Goal: Information Seeking & Learning: Learn about a topic

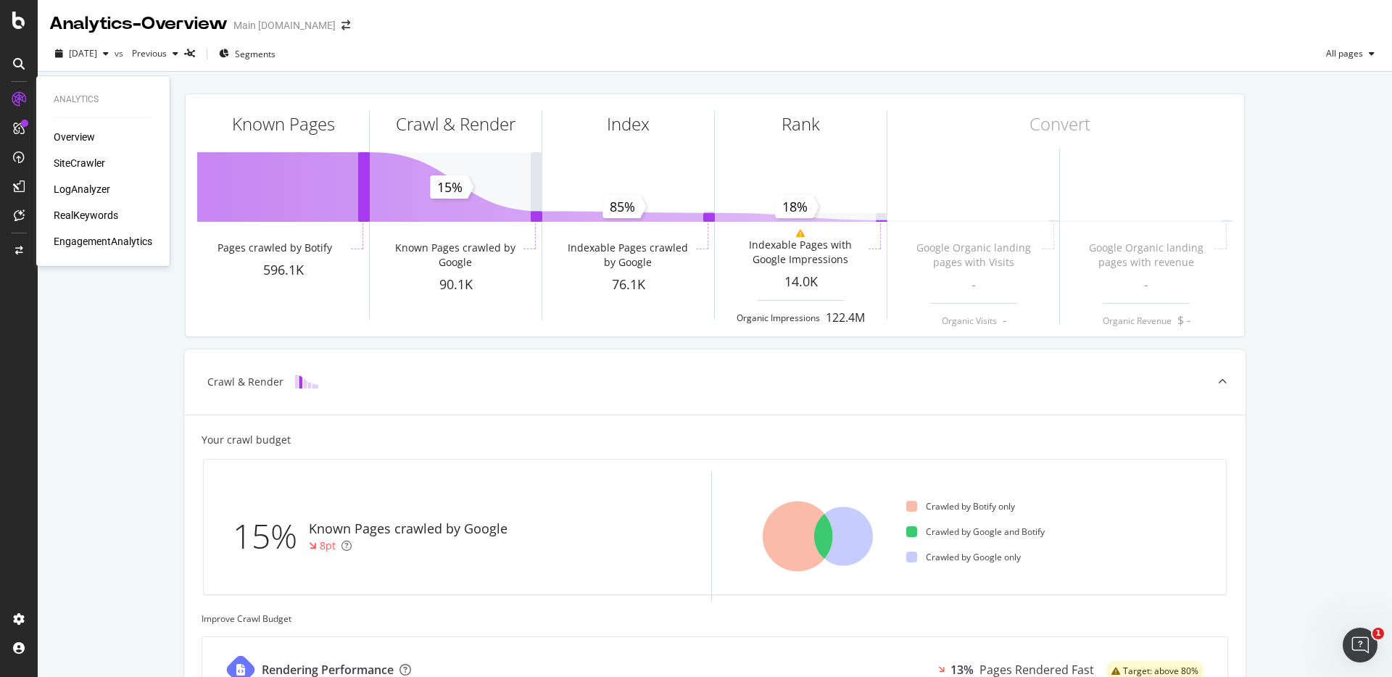
click at [70, 159] on div "SiteCrawler" at bounding box center [79, 163] width 51 height 14
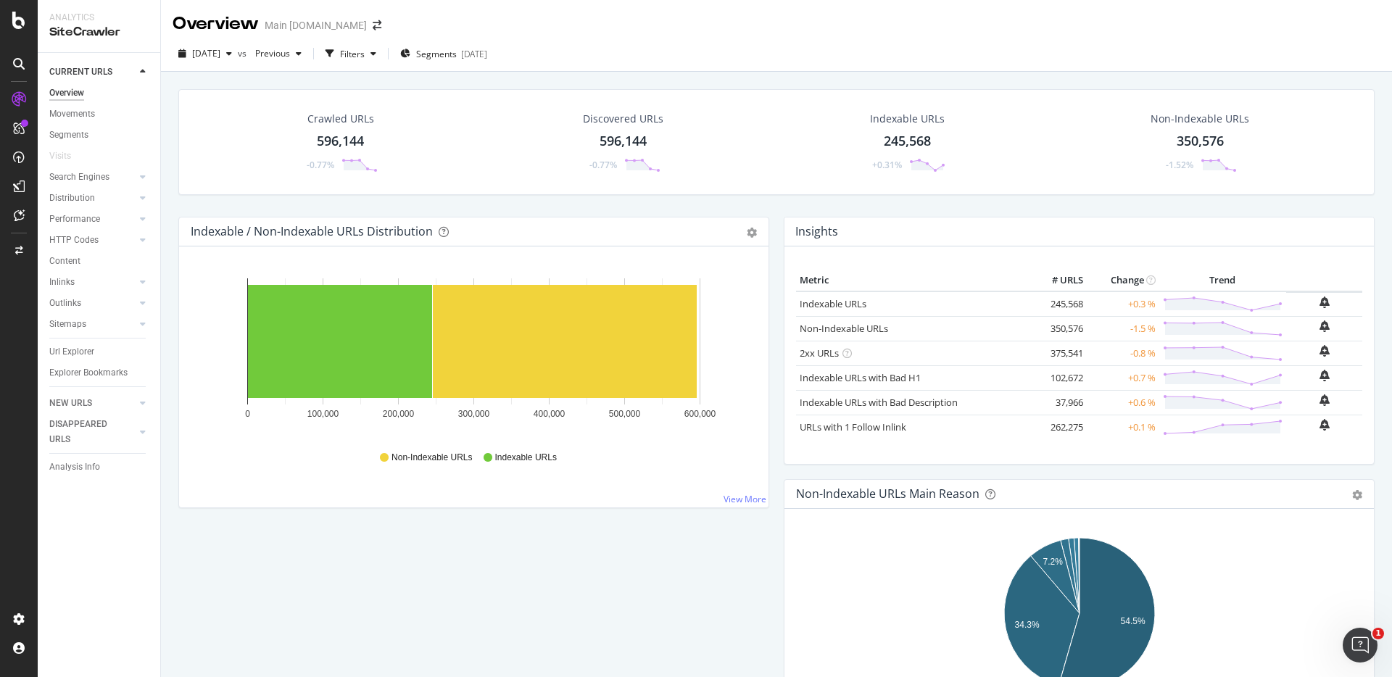
click at [924, 198] on div "Crawled URLs 596,144 -0.77% Discovered URLs 596,144 -0.77% Indexable URLs 245,5…" at bounding box center [776, 153] width 1211 height 128
click at [365, 58] on div "Filters" at bounding box center [352, 54] width 25 height 12
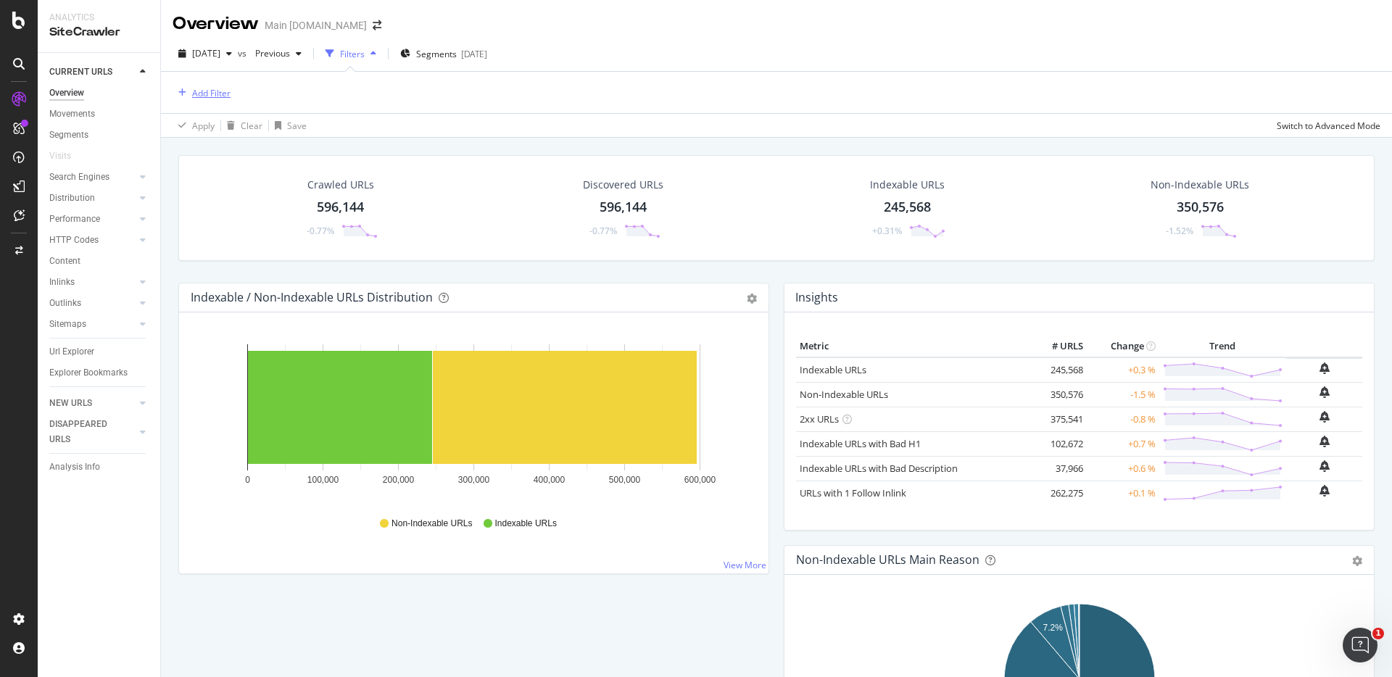
click at [209, 91] on div "Add Filter" at bounding box center [211, 93] width 38 height 12
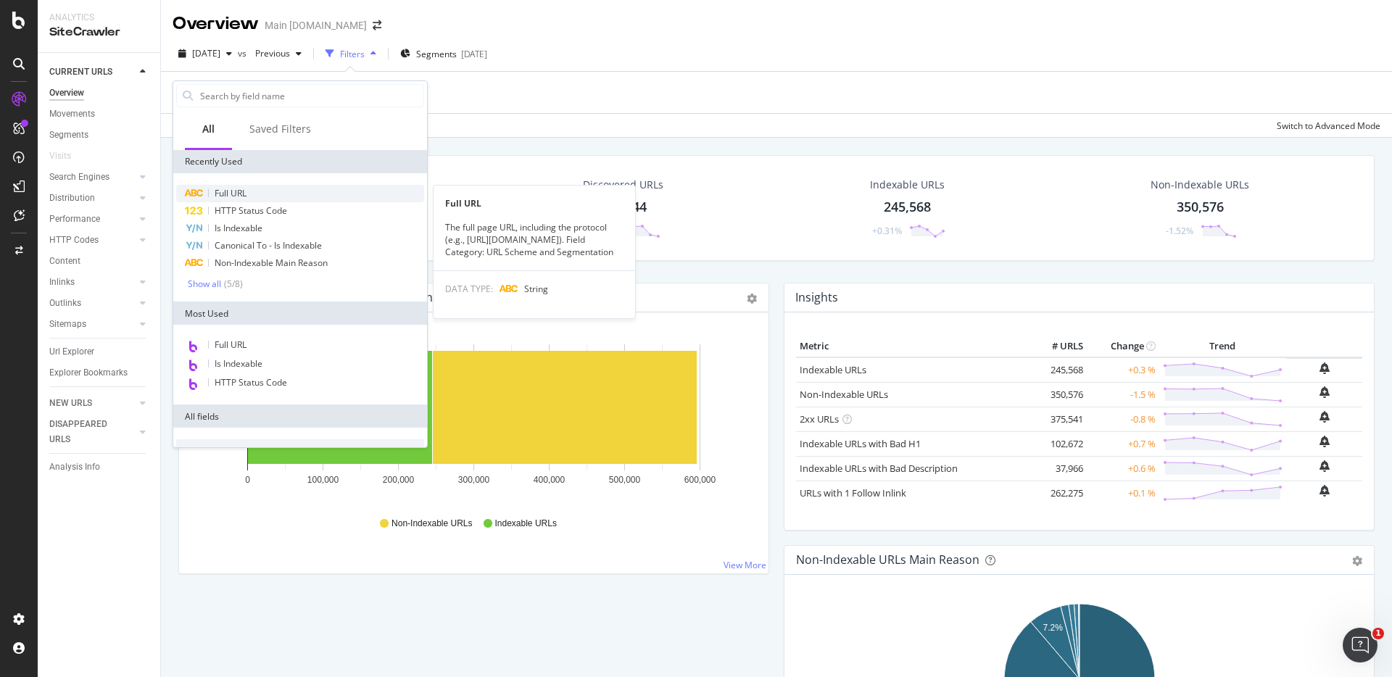
click at [262, 196] on div "Full URL" at bounding box center [300, 193] width 248 height 17
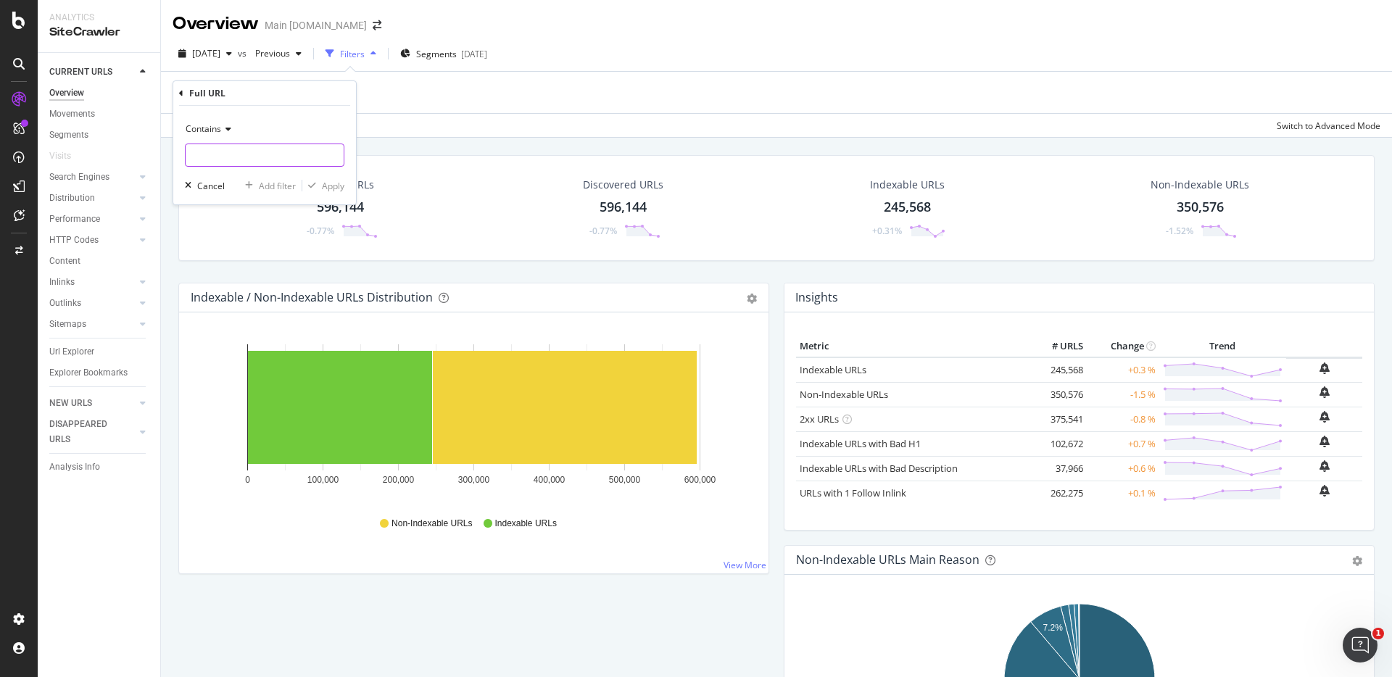
click at [262, 149] on input "text" at bounding box center [265, 155] width 158 height 23
type input "https://www.att.com/wireless/"
click at [322, 178] on button "Apply" at bounding box center [323, 185] width 42 height 14
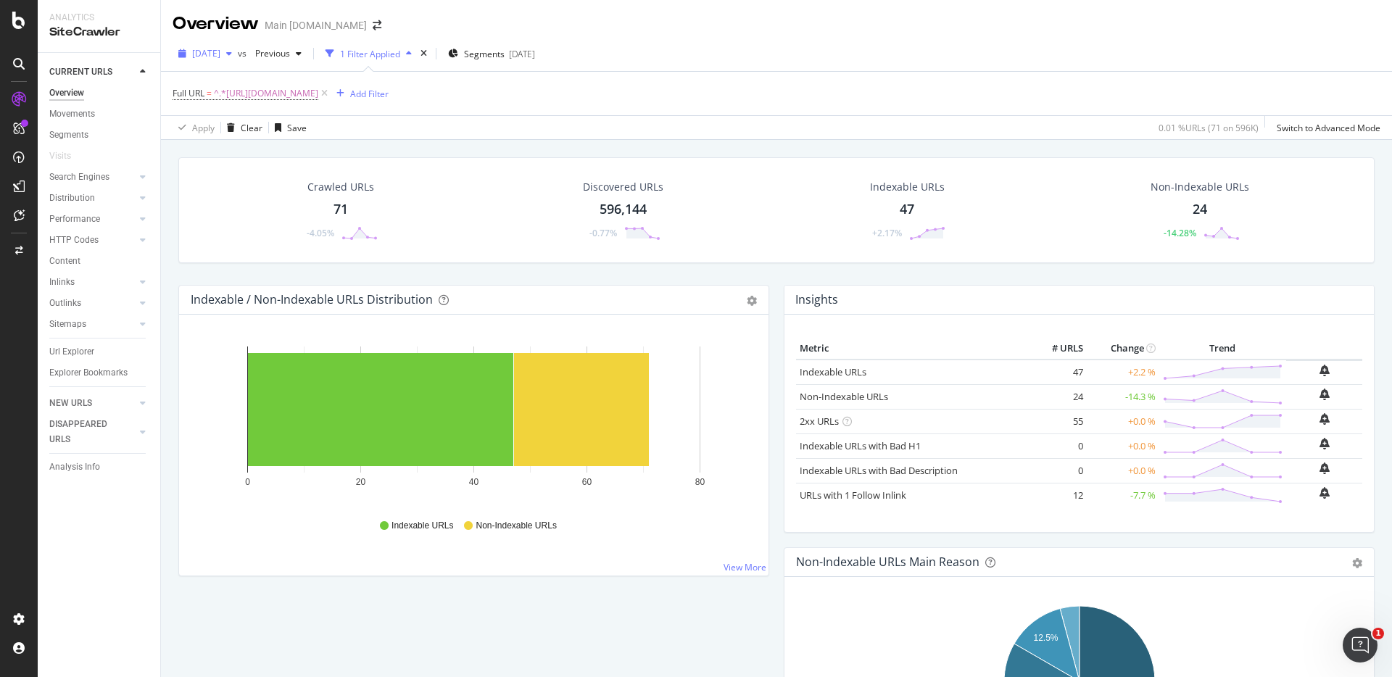
click at [238, 55] on div "button" at bounding box center [228, 53] width 17 height 9
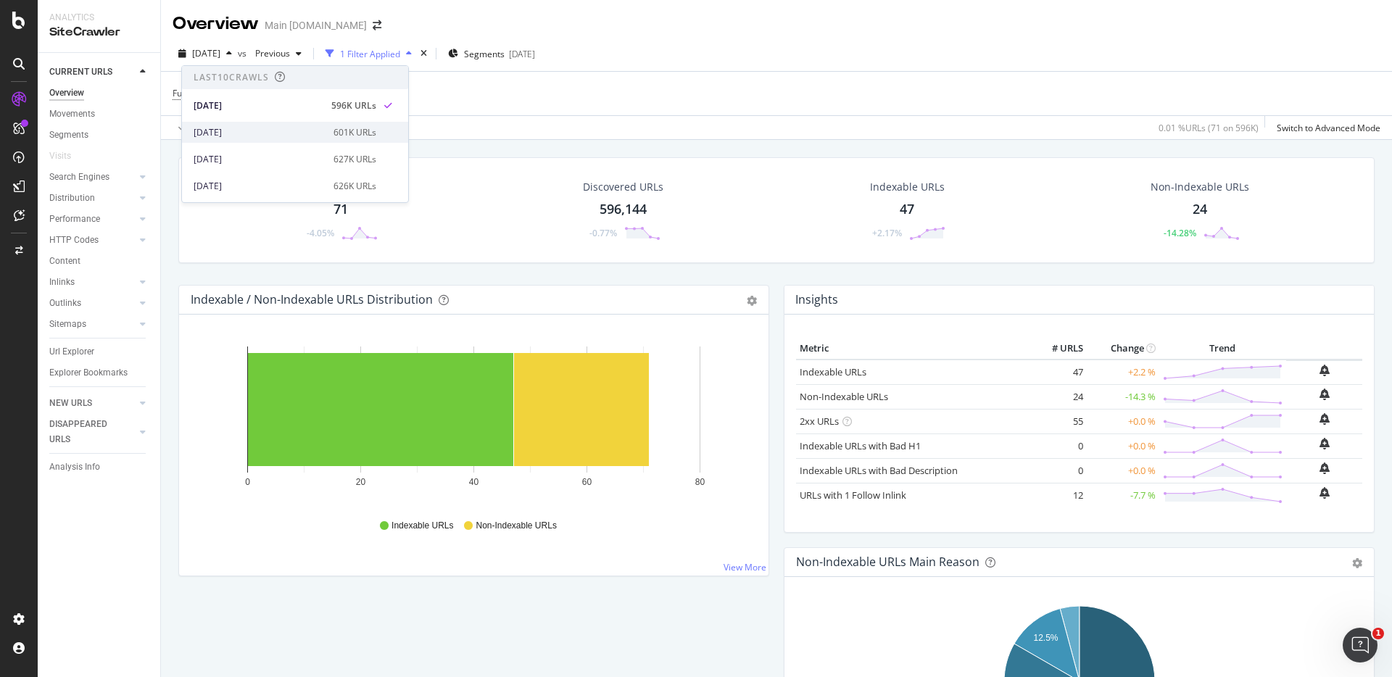
click at [294, 124] on div "2025 Aug. 31st 601K URLs" at bounding box center [295, 132] width 226 height 21
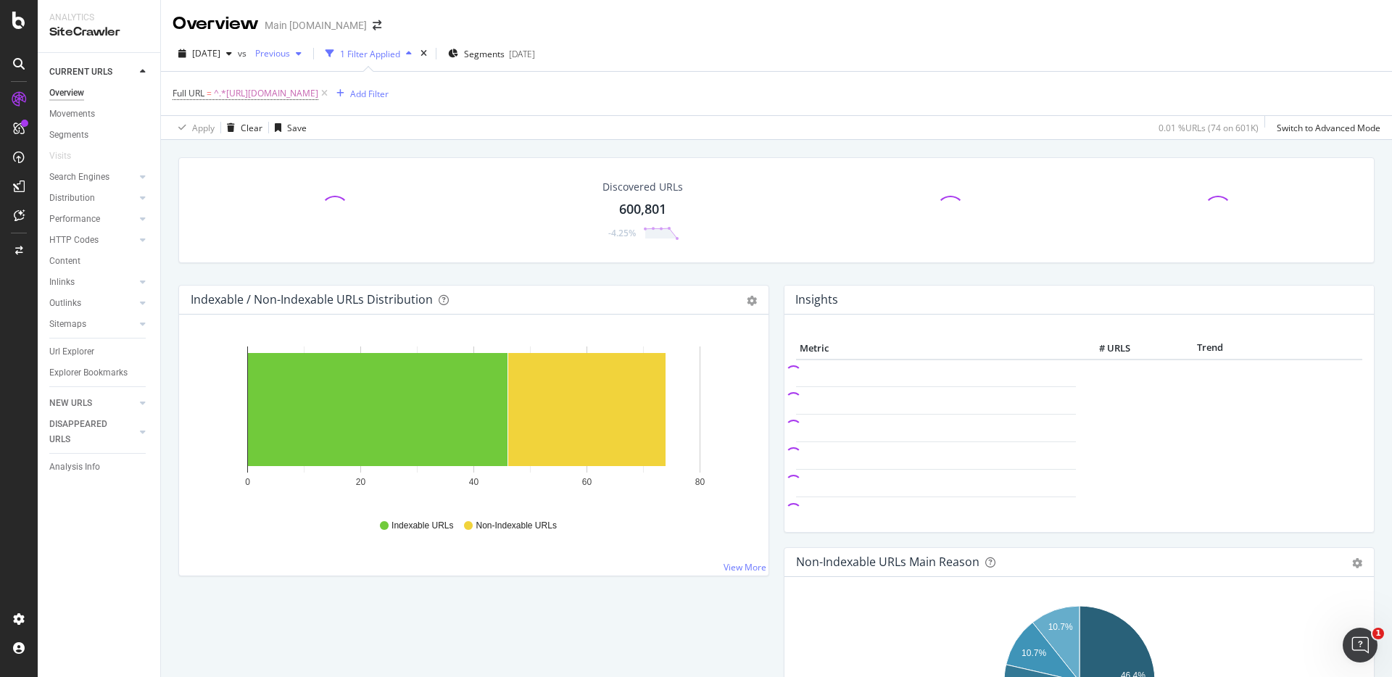
click at [290, 53] on span "Previous" at bounding box center [269, 53] width 41 height 12
click at [402, 128] on div "[DATE]" at bounding box center [347, 131] width 131 height 13
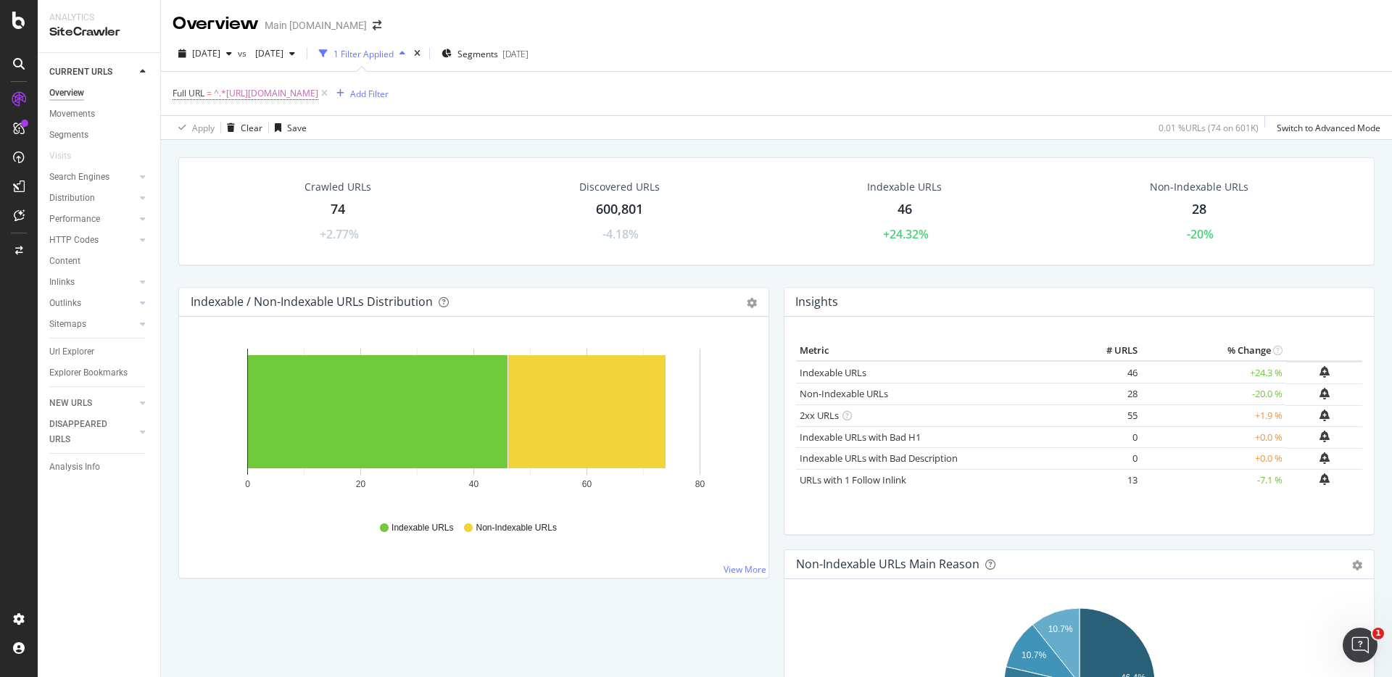
click at [1081, 143] on div "Crawled URLs 74 +2.77% Discovered URLs 600,801 -4.18% Indexable URLs 46 +24.32%…" at bounding box center [776, 478] width 1231 height 677
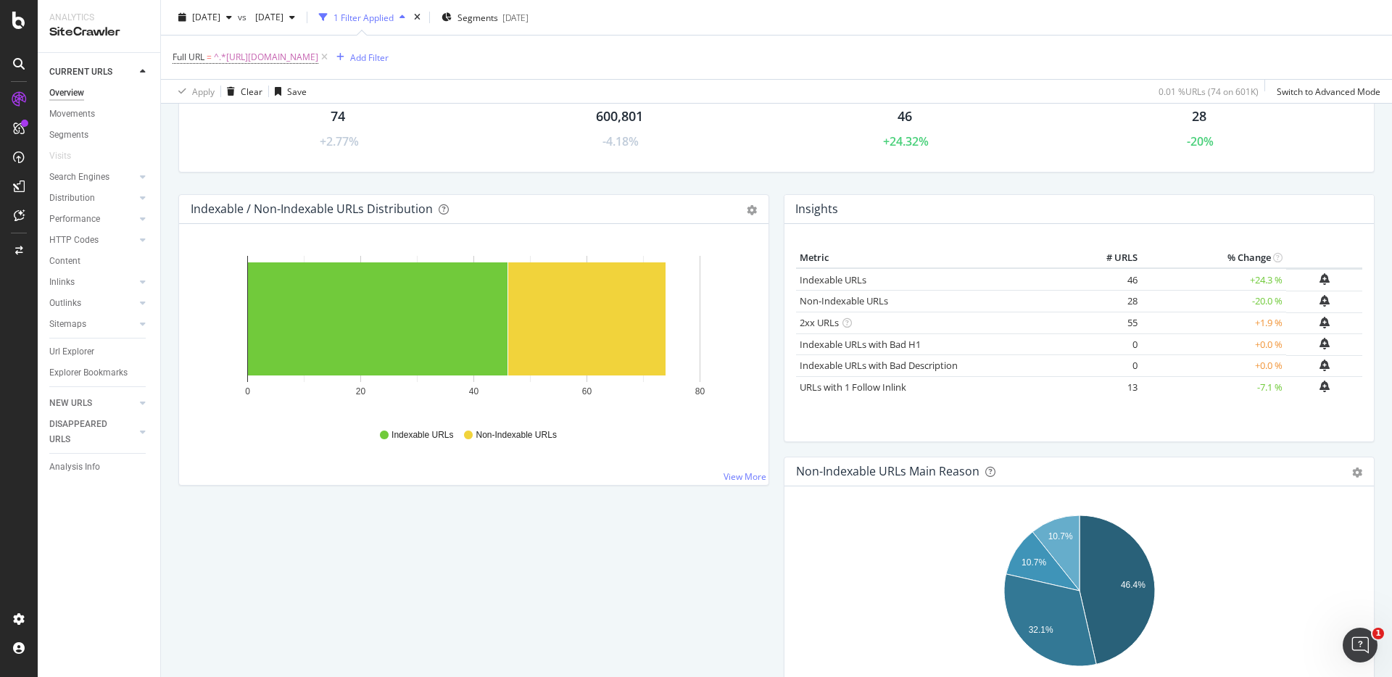
scroll to position [95, 0]
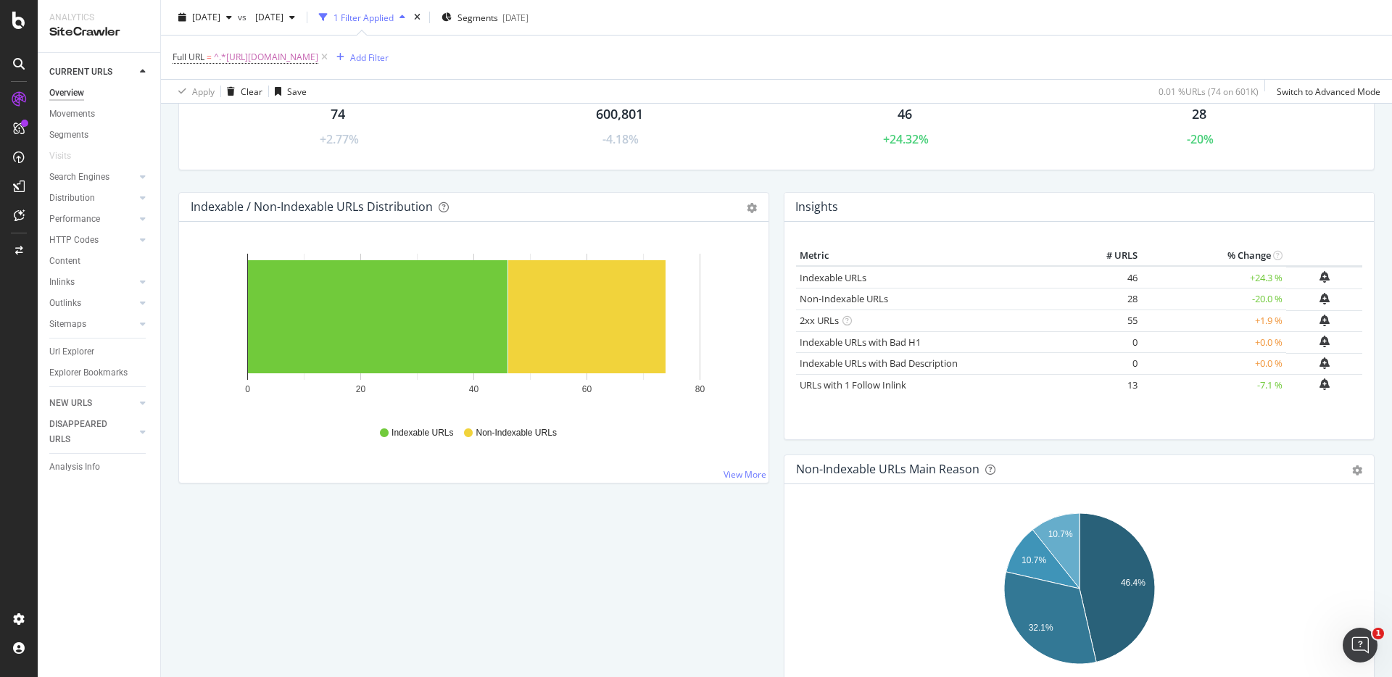
click at [1251, 179] on div "Crawled URLs 74 +2.77% Discovered URLs 600,801 -4.18% Indexable URLs 46 +24.32%…" at bounding box center [776, 127] width 1211 height 130
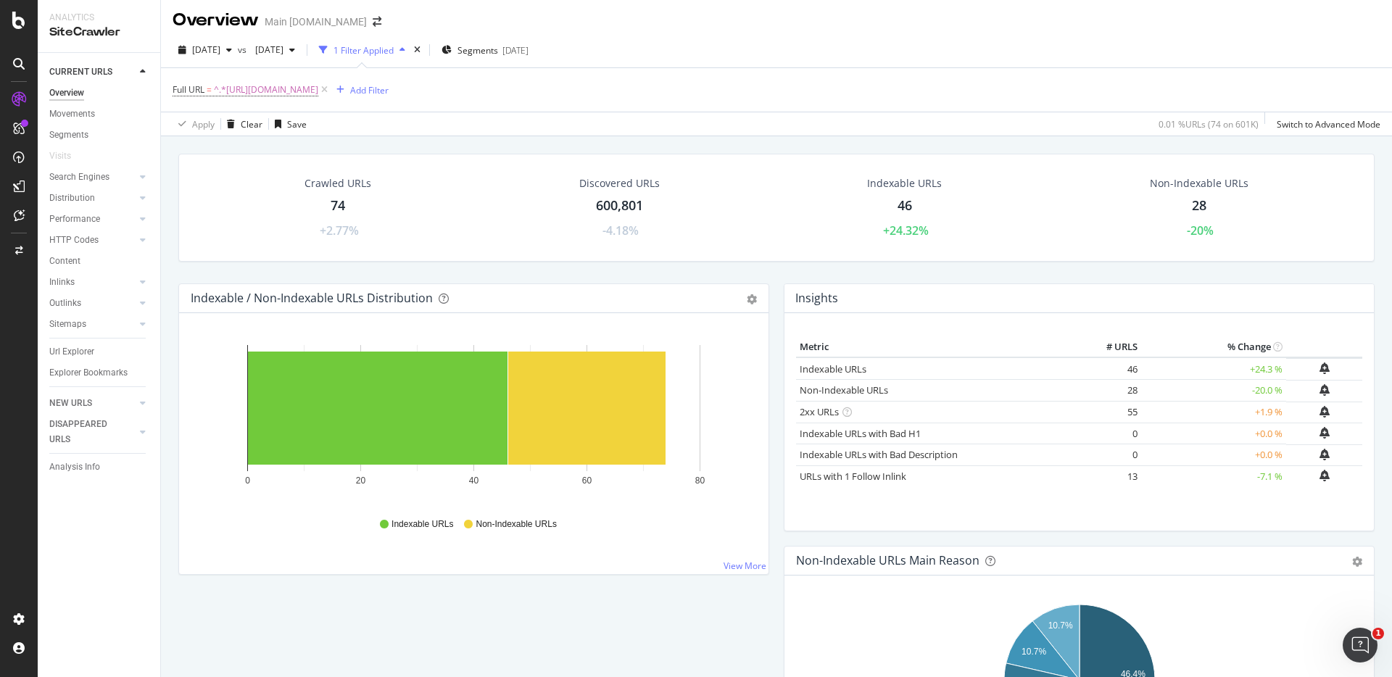
scroll to position [0, 0]
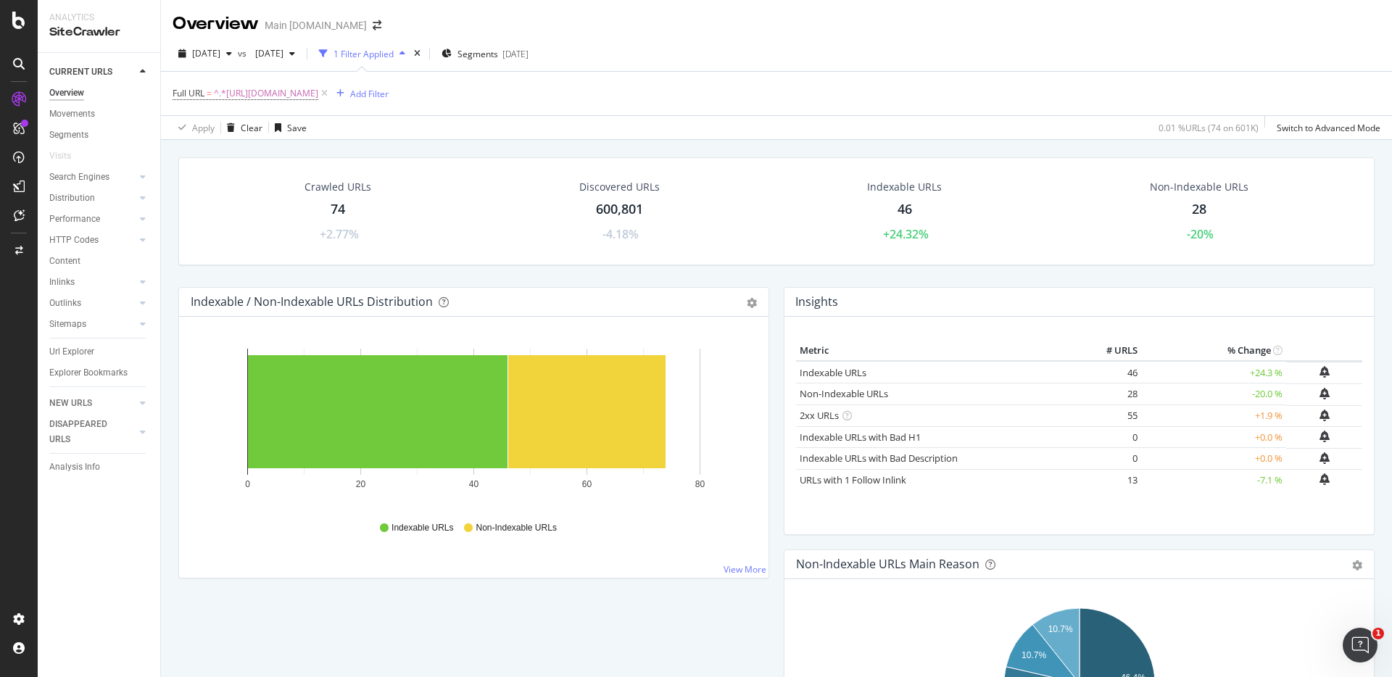
click at [337, 208] on div "74" at bounding box center [338, 209] width 14 height 19
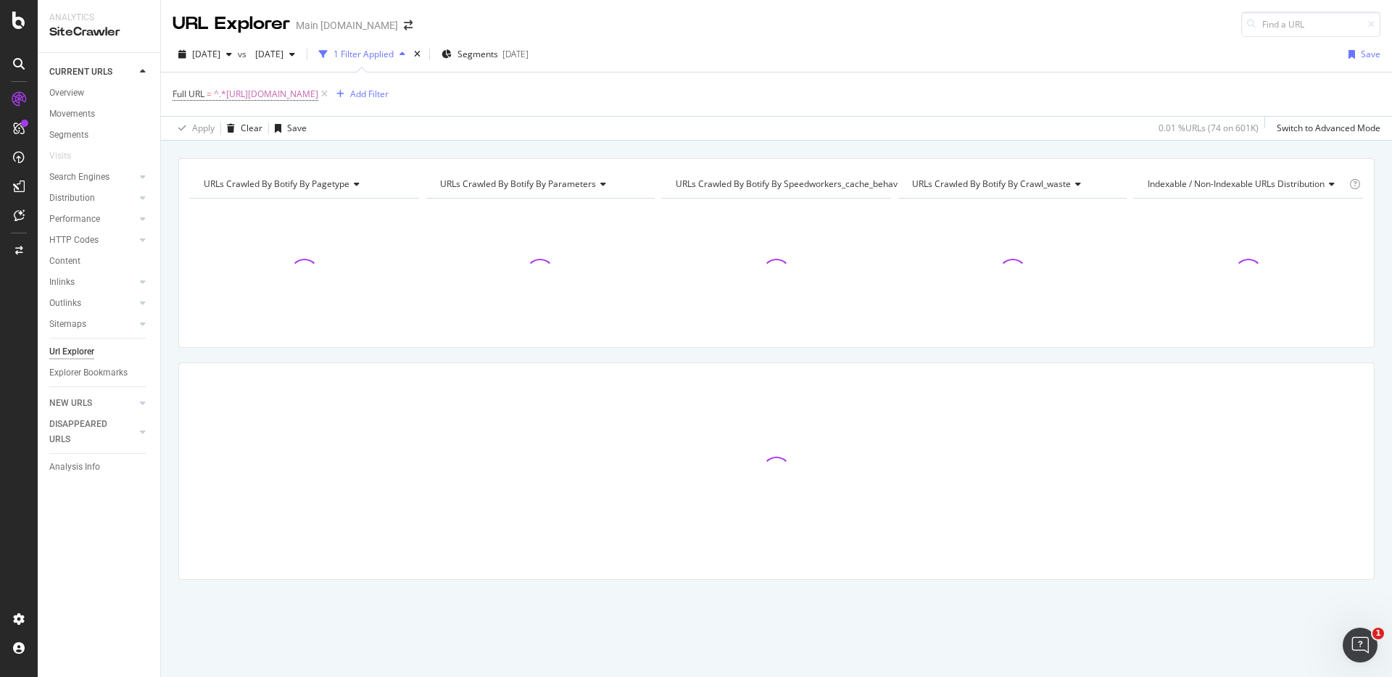
click at [921, 147] on div "URLs Crawled By Botify By pagetype Chart (by Value) Table Expand Export as CSV …" at bounding box center [776, 158] width 1231 height 35
click at [1152, 142] on div "URLs Crawled By Botify By pagetype Chart (by Value) Table Expand Export as CSV …" at bounding box center [776, 158] width 1231 height 35
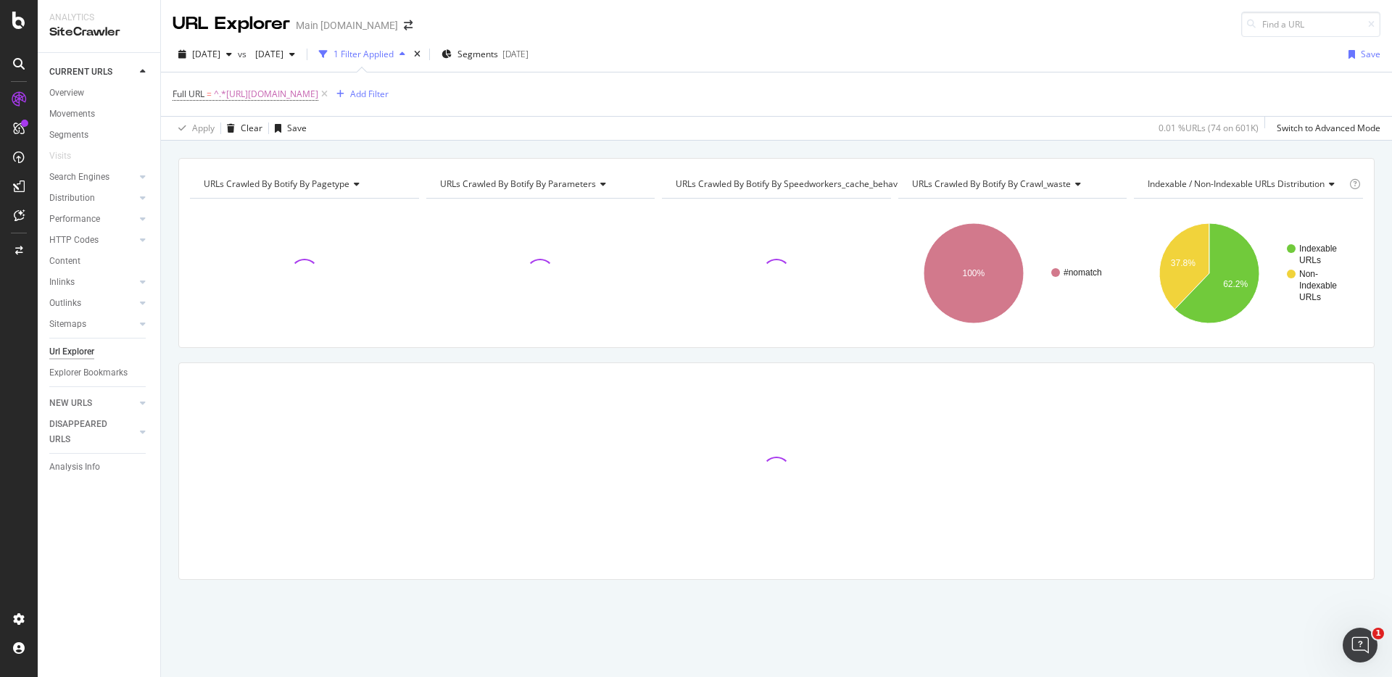
click at [1170, 147] on div "URLs Crawled By Botify By pagetype Chart (by Value) Table Expand Export as CSV …" at bounding box center [776, 158] width 1231 height 35
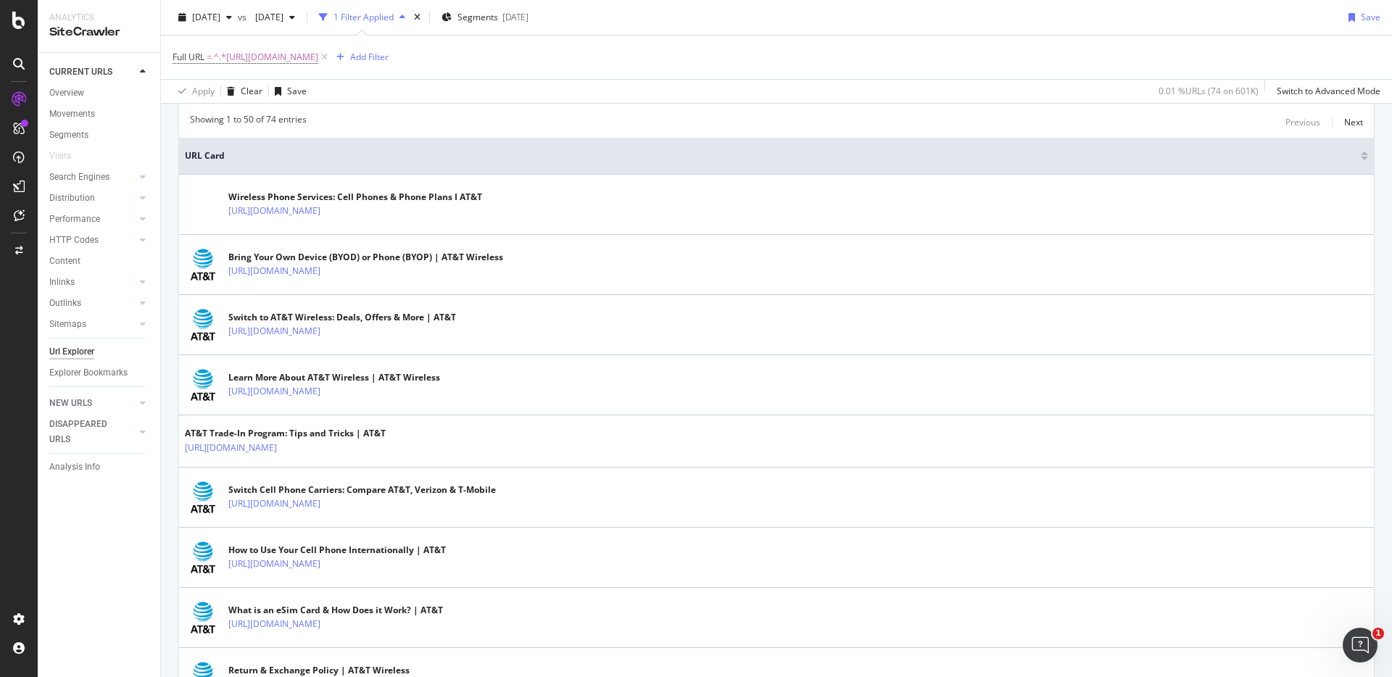
scroll to position [102, 0]
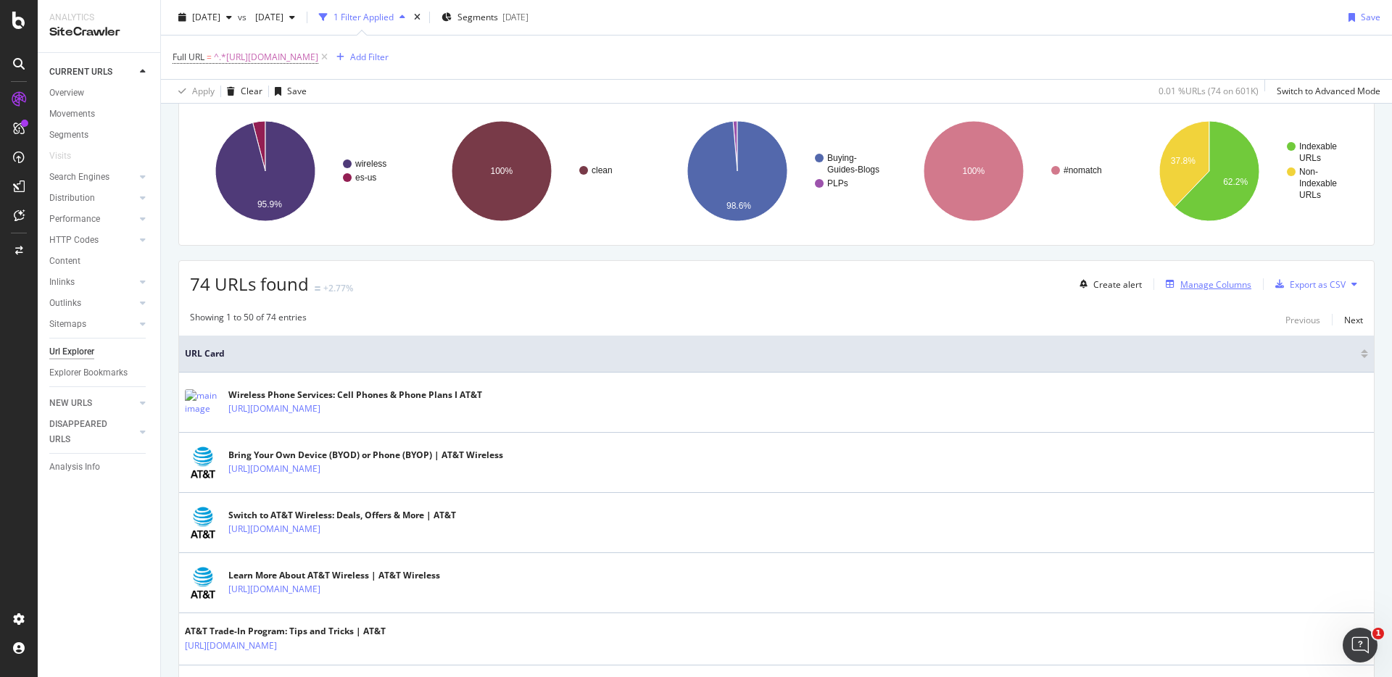
click at [1199, 283] on div "Manage Columns" at bounding box center [1215, 284] width 71 height 12
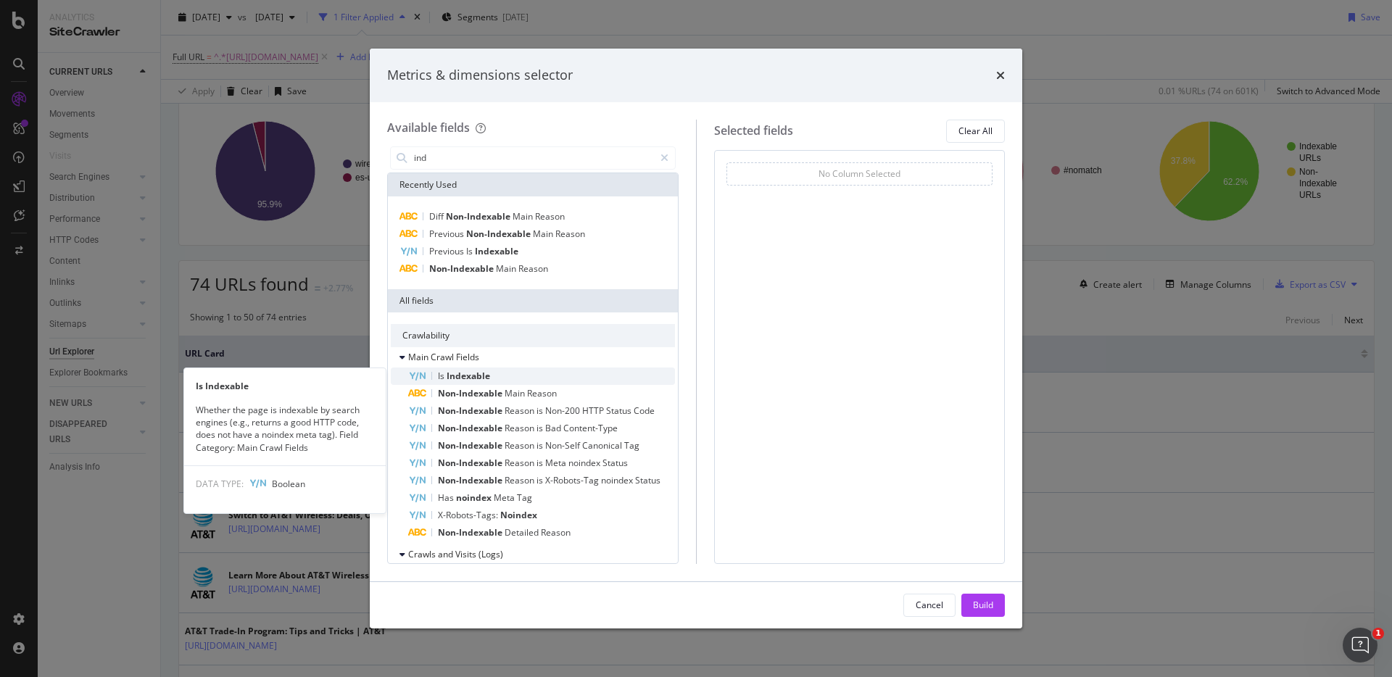
type input "ind"
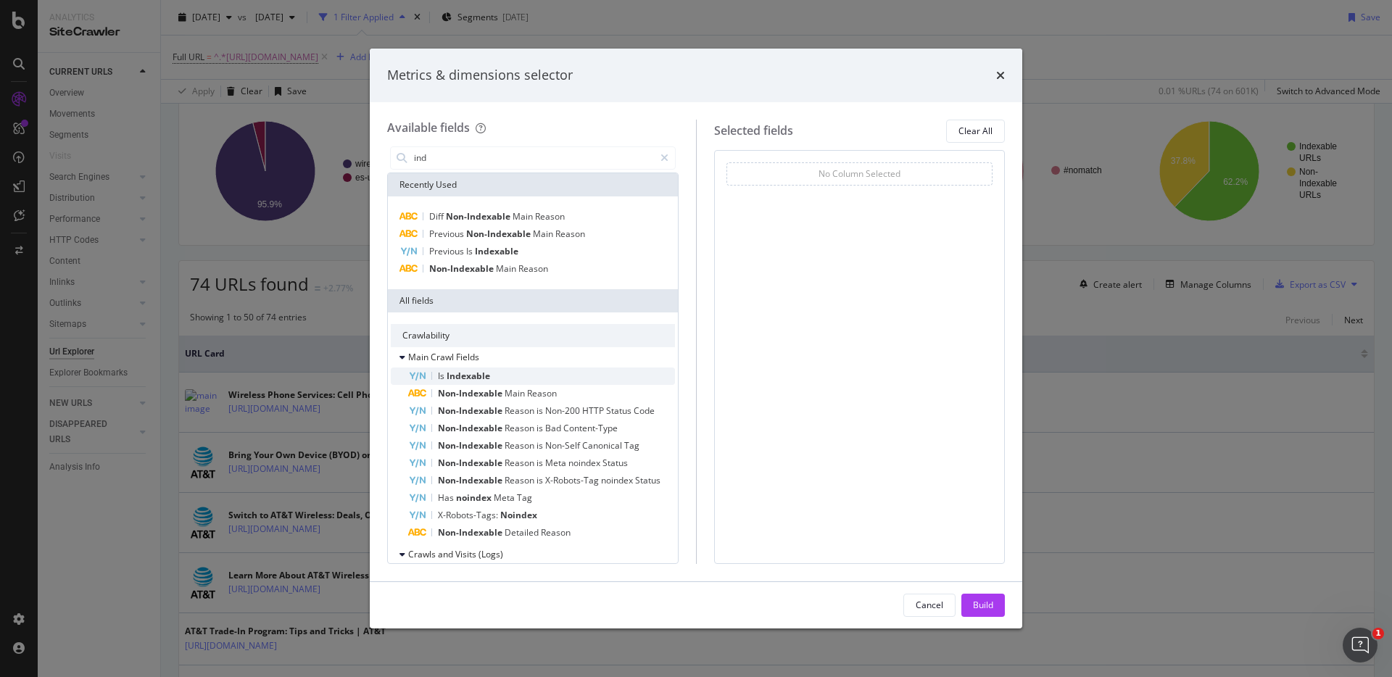
click at [489, 370] on span "Indexable" at bounding box center [468, 376] width 43 height 12
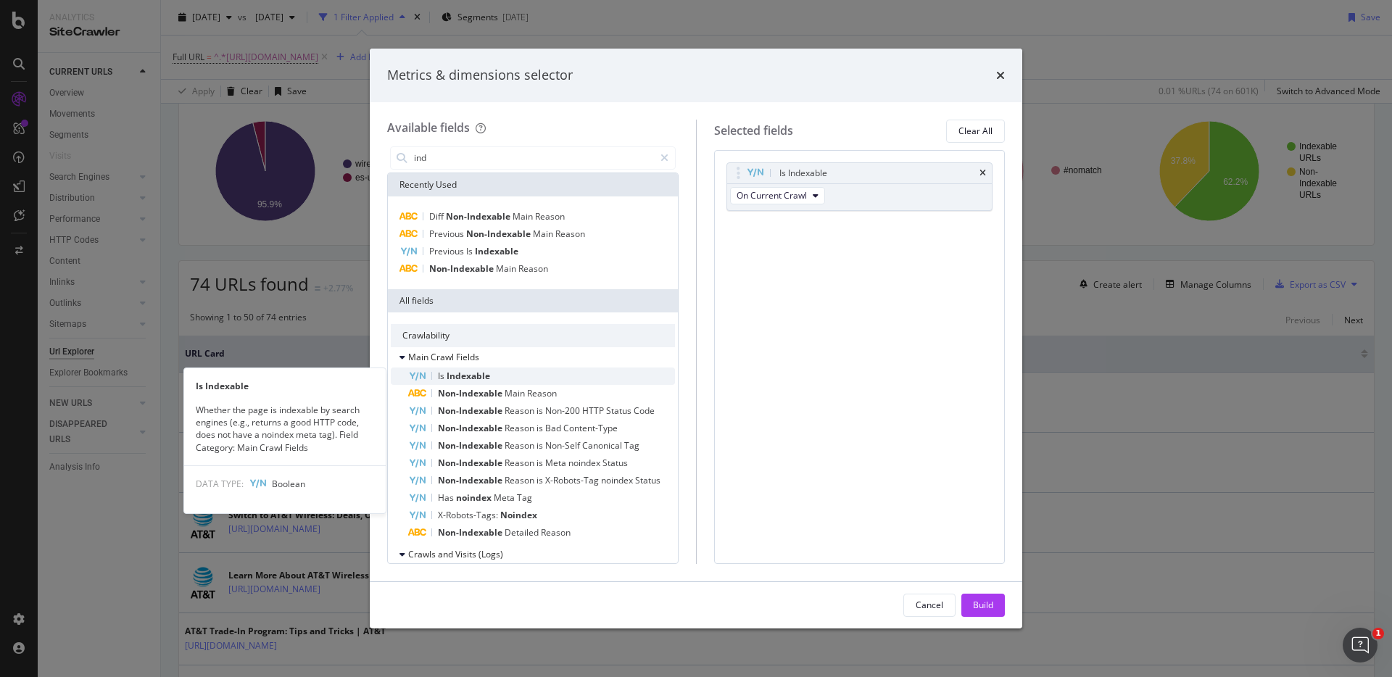
click at [497, 373] on div "Is Indexable" at bounding box center [541, 376] width 267 height 17
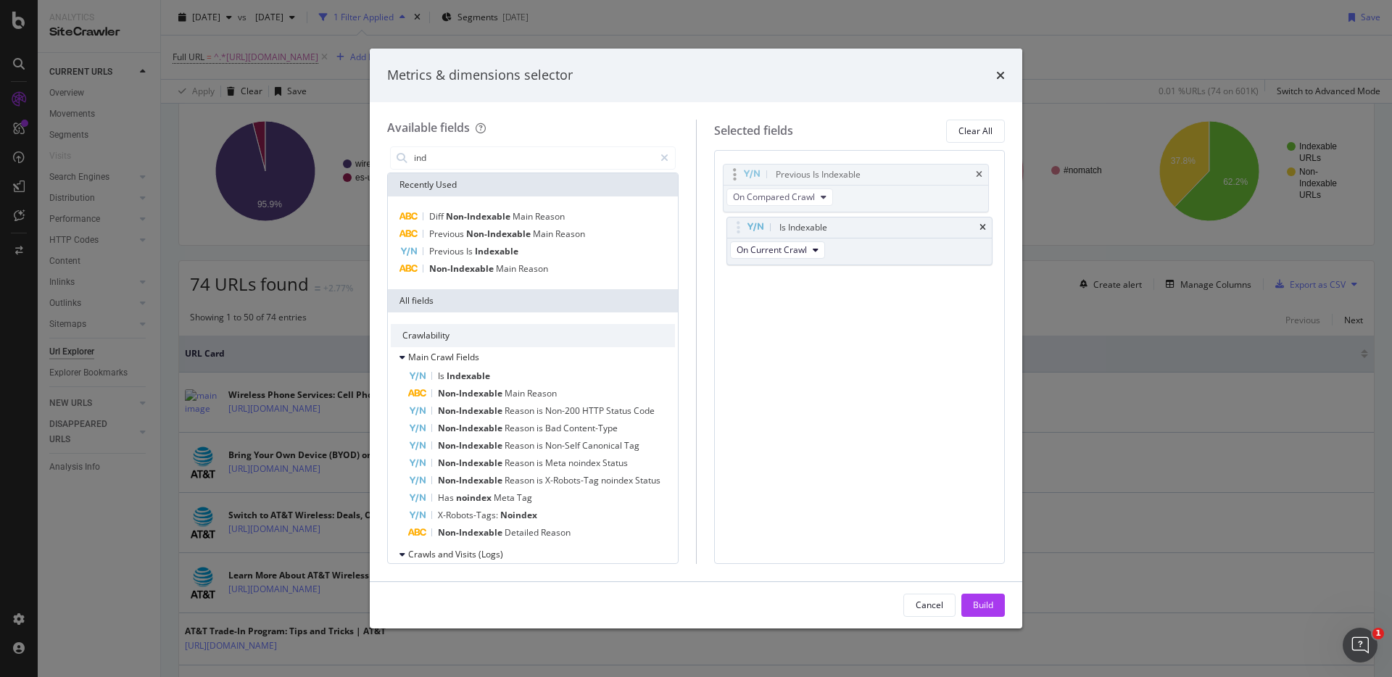
drag, startPoint x: 887, startPoint y: 232, endPoint x: 883, endPoint y: 179, distance: 53.0
click at [883, 179] on body "Analytics SiteCrawler CURRENT URLS Overview Movements Segments Visits Search En…" at bounding box center [696, 338] width 1392 height 677
click at [980, 597] on div "Build" at bounding box center [983, 605] width 20 height 22
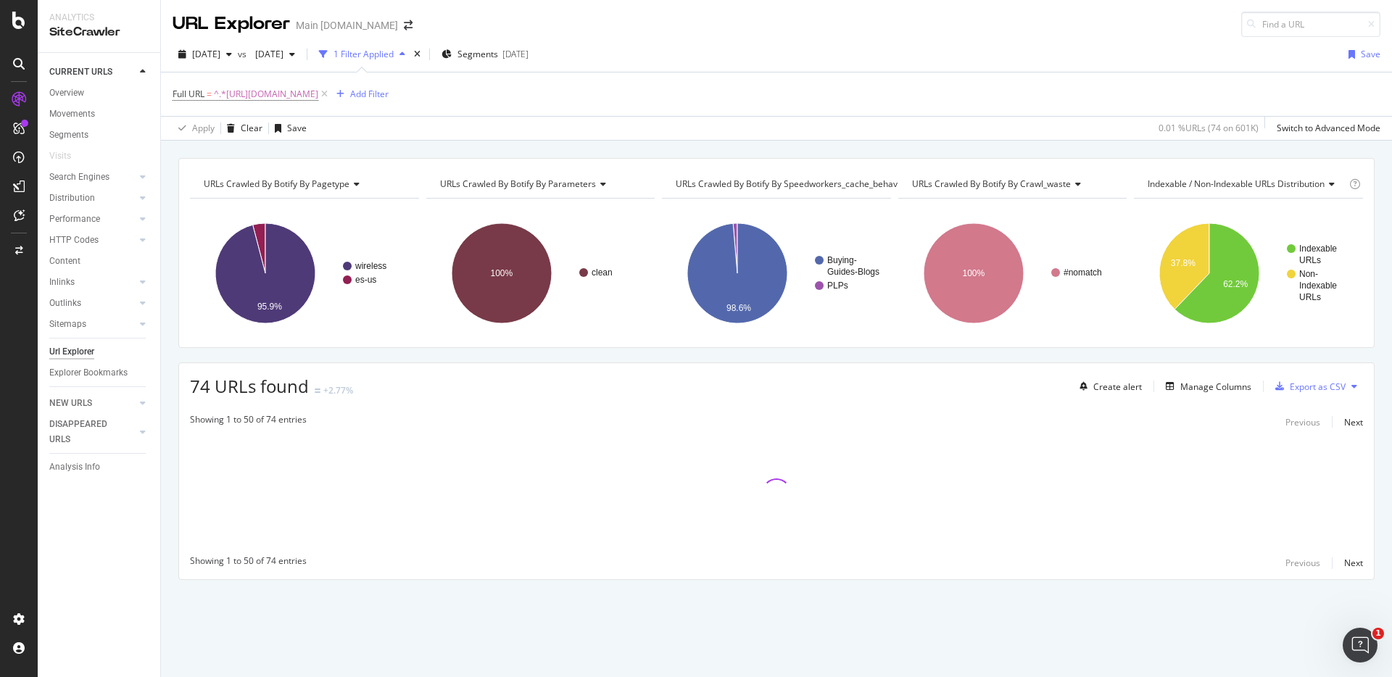
click at [932, 146] on div "URLs Crawled By Botify By pagetype Chart (by Value) Table Expand Export as CSV …" at bounding box center [776, 158] width 1231 height 35
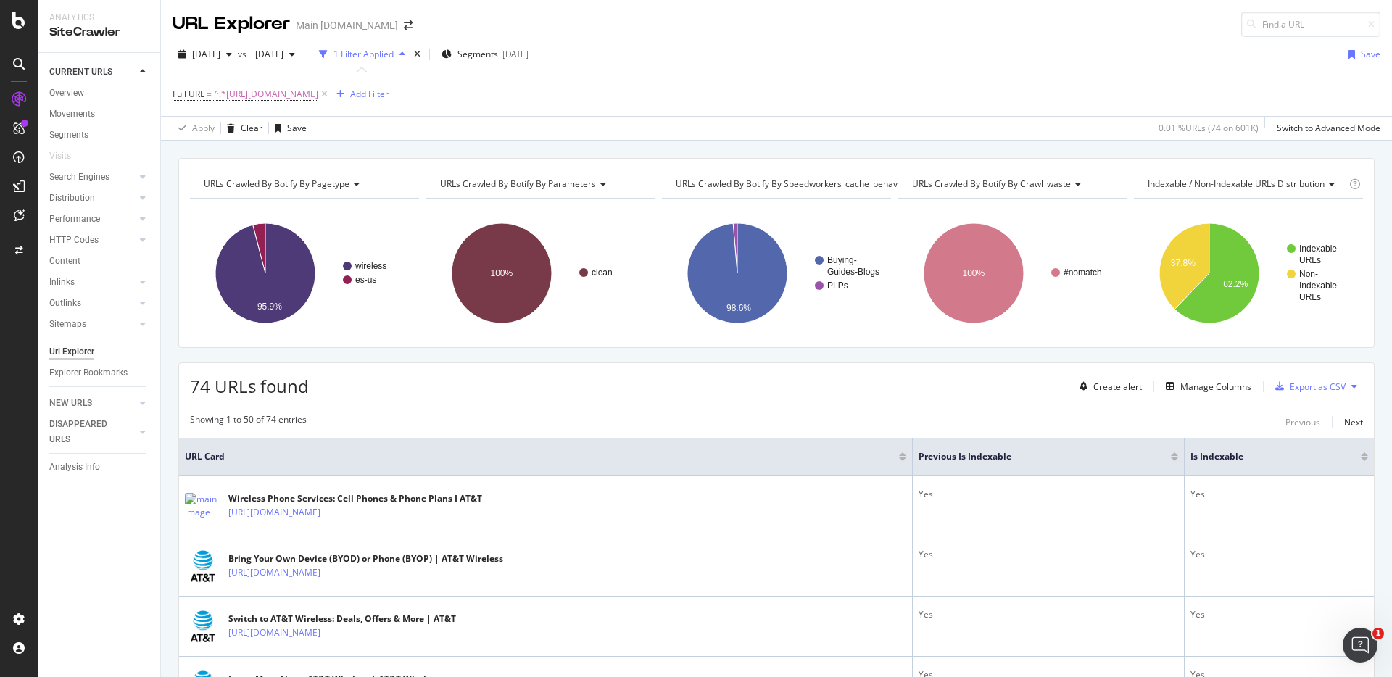
click at [932, 147] on div "URLs Crawled By Botify By pagetype Chart (by Value) Table Expand Export as CSV …" at bounding box center [776, 158] width 1231 height 35
click at [350, 98] on div "button" at bounding box center [341, 94] width 20 height 9
click at [823, 146] on div "URLs Crawled By Botify By pagetype Chart (by Value) Table Expand Export as CSV …" at bounding box center [776, 158] width 1231 height 35
click at [389, 89] on div "Add Filter" at bounding box center [369, 94] width 38 height 12
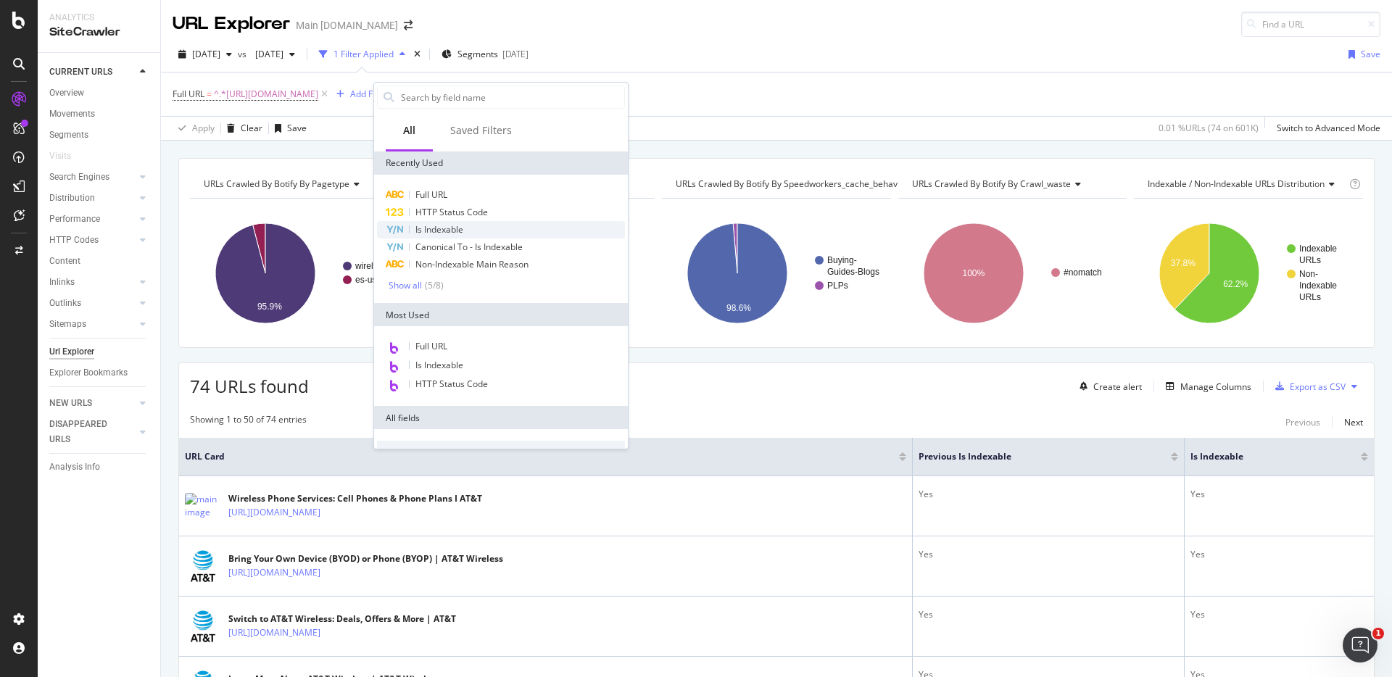
click at [476, 225] on div "Is Indexable" at bounding box center [501, 229] width 248 height 17
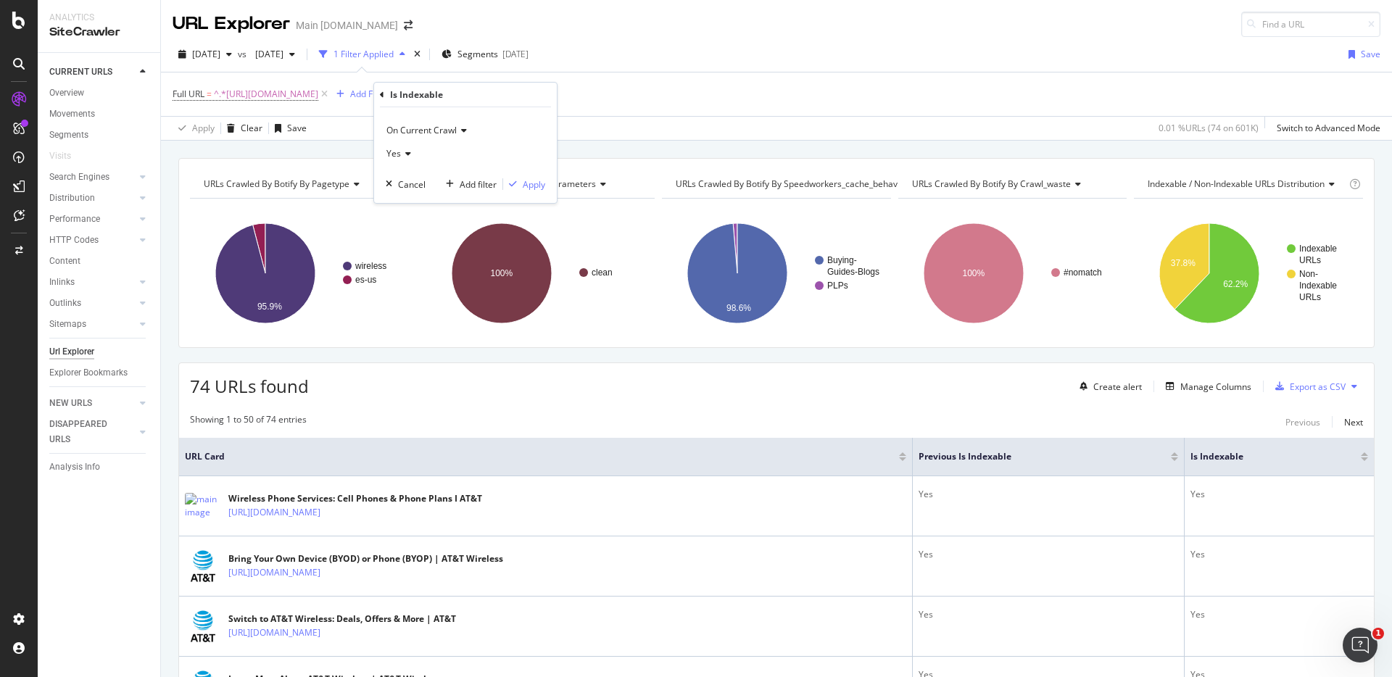
click at [430, 133] on span "On Current Crawl" at bounding box center [421, 130] width 70 height 12
click at [431, 195] on span "Diff Between Crawls" at bounding box center [434, 198] width 82 height 12
click at [424, 154] on icon at bounding box center [424, 153] width 10 height 9
click at [634, 126] on div "Apply Clear Save Switch to Advanced Mode" at bounding box center [776, 128] width 1231 height 24
click at [507, 94] on icon at bounding box center [501, 94] width 12 height 14
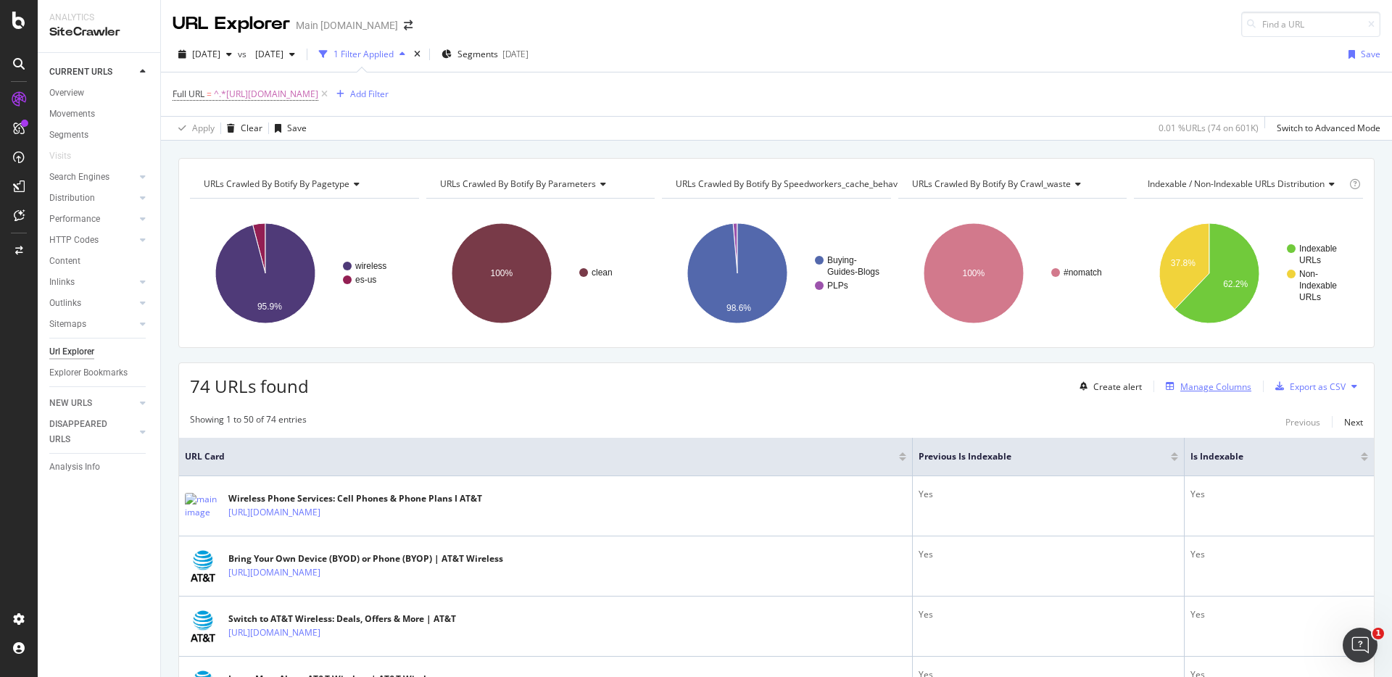
click at [1221, 391] on div "Manage Columns" at bounding box center [1215, 387] width 71 height 12
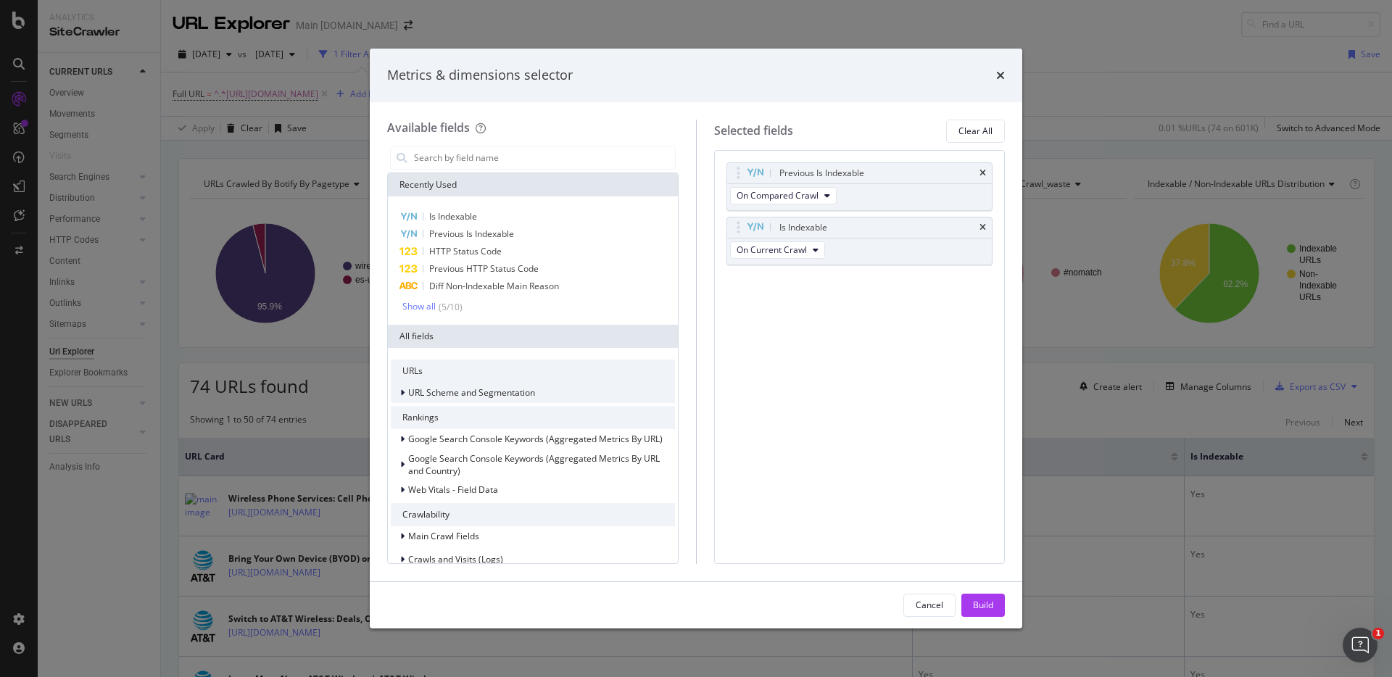
scroll to position [1, 0]
click at [488, 216] on div "Is Indexable" at bounding box center [533, 215] width 284 height 17
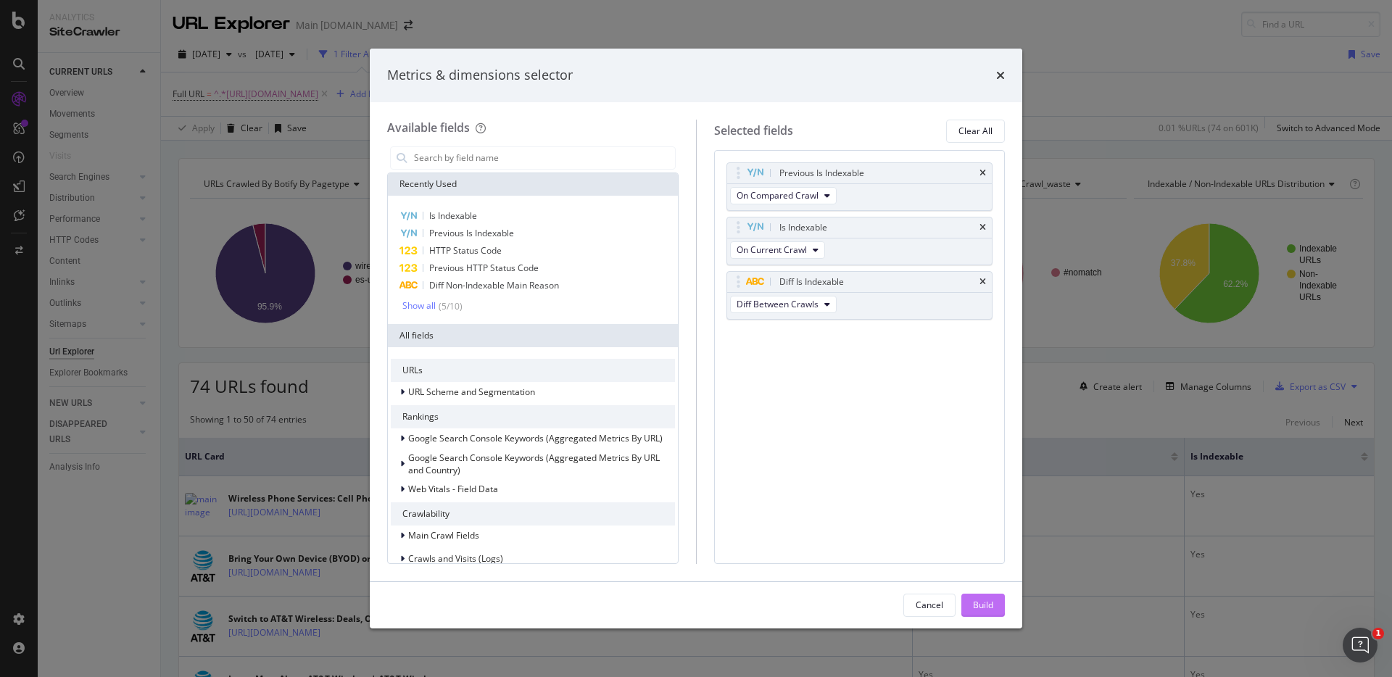
click at [983, 608] on div "Build" at bounding box center [983, 605] width 20 height 12
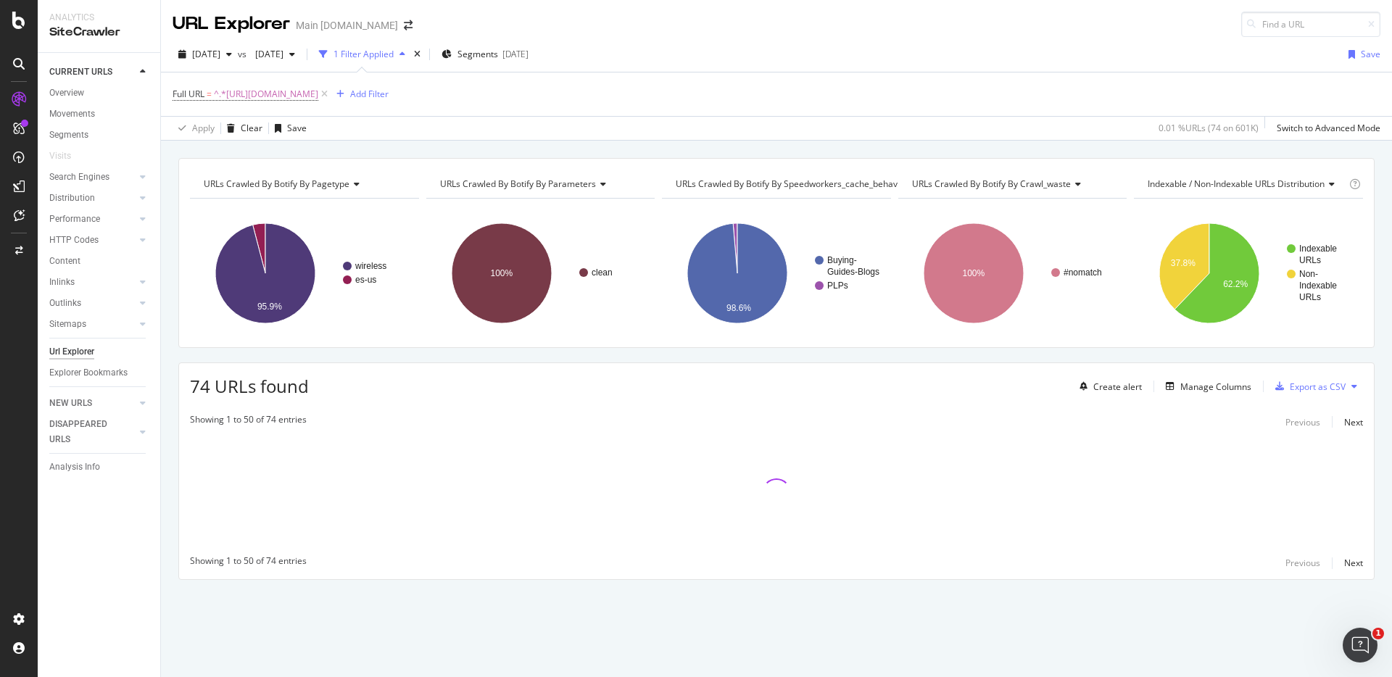
click at [944, 354] on div "URLs Crawled By Botify By pagetype Chart (by Value) Table Expand Export as CSV …" at bounding box center [776, 394] width 1231 height 473
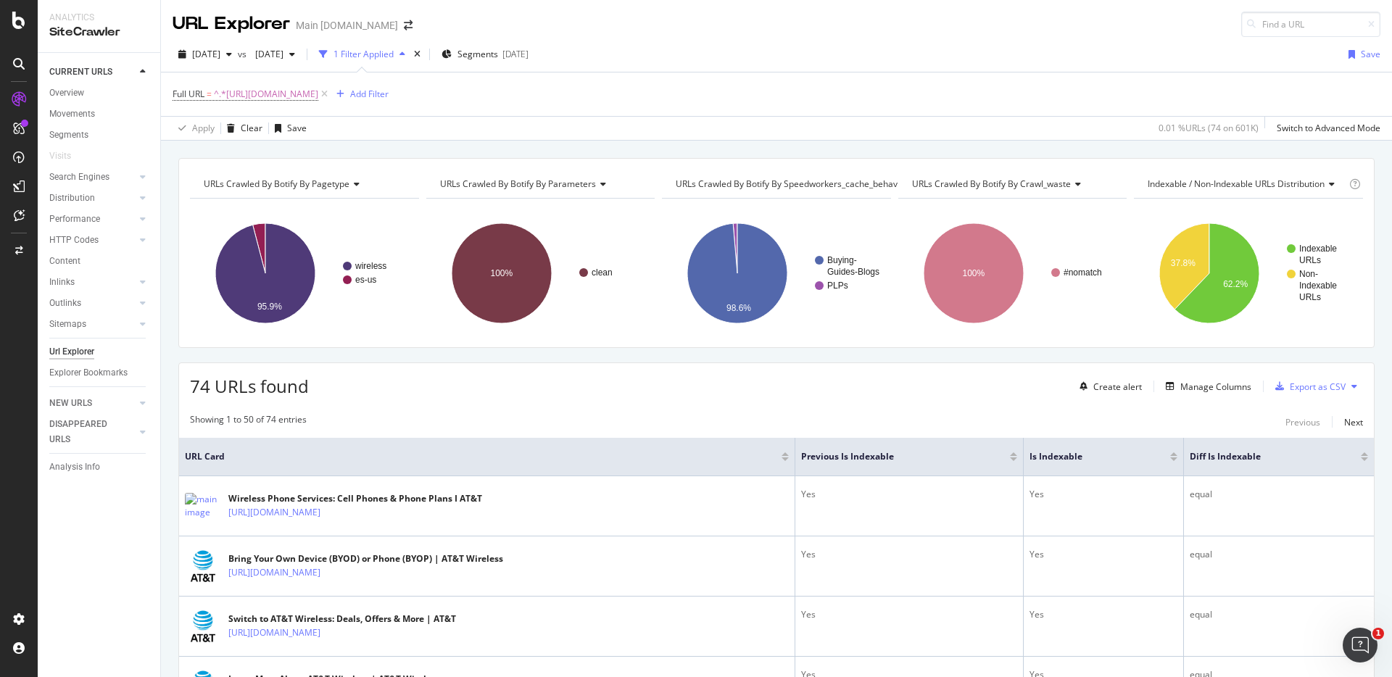
click at [1235, 149] on div "URLs Crawled By Botify By pagetype Chart (by Value) Table Expand Export as CSV …" at bounding box center [776, 158] width 1231 height 35
click at [1217, 147] on div "URLs Crawled By Botify By pagetype Chart (by Value) Table Expand Export as CSV …" at bounding box center [776, 158] width 1231 height 35
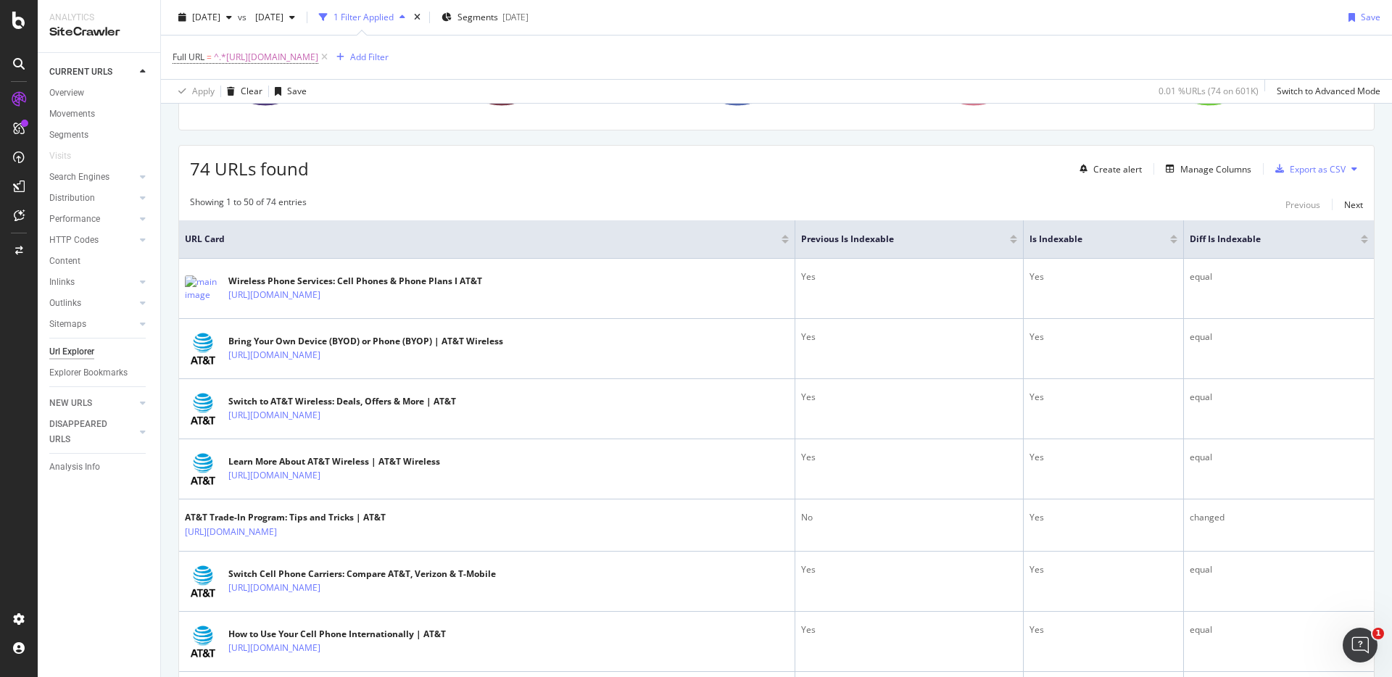
scroll to position [259, 0]
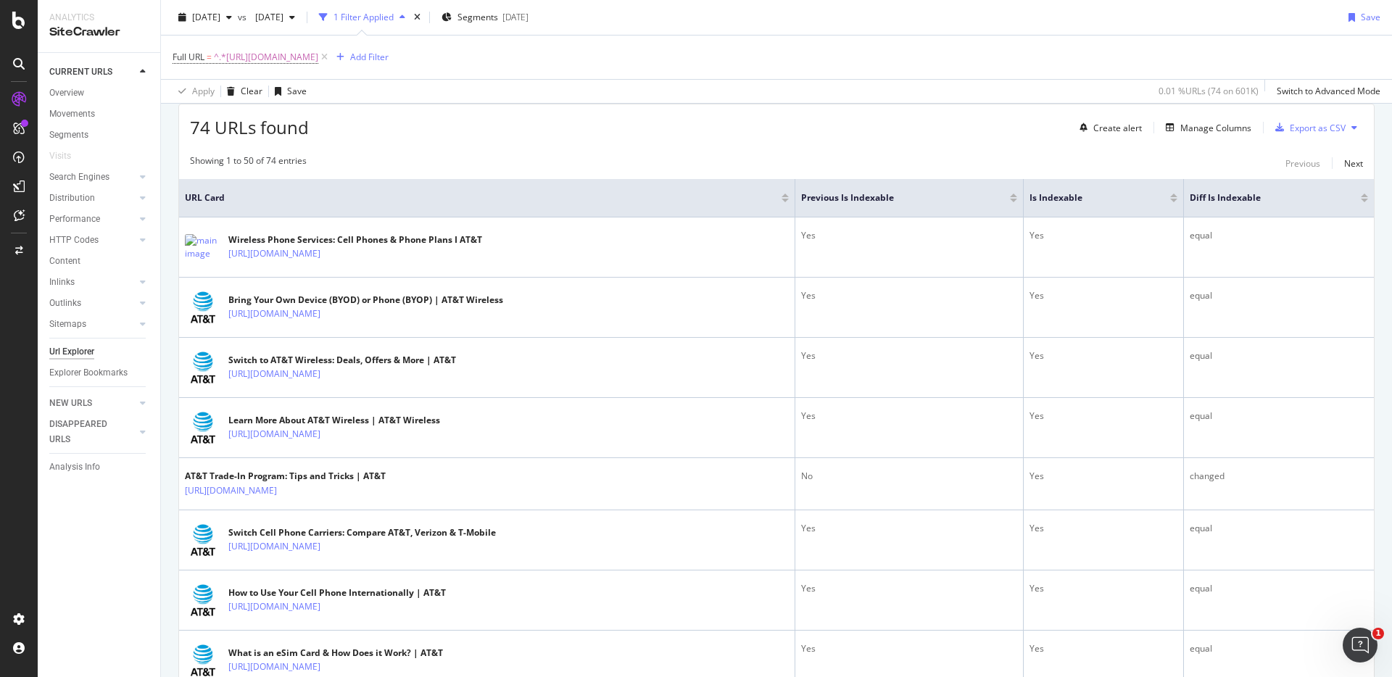
click at [1219, 154] on div "Showing 1 to 50 of 74 entries Previous Next" at bounding box center [776, 162] width 1195 height 17
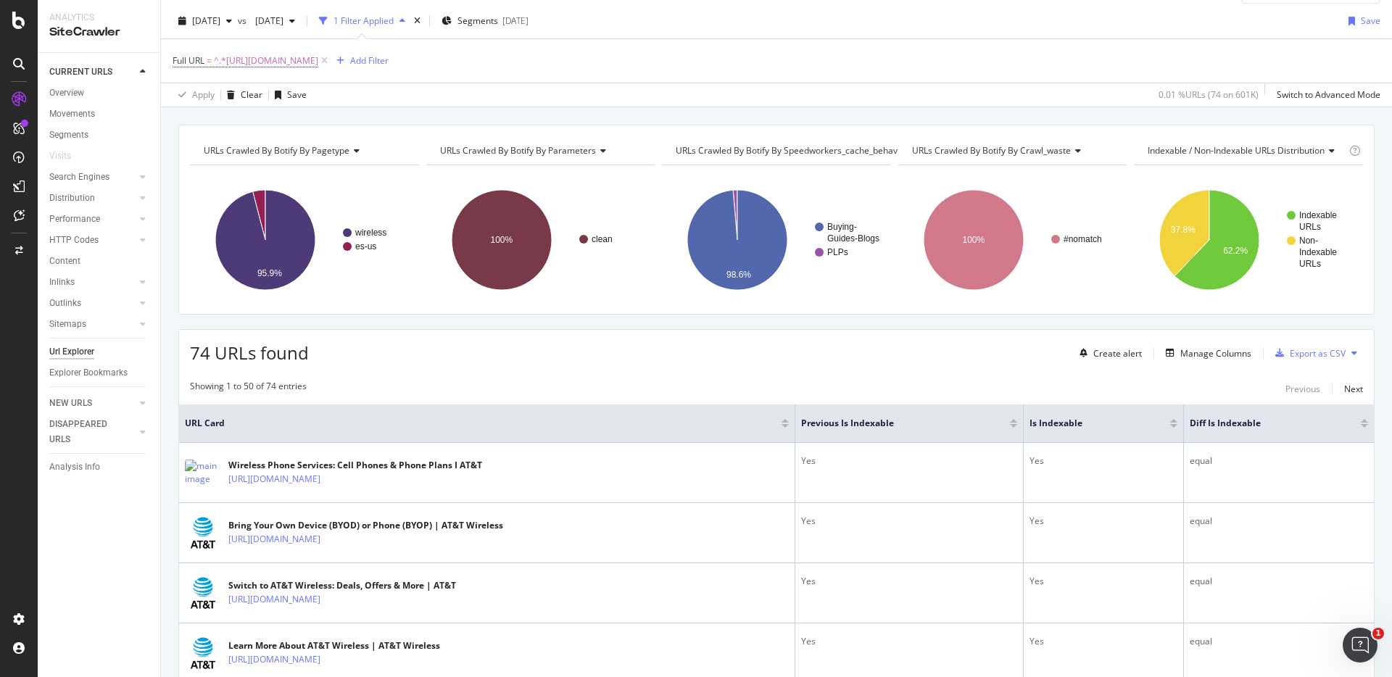
scroll to position [0, 0]
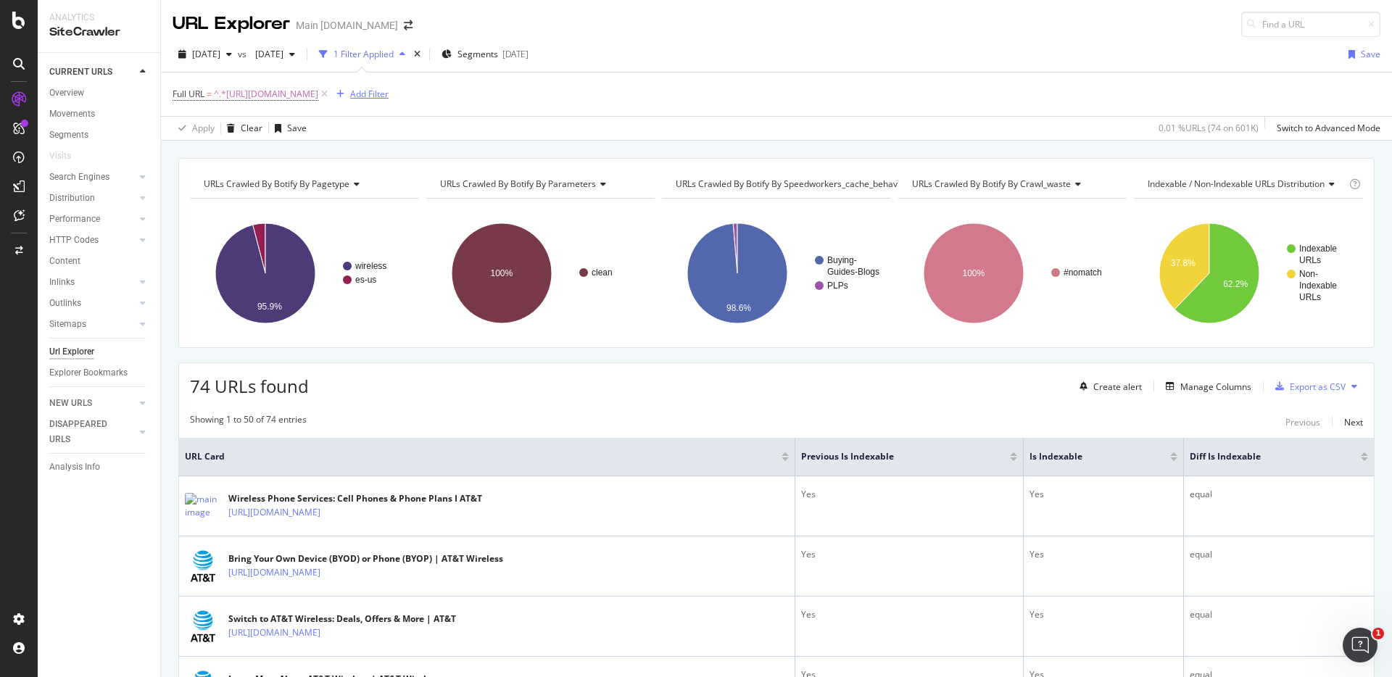
click at [350, 94] on div "button" at bounding box center [341, 94] width 20 height 9
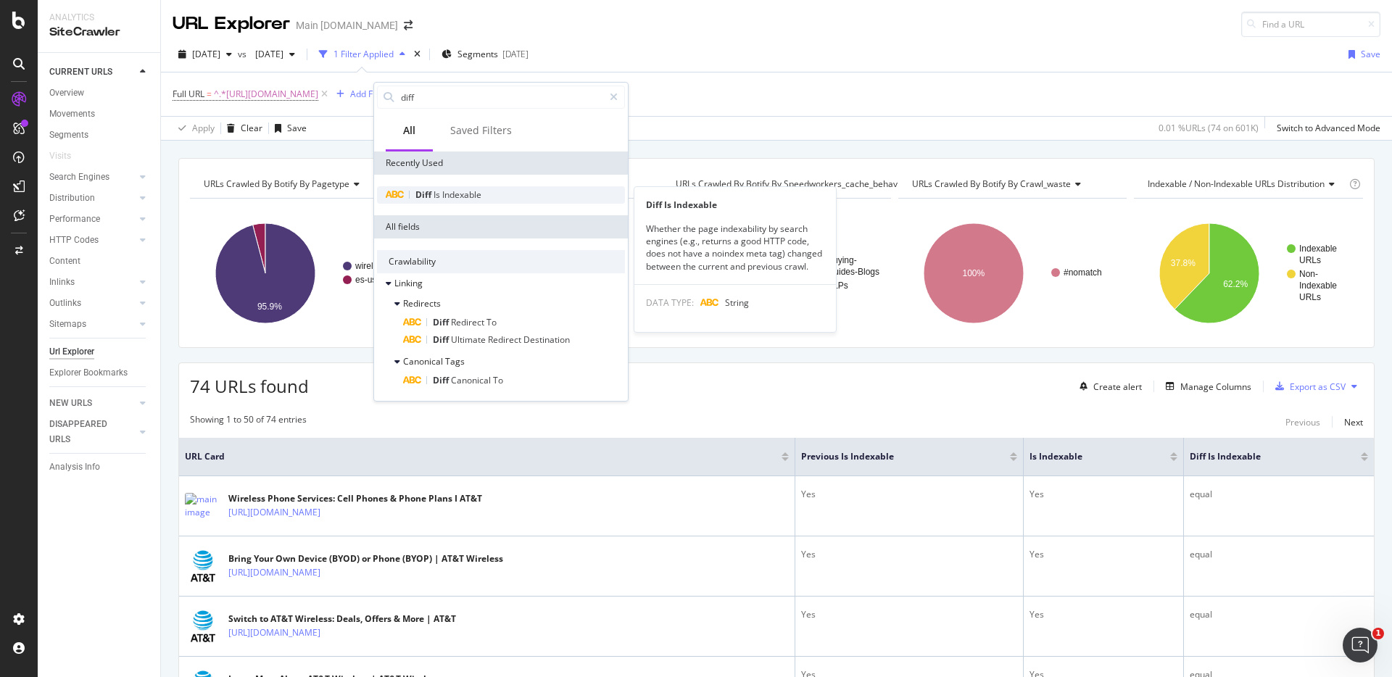
type input "diff"
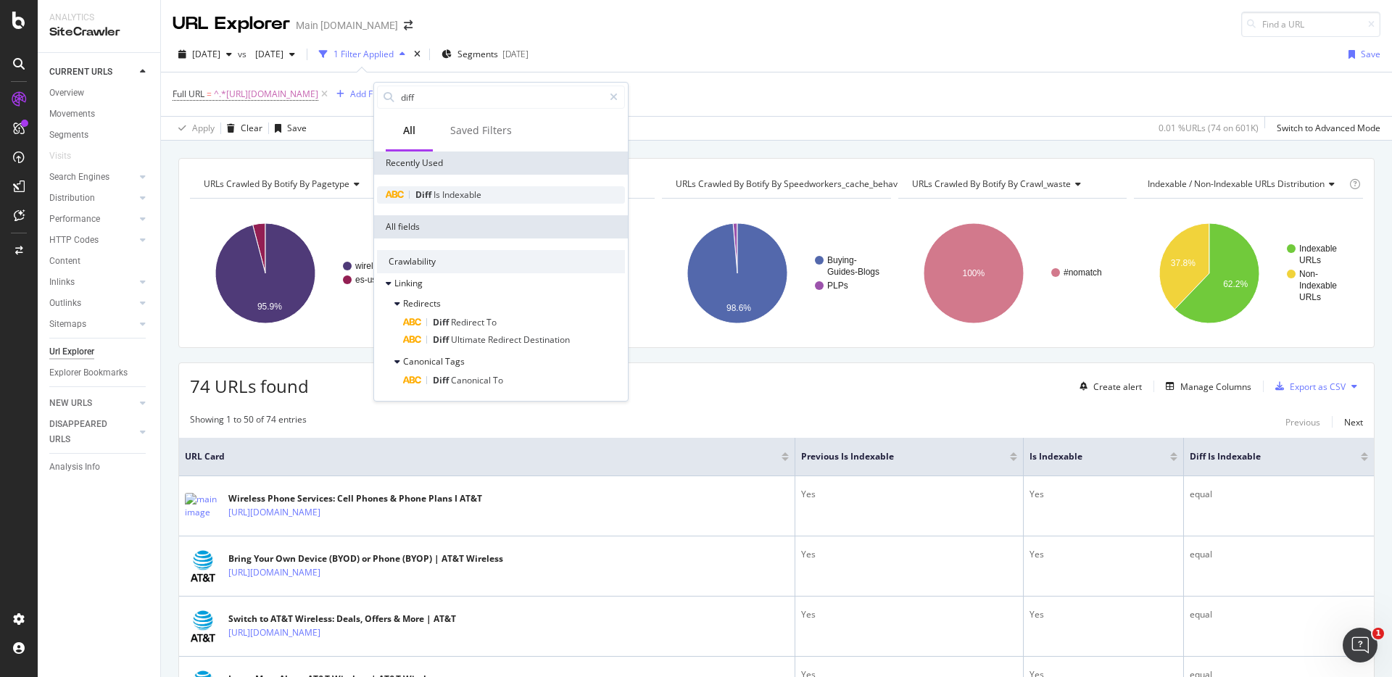
click at [490, 197] on div "Diff Is Indexable" at bounding box center [501, 194] width 248 height 17
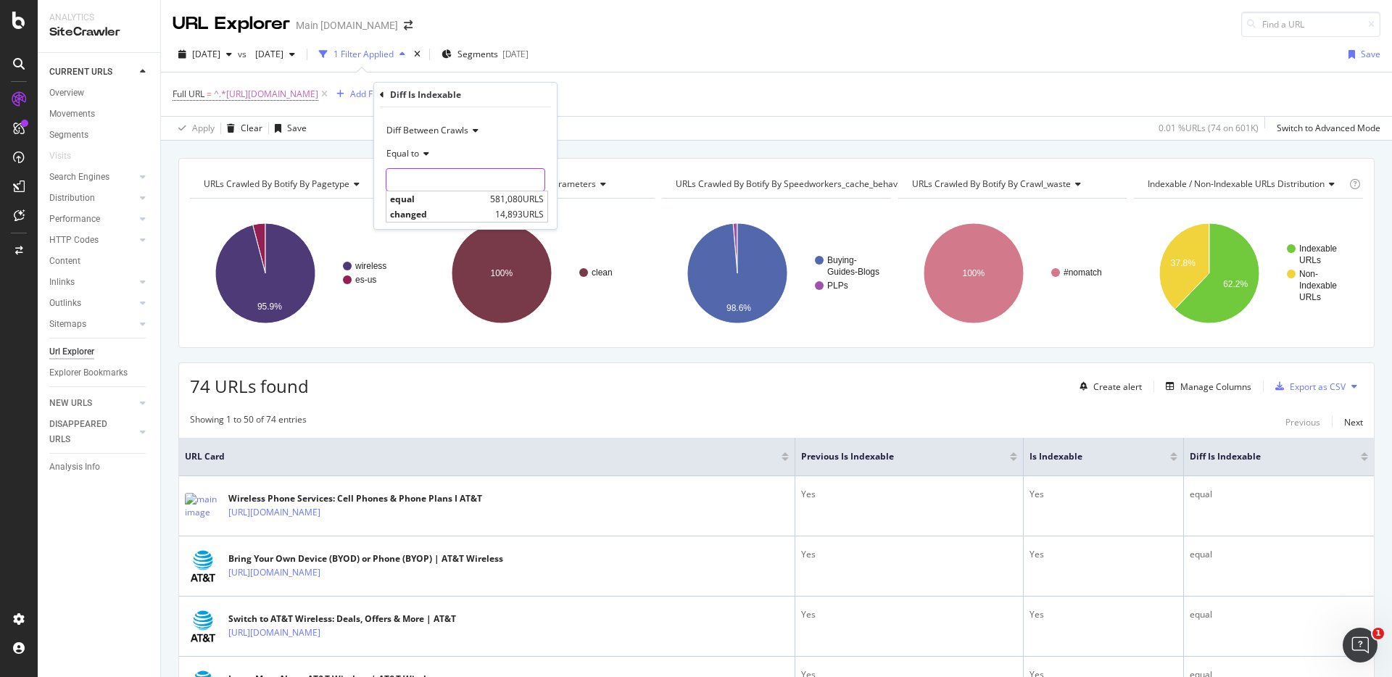
click at [426, 176] on input "text" at bounding box center [465, 179] width 158 height 23
click at [426, 212] on span "changed" at bounding box center [440, 214] width 101 height 12
type input "changed"
click at [509, 210] on icon "button" at bounding box center [513, 210] width 8 height 9
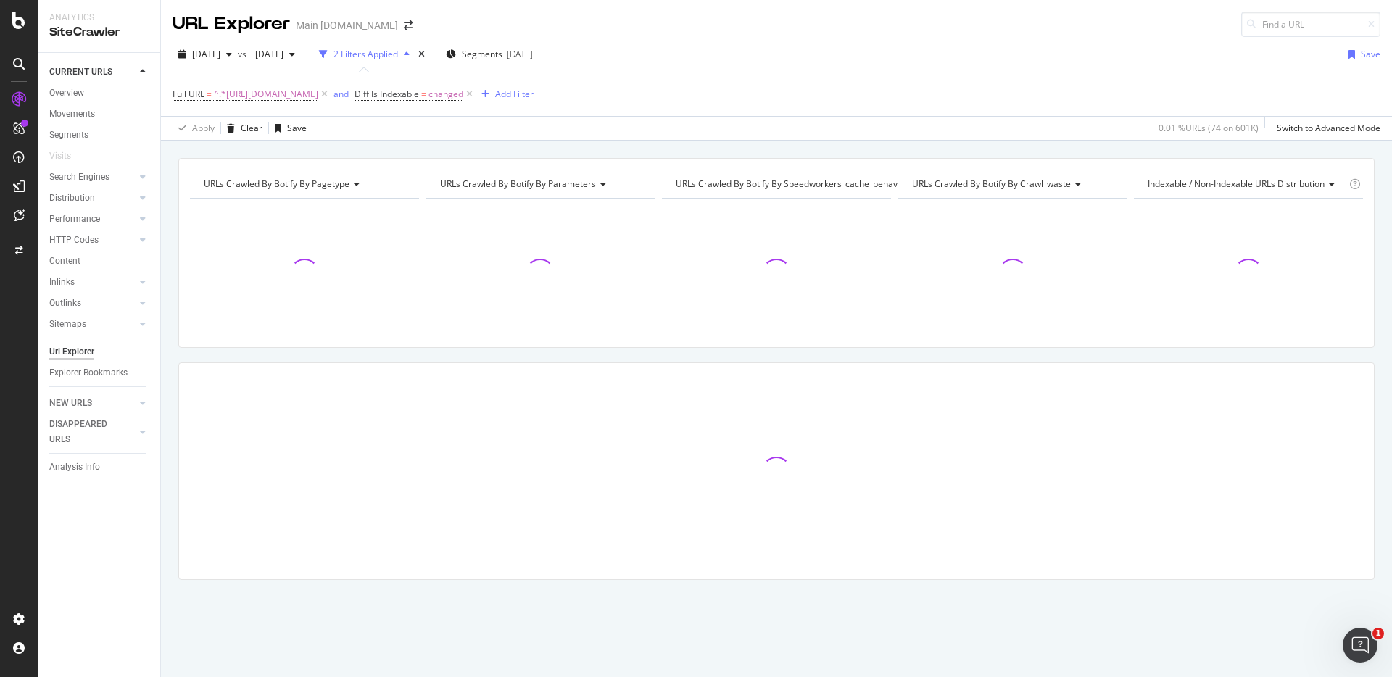
click at [862, 149] on div "URLs Crawled By Botify By pagetype Chart (by Value) Table Expand Export as CSV …" at bounding box center [776, 158] width 1231 height 35
click at [1116, 149] on div "URLs Crawled By Botify By pagetype Chart (by Value) Table Expand Export as CSV …" at bounding box center [776, 158] width 1231 height 35
click at [1166, 149] on div "URLs Crawled By Botify By pagetype Chart (by Value) Table Expand Export as CSV …" at bounding box center [776, 158] width 1231 height 35
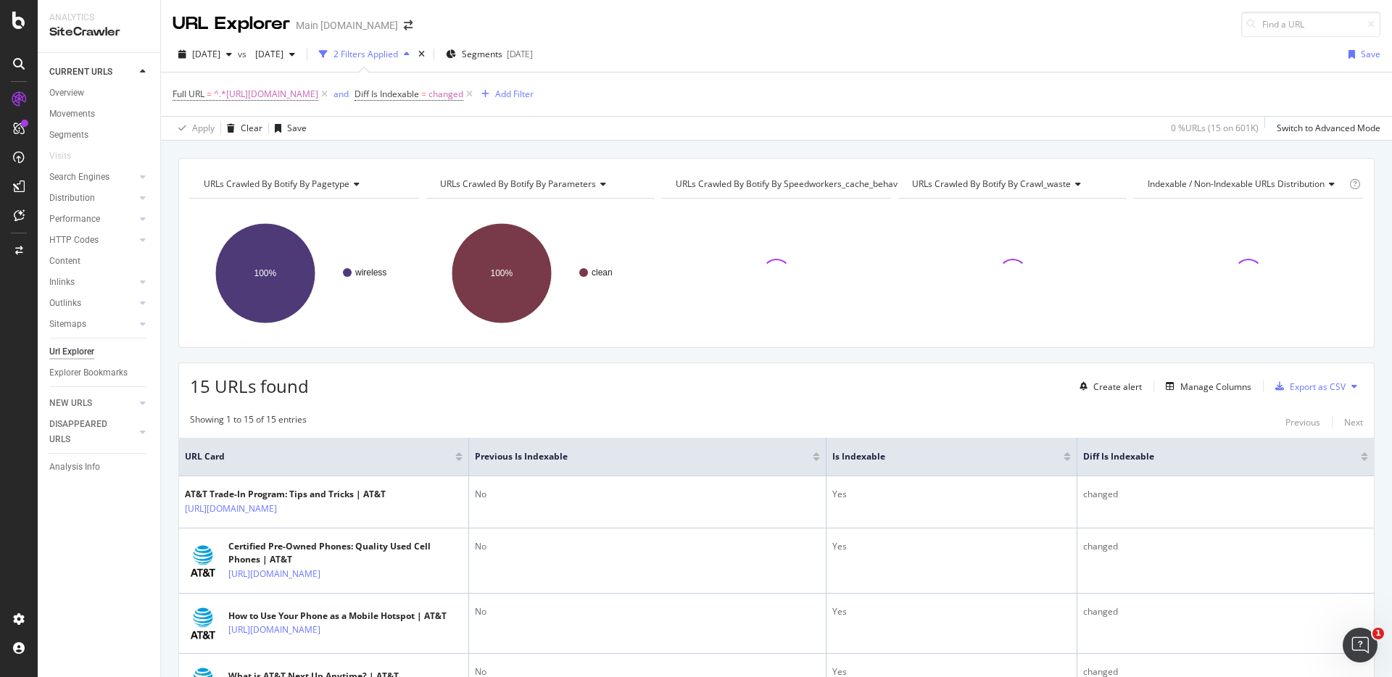
click at [1184, 149] on div "URLs Crawled By Botify By pagetype Chart (by Value) Table Expand Export as CSV …" at bounding box center [776, 158] width 1231 height 35
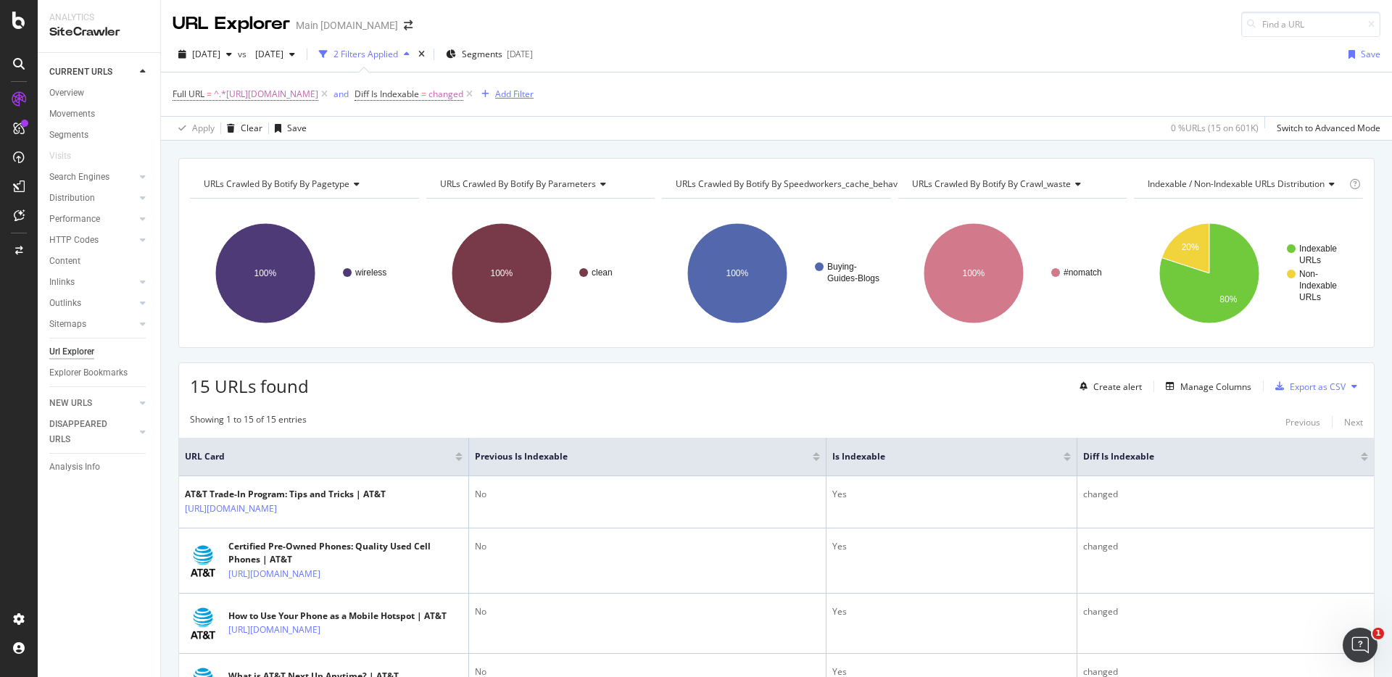
click at [534, 96] on div "Add Filter" at bounding box center [514, 94] width 38 height 12
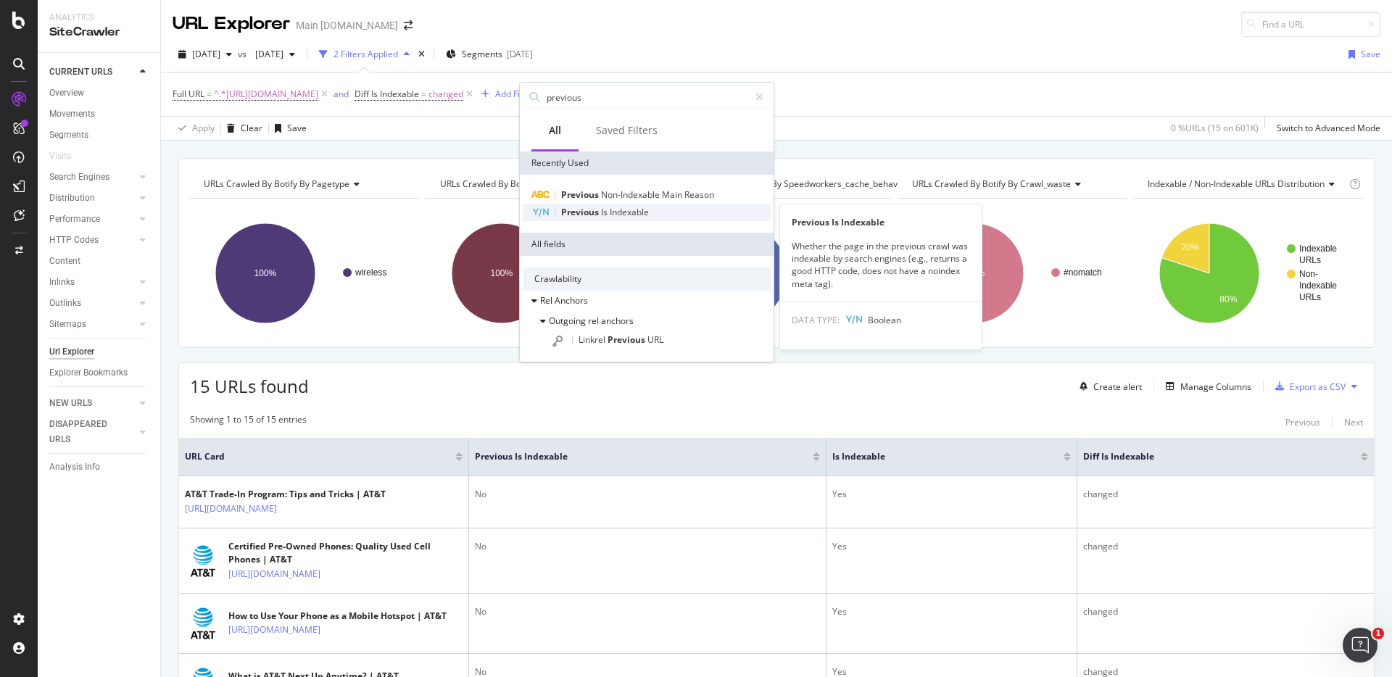
type input "previous"
click at [632, 209] on span "Indexable" at bounding box center [629, 212] width 39 height 12
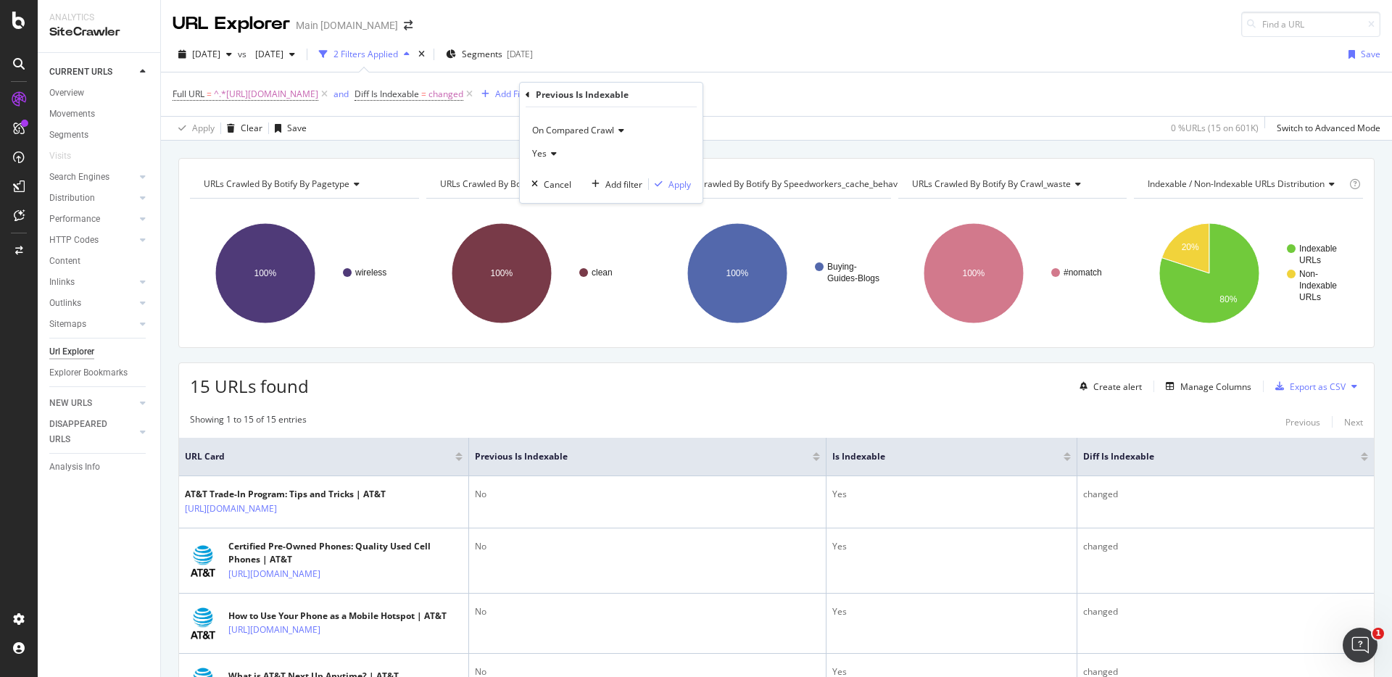
click at [590, 131] on span "On Compared Crawl" at bounding box center [573, 130] width 82 height 12
click at [592, 174] on span "On Compared Crawl" at bounding box center [582, 179] width 87 height 12
click at [554, 153] on icon at bounding box center [552, 153] width 10 height 9
click at [551, 198] on div "No" at bounding box center [612, 202] width 155 height 19
click at [669, 186] on div "Apply" at bounding box center [679, 184] width 22 height 12
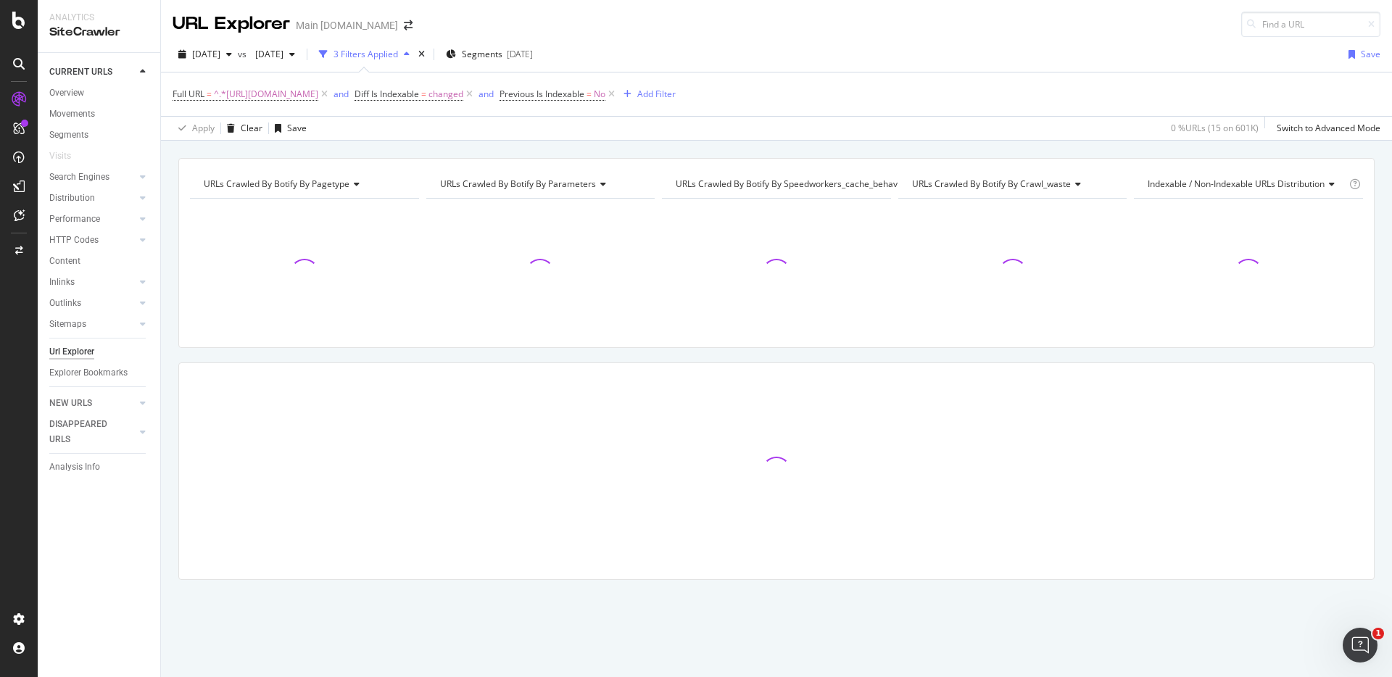
click at [831, 152] on div "URLs Crawled By Botify By pagetype Chart (by Value) Table Expand Export as CSV …" at bounding box center [776, 158] width 1231 height 35
click at [1030, 140] on div "2025 Aug. 31st vs 2025 Jul. 27th 3 Filters Applied Segments 2025-08-19 Save Ful…" at bounding box center [776, 89] width 1231 height 104
click at [1090, 144] on div "URLs Crawled By Botify By pagetype Chart (by Value) Table Expand Export as CSV …" at bounding box center [776, 158] width 1231 height 35
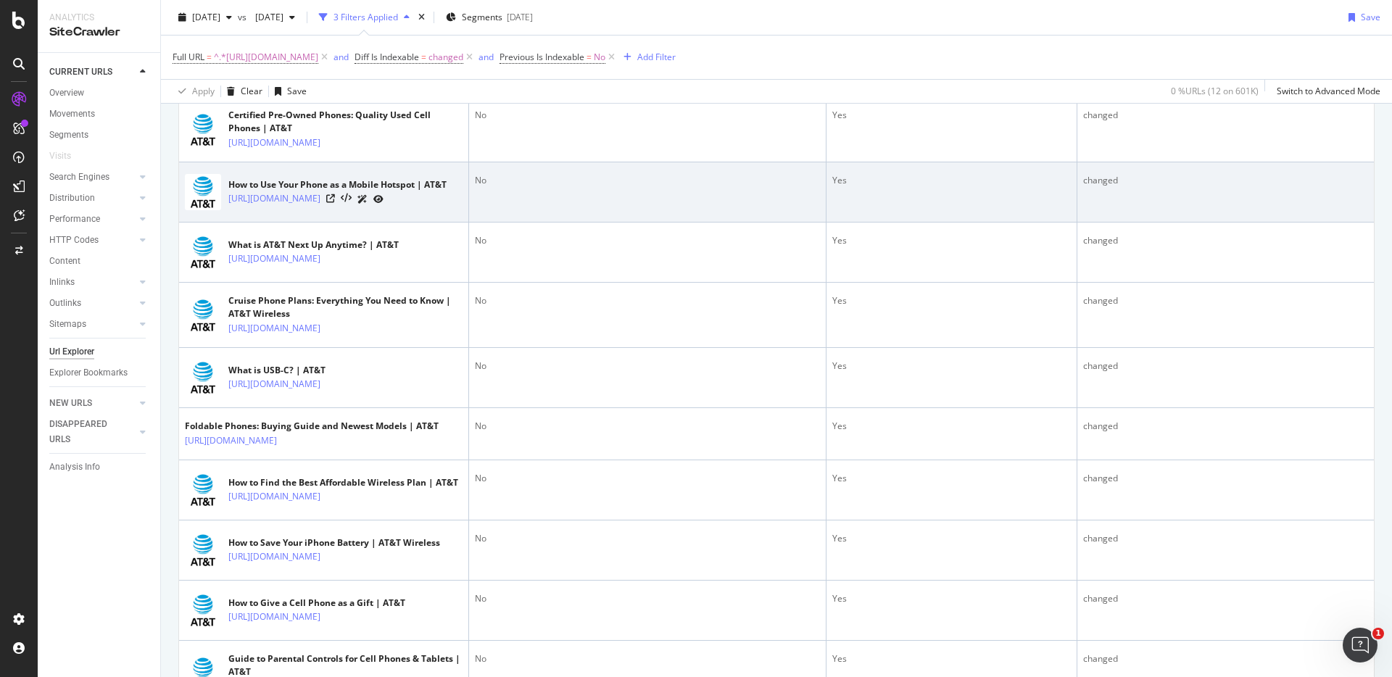
scroll to position [432, 0]
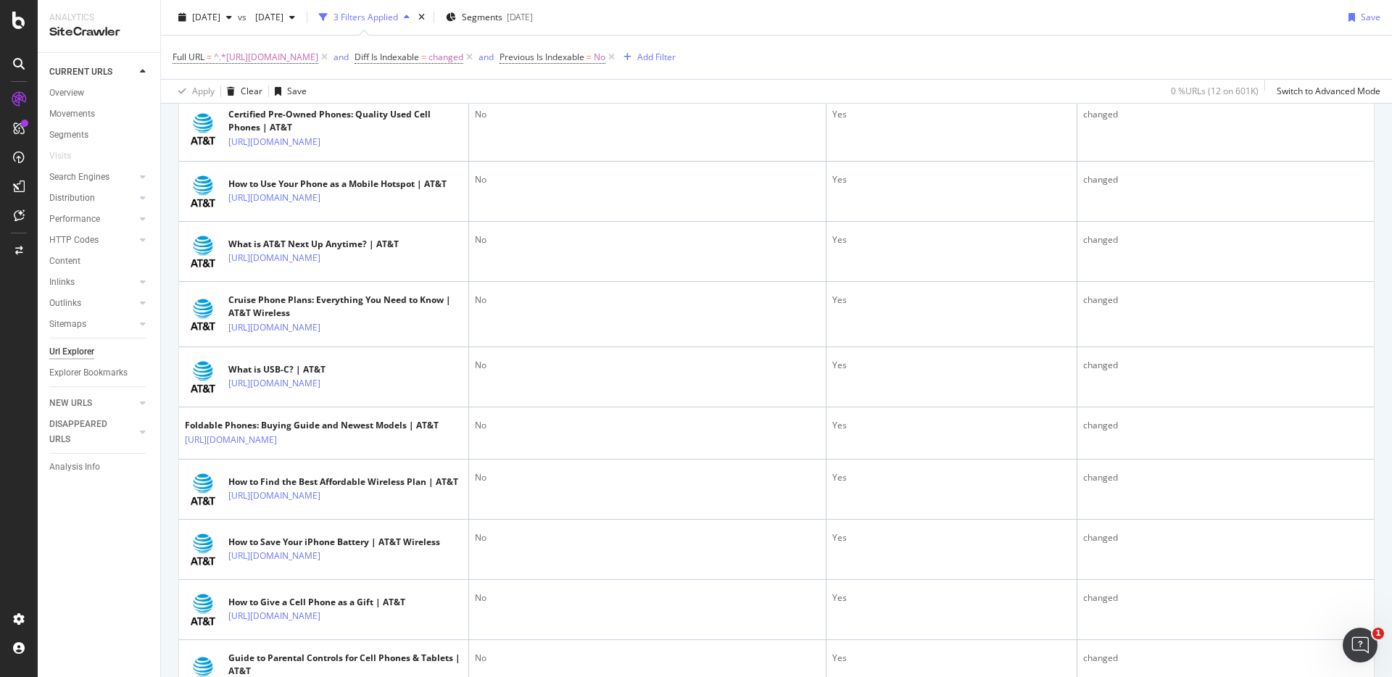
click at [170, 227] on div "URLs Crawled By Botify By pagetype Chart (by Value) Table Expand Export as CSV …" at bounding box center [776, 283] width 1231 height 1115
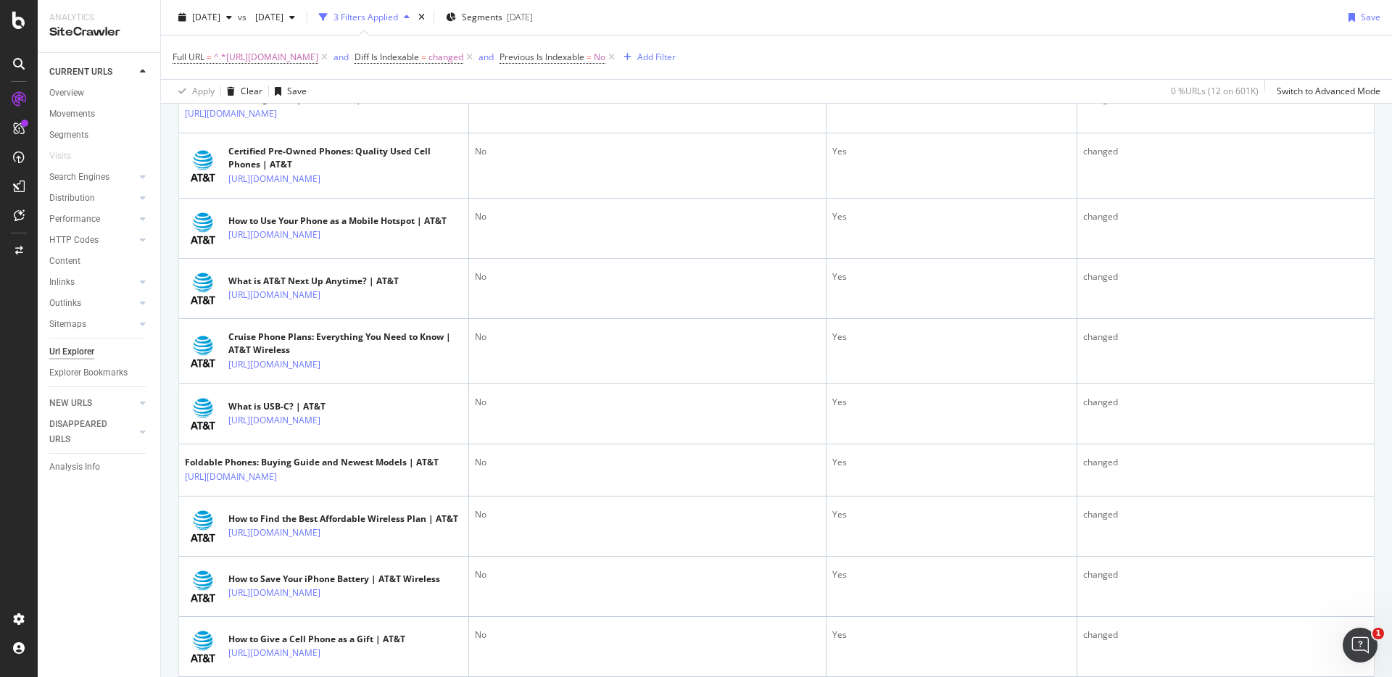
scroll to position [392, 0]
click at [170, 227] on div "URLs Crawled By Botify By pagetype Chart (by Value) Table Expand Export as CSV …" at bounding box center [776, 323] width 1231 height 1115
click at [166, 242] on div "URLs Crawled By Botify By pagetype Chart (by Value) Table Expand Export as CSV …" at bounding box center [776, 323] width 1231 height 1115
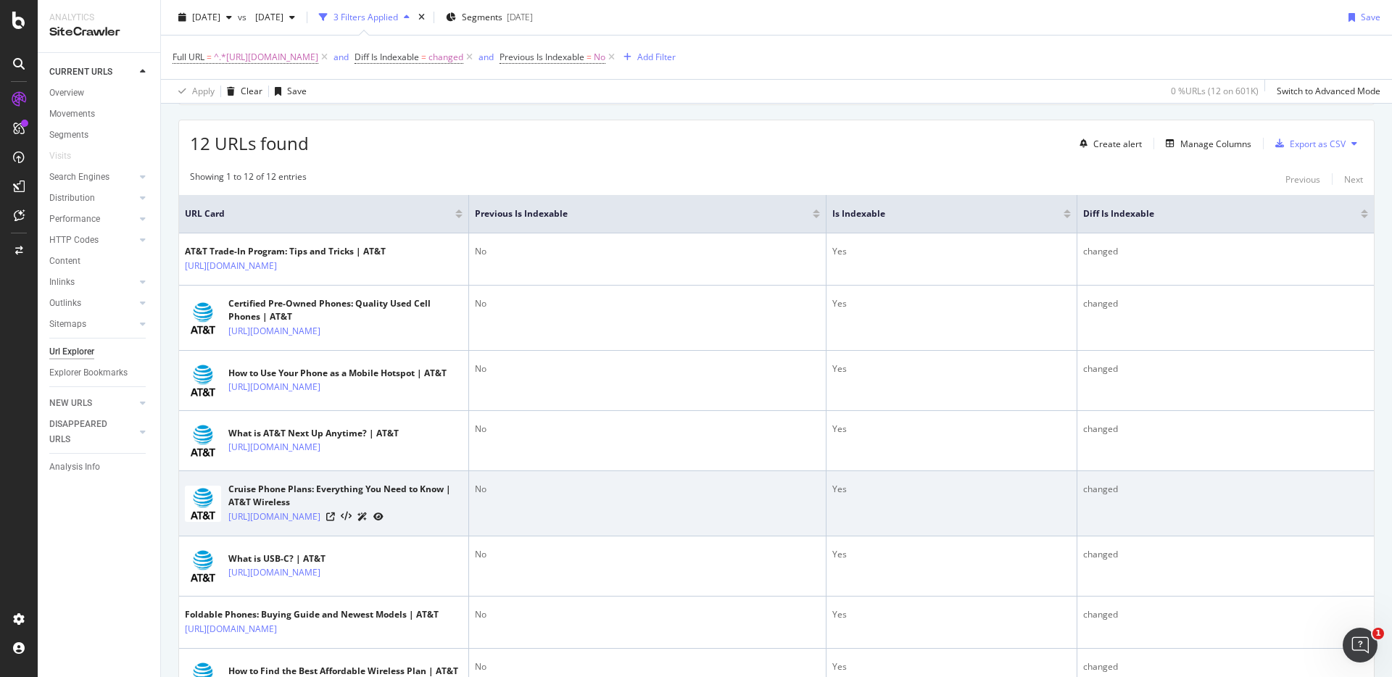
scroll to position [248, 0]
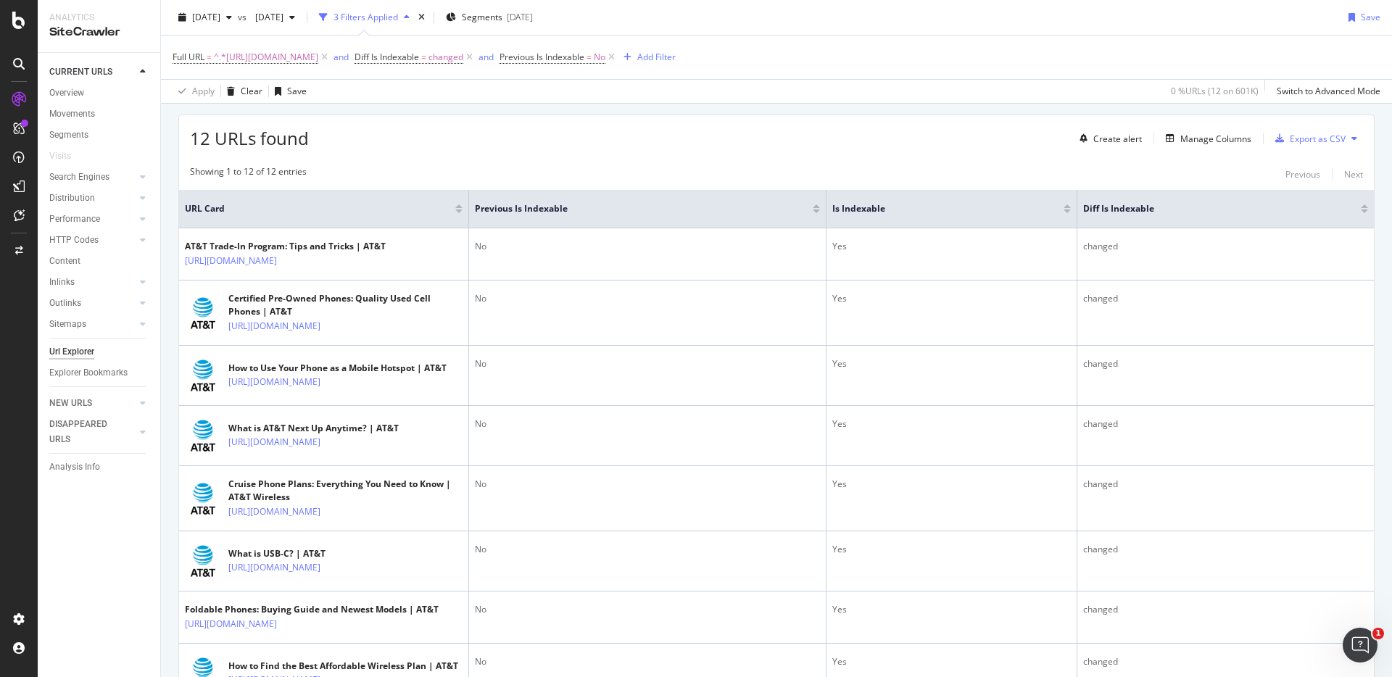
click at [989, 127] on div "12 URLs found Create alert Manage Columns Export as CSV" at bounding box center [776, 133] width 1195 height 36
click at [767, 149] on div "12 URLs found Create alert Manage Columns Export as CSV" at bounding box center [776, 133] width 1195 height 36
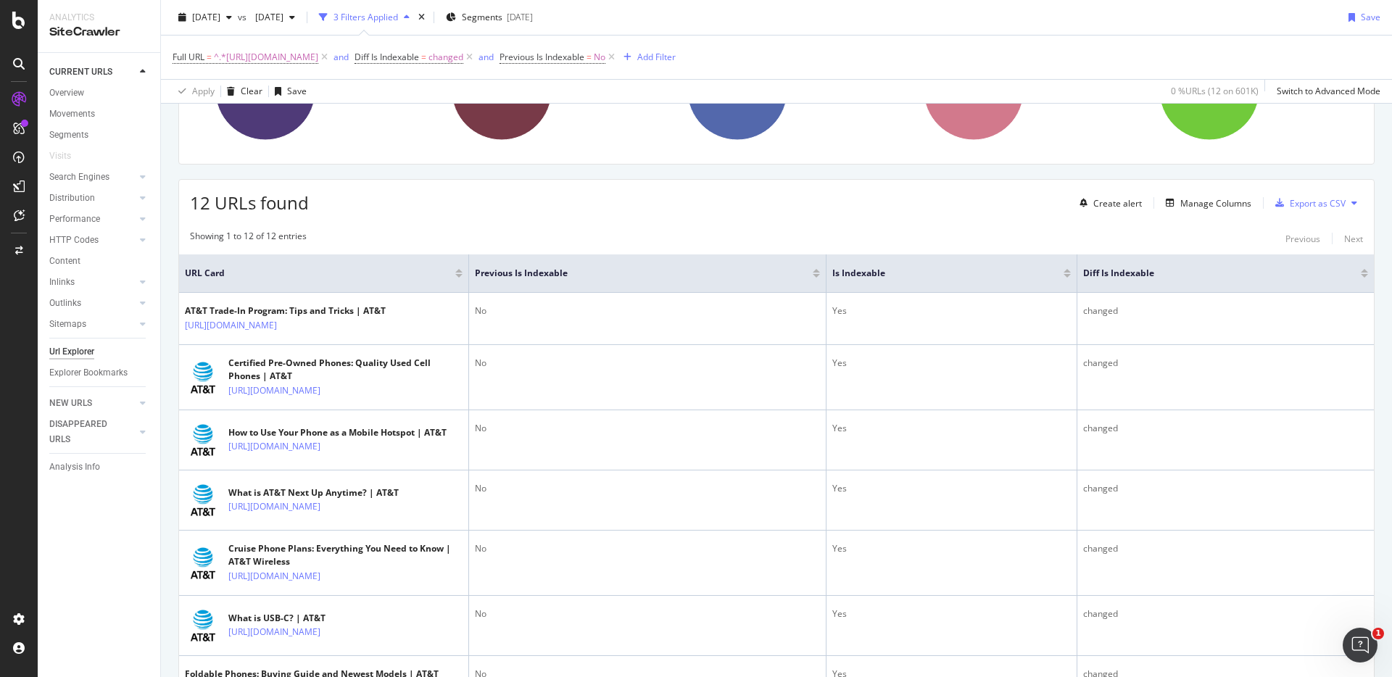
click at [978, 207] on div "12 URLs found Create alert Manage Columns Export as CSV" at bounding box center [776, 198] width 1195 height 36
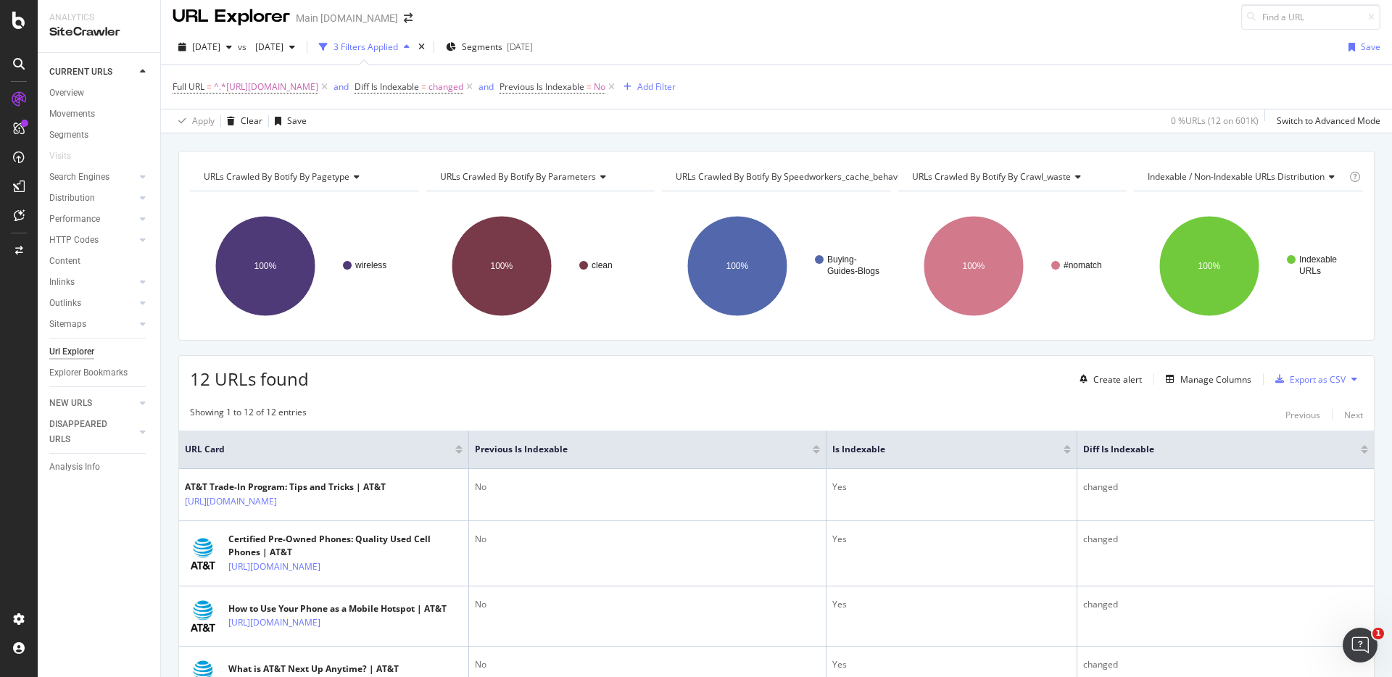
scroll to position [13, 0]
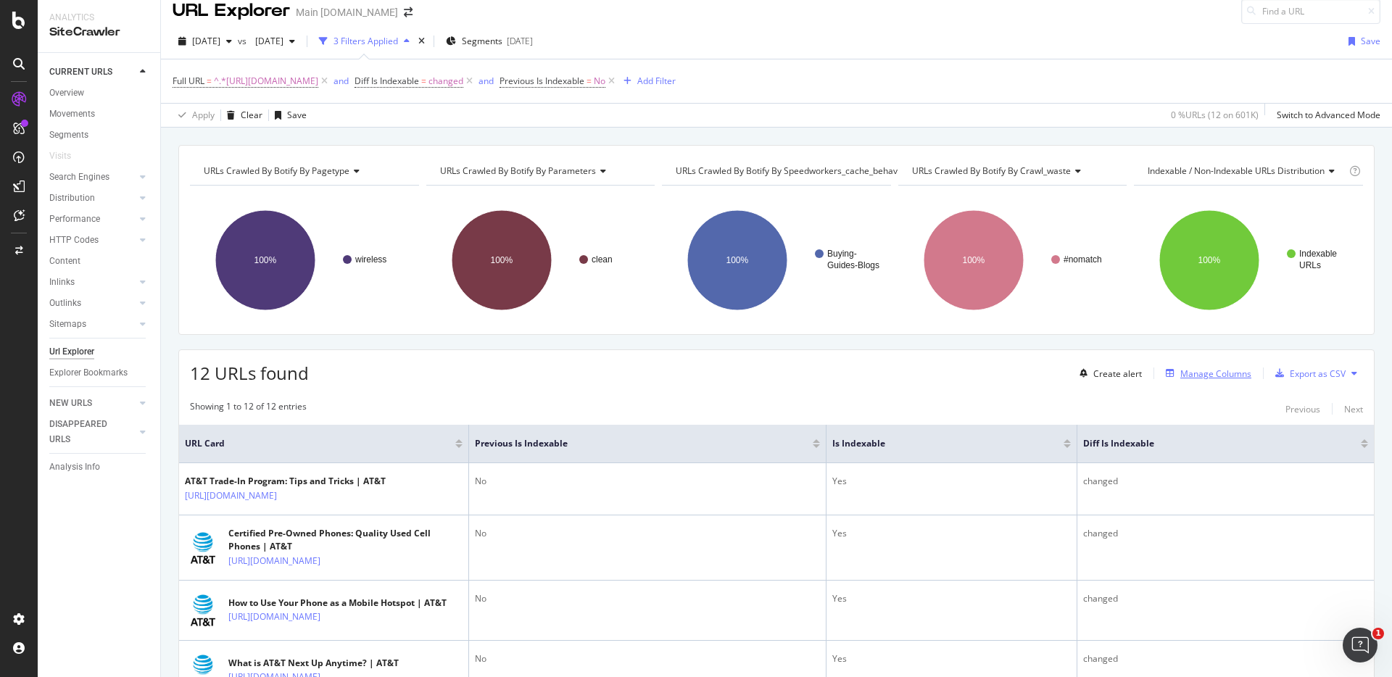
click at [1178, 365] on div "Manage Columns" at bounding box center [1205, 373] width 91 height 16
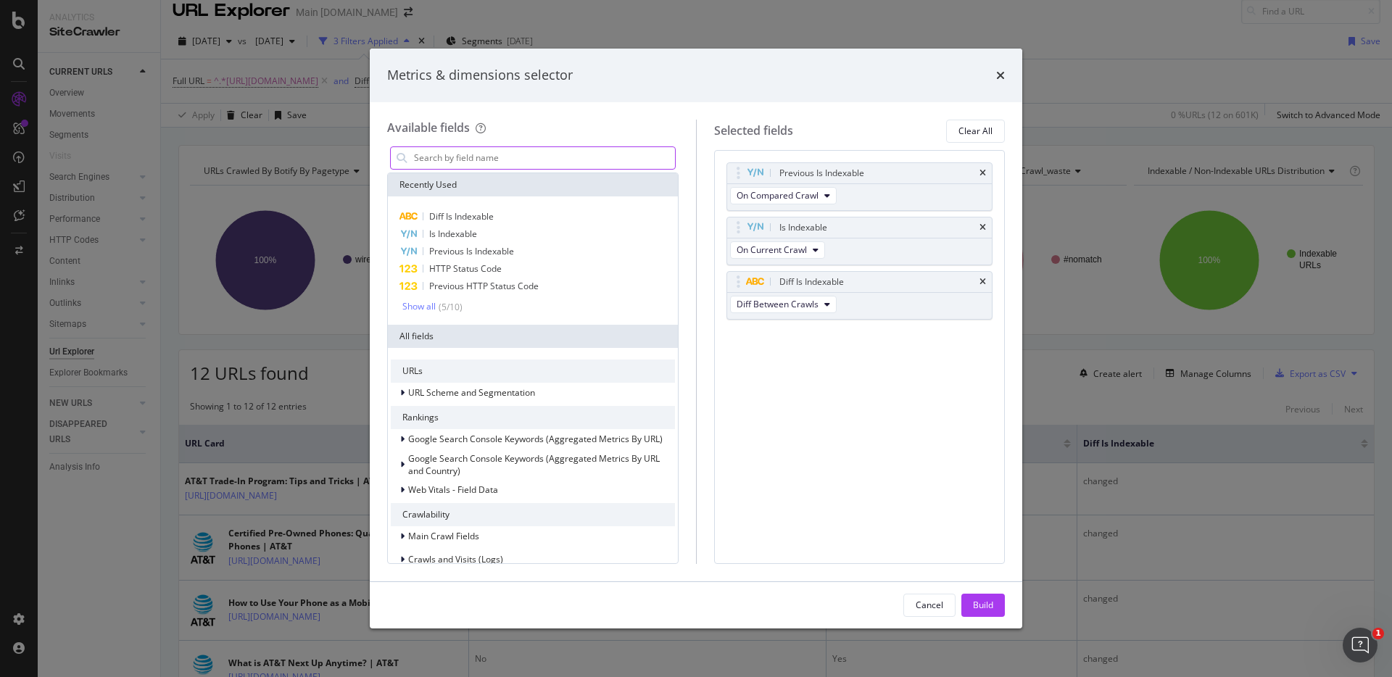
click at [520, 166] on input "modal" at bounding box center [543, 158] width 262 height 22
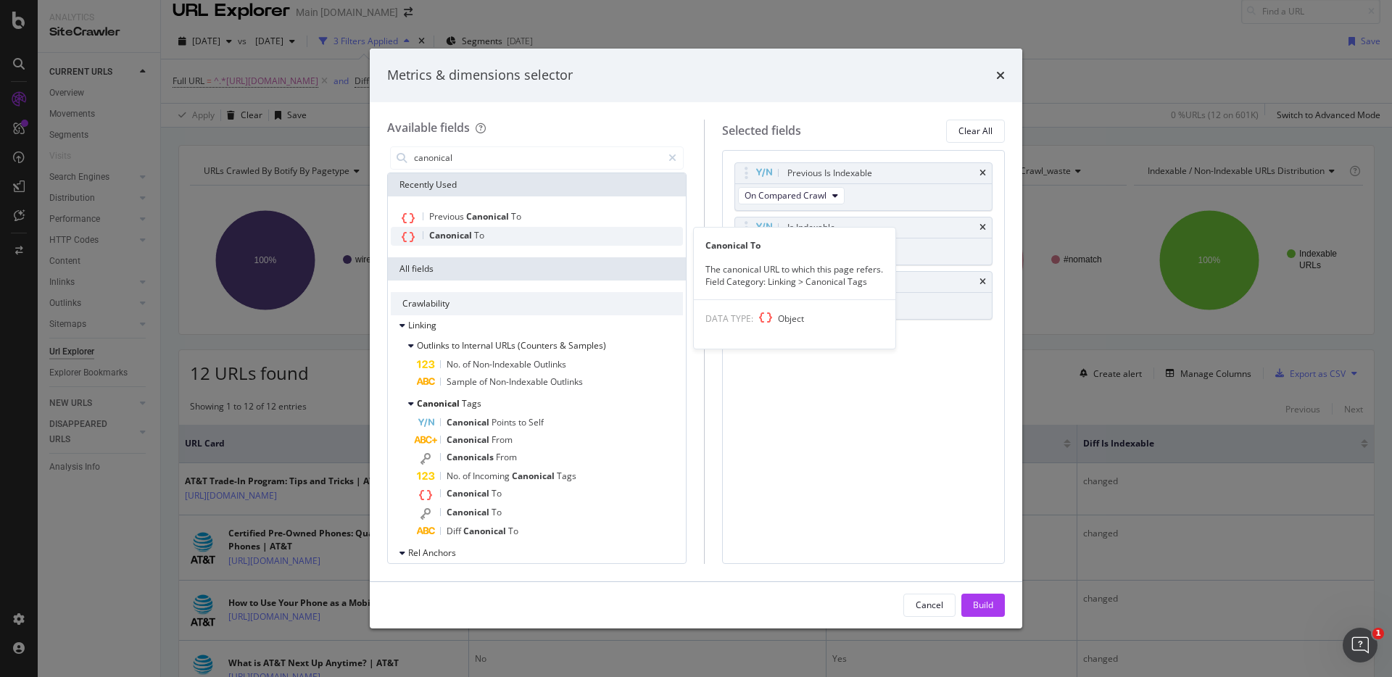
type input "canonical"
click at [488, 240] on div "Canonical To" at bounding box center [537, 236] width 292 height 19
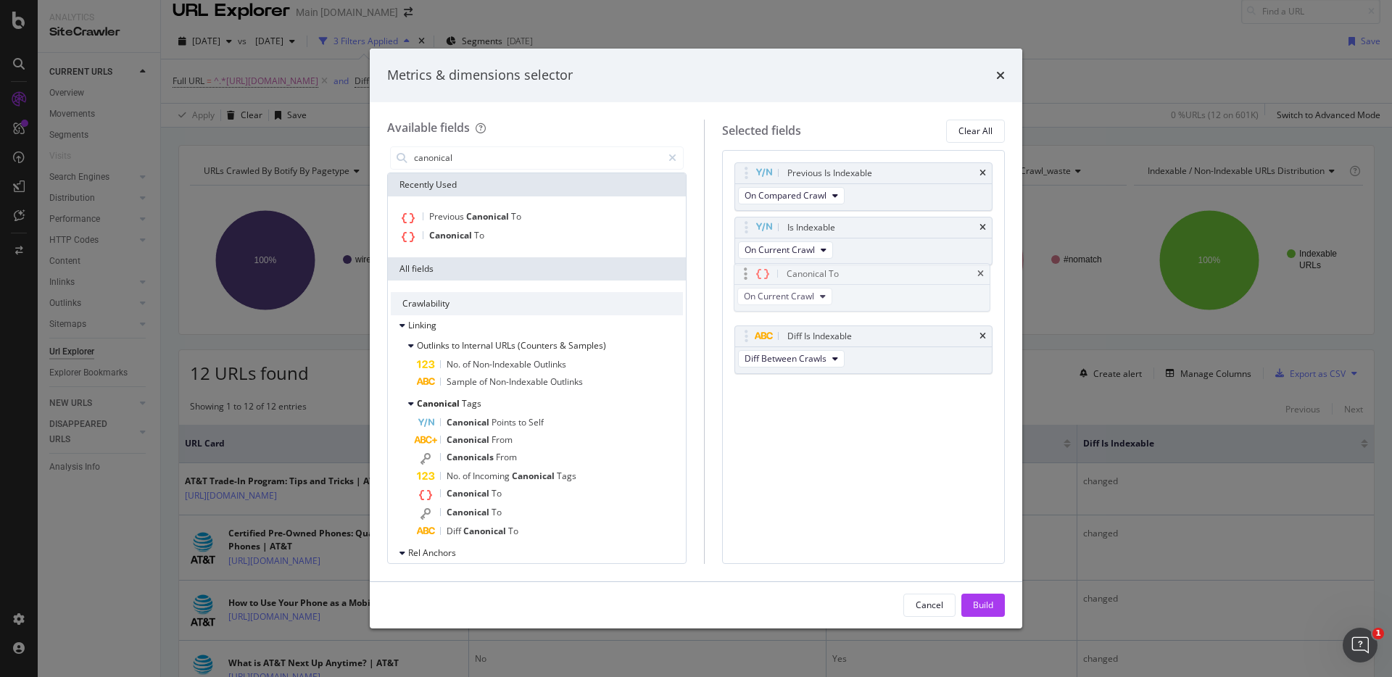
drag, startPoint x: 842, startPoint y: 335, endPoint x: 840, endPoint y: 273, distance: 62.4
click at [840, 273] on body "Analytics SiteCrawler CURRENT URLS Overview Movements Segments Visits Search En…" at bounding box center [696, 338] width 1392 height 677
drag, startPoint x: 845, startPoint y: 275, endPoint x: 845, endPoint y: 234, distance: 40.6
click at [845, 234] on body "Analytics SiteCrawler CURRENT URLS Overview Movements Segments Visits Search En…" at bounding box center [696, 338] width 1392 height 677
click at [820, 249] on button "On Current Crawl" at bounding box center [785, 249] width 95 height 17
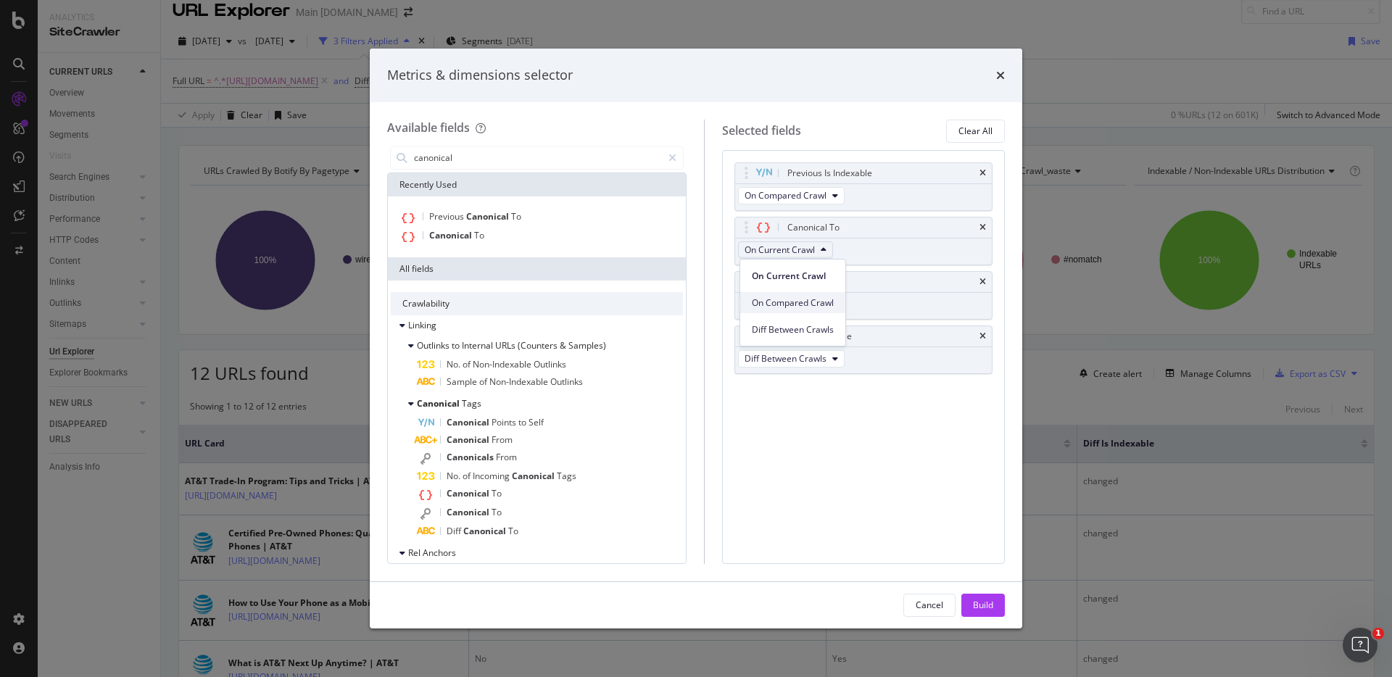
click at [802, 304] on span "On Compared Crawl" at bounding box center [793, 302] width 82 height 13
click at [984, 602] on div "Build" at bounding box center [983, 605] width 20 height 12
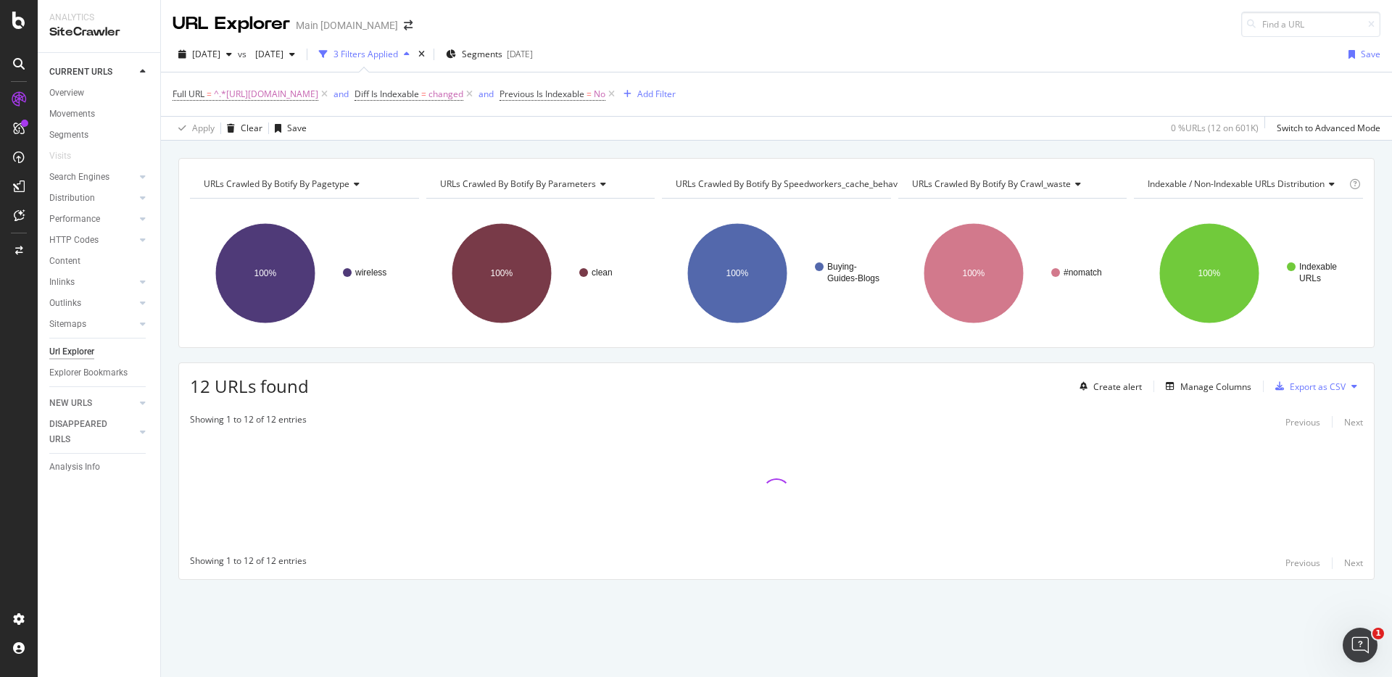
click at [1013, 143] on div "URLs Crawled By Botify By pagetype Chart (by Value) Table Expand Export as CSV …" at bounding box center [776, 158] width 1231 height 35
click at [1132, 144] on div "URLs Crawled By Botify By pagetype Chart (by Value) Table Expand Export as CSV …" at bounding box center [776, 158] width 1231 height 35
click at [1137, 145] on div "URLs Crawled By Botify By pagetype Chart (by Value) Table Expand Export as CSV …" at bounding box center [776, 158] width 1231 height 35
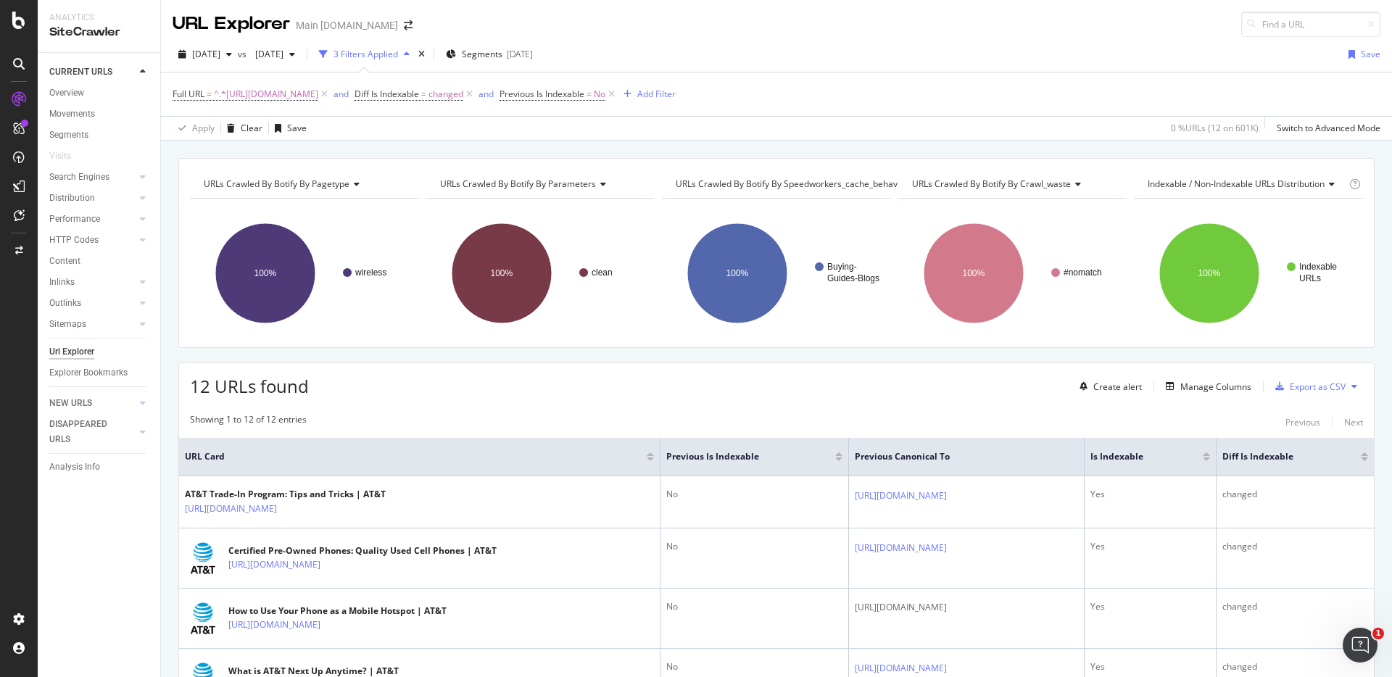
click at [1071, 146] on div "URLs Crawled By Botify By pagetype Chart (by Value) Table Expand Export as CSV …" at bounding box center [776, 158] width 1231 height 35
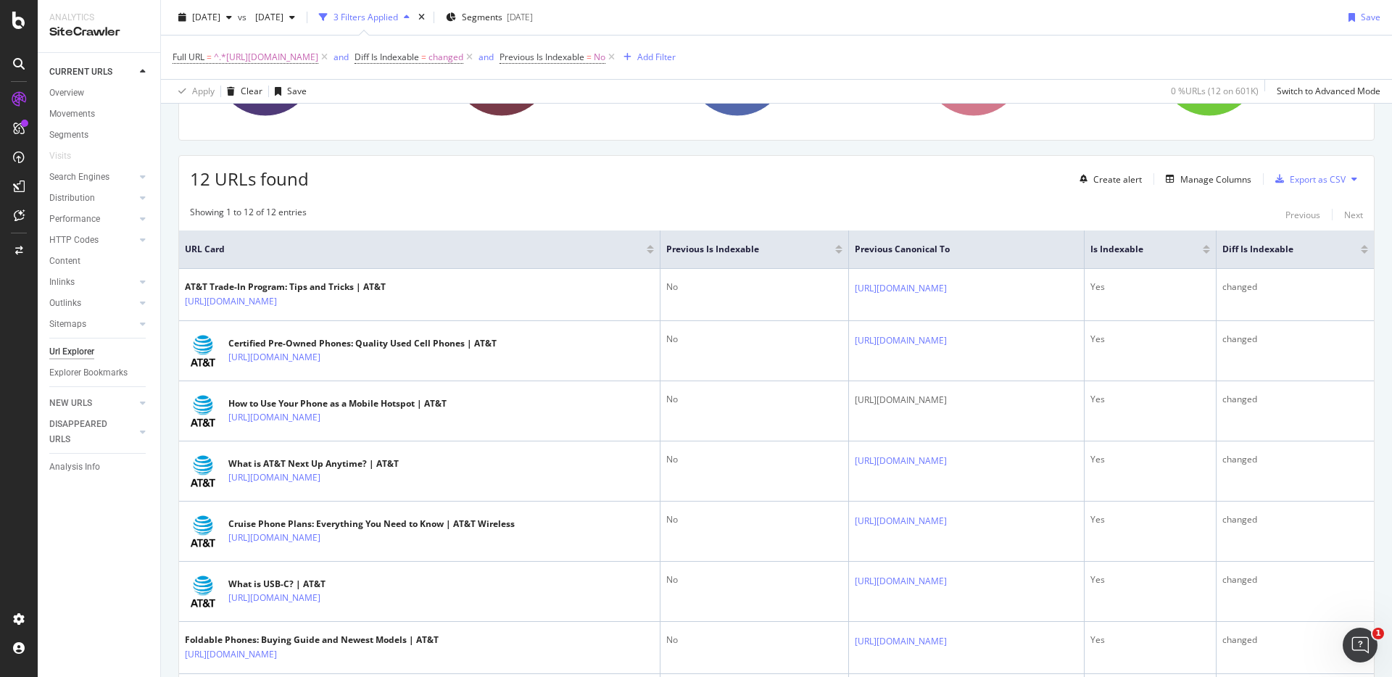
scroll to position [270, 0]
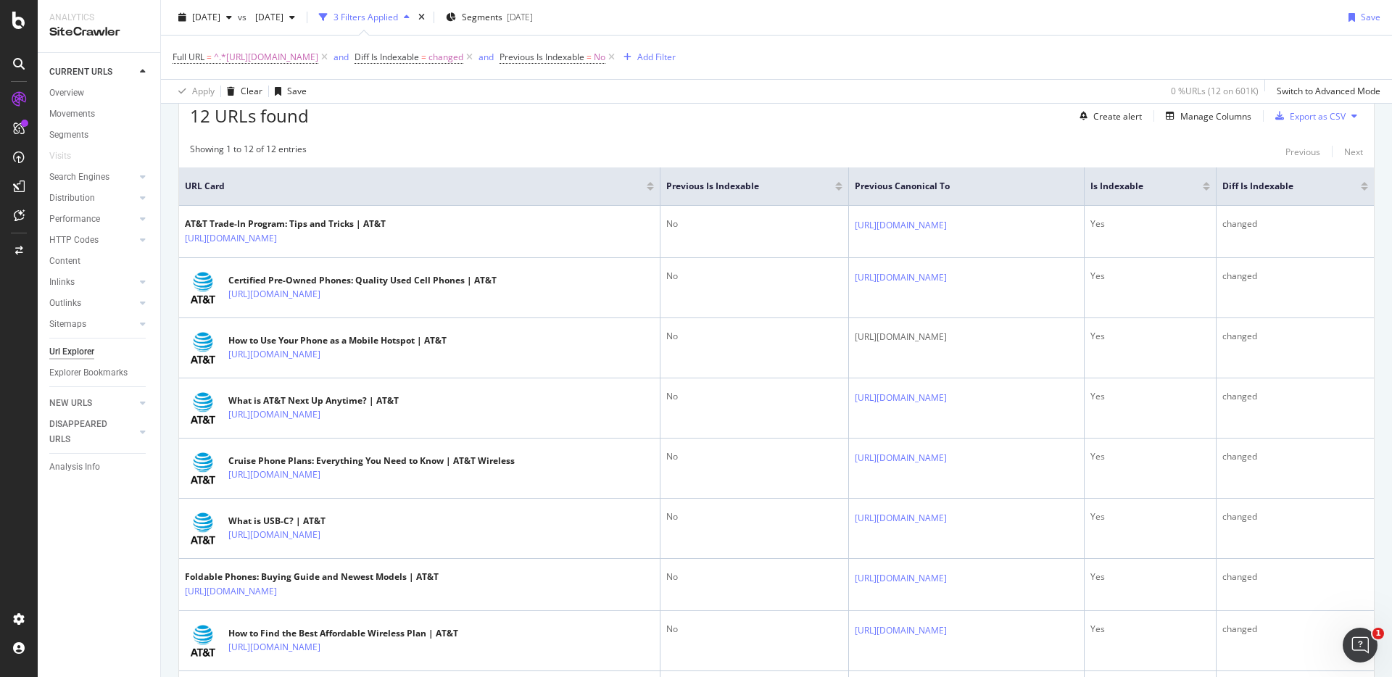
click at [1113, 149] on div "Showing 1 to 12 of 12 entries Previous Next" at bounding box center [776, 151] width 1195 height 17
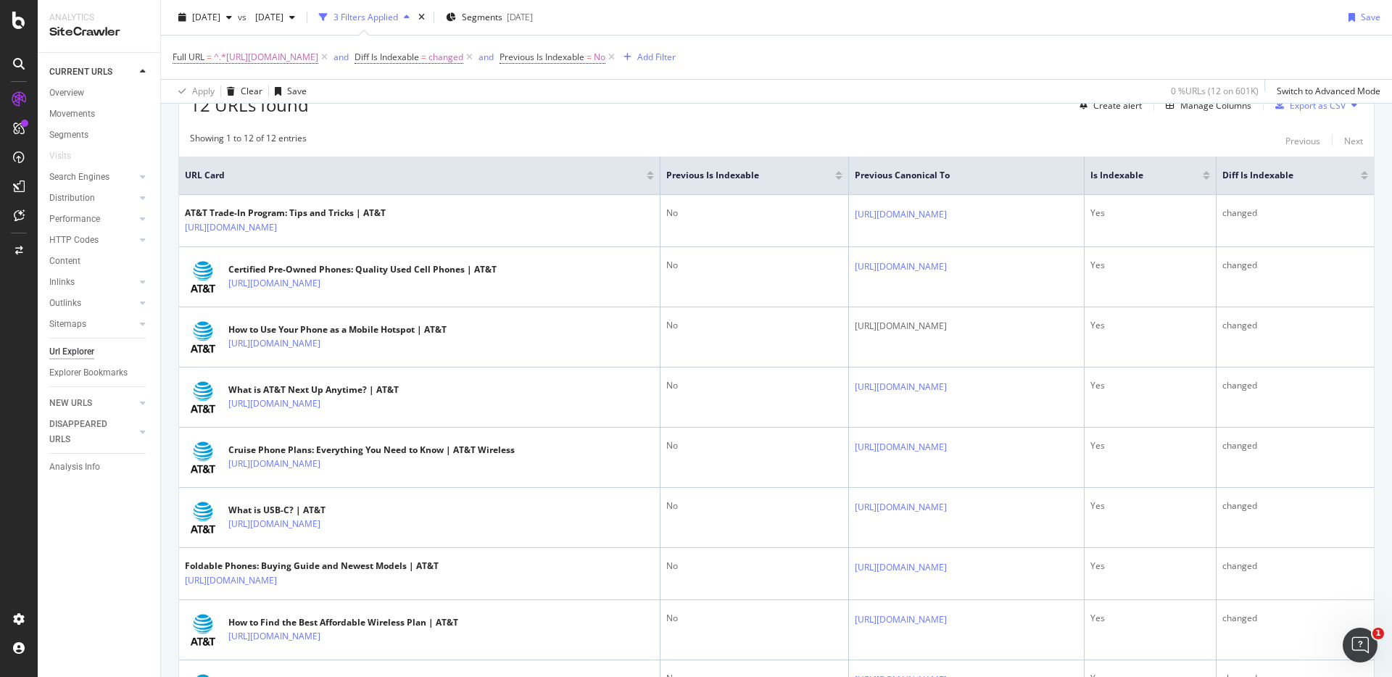
scroll to position [280, 0]
click at [1111, 148] on div "Showing 1 to 12 of 12 entries Previous Next" at bounding box center [776, 141] width 1195 height 17
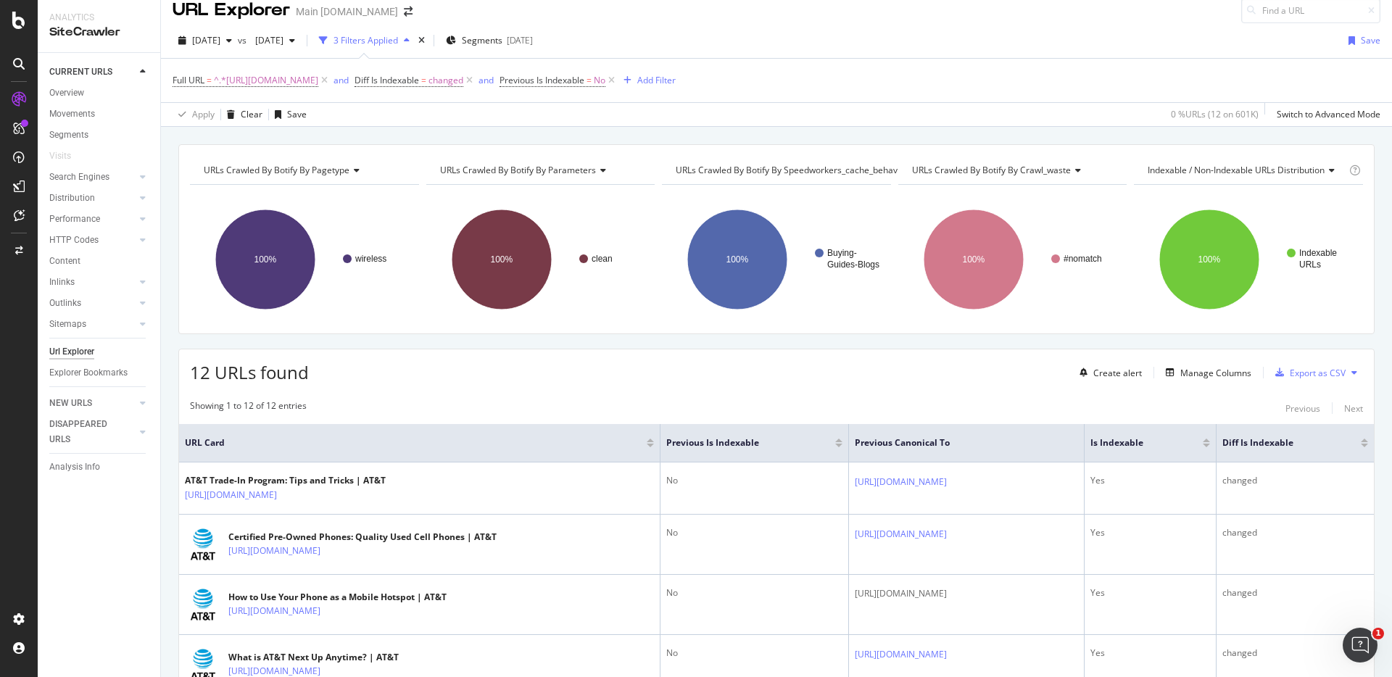
scroll to position [0, 0]
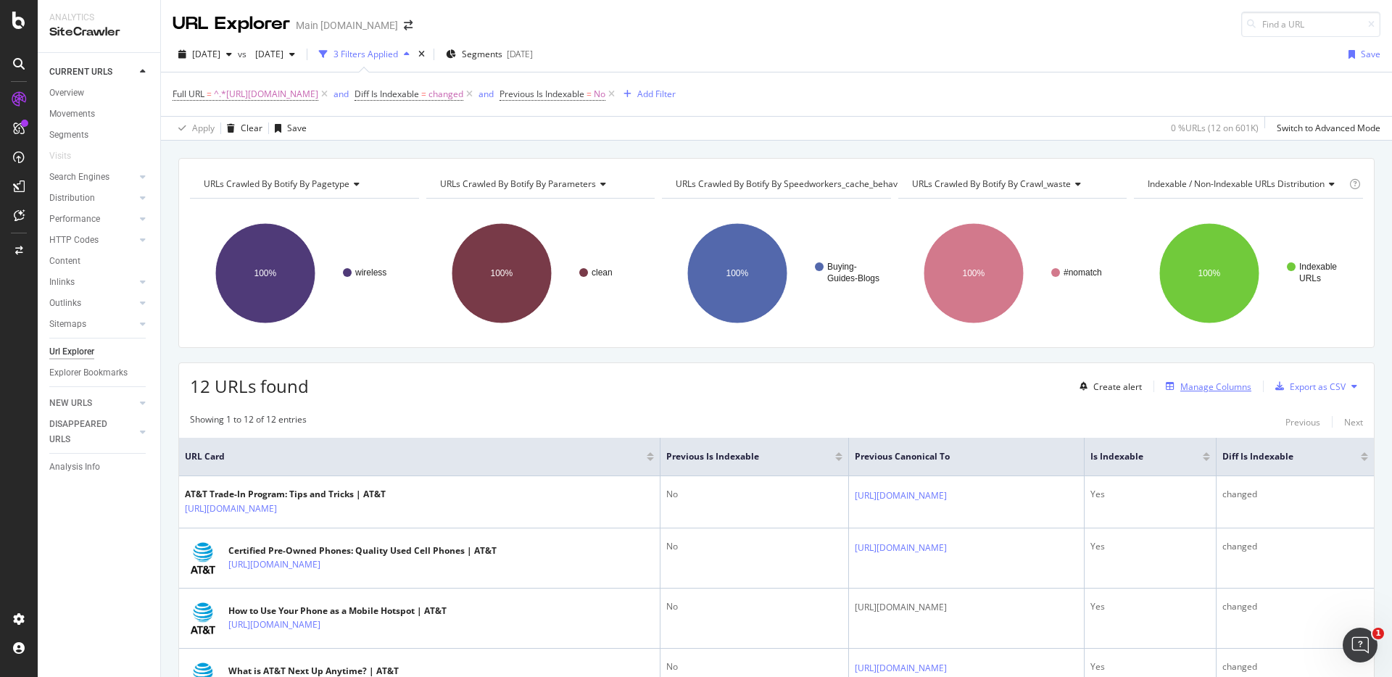
click at [1182, 383] on div "Manage Columns" at bounding box center [1215, 387] width 71 height 12
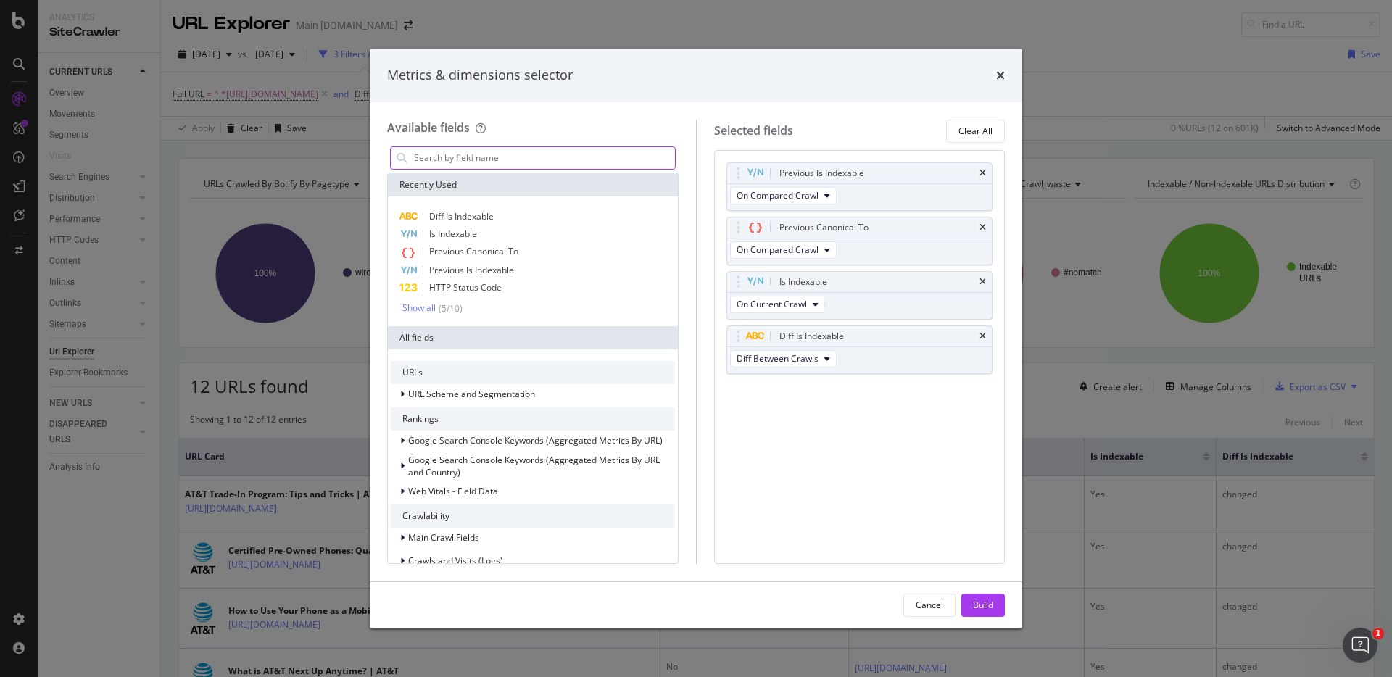
click at [618, 161] on input "modal" at bounding box center [543, 158] width 262 height 22
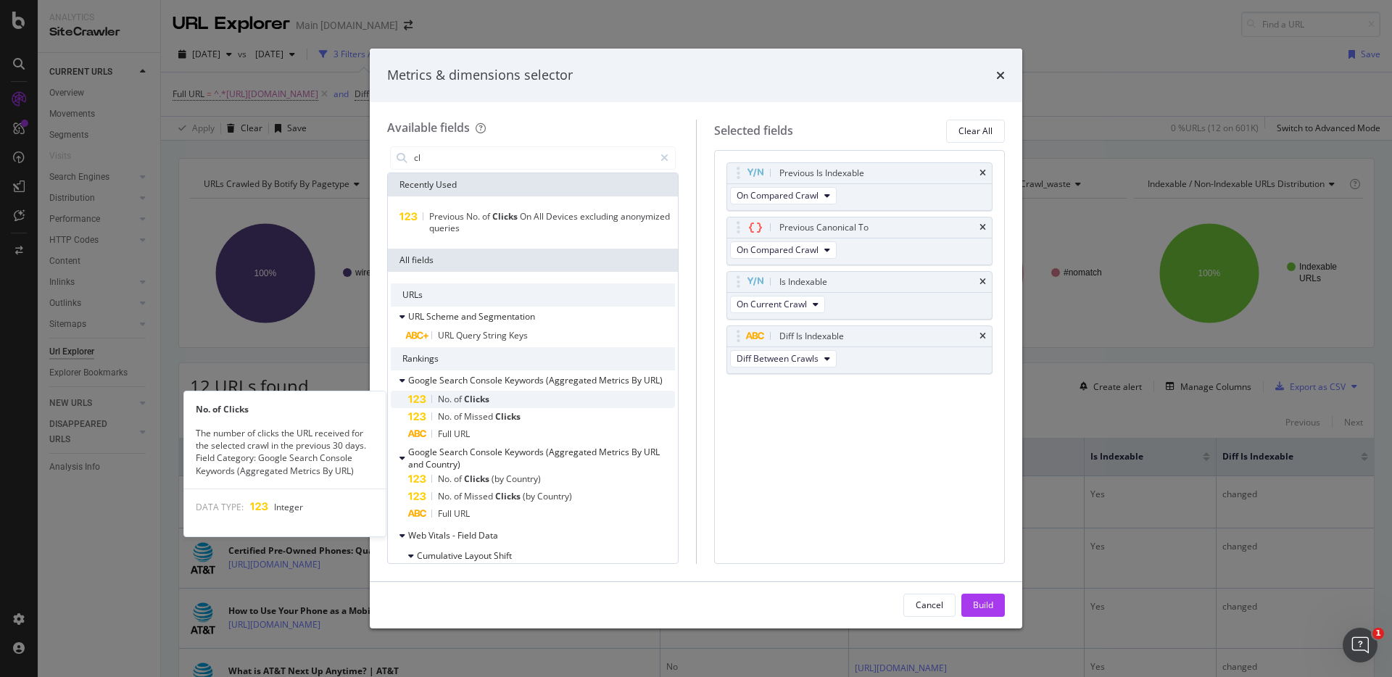
type input "cl"
click at [515, 396] on div "No. of Clicks" at bounding box center [541, 399] width 267 height 17
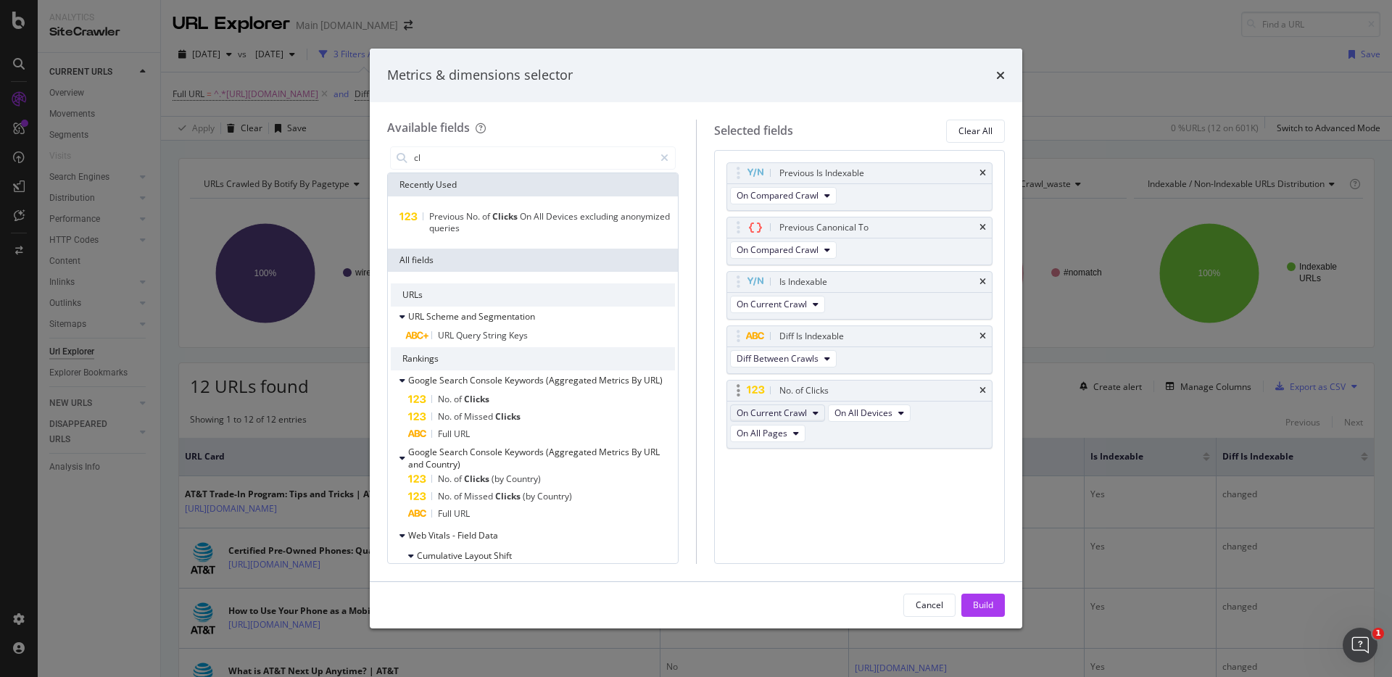
click at [809, 416] on button "On Current Crawl" at bounding box center [777, 412] width 95 height 17
click at [808, 462] on span "On Compared Crawl" at bounding box center [783, 466] width 82 height 13
click at [985, 600] on div "Build" at bounding box center [983, 605] width 20 height 12
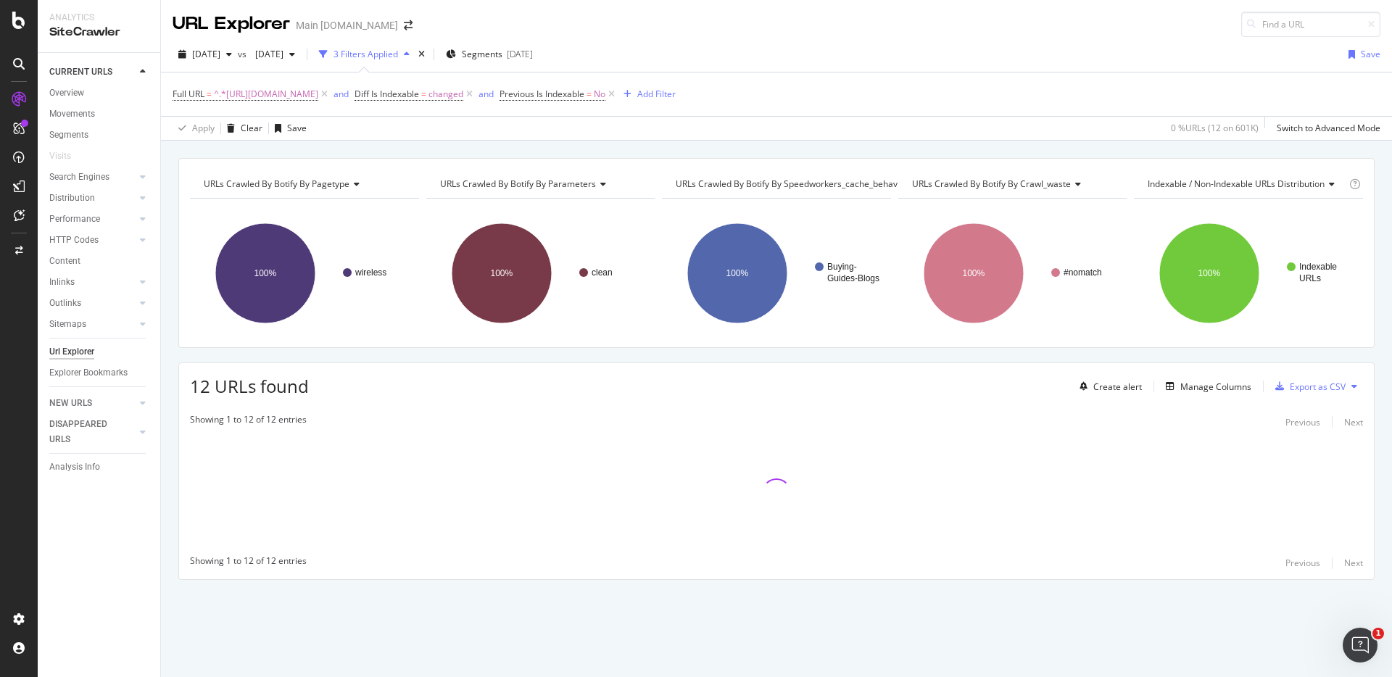
click at [929, 153] on div "URLs Crawled By Botify By pagetype Chart (by Value) Table Expand Export as CSV …" at bounding box center [776, 158] width 1231 height 35
click at [1182, 386] on div "Manage Columns" at bounding box center [1215, 387] width 71 height 12
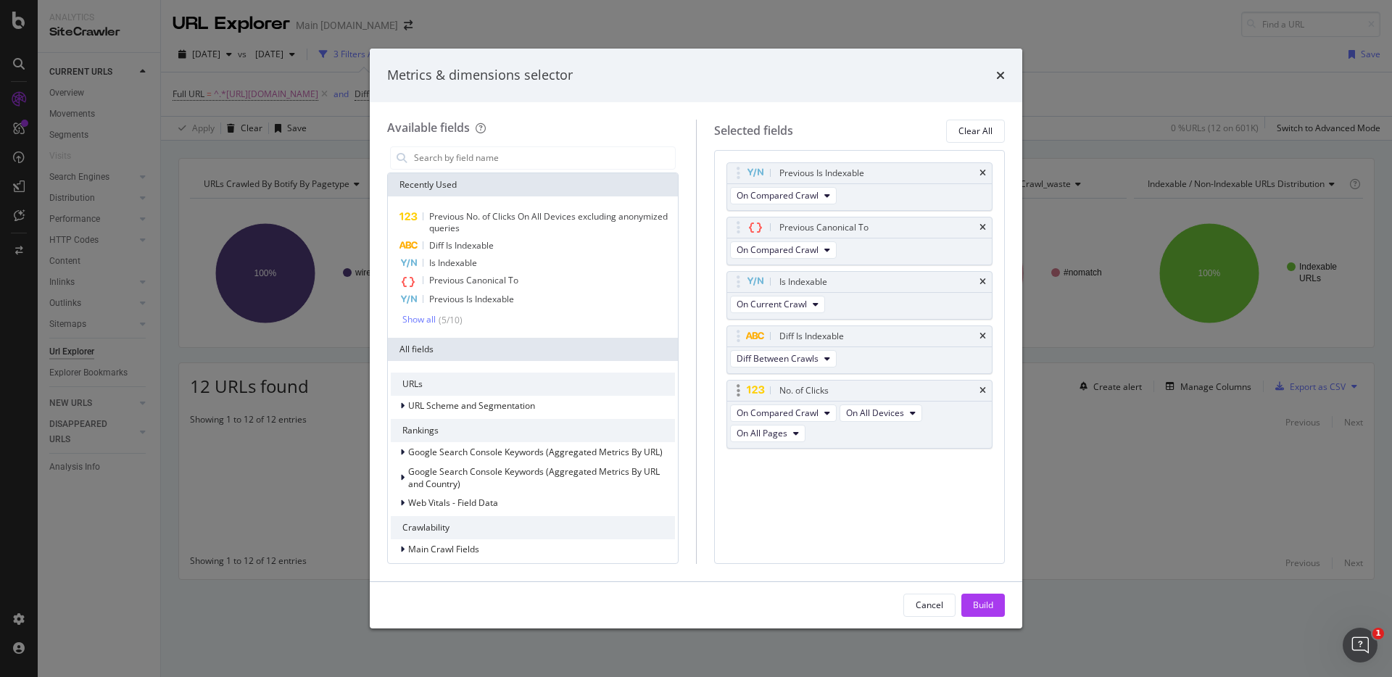
click at [776, 394] on div "No. of Clicks" at bounding box center [876, 390] width 201 height 14
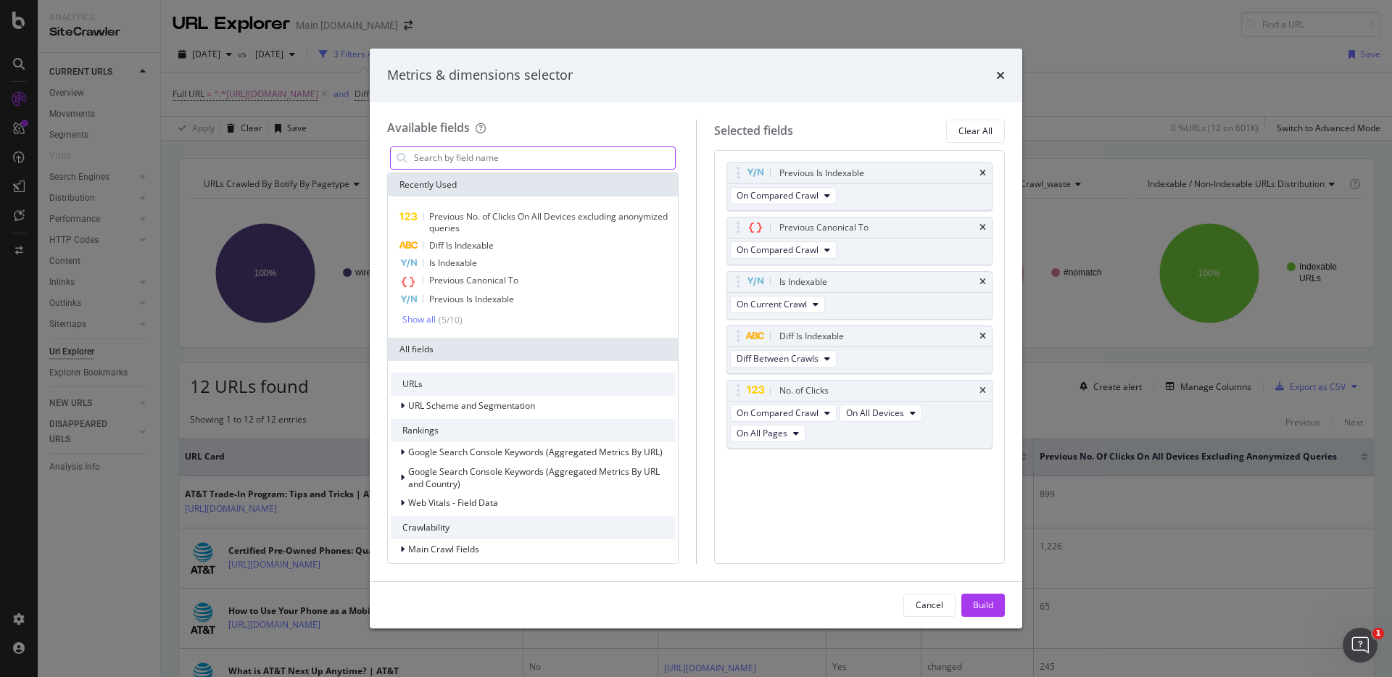
click at [497, 162] on input "modal" at bounding box center [543, 158] width 262 height 22
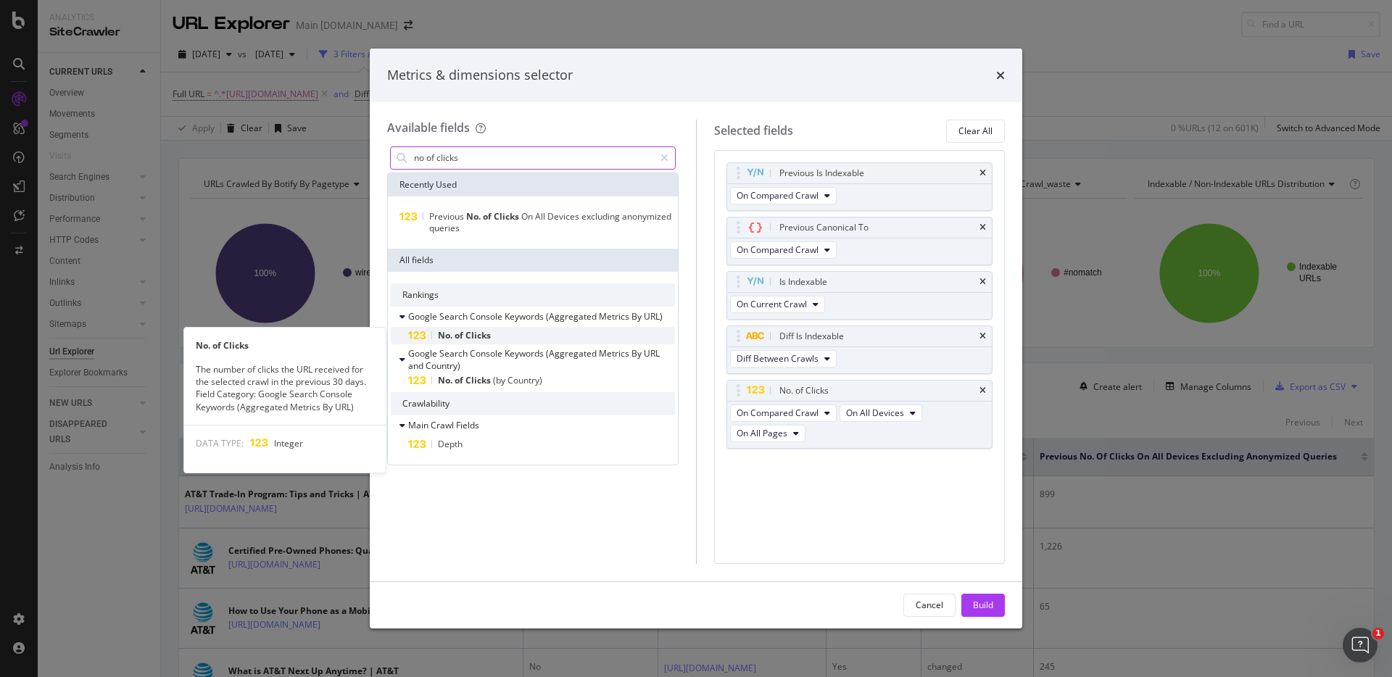
type input "no of clicks"
click at [492, 330] on div "No. of Clicks" at bounding box center [541, 335] width 267 height 17
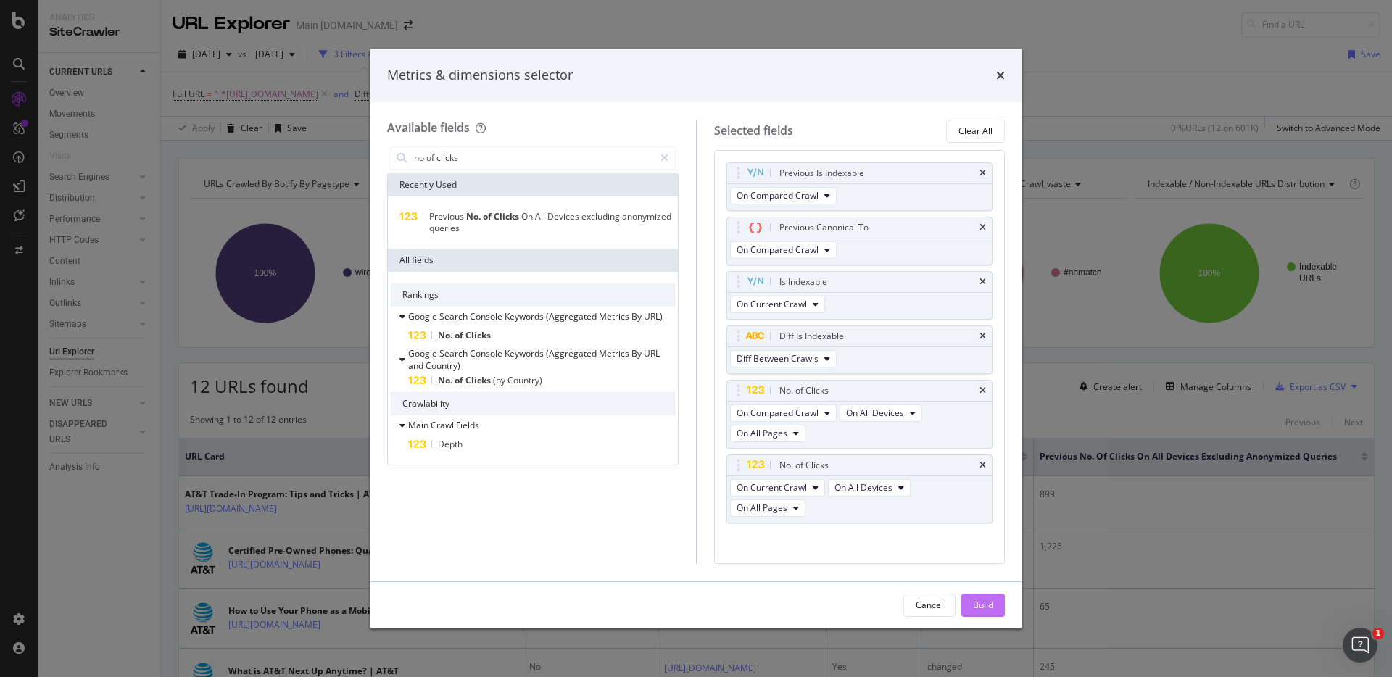
click at [981, 598] on div "Build" at bounding box center [983, 605] width 20 height 22
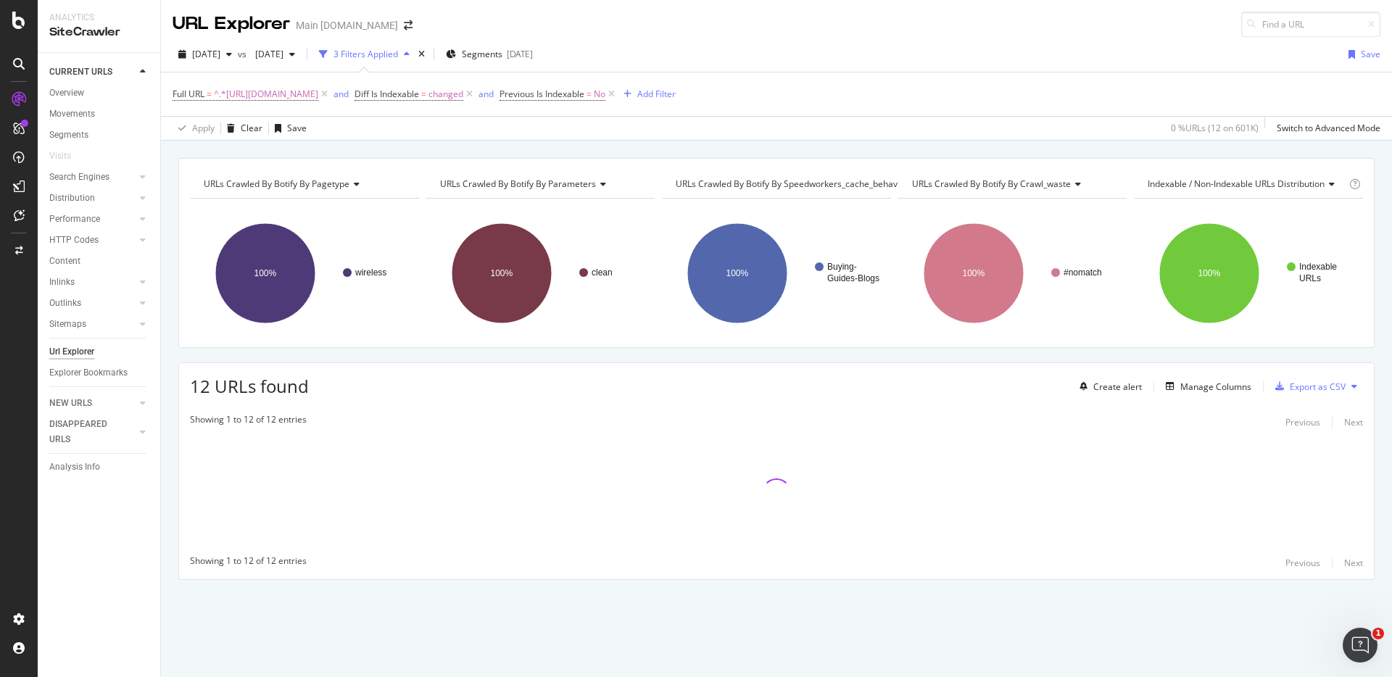
click at [1090, 148] on div "URLs Crawled By Botify By pagetype Chart (by Value) Table Expand Export as CSV …" at bounding box center [776, 158] width 1231 height 35
click at [1155, 149] on div "URLs Crawled By Botify By pagetype Chart (by Value) Table Expand Export as CSV …" at bounding box center [776, 158] width 1231 height 35
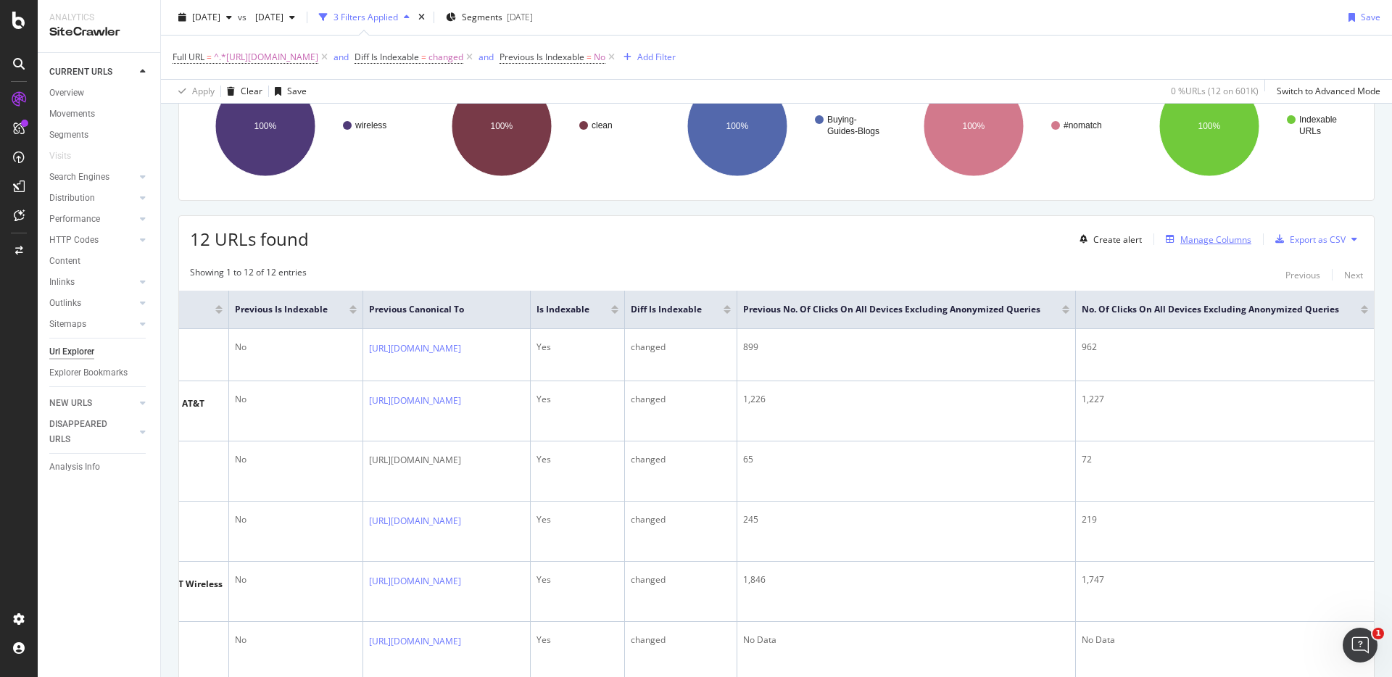
scroll to position [145, 0]
click at [1197, 241] on div "Manage Columns" at bounding box center [1215, 242] width 71 height 12
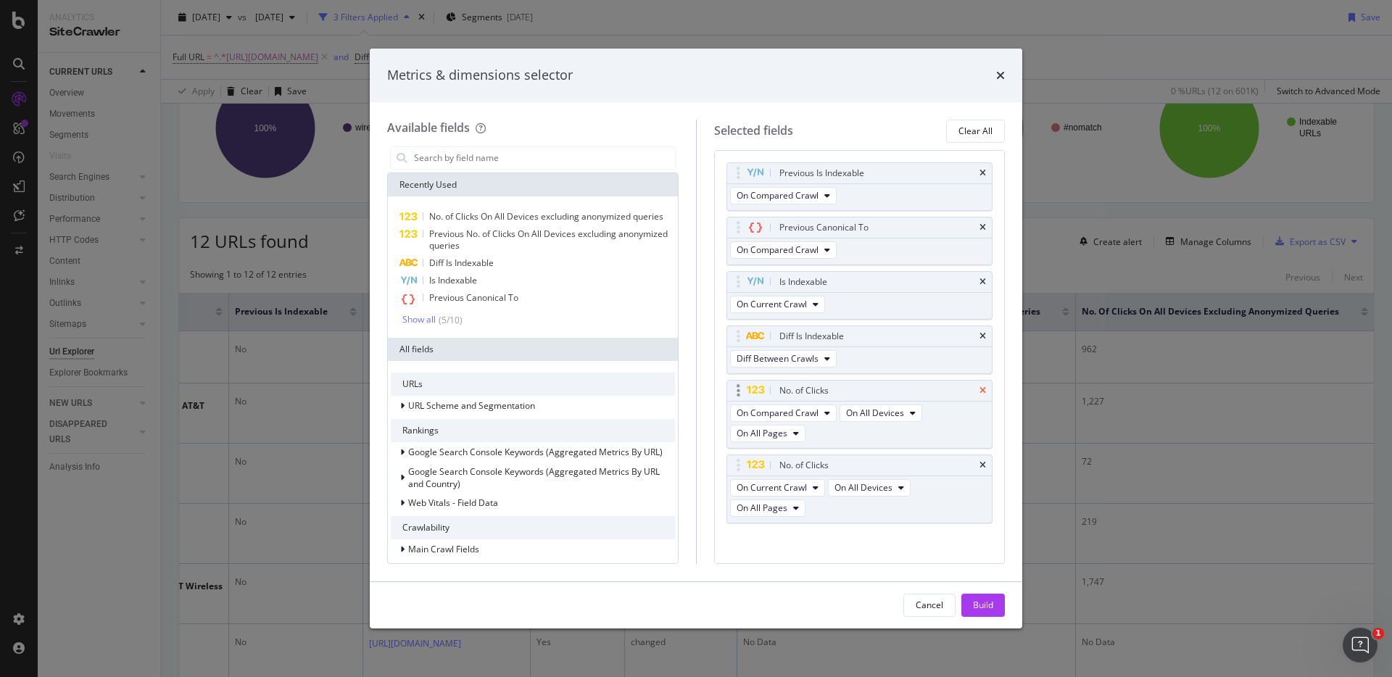
click at [979, 389] on icon "times" at bounding box center [982, 390] width 7 height 9
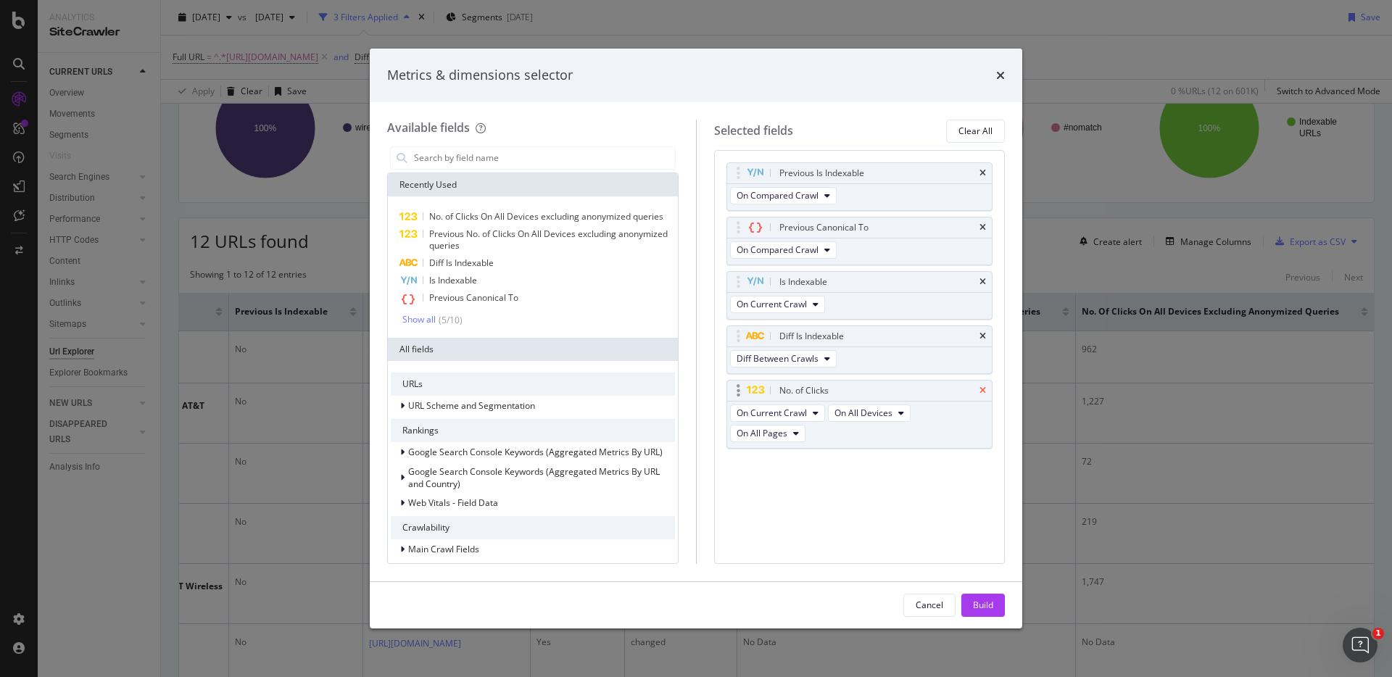
click at [980, 388] on icon "times" at bounding box center [982, 390] width 7 height 9
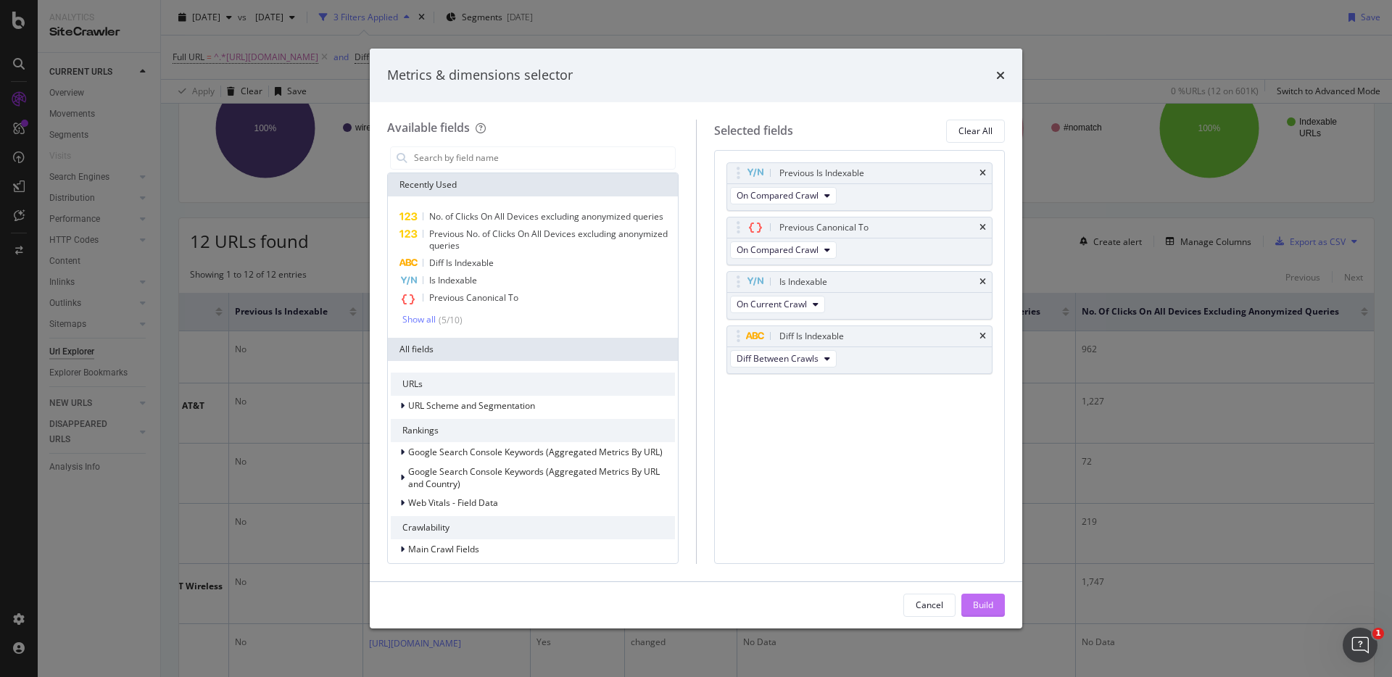
click at [986, 602] on div "Build" at bounding box center [983, 605] width 20 height 12
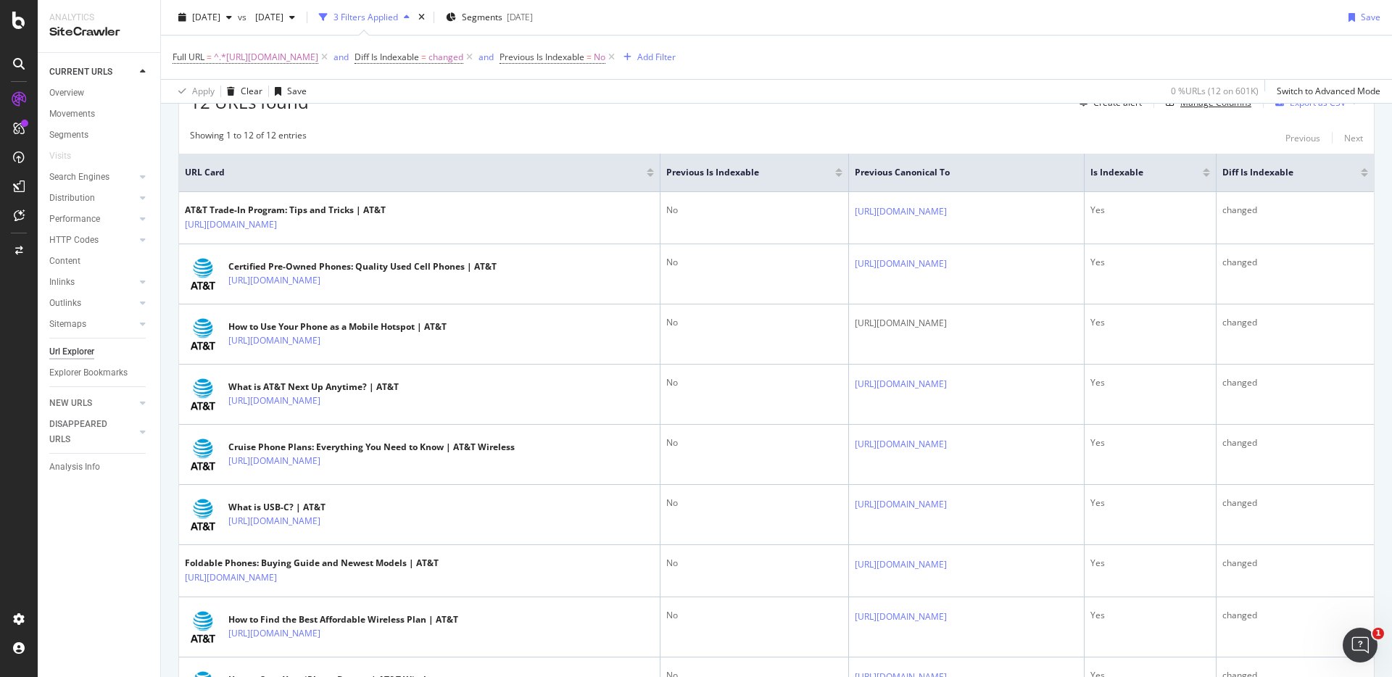
scroll to position [283, 0]
click at [1027, 128] on div "Showing 1 to 12 of 12 entries Previous Next URL Card Previous Is Indexable Prev…" at bounding box center [776, 523] width 1195 height 800
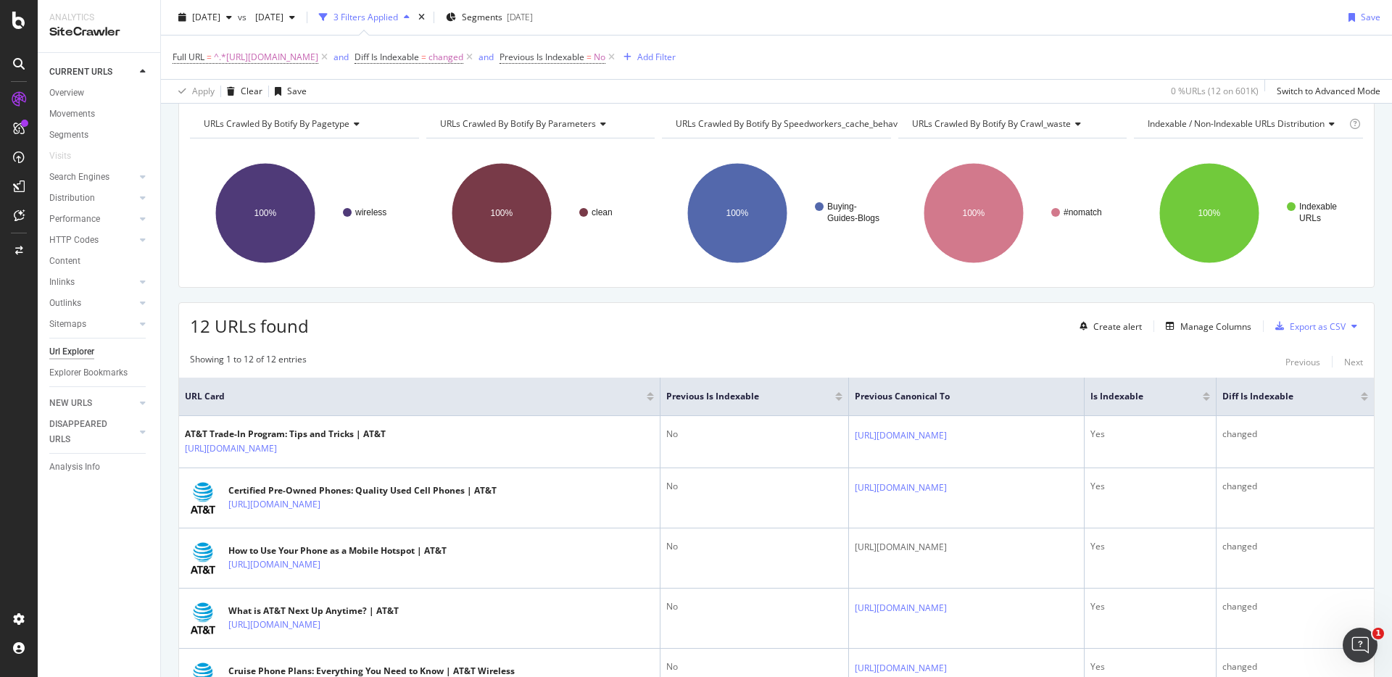
scroll to position [0, 0]
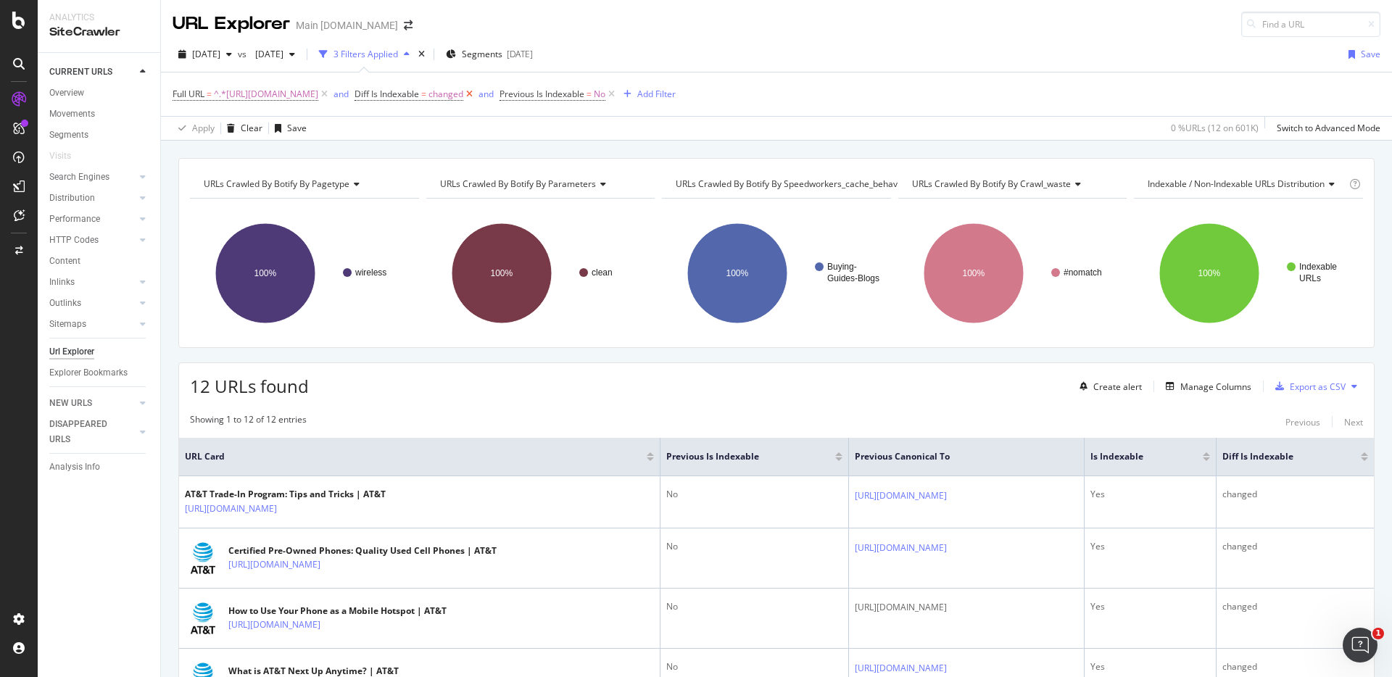
click at [476, 95] on icon at bounding box center [469, 94] width 12 height 14
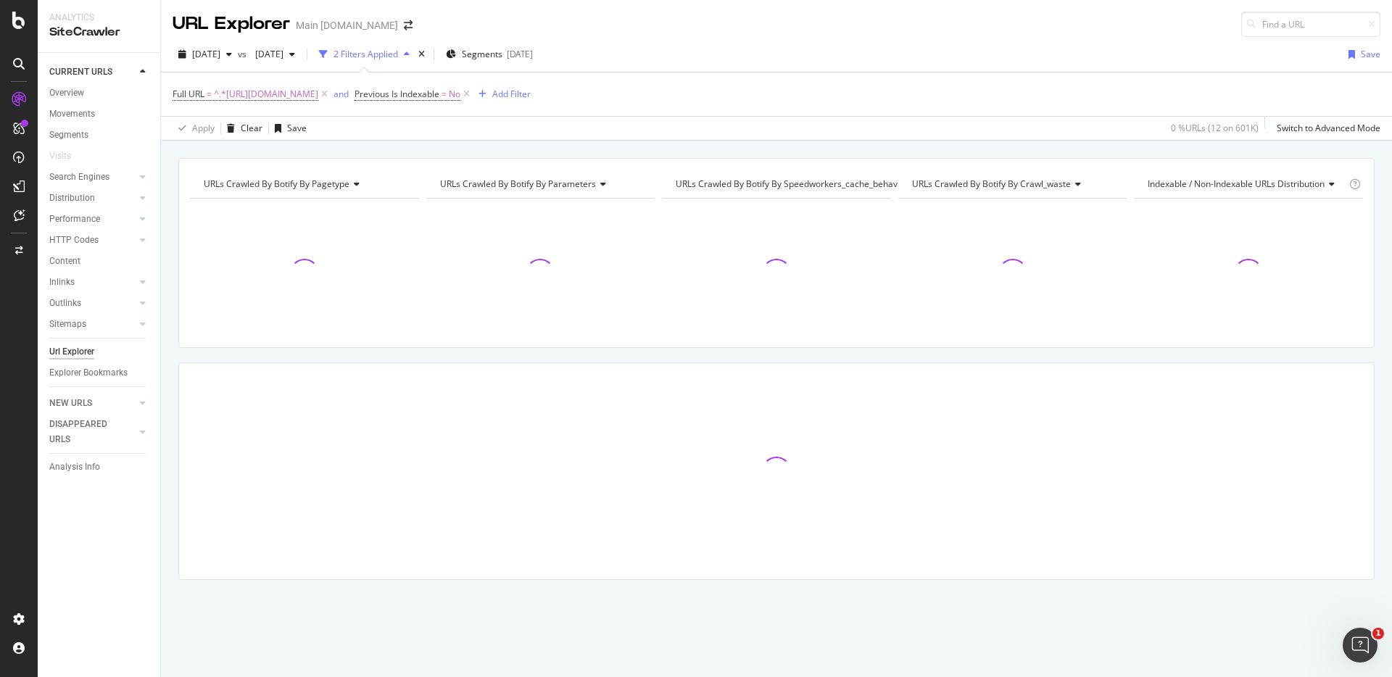
click at [473, 94] on icon at bounding box center [466, 94] width 12 height 14
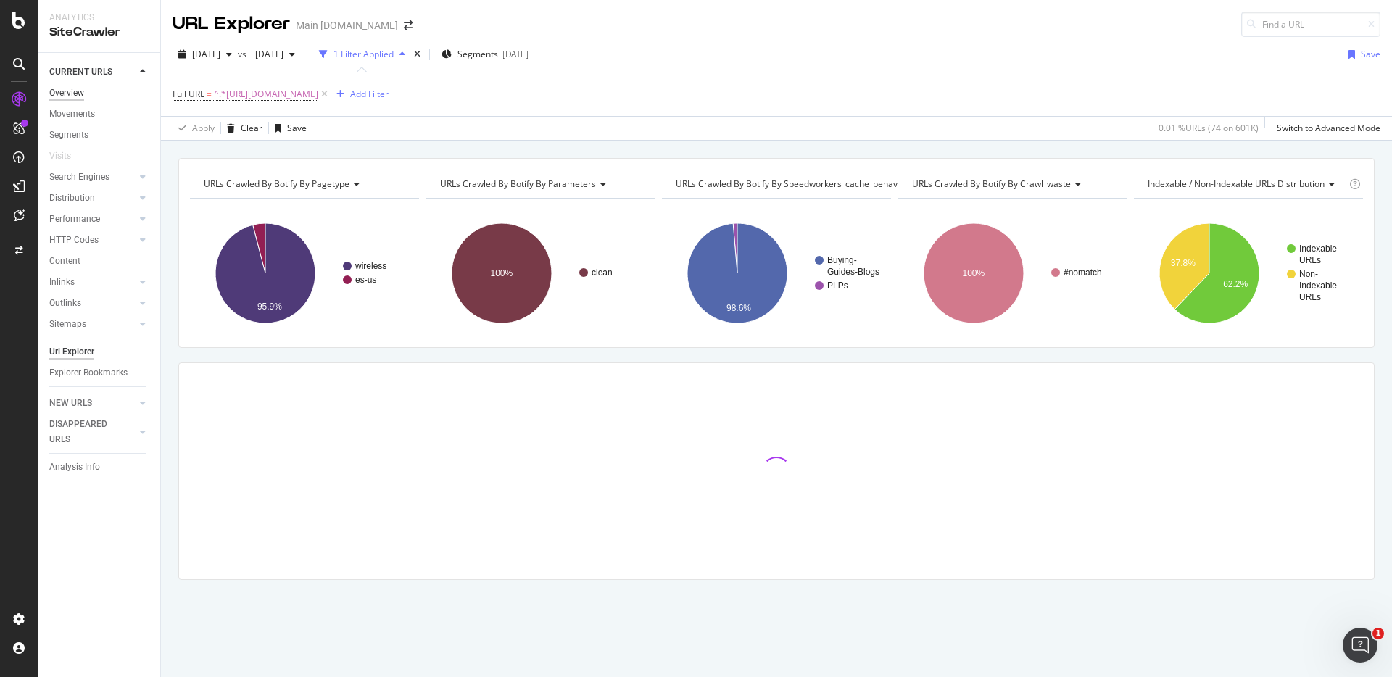
click at [74, 90] on div "Overview" at bounding box center [66, 93] width 35 height 15
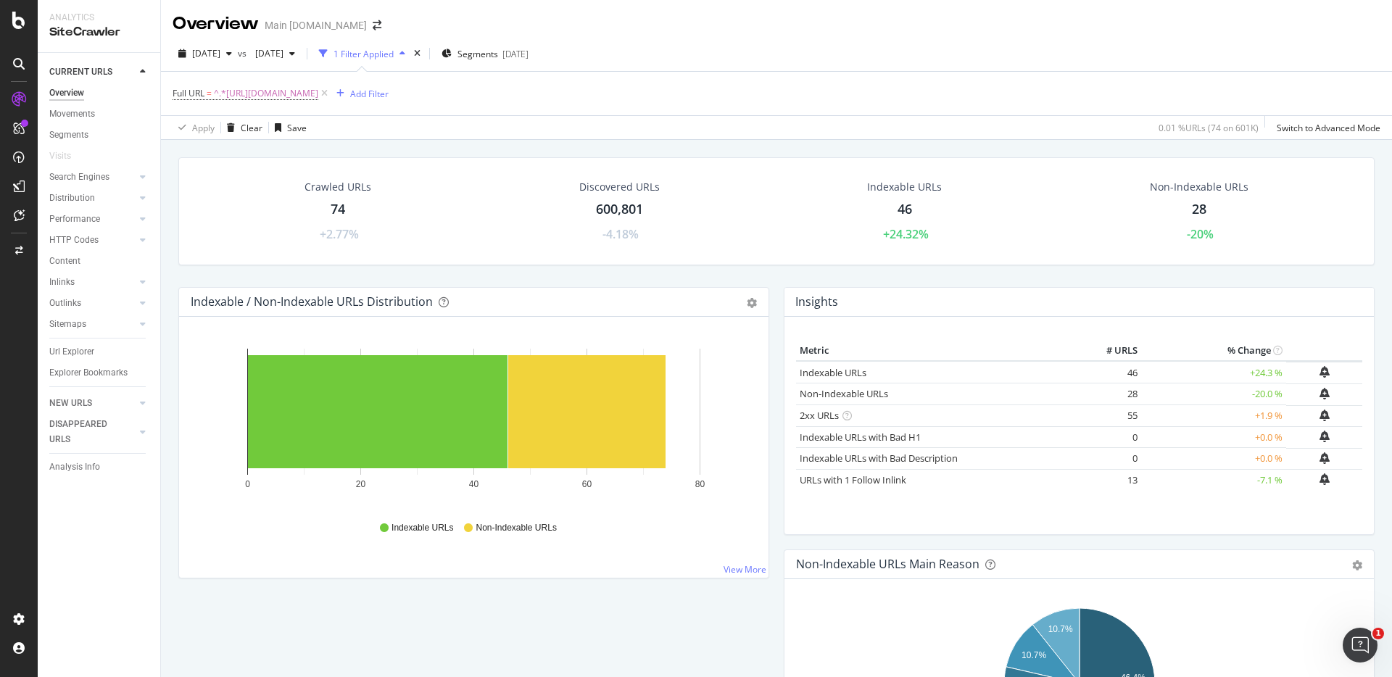
click at [1192, 198] on div "Non-Indexable URLs 28 -20%" at bounding box center [1199, 212] width 128 height 78
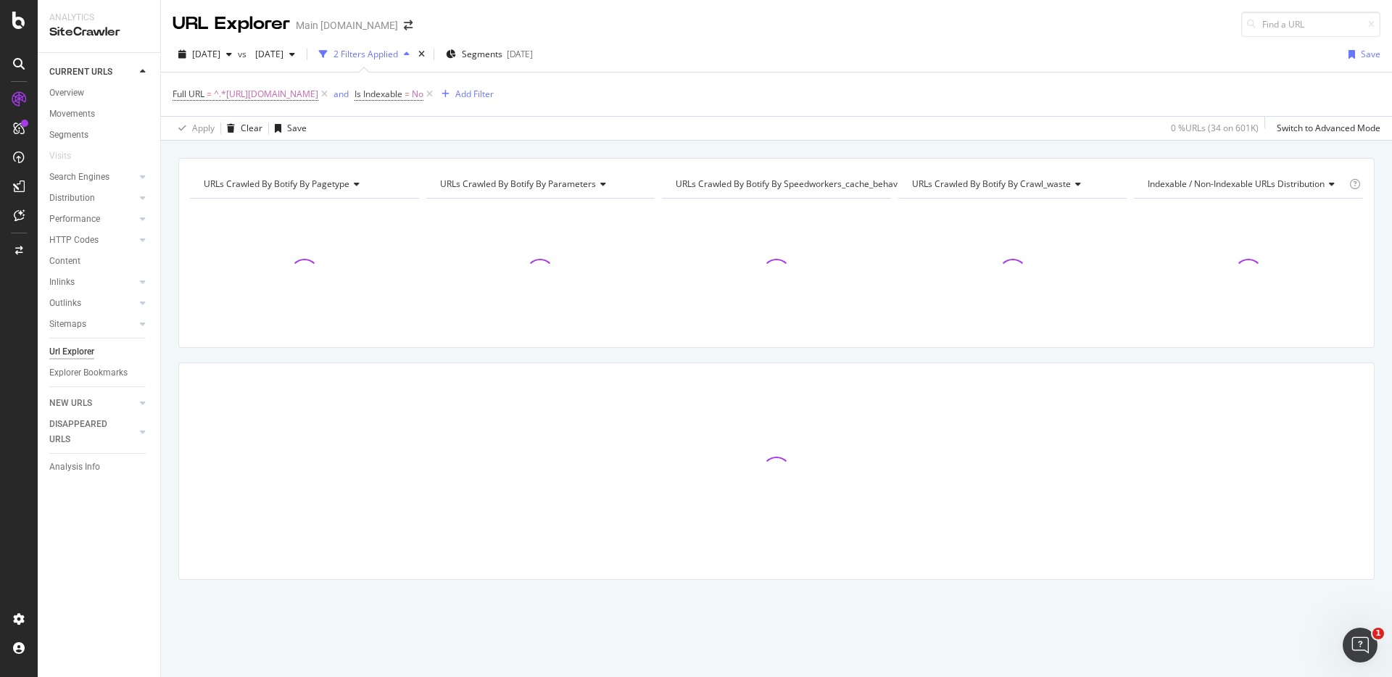
click at [647, 147] on div "URLs Crawled By Botify By pagetype Chart (by Value) Table Expand Export as CSV …" at bounding box center [776, 158] width 1231 height 35
click at [989, 144] on div "URLs Crawled By Botify By pagetype Chart (by Value) Table Expand Export as CSV …" at bounding box center [776, 158] width 1231 height 35
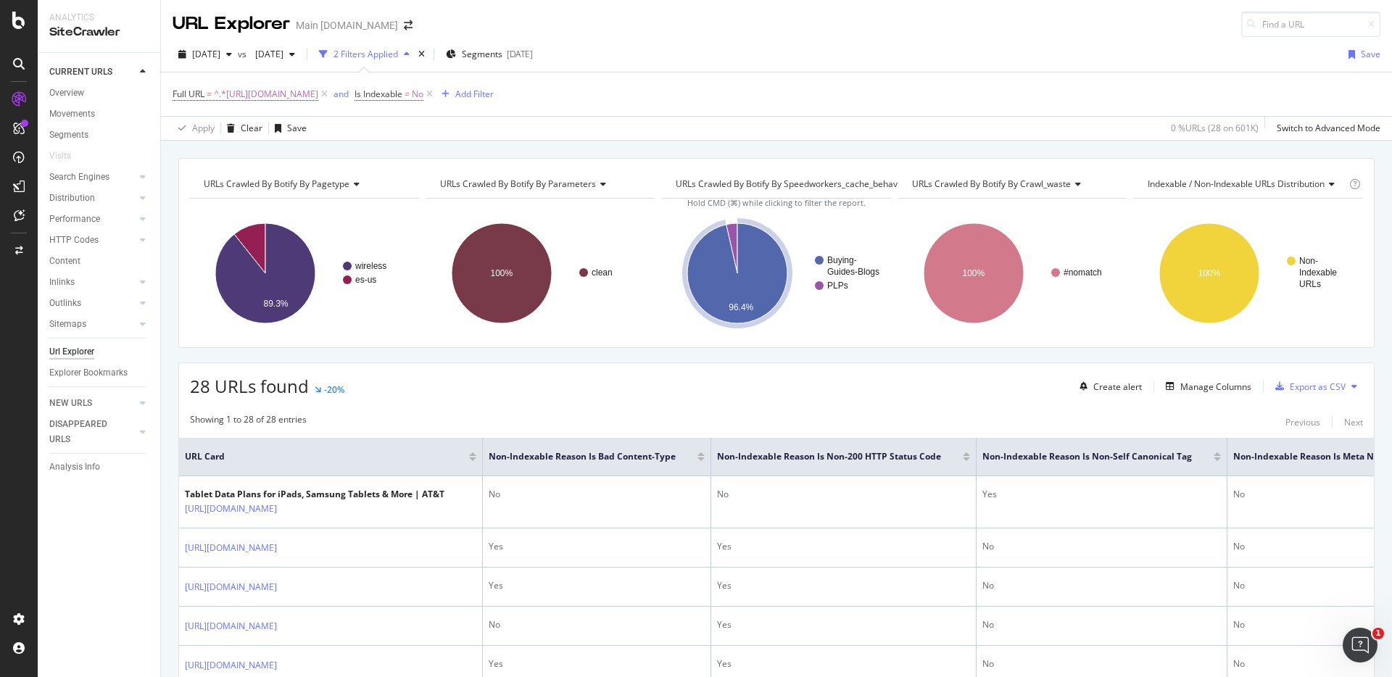
click at [865, 99] on div "Full URL = ^.*https://www.att.com/wireless/.*$ and Is Indexable = No Add Filter" at bounding box center [777, 93] width 1208 height 43
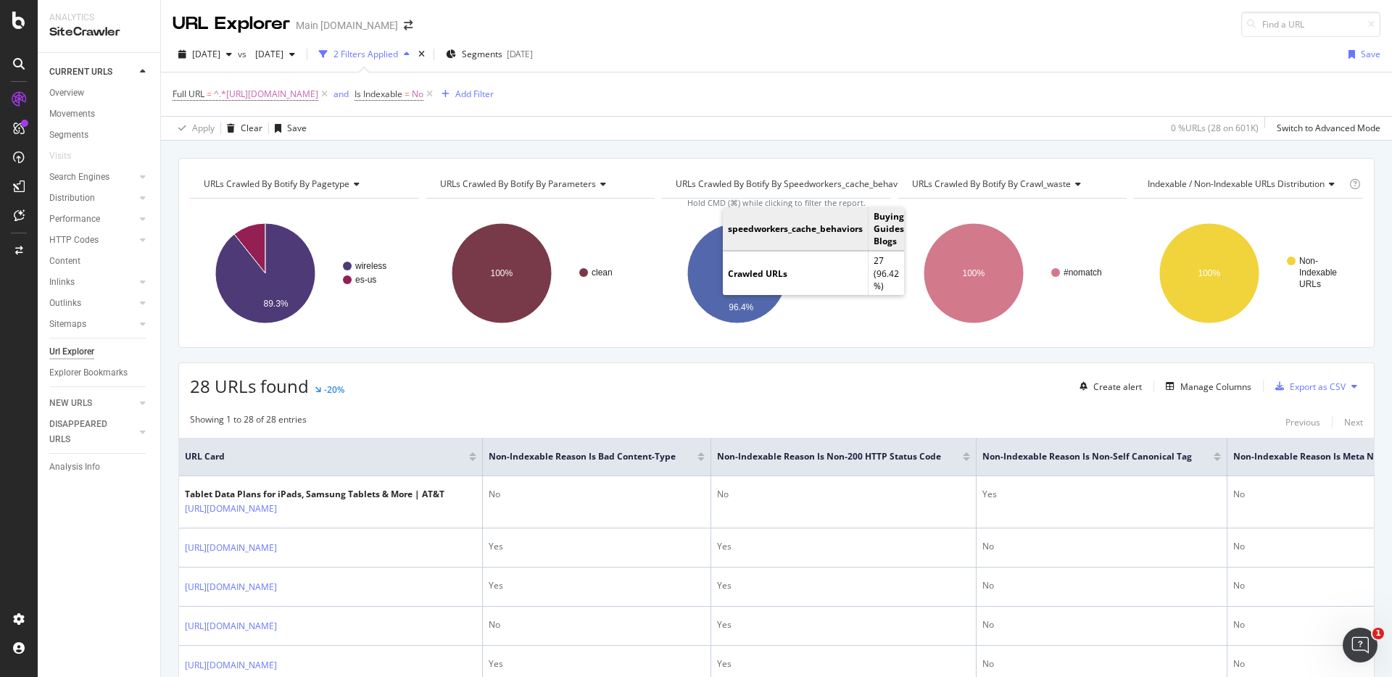
click at [634, 158] on div "URLs Crawled By Botify By pagetype Chart (by Value) Table Expand Export as CSV …" at bounding box center [776, 253] width 1196 height 190
click at [969, 146] on div "URLs Crawled By Botify By pagetype Chart (by Value) Table Expand Export as CSV …" at bounding box center [776, 158] width 1231 height 35
click at [992, 149] on div "URLs Crawled By Botify By pagetype Chart (by Value) Table Expand Export as CSV …" at bounding box center [776, 158] width 1231 height 35
click at [1182, 144] on div "URLs Crawled By Botify By pagetype Chart (by Value) Table Expand Export as CSV …" at bounding box center [776, 158] width 1231 height 35
click at [917, 144] on div "URLs Crawled By Botify By pagetype Chart (by Value) Table Expand Export as CSV …" at bounding box center [776, 158] width 1231 height 35
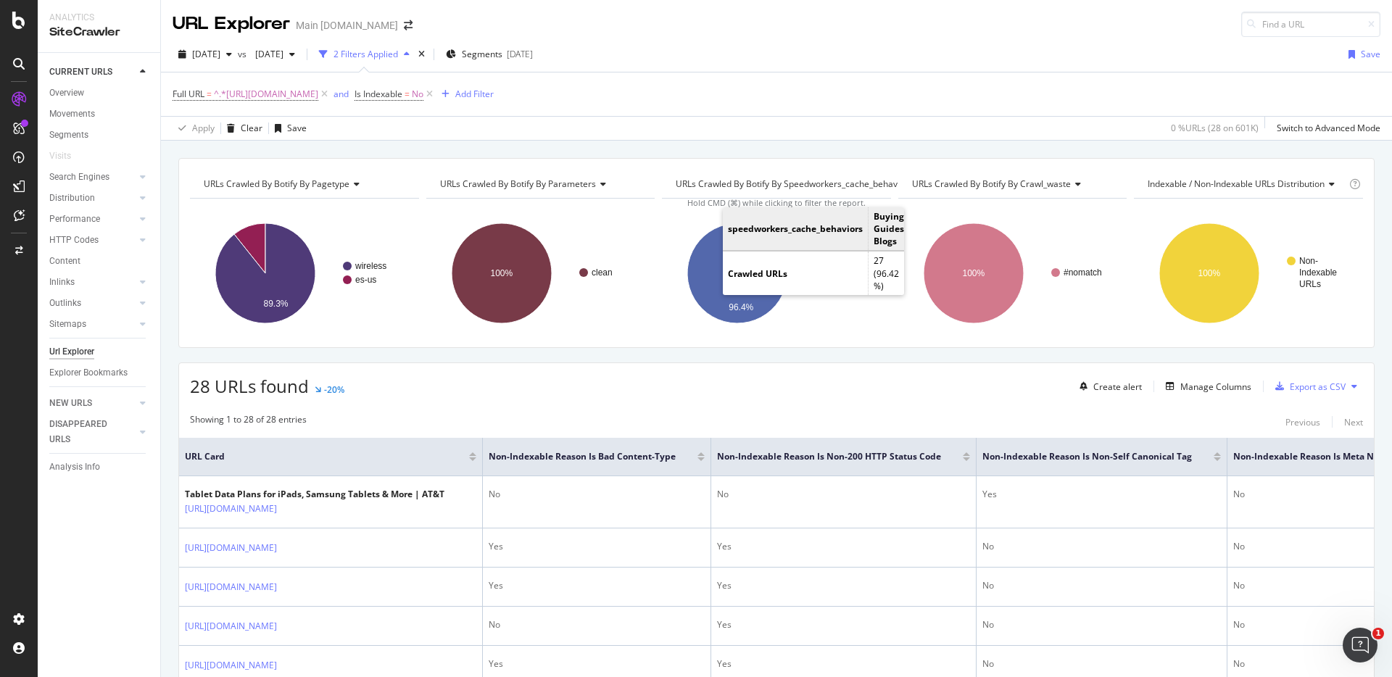
click at [757, 135] on div "Apply Clear Save 0 % URLs ( 28 on 601K ) Switch to Advanced Mode" at bounding box center [776, 128] width 1231 height 24
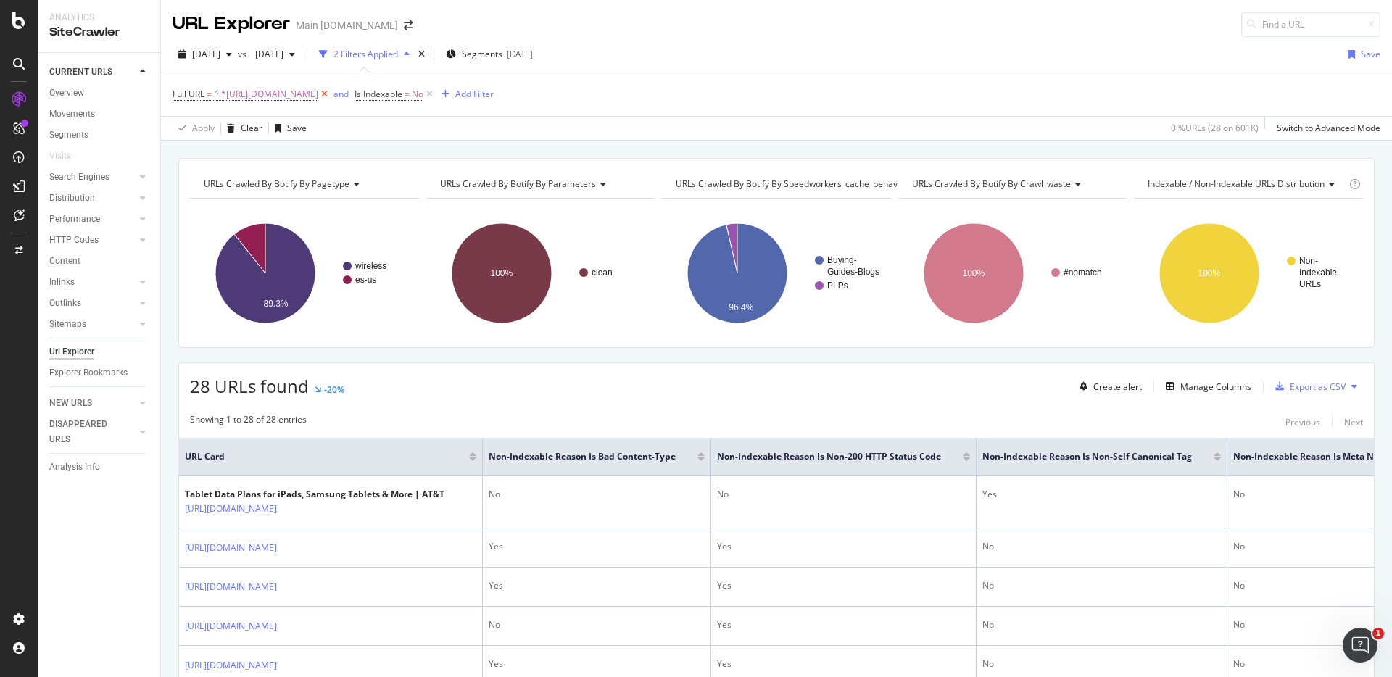
click at [331, 94] on icon at bounding box center [324, 94] width 12 height 14
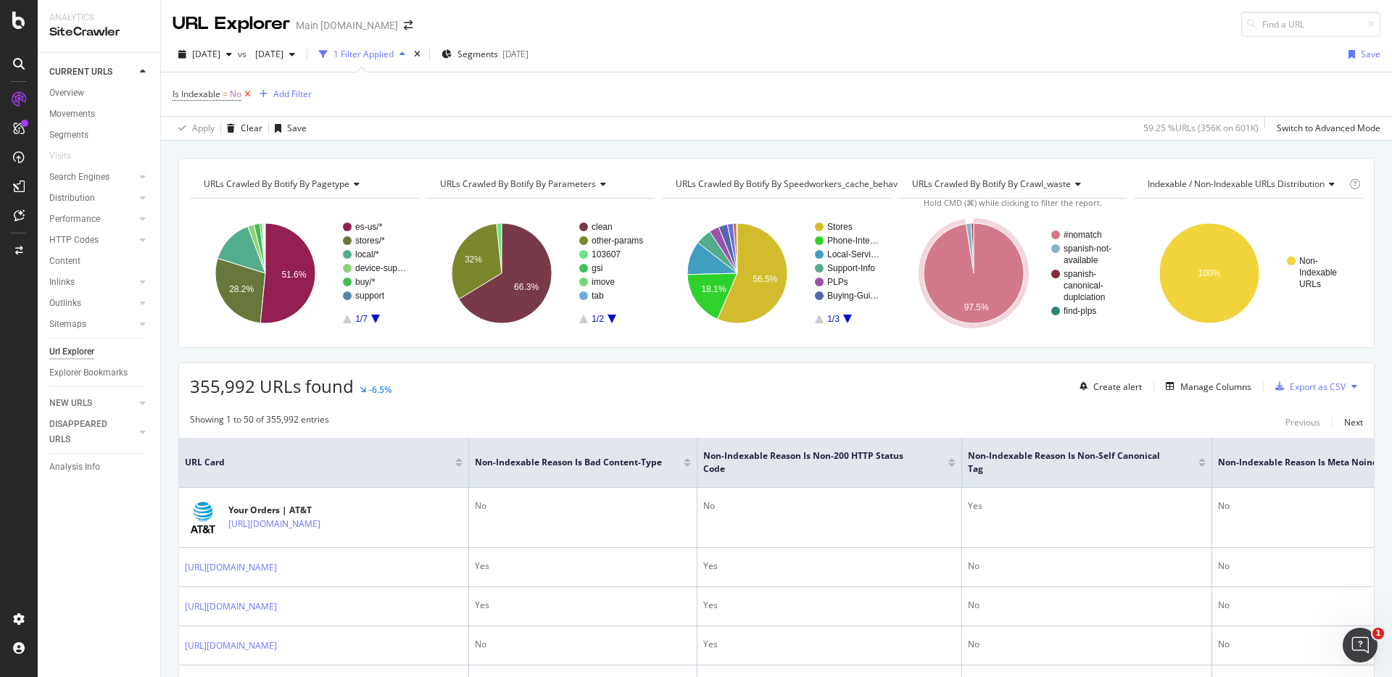
click at [243, 93] on icon at bounding box center [247, 94] width 12 height 14
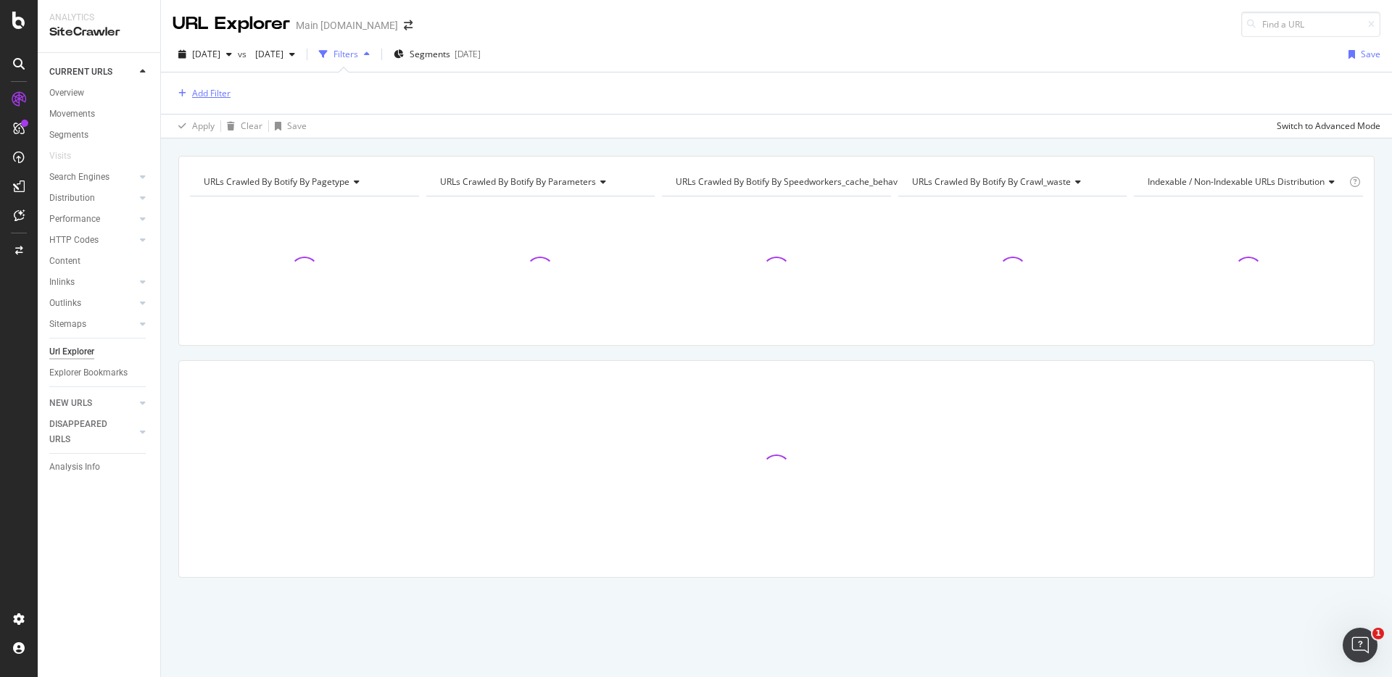
click at [220, 96] on div "Add Filter" at bounding box center [211, 93] width 38 height 12
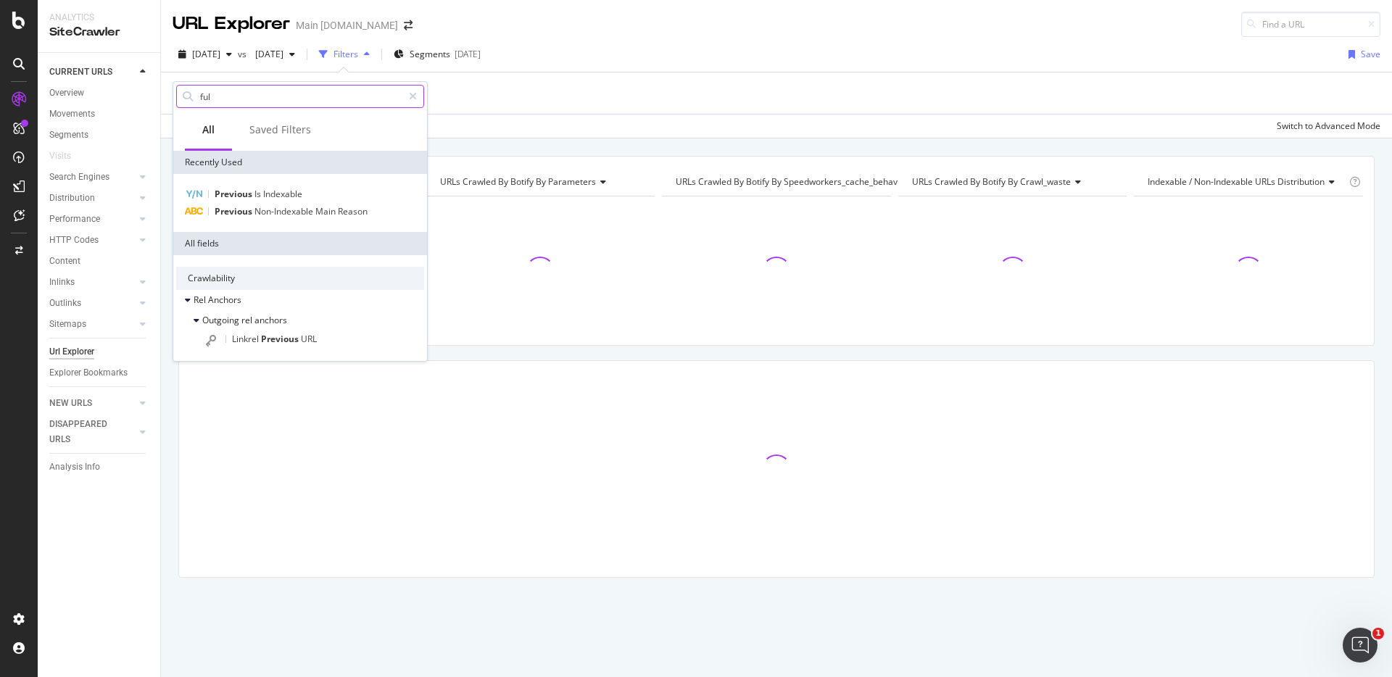
type input "full"
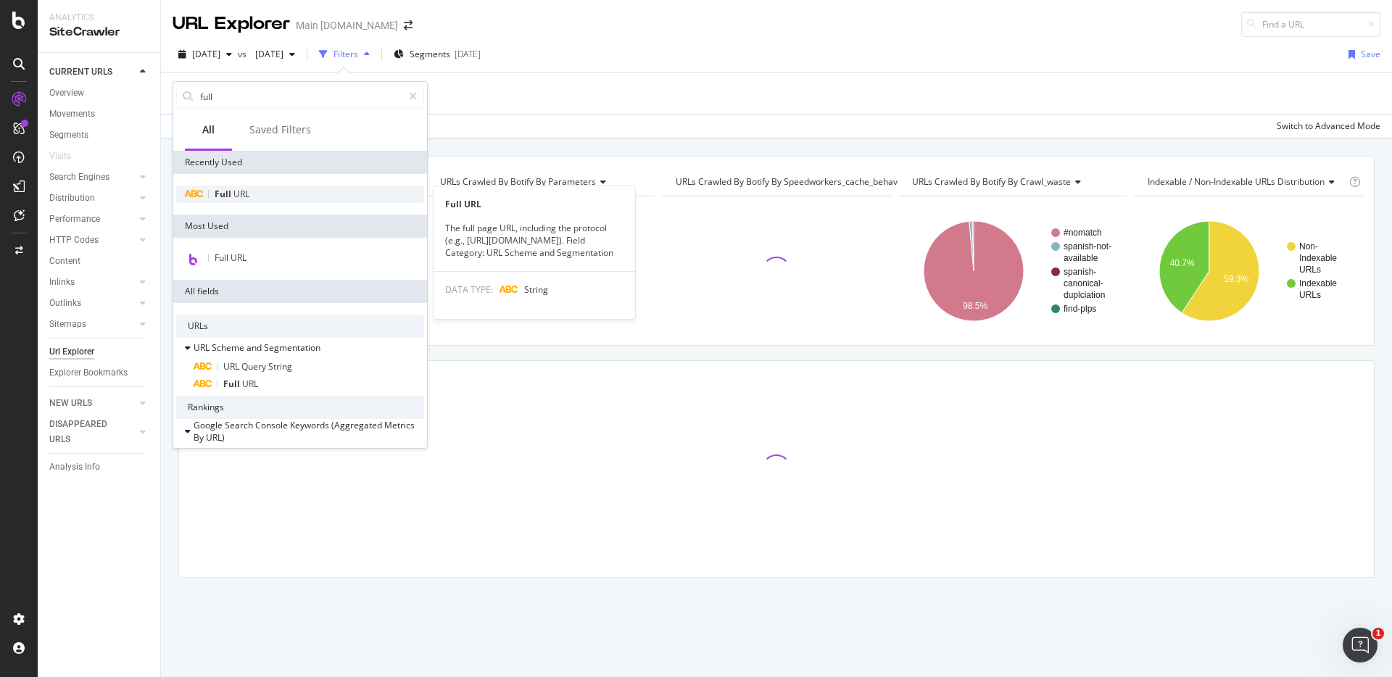
click at [254, 201] on div "Full URL" at bounding box center [300, 194] width 248 height 17
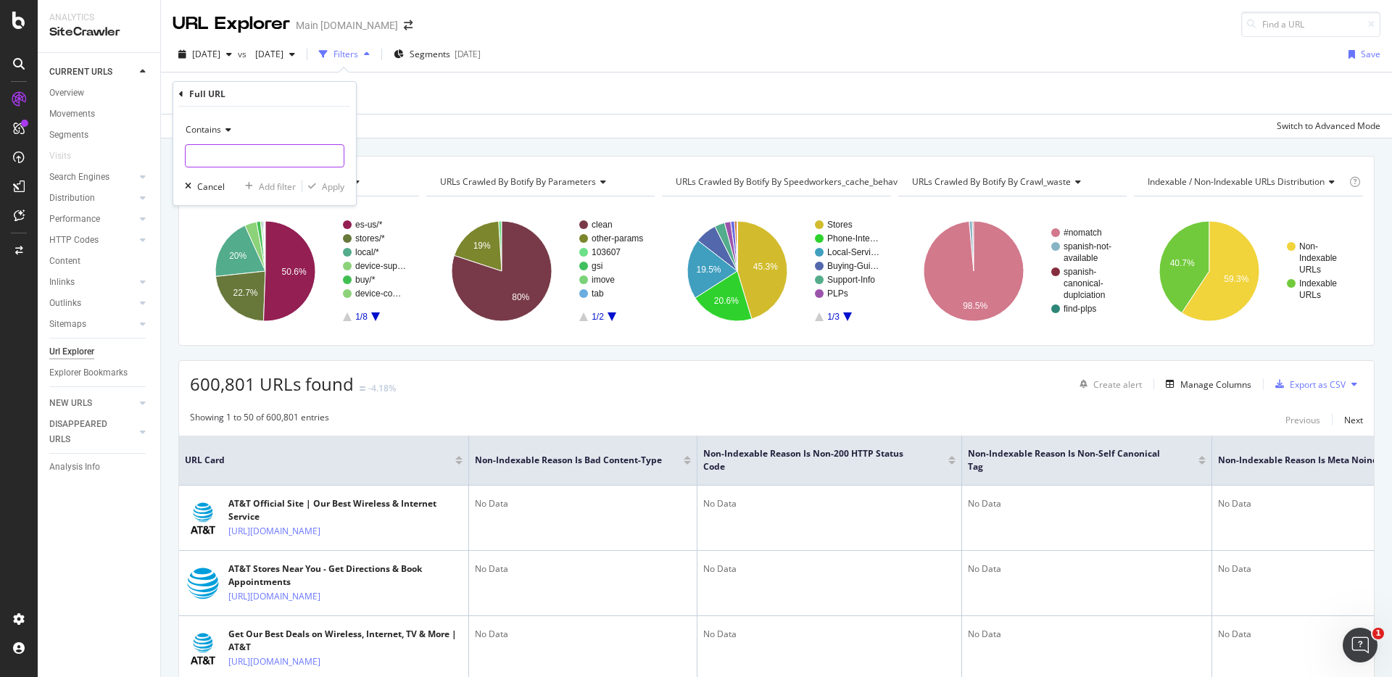
click at [228, 153] on input "text" at bounding box center [265, 155] width 158 height 23
paste input "https://www.att.com/buy/"
type input "https://www.att.com/buy/"
click at [318, 186] on div "button" at bounding box center [312, 186] width 20 height 9
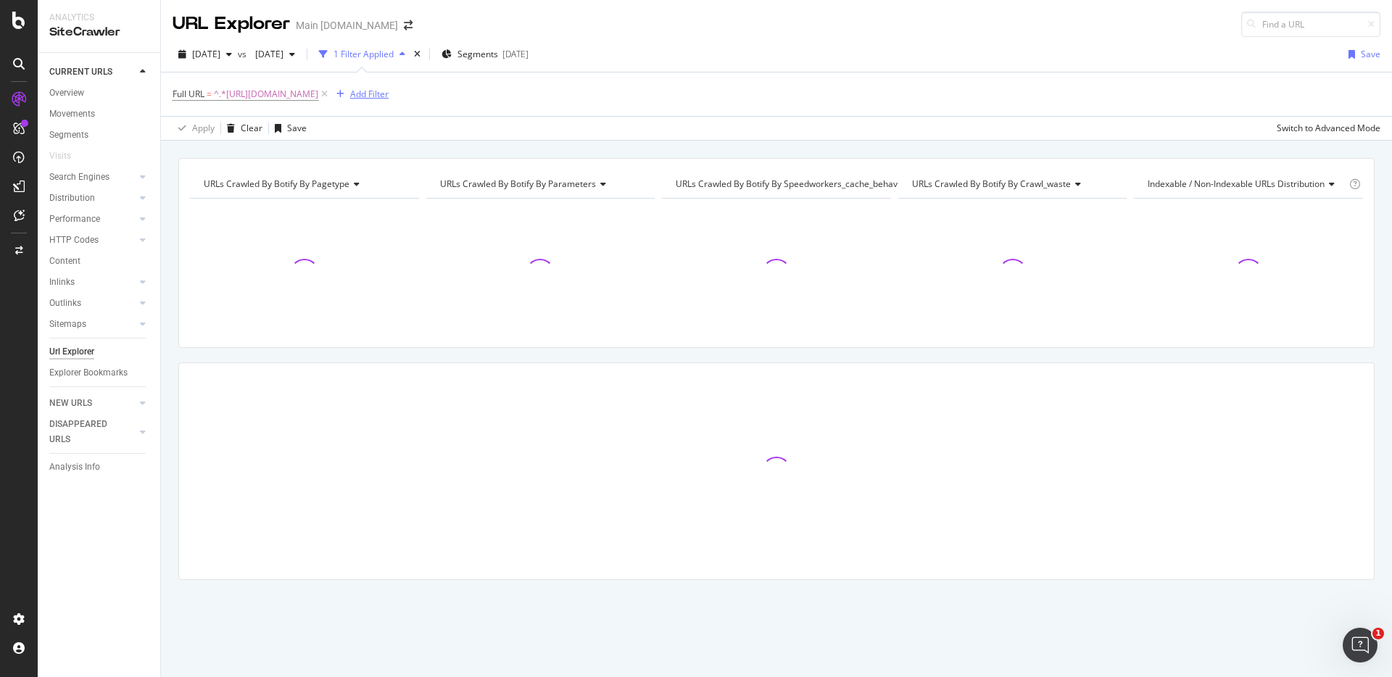
click at [381, 96] on div "Add Filter" at bounding box center [369, 94] width 38 height 12
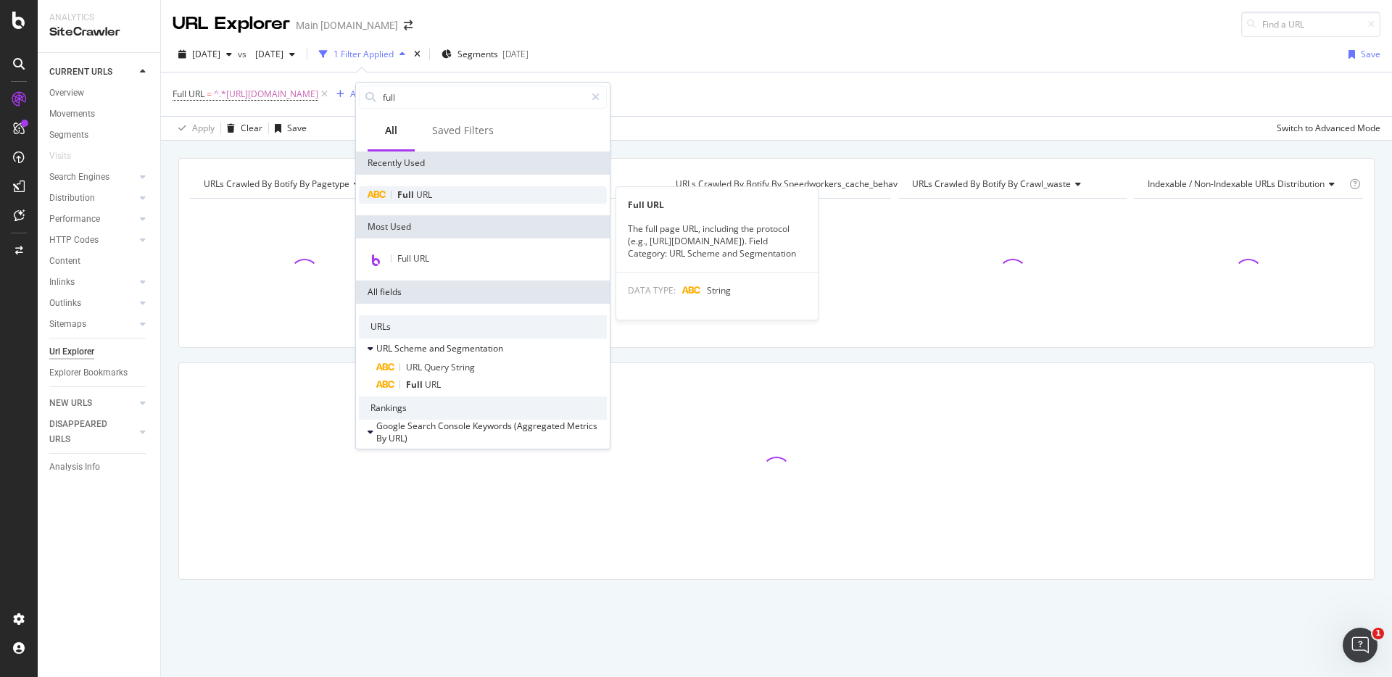
click at [427, 195] on span "URL" at bounding box center [424, 194] width 16 height 12
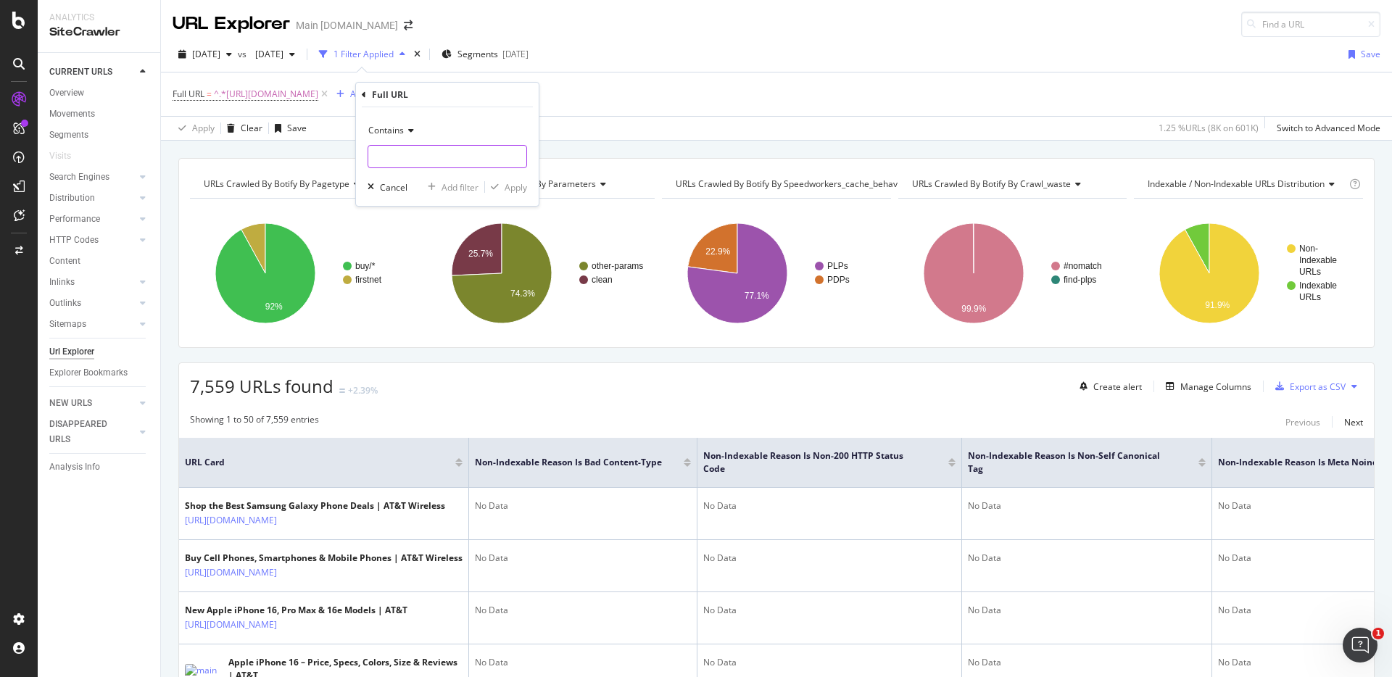
click at [434, 152] on input "text" at bounding box center [447, 156] width 158 height 23
paste input "https://www.att.com/plans/"
type input "https://www.att.com/plans/"
click at [523, 193] on div "Apply" at bounding box center [516, 187] width 22 height 12
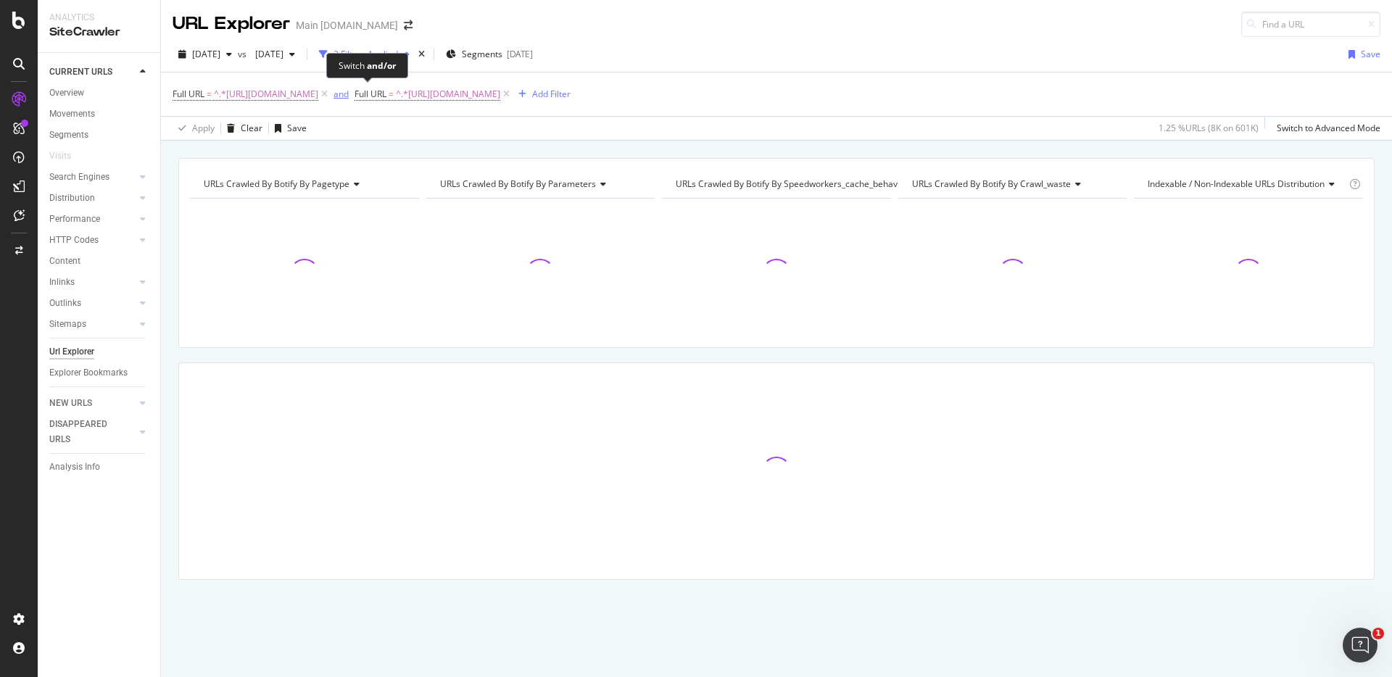
click at [349, 99] on div "and" at bounding box center [340, 94] width 15 height 12
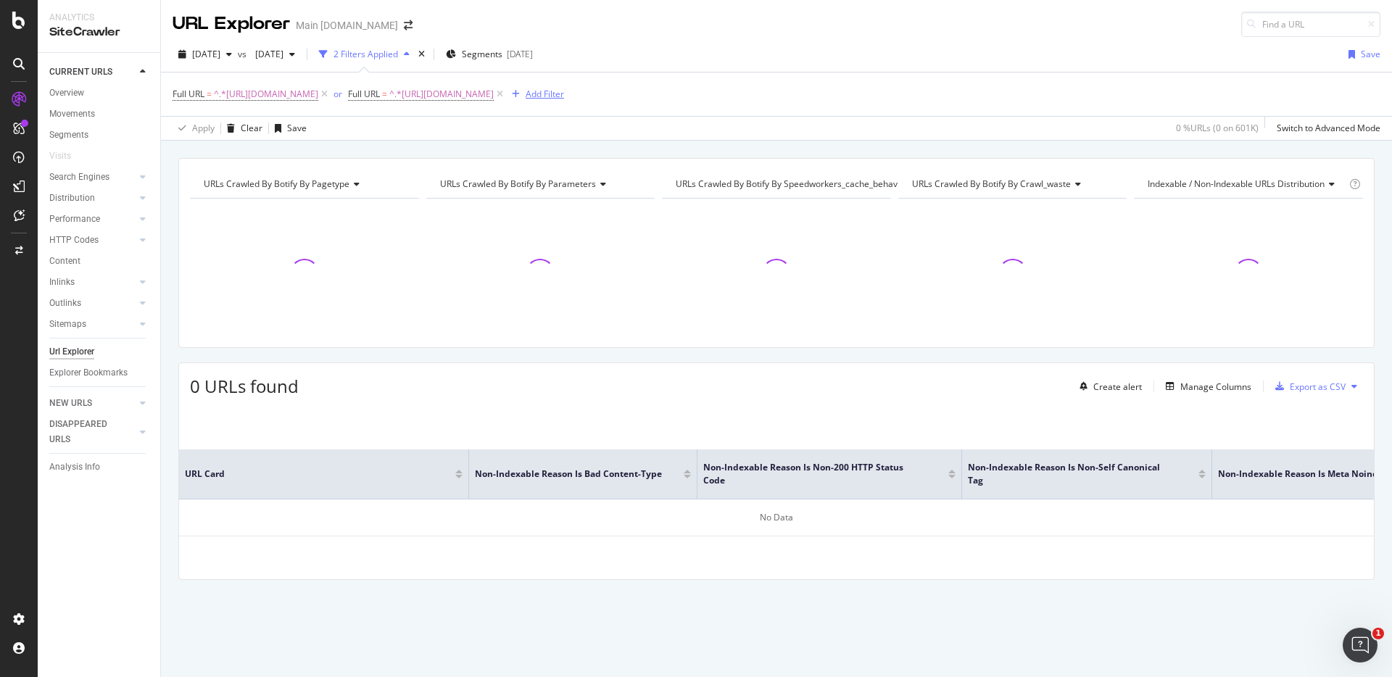
click at [564, 94] on div "Add Filter" at bounding box center [545, 94] width 38 height 12
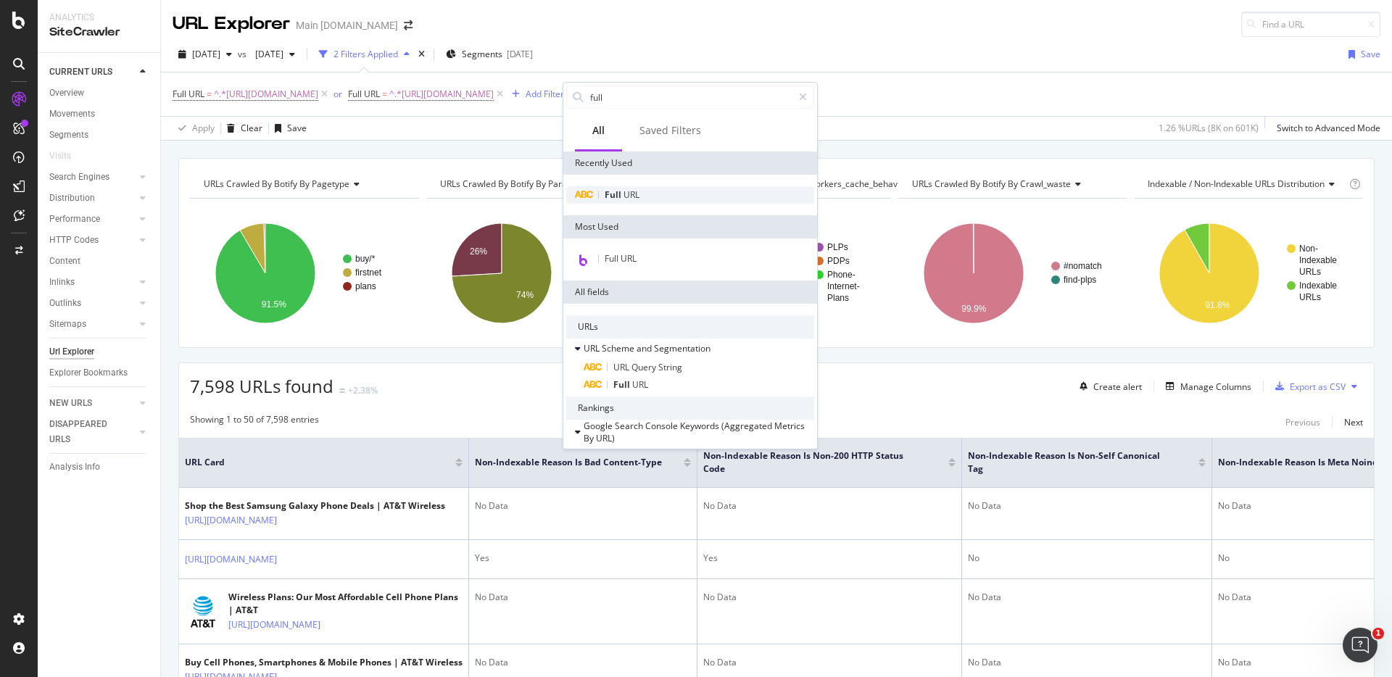
click at [636, 188] on span "URL" at bounding box center [631, 194] width 16 height 12
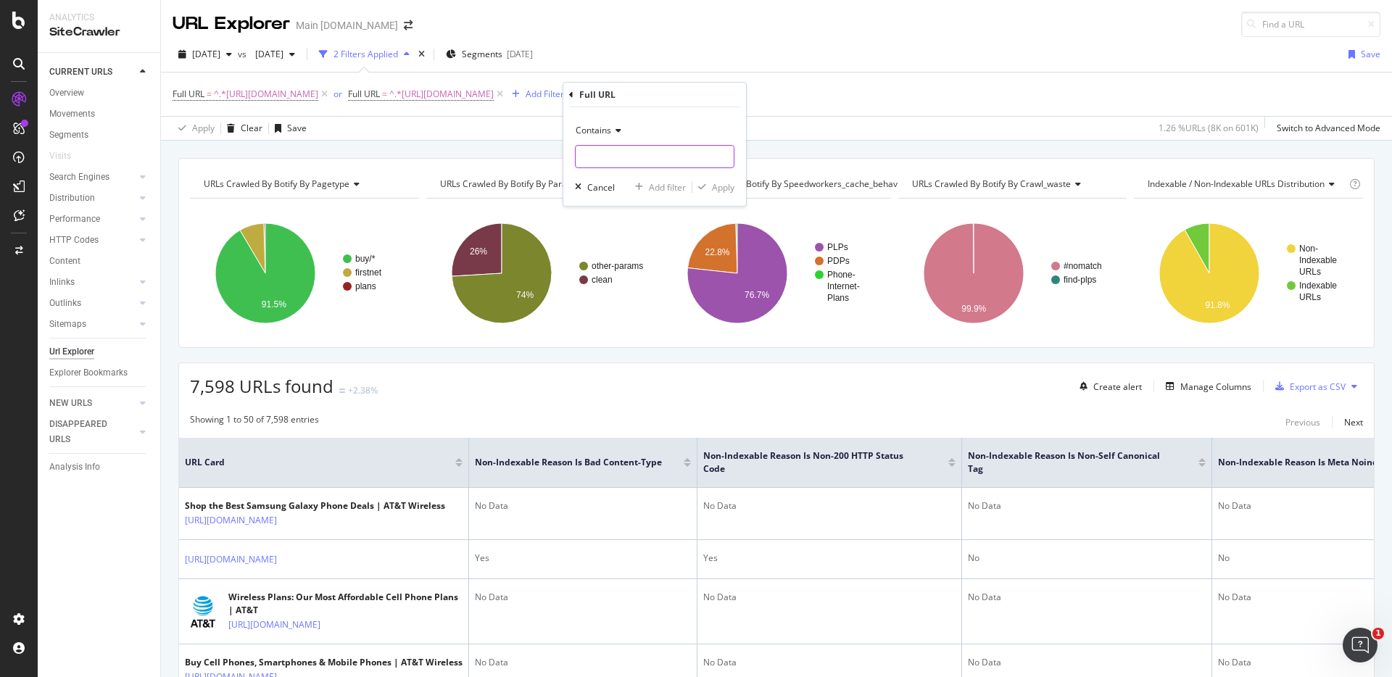
click at [601, 152] on input "text" at bounding box center [655, 156] width 158 height 23
paste input "https://www.att.com/prepaid/"
type input "https://www.att.com/prepaid/"
click at [710, 183] on div "button" at bounding box center [702, 187] width 20 height 9
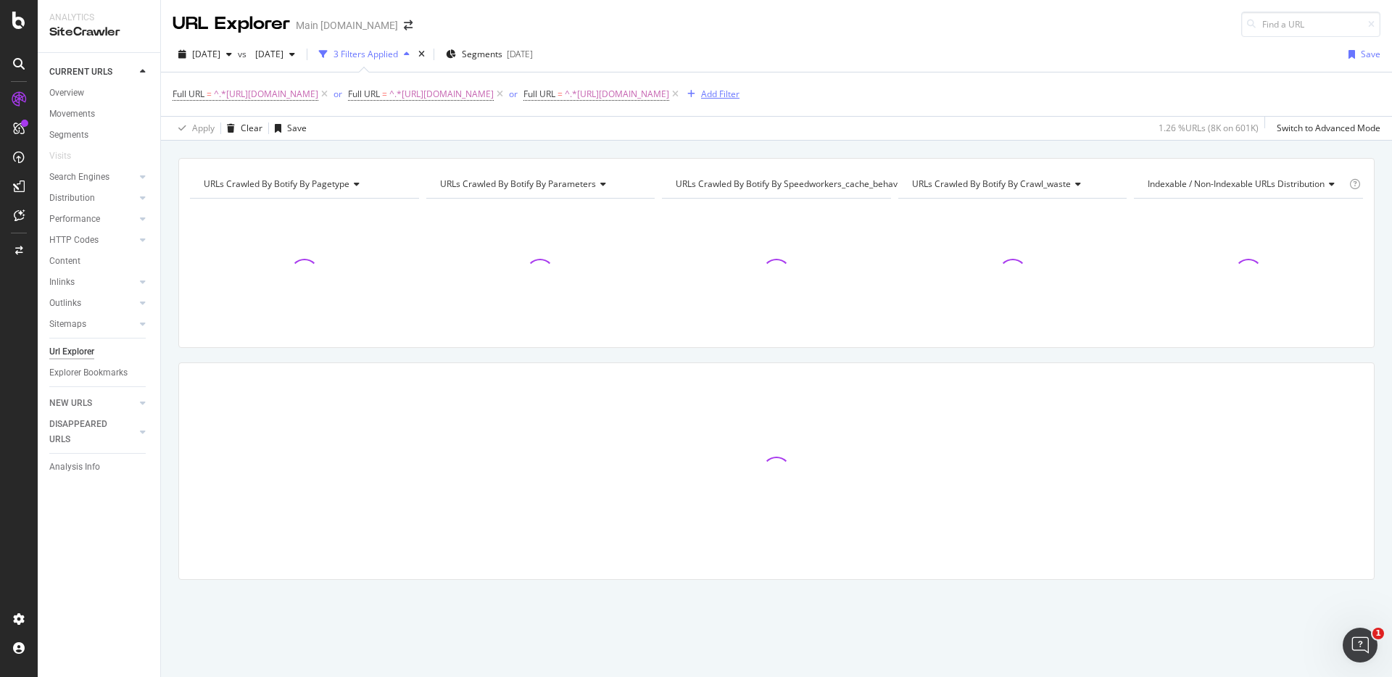
click at [739, 97] on div "Add Filter" at bounding box center [720, 94] width 38 height 12
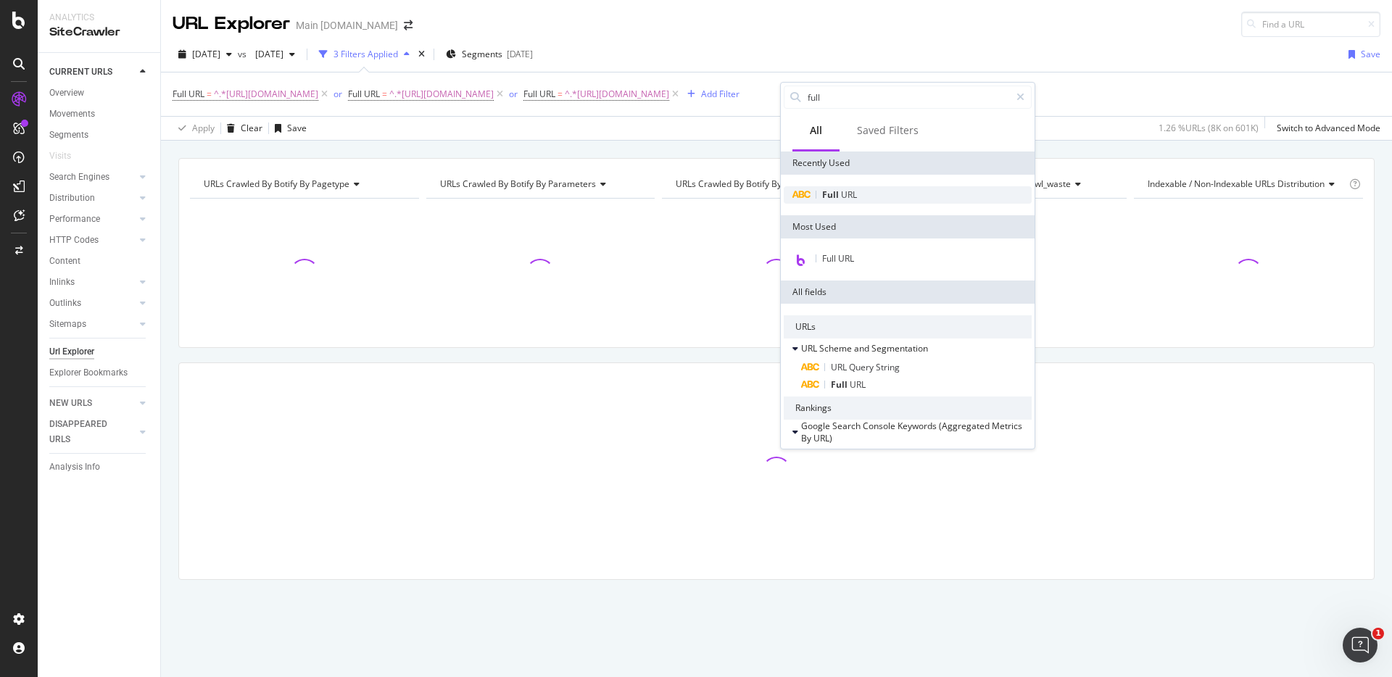
click at [860, 194] on div "Full URL" at bounding box center [908, 194] width 248 height 17
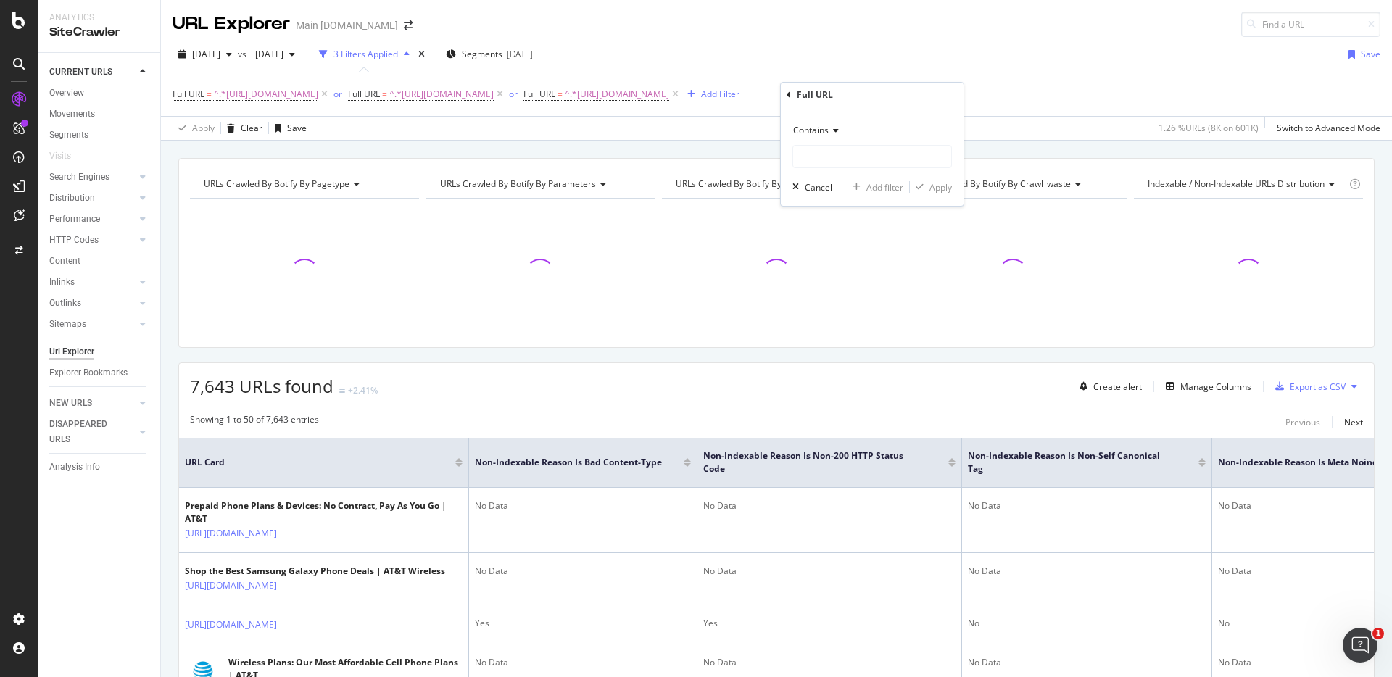
click at [835, 128] on icon at bounding box center [834, 130] width 10 height 9
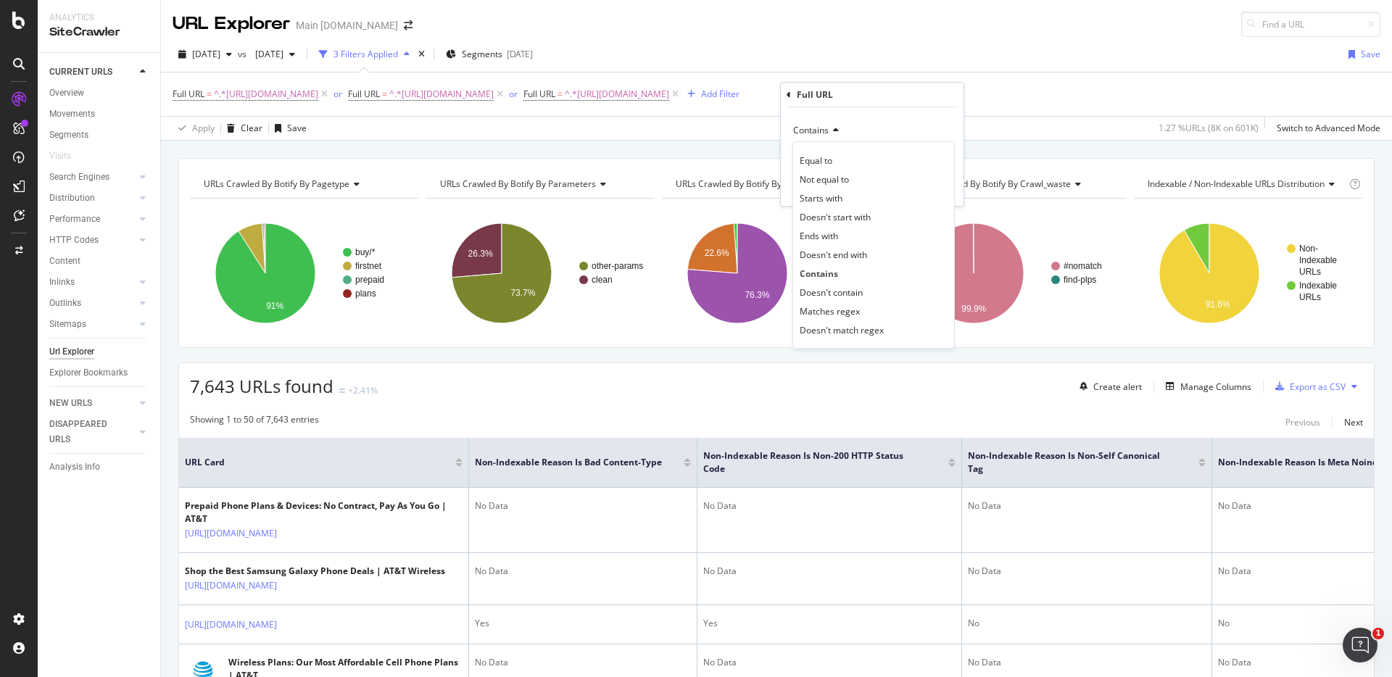
click at [863, 125] on div "Contains" at bounding box center [871, 130] width 159 height 23
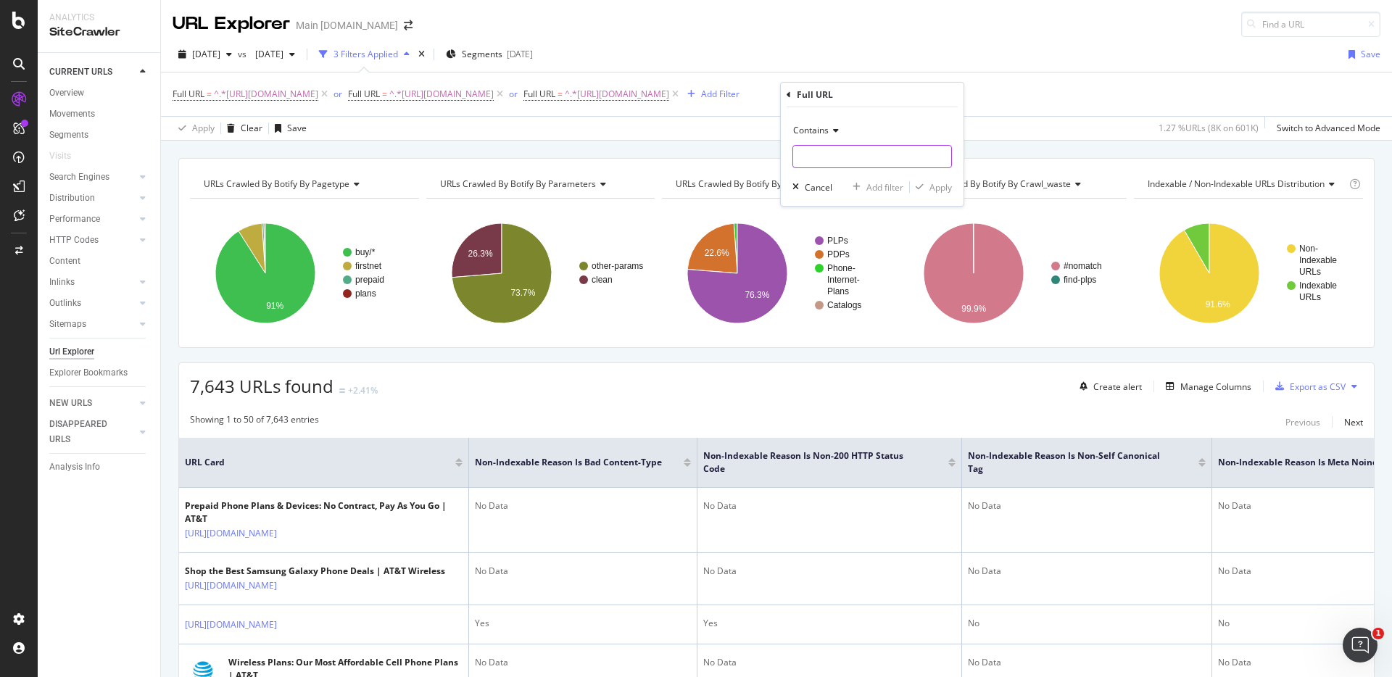
click at [864, 161] on input "text" at bounding box center [872, 156] width 158 height 23
paste input "https://www.att.com/international/"
type input "https://www.att.com/international/"
click at [944, 186] on div "Apply" at bounding box center [940, 187] width 22 height 12
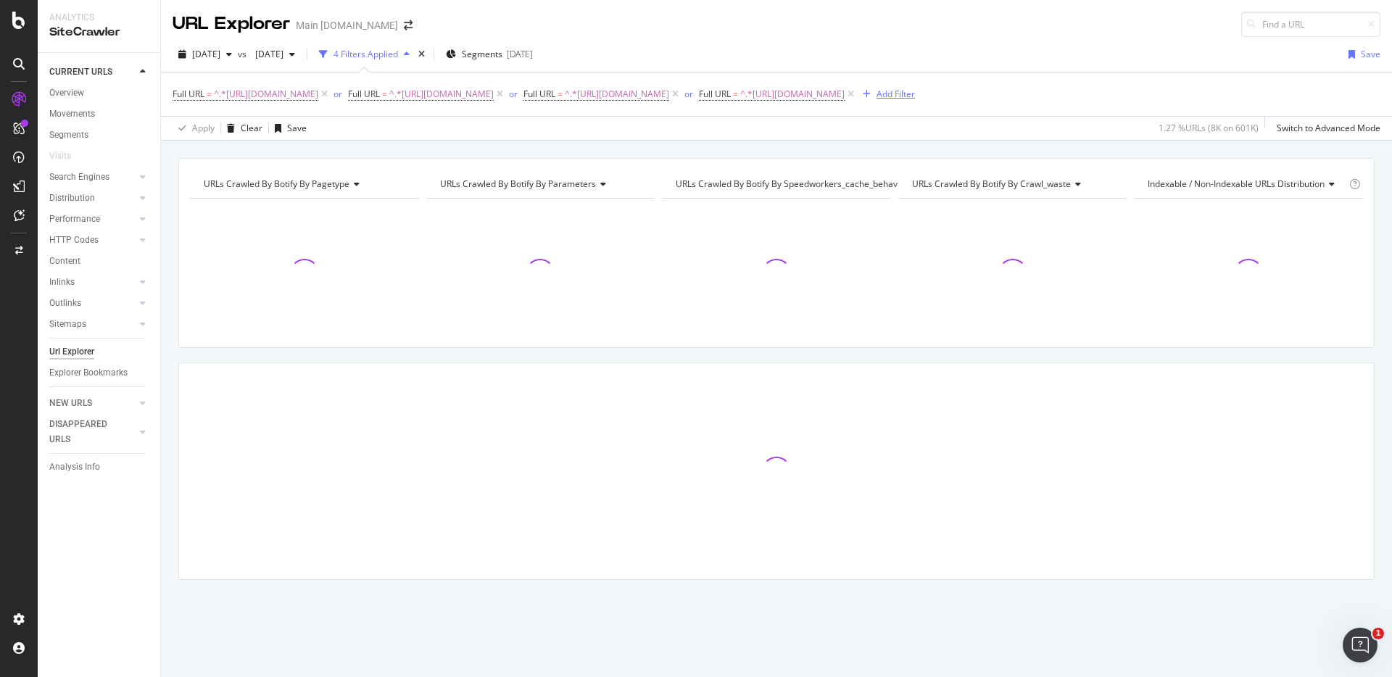
click at [876, 95] on div "button" at bounding box center [867, 94] width 20 height 9
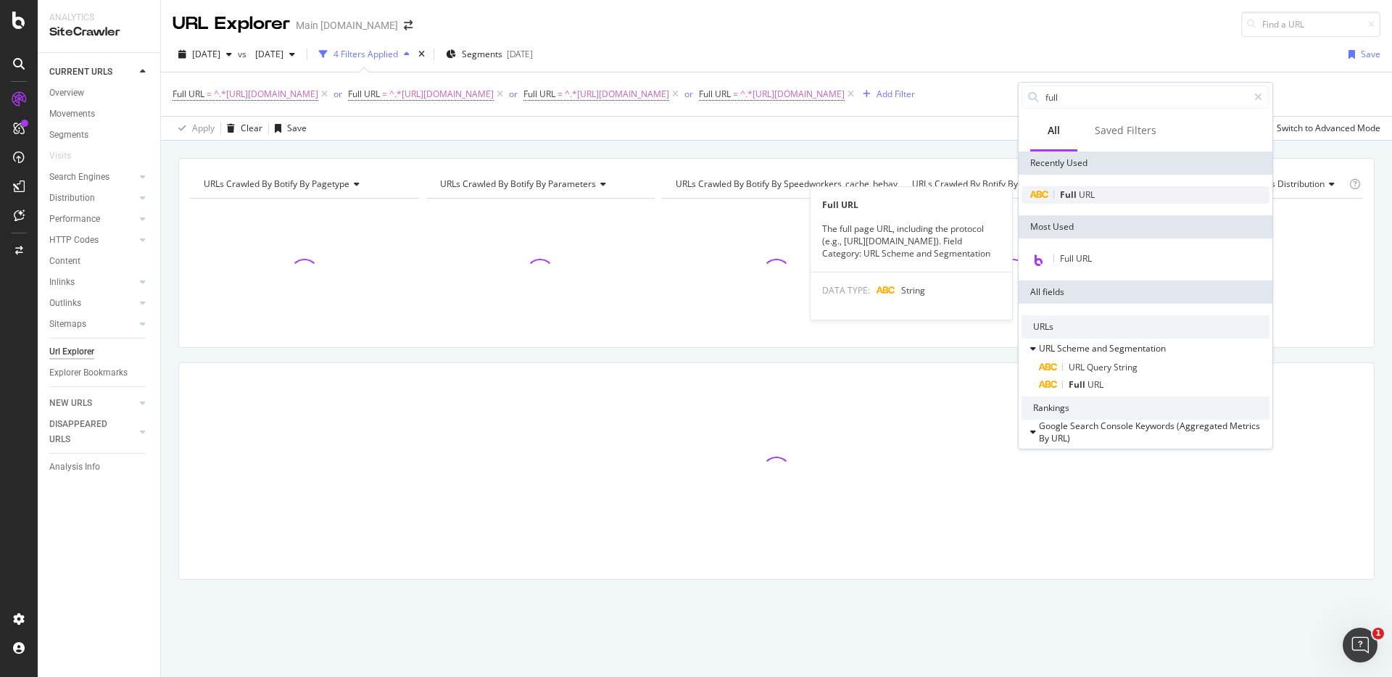
click at [1092, 191] on span "URL" at bounding box center [1087, 194] width 16 height 12
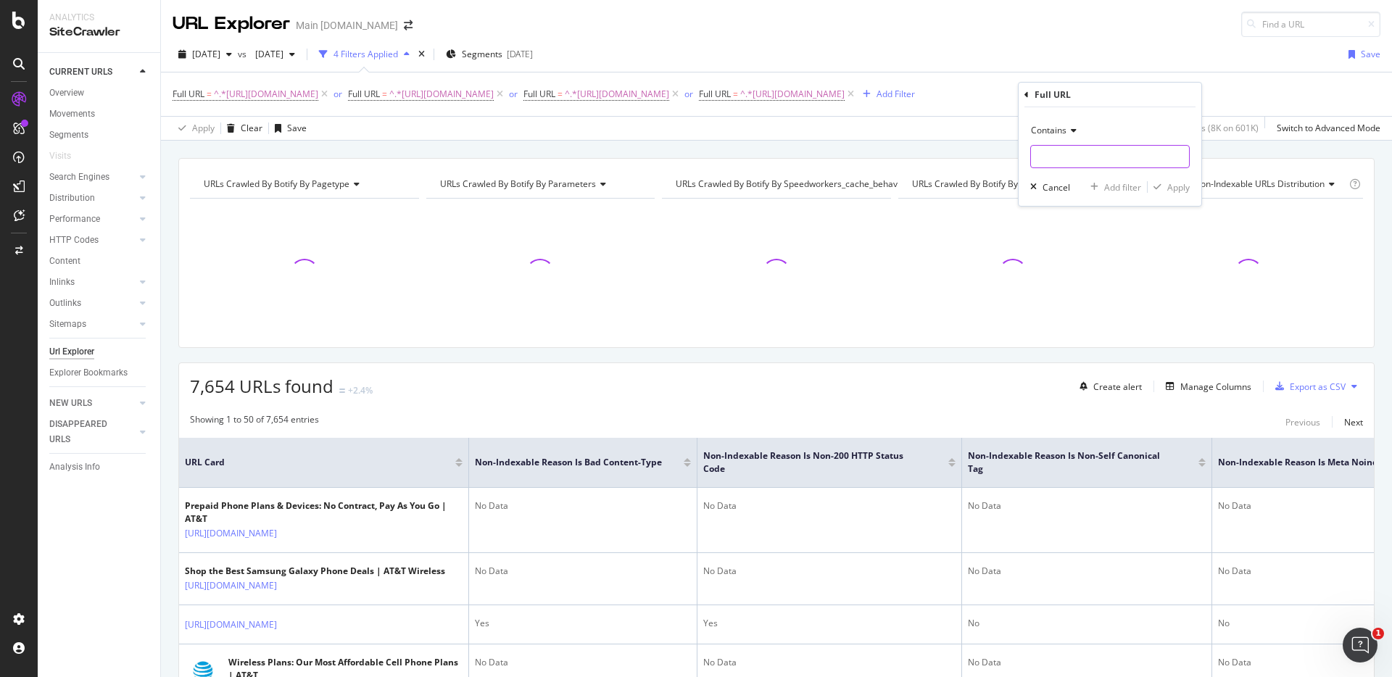
click at [1050, 157] on input "text" at bounding box center [1110, 156] width 158 height 23
paste input "https://www.att.com/offers/"
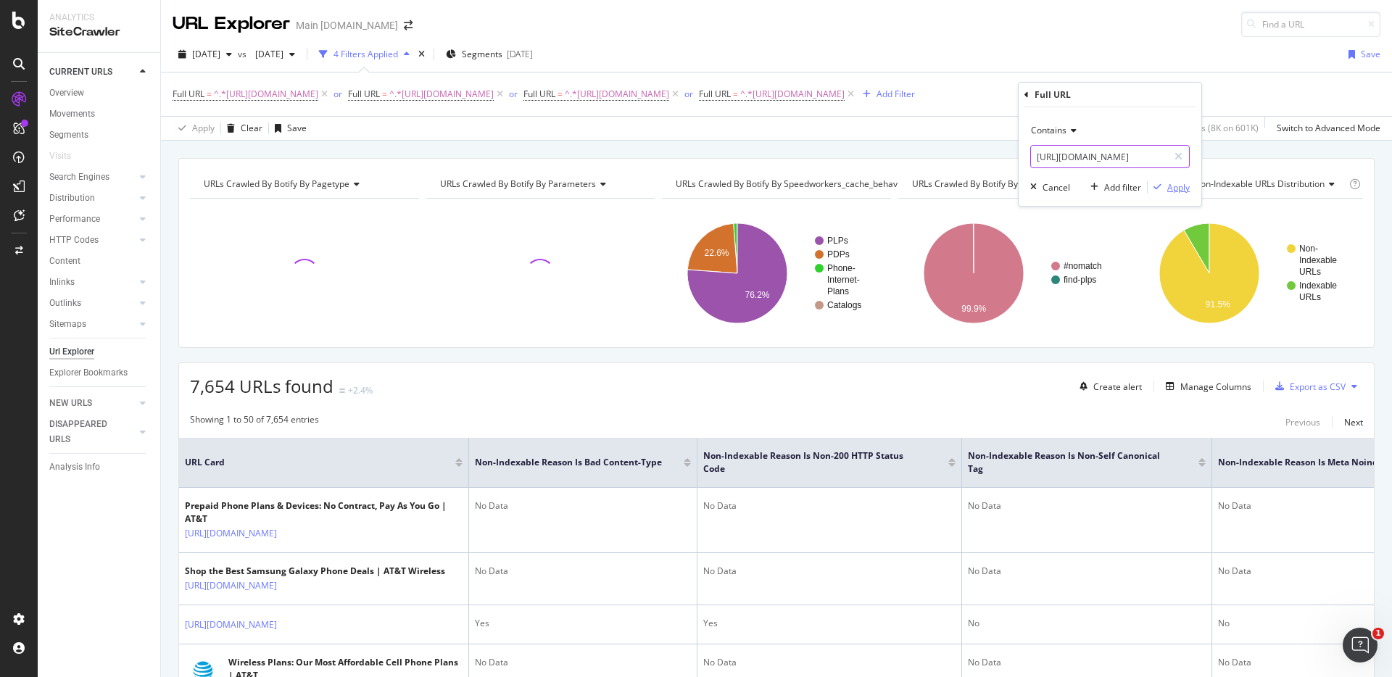
type input "https://www.att.com/offers/"
click at [1179, 188] on div "Apply" at bounding box center [1178, 187] width 22 height 12
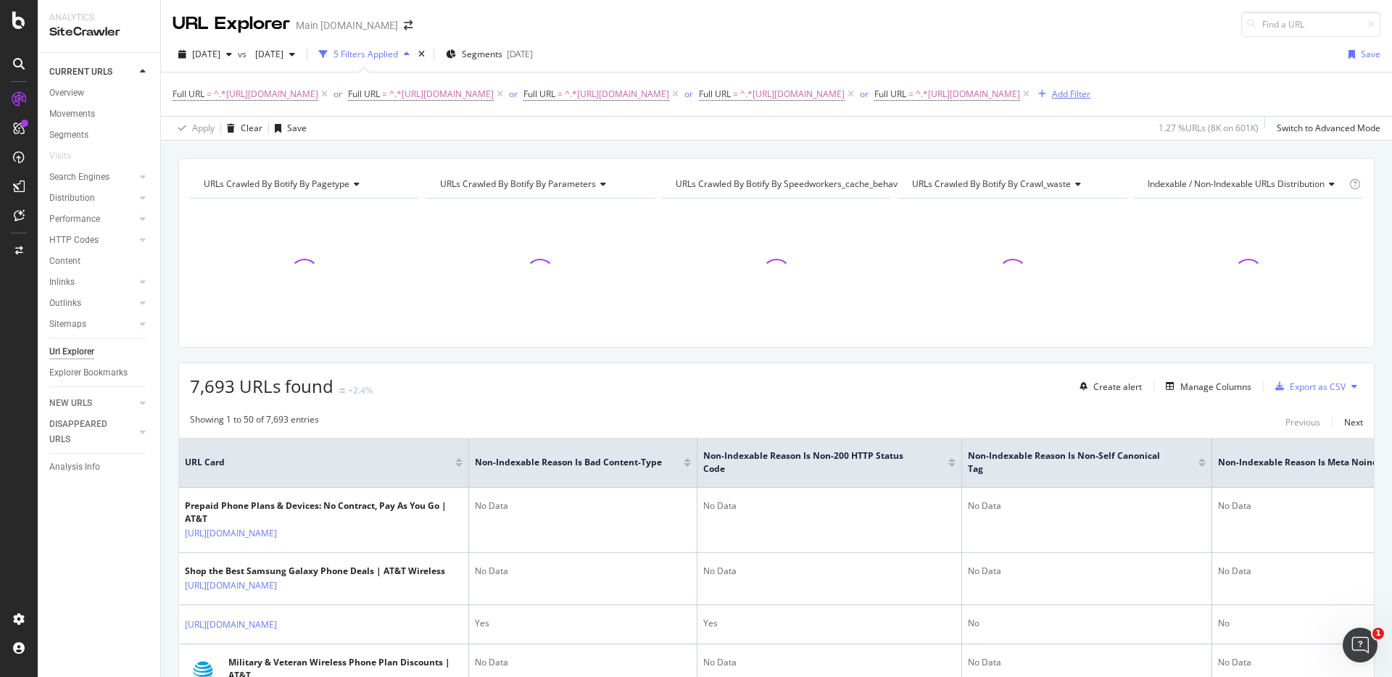
click at [1090, 96] on div "Add Filter" at bounding box center [1071, 94] width 38 height 12
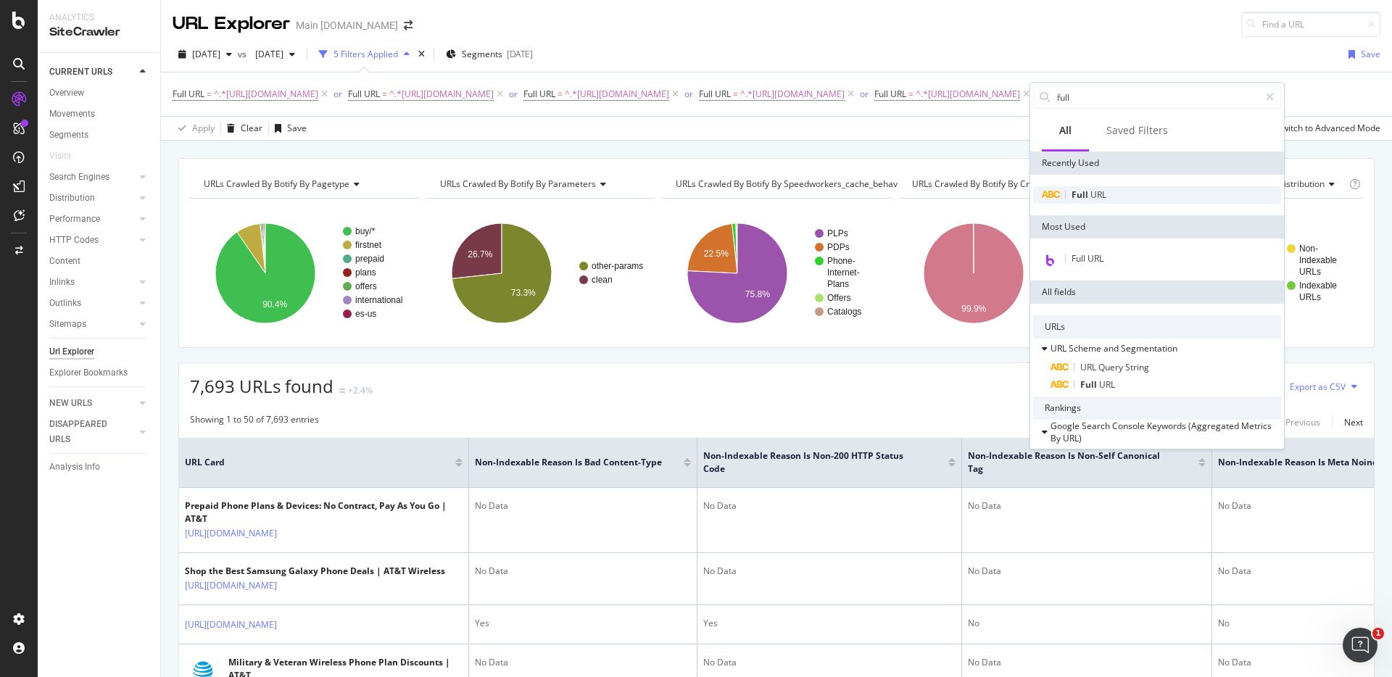
click at [1077, 192] on span "Full" at bounding box center [1080, 194] width 19 height 12
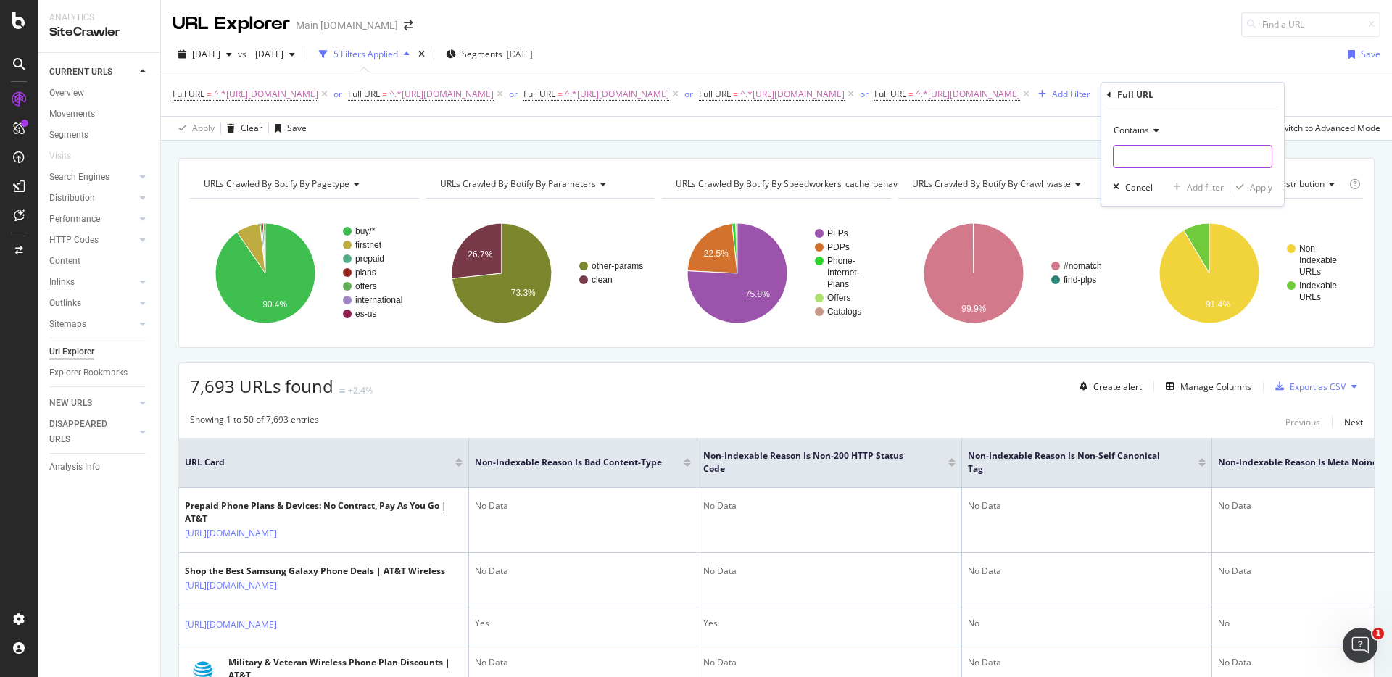
click at [1144, 157] on input "text" at bounding box center [1192, 156] width 158 height 23
paste input "https://www.att.com/att/"
type input "https://www.att.com/att/"
click at [1247, 181] on div "Apply" at bounding box center [1251, 187] width 42 height 13
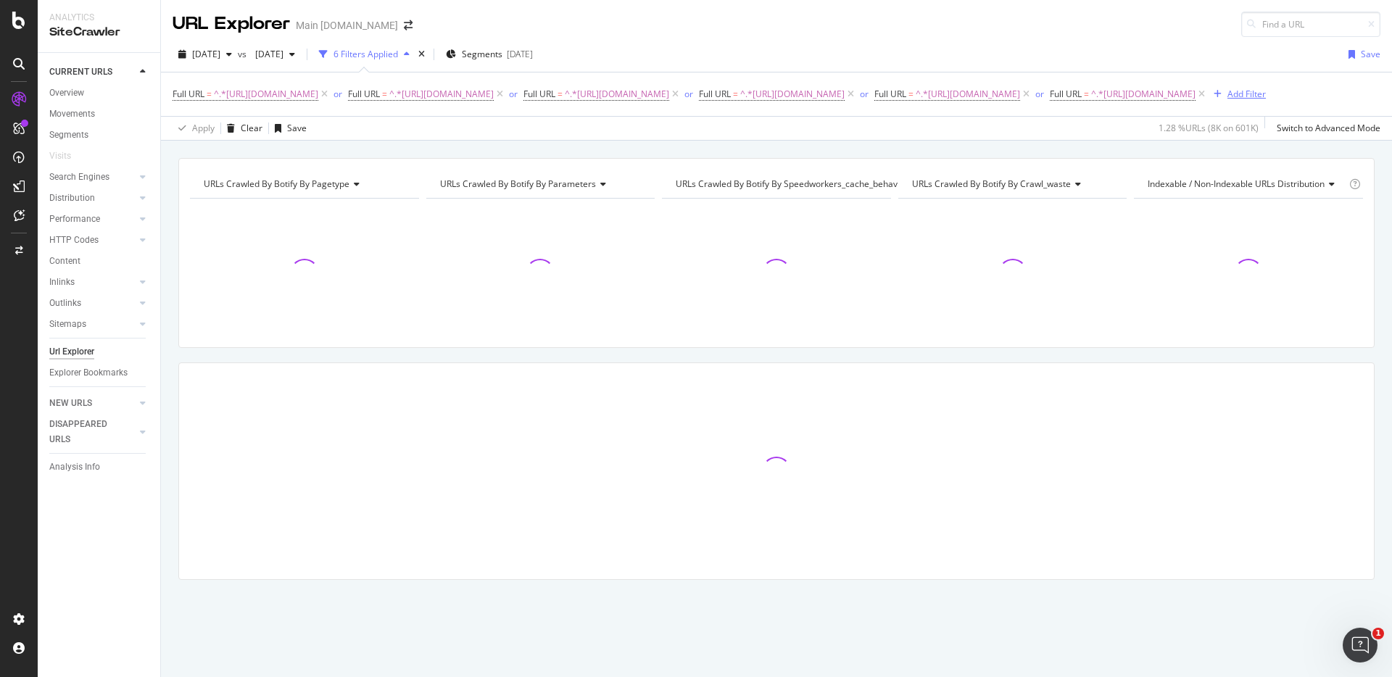
click at [1227, 100] on div "Add Filter" at bounding box center [1246, 94] width 38 height 12
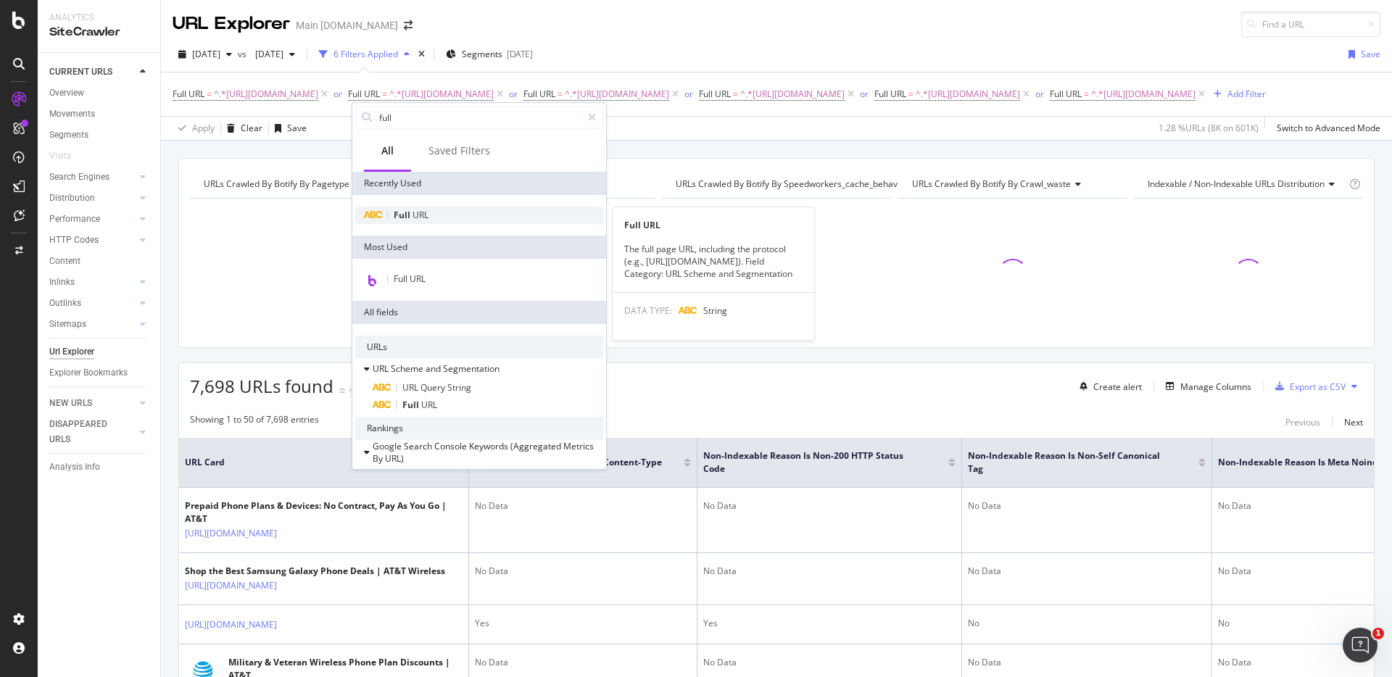
click at [418, 209] on span "URL" at bounding box center [420, 215] width 16 height 12
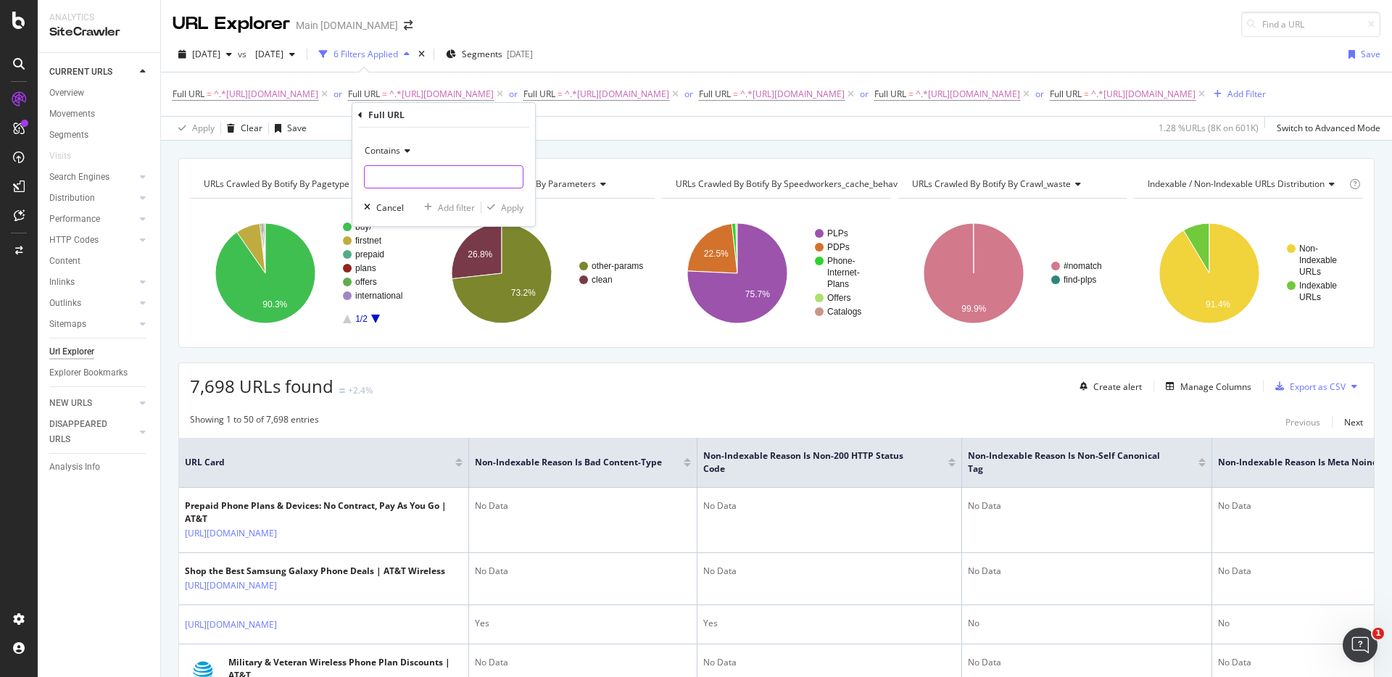
click at [455, 180] on input "text" at bounding box center [444, 176] width 158 height 23
paste input "https://www.att.com/5g/"
type input "https://www.att.com/5g/"
click at [497, 204] on div "button" at bounding box center [491, 207] width 20 height 9
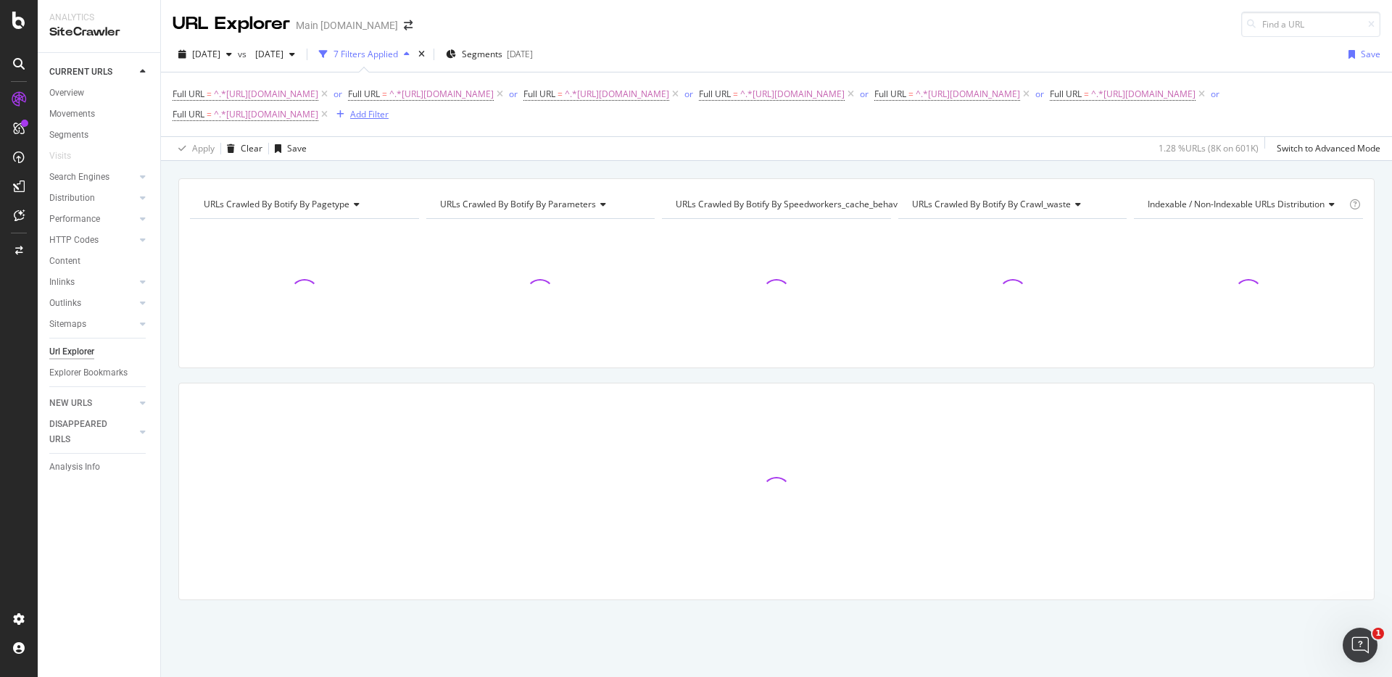
click at [389, 117] on div "Add Filter" at bounding box center [369, 114] width 38 height 12
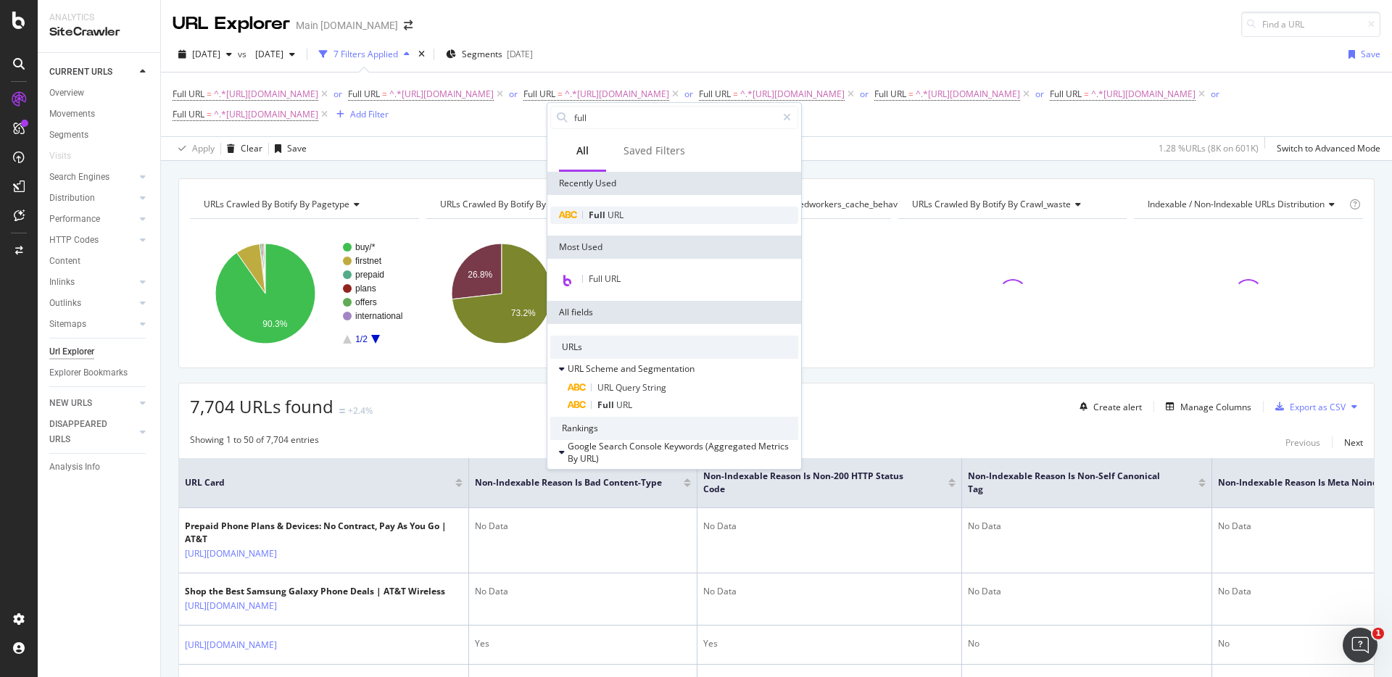
click at [621, 207] on div "Full URL" at bounding box center [674, 215] width 248 height 17
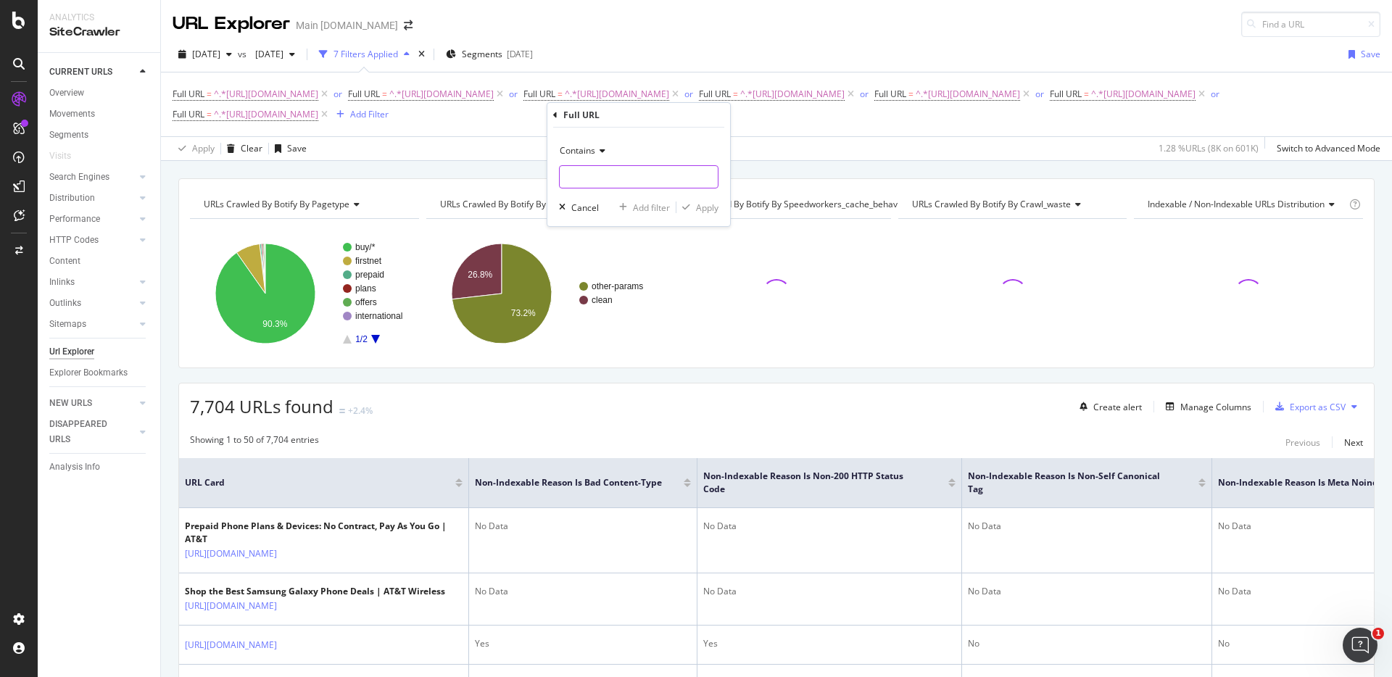
click at [639, 170] on input "text" at bounding box center [639, 176] width 158 height 23
paste input "https://www.att.com/brand/"
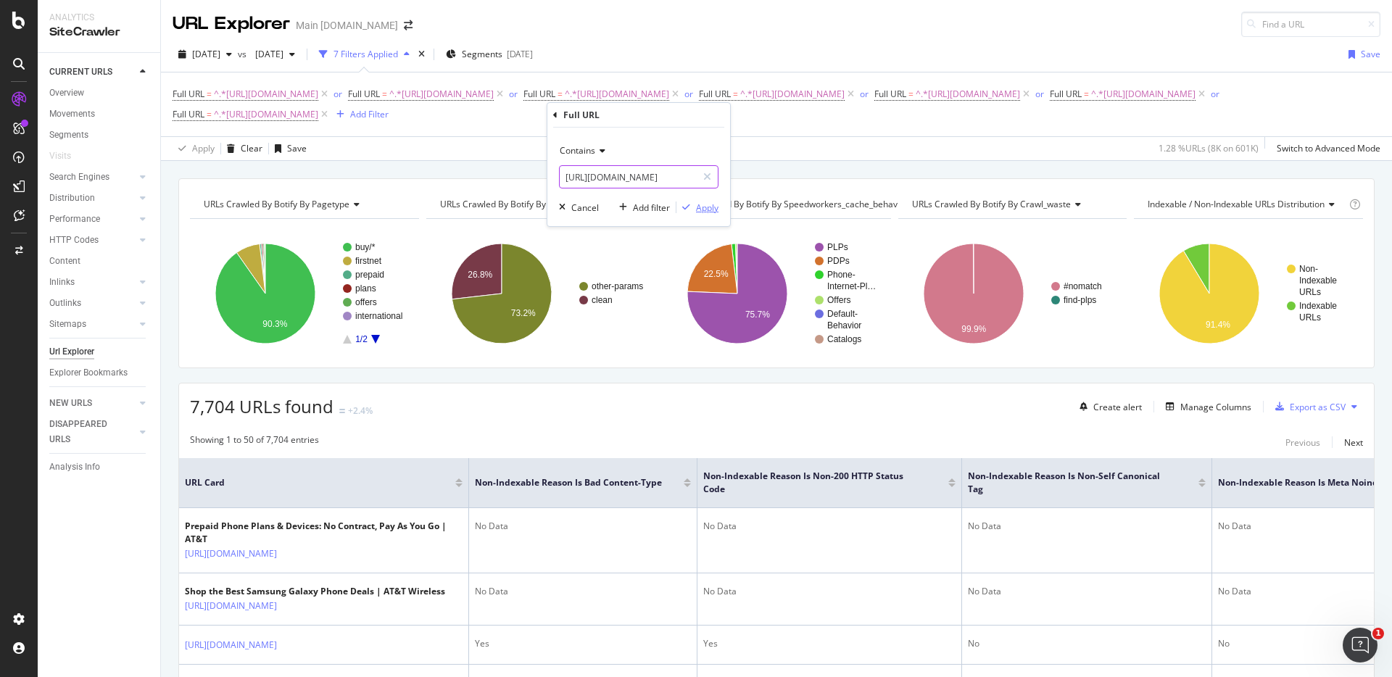
type input "https://www.att.com/brand/"
click at [704, 212] on div "Apply" at bounding box center [707, 208] width 22 height 12
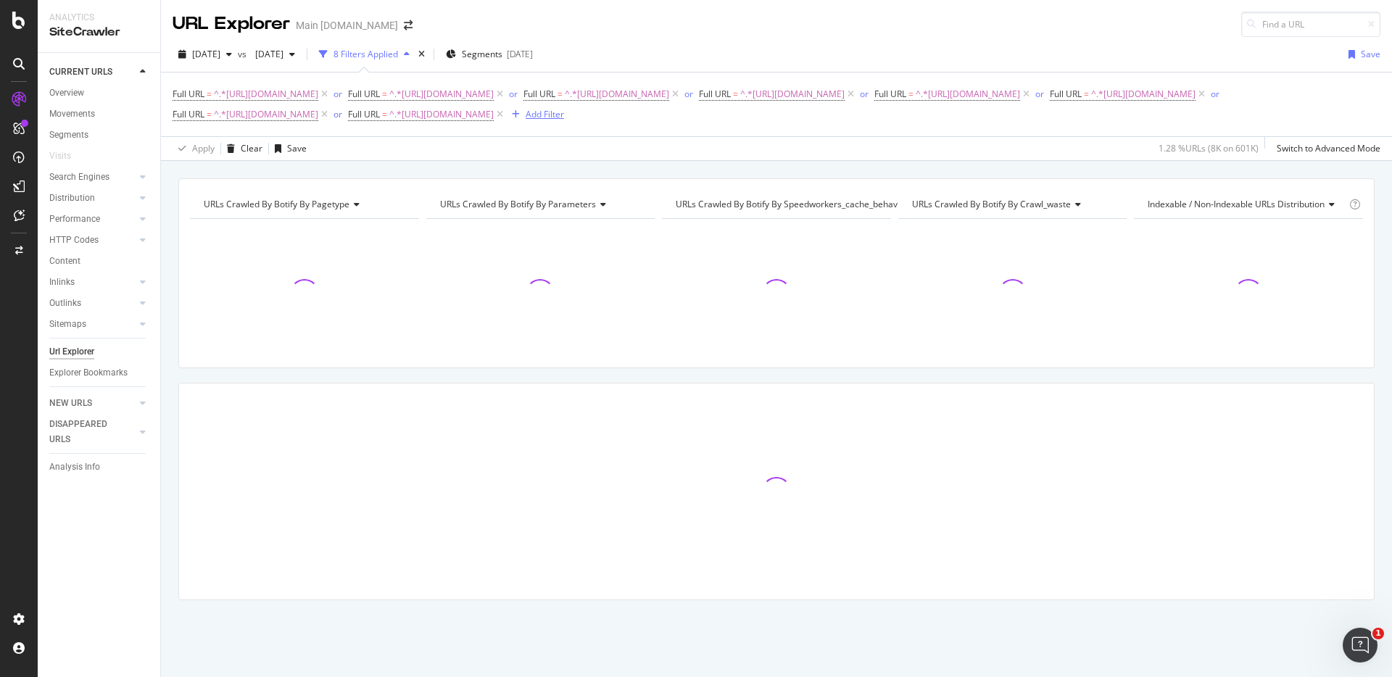
click at [564, 112] on div "Add Filter" at bounding box center [545, 114] width 38 height 12
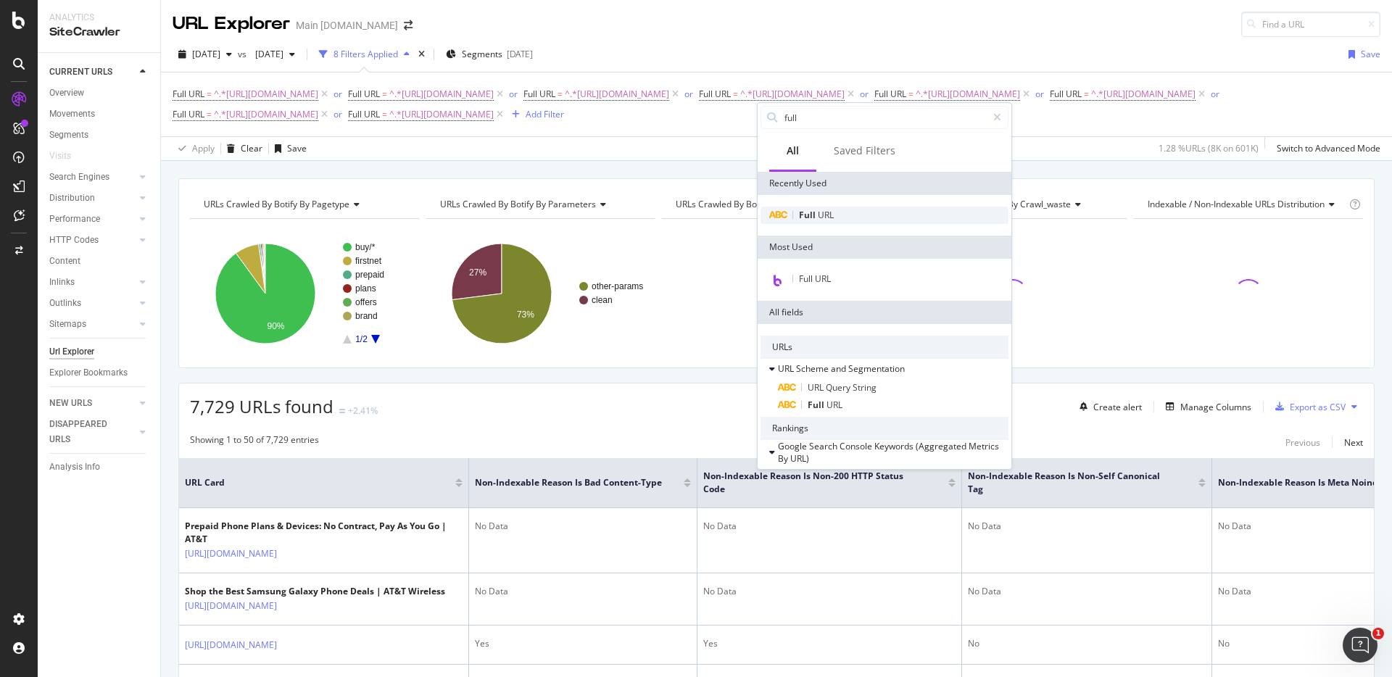
click at [839, 211] on div "Full URL" at bounding box center [884, 215] width 248 height 17
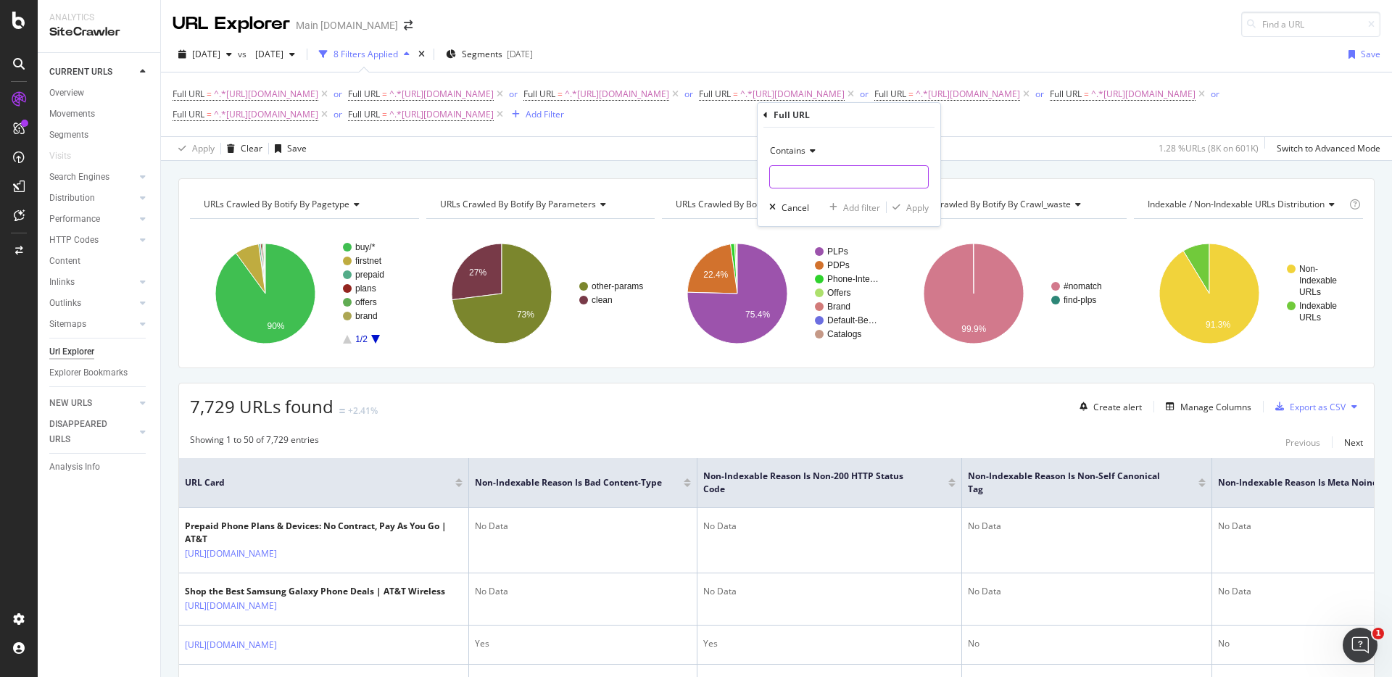
click at [863, 174] on input "text" at bounding box center [849, 176] width 158 height 23
paste input "[URL][DOMAIN_NAME]"
type input "[URL][DOMAIN_NAME]"
click at [916, 209] on div "Apply" at bounding box center [917, 208] width 22 height 12
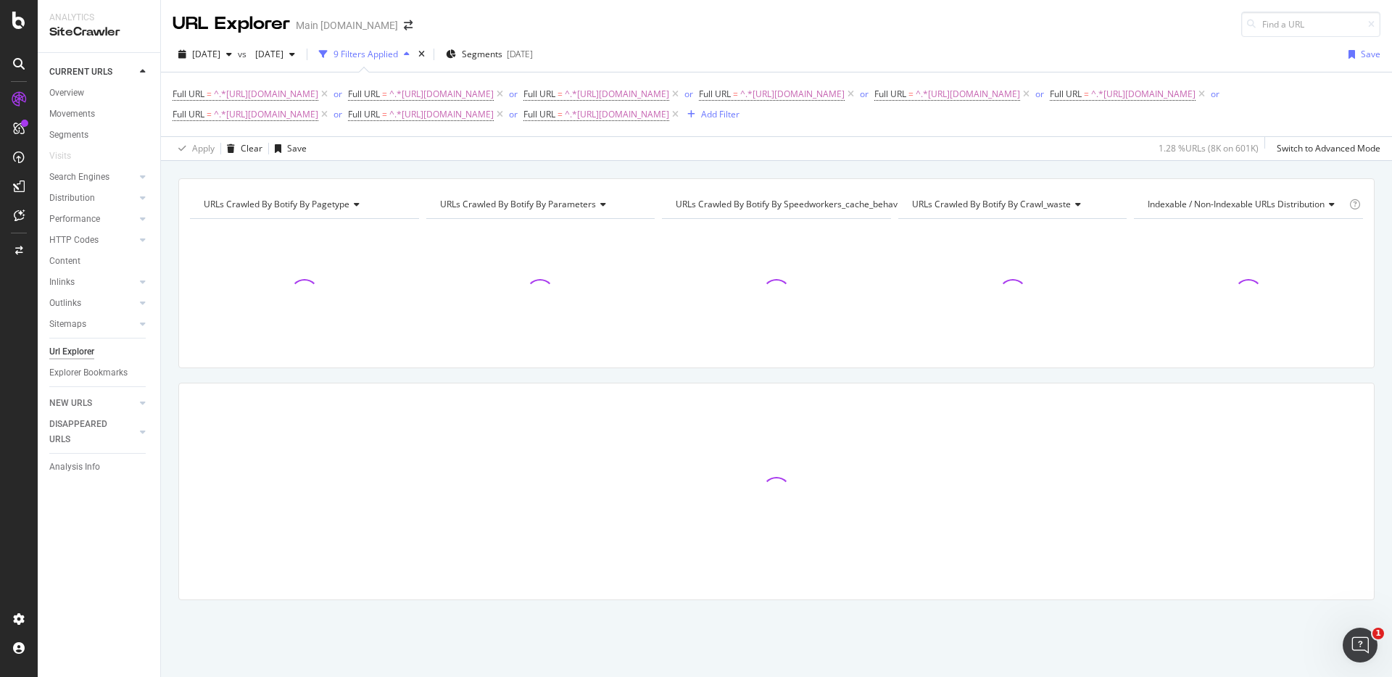
click at [984, 162] on div "URLs Crawled By Botify By pagetype Chart (by Value) Table Expand Export as CSV …" at bounding box center [776, 178] width 1231 height 35
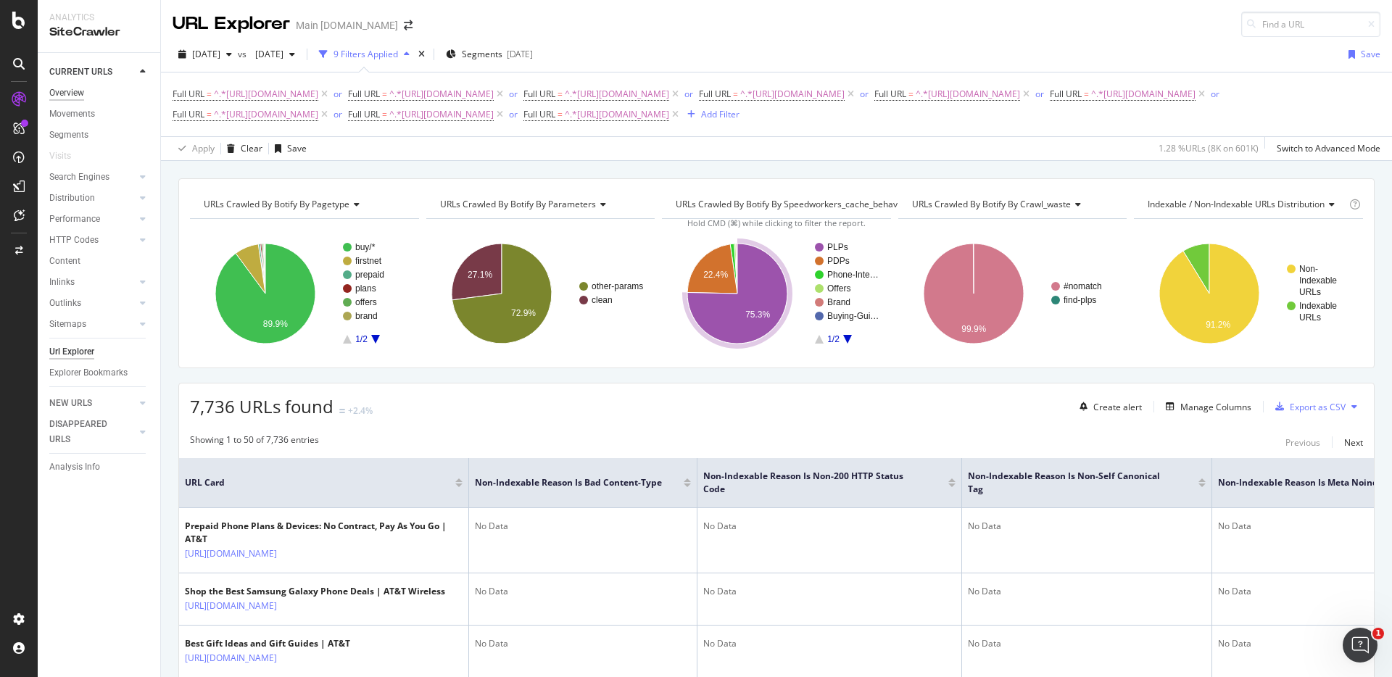
click at [78, 93] on div "Overview" at bounding box center [66, 93] width 35 height 15
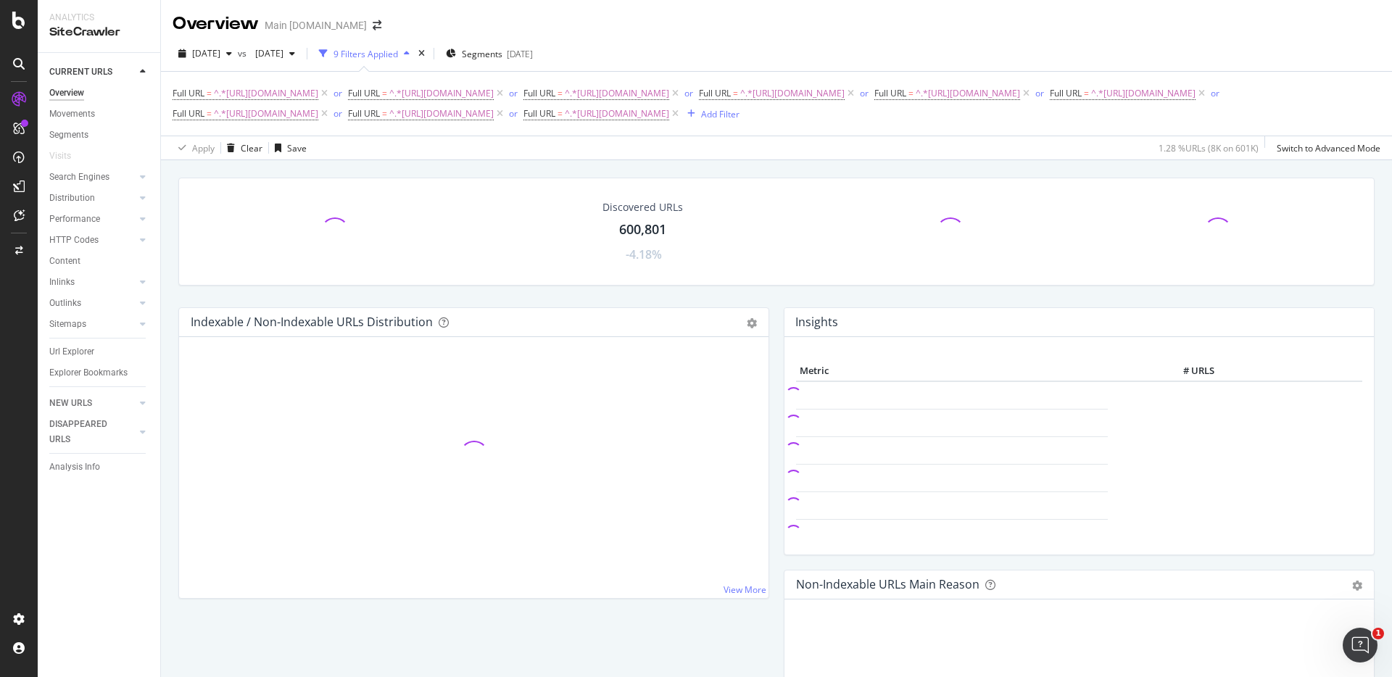
click at [896, 162] on div "Discovered URLs 600,801 -4.18% Indexable / Non-Indexable URLs Distribution Bar …" at bounding box center [776, 498] width 1231 height 677
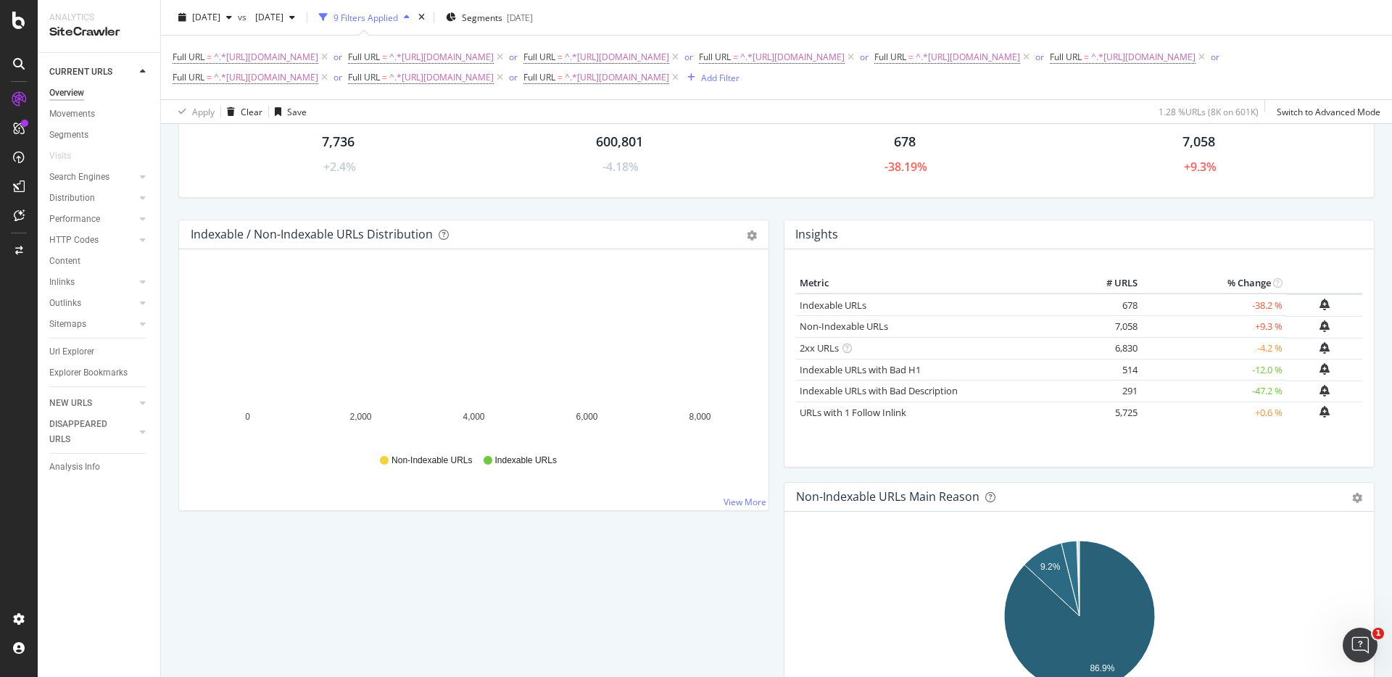
scroll to position [89, 0]
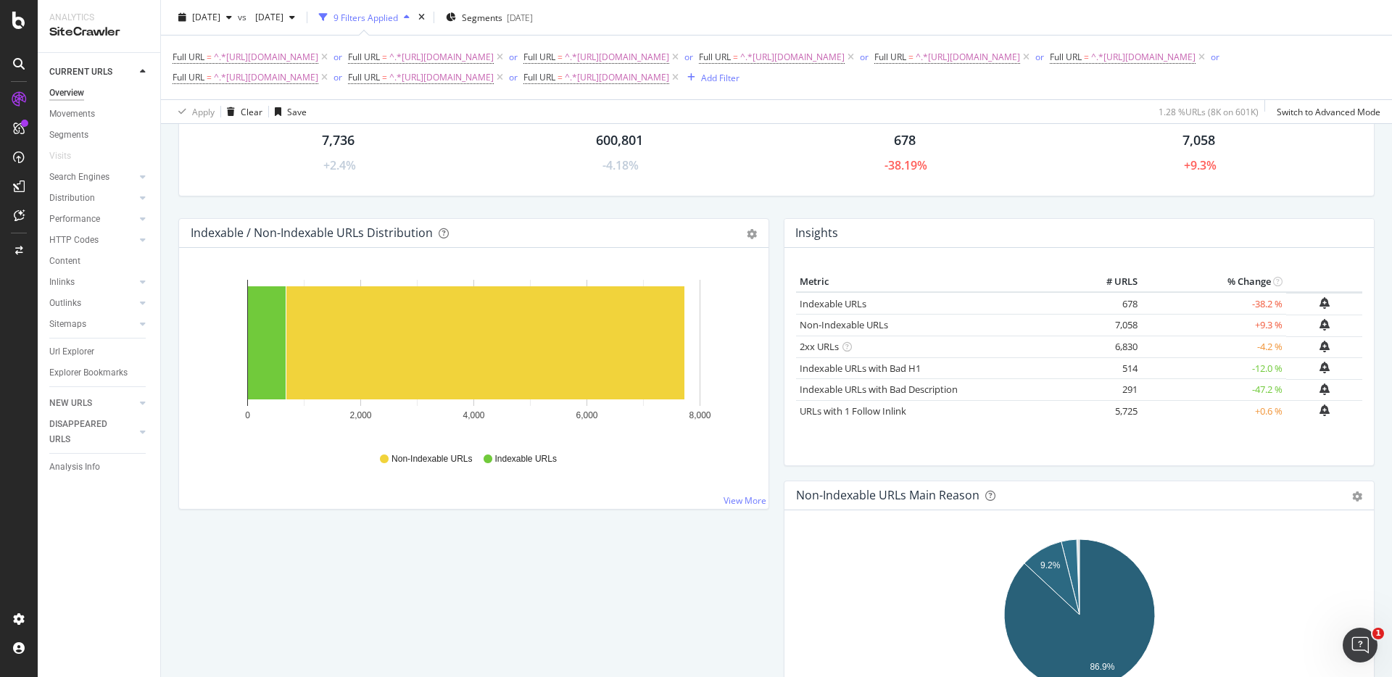
click at [866, 201] on div "Crawled URLs 7,736 +2.4% Discovered URLs 600,801 -4.18% Indexable URLs 678 -38.…" at bounding box center [776, 153] width 1211 height 130
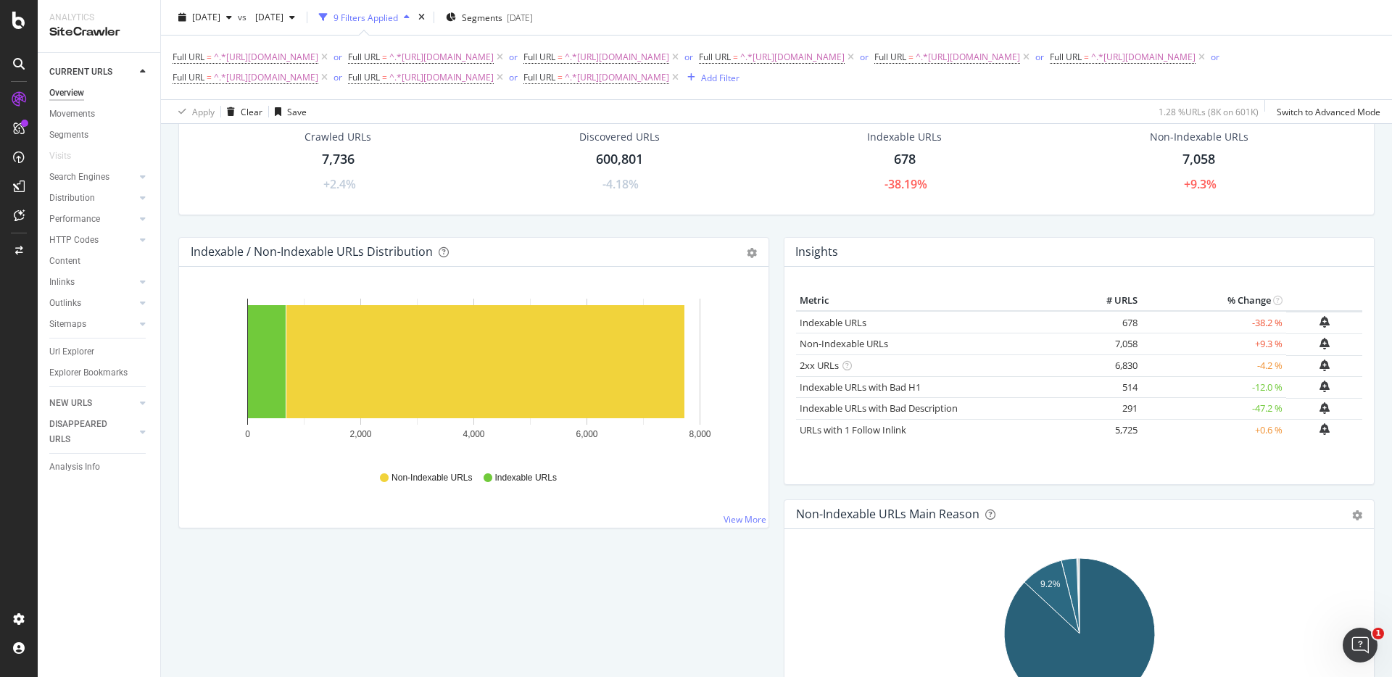
scroll to position [75, 0]
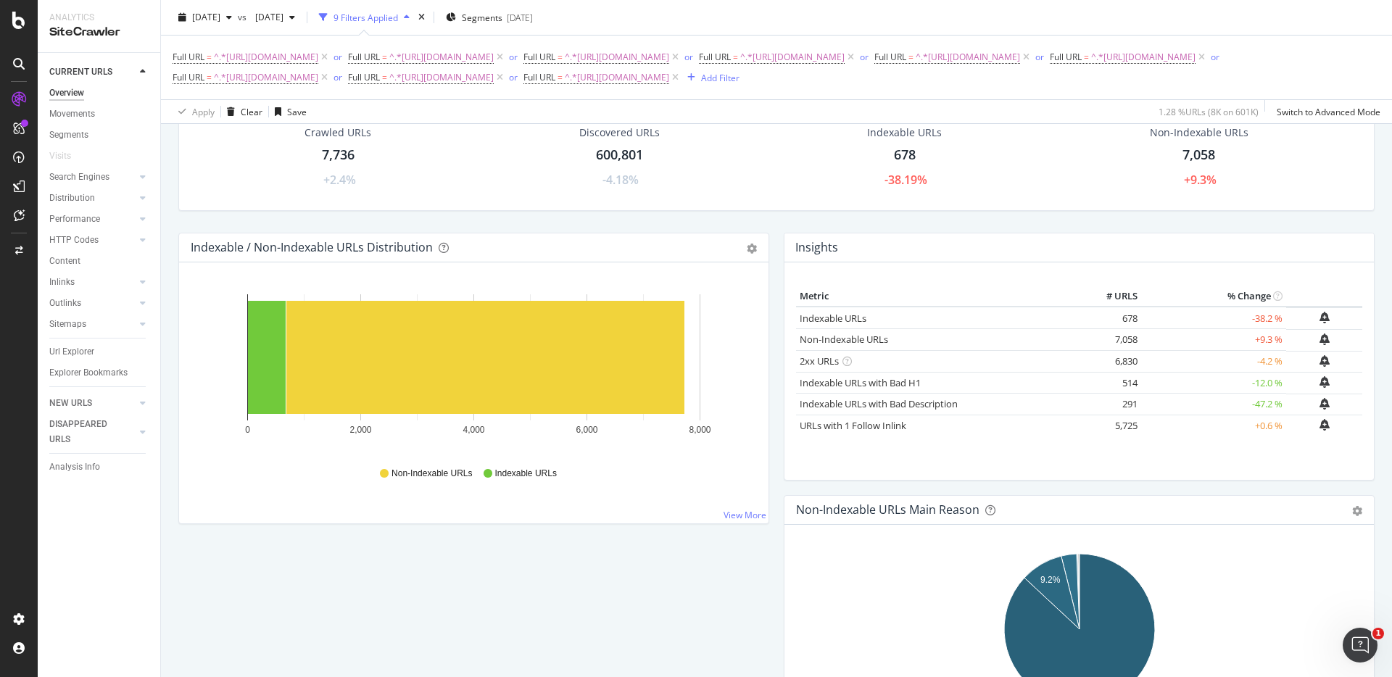
click at [979, 222] on div "Crawled URLs 7,736 +2.4% Discovered URLs 600,801 -4.18% Indexable URLs 678 -38.…" at bounding box center [776, 168] width 1211 height 130
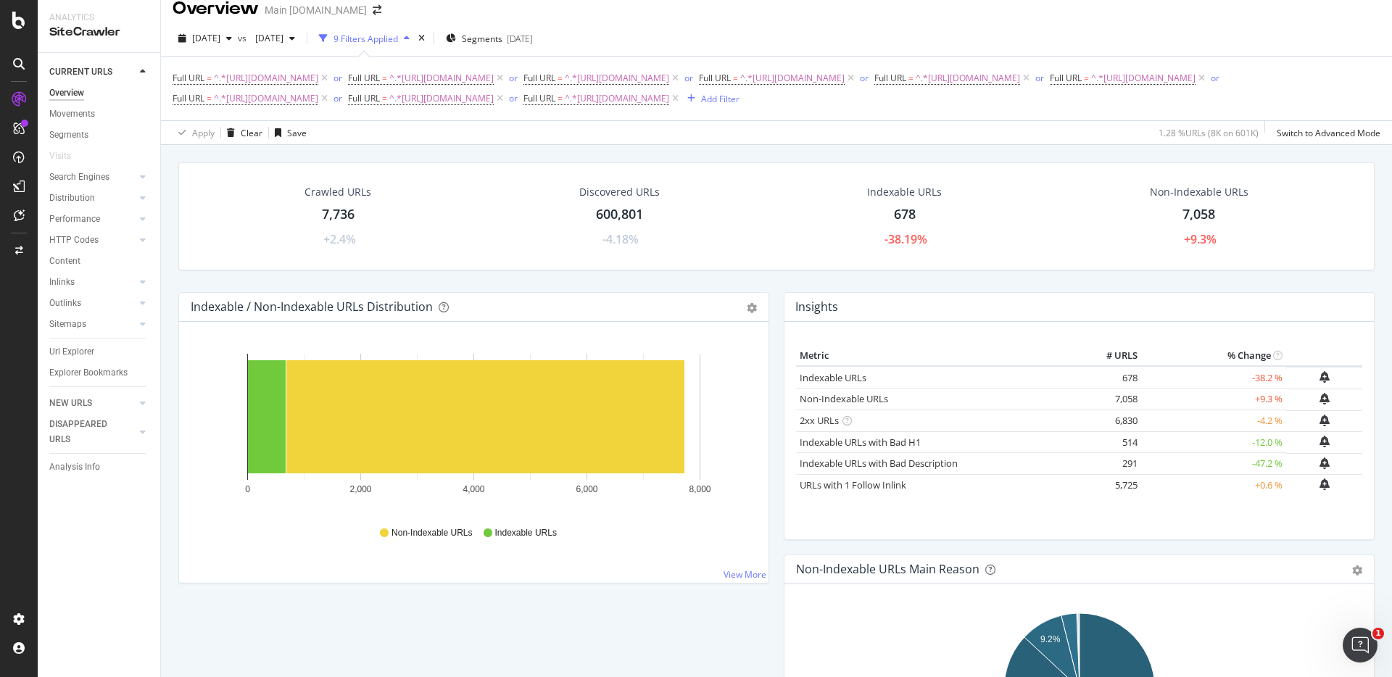
scroll to position [0, 0]
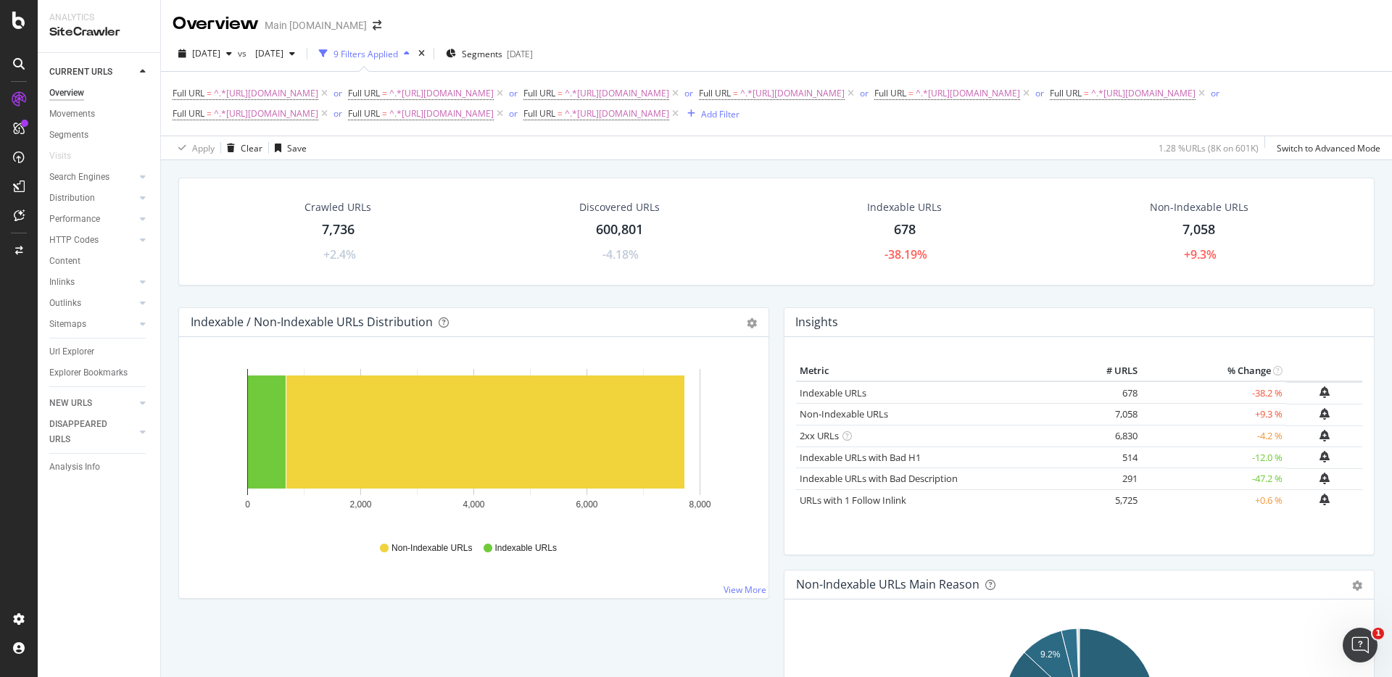
click at [1102, 297] on div "Crawled URLs 7,736 +2.4% Discovered URLs 600,801 -4.18% Indexable URLs 678 -38.…" at bounding box center [776, 243] width 1211 height 130
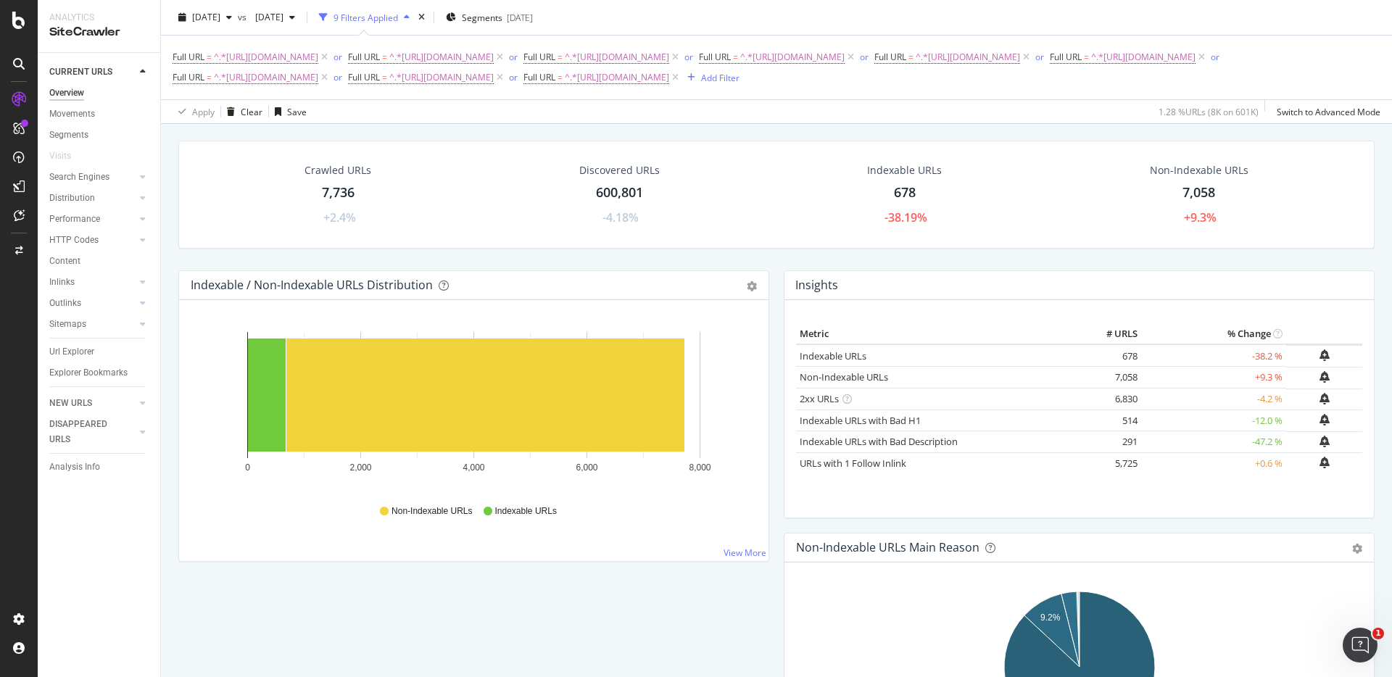
scroll to position [46, 0]
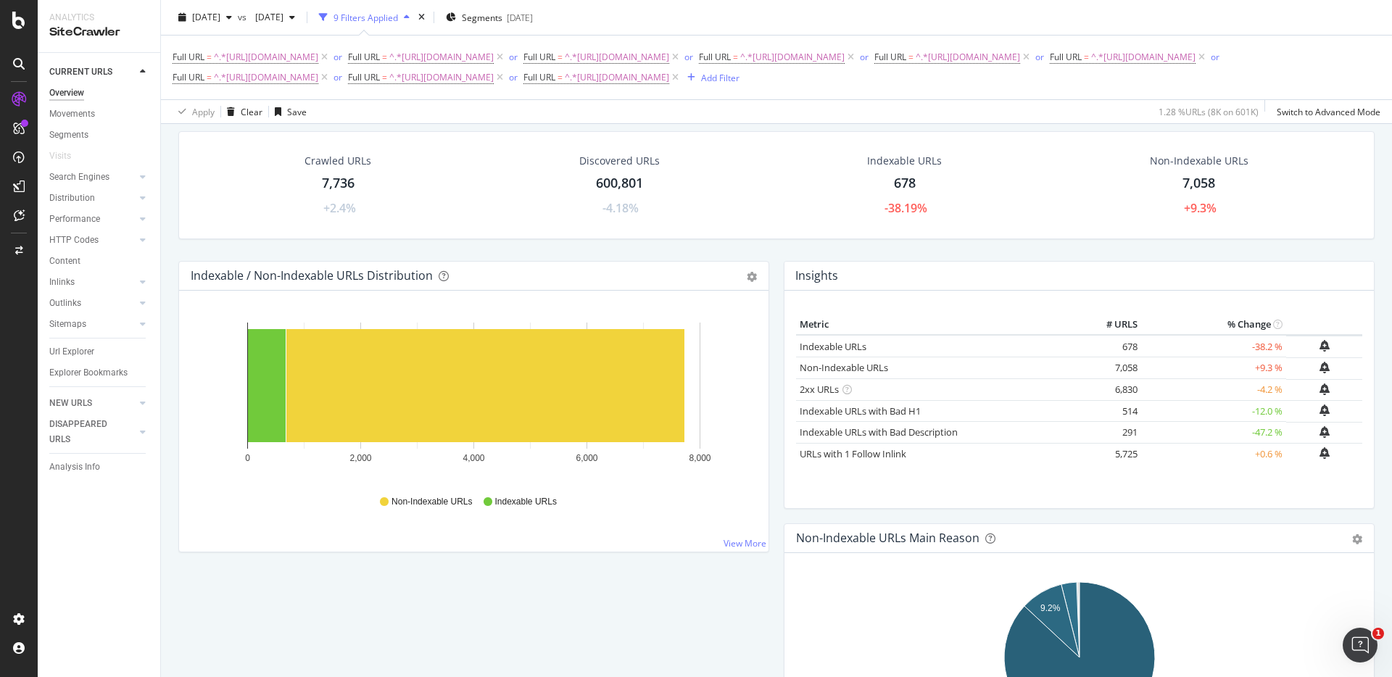
click at [1135, 253] on div "Crawled URLs 7,736 +2.4% Discovered URLs 600,801 -4.18% Indexable URLs 678 -38.…" at bounding box center [776, 196] width 1211 height 130
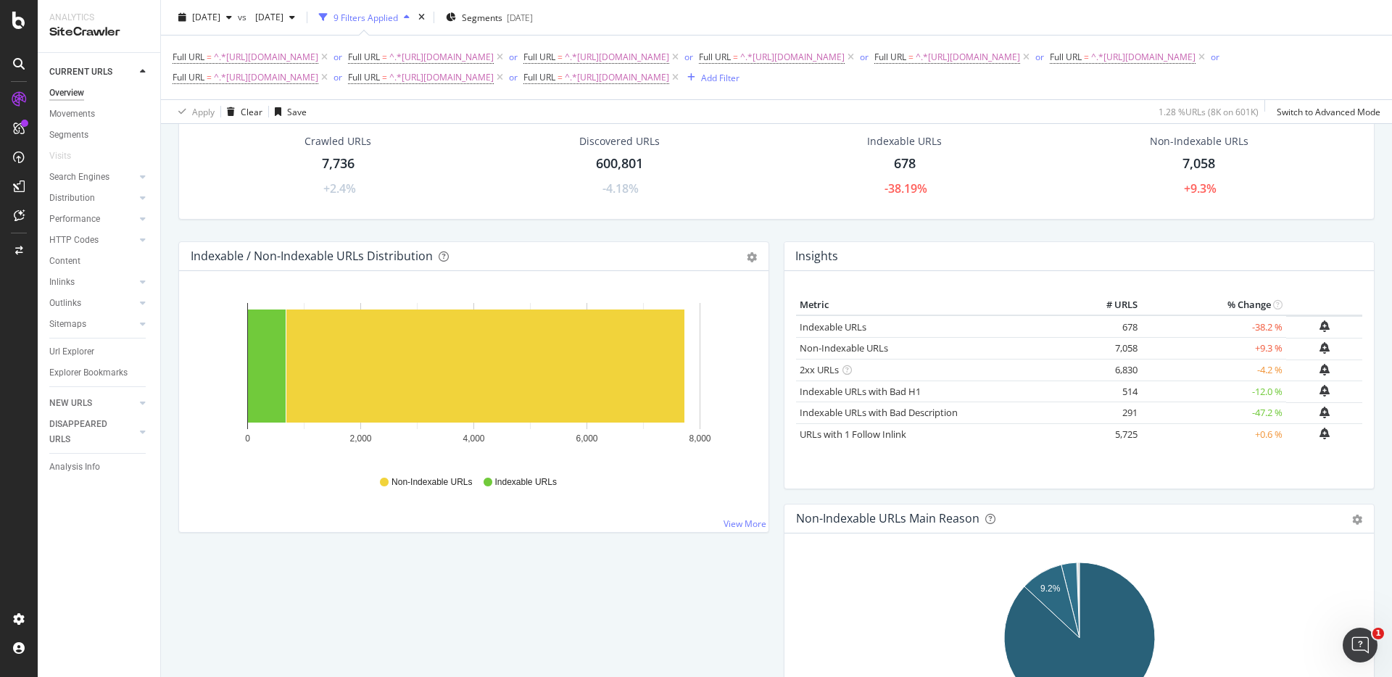
scroll to position [41, 0]
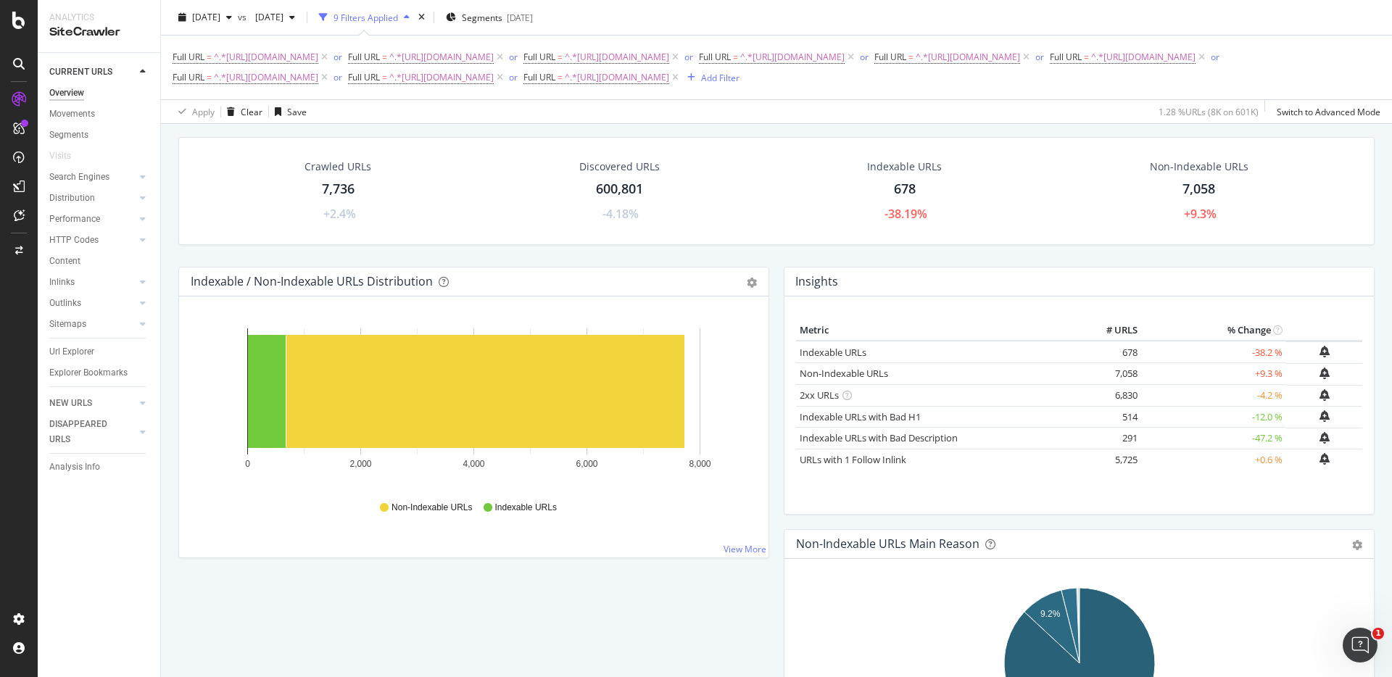
click at [921, 249] on div "Crawled URLs 7,736 +2.4% Discovered URLs 600,801 -4.18% Indexable URLs 678 -38.…" at bounding box center [776, 202] width 1211 height 130
click at [1241, 256] on div "Crawled URLs 7,736 +2.4% Discovered URLs 600,801 -4.18% Indexable URLs 678 -38.…" at bounding box center [776, 202] width 1211 height 130
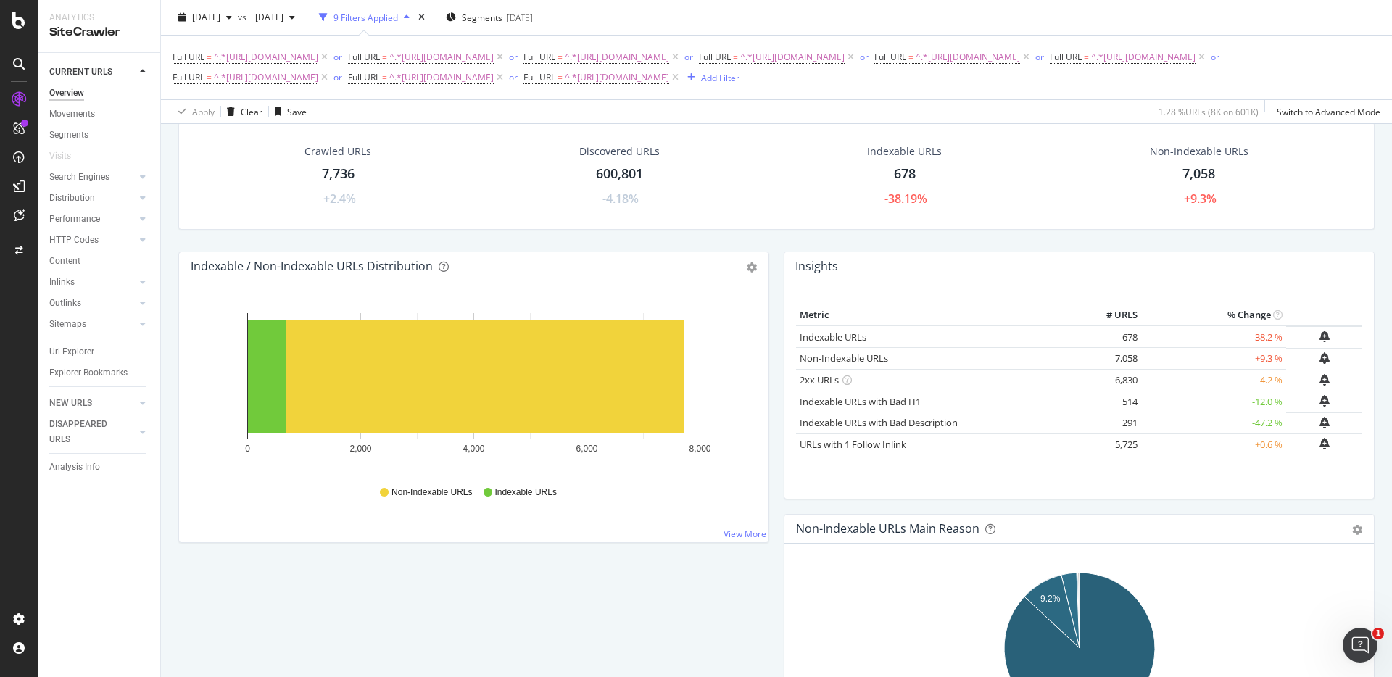
scroll to position [57, 0]
click at [1279, 241] on div "Crawled URLs 7,736 +2.4% Discovered URLs 600,801 -4.18% Indexable URLs 678 -38.…" at bounding box center [776, 186] width 1211 height 130
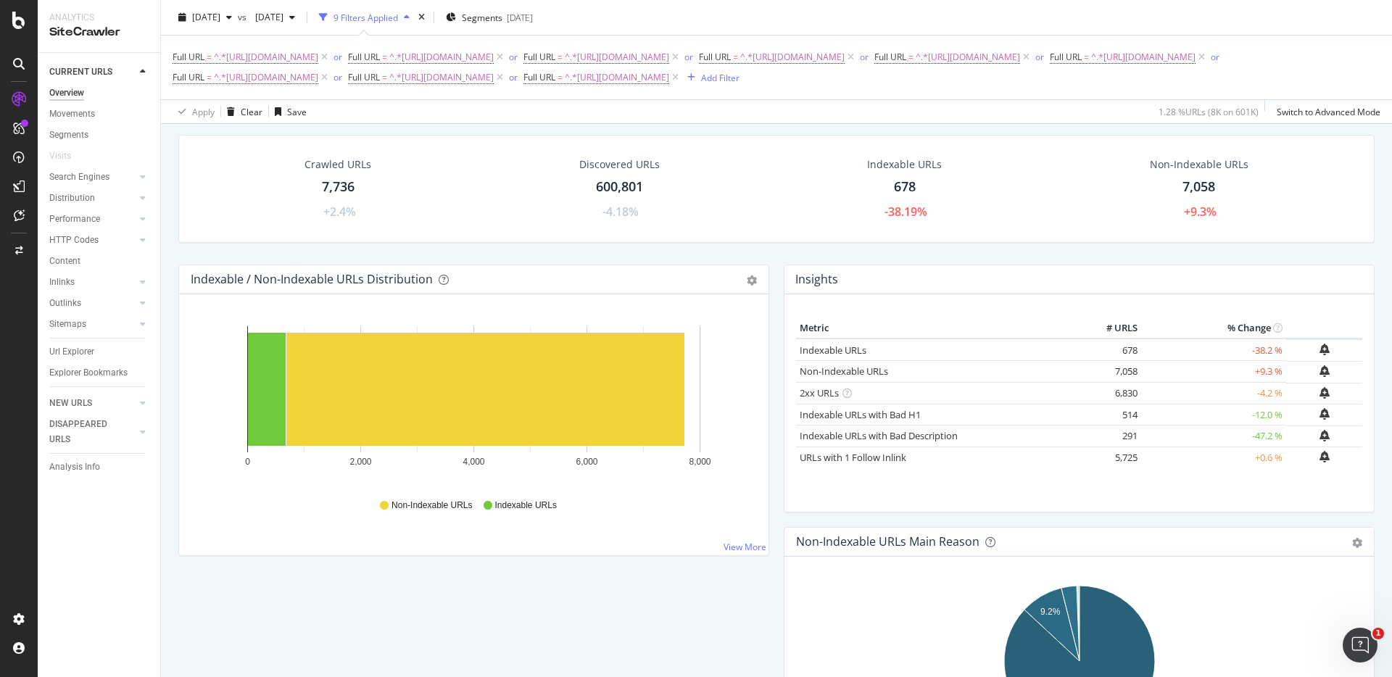
click at [1279, 252] on div "Crawled URLs 7,736 +2.4% Discovered URLs 600,801 -4.18% Indexable URLs 678 -38.…" at bounding box center [776, 200] width 1211 height 130
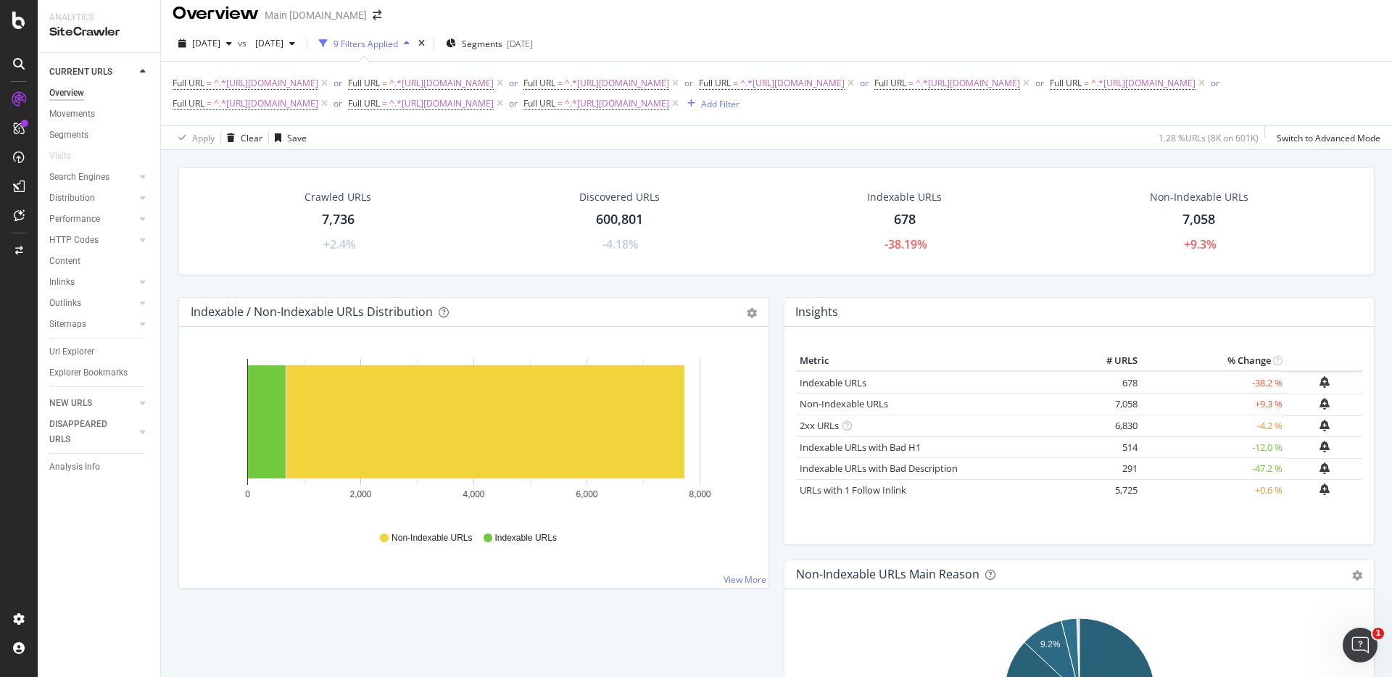
scroll to position [0, 0]
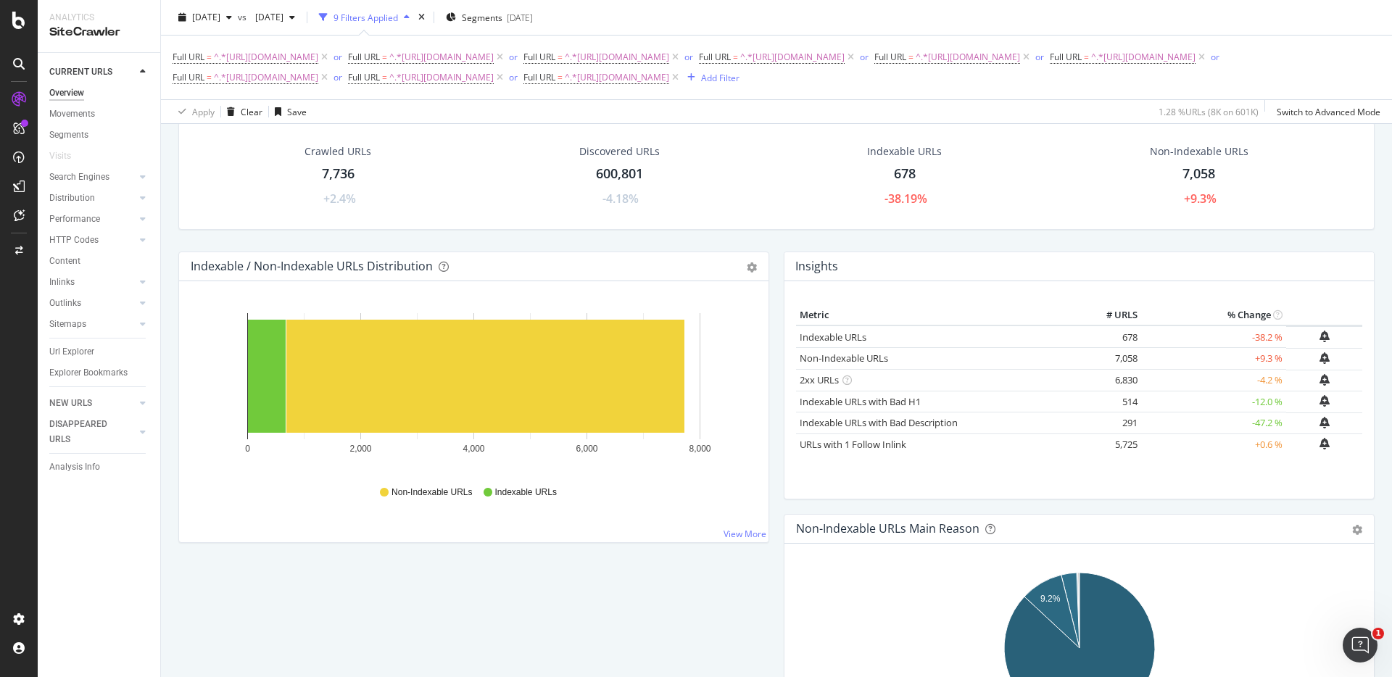
scroll to position [62, 0]
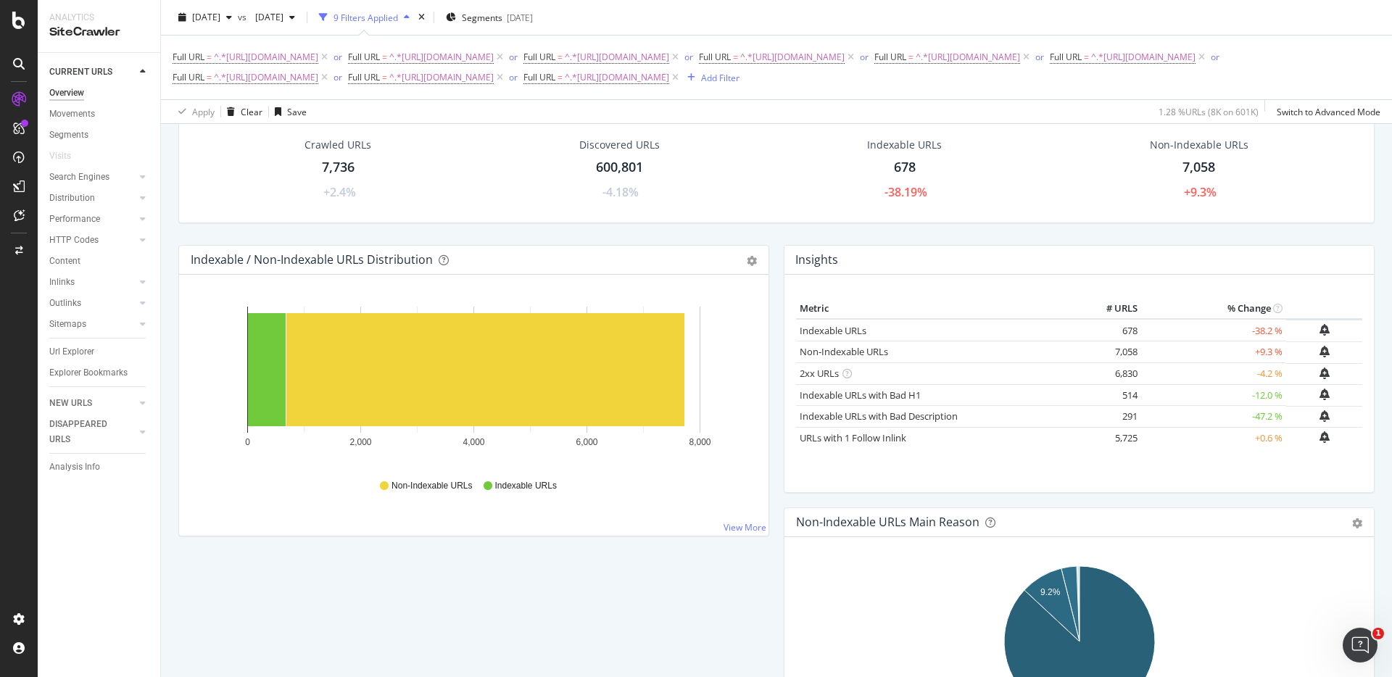
click at [1038, 222] on div "Crawled URLs 7,736 +2.4% Discovered URLs 600,801 -4.18% Indexable URLs 678 -38.…" at bounding box center [776, 169] width 1196 height 108
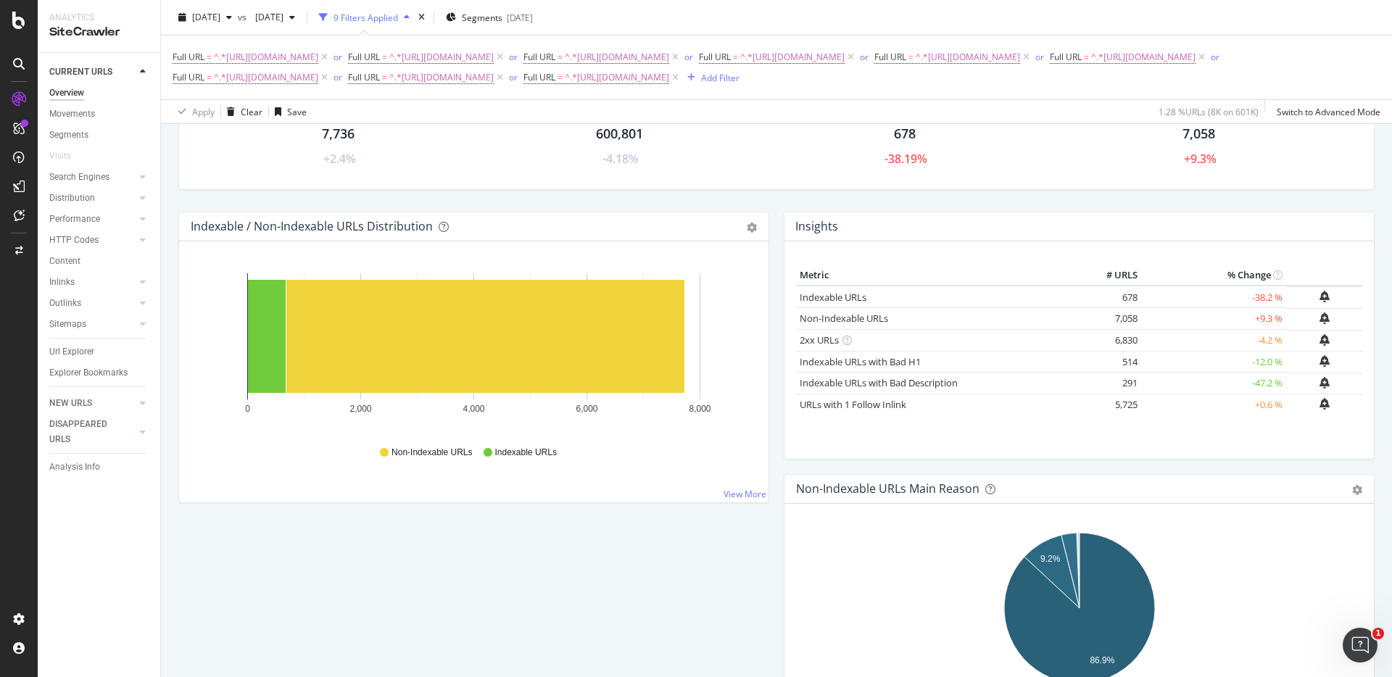
scroll to position [100, 0]
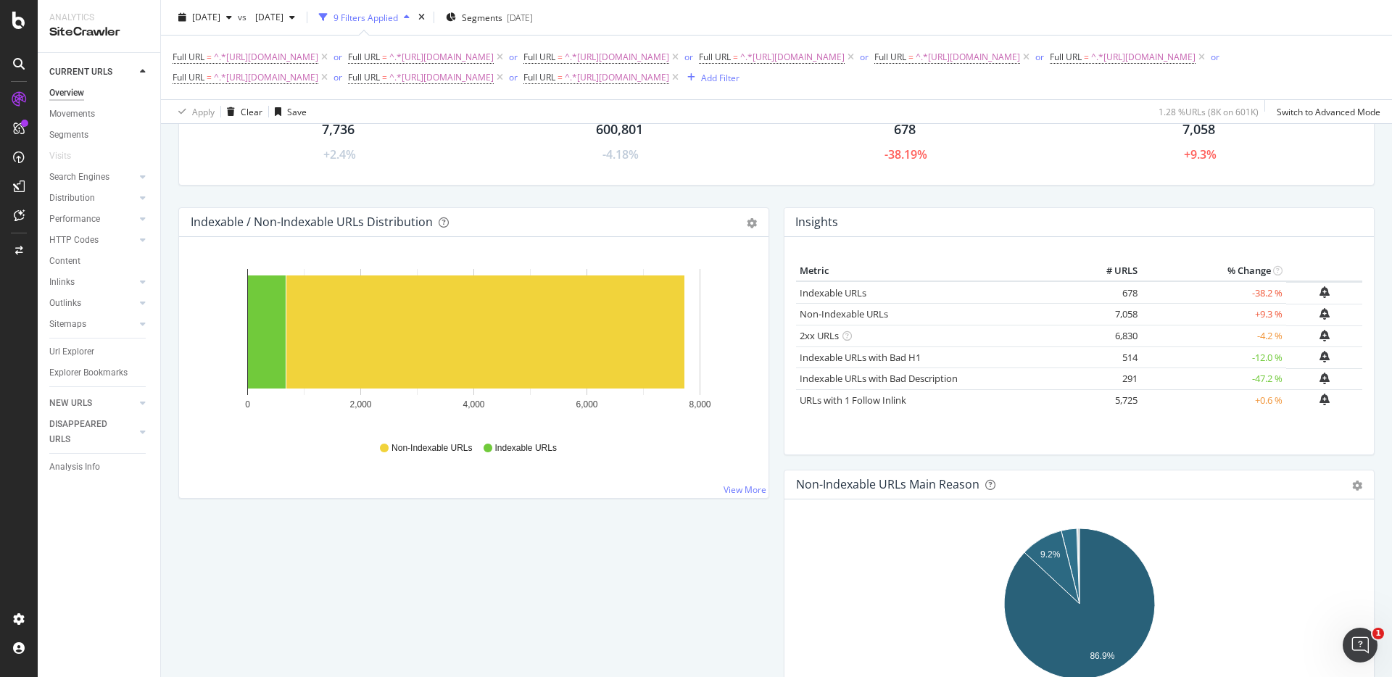
click at [754, 194] on div "Crawled URLs 7,736 +2.4% Discovered URLs 600,801 -4.18% Indexable URLs 678 -38.…" at bounding box center [776, 143] width 1211 height 130
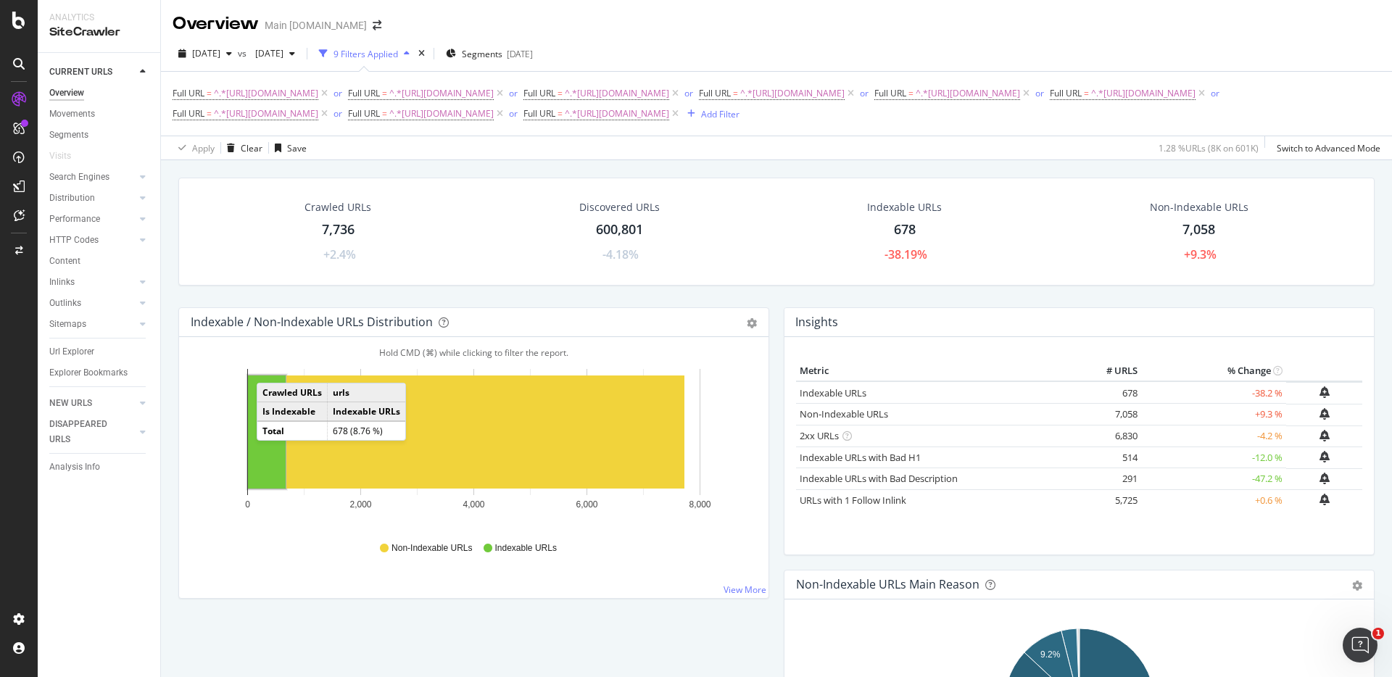
scroll to position [1, 0]
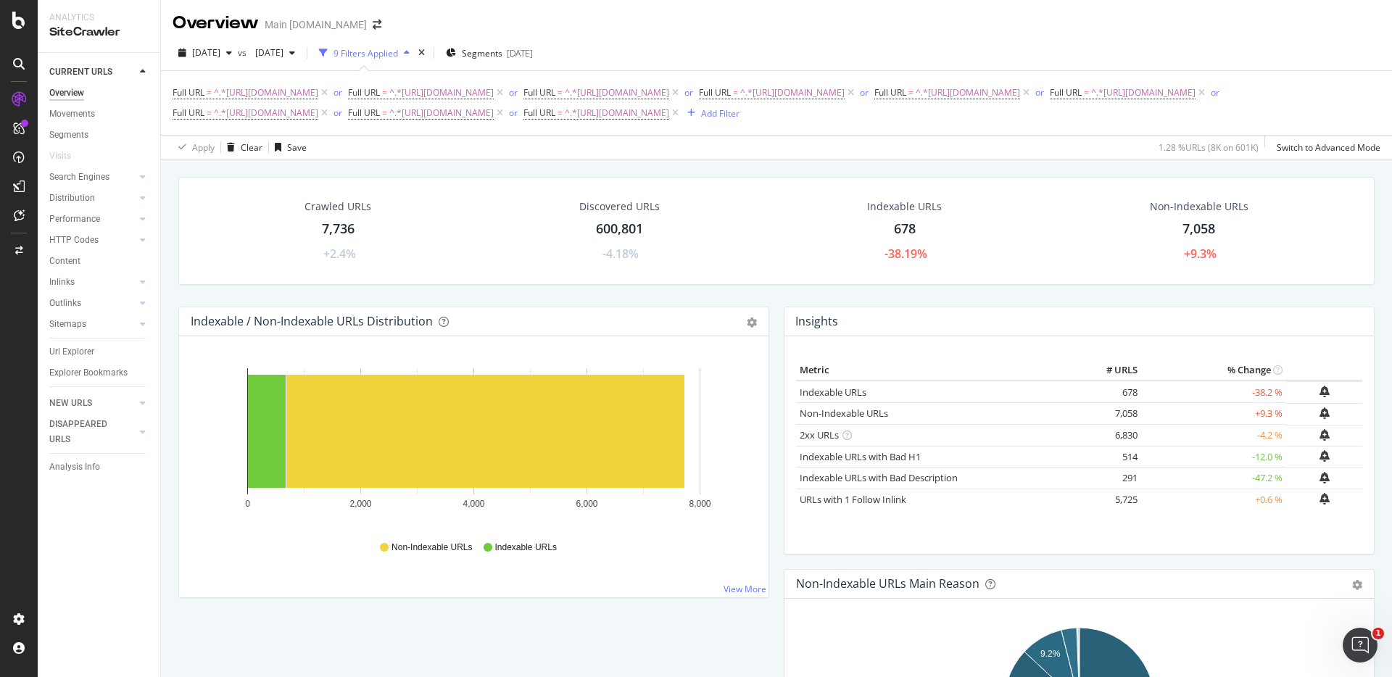
click at [1034, 162] on div "Crawled URLs 7,736 +2.4% Discovered URLs 600,801 -4.18% Indexable URLs 678 -38.…" at bounding box center [776, 497] width 1231 height 677
click at [351, 230] on div "7,736" at bounding box center [338, 229] width 33 height 19
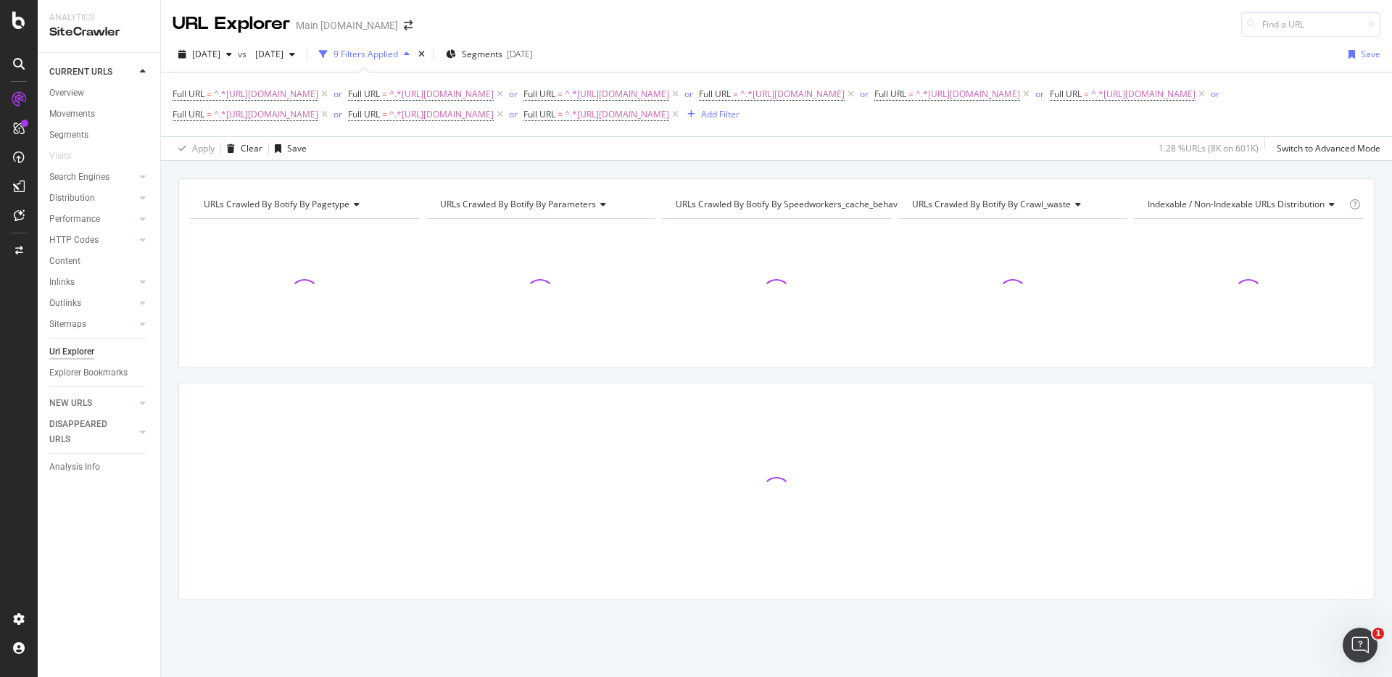
click at [721, 171] on div "URLs Crawled By Botify By pagetype Chart (by Value) Table Expand Export as CSV …" at bounding box center [776, 178] width 1231 height 35
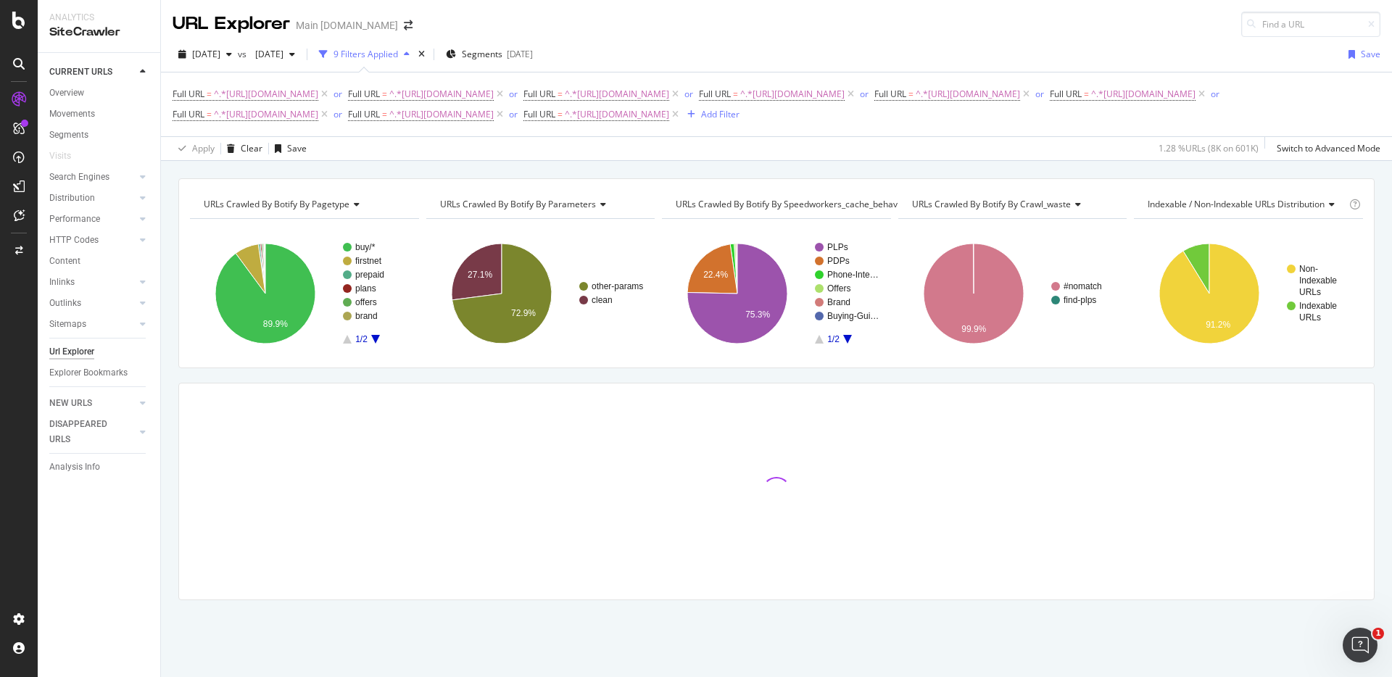
click at [969, 158] on div "Apply Clear Save 1.28 % URLs ( 8K on 601K ) Switch to Advanced Mode" at bounding box center [776, 148] width 1231 height 24
click at [1081, 167] on div "URLs Crawled By Botify By pagetype Chart (by Value) Table Expand Export as CSV …" at bounding box center [776, 178] width 1231 height 35
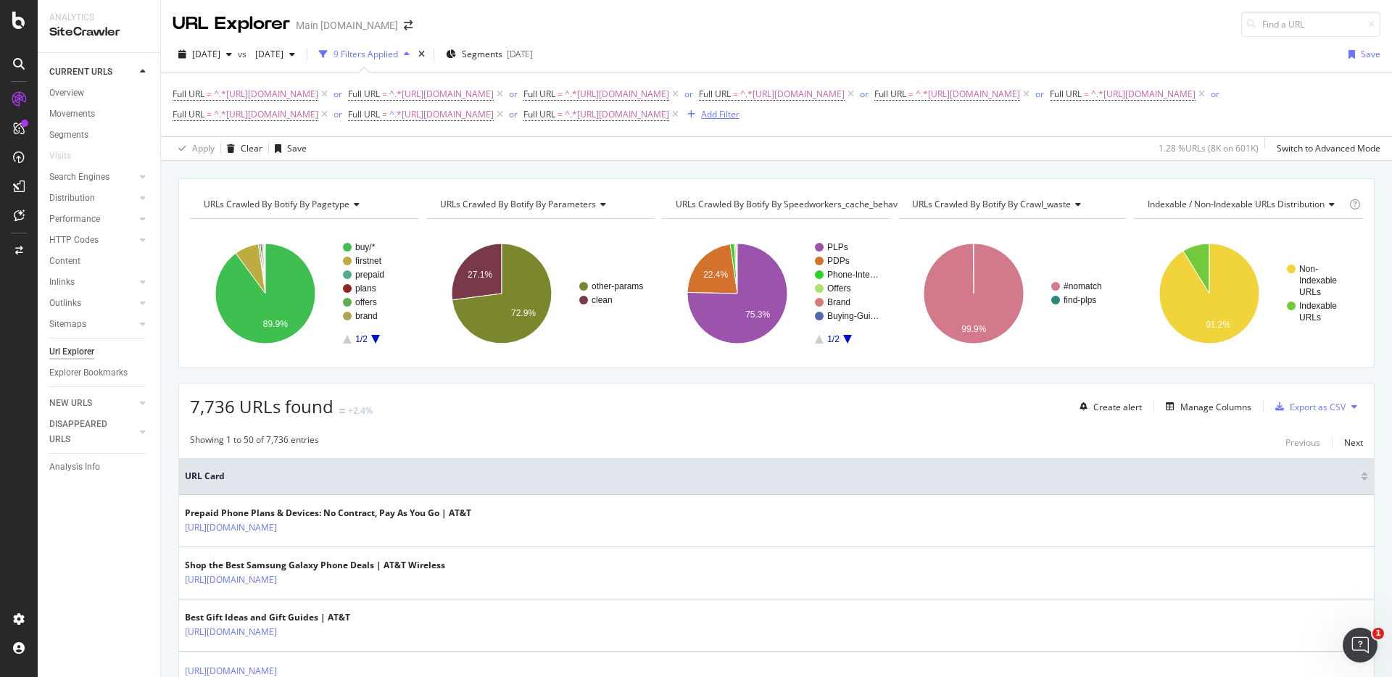
click at [739, 110] on div "Add Filter" at bounding box center [720, 114] width 38 height 12
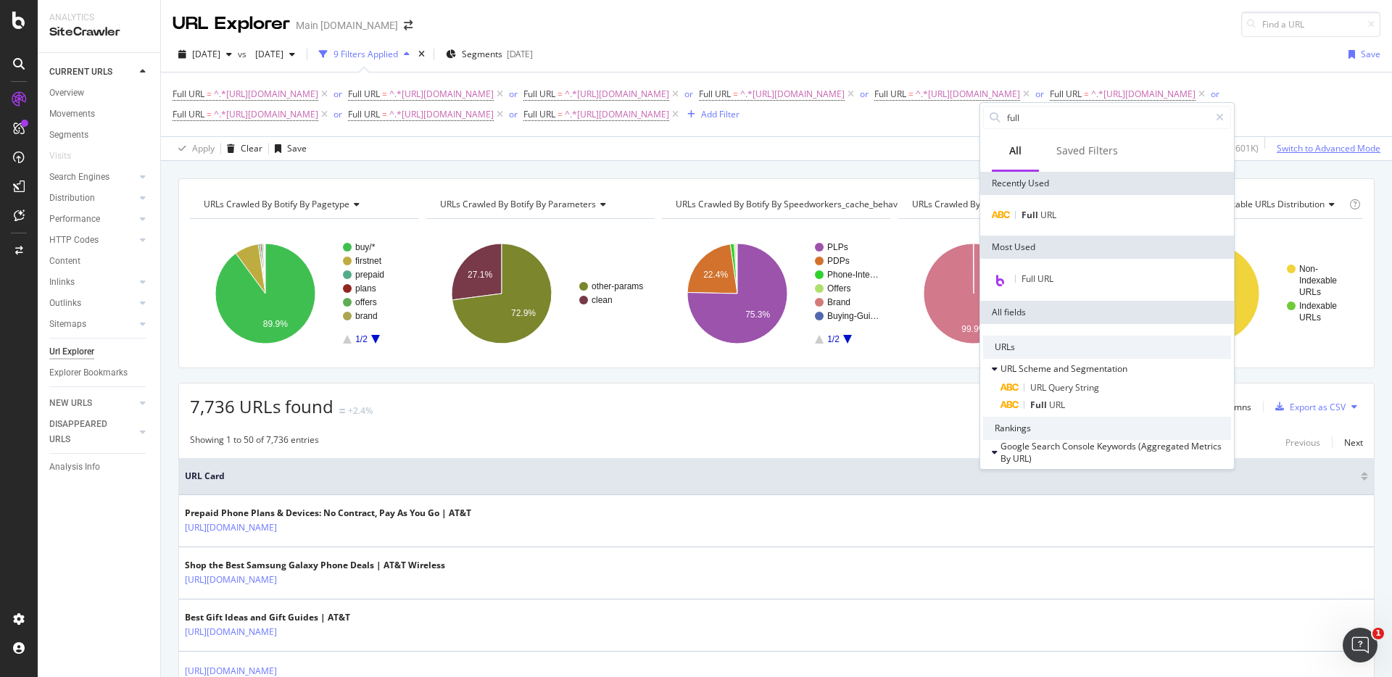
click at [1313, 146] on div "Switch to Advanced Mode" at bounding box center [1329, 148] width 104 height 12
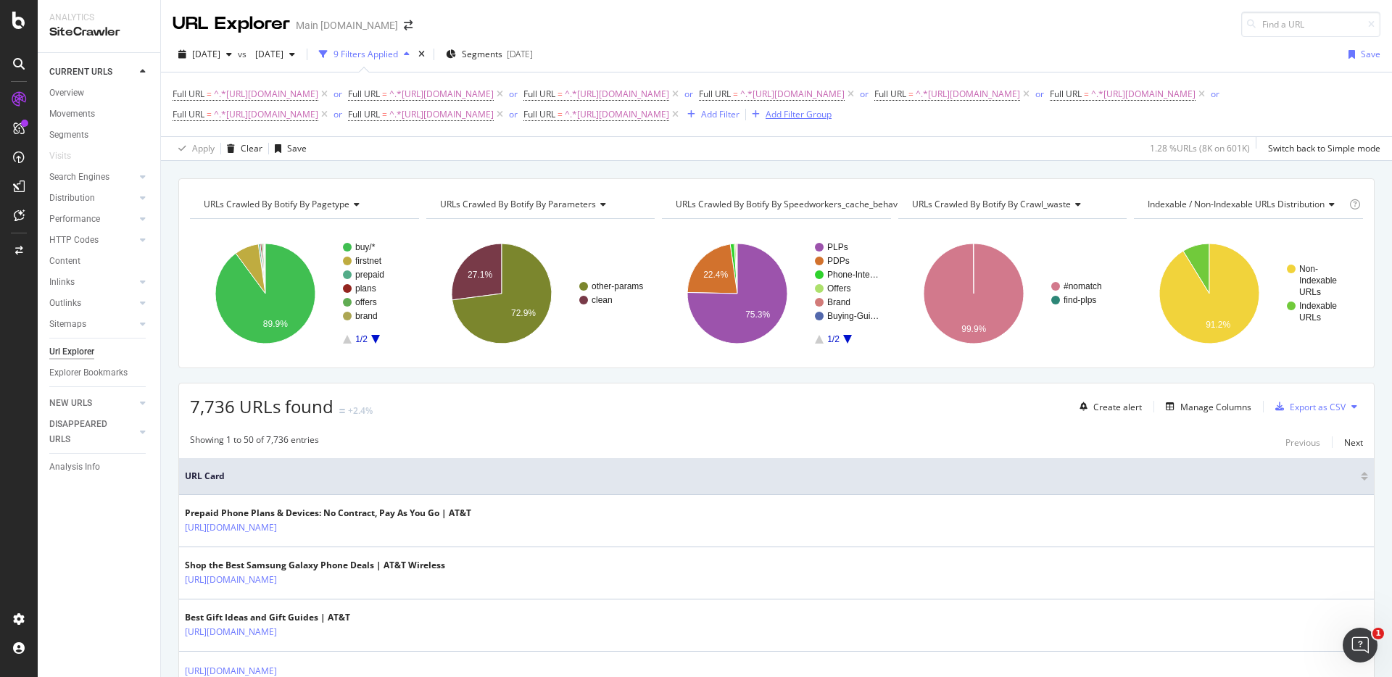
click at [831, 112] on div "Add Filter Group" at bounding box center [799, 114] width 66 height 12
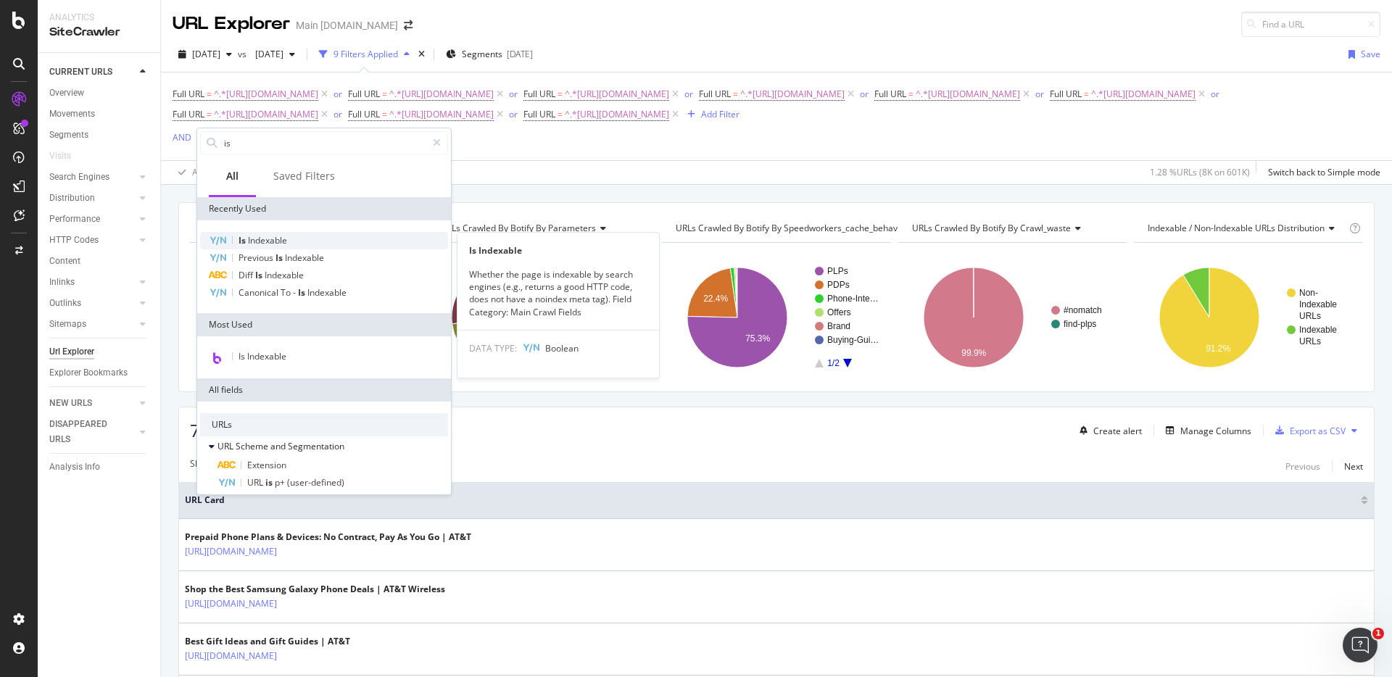
type input "is"
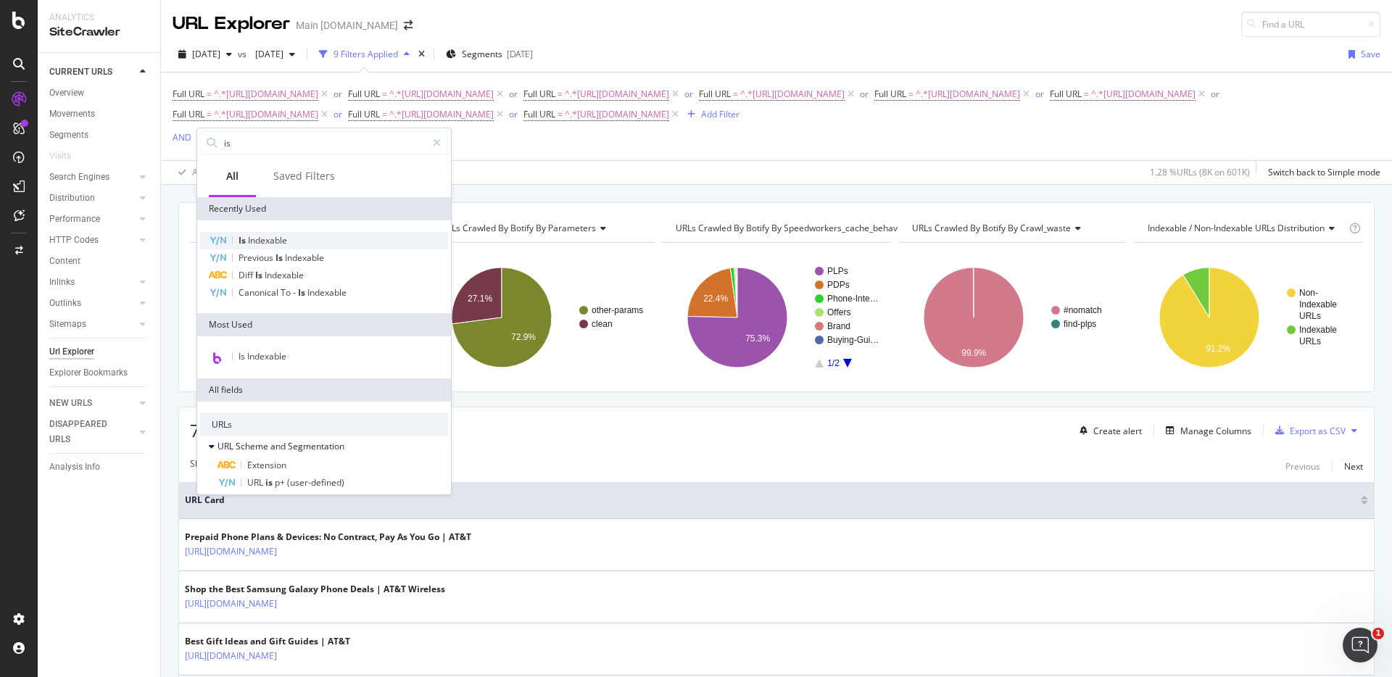
click at [300, 238] on div "Is Indexable" at bounding box center [324, 240] width 248 height 17
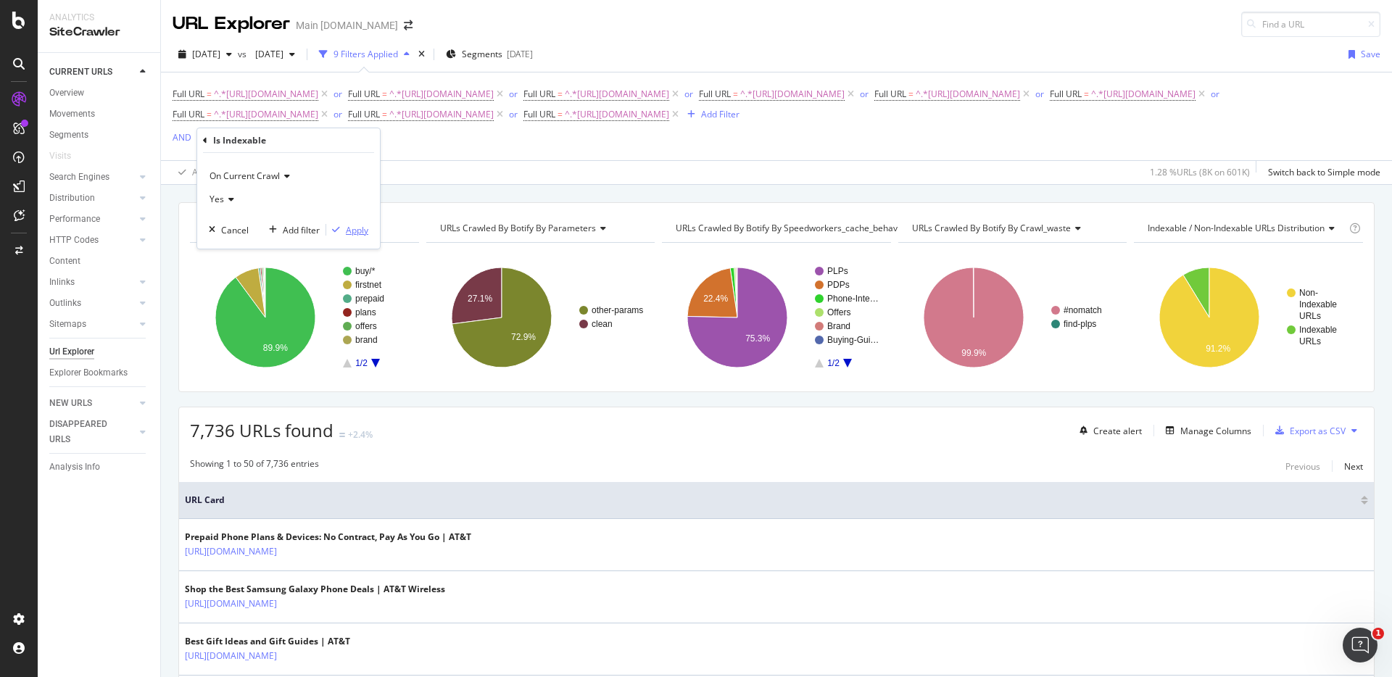
click at [354, 231] on div "Apply" at bounding box center [357, 230] width 22 height 12
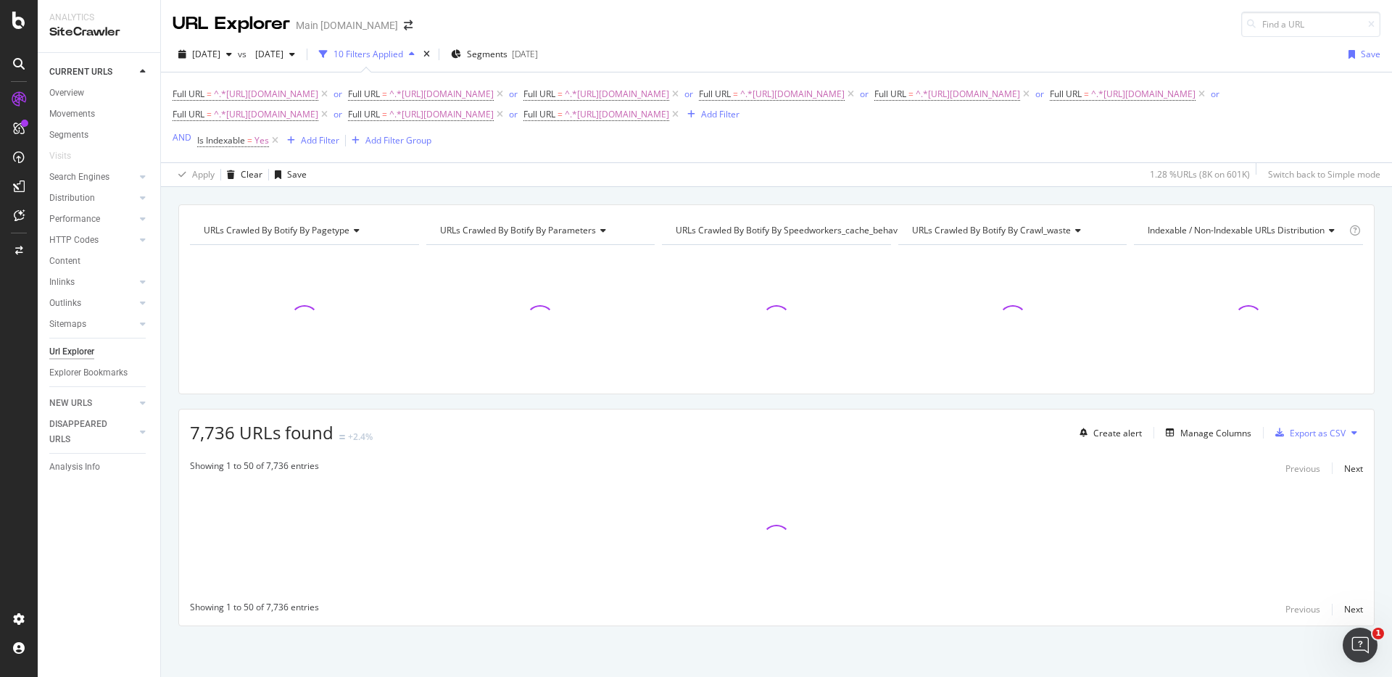
click at [877, 195] on div "URLs Crawled By Botify By pagetype Chart (by Value) Table Expand Export as CSV …" at bounding box center [776, 204] width 1231 height 35
click at [1207, 438] on div "Manage Columns" at bounding box center [1215, 433] width 71 height 12
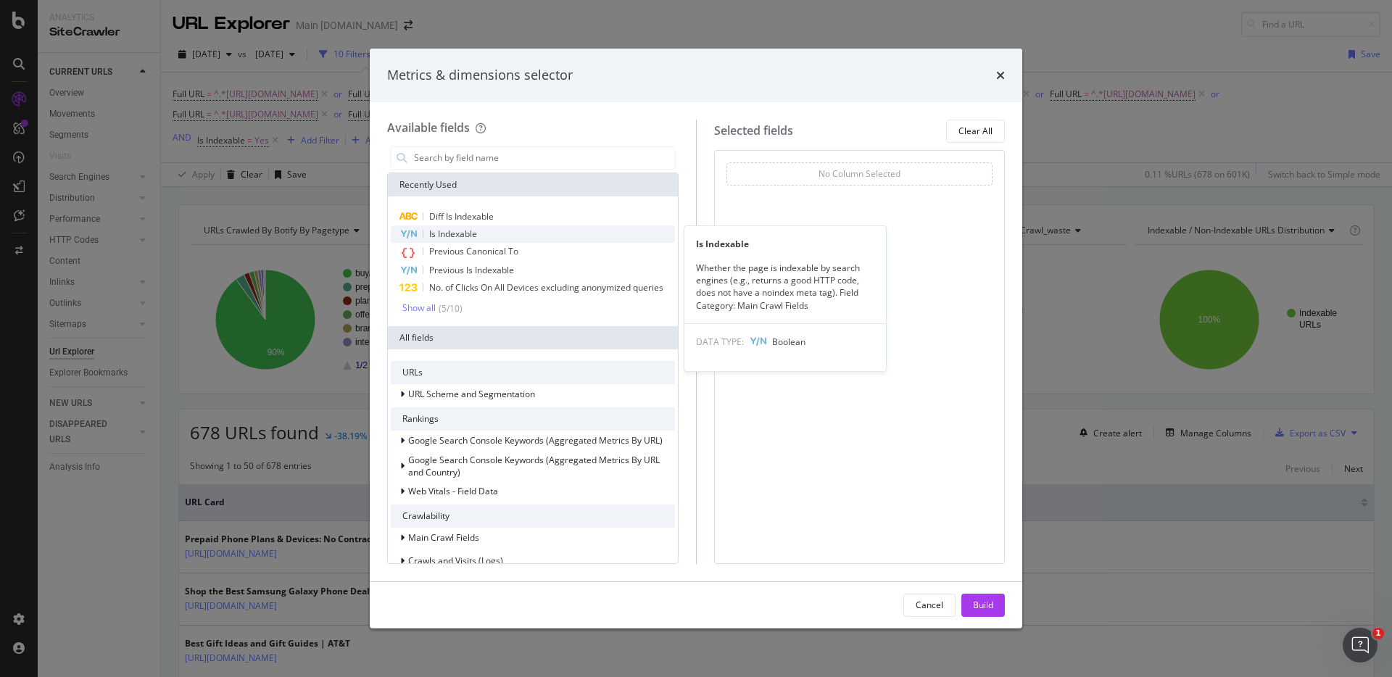
click at [469, 229] on span "Is Indexable" at bounding box center [453, 234] width 48 height 12
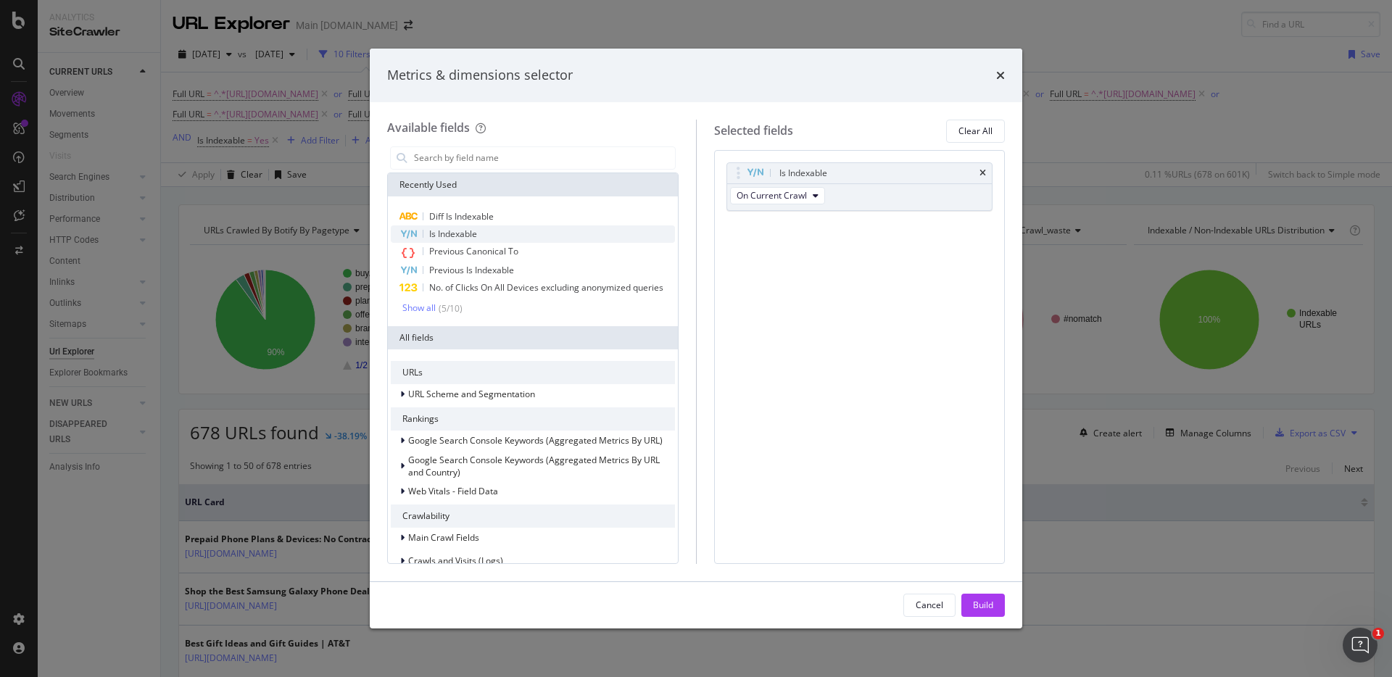
click at [469, 230] on span "Is Indexable" at bounding box center [453, 234] width 48 height 12
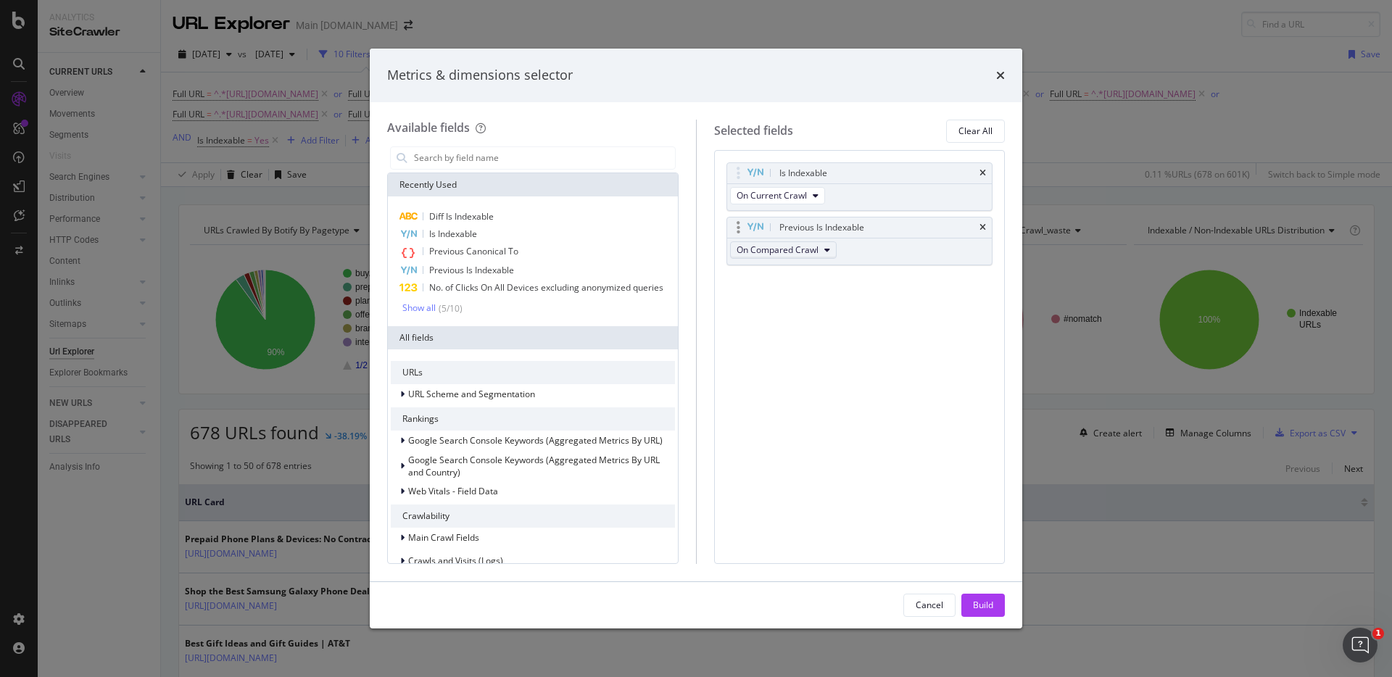
click at [819, 249] on button "On Compared Crawl" at bounding box center [783, 249] width 107 height 17
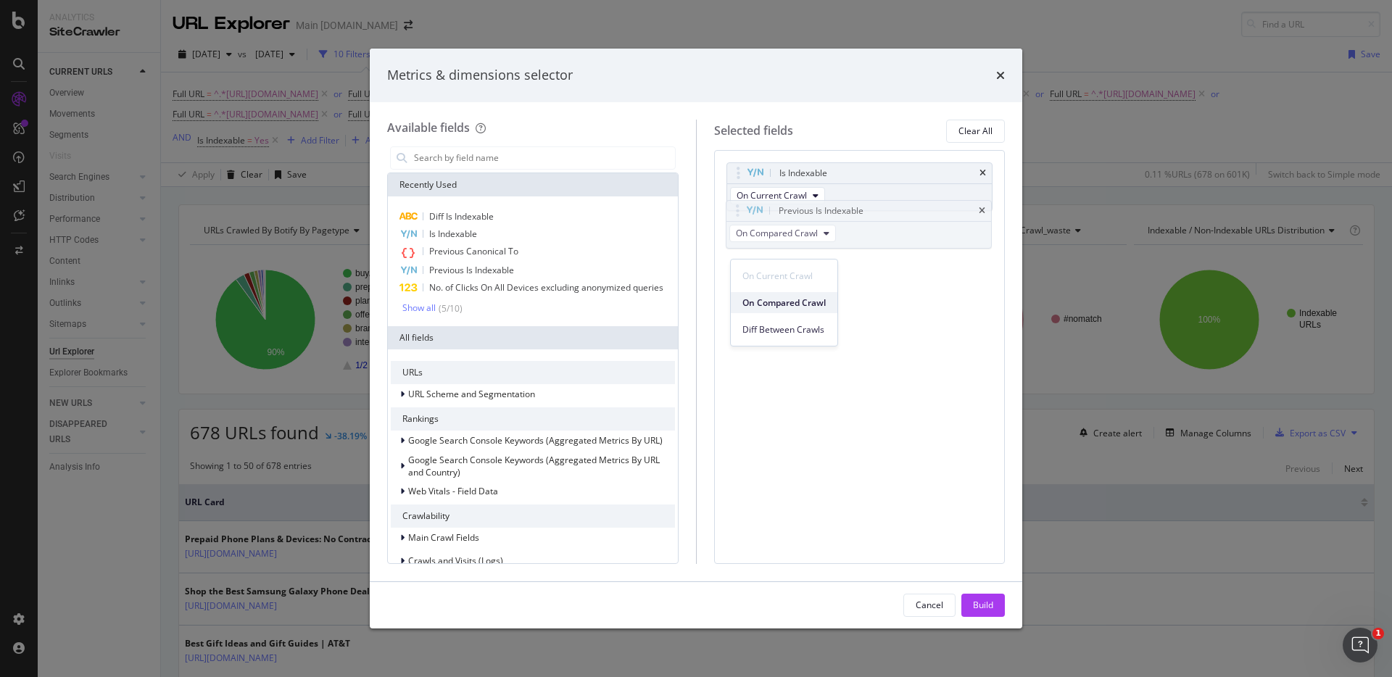
drag, startPoint x: 811, startPoint y: 328, endPoint x: 810, endPoint y: 312, distance: 16.7
click at [810, 312] on div "On Current Crawl On Compared Crawl Diff Between Crawls" at bounding box center [784, 300] width 107 height 80
click at [810, 307] on span "On Compared Crawl" at bounding box center [783, 302] width 83 height 13
click at [908, 304] on div "Is Indexable On Current Crawl Previous Is Indexable On Compared Crawl You can u…" at bounding box center [859, 357] width 291 height 414
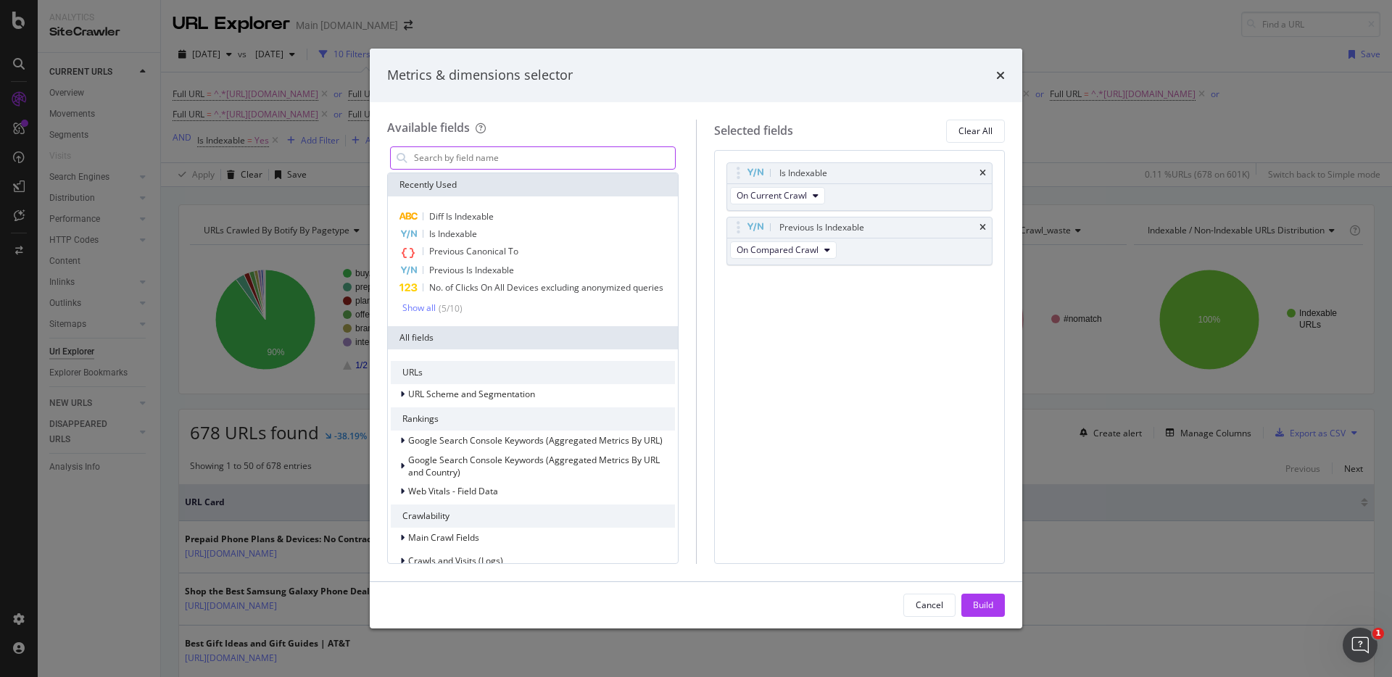
click at [476, 158] on input "modal" at bounding box center [543, 158] width 262 height 22
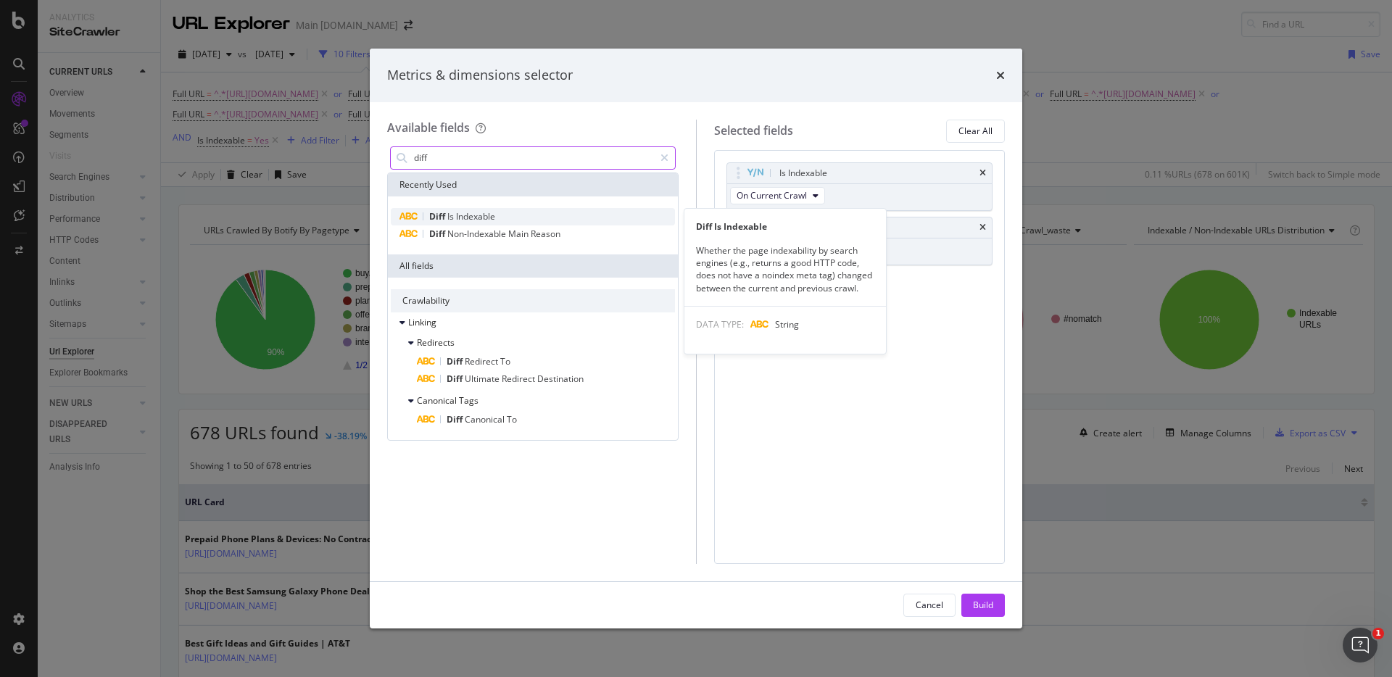
type input "diff"
click at [507, 220] on div "Diff Is Indexable" at bounding box center [533, 216] width 284 height 17
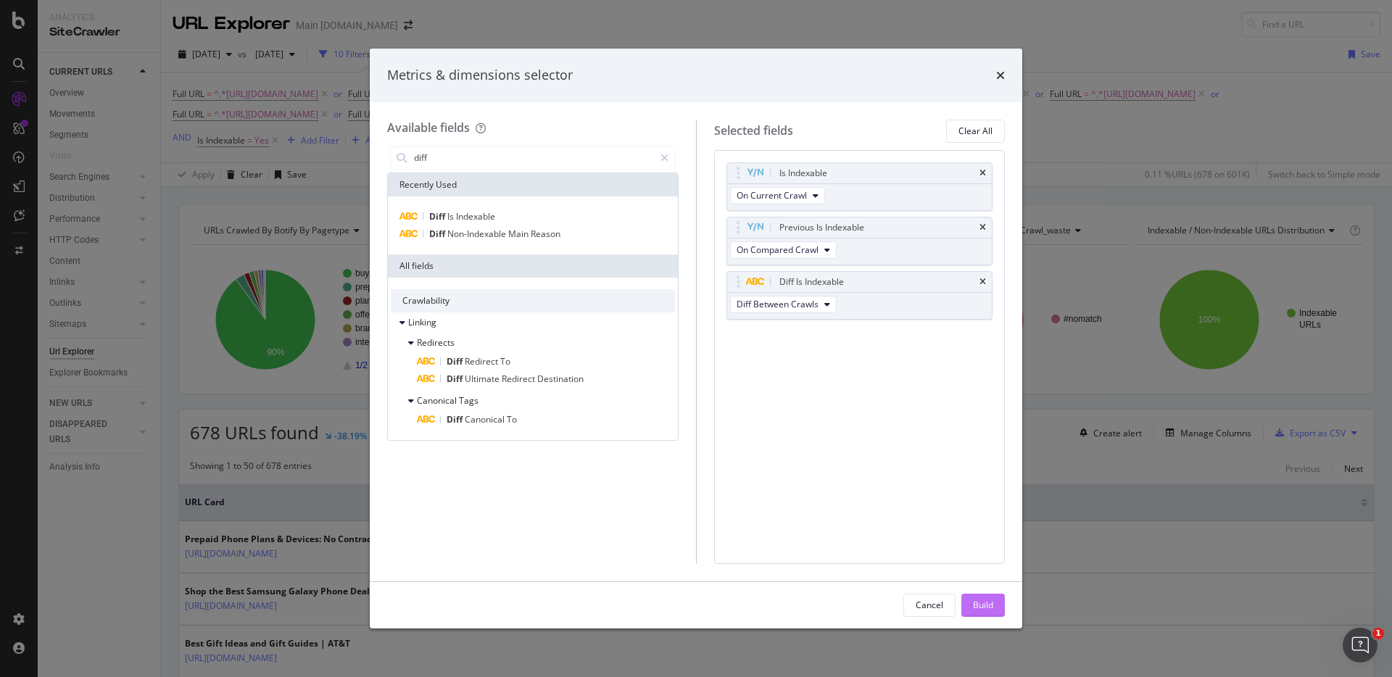
click at [987, 605] on div "Build" at bounding box center [983, 605] width 20 height 12
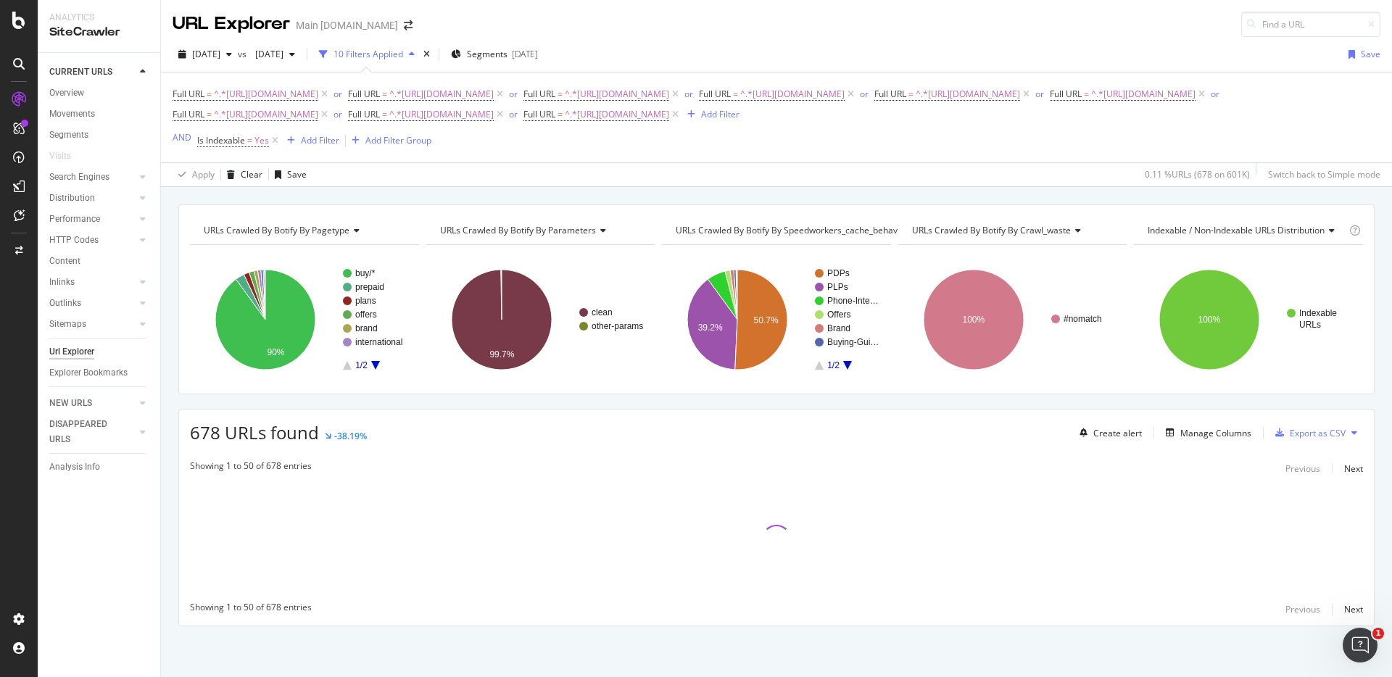
click at [1200, 190] on div "URLs Crawled By Botify By pagetype Chart (by Value) Table Expand Export as CSV …" at bounding box center [776, 204] width 1231 height 35
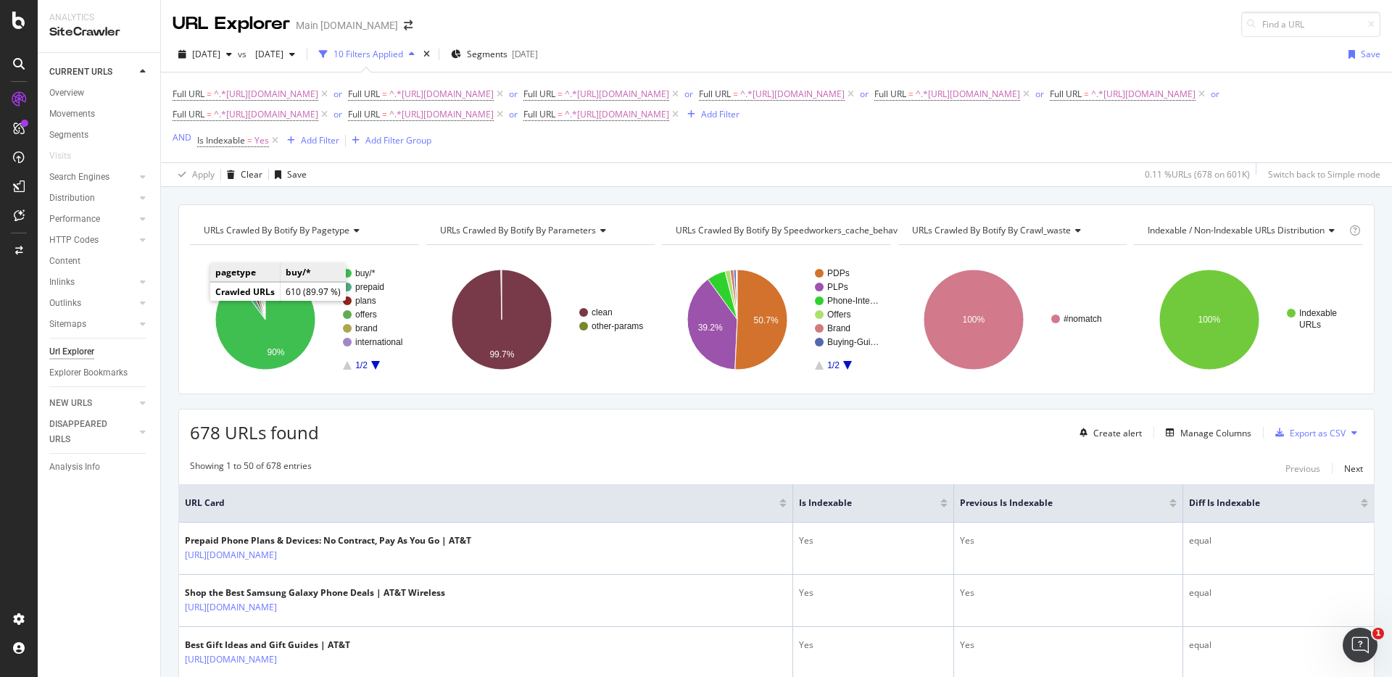
click at [1121, 191] on div "URLs Crawled By Botify By pagetype Chart (by Value) Table Expand Export as CSV …" at bounding box center [776, 204] width 1231 height 35
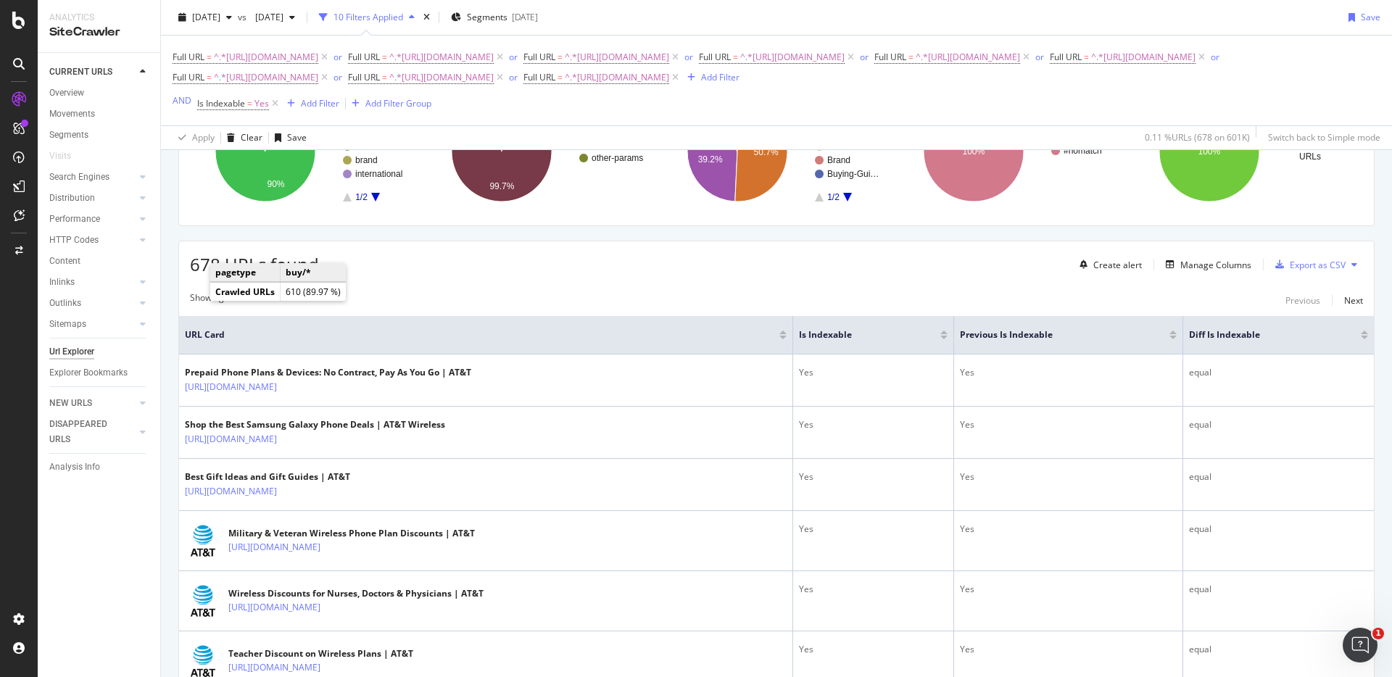
scroll to position [219, 0]
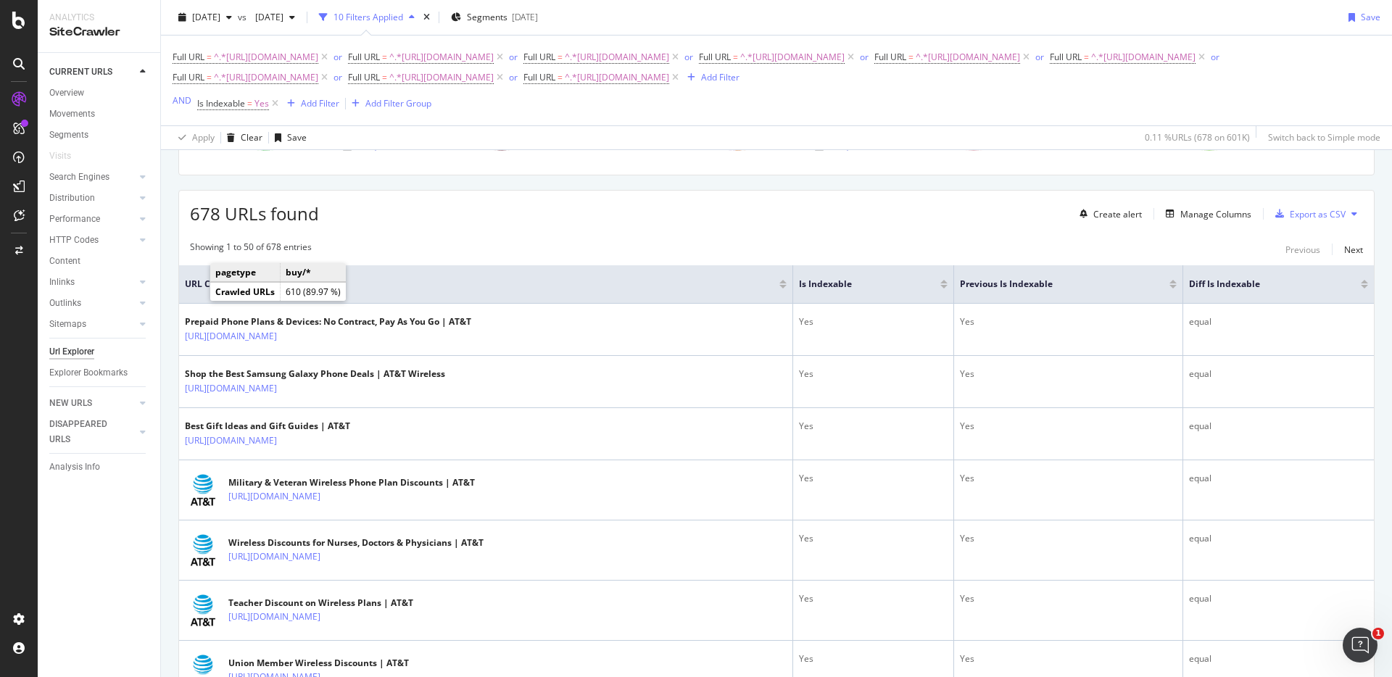
click at [947, 204] on div "678 URLs found Create alert Manage Columns Export as CSV" at bounding box center [776, 209] width 1195 height 36
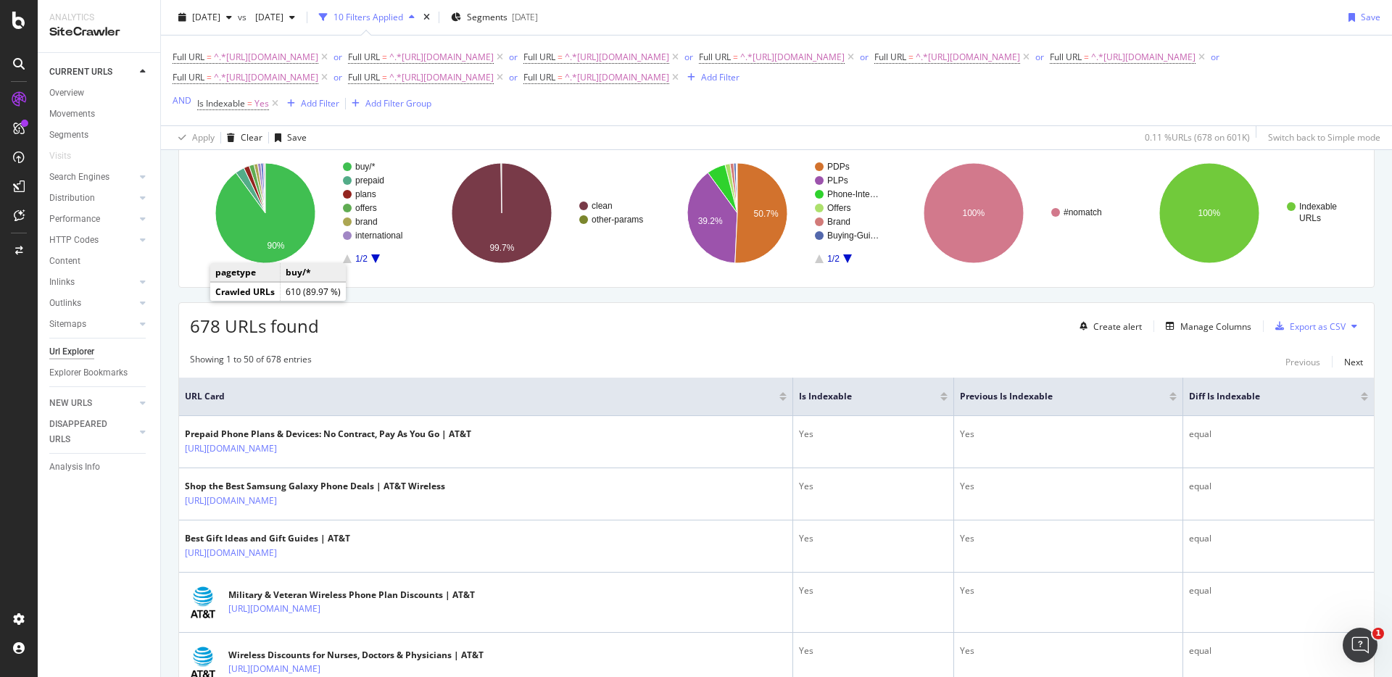
scroll to position [0, 0]
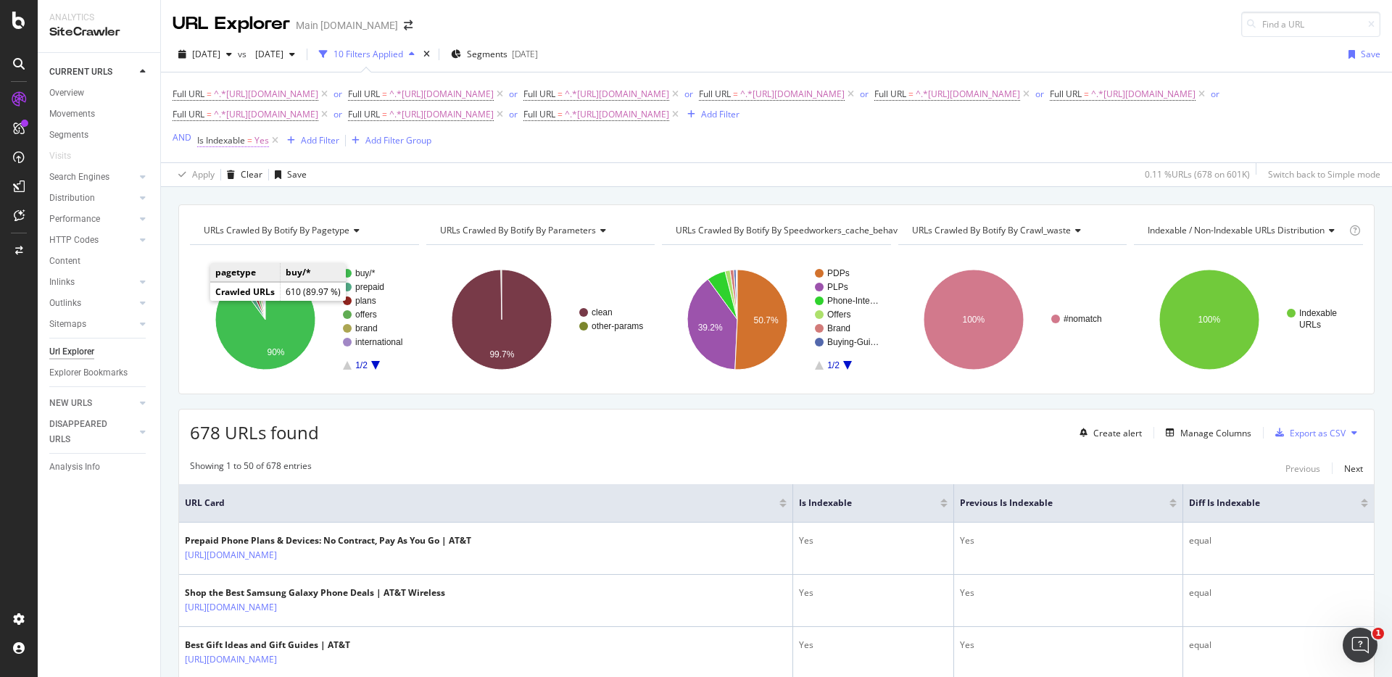
click at [226, 139] on span "Is Indexable" at bounding box center [221, 140] width 48 height 12
click at [242, 224] on div "Cancel" at bounding box center [235, 229] width 28 height 12
click at [275, 140] on icon at bounding box center [275, 140] width 12 height 14
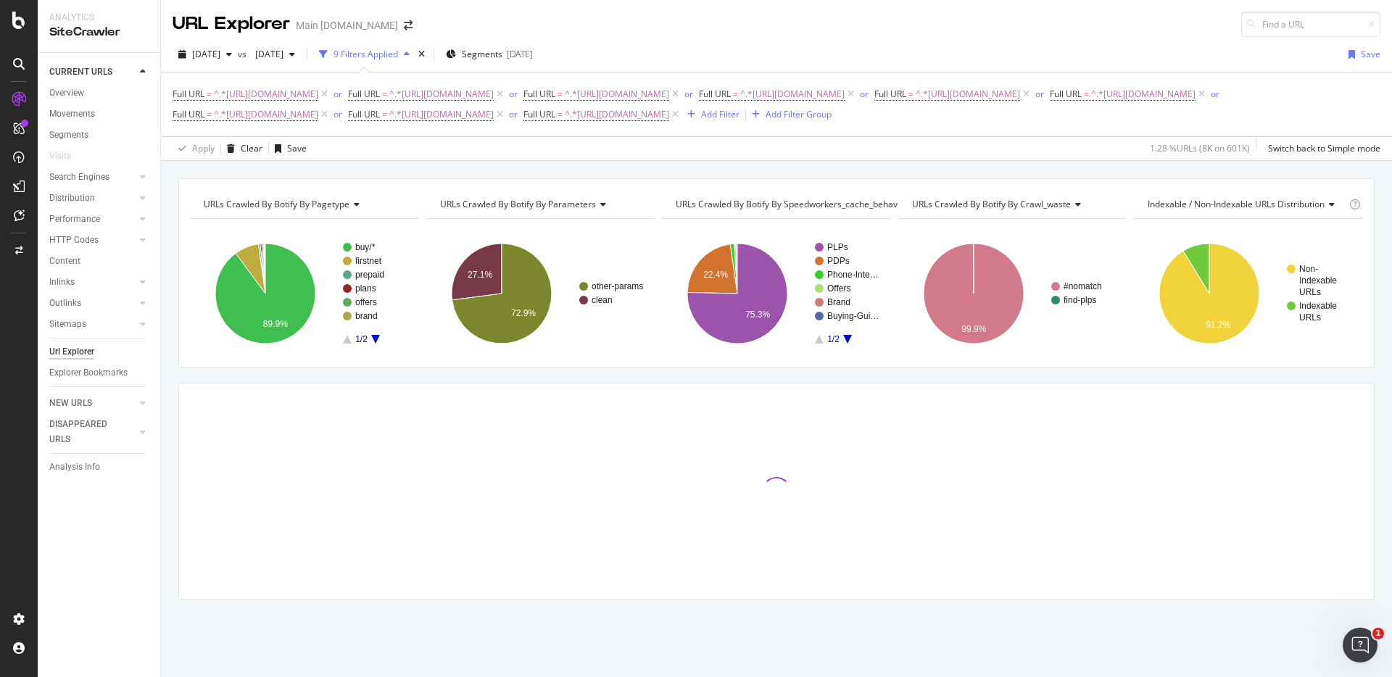
click at [1142, 165] on div "URLs Crawled By Botify By pagetype Chart (by Value) Table Expand Export as CSV …" at bounding box center [776, 178] width 1231 height 35
click at [1171, 165] on div "URLs Crawled By Botify By pagetype Chart (by Value) Table Expand Export as CSV …" at bounding box center [776, 178] width 1231 height 35
click at [1166, 165] on div "URLs Crawled By Botify By pagetype Chart (by Value) Table Expand Export as CSV …" at bounding box center [776, 178] width 1231 height 35
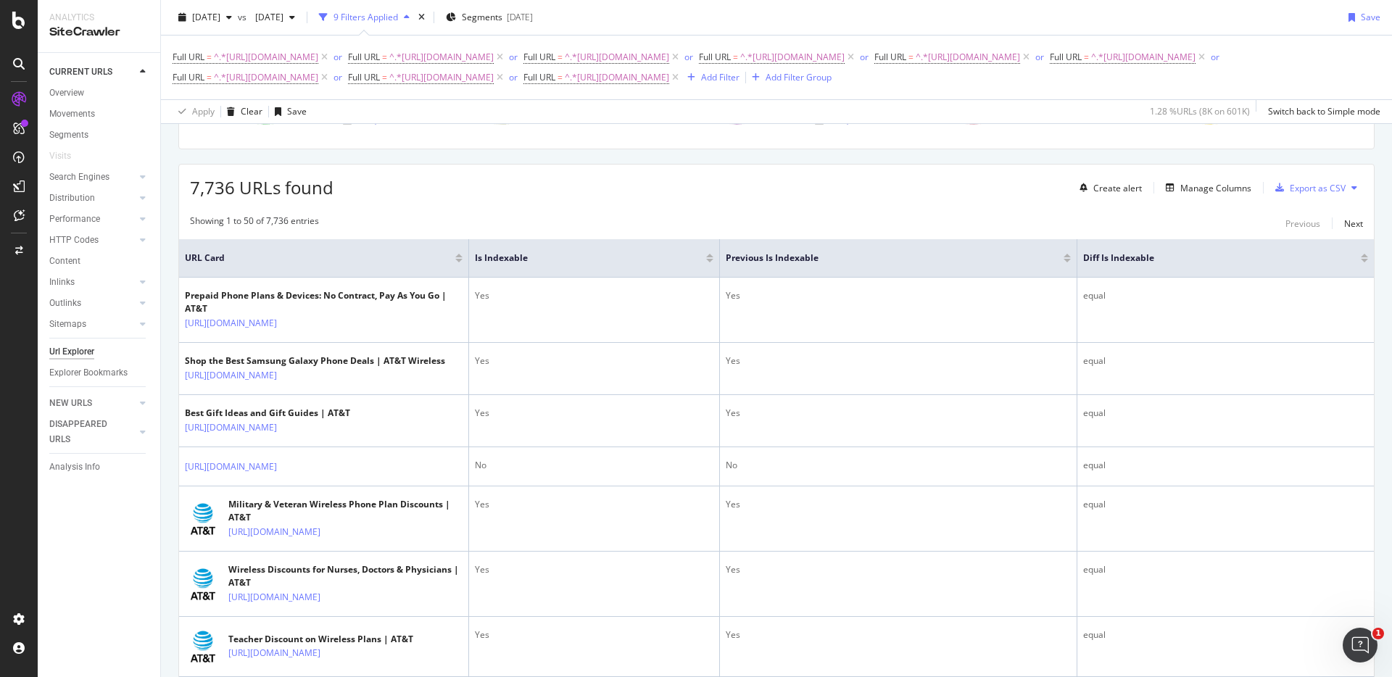
scroll to position [215, 0]
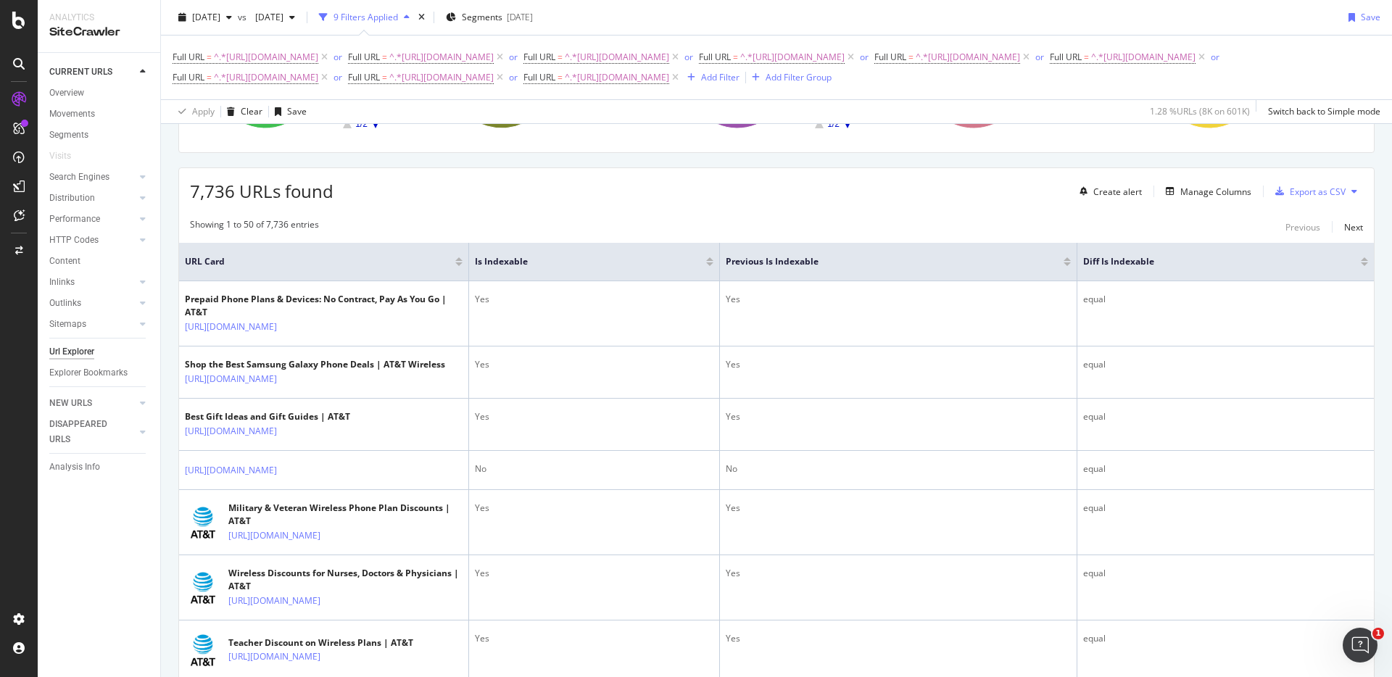
click at [887, 218] on div "Showing 1 to 50 of 7,736 entries Previous Next" at bounding box center [776, 226] width 1195 height 17
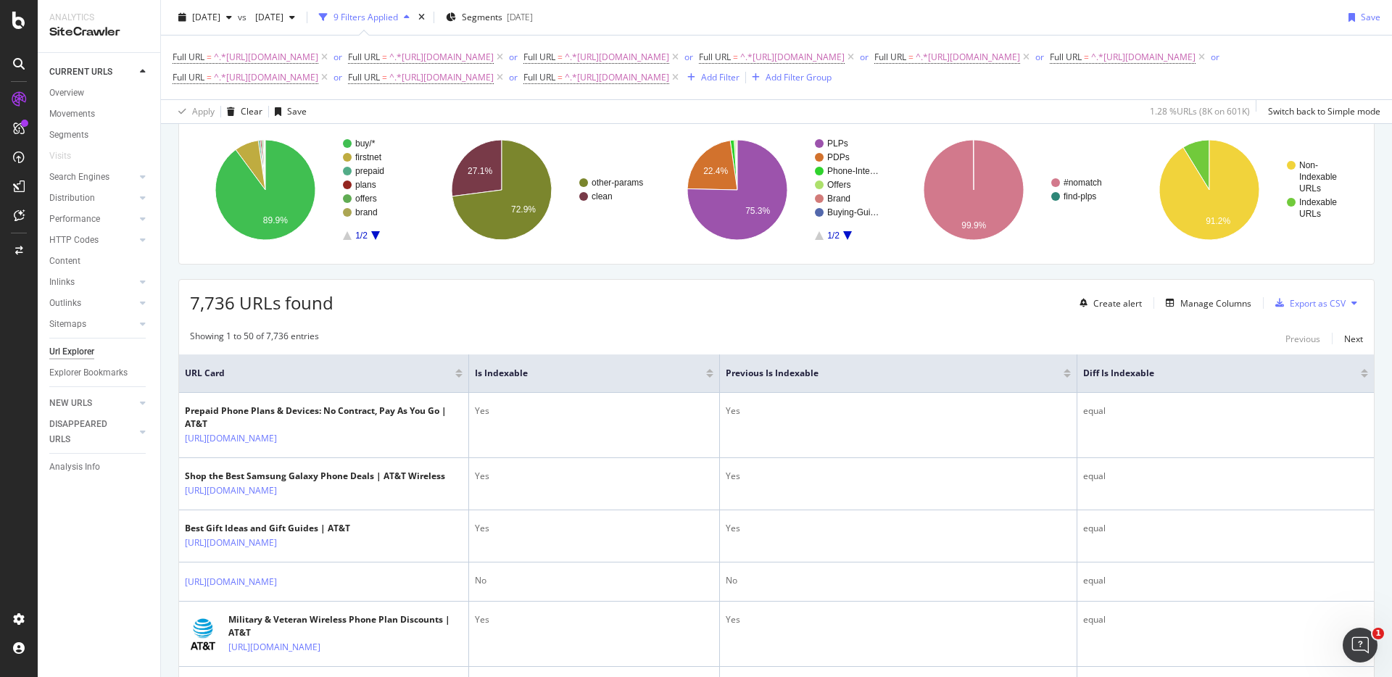
scroll to position [115, 0]
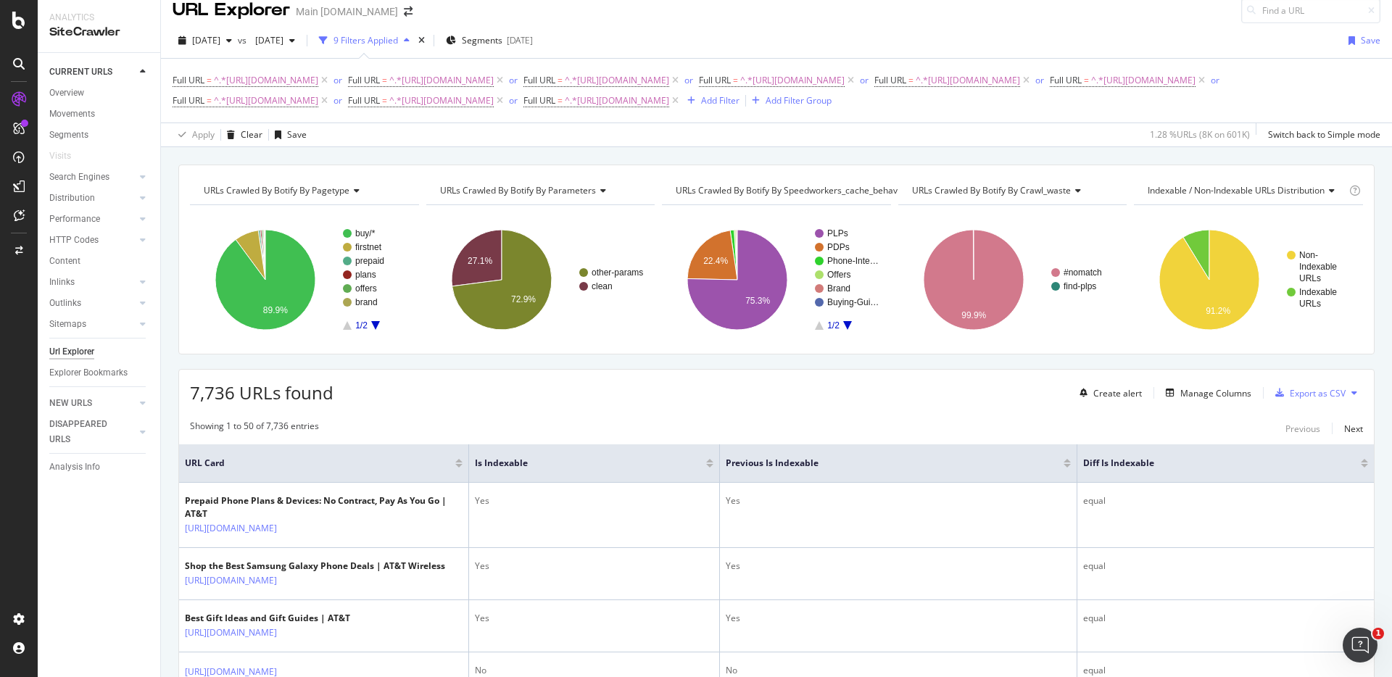
scroll to position [0, 0]
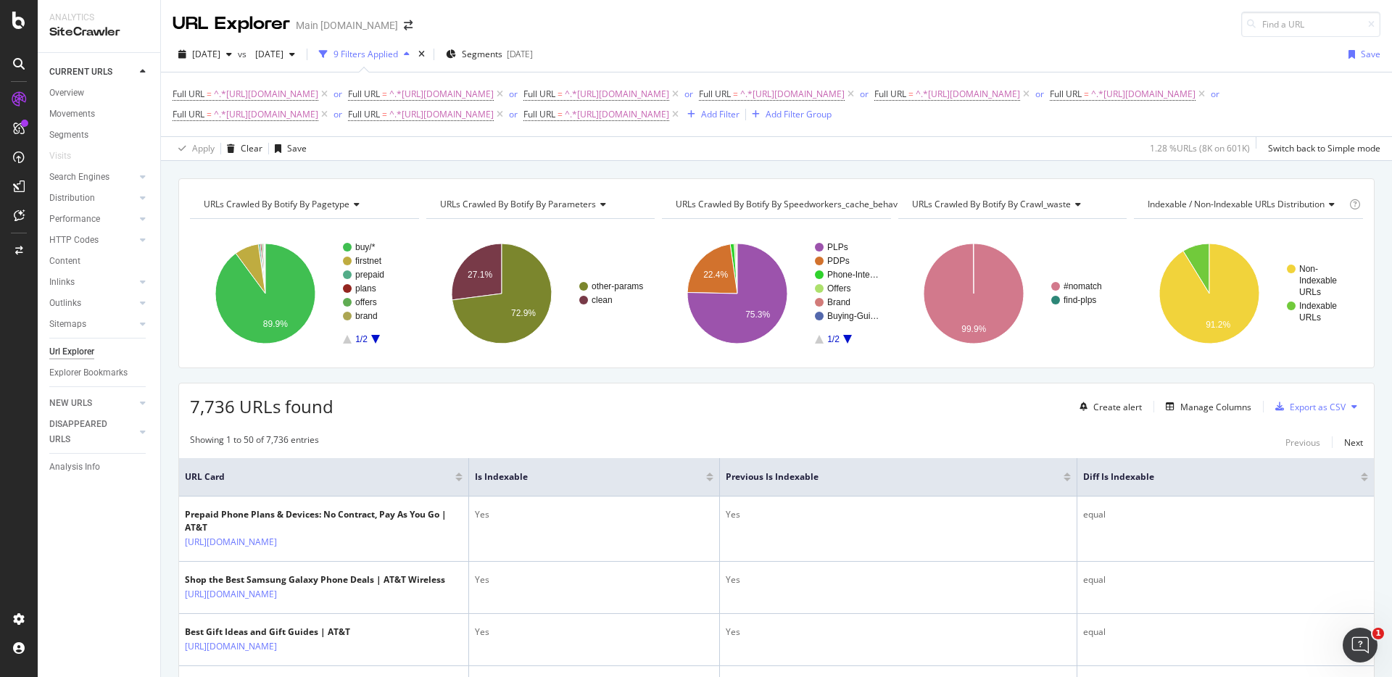
click at [1173, 172] on div "URLs Crawled By Botify By pagetype Chart (by Value) Table Expand Export as CSV …" at bounding box center [776, 178] width 1231 height 35
click at [935, 162] on div "URLs Crawled By Botify By pagetype Chart (by Value) Table Expand Export as CSV …" at bounding box center [776, 178] width 1231 height 35
click at [739, 117] on div "Add Filter" at bounding box center [720, 114] width 38 height 12
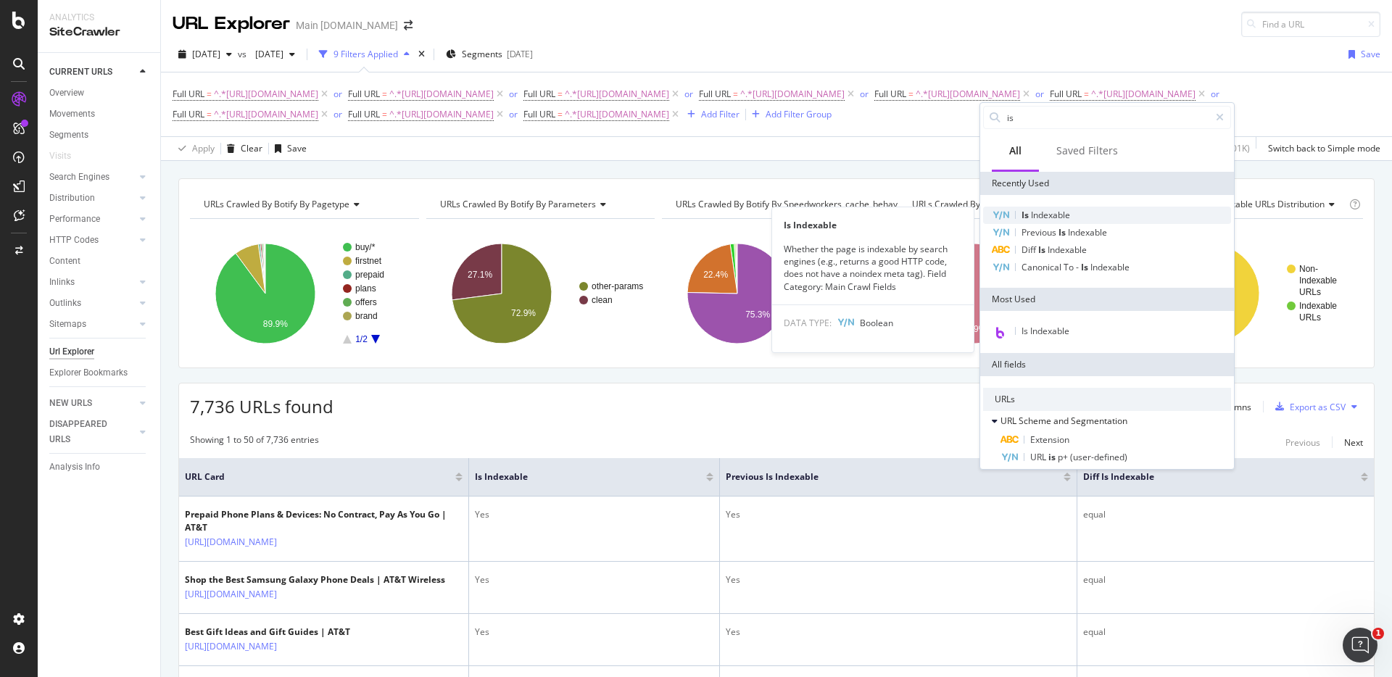
click at [1021, 211] on span "Is" at bounding box center [1025, 215] width 9 height 12
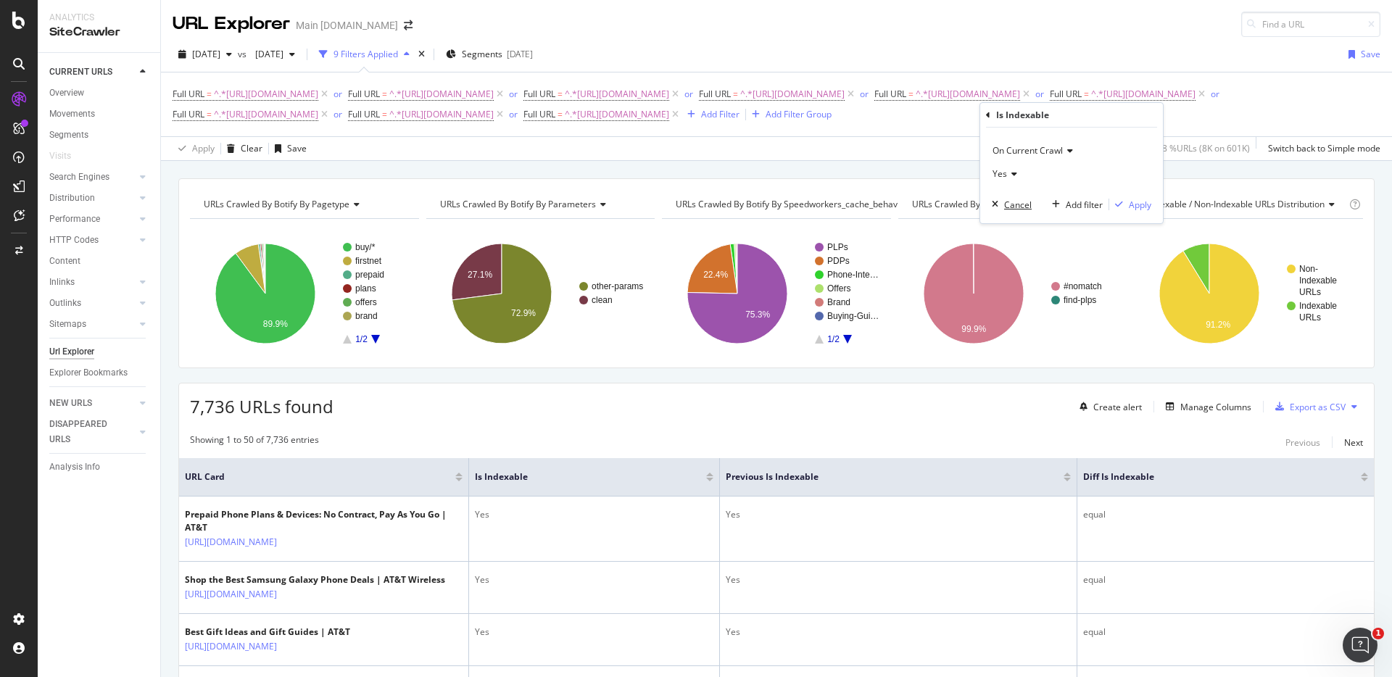
click at [1020, 206] on div "Cancel" at bounding box center [1018, 205] width 28 height 12
click at [831, 112] on div "Add Filter Group" at bounding box center [799, 114] width 66 height 12
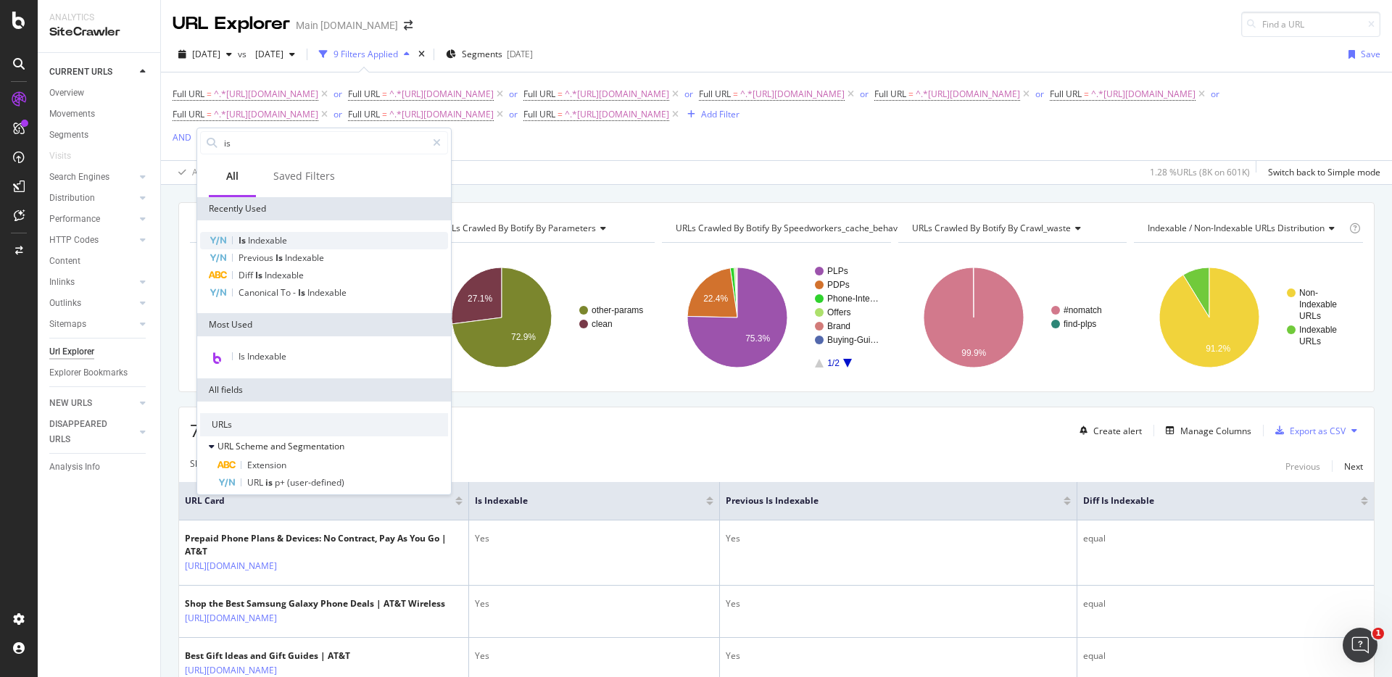
click at [255, 246] on div "Is Indexable" at bounding box center [324, 240] width 248 height 17
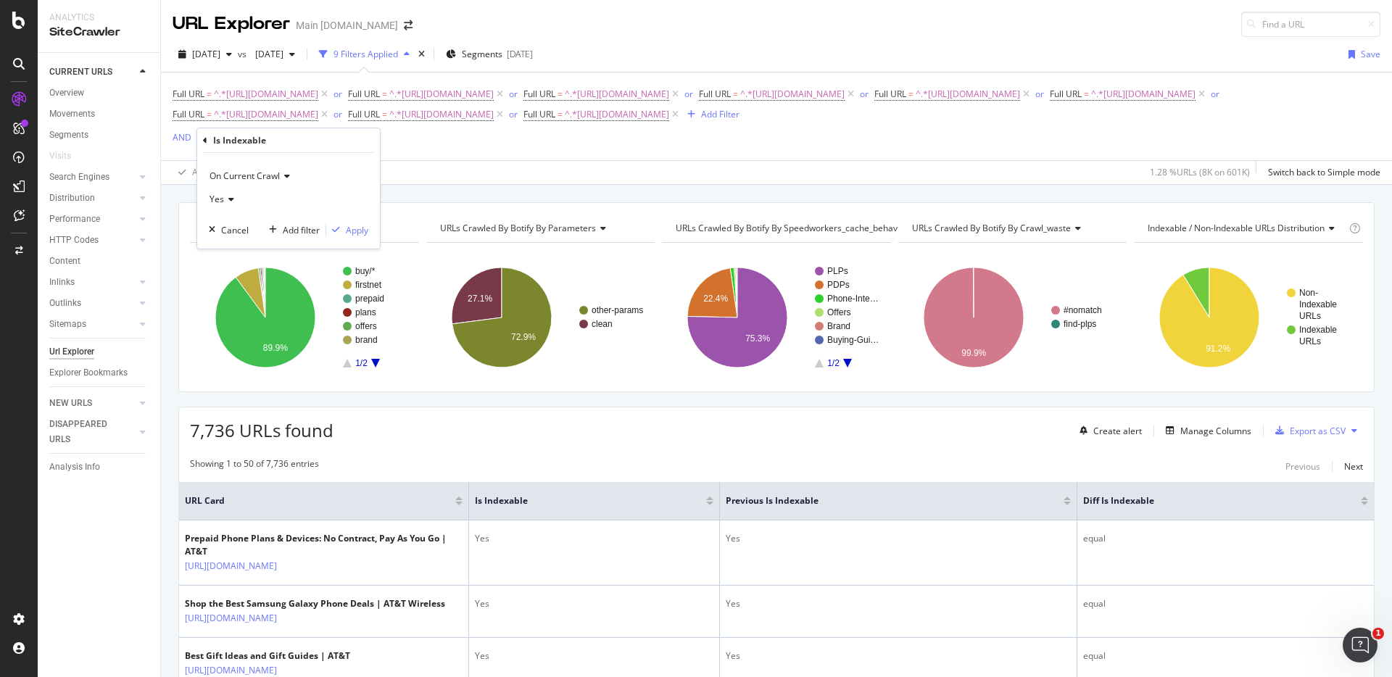
click at [235, 197] on div "Yes" at bounding box center [288, 199] width 159 height 23
click at [233, 244] on div "No" at bounding box center [289, 247] width 155 height 19
click at [353, 235] on div "Apply" at bounding box center [357, 230] width 22 height 12
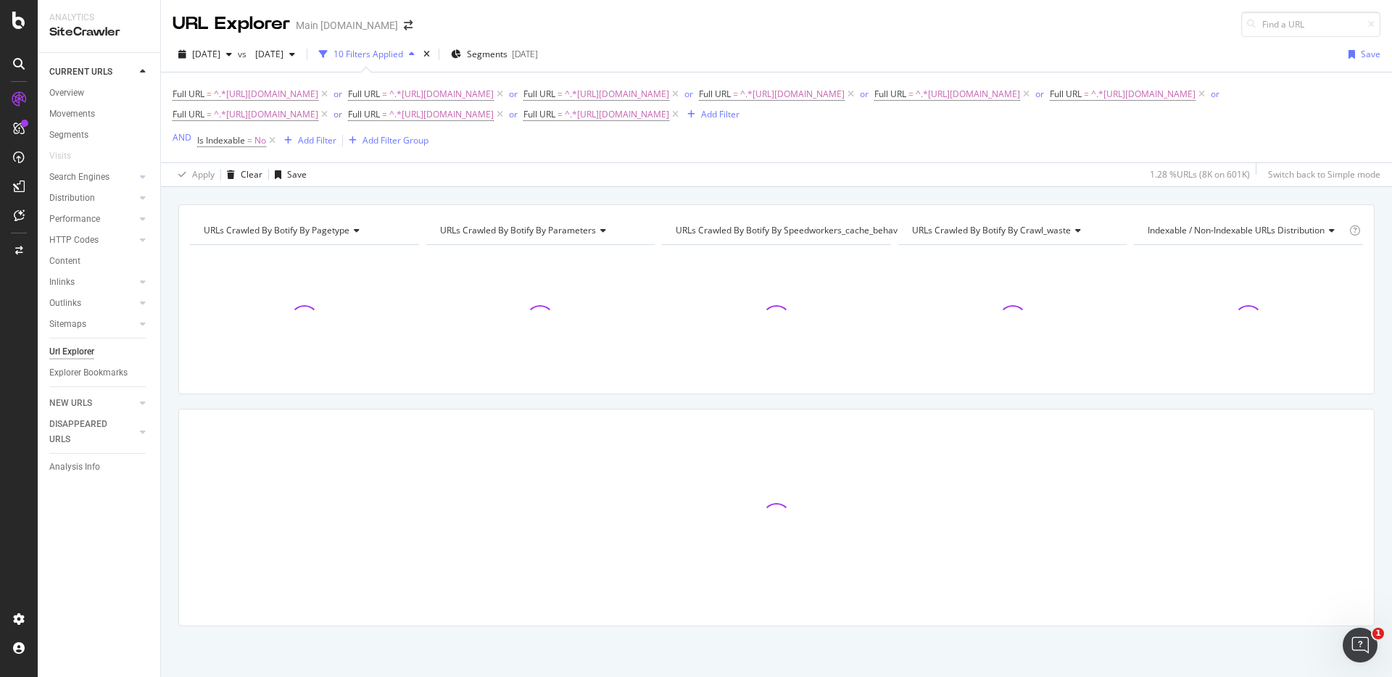
click at [1032, 194] on div "URLs Crawled By Botify By pagetype Chart (by Value) Table Expand Export as CSV …" at bounding box center [776, 204] width 1231 height 35
click at [1106, 188] on div "URLs Crawled By Botify By pagetype Chart (by Value) Table Expand Export as CSV …" at bounding box center [776, 204] width 1231 height 35
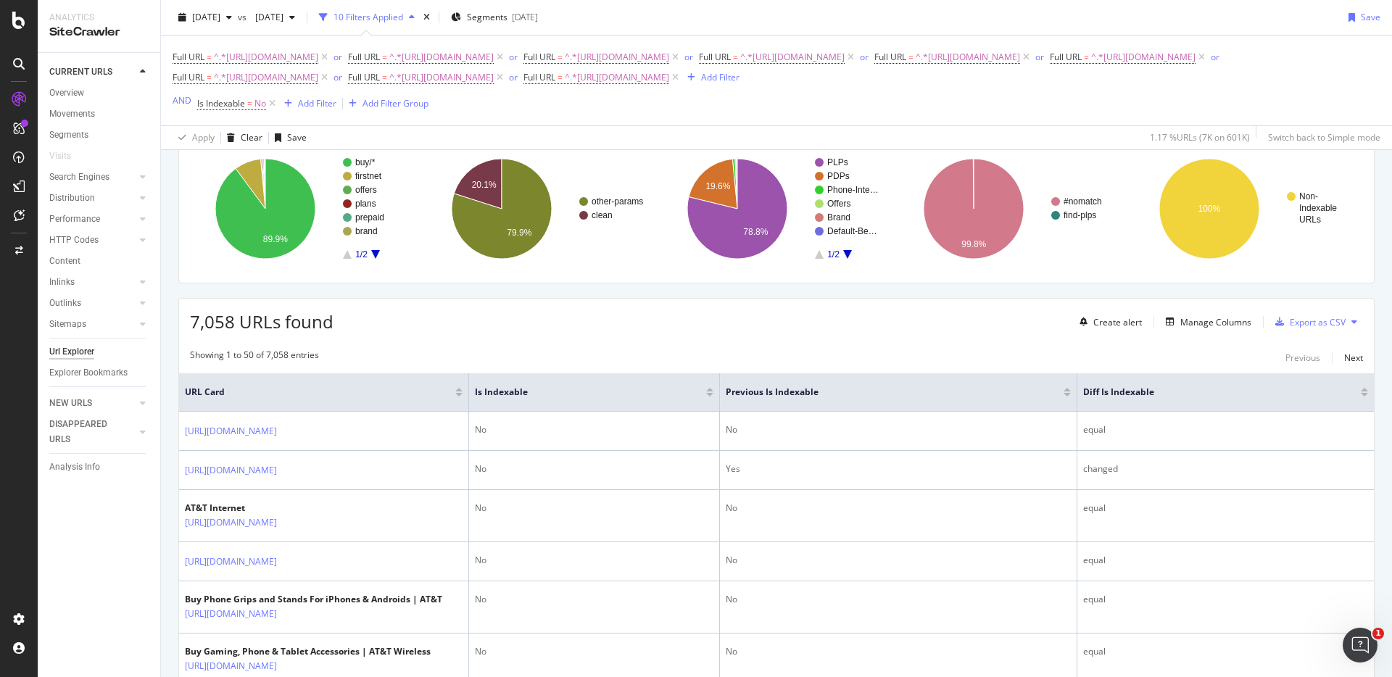
scroll to position [136, 0]
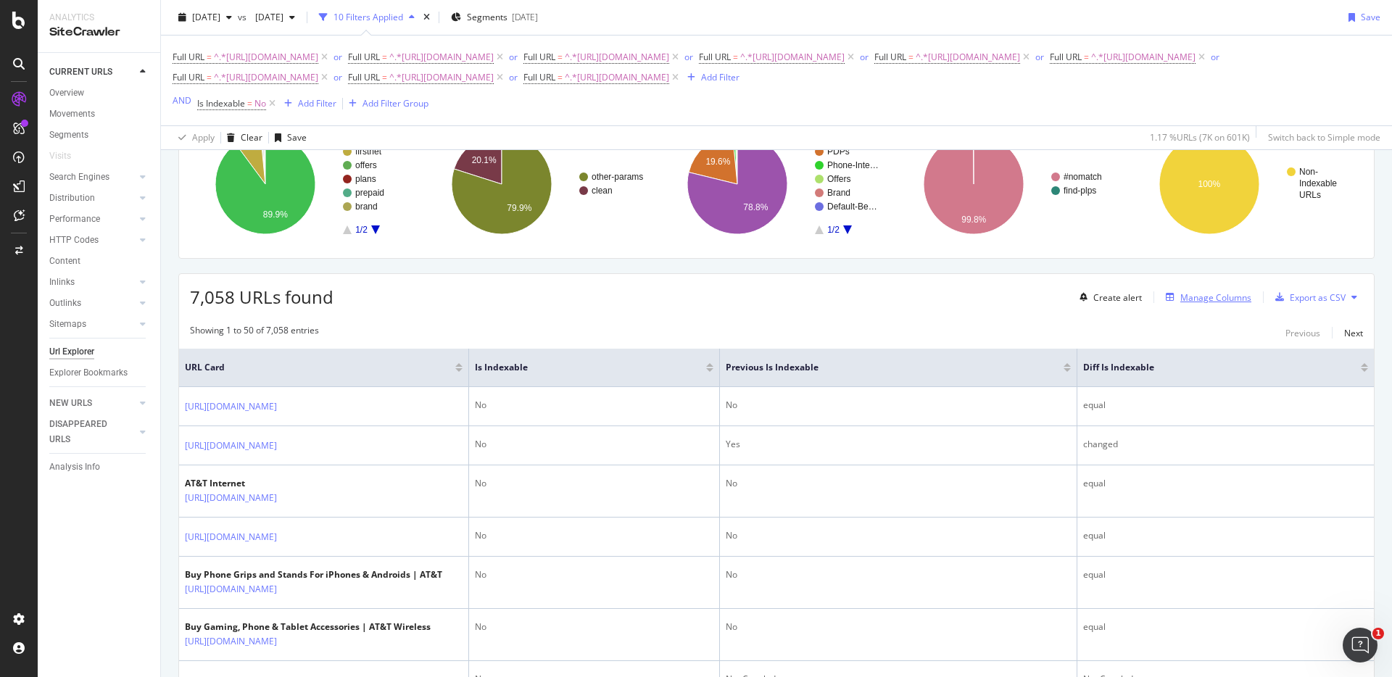
click at [1193, 292] on div "Manage Columns" at bounding box center [1215, 297] width 71 height 12
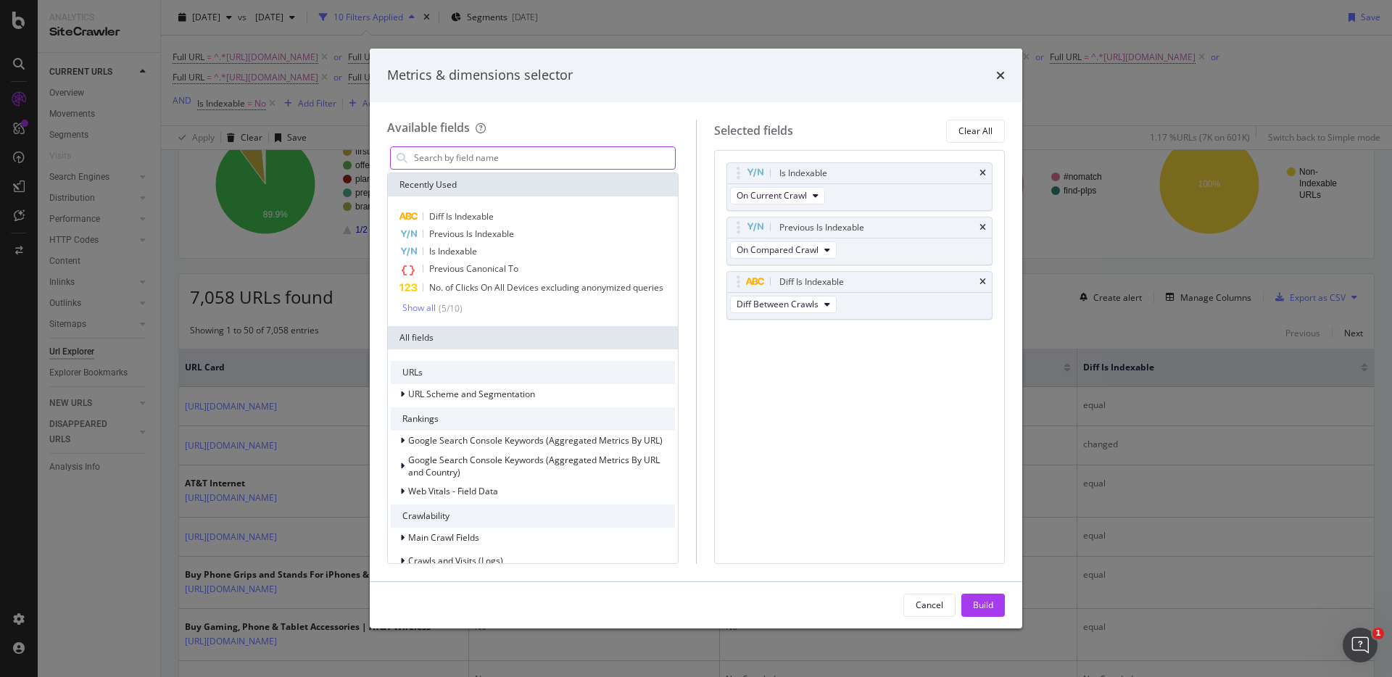
click at [532, 161] on input "modal" at bounding box center [543, 158] width 262 height 22
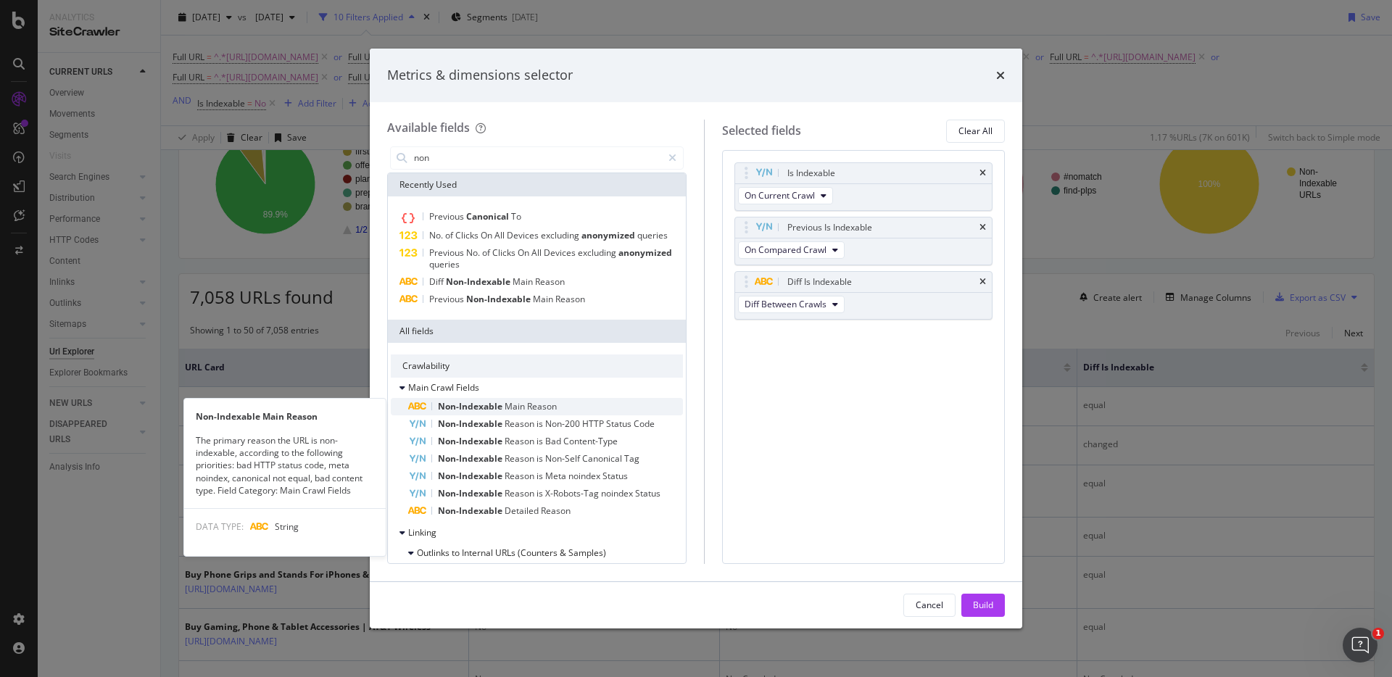
type input "non"
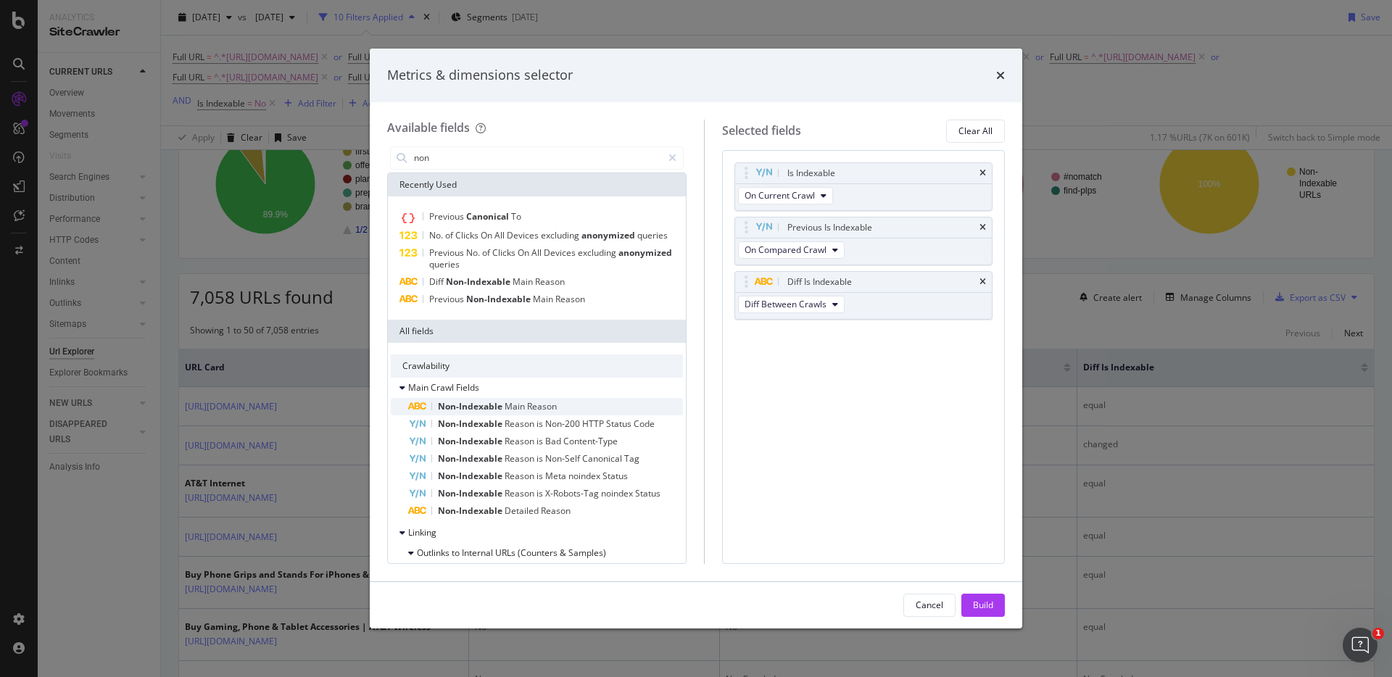
click at [549, 407] on span "Reason" at bounding box center [542, 406] width 30 height 12
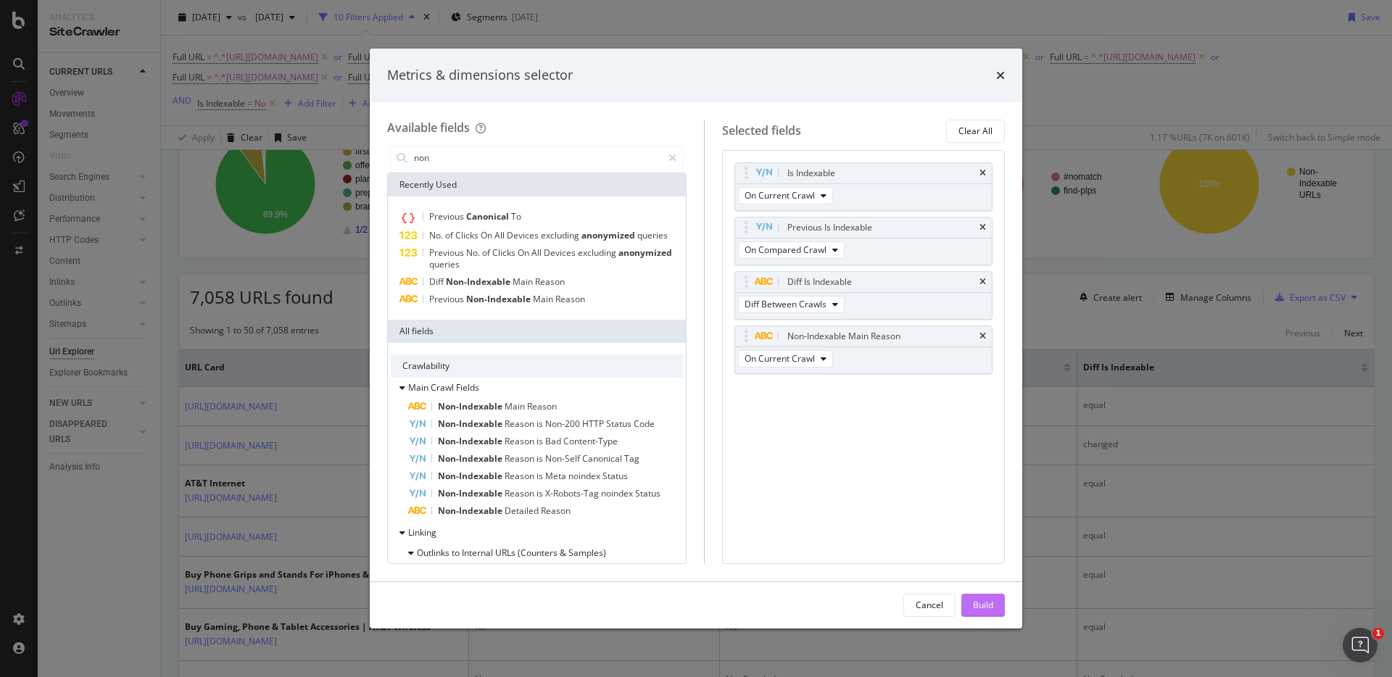
click at [982, 602] on div "Build" at bounding box center [983, 605] width 20 height 12
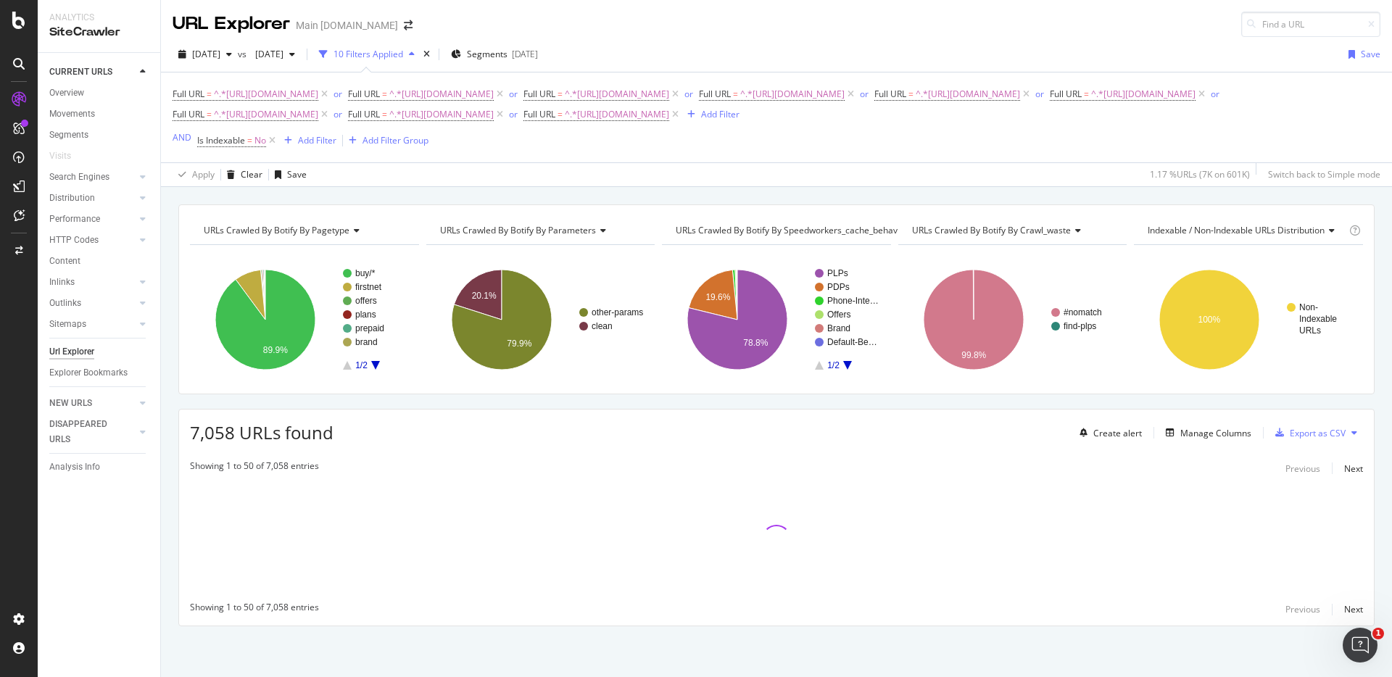
click at [987, 200] on div "URLs Crawled By Botify By pagetype Chart (by Value) Table Expand Export as CSV …" at bounding box center [776, 204] width 1231 height 35
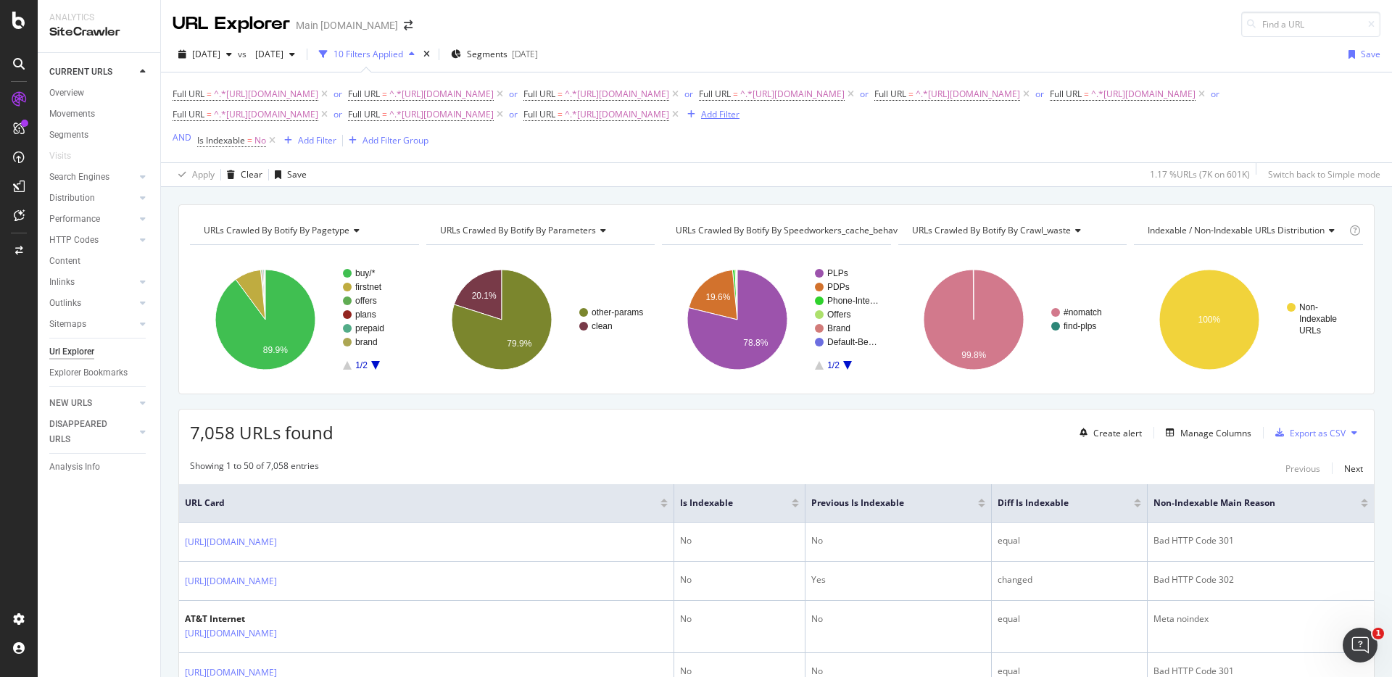
click at [701, 112] on div "button" at bounding box center [691, 114] width 20 height 9
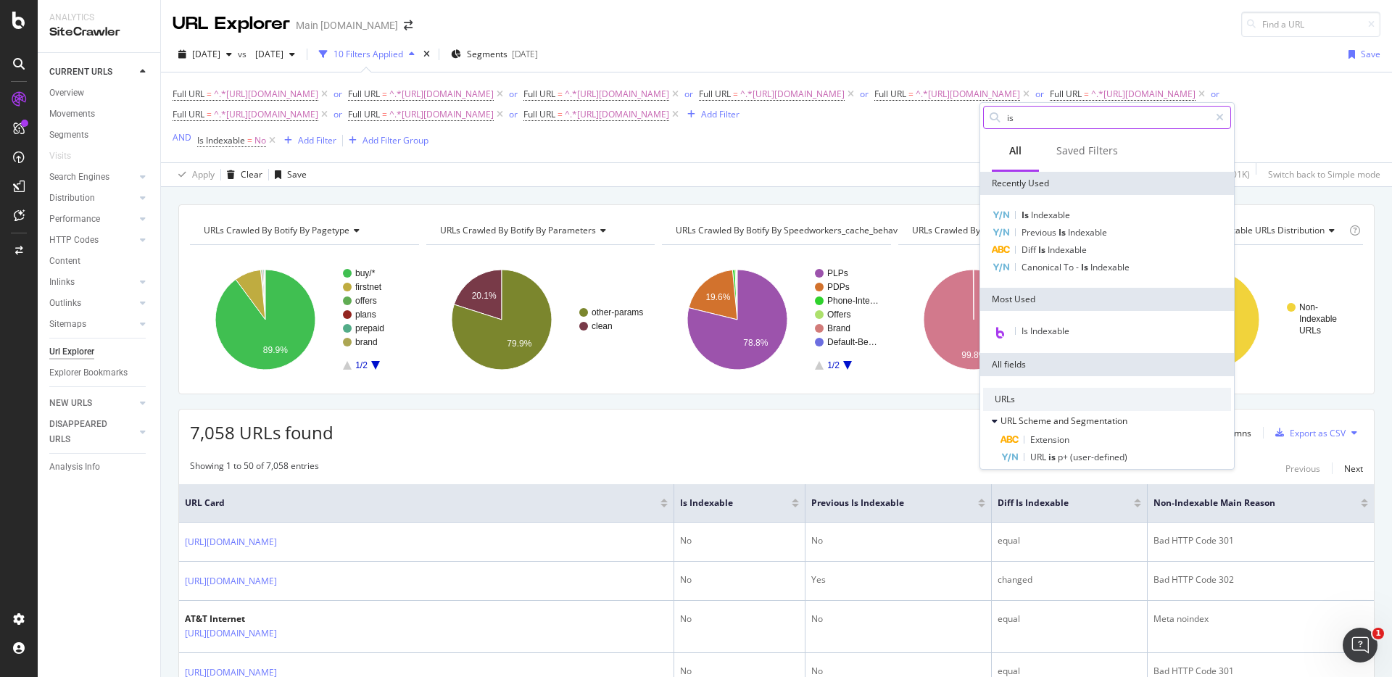
click at [1037, 115] on input "is" at bounding box center [1107, 118] width 204 height 22
click at [679, 134] on div "Full URL = ^.*https://www.att.com/buy/.*$ or Full URL = ^.*https://www.att.com/…" at bounding box center [777, 117] width 1208 height 67
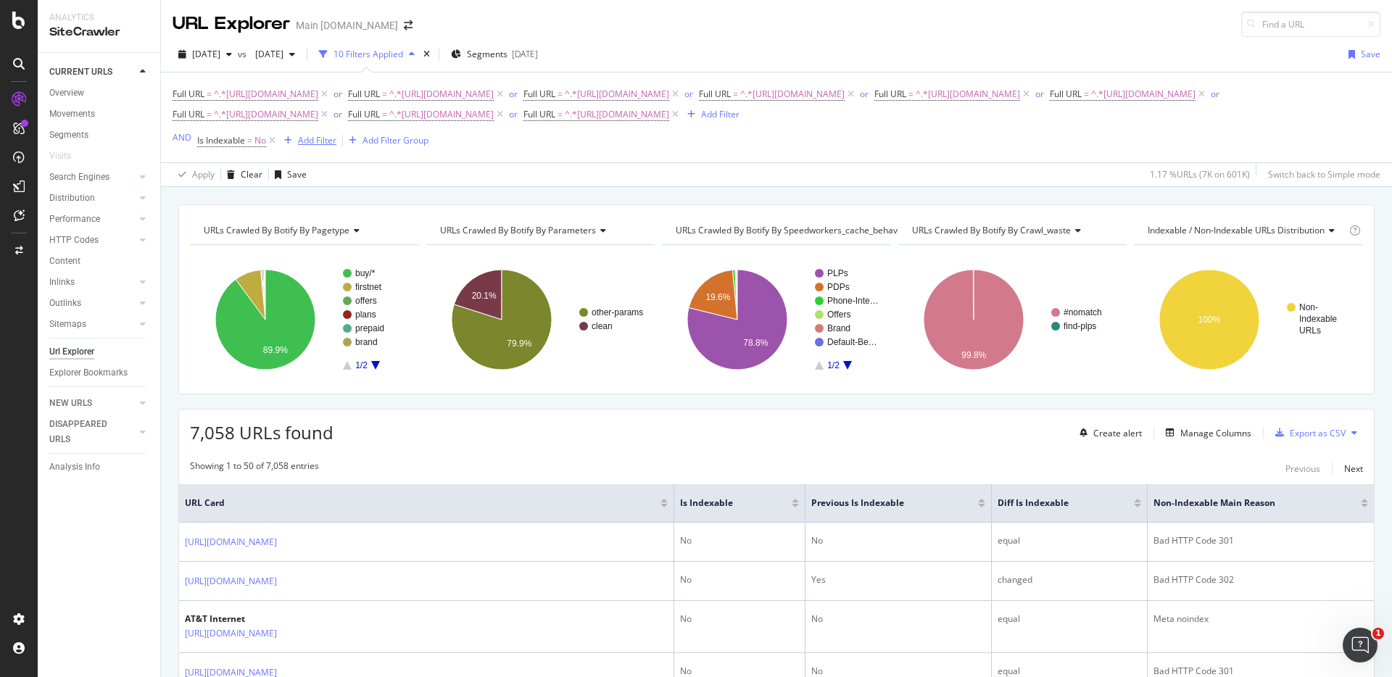
click at [304, 138] on div "Add Filter" at bounding box center [317, 140] width 38 height 12
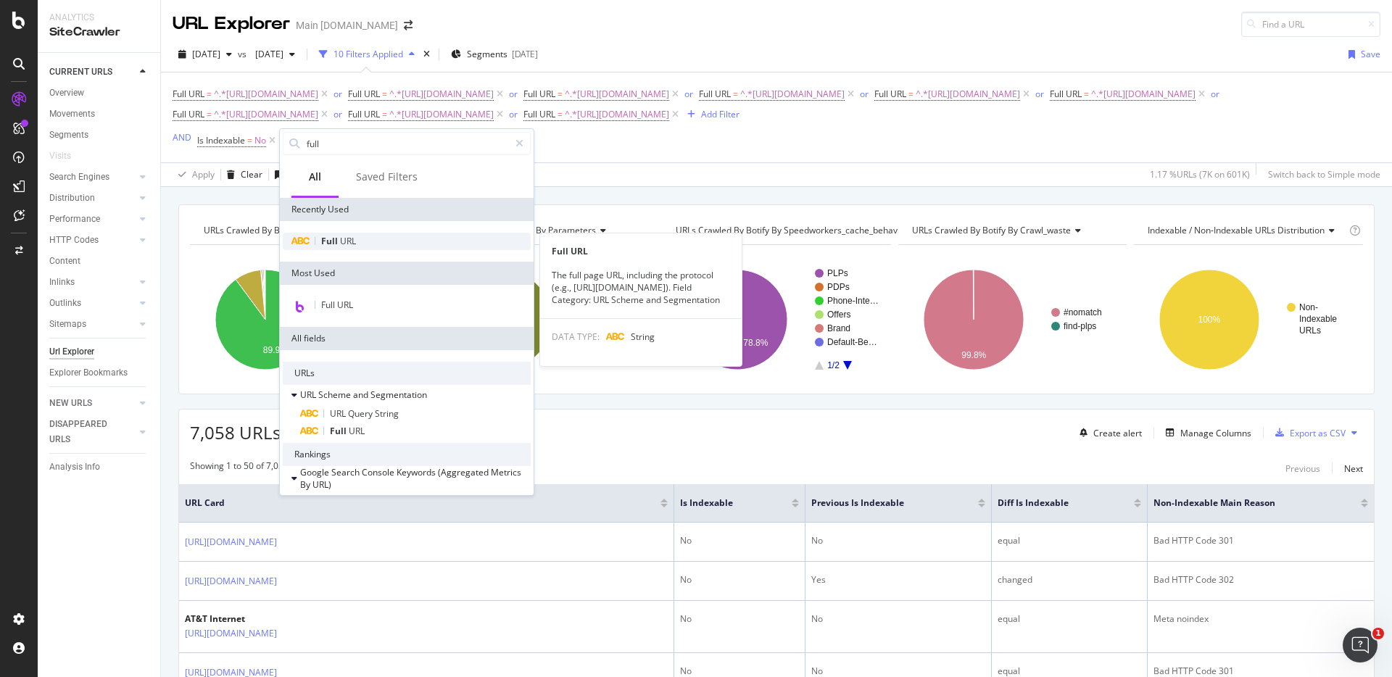
type input "full"
click at [370, 244] on div "Full URL" at bounding box center [407, 241] width 248 height 17
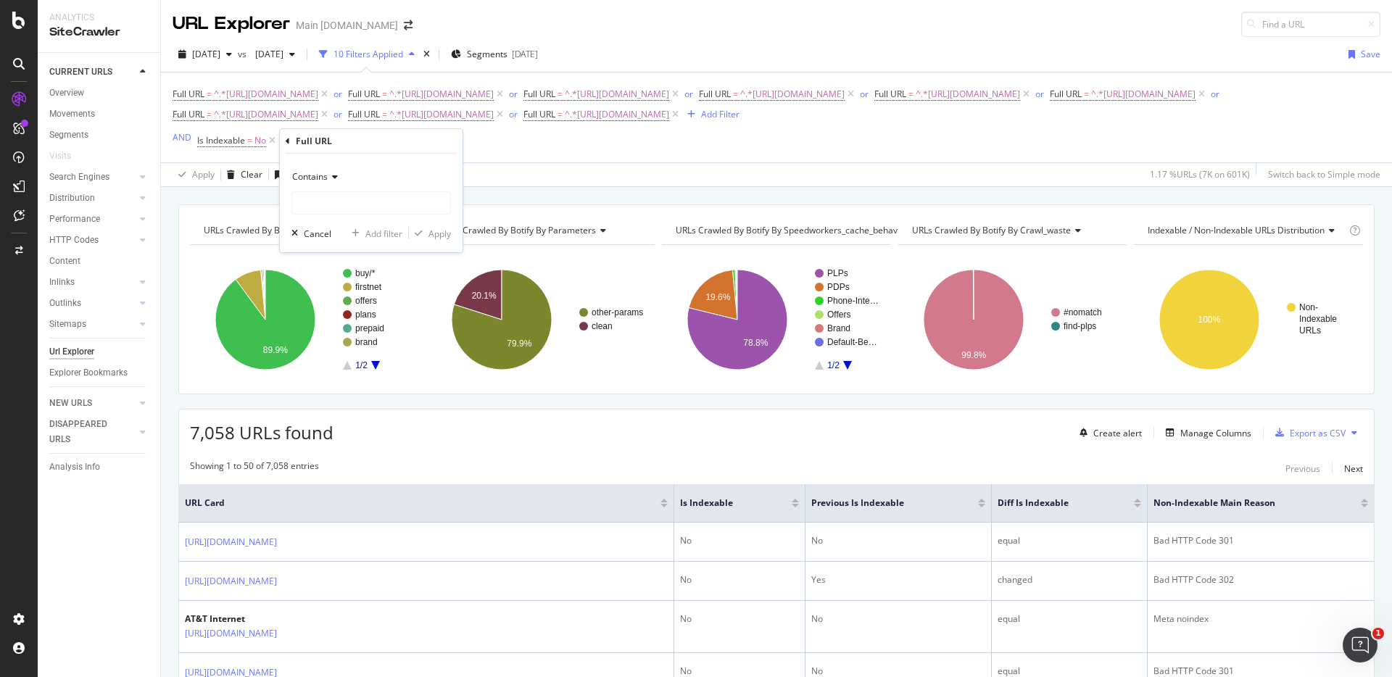
click at [339, 179] on div "Contains" at bounding box center [370, 176] width 159 height 23
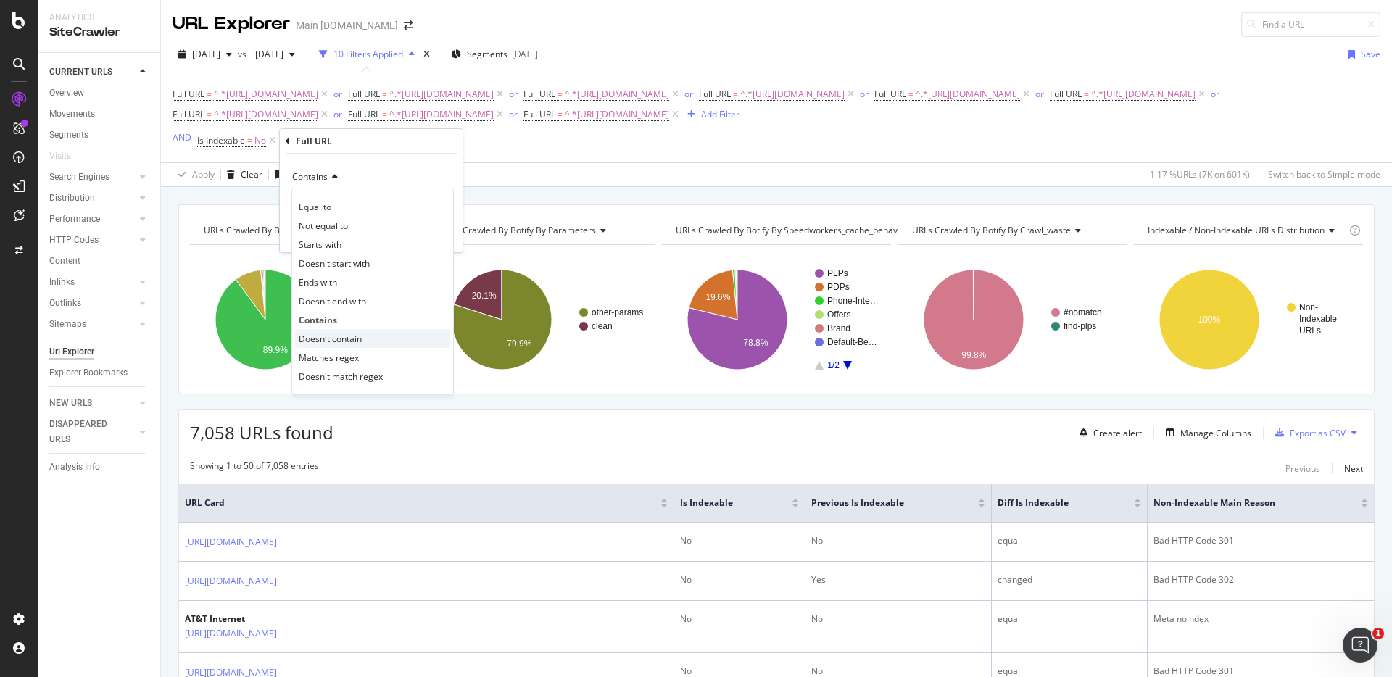
click at [361, 335] on span "Doesn't contain" at bounding box center [330, 339] width 63 height 12
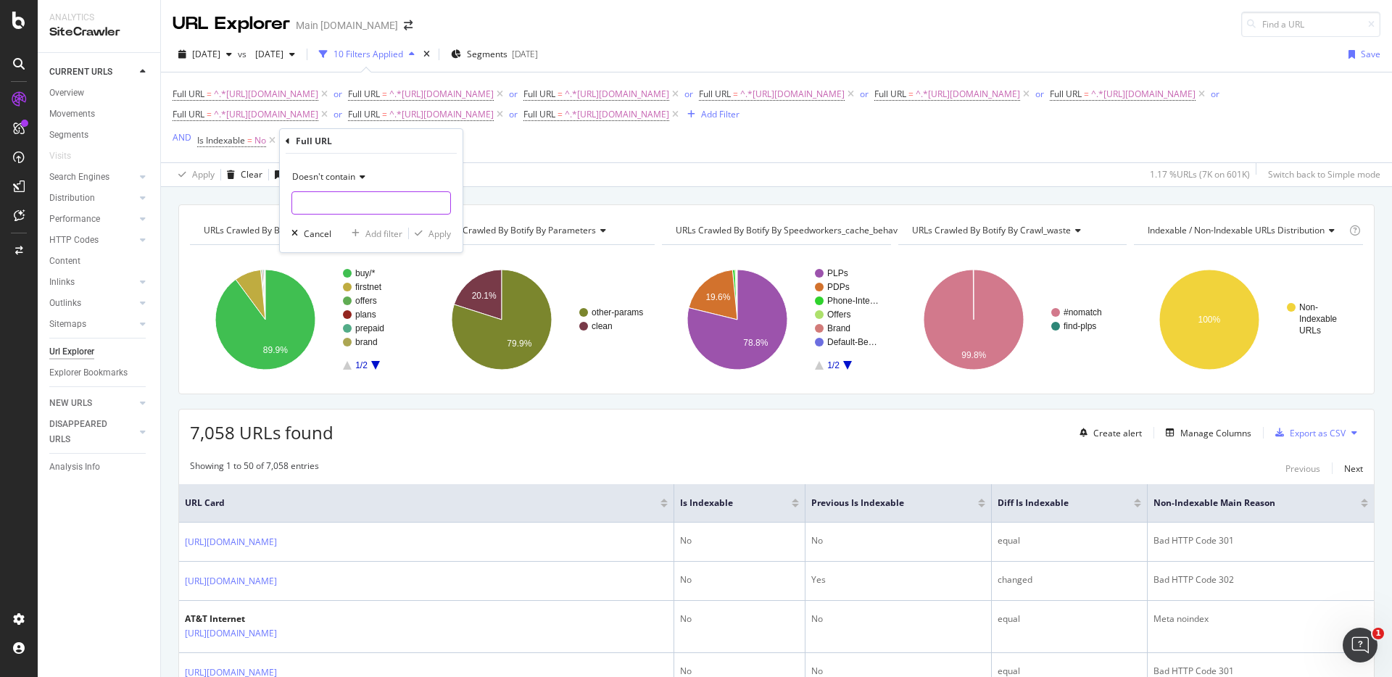
click at [350, 206] on input "text" at bounding box center [371, 202] width 158 height 23
type input "?"
click at [419, 233] on icon "button" at bounding box center [419, 233] width 8 height 9
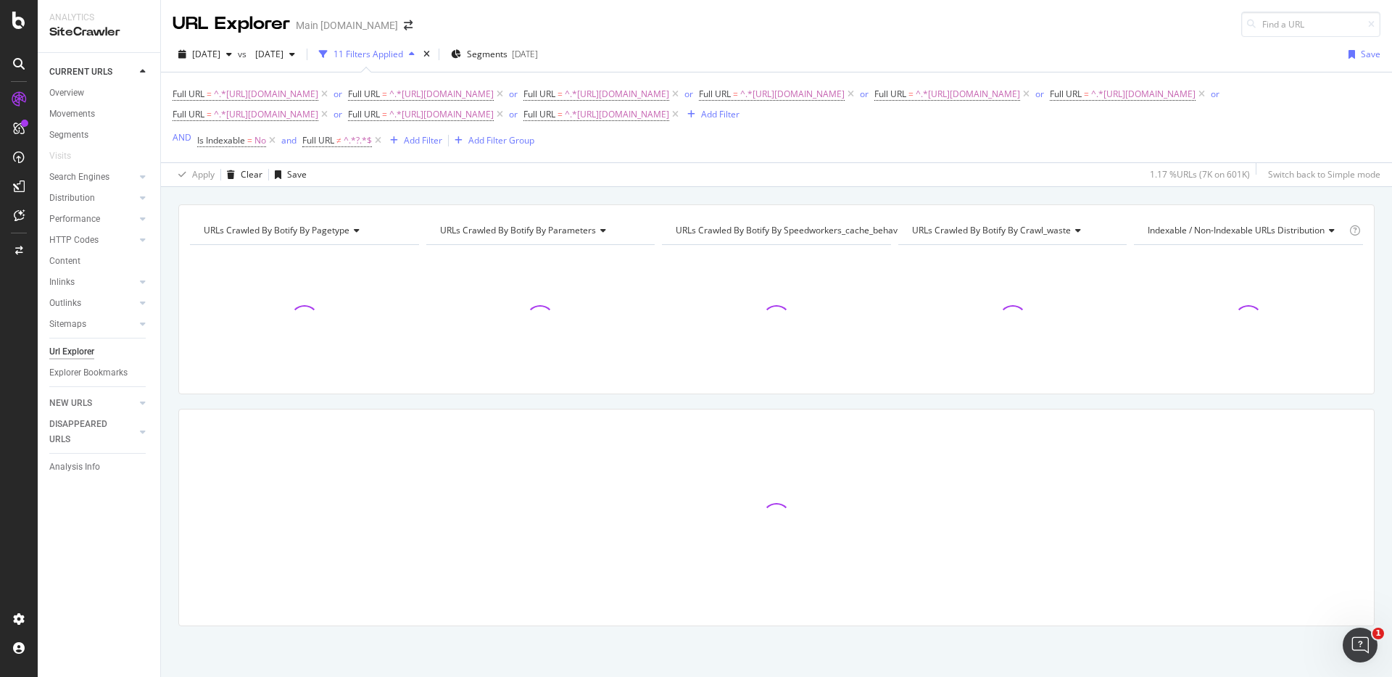
click at [848, 196] on div "URLs Crawled By Botify By pagetype Chart (by Value) Table Expand Export as CSV …" at bounding box center [776, 204] width 1231 height 35
click at [1089, 199] on div "URLs Crawled By Botify By pagetype Chart (by Value) Table Expand Export as CSV …" at bounding box center [776, 204] width 1231 height 35
click at [1087, 190] on div "URLs Crawled By Botify By pagetype Chart (by Value) Table Expand Export as CSV …" at bounding box center [776, 204] width 1231 height 35
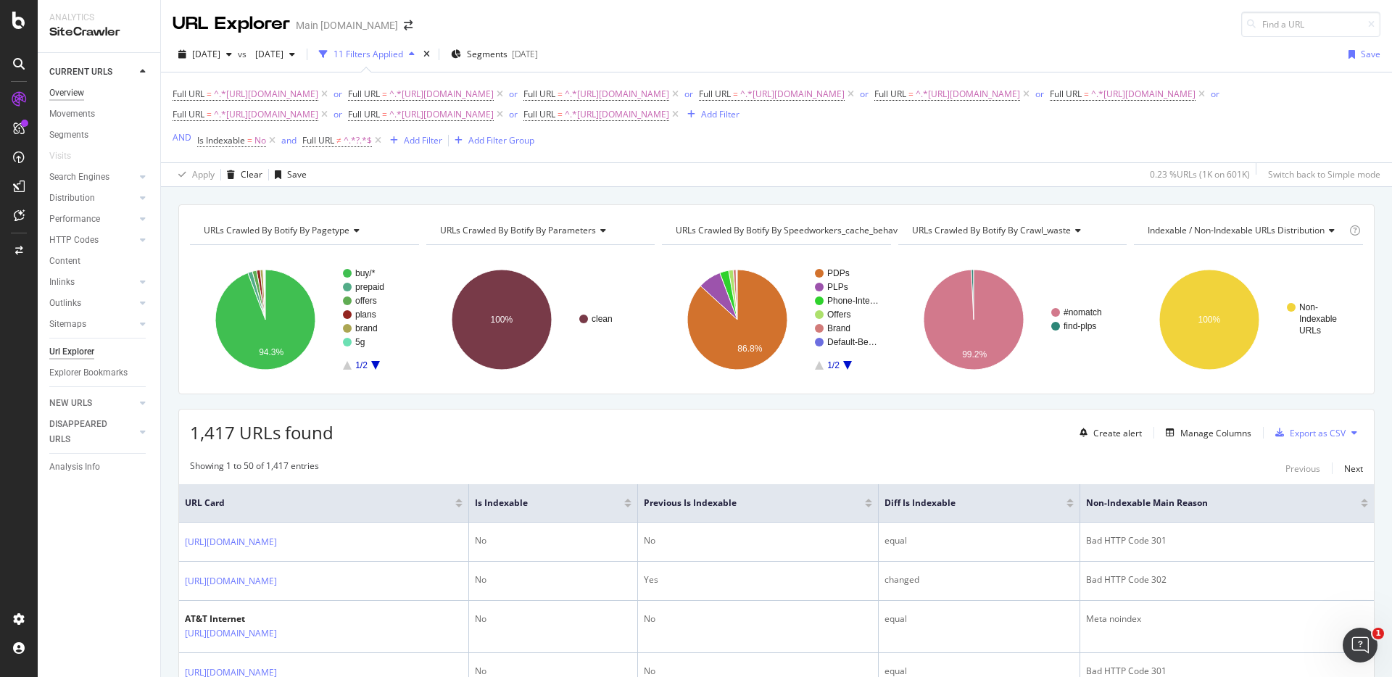
click at [81, 92] on div "Overview" at bounding box center [66, 93] width 35 height 15
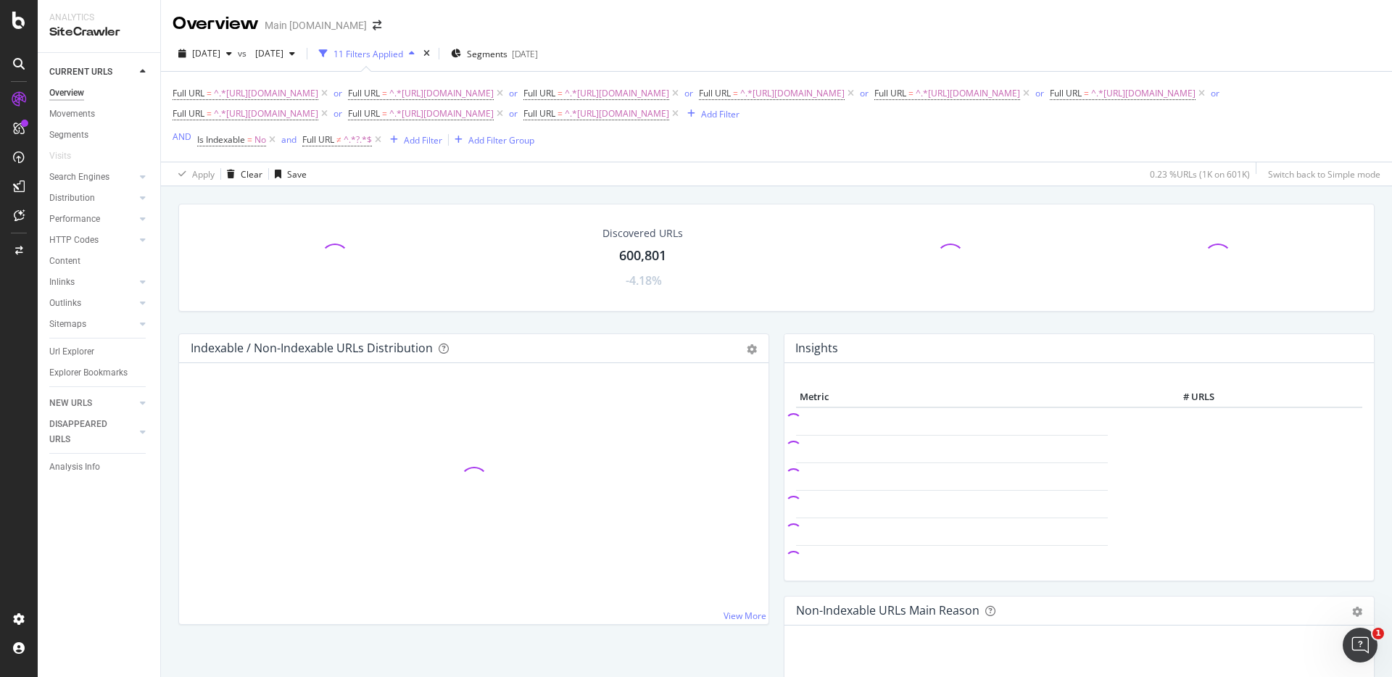
click at [786, 188] on div "Discovered URLs 600,801 -4.18% Indexable / Non-Indexable URLs Distribution Bar …" at bounding box center [776, 524] width 1231 height 677
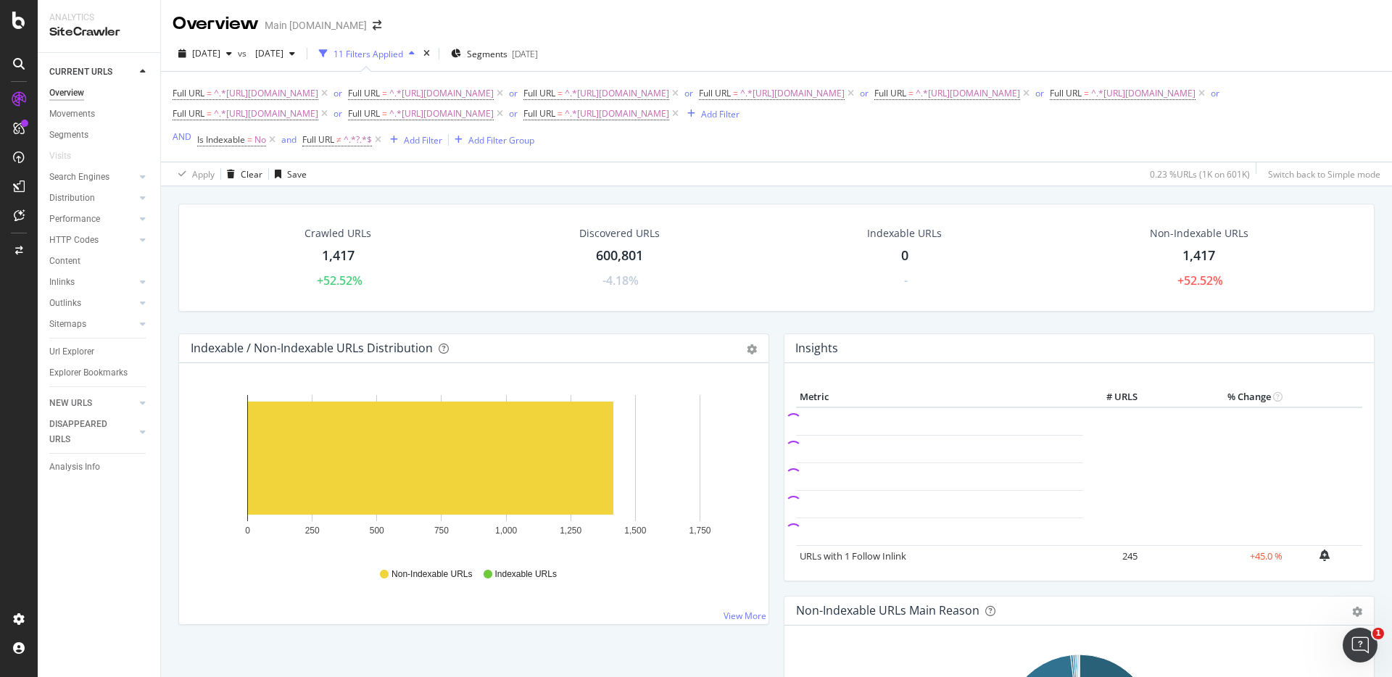
click at [989, 190] on div "Crawled URLs 1,417 +52.52% Discovered URLs 600,801 -4.18% Indexable URLs 0 - No…" at bounding box center [776, 524] width 1231 height 677
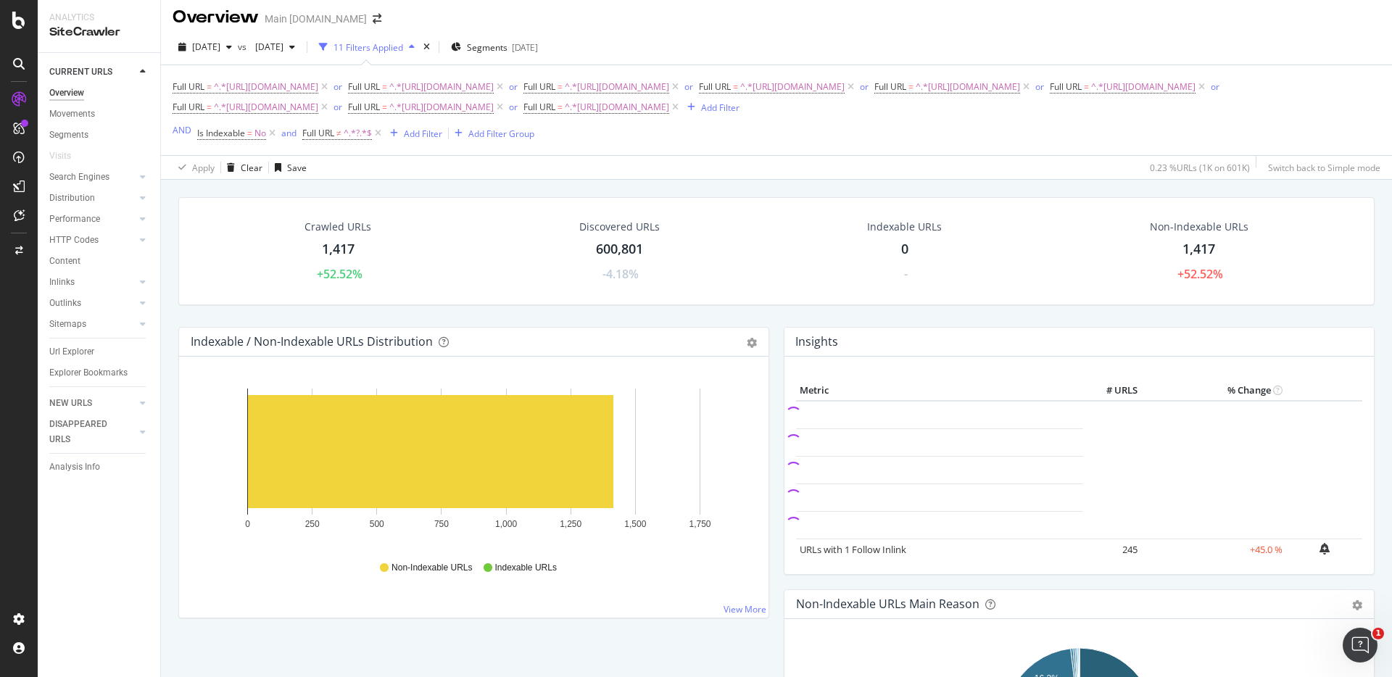
scroll to position [12, 0]
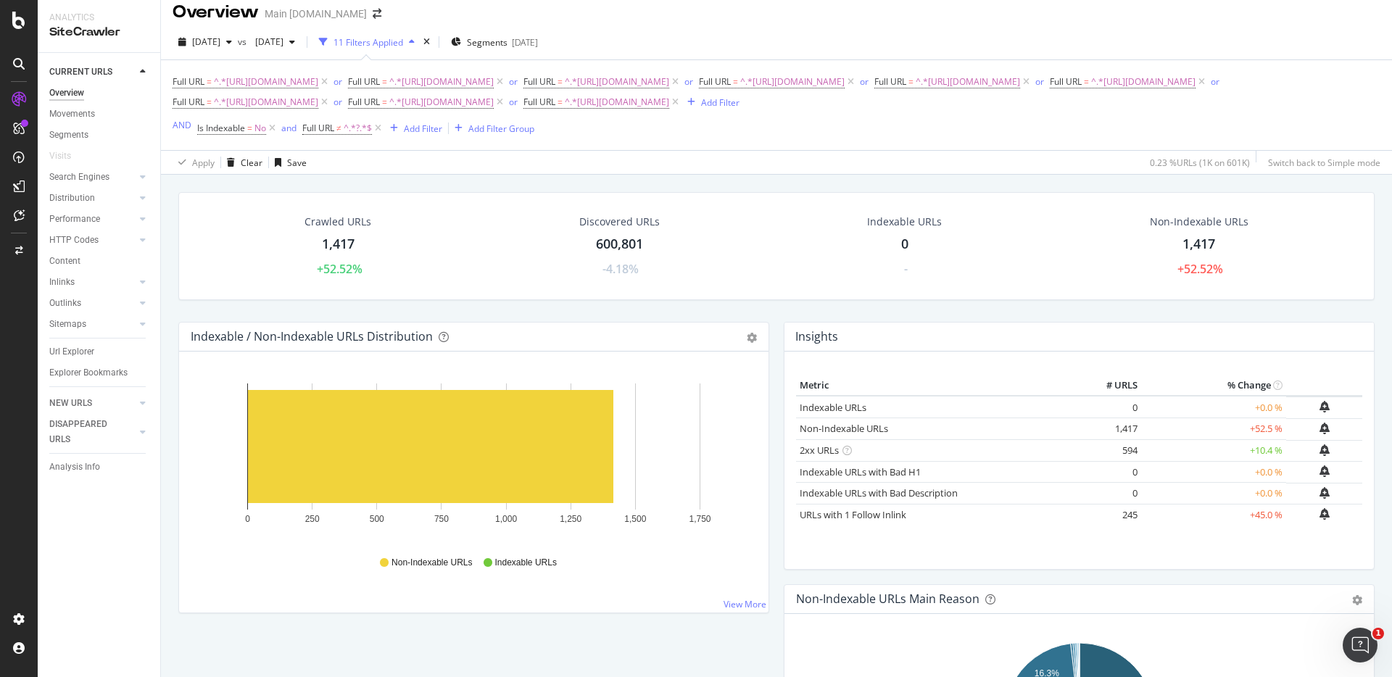
click at [952, 312] on div "Crawled URLs 1,417 +52.52% Discovered URLs 600,801 -4.18% Indexable URLs 0 - No…" at bounding box center [776, 257] width 1211 height 130
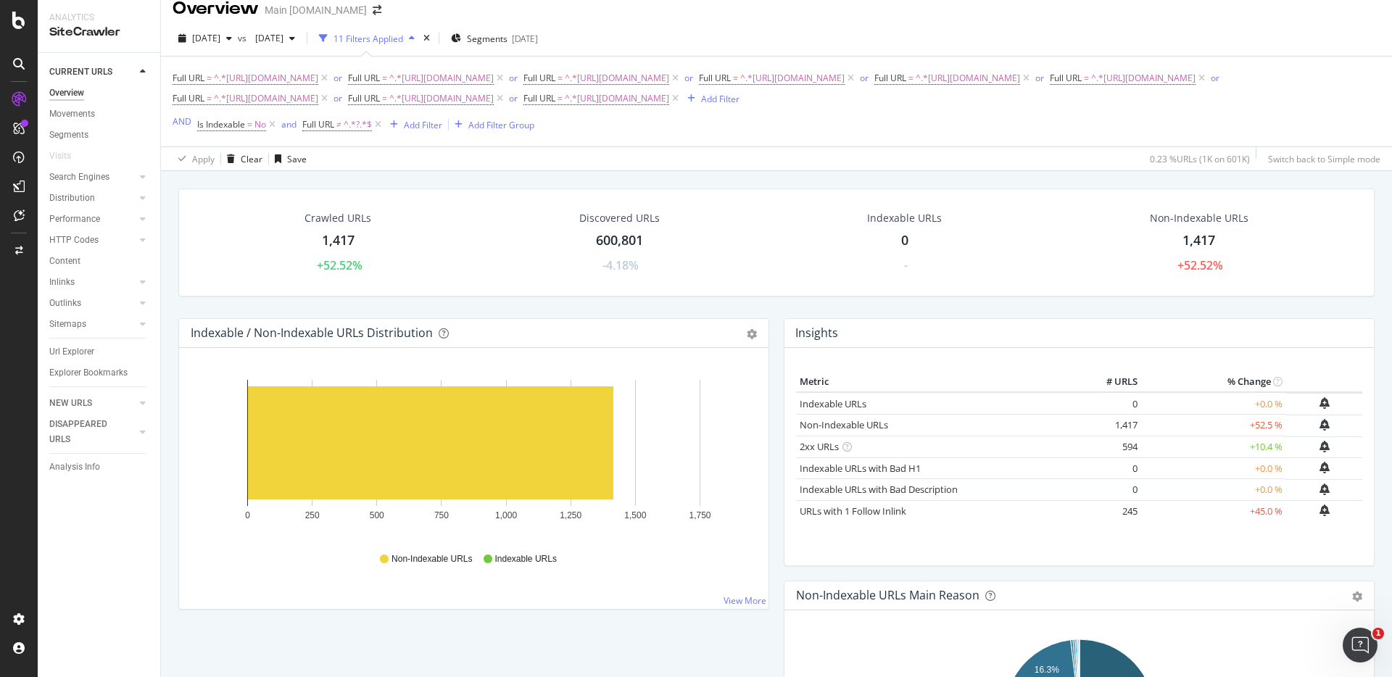
scroll to position [0, 0]
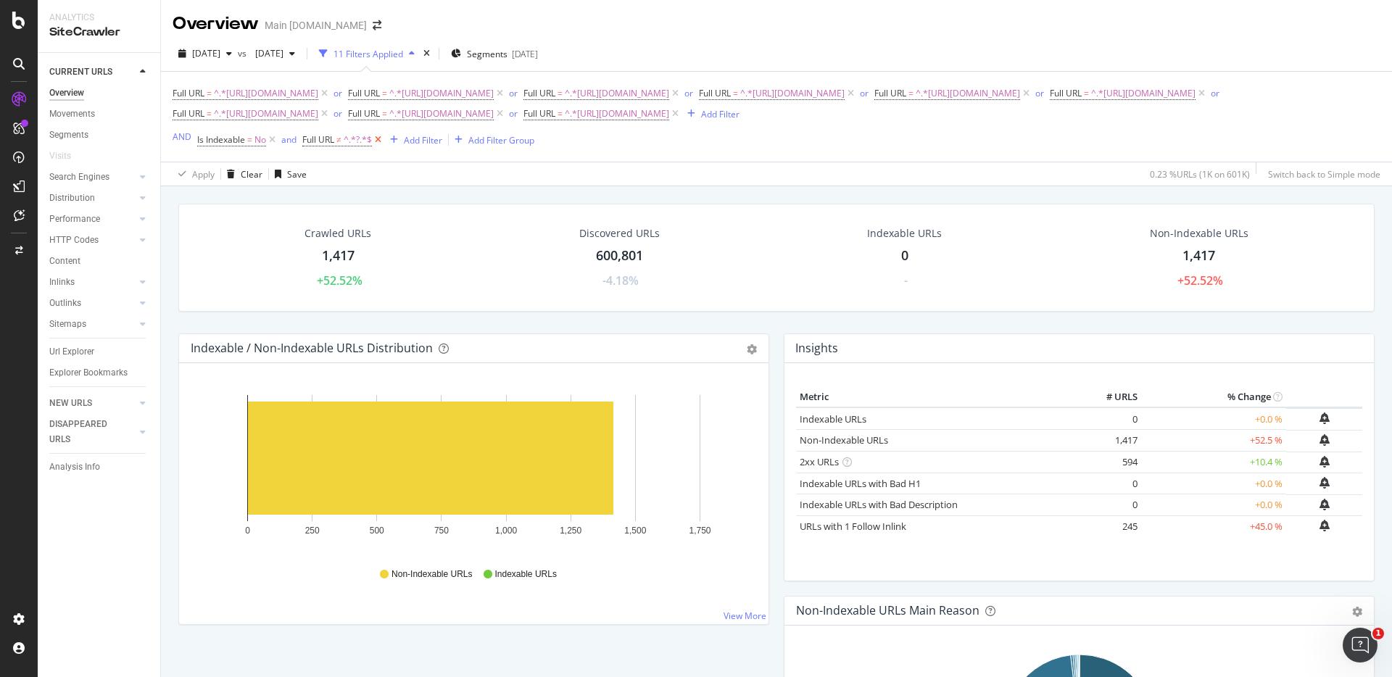
click at [378, 137] on icon at bounding box center [378, 140] width 12 height 14
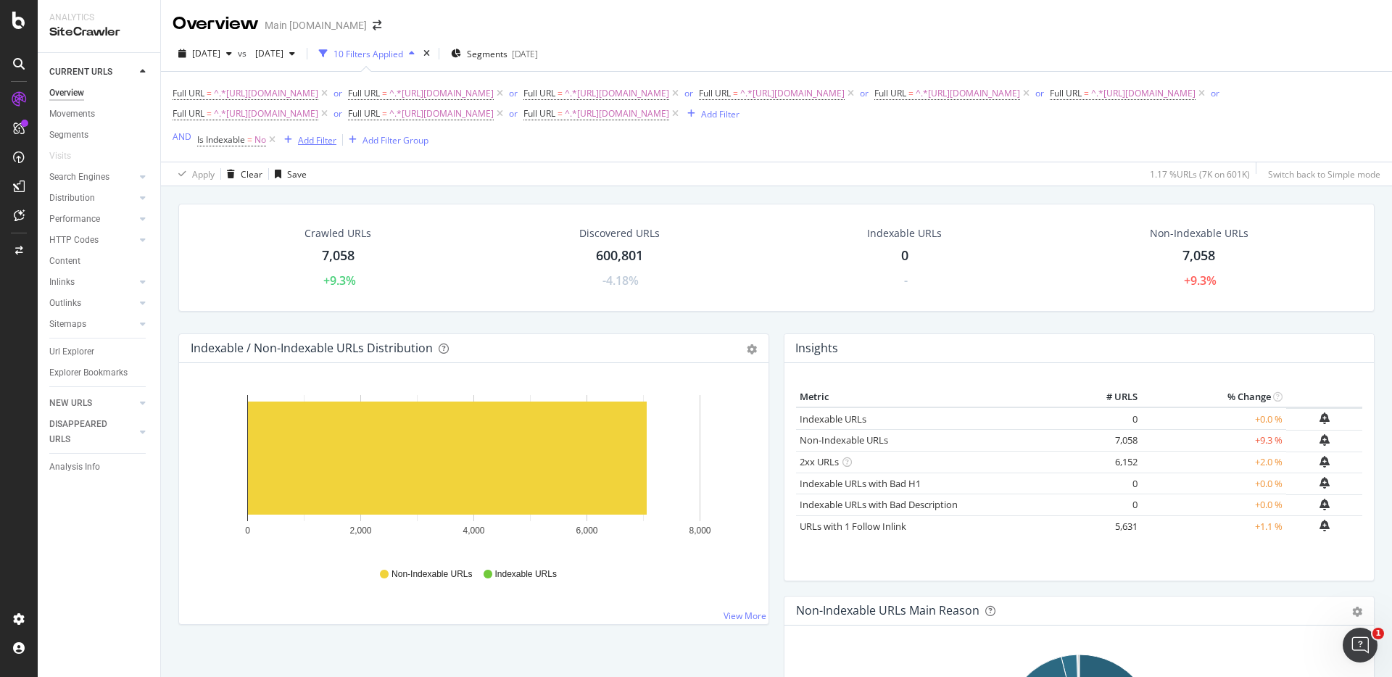
click at [319, 141] on div "Add Filter" at bounding box center [317, 140] width 38 height 12
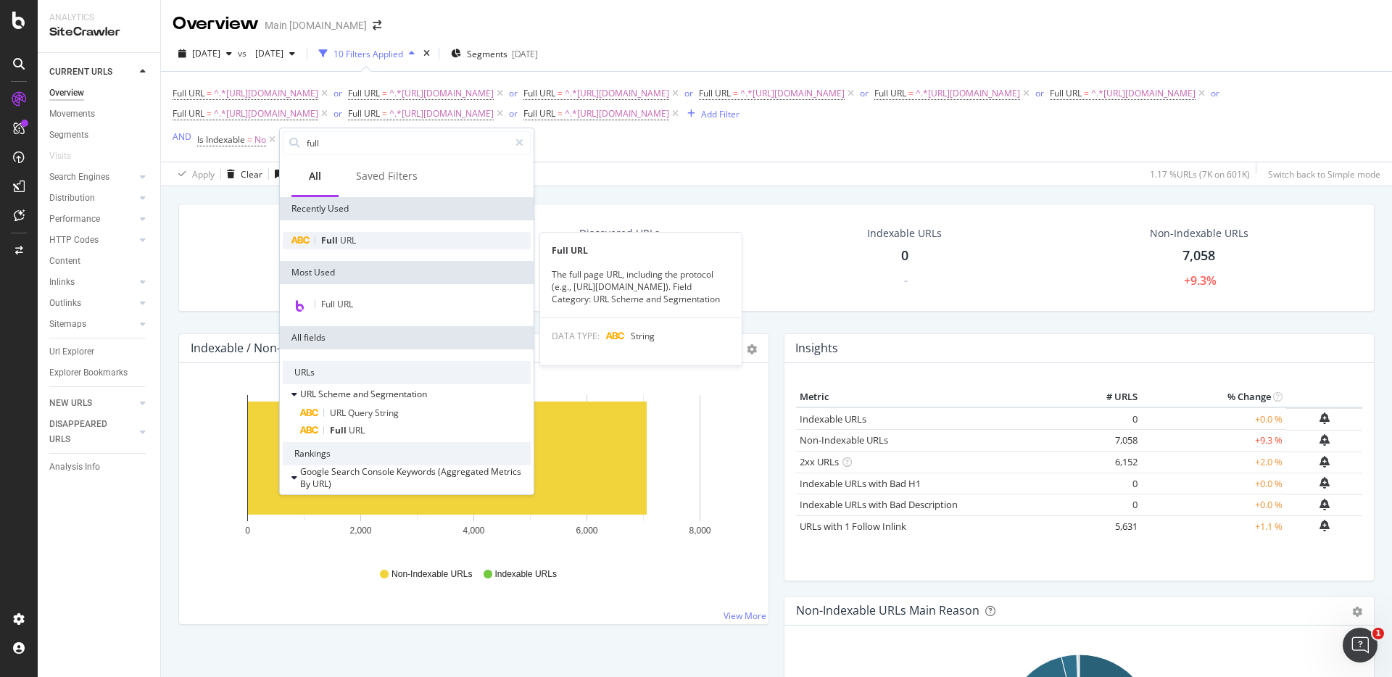
click at [336, 236] on span "Full" at bounding box center [330, 240] width 19 height 12
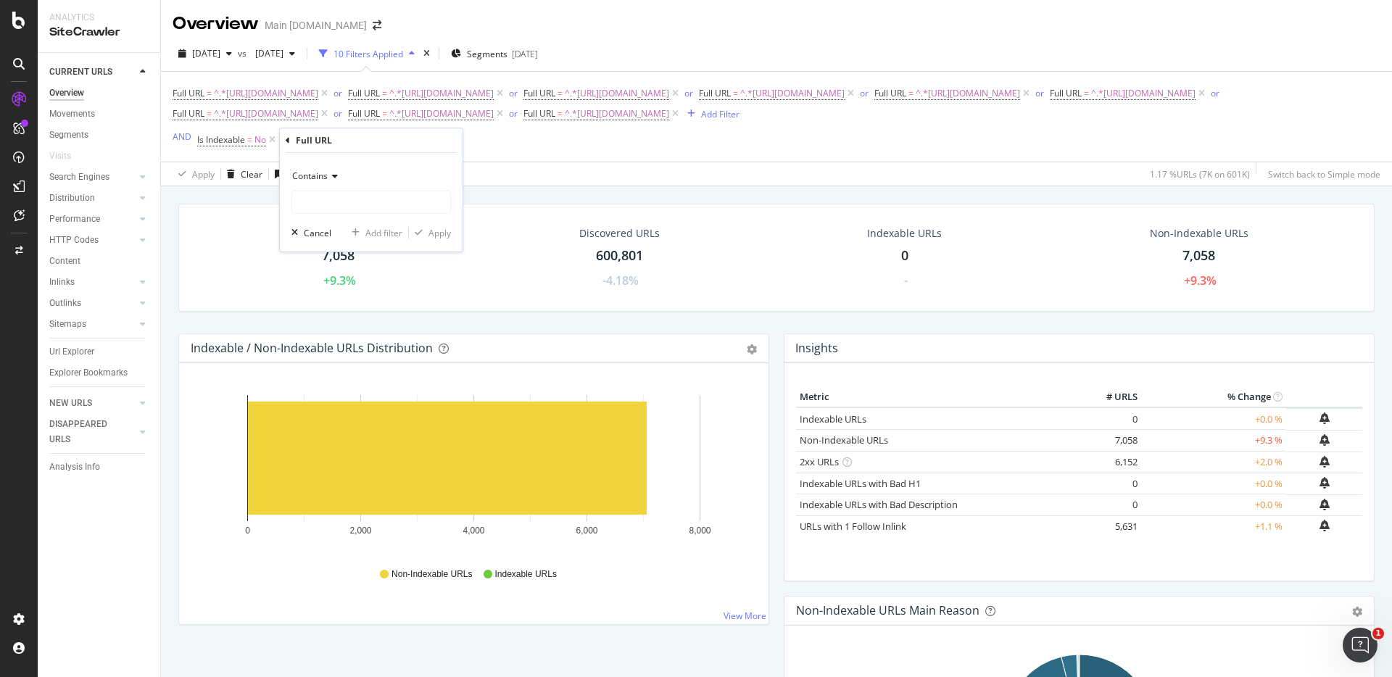
click at [328, 173] on icon at bounding box center [333, 176] width 10 height 9
click at [362, 332] on div "Doesn't contain" at bounding box center [372, 337] width 155 height 19
click at [336, 209] on input "text" at bounding box center [371, 202] width 158 height 23
type input "?"
click at [420, 229] on icon "button" at bounding box center [419, 232] width 8 height 9
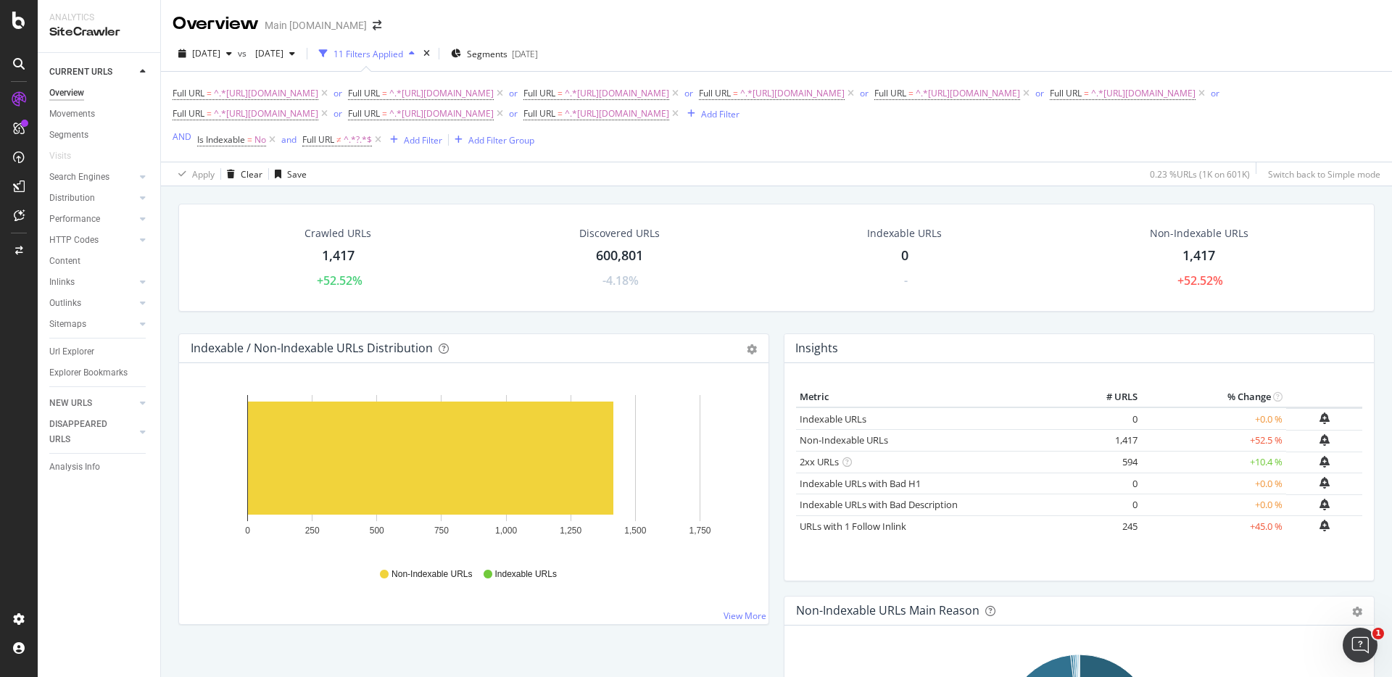
click at [647, 190] on div "Crawled URLs 1,417 +52.52% Discovered URLs 600,801 -4.18% Indexable URLs 0 - No…" at bounding box center [776, 524] width 1231 height 677
click at [270, 140] on icon at bounding box center [272, 140] width 12 height 14
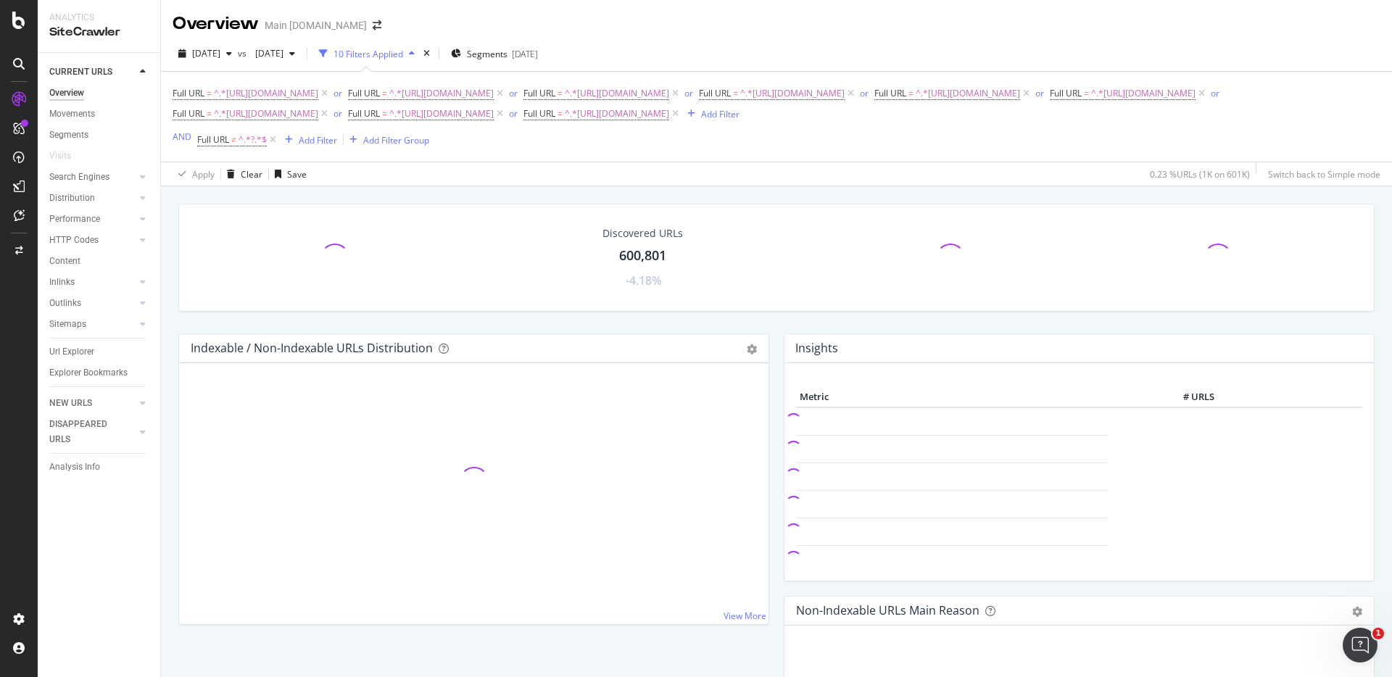
click at [822, 186] on div "2025 Aug. 31st vs 2025 Jul. 27th 10 Filters Applied Segments 2025-08-19 Full UR…" at bounding box center [776, 111] width 1231 height 150
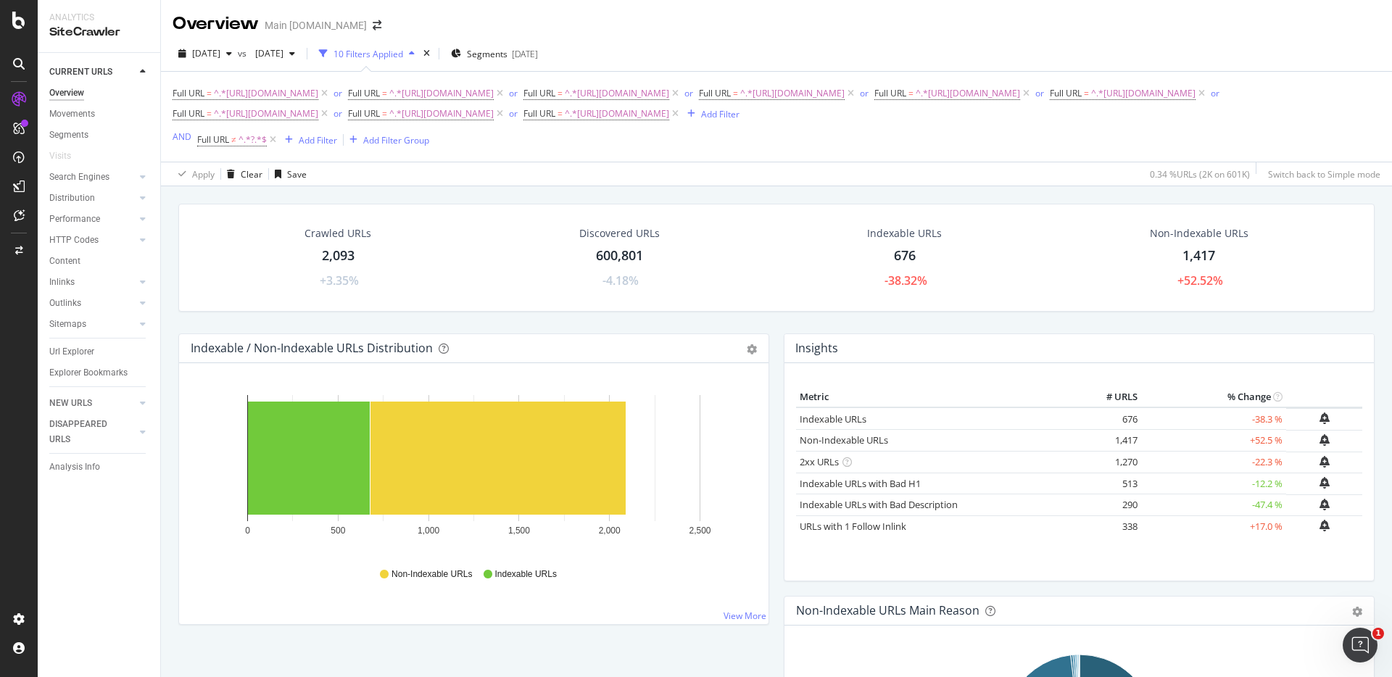
click at [686, 324] on div "Crawled URLs 2,093 +3.35% Discovered URLs 600,801 -4.18% Indexable URLs 676 -38…" at bounding box center [776, 269] width 1211 height 130
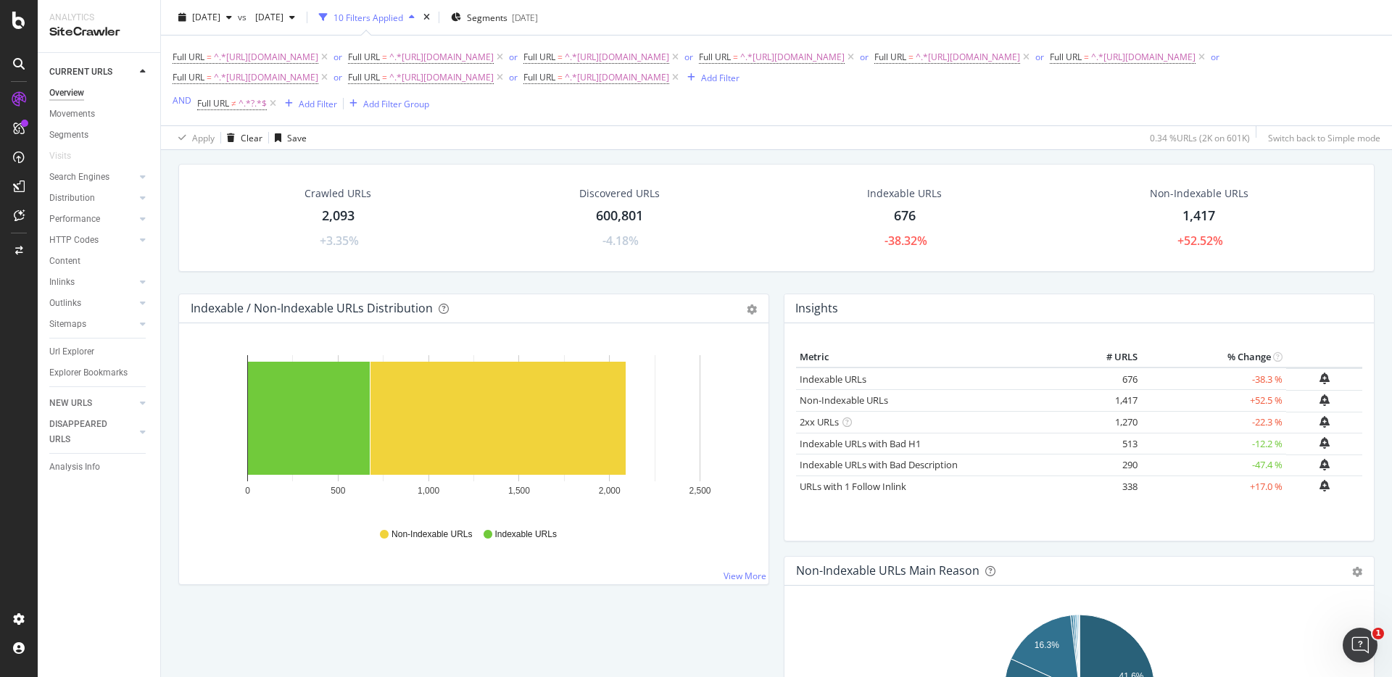
scroll to position [42, 0]
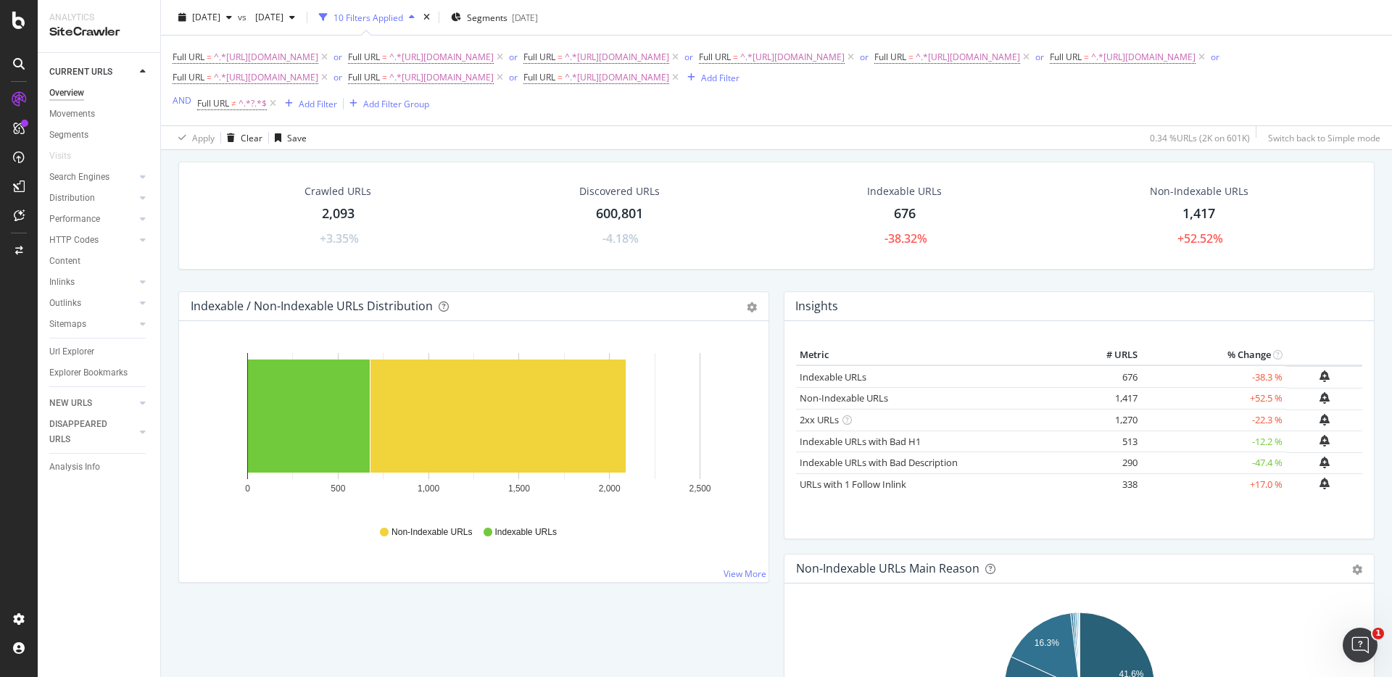
click at [847, 275] on div "Crawled URLs 2,093 +3.35% Discovered URLs 600,801 -4.18% Indexable URLs 676 -38…" at bounding box center [776, 227] width 1211 height 130
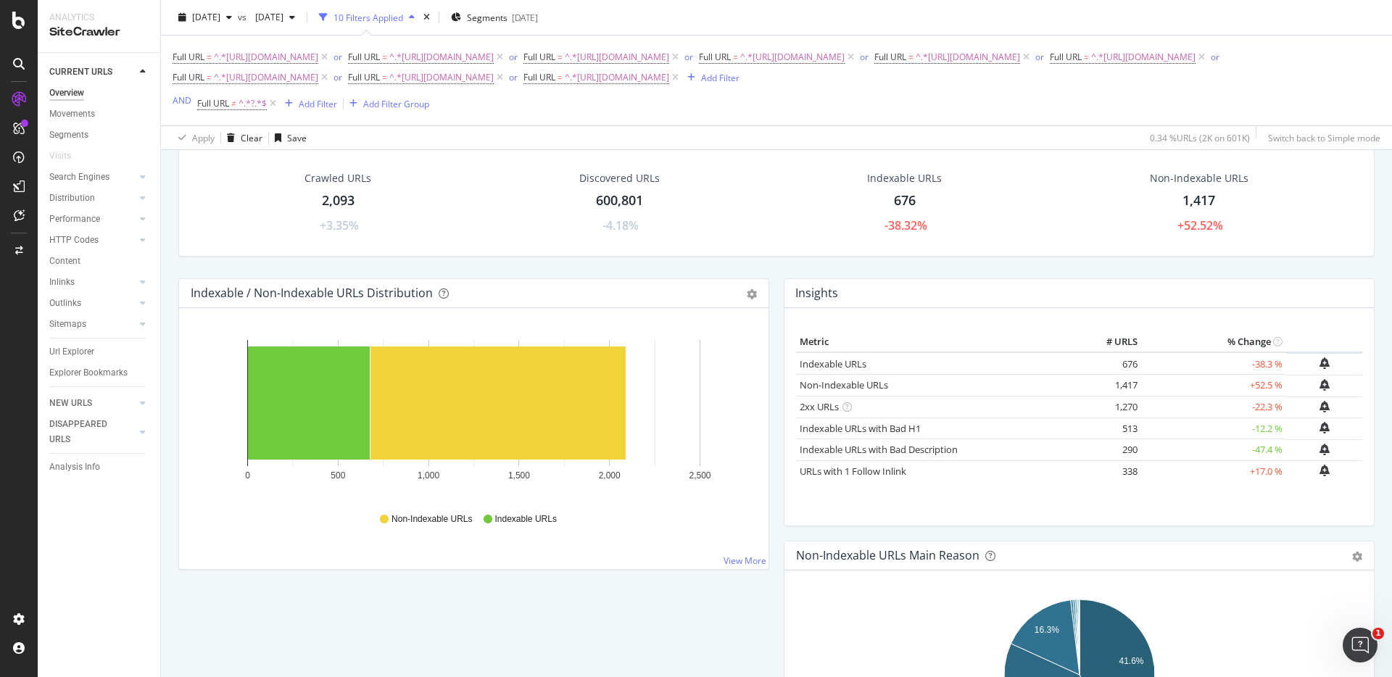
scroll to position [59, 0]
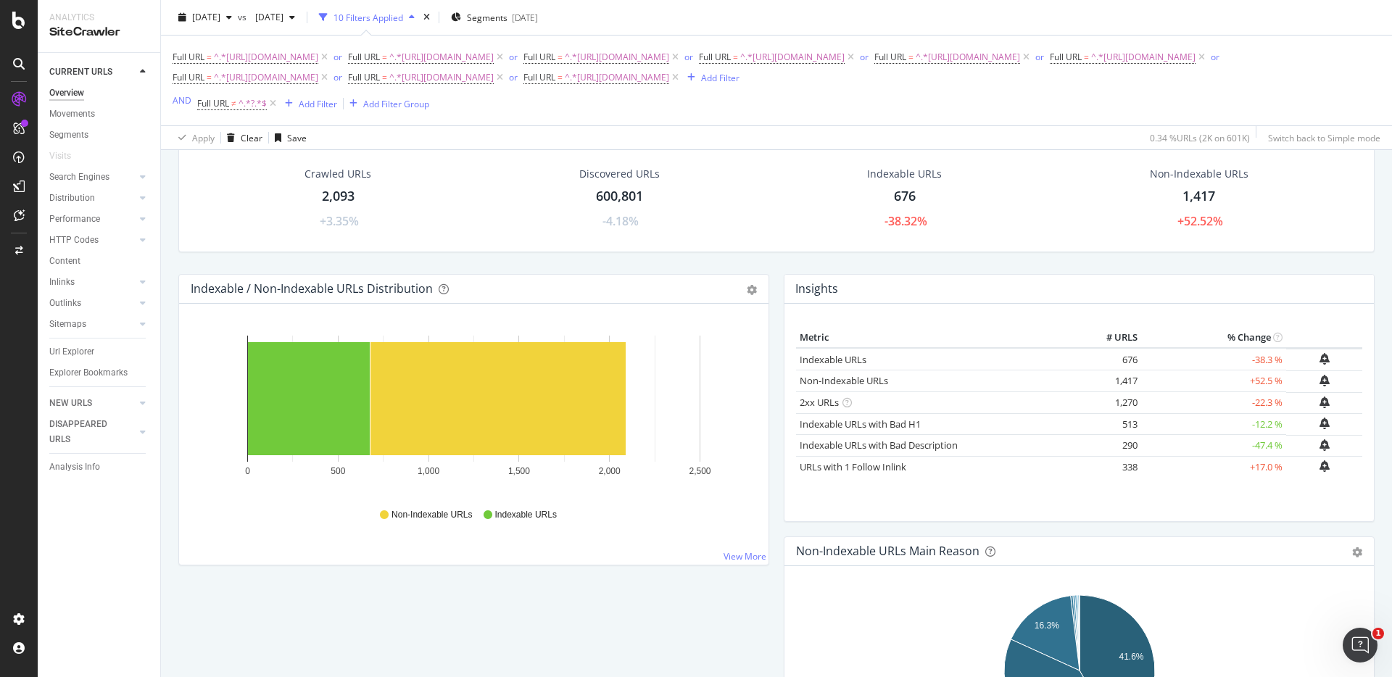
click at [871, 265] on div "Crawled URLs 2,093 +3.35% Discovered URLs 600,801 -4.18% Indexable URLs 676 -38…" at bounding box center [776, 209] width 1211 height 130
click at [684, 258] on div "Crawled URLs 2,093 +3.35% Discovered URLs 600,801 -4.18% Indexable URLs 676 -38…" at bounding box center [776, 209] width 1211 height 130
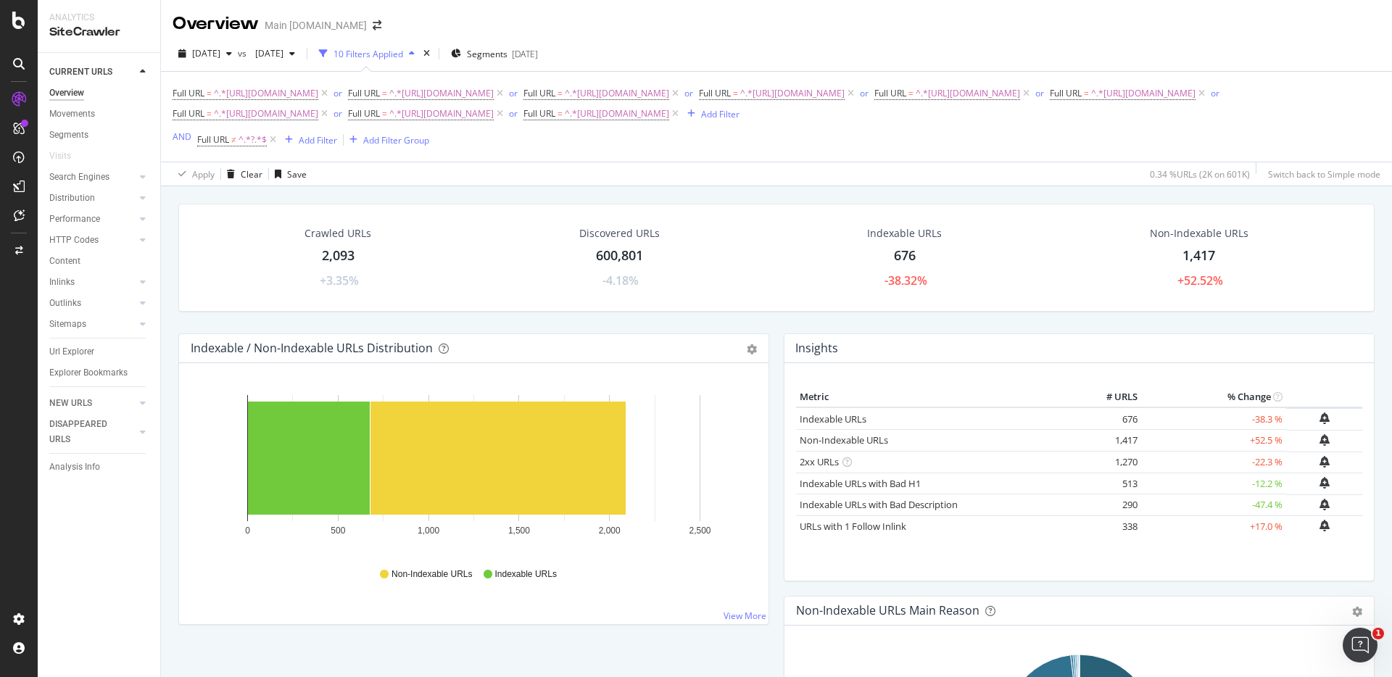
click at [343, 251] on div "2,093" at bounding box center [338, 255] width 33 height 19
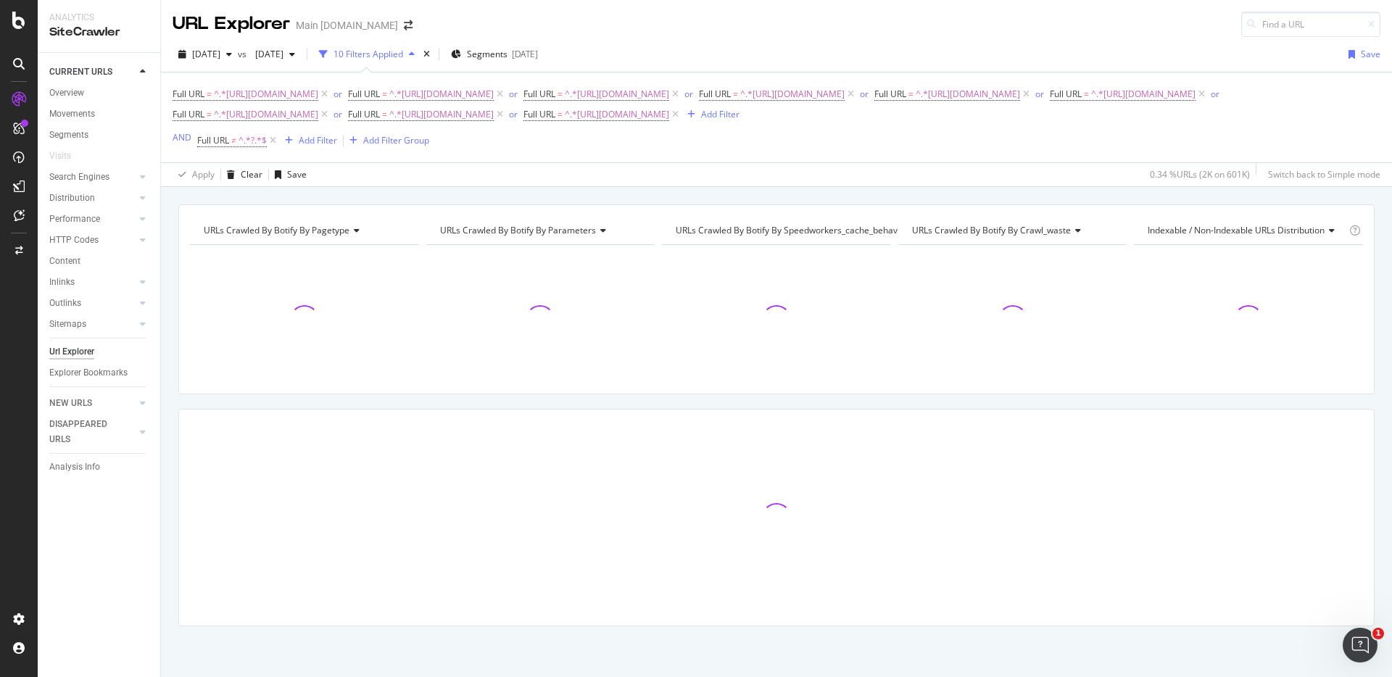
drag, startPoint x: 869, startPoint y: 187, endPoint x: 887, endPoint y: 194, distance: 18.8
click at [869, 187] on div "URLs Crawled By Botify By pagetype Chart (by Value) Table Expand Export as CSV …" at bounding box center [776, 204] width 1231 height 35
click at [1066, 189] on div "URLs Crawled By Botify By pagetype Chart (by Value) Table Expand Export as CSV …" at bounding box center [776, 204] width 1231 height 35
click at [1127, 197] on div "URLs Crawled By Botify By pagetype Chart (by Value) Table Expand Export as CSV …" at bounding box center [776, 204] width 1231 height 35
click at [1134, 191] on div "URLs Crawled By Botify By pagetype Chart (by Value) Table Expand Export as CSV …" at bounding box center [776, 204] width 1231 height 35
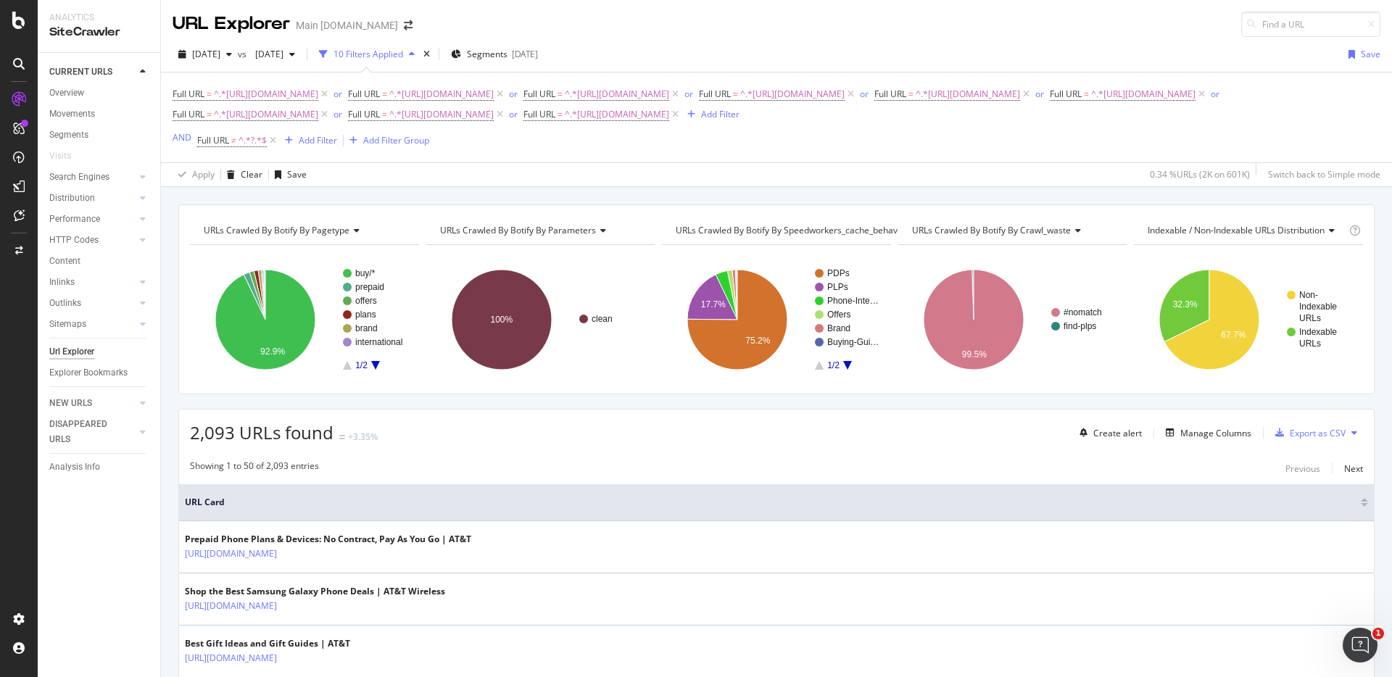
click at [1119, 196] on div "URLs Crawled By Botify By pagetype Chart (by Value) Table Expand Export as CSV …" at bounding box center [776, 204] width 1231 height 35
click at [1207, 434] on div "Manage Columns" at bounding box center [1215, 433] width 71 height 12
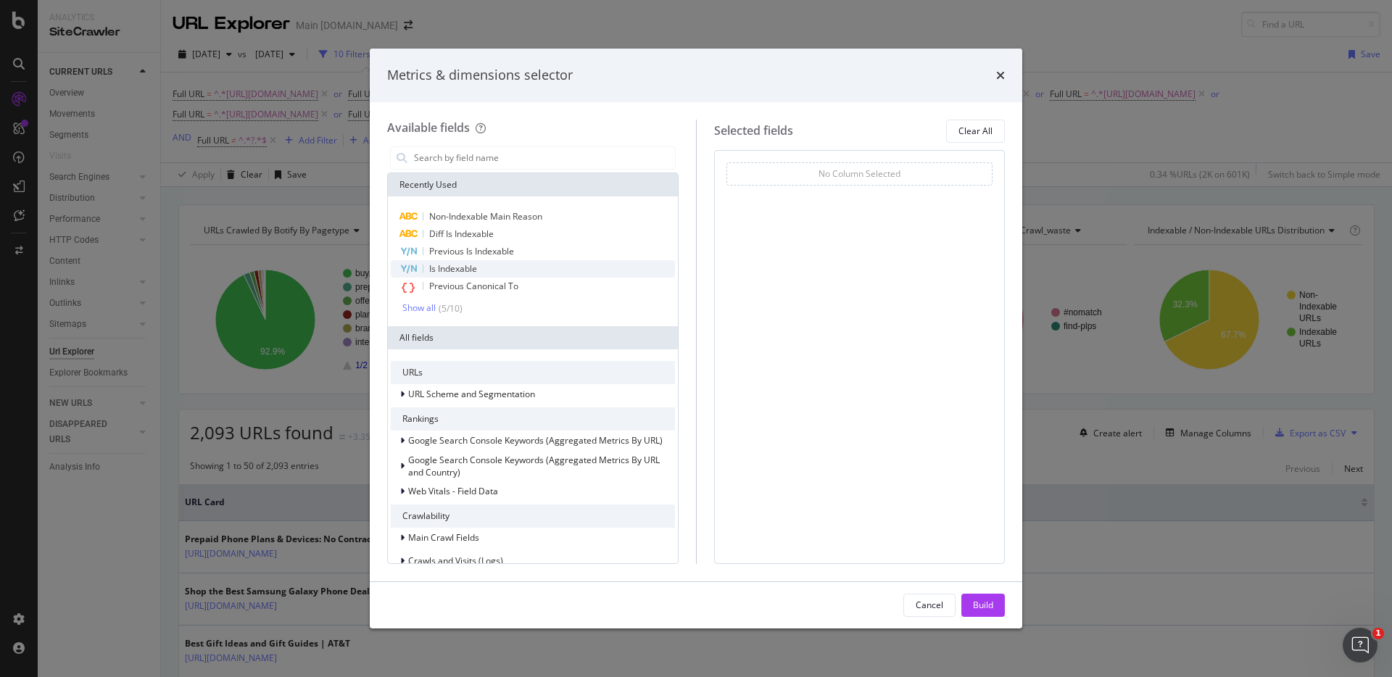
click at [520, 266] on div "Is Indexable" at bounding box center [533, 268] width 284 height 17
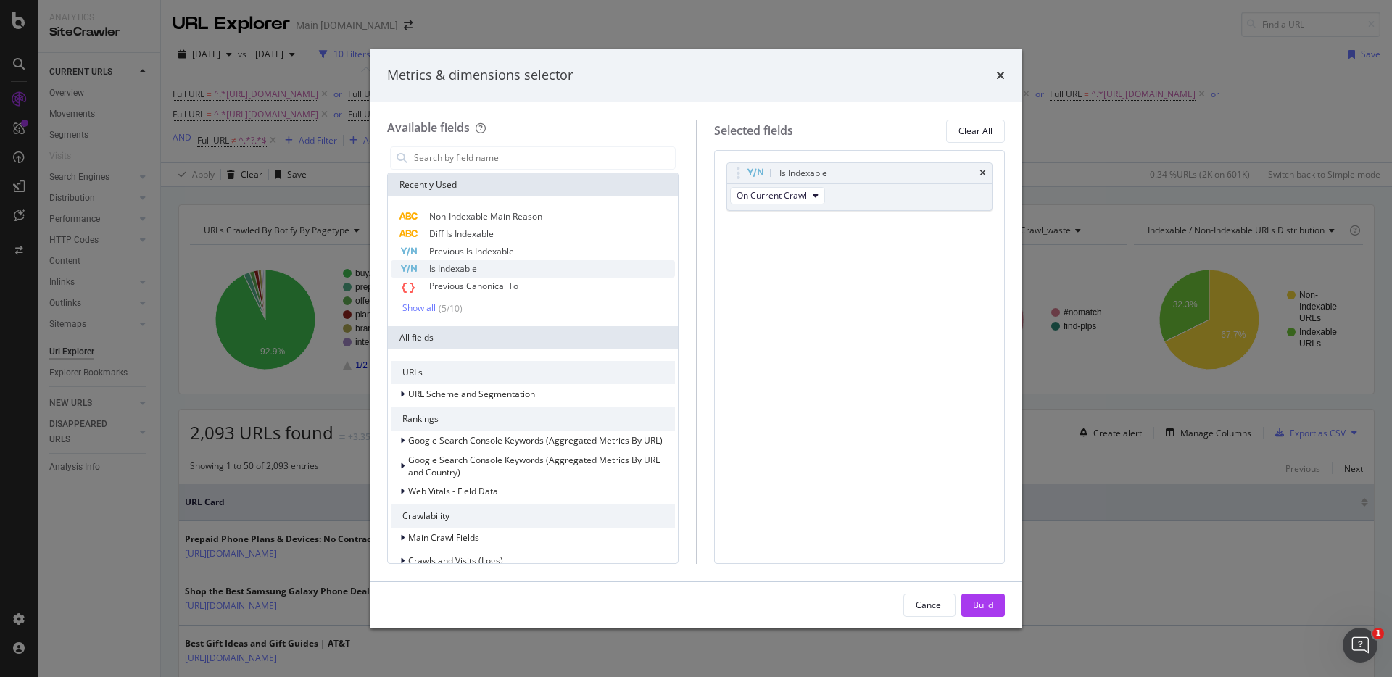
click at [520, 266] on div "Is Indexable" at bounding box center [533, 268] width 284 height 17
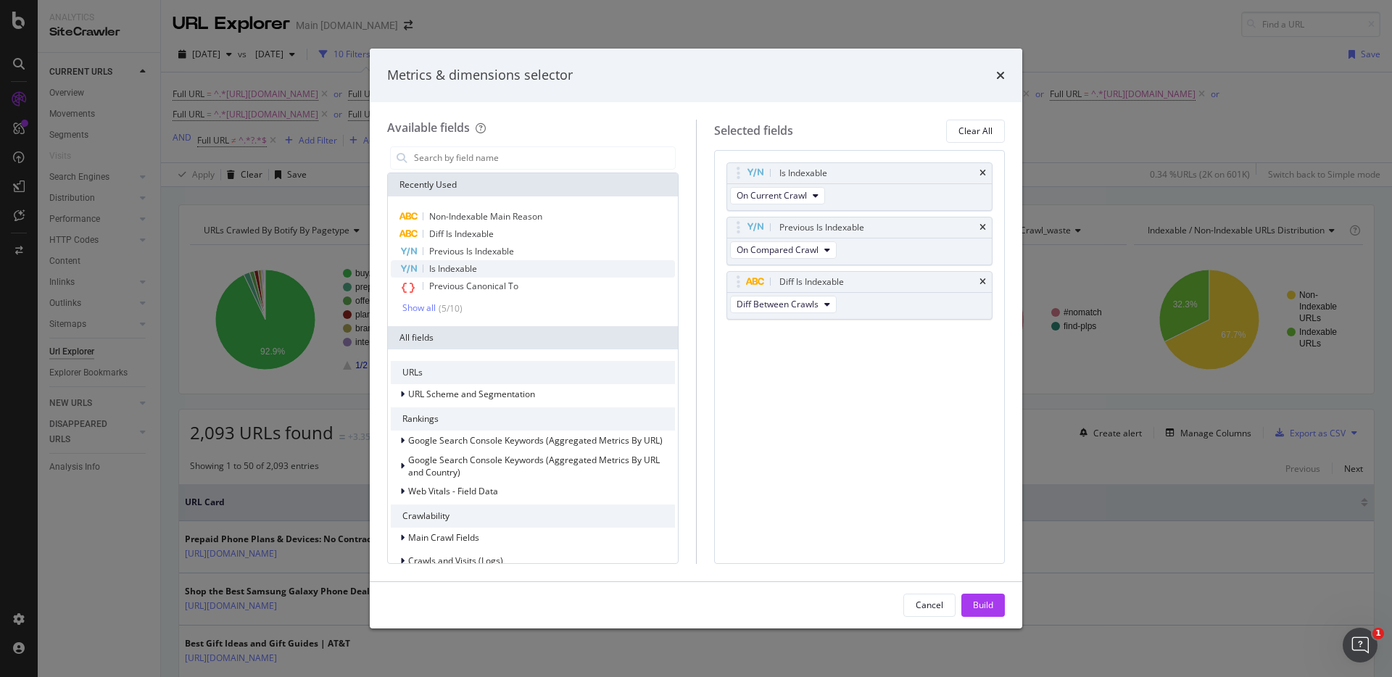
scroll to position [5, 0]
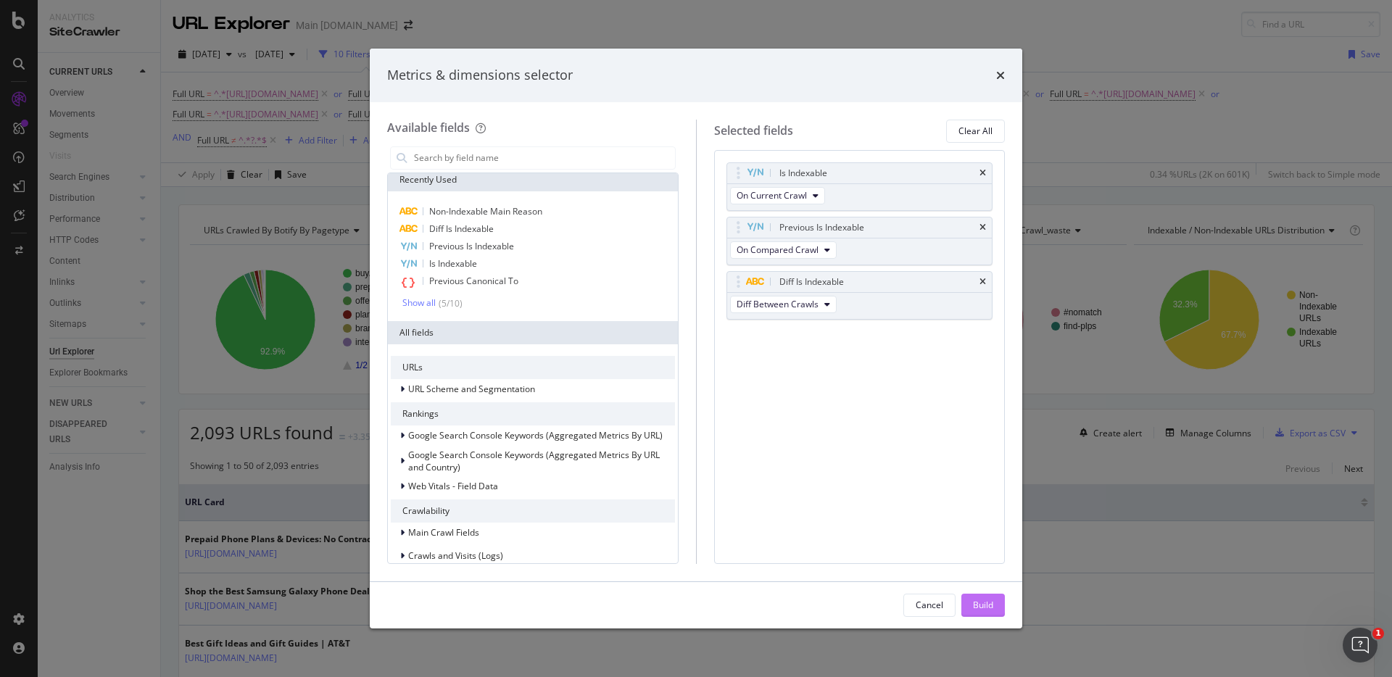
click at [989, 599] on div "Build" at bounding box center [983, 605] width 20 height 12
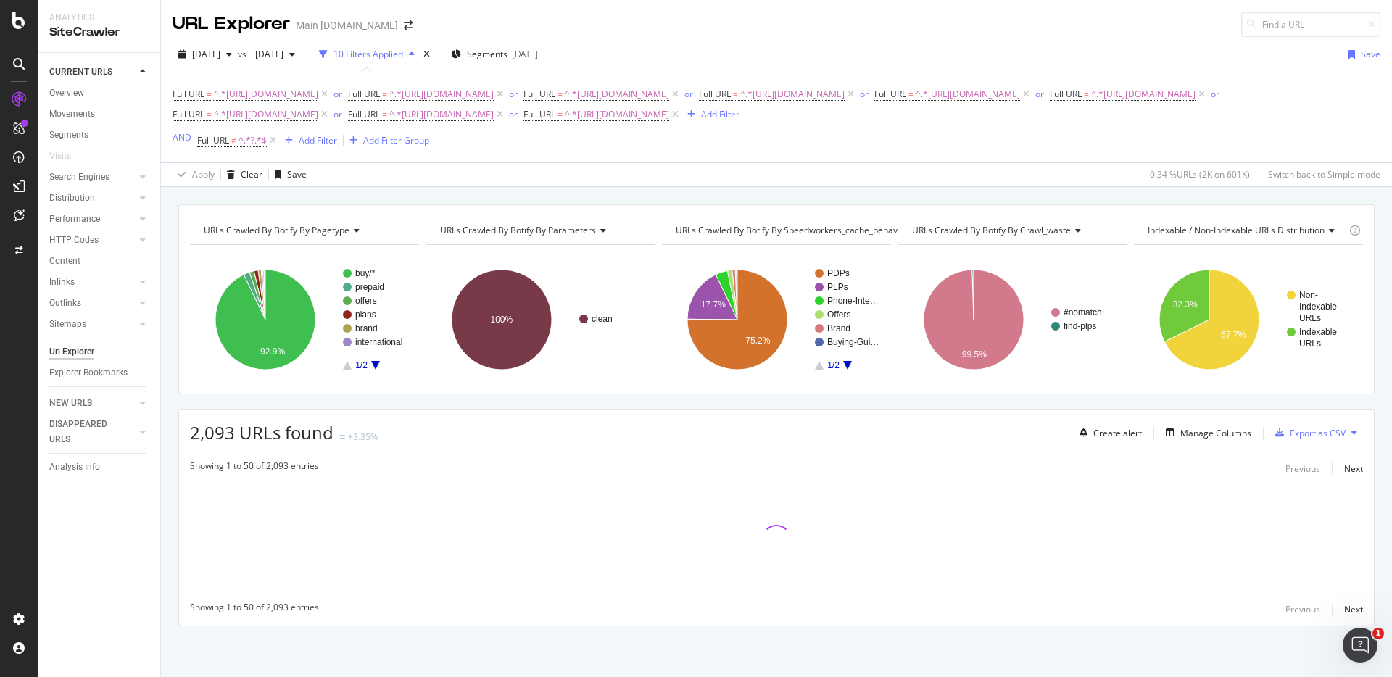
click at [909, 196] on div "URLs Crawled By Botify By pagetype Chart (by Value) Table Expand Export as CSV …" at bounding box center [776, 204] width 1231 height 35
click at [1228, 430] on div "Manage Columns" at bounding box center [1215, 433] width 71 height 12
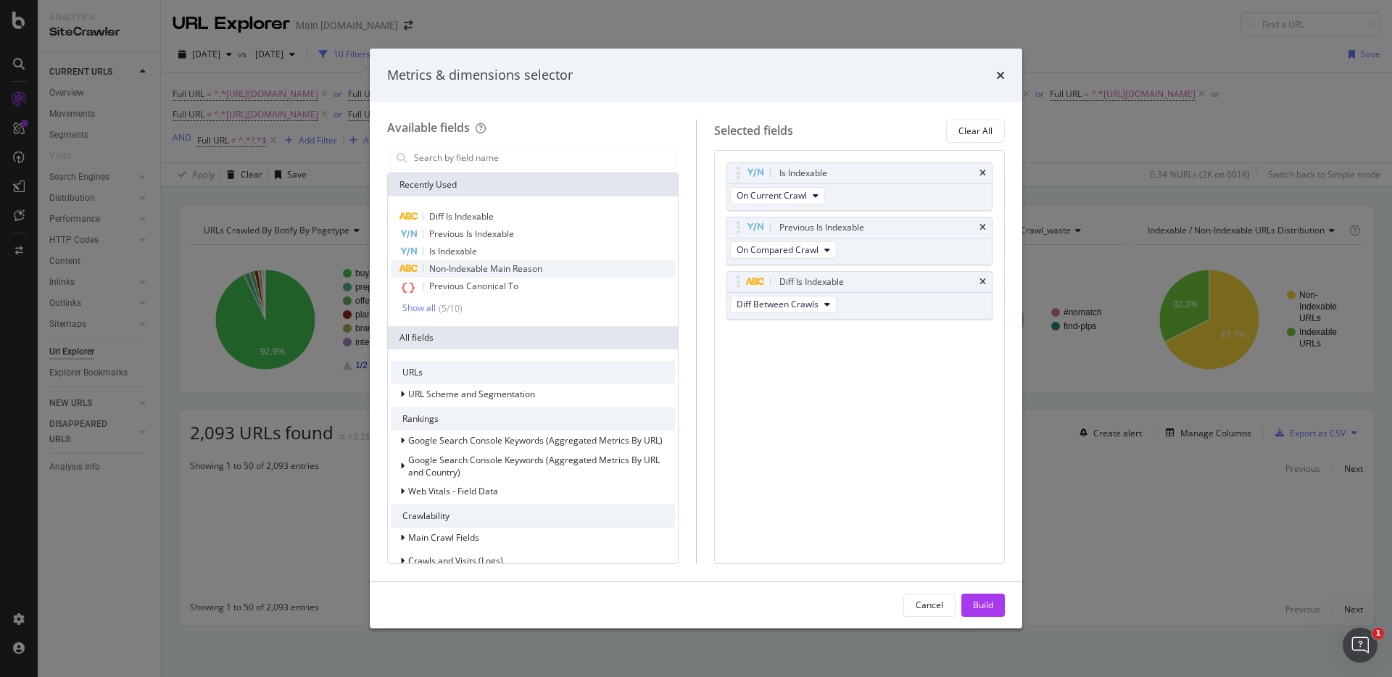
click at [475, 267] on span "Non-Indexable Main Reason" at bounding box center [485, 268] width 113 height 12
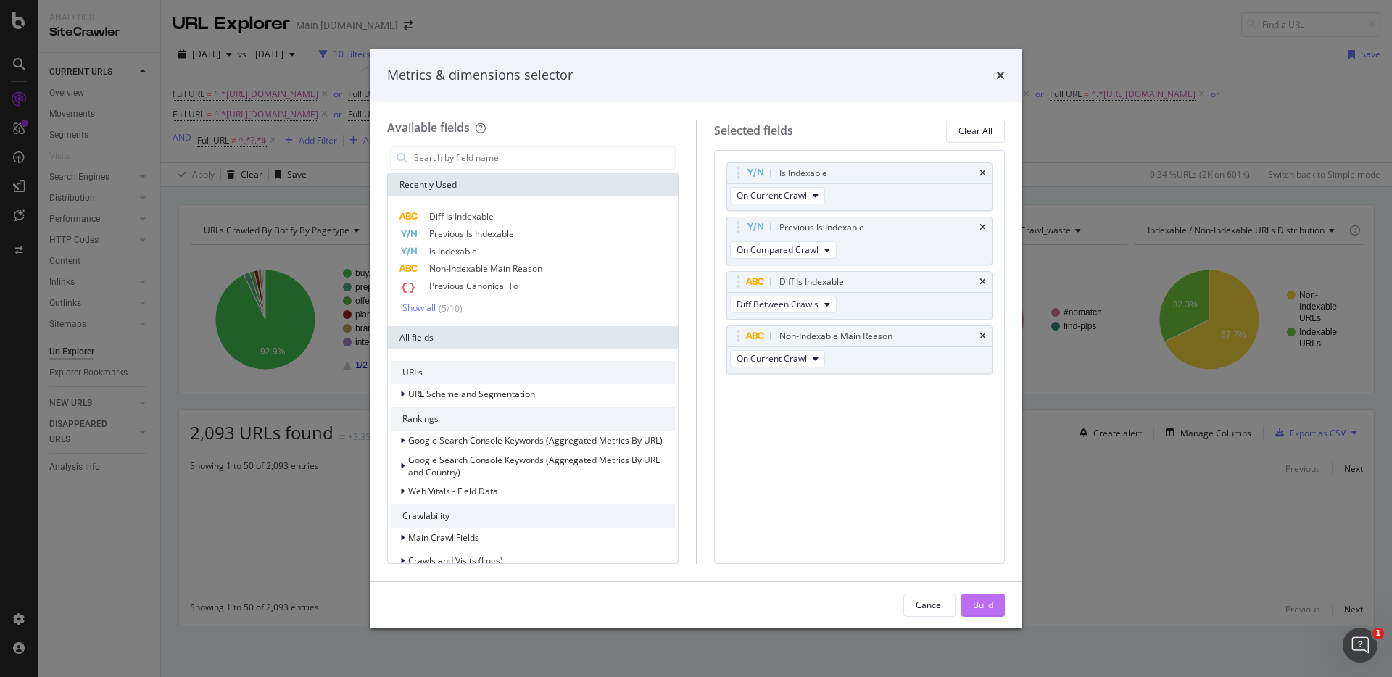
click at [982, 603] on div "Build" at bounding box center [983, 605] width 20 height 12
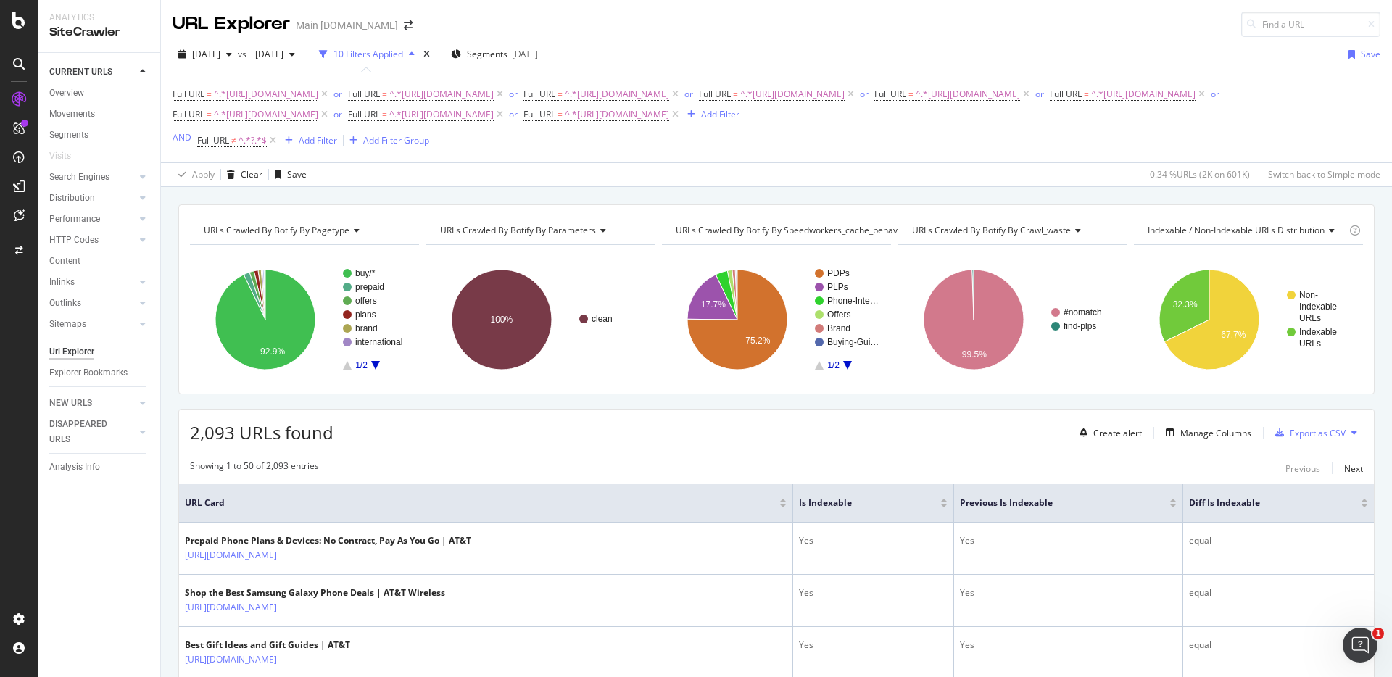
click at [1025, 196] on div "URLs Crawled By Botify By pagetype Chart (by Value) Table Expand Export as CSV …" at bounding box center [776, 204] width 1231 height 35
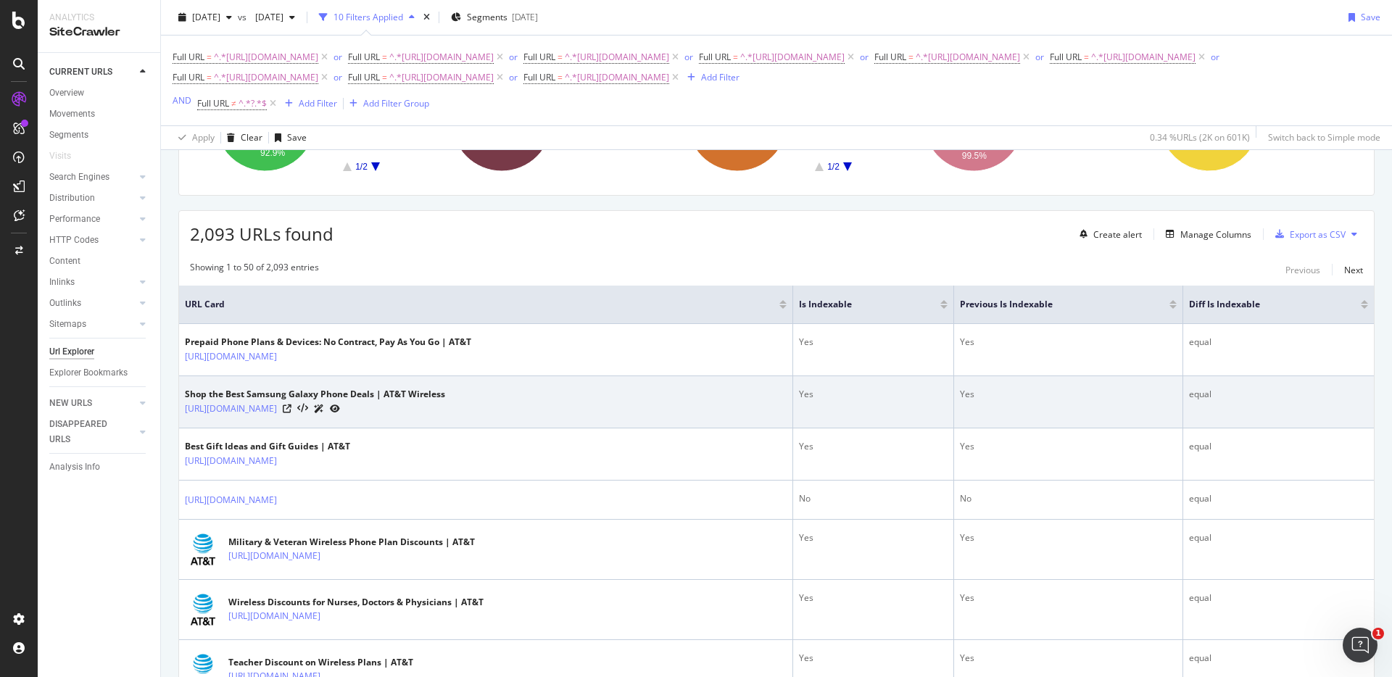
scroll to position [99, 0]
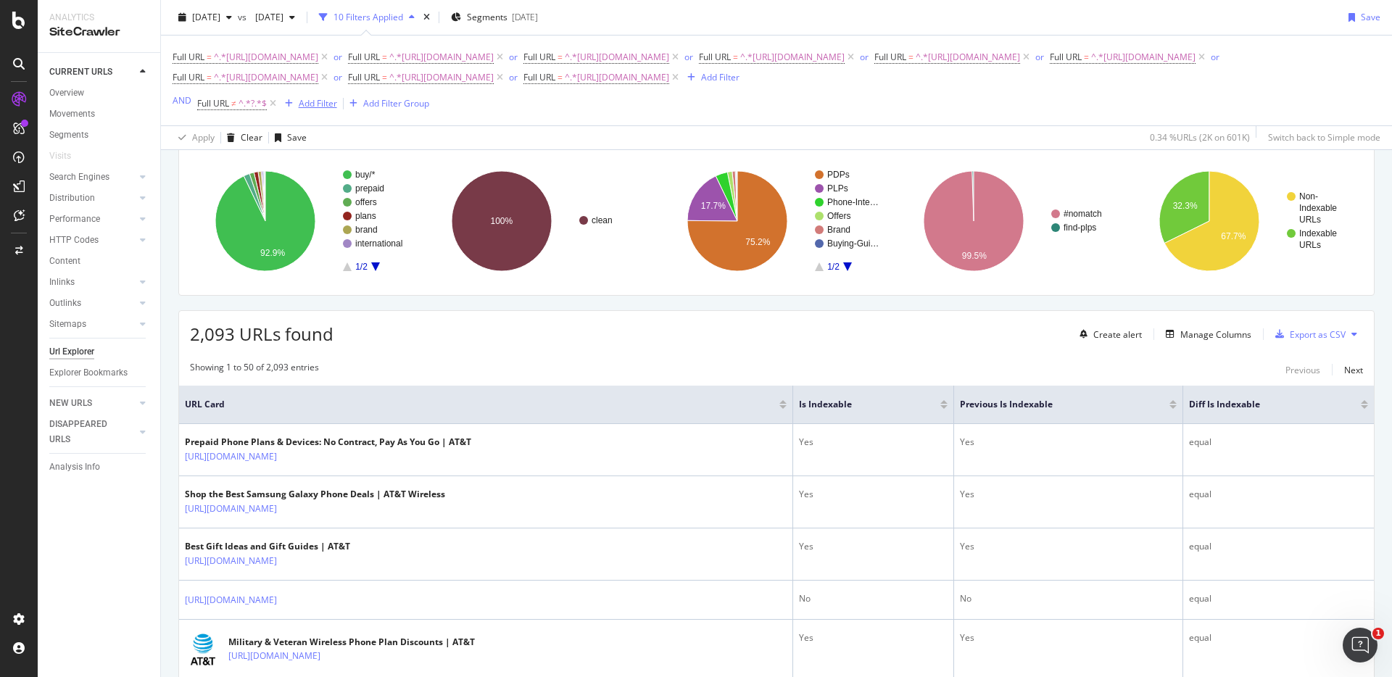
click at [318, 99] on div "Add Filter" at bounding box center [318, 103] width 38 height 12
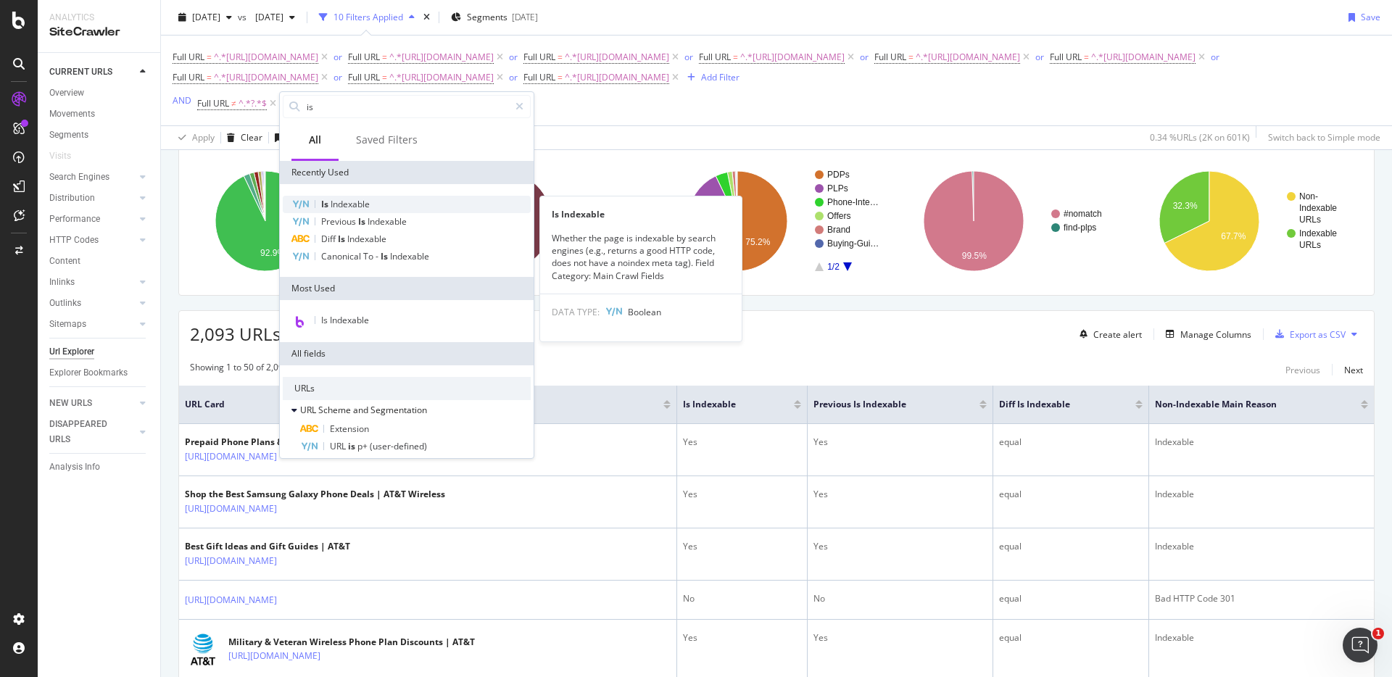
type input "is"
click at [378, 205] on div "Is Indexable" at bounding box center [407, 204] width 248 height 17
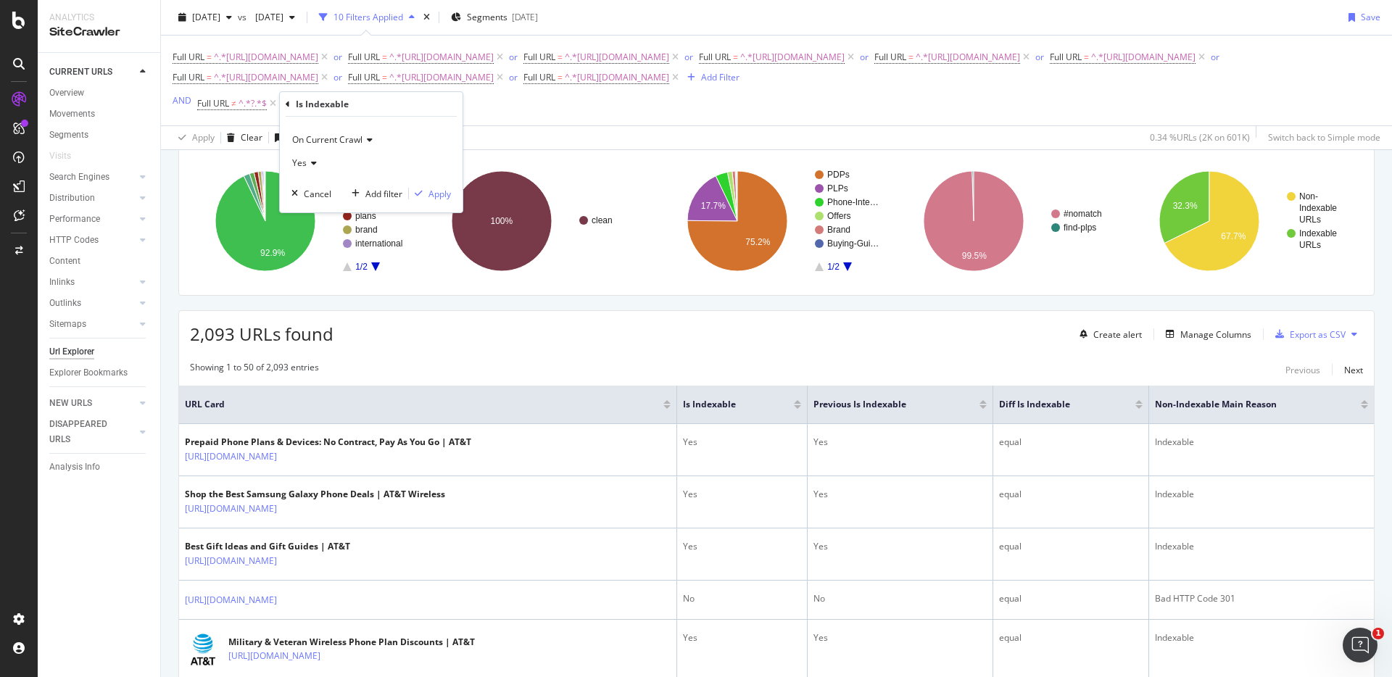
click at [317, 167] on div "Yes" at bounding box center [370, 163] width 159 height 23
click at [309, 206] on span "No" at bounding box center [305, 212] width 12 height 12
click at [432, 194] on div "Apply" at bounding box center [439, 194] width 22 height 12
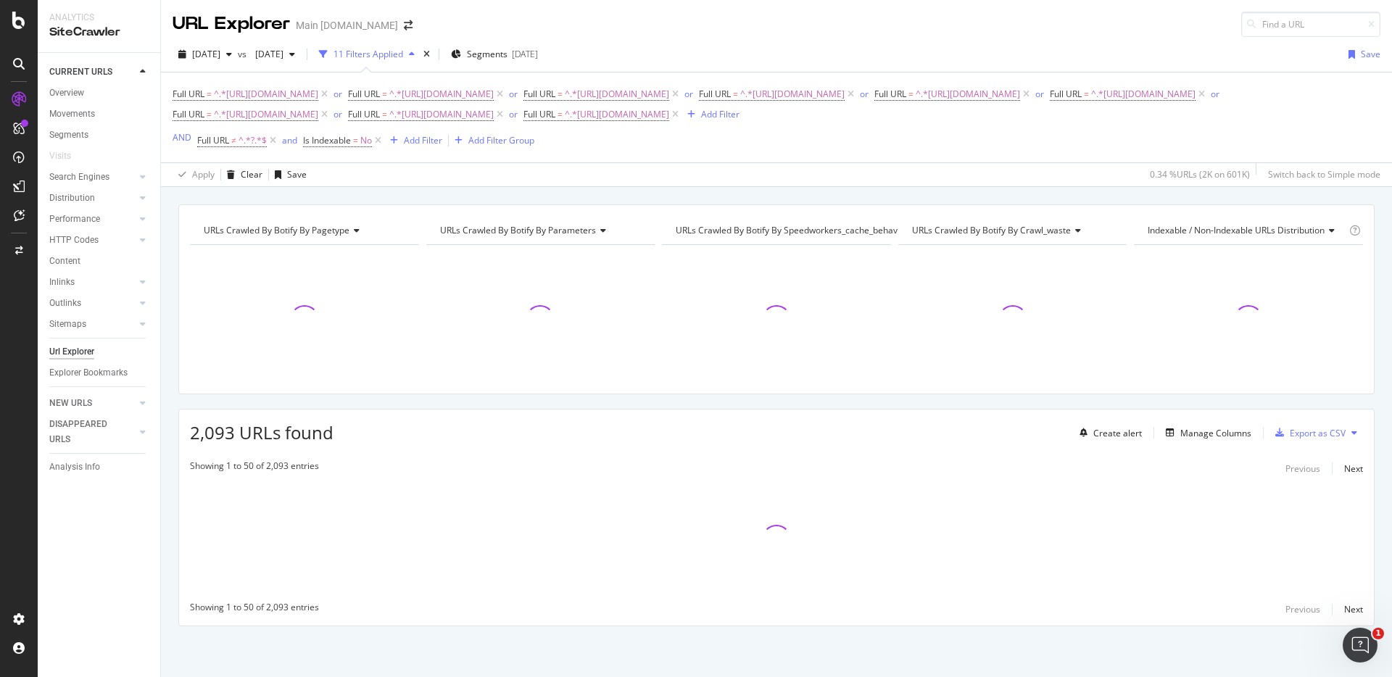
click at [999, 185] on div "Apply Clear Save 0.34 % URLs ( 2K on 601K ) Switch back to Simple mode" at bounding box center [776, 174] width 1231 height 24
click at [1098, 189] on div "URLs Crawled By Botify By pagetype Chart (by Value) Table Expand Export as CSV …" at bounding box center [776, 204] width 1231 height 35
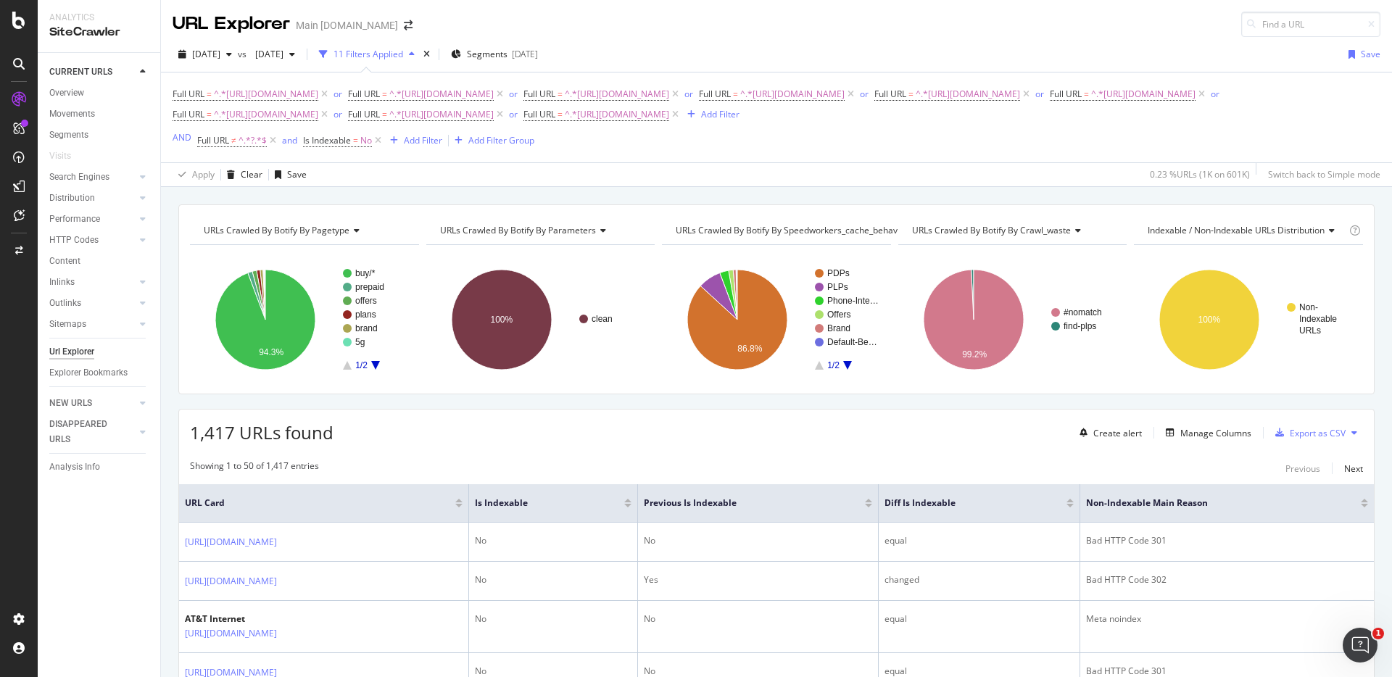
click at [1130, 194] on div "URLs Crawled By Botify By pagetype Chart (by Value) Table Expand Export as CSV …" at bounding box center [776, 204] width 1231 height 35
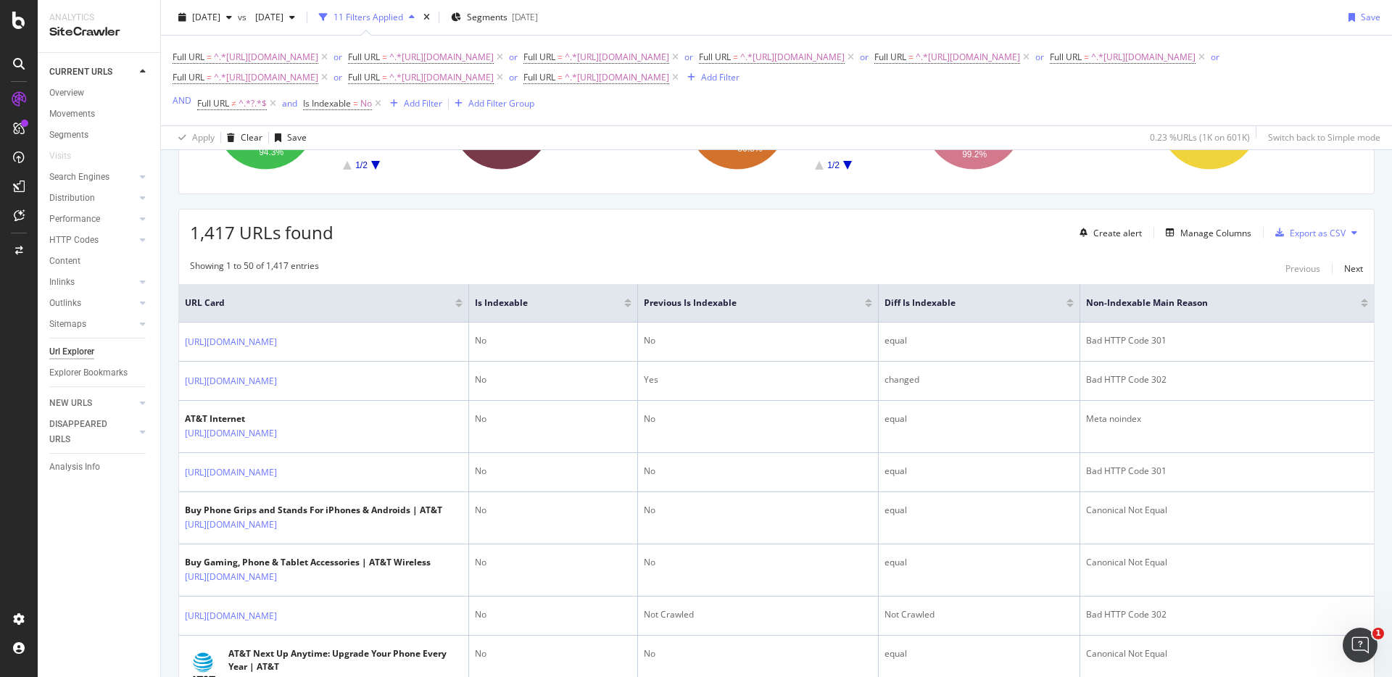
scroll to position [208, 0]
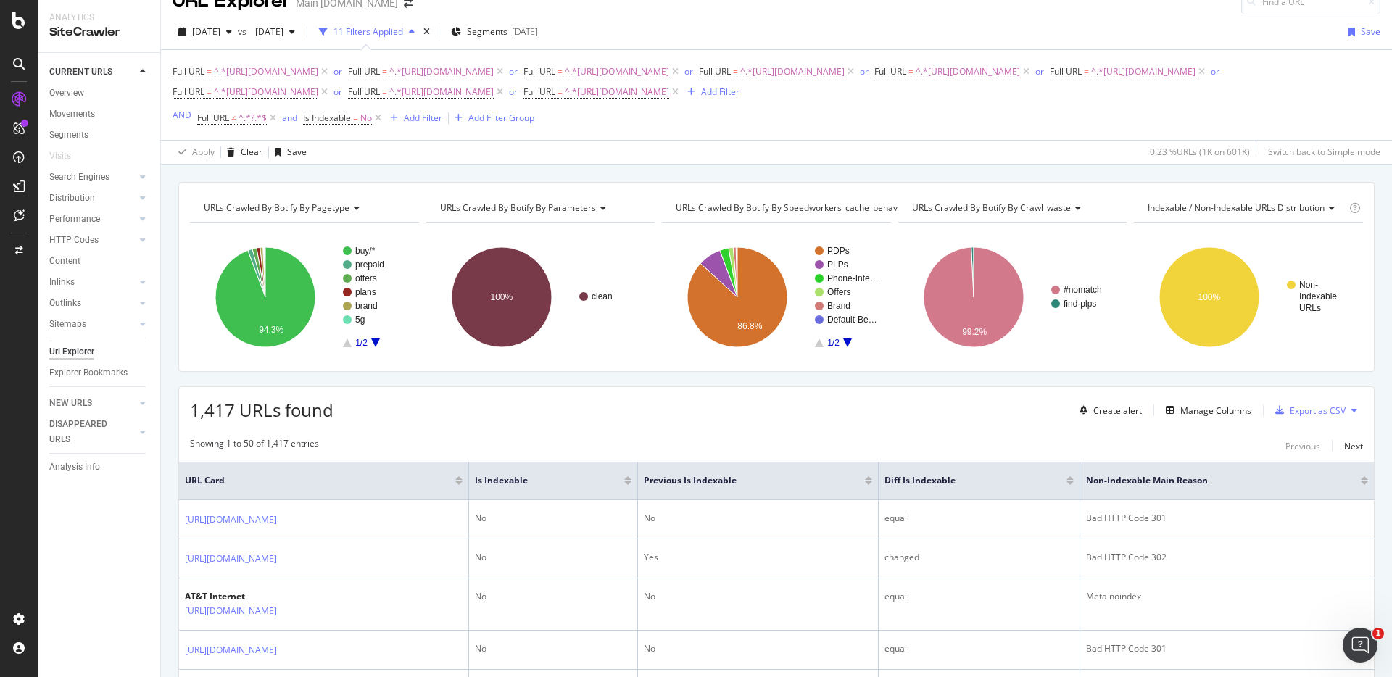
scroll to position [0, 0]
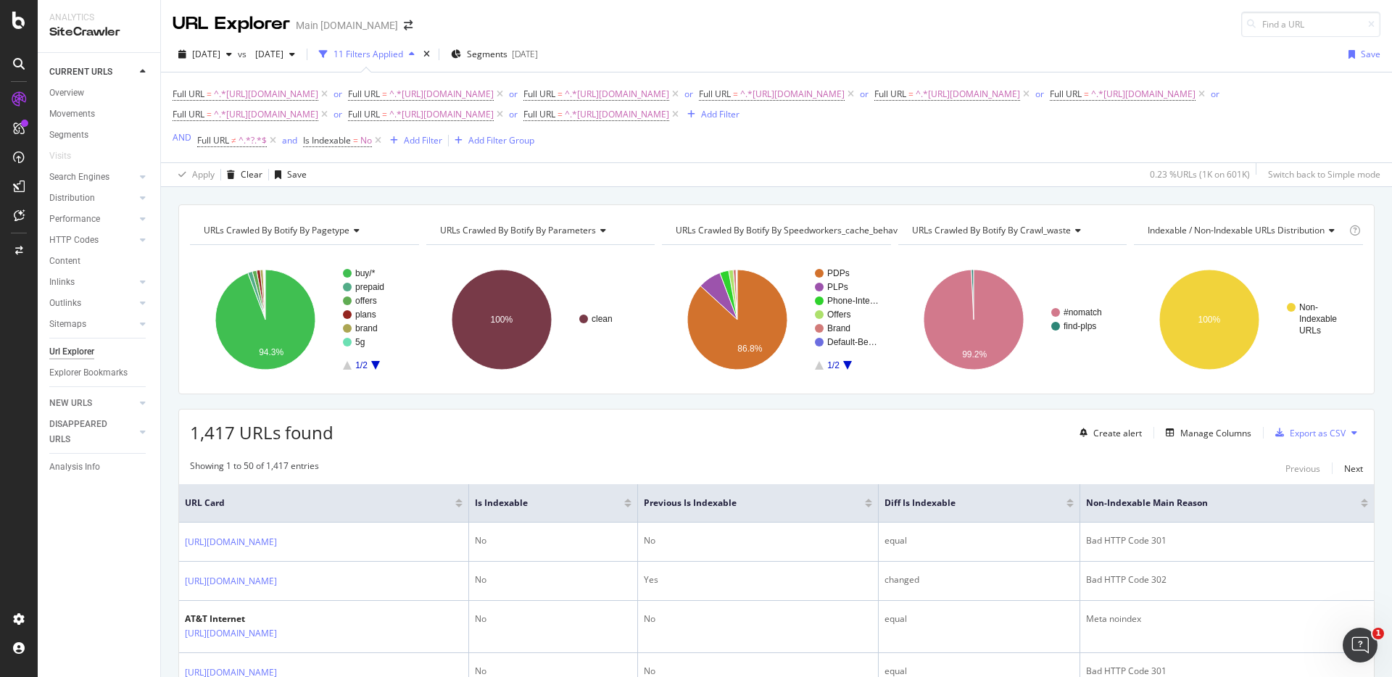
click at [1069, 182] on div "Apply Clear Save 0.23 % URLs ( 1K on 601K ) Switch back to Simple mode" at bounding box center [776, 174] width 1231 height 24
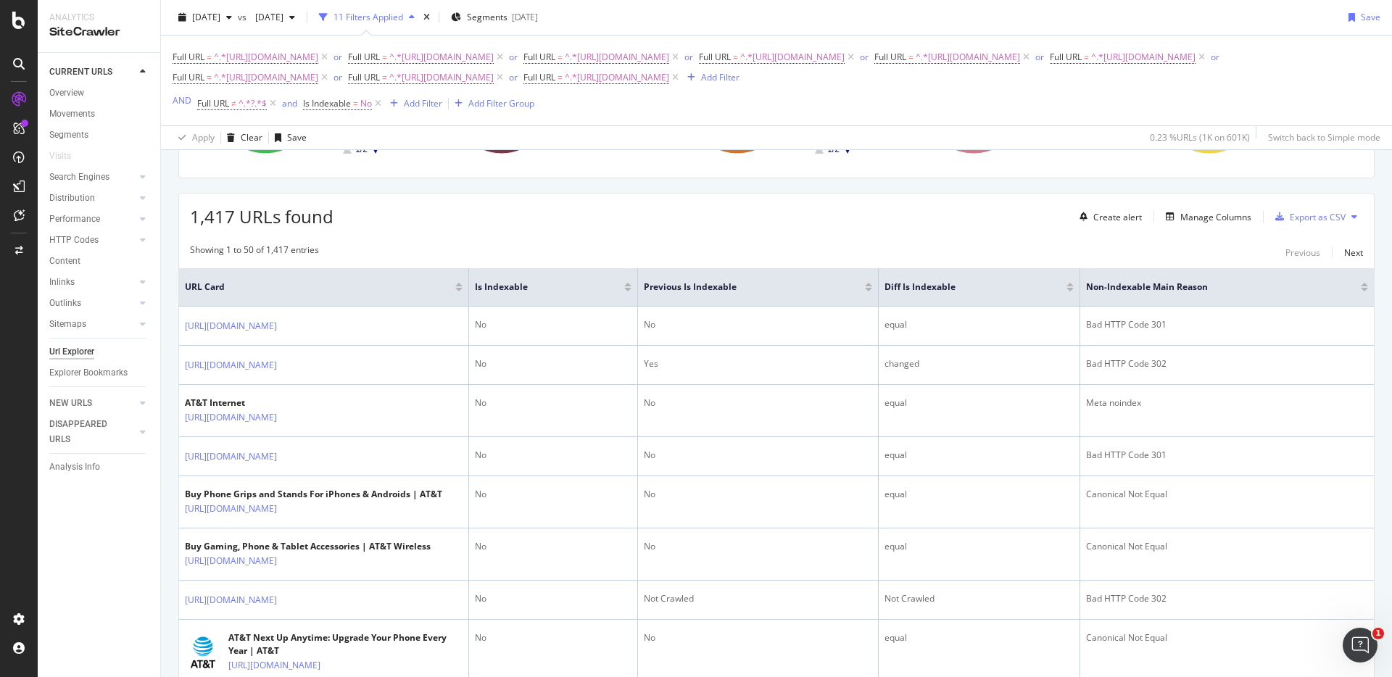
scroll to position [227, 0]
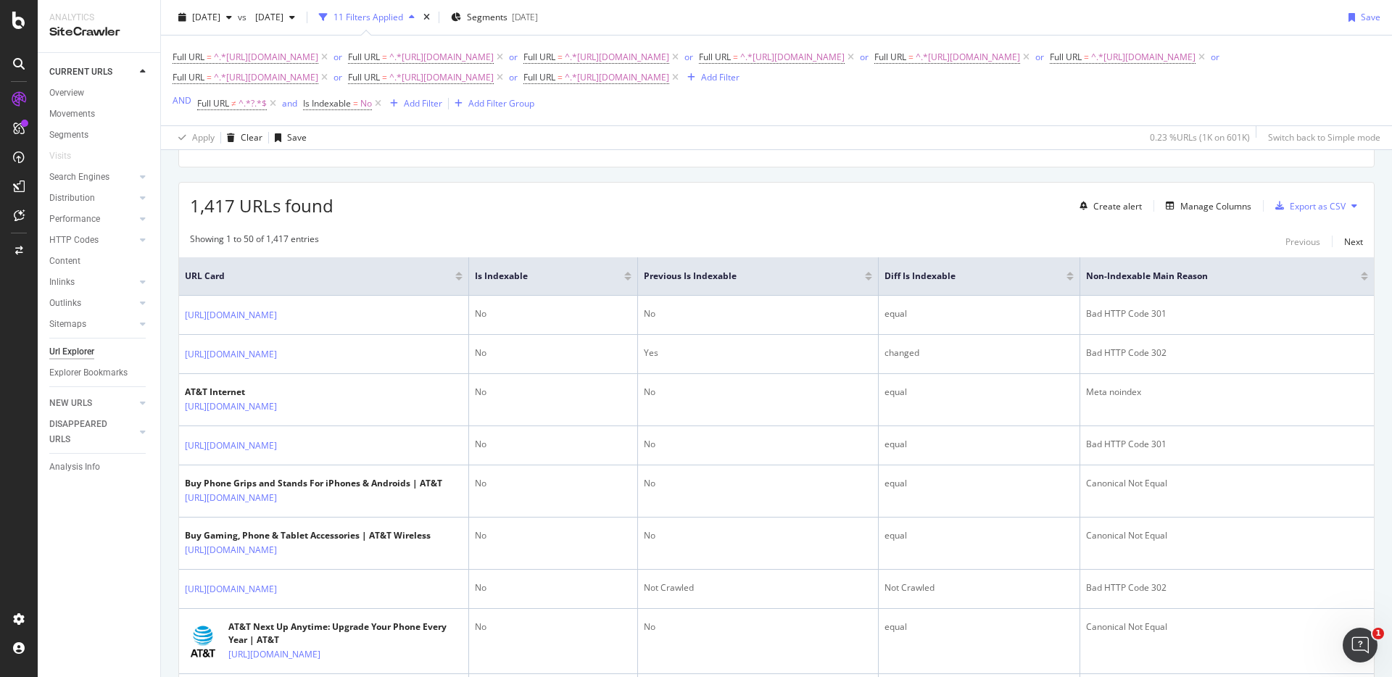
click at [976, 194] on div "1,417 URLs found Create alert Manage Columns Export as CSV" at bounding box center [776, 201] width 1195 height 36
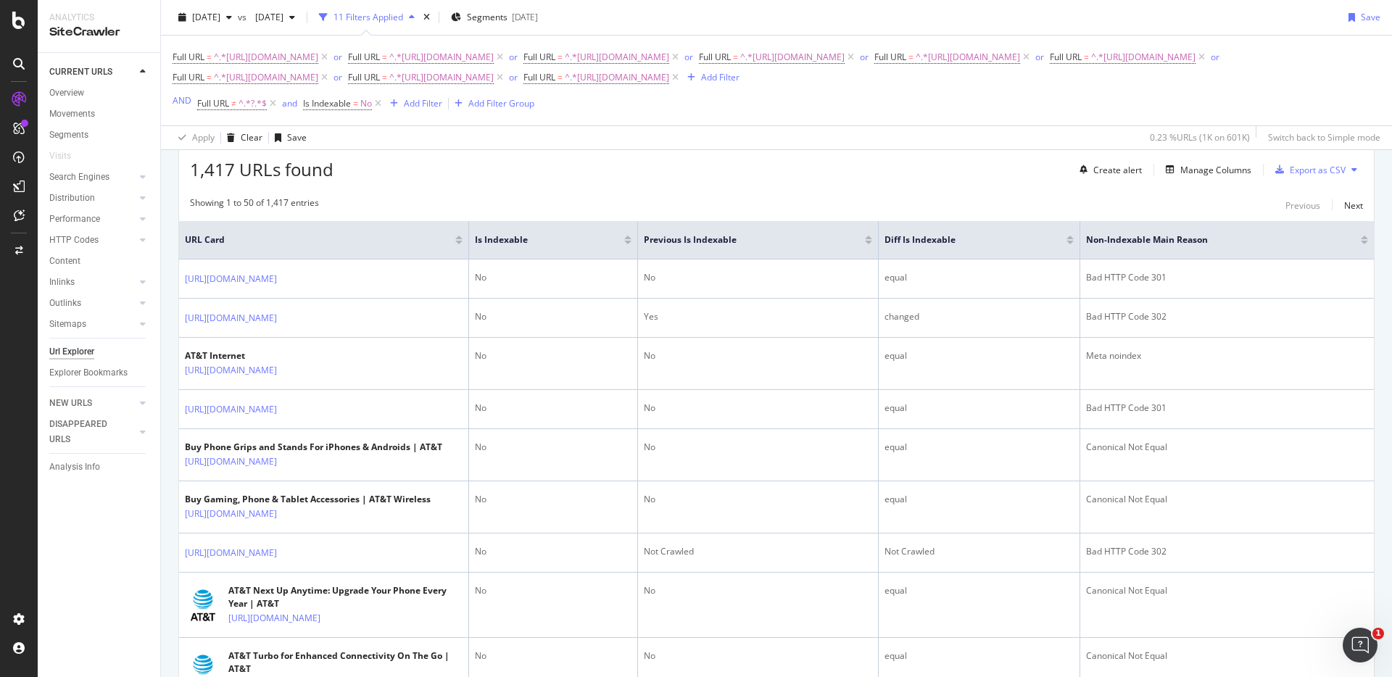
scroll to position [240, 0]
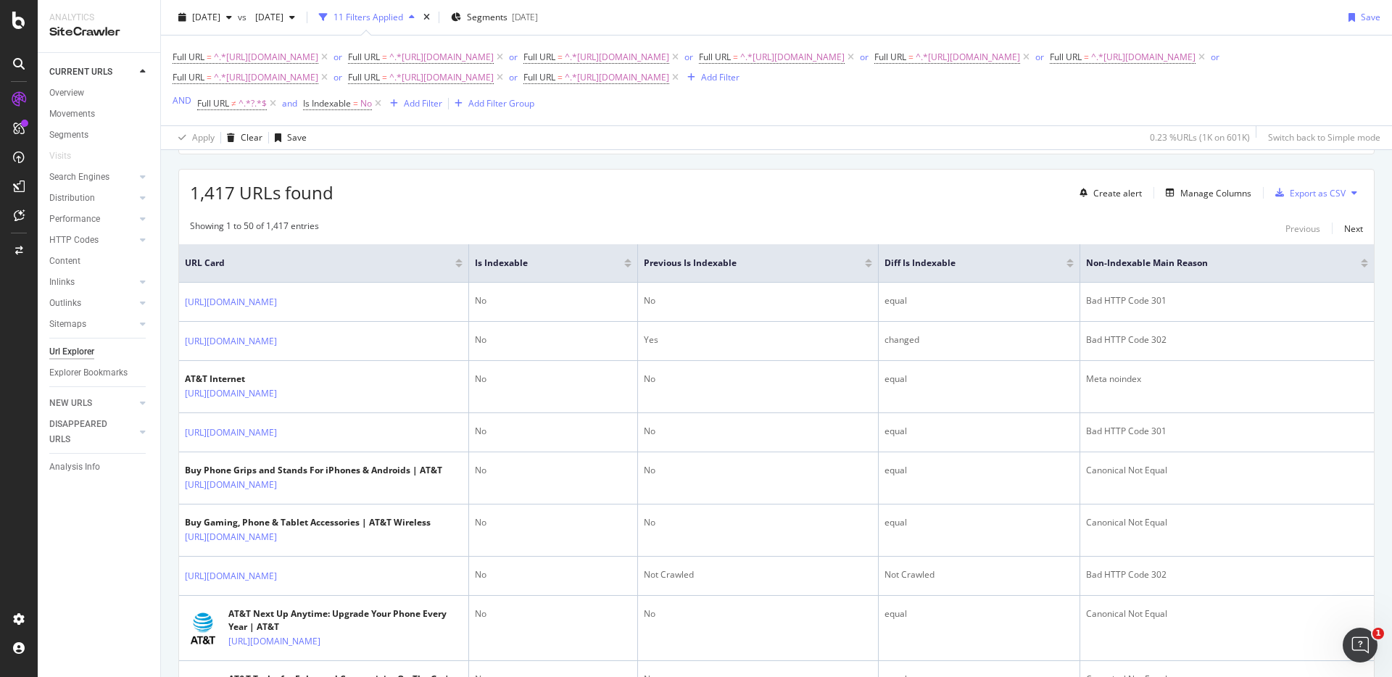
click at [1009, 199] on div "1,417 URLs found Create alert Manage Columns Export as CSV" at bounding box center [776, 188] width 1195 height 36
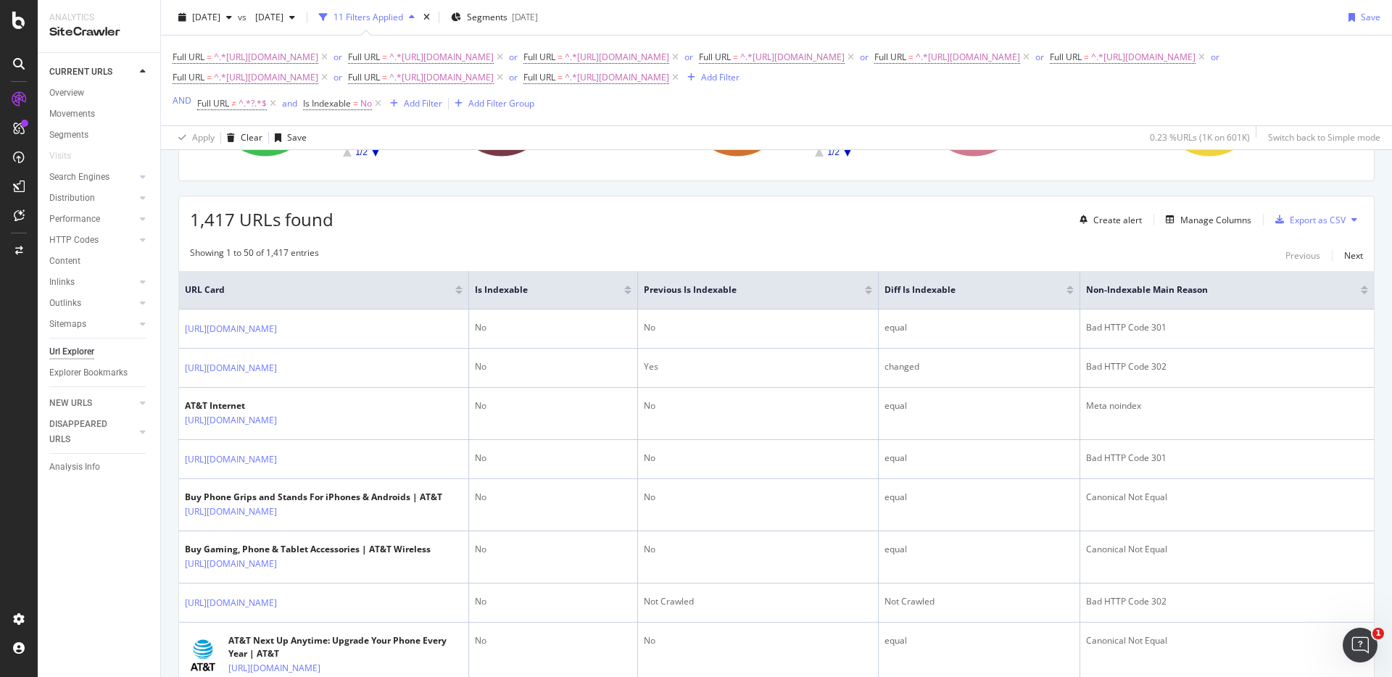
scroll to position [211, 0]
click at [1184, 224] on div "Manage Columns" at bounding box center [1215, 222] width 71 height 12
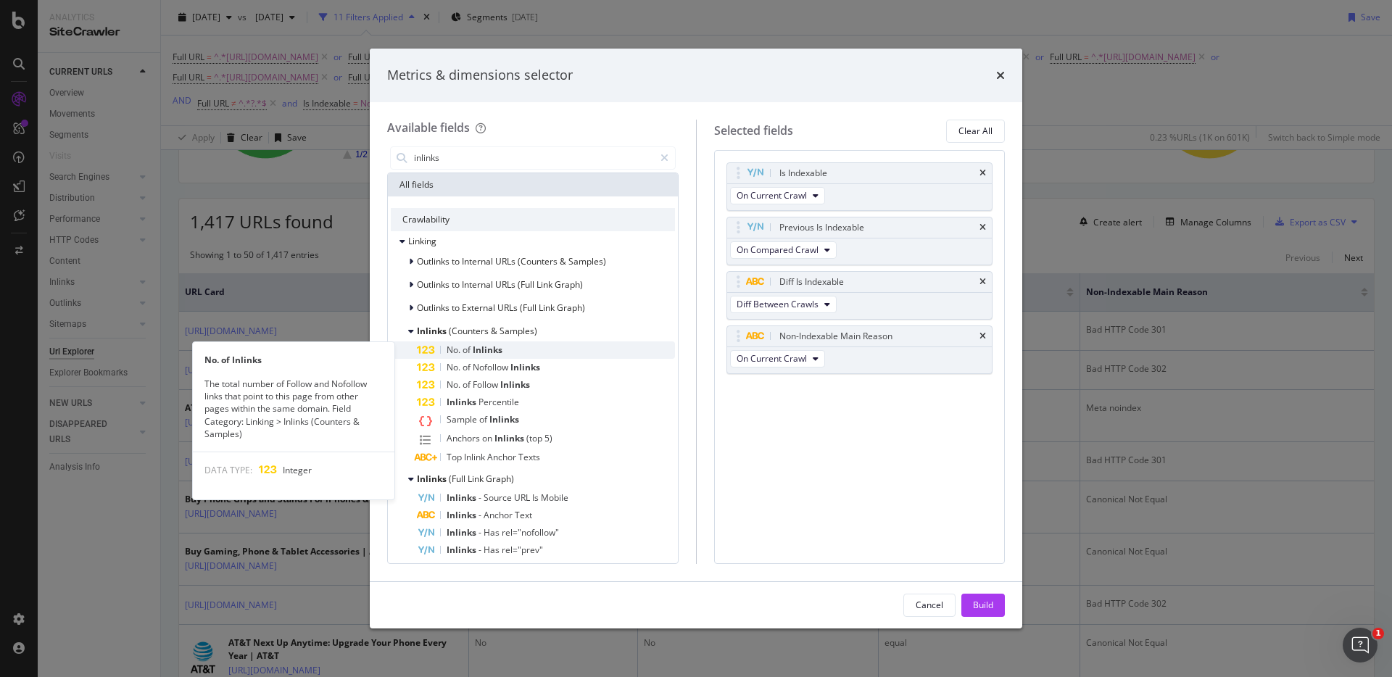
type input "inlinks"
click at [500, 352] on span "Inlinks" at bounding box center [488, 350] width 30 height 12
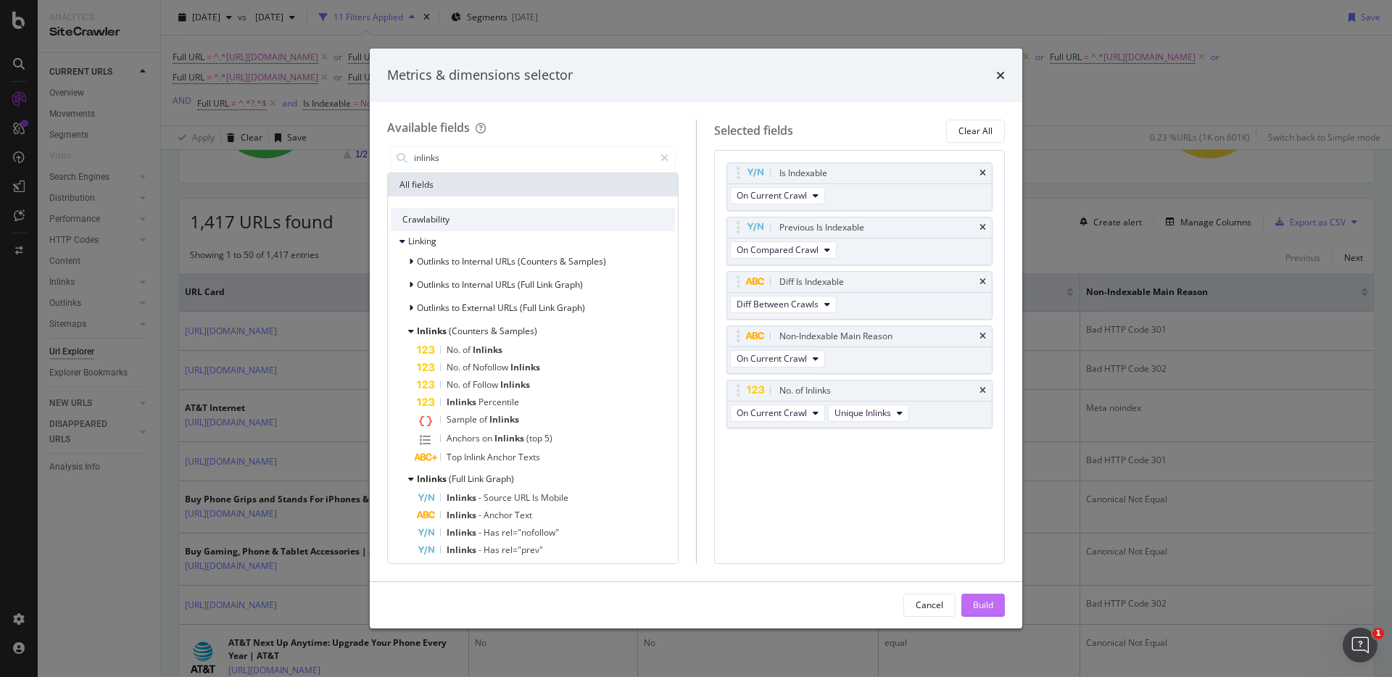
click at [973, 601] on div "Build" at bounding box center [983, 605] width 20 height 12
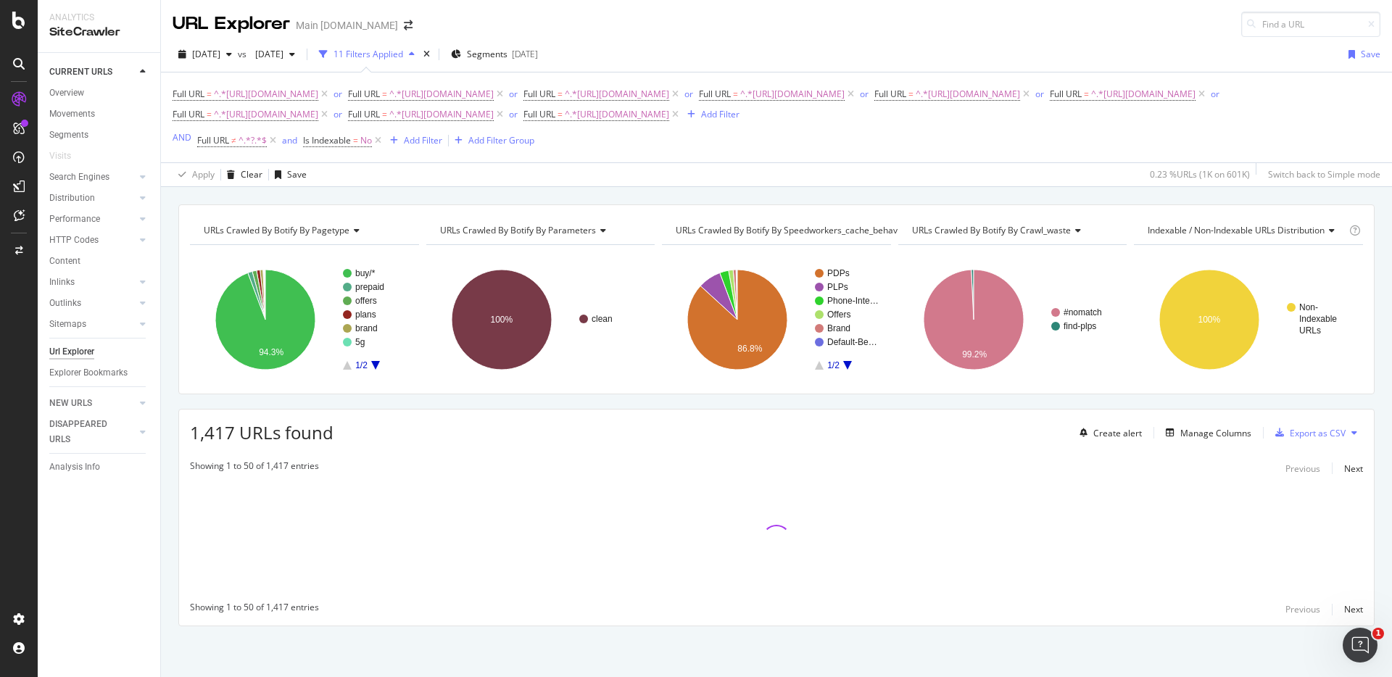
click at [1090, 192] on div "URLs Crawled By Botify By pagetype Chart (by Value) Table Expand Export as CSV …" at bounding box center [776, 204] width 1231 height 35
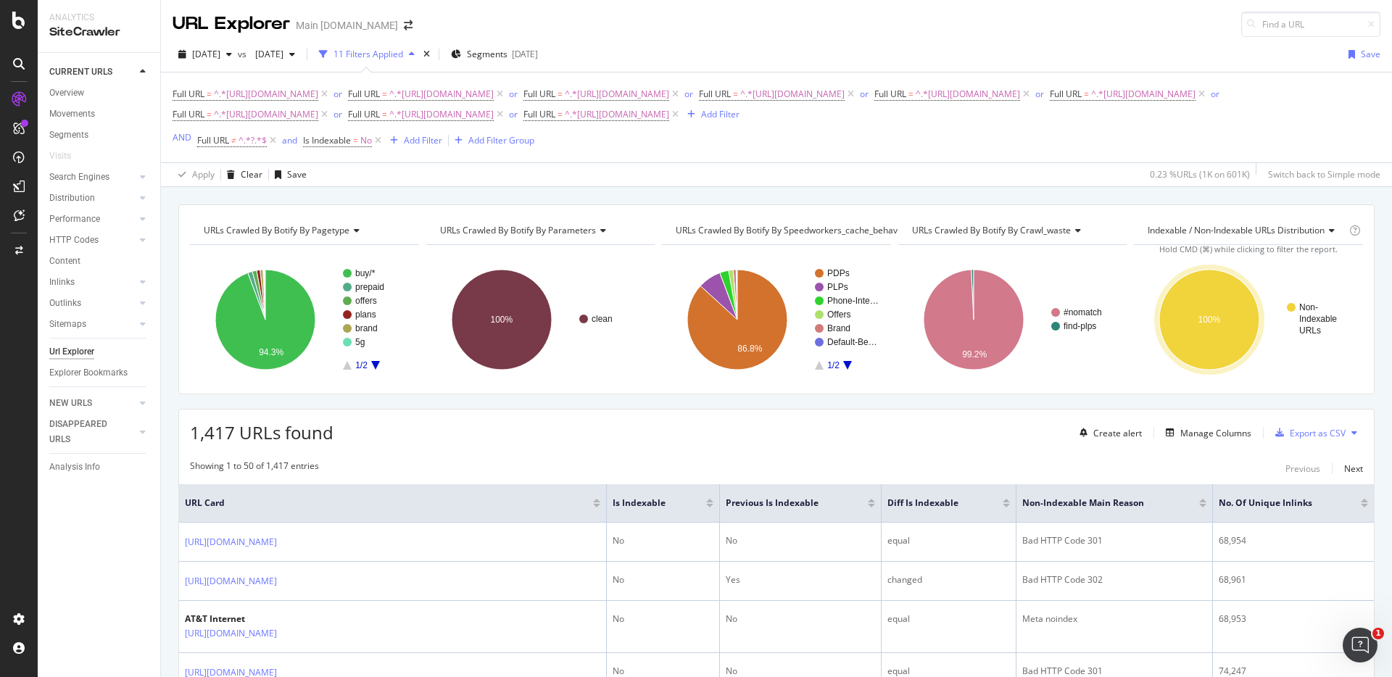
click at [935, 415] on div "1,417 URLs found Create alert Manage Columns Export as CSV" at bounding box center [776, 428] width 1195 height 36
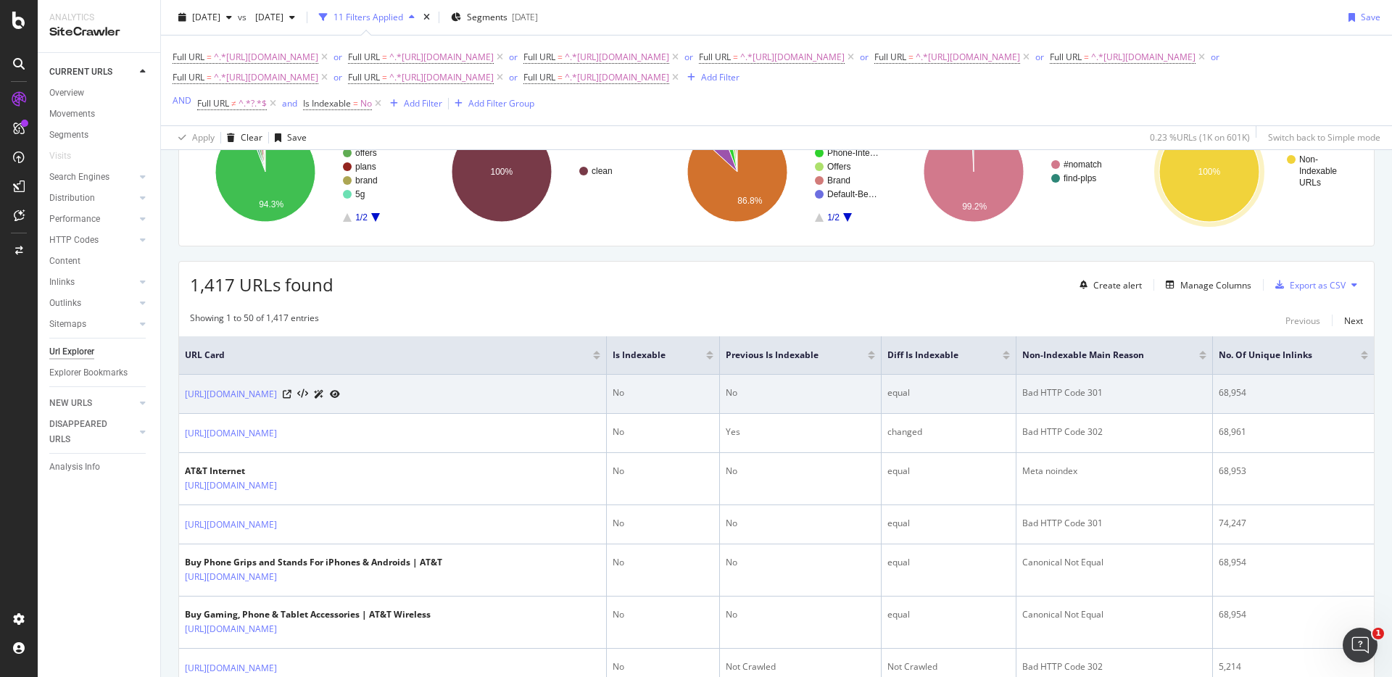
scroll to position [150, 0]
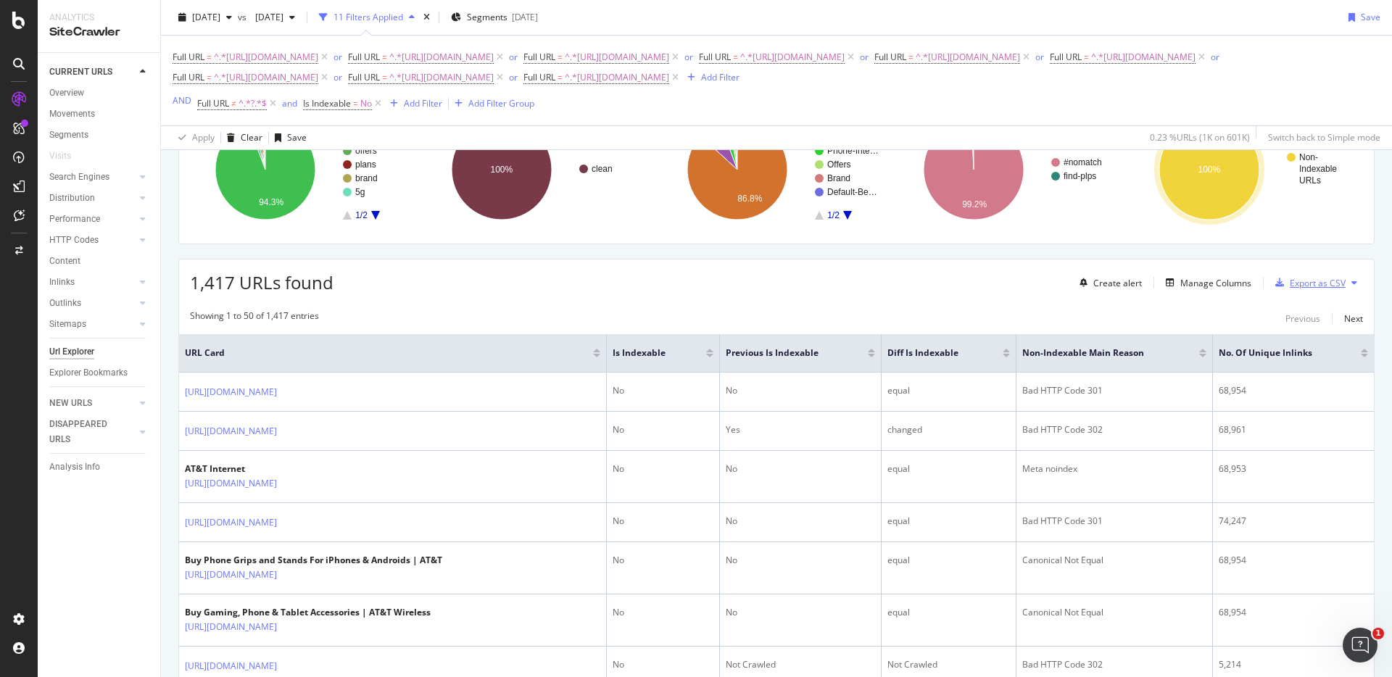
click at [1307, 285] on div "Export as CSV" at bounding box center [1318, 283] width 56 height 12
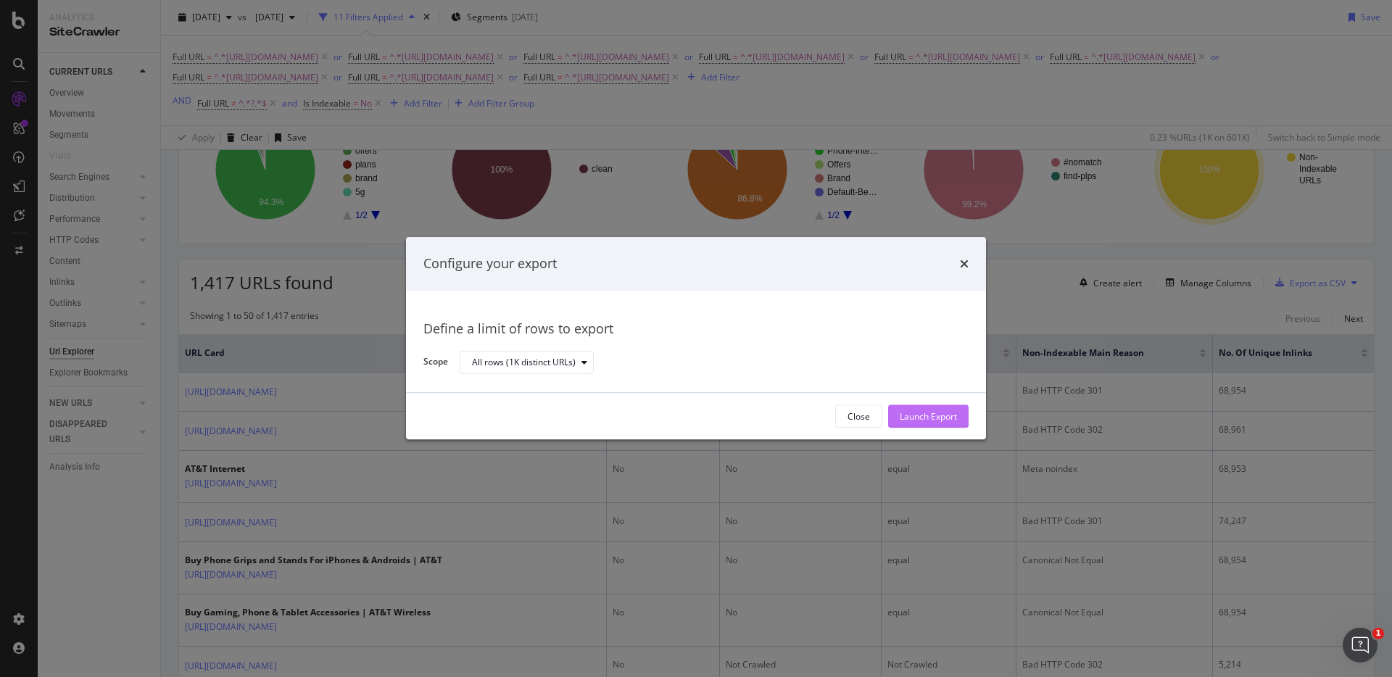
click at [934, 416] on div "Launch Export" at bounding box center [928, 416] width 57 height 12
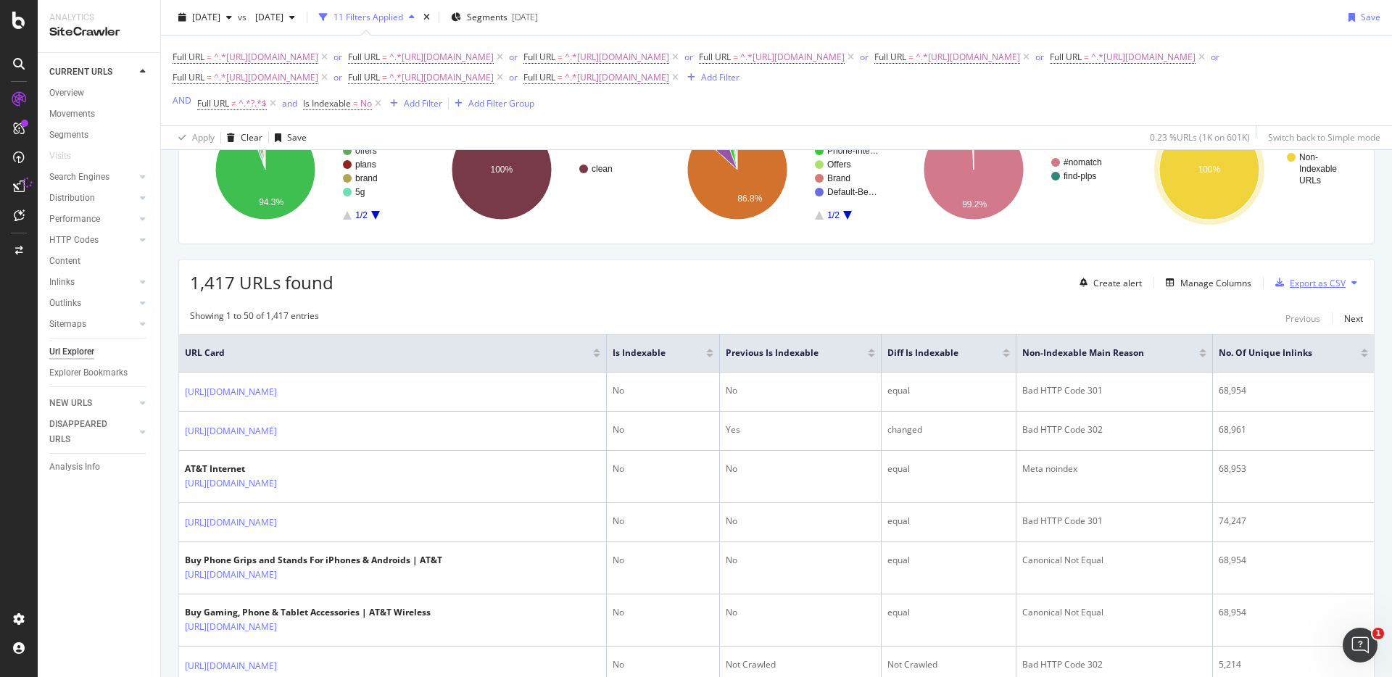
click at [1340, 281] on div "Export as CSV" at bounding box center [1318, 283] width 56 height 12
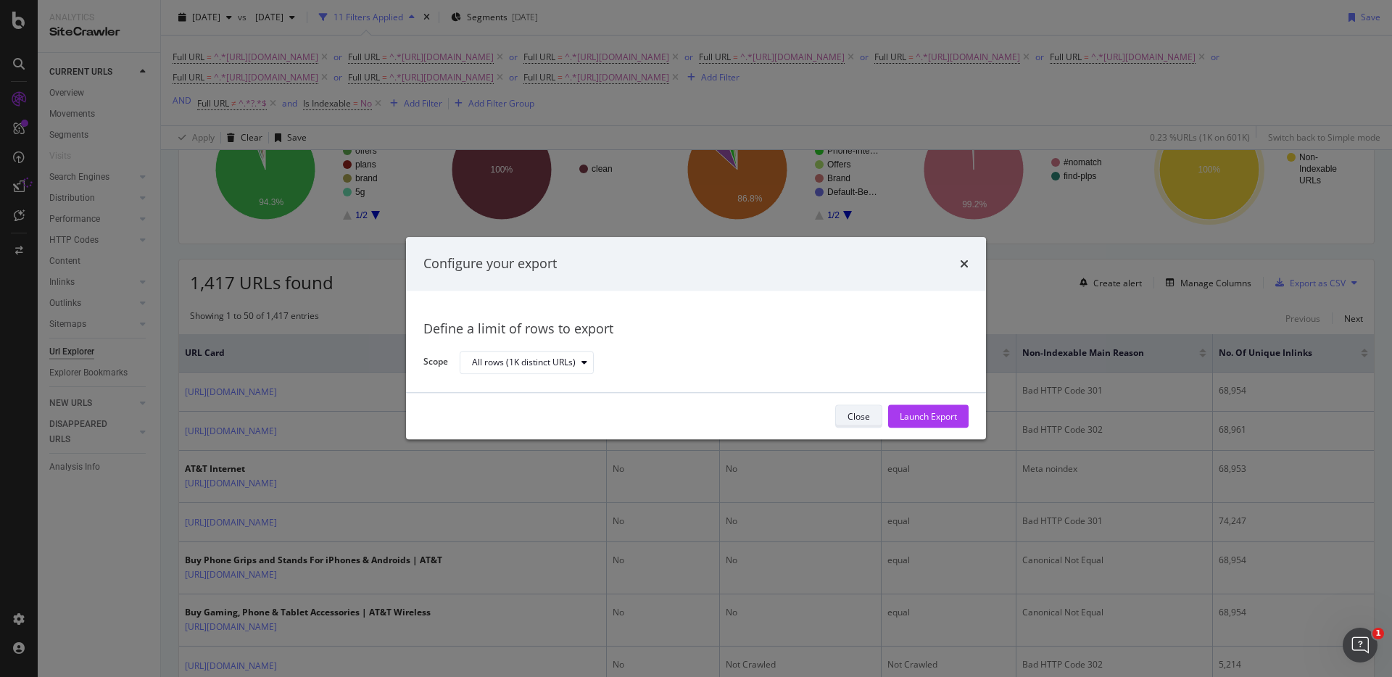
click at [854, 412] on div "Close" at bounding box center [858, 416] width 22 height 12
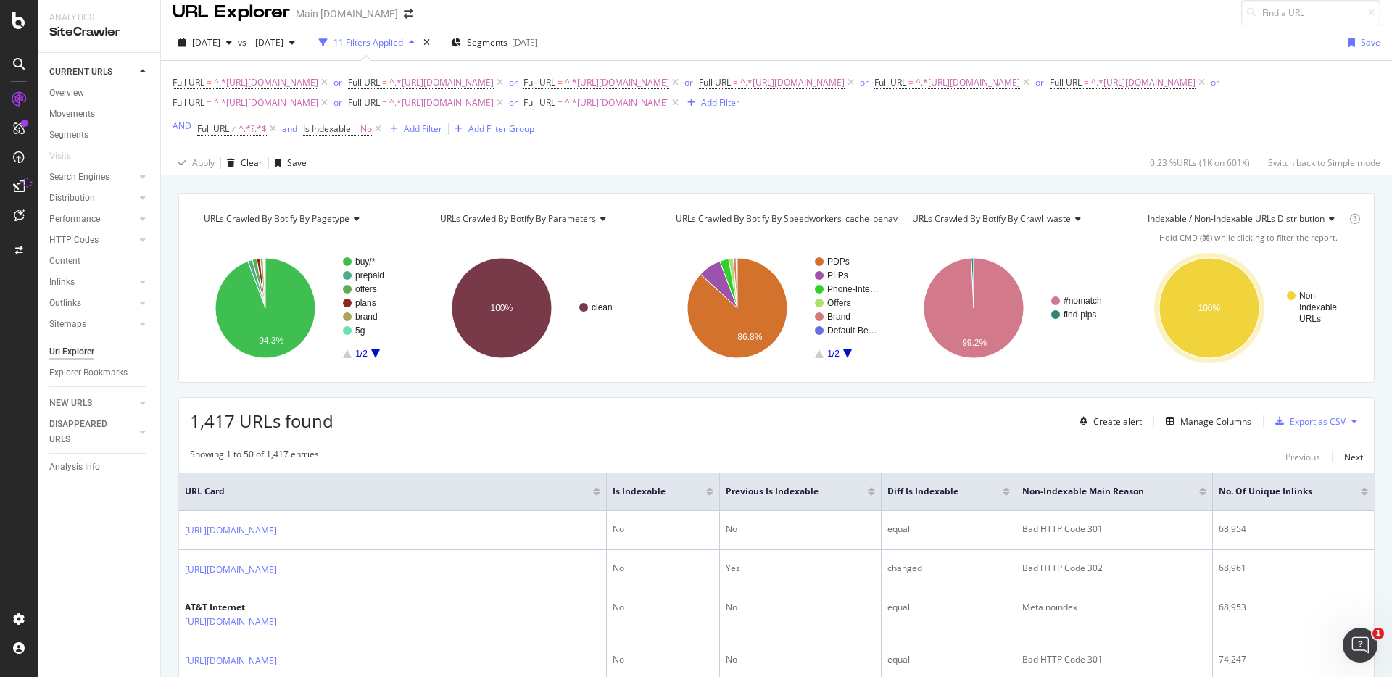
scroll to position [0, 0]
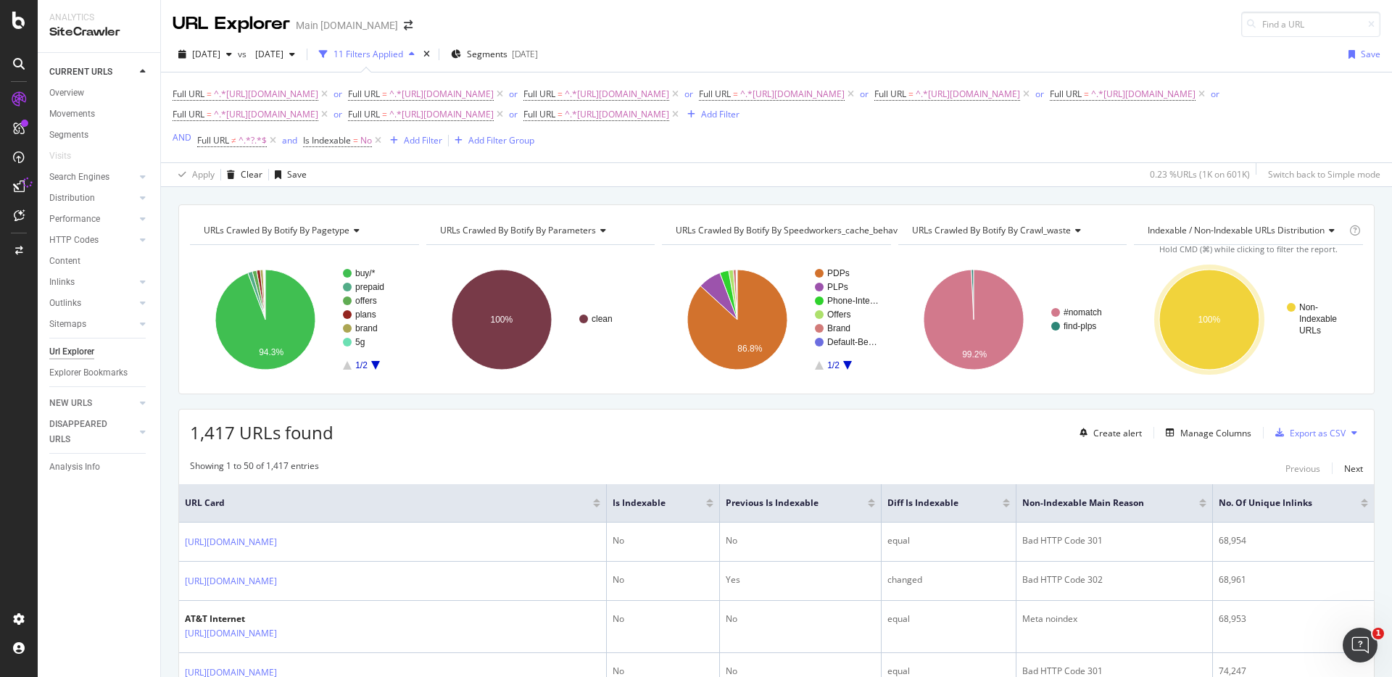
click at [948, 196] on div "URLs Crawled By Botify By pagetype Chart (by Value) Table Expand Export as CSV …" at bounding box center [776, 204] width 1231 height 35
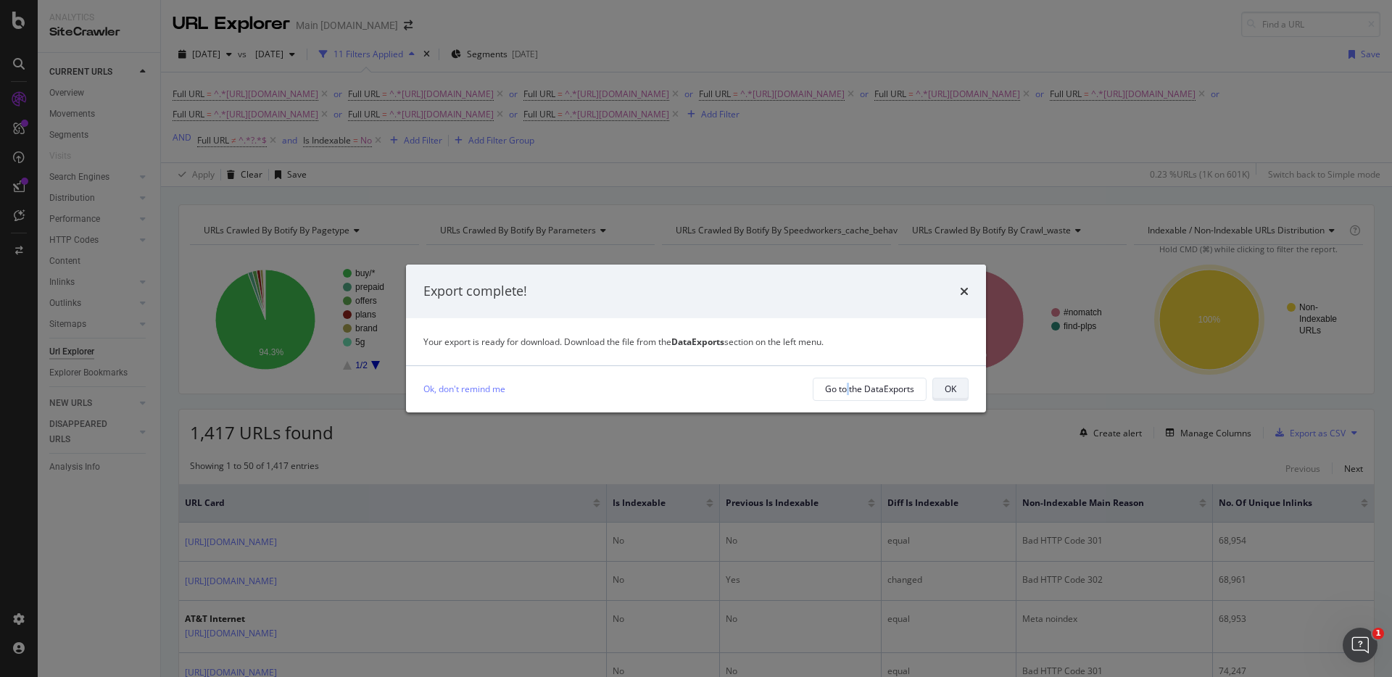
click at [952, 391] on div "OK" at bounding box center [951, 389] width 12 height 12
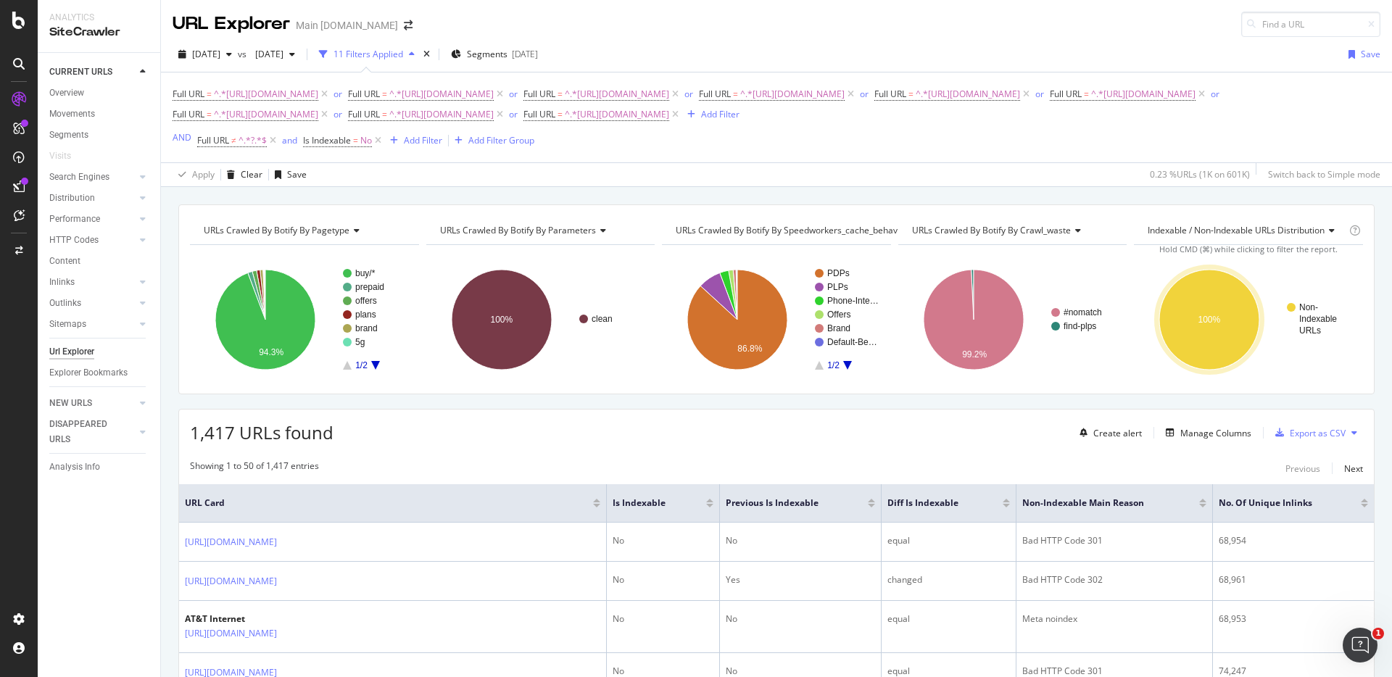
click at [1087, 189] on div "URLs Crawled By Botify By pagetype Chart (by Value) Table Expand Export as CSV …" at bounding box center [776, 204] width 1231 height 35
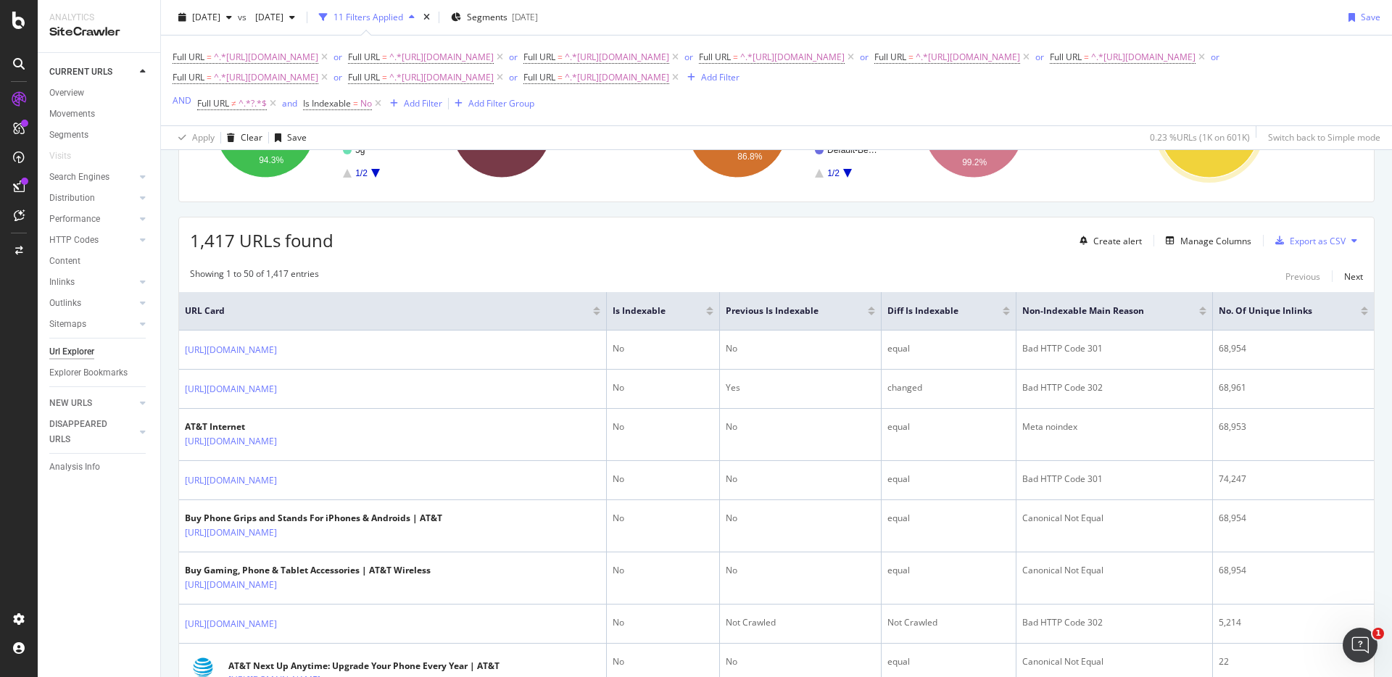
scroll to position [183, 0]
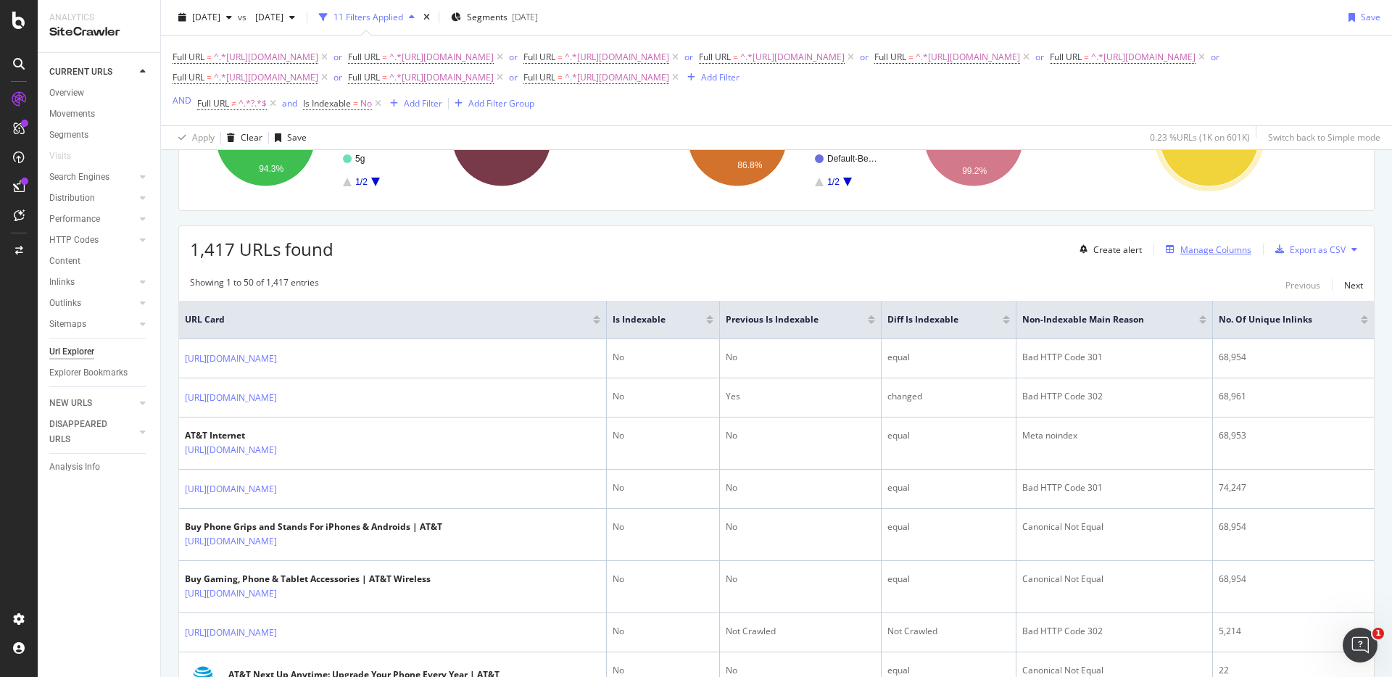
click at [1212, 245] on div "Manage Columns" at bounding box center [1215, 250] width 71 height 12
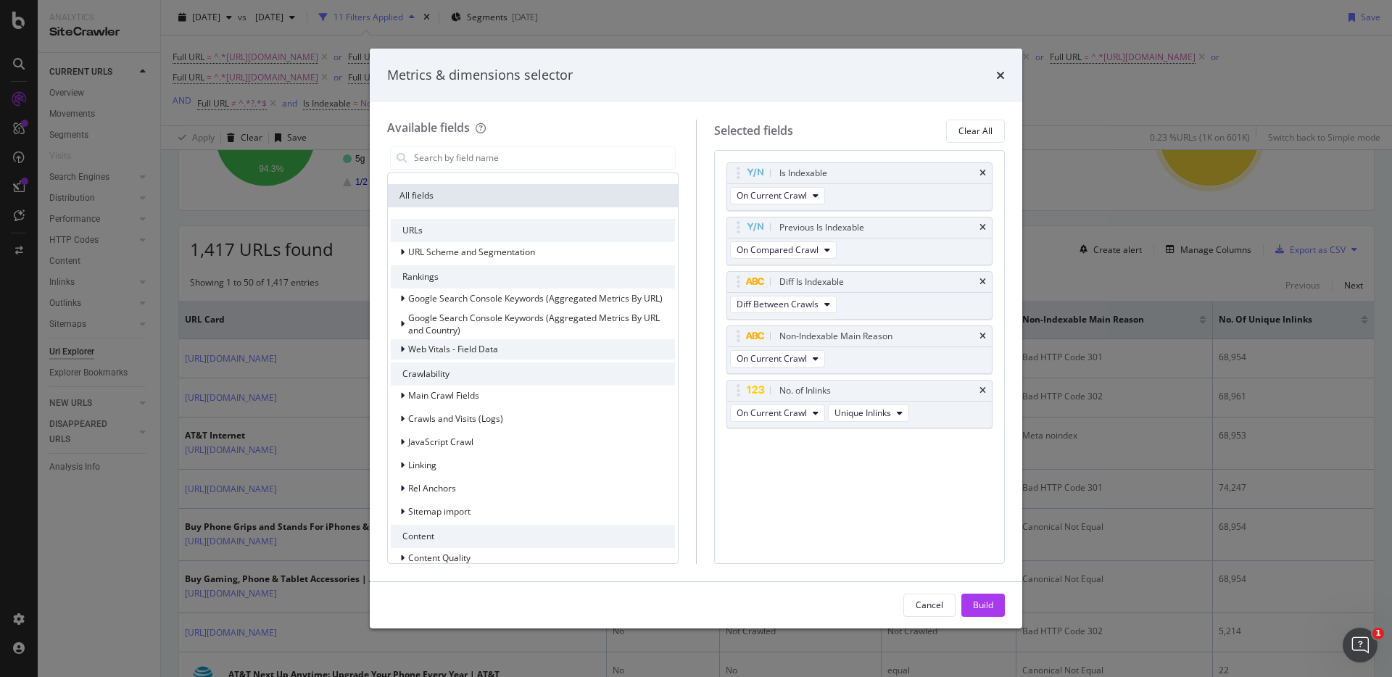
scroll to position [0, 0]
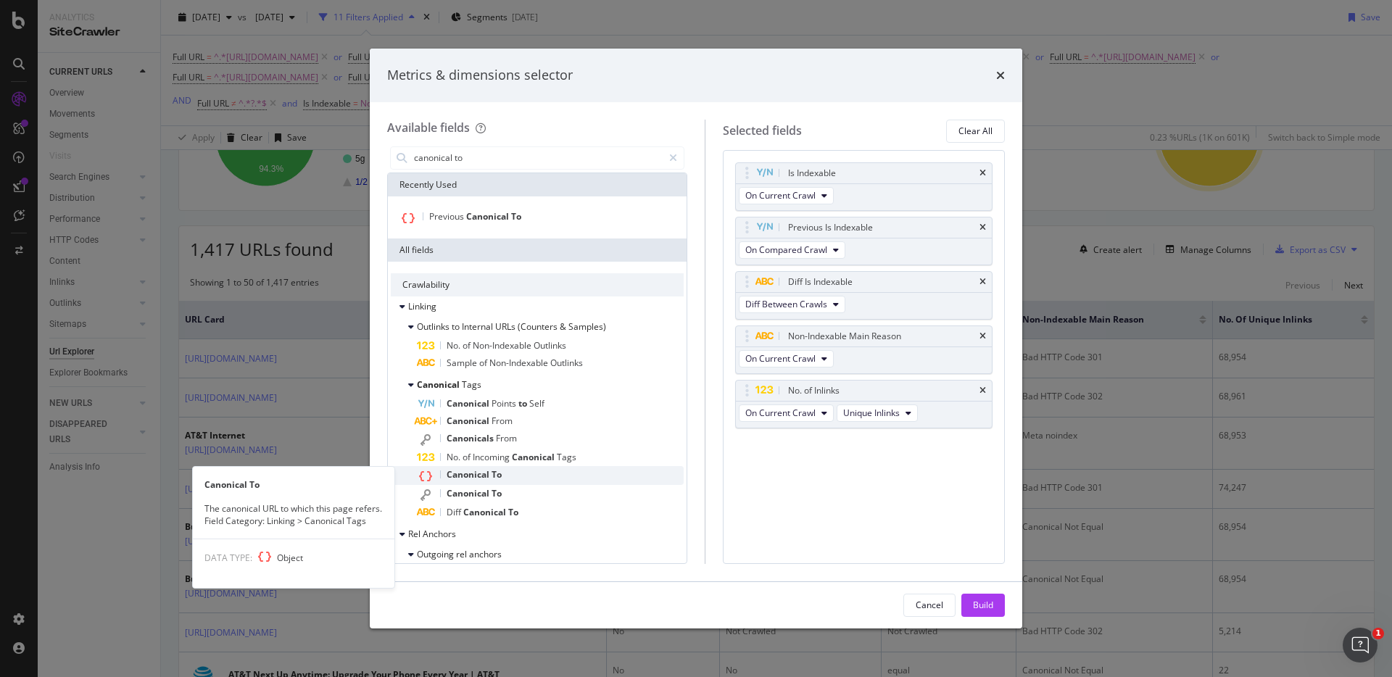
type input "canonical to"
click at [523, 477] on div "Canonical To" at bounding box center [550, 475] width 267 height 19
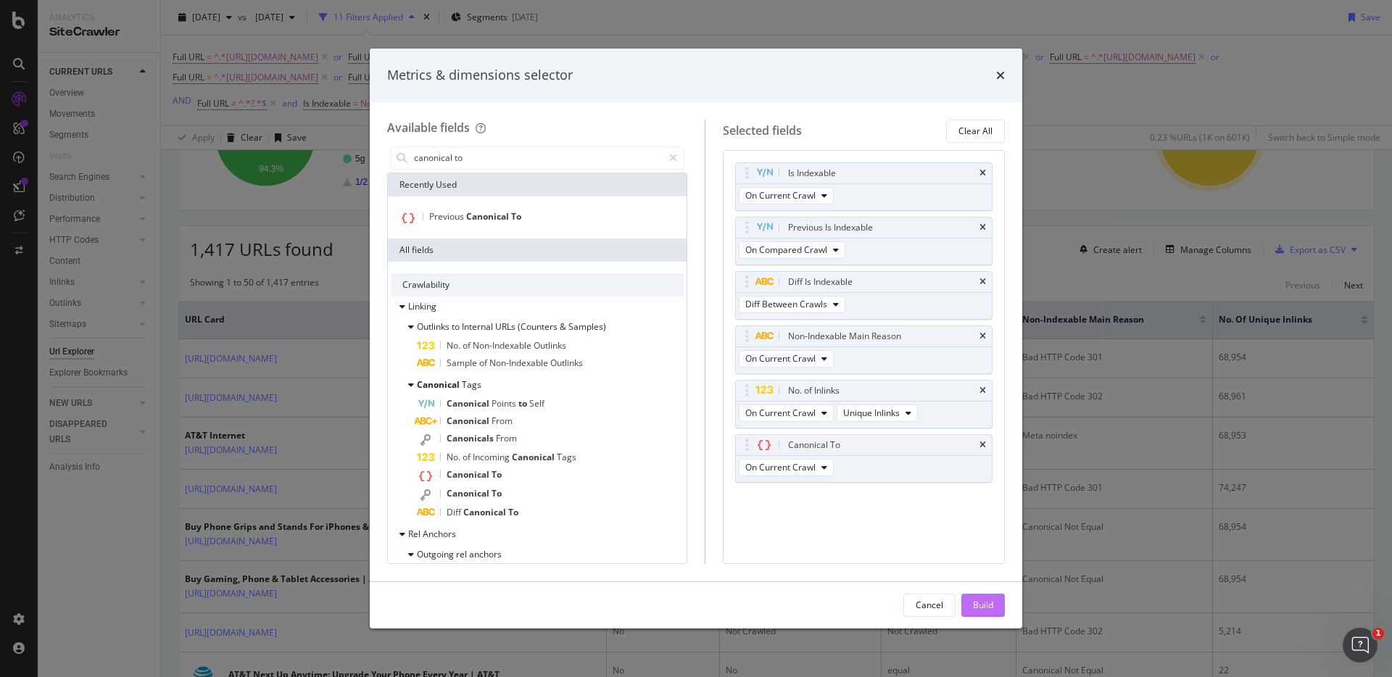
click at [977, 607] on div "Build" at bounding box center [983, 605] width 20 height 12
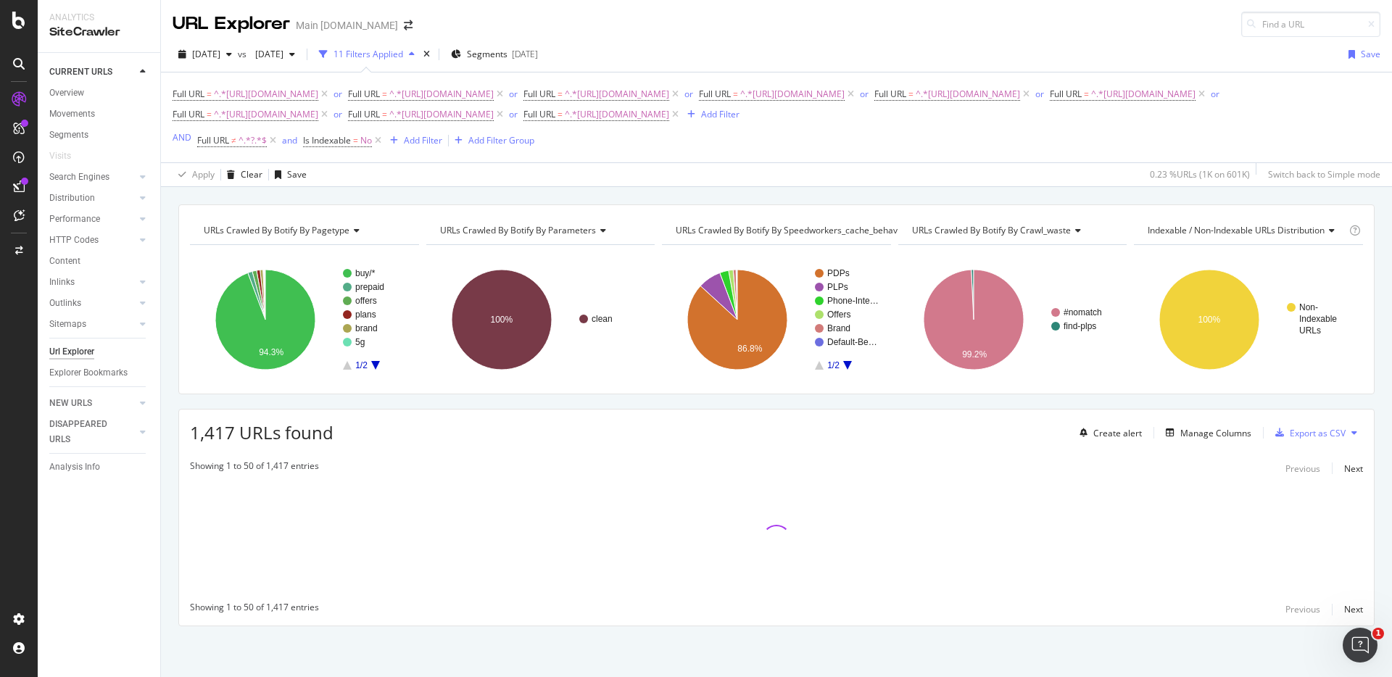
click at [940, 194] on div "URLs Crawled By Botify By pagetype Chart (by Value) Table Expand Export as CSV …" at bounding box center [776, 204] width 1231 height 35
click at [1126, 195] on div "URLs Crawled By Botify By pagetype Chart (by Value) Table Expand Export as CSV …" at bounding box center [776, 204] width 1231 height 35
click at [1146, 196] on div "URLs Crawled By Botify By pagetype Chart (by Value) Table Expand Export as CSV …" at bounding box center [776, 204] width 1231 height 35
click at [1148, 196] on div "URLs Crawled By Botify By pagetype Chart (by Value) Table Expand Export as CSV …" at bounding box center [776, 204] width 1231 height 35
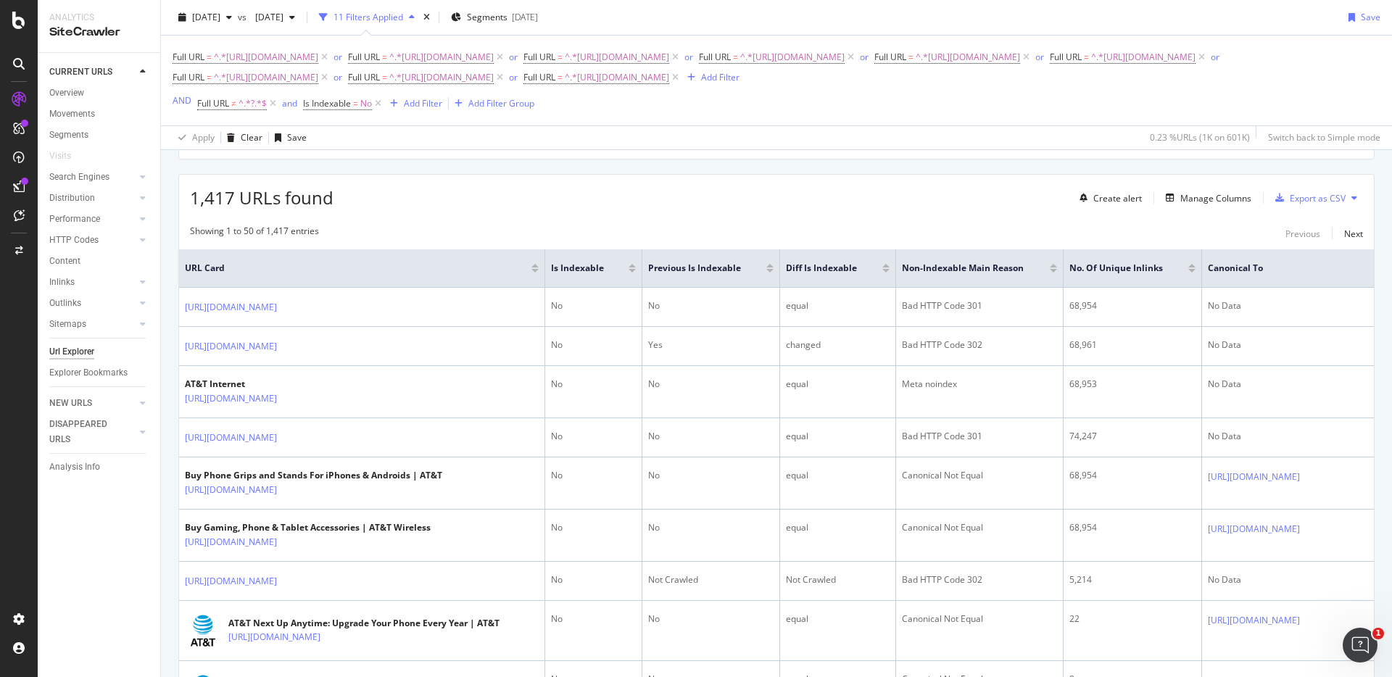
scroll to position [234, 0]
click at [1307, 206] on div "Export as CSV" at bounding box center [1307, 199] width 76 height 22
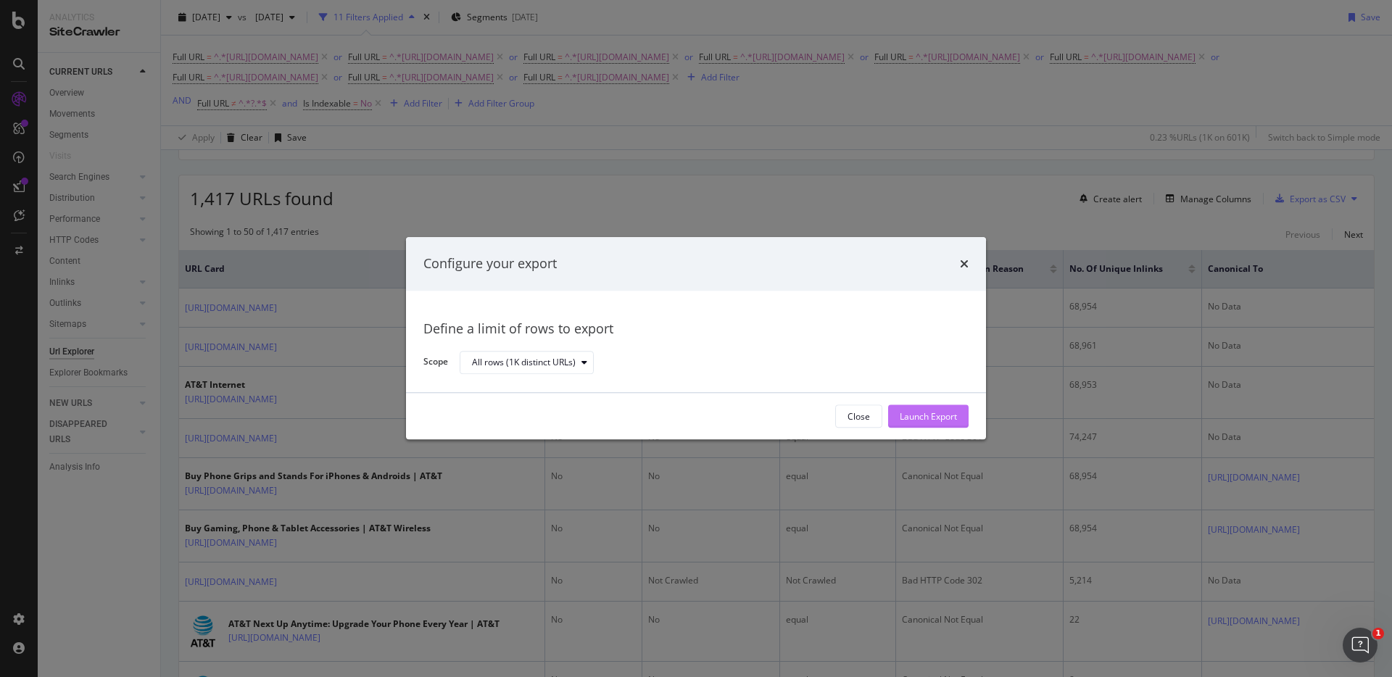
click at [907, 413] on div "Launch Export" at bounding box center [928, 416] width 57 height 12
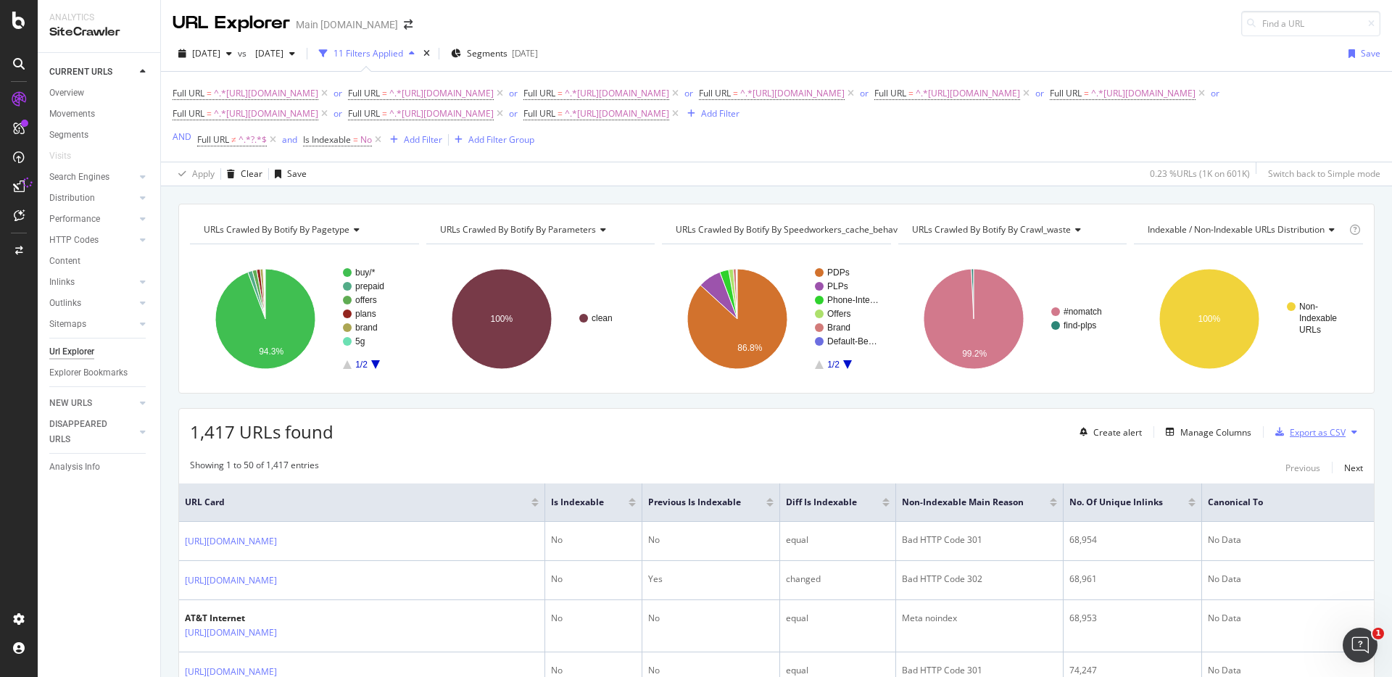
scroll to position [0, 0]
click at [1013, 174] on div "Apply Clear Save 0.23 % URLs ( 1K on 601K ) Switch back to Simple mode" at bounding box center [776, 174] width 1231 height 24
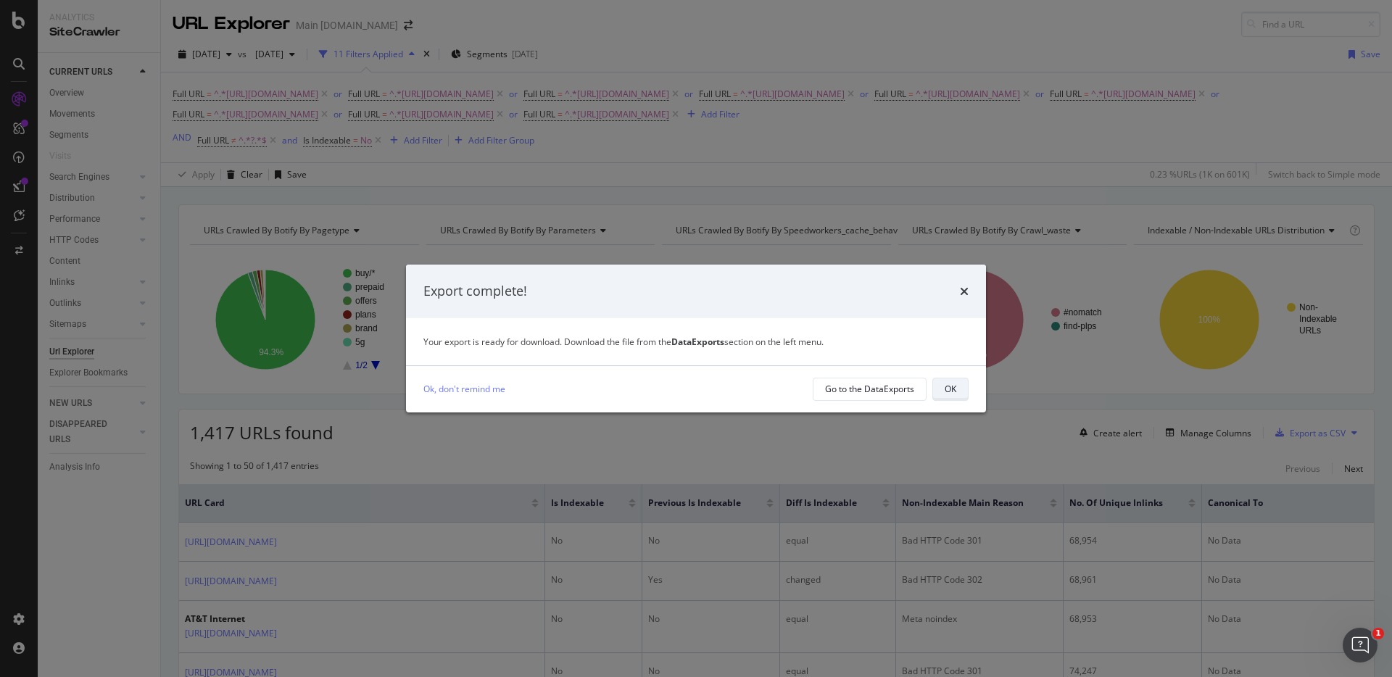
click at [942, 388] on button "OK" at bounding box center [950, 389] width 36 height 23
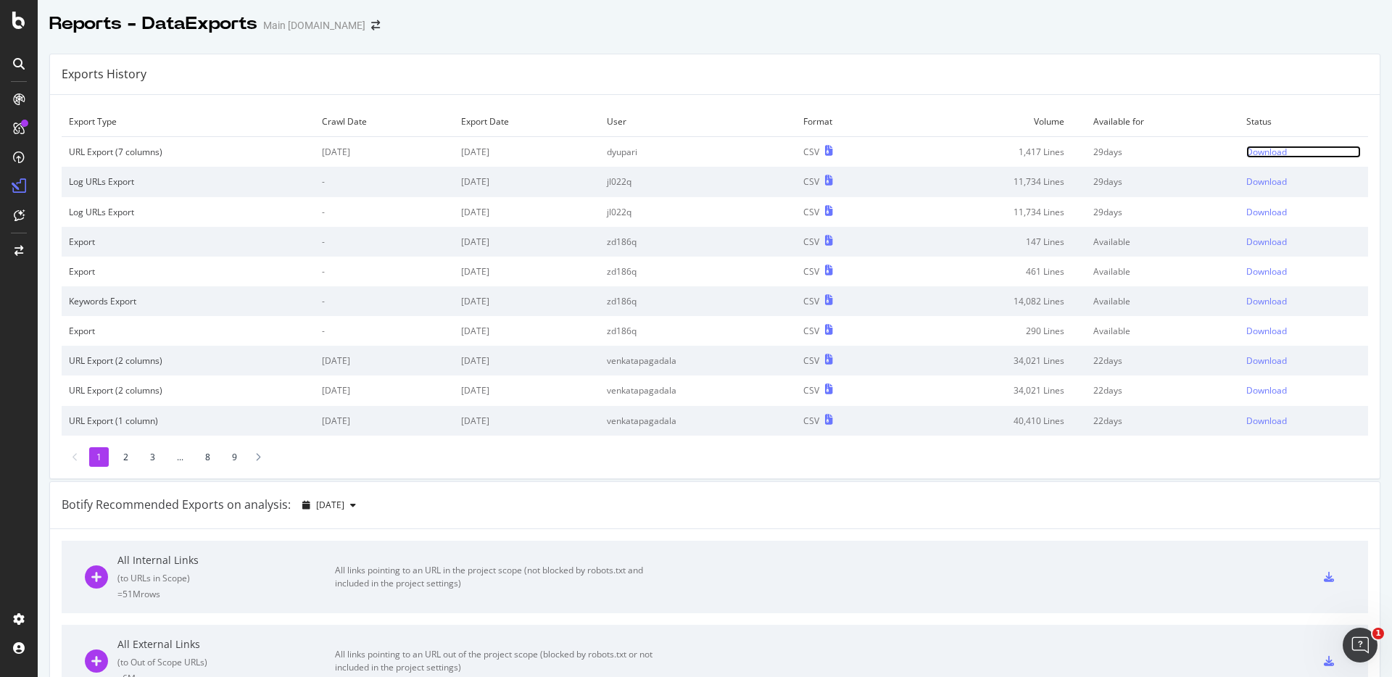
click at [1266, 150] on div "Download" at bounding box center [1266, 152] width 41 height 12
click at [1271, 151] on div "Download" at bounding box center [1266, 152] width 41 height 12
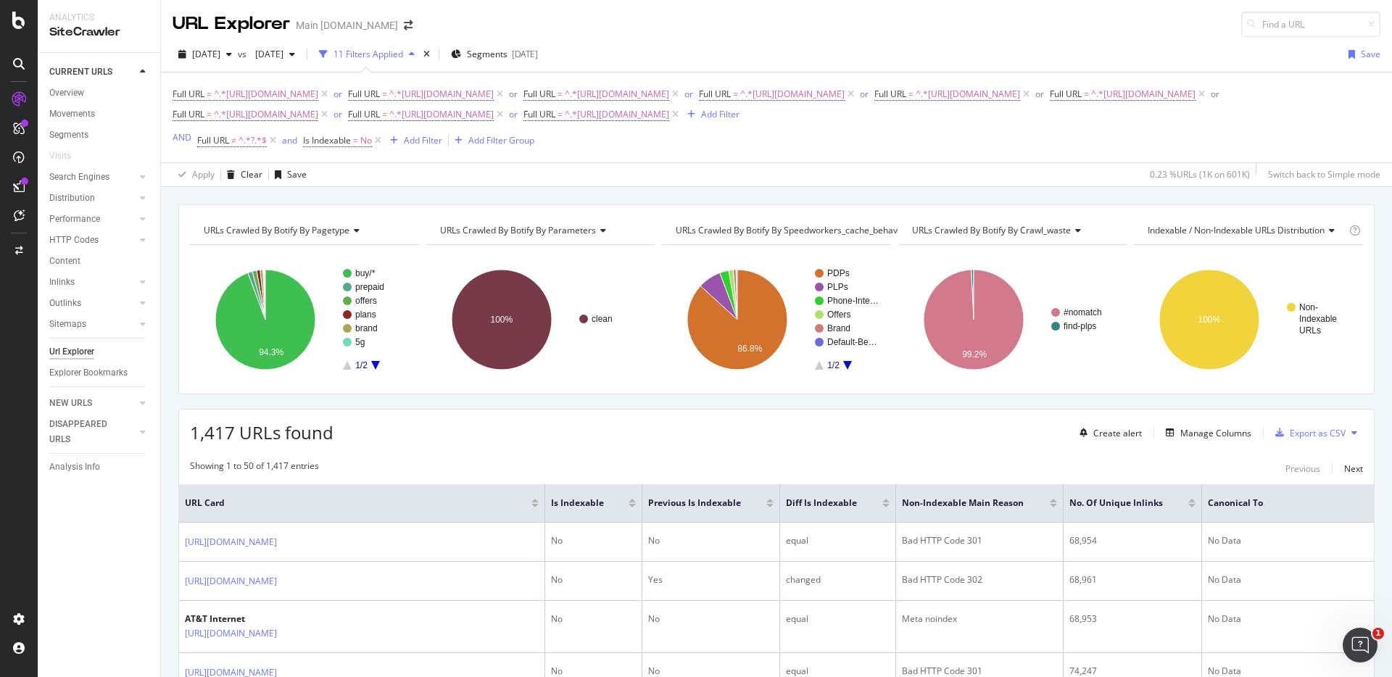
click at [1027, 186] on div "[DATE] vs [DATE] 11 Filters Applied Segments [DATE] Save Full URL = ^.*[URL][DO…" at bounding box center [776, 112] width 1231 height 150
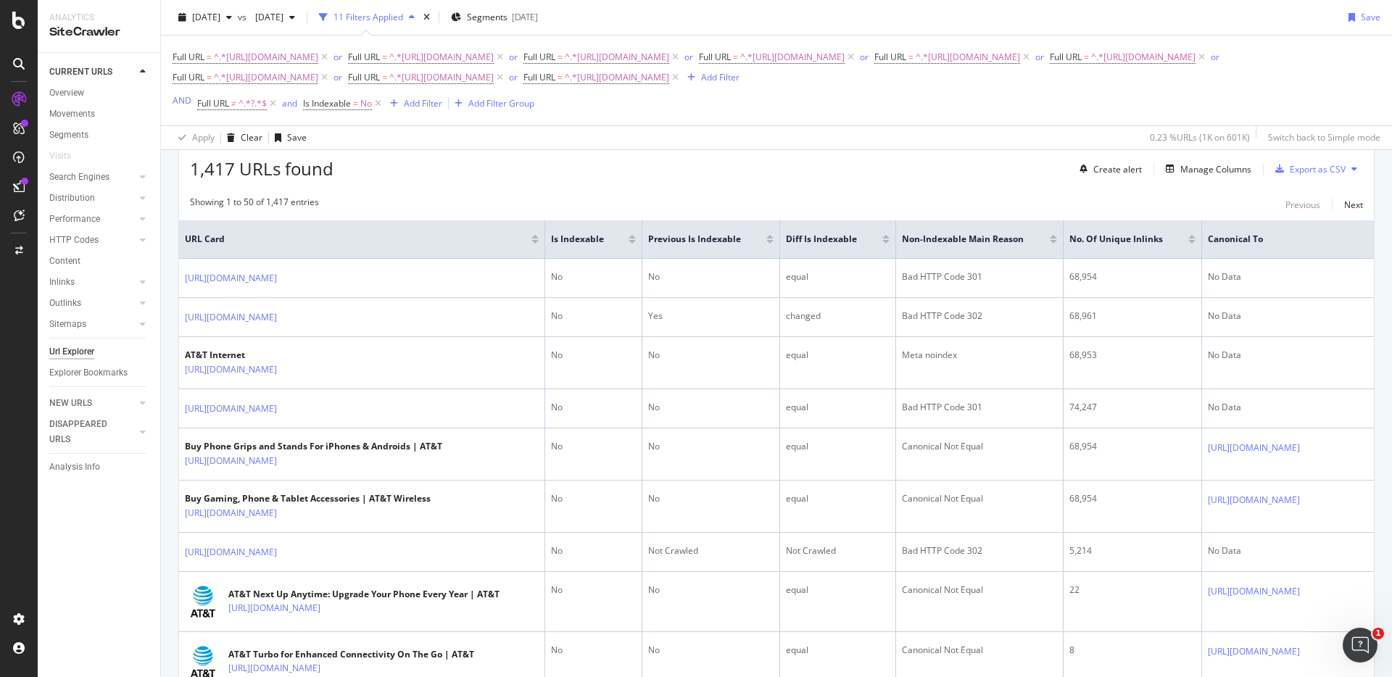
scroll to position [273, 0]
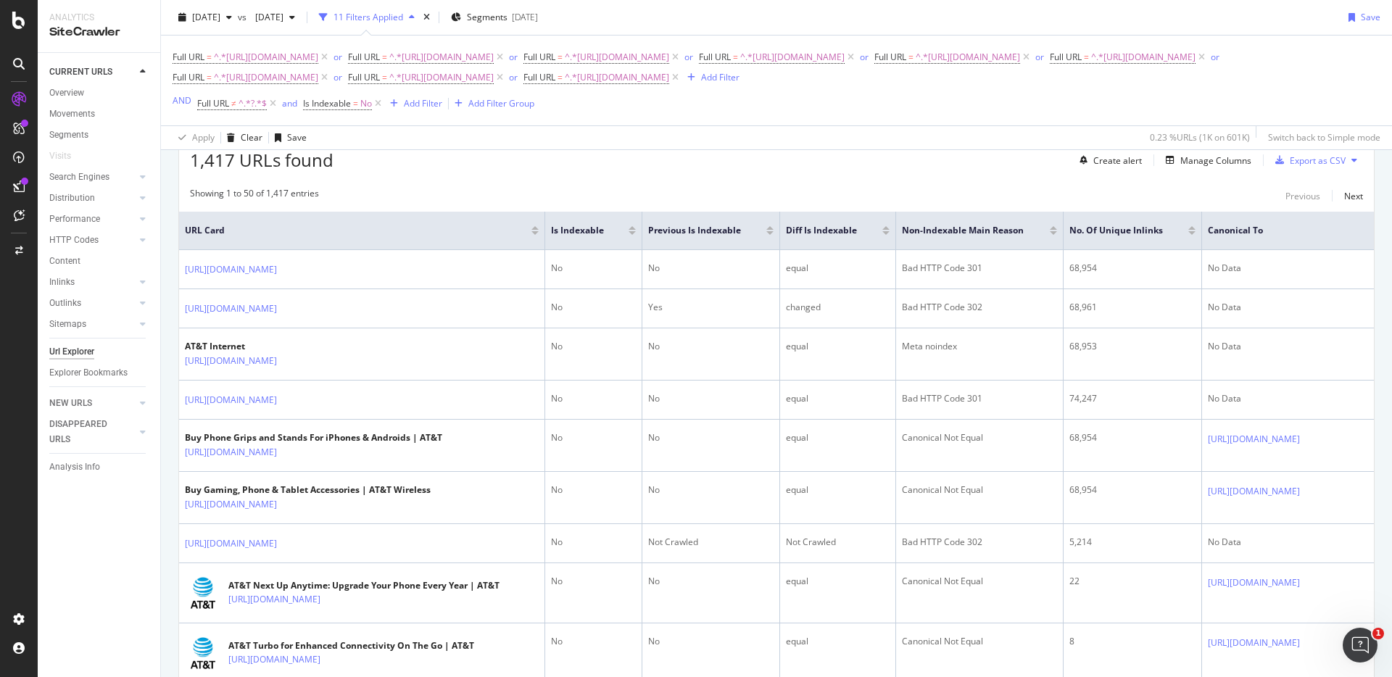
click at [1095, 191] on div "Showing 1 to 50 of 1,417 entries Previous Next" at bounding box center [776, 195] width 1195 height 17
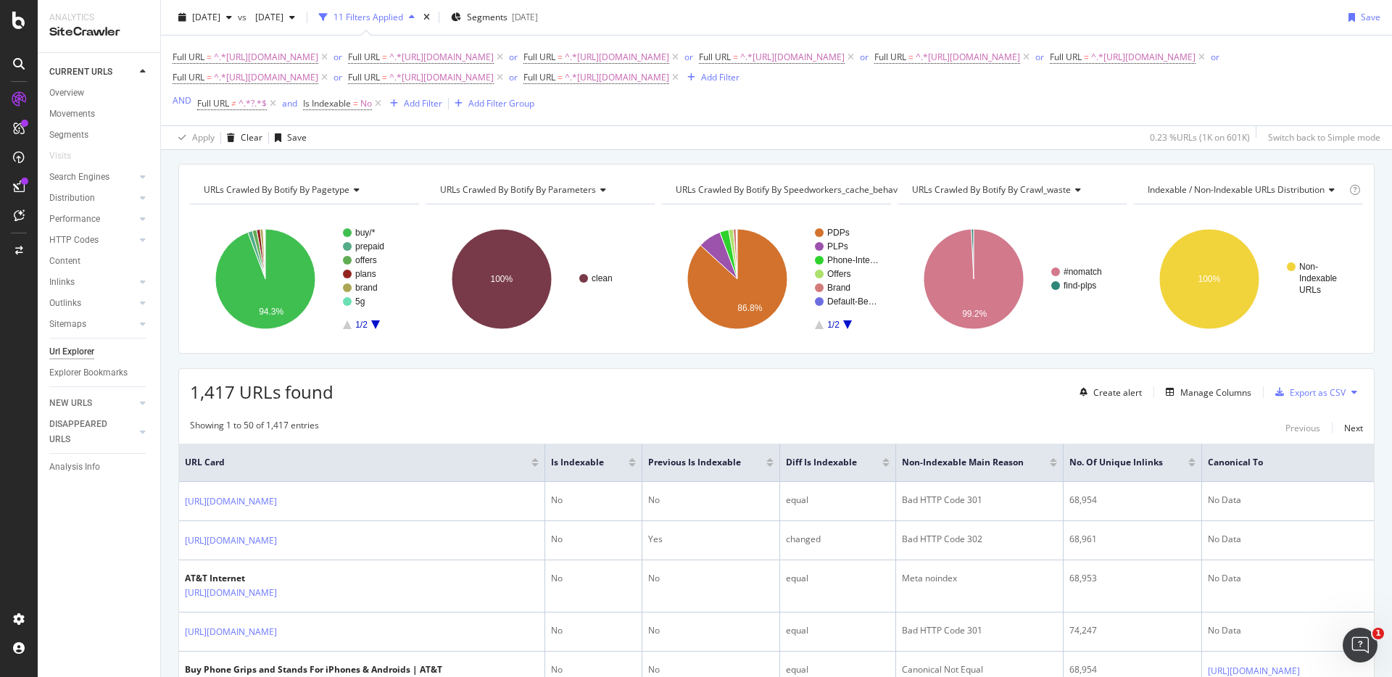
scroll to position [0, 0]
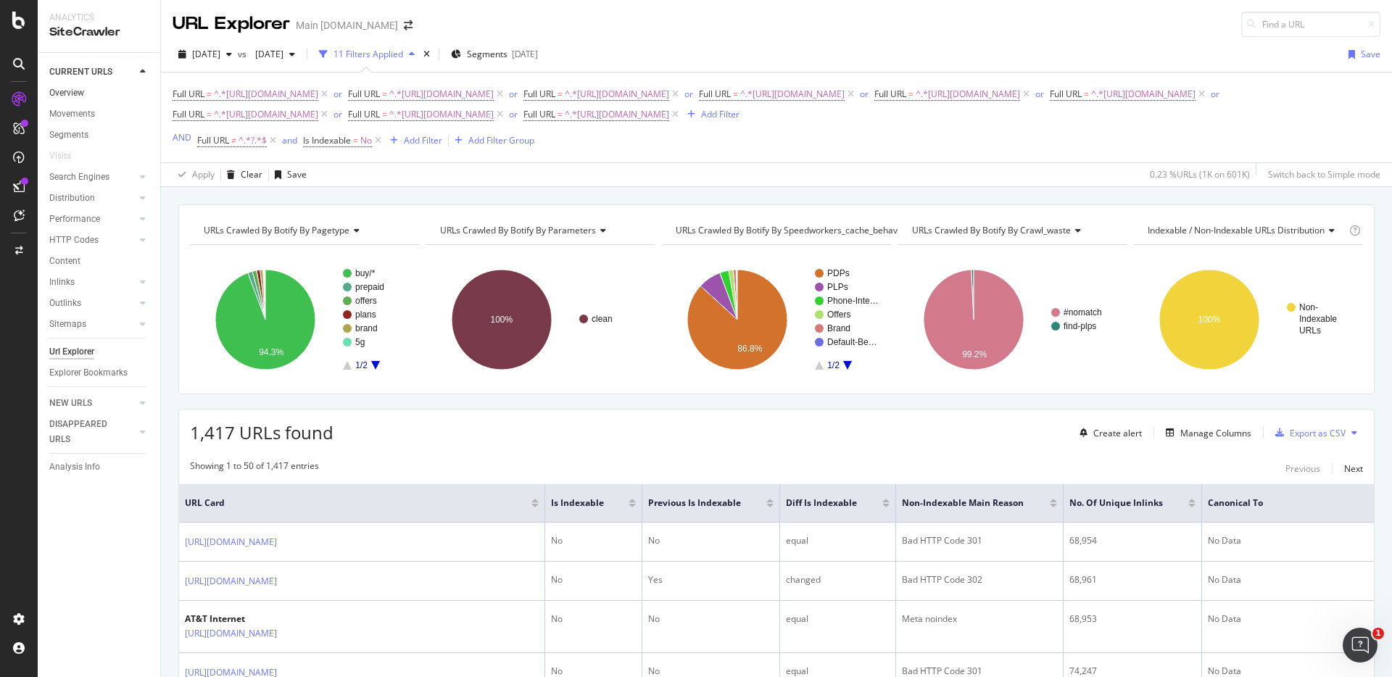
click at [86, 94] on link "Overview" at bounding box center [99, 93] width 101 height 15
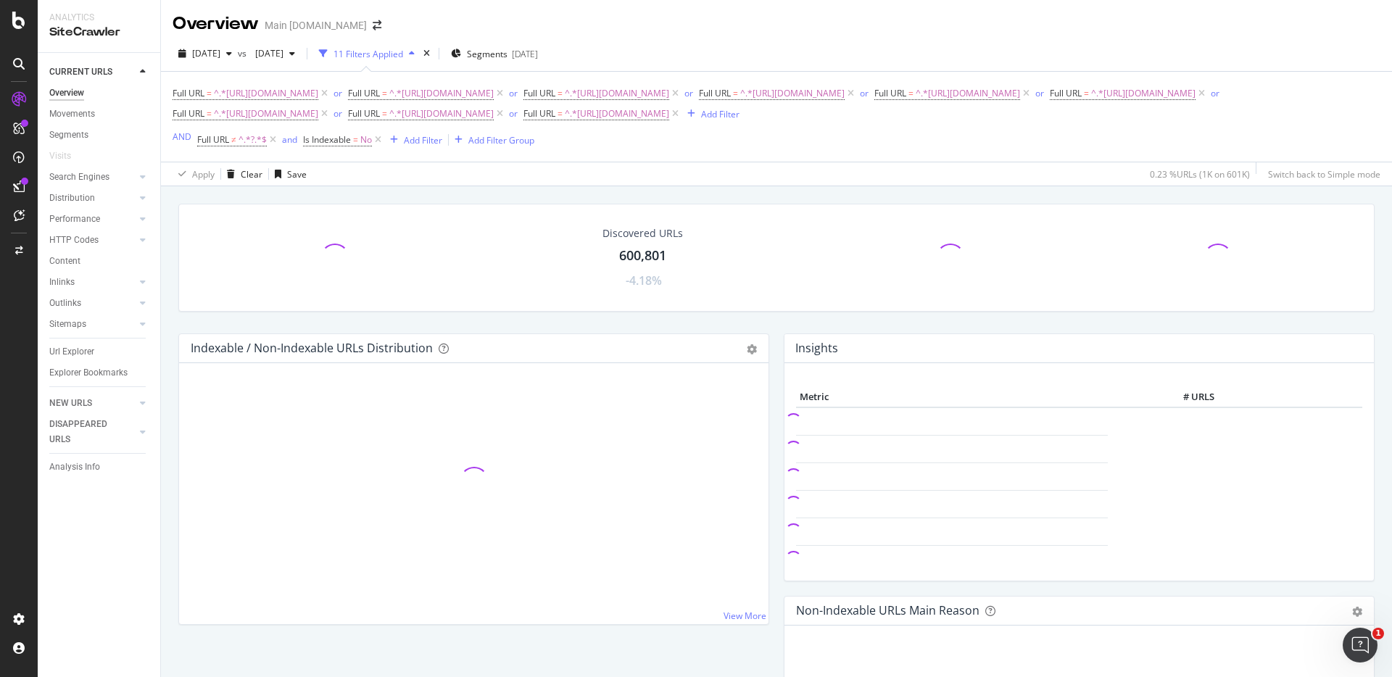
click at [647, 249] on div "600,801" at bounding box center [642, 255] width 47 height 19
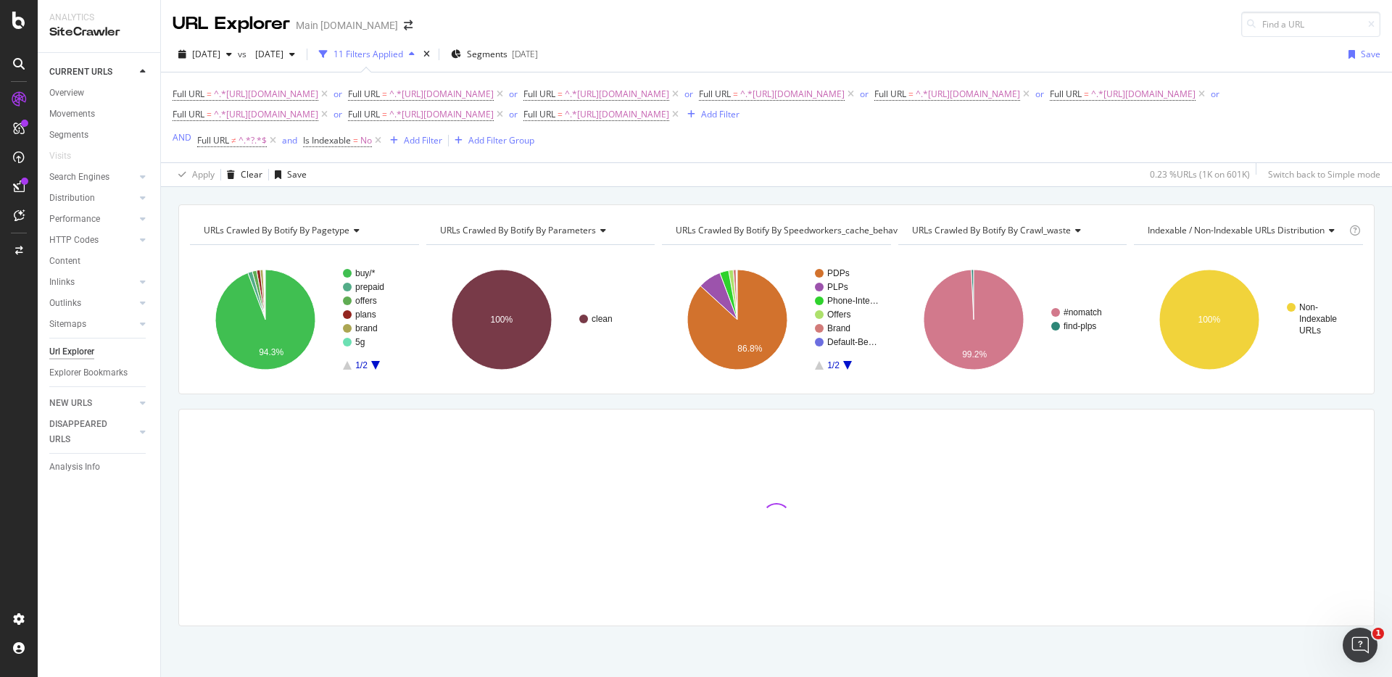
click at [712, 188] on div "URLs Crawled By Botify By pagetype Chart (by Value) Table Expand Export as CSV …" at bounding box center [776, 204] width 1231 height 35
click at [941, 188] on div "URLs Crawled By Botify By pagetype Chart (by Value) Table Expand Export as CSV …" at bounding box center [776, 204] width 1231 height 35
click at [1046, 191] on div "URLs Crawled By Botify By pagetype Chart (by Value) Table Expand Export as CSV …" at bounding box center [776, 204] width 1231 height 35
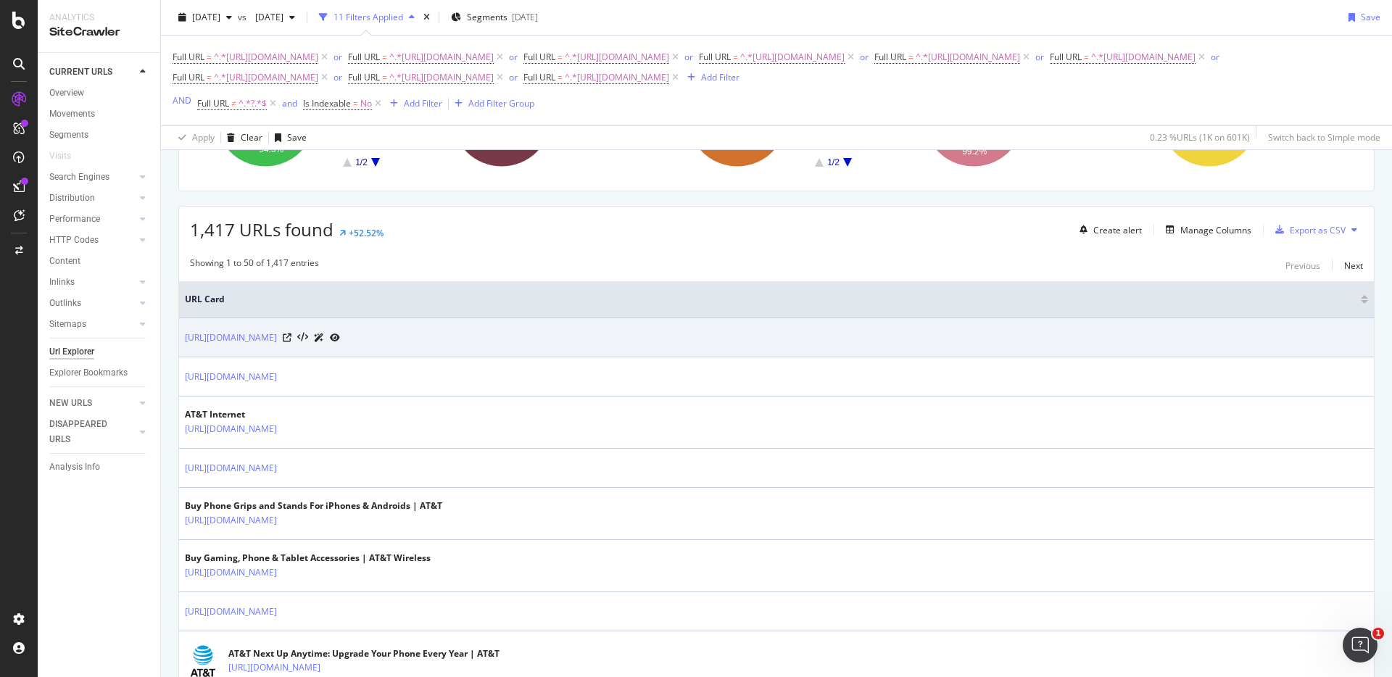
scroll to position [202, 0]
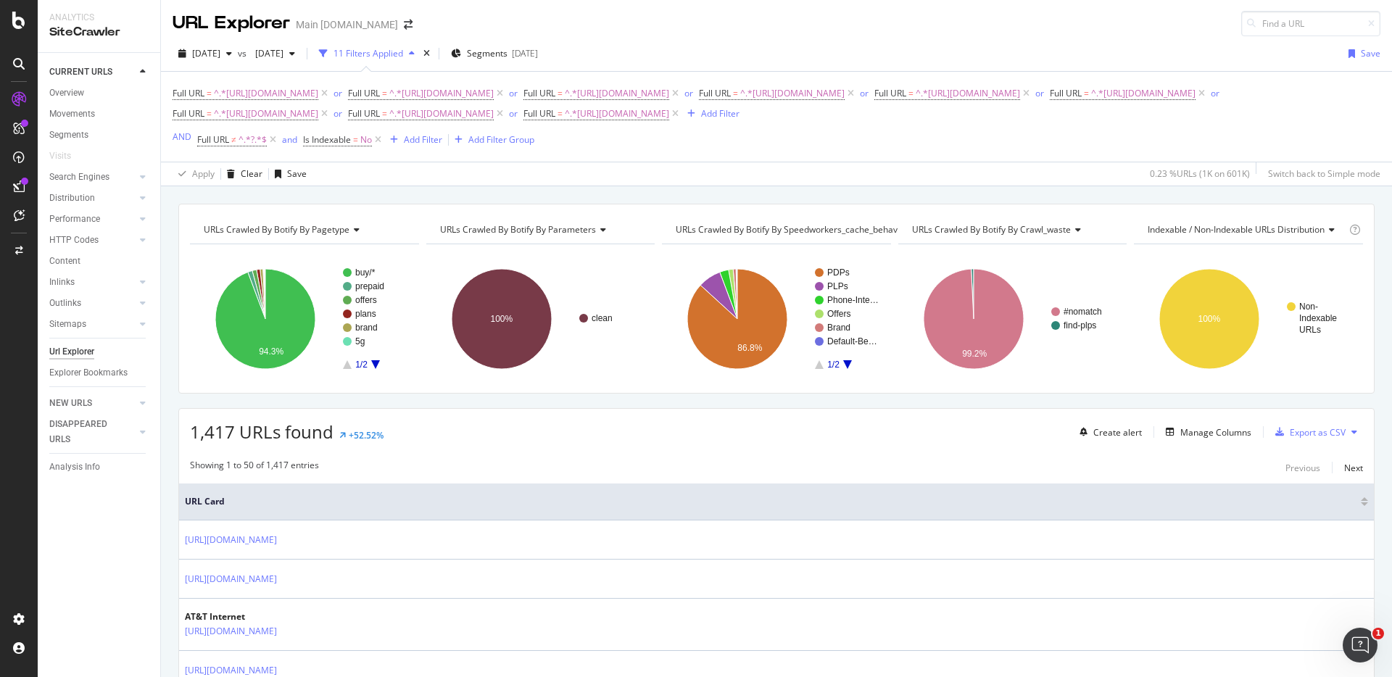
scroll to position [0, 0]
click at [1038, 193] on div "URLs Crawled By Botify By pagetype Chart (by Value) Table Expand Export as CSV …" at bounding box center [776, 204] width 1231 height 35
click at [75, 96] on div "Overview" at bounding box center [66, 93] width 35 height 15
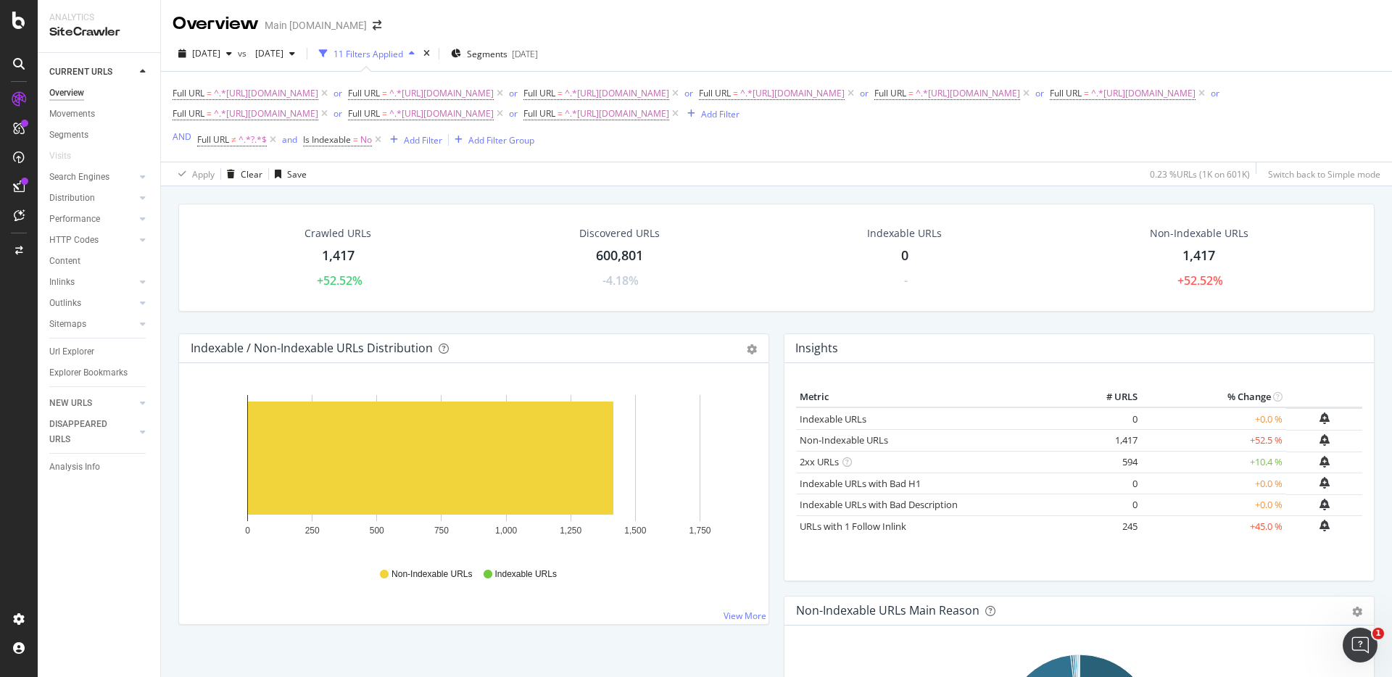
click at [996, 185] on div "Apply Clear Save 0.23 % URLs ( 1K on 601K ) Switch back to Simple mode" at bounding box center [776, 174] width 1231 height 24
click at [1118, 186] on div "Crawled URLs 1,417 +52.52% Discovered URLs 600,801 -4.18% Indexable URLs 0 - No…" at bounding box center [776, 524] width 1231 height 677
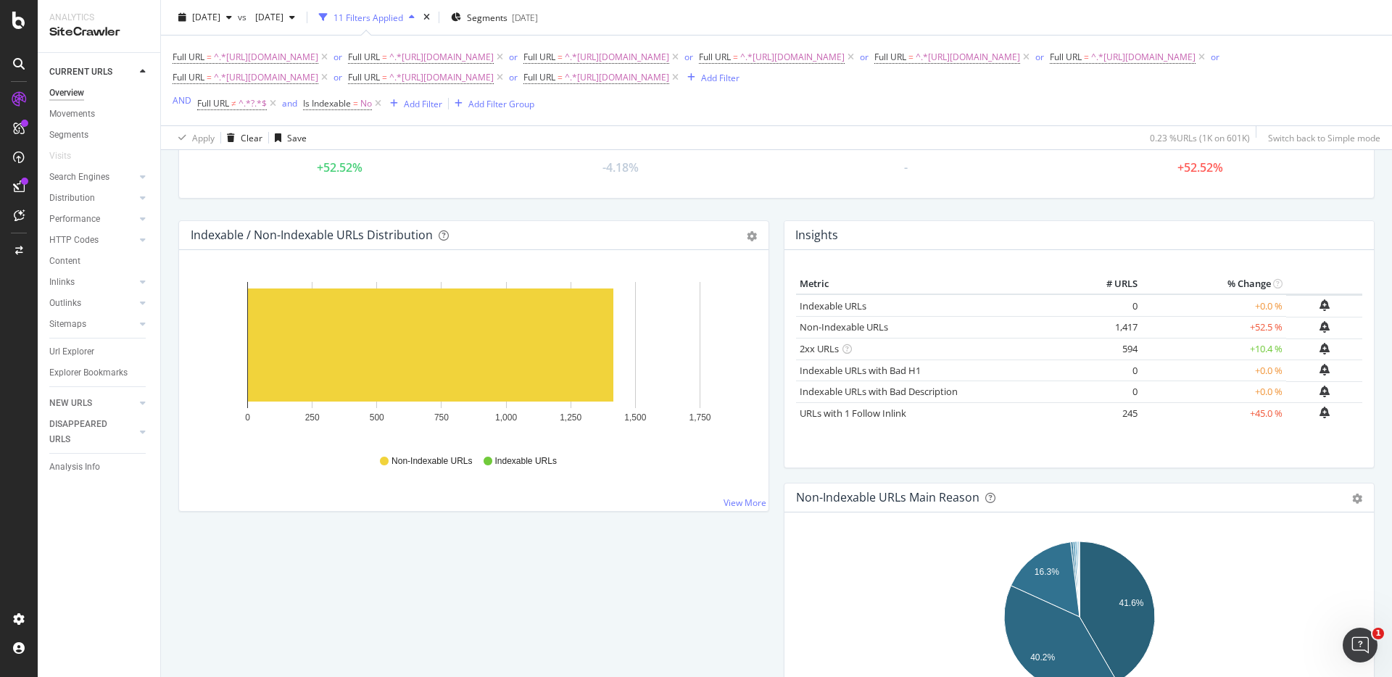
scroll to position [115, 0]
click at [1187, 204] on div "Crawled URLs 1,417 +52.52% Discovered URLs 600,801 -4.18% Indexable URLs 0 - No…" at bounding box center [776, 154] width 1211 height 130
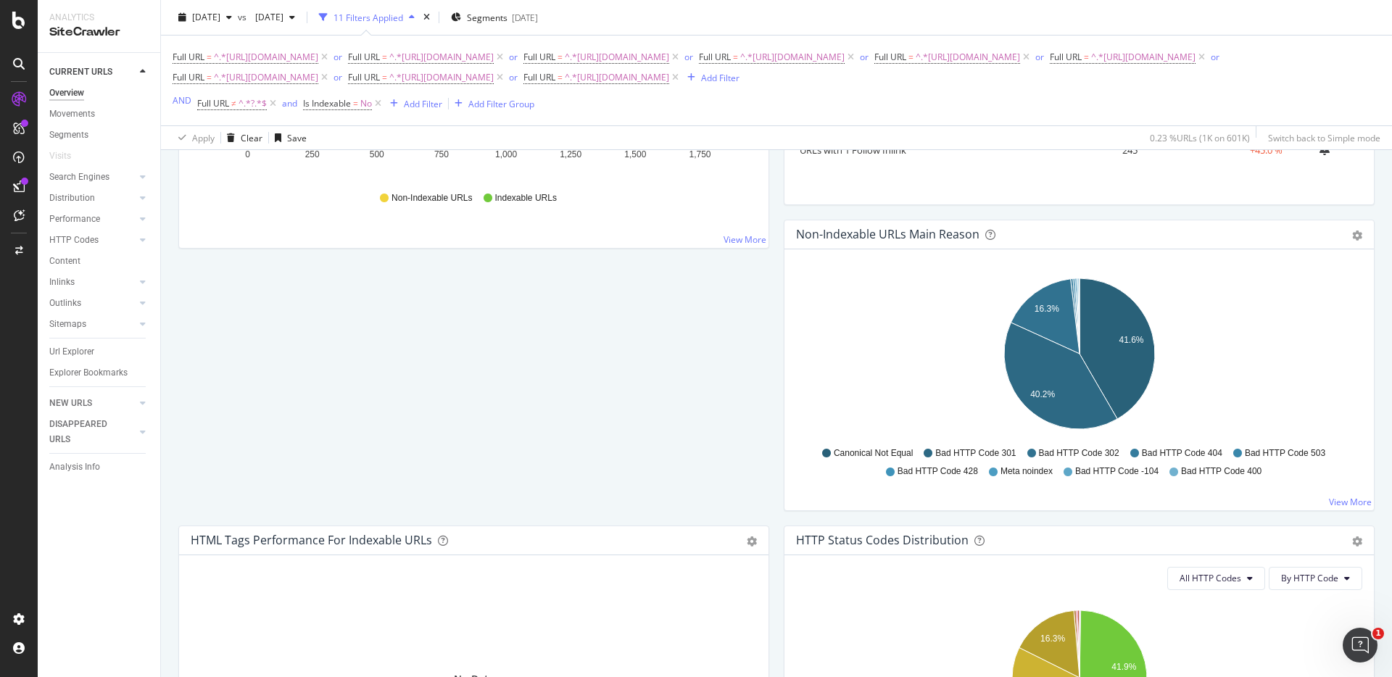
click at [1212, 220] on div "Non-Indexable URLs Main Reason Pie Table Export as CSV Add to Custom Report" at bounding box center [1078, 234] width 589 height 29
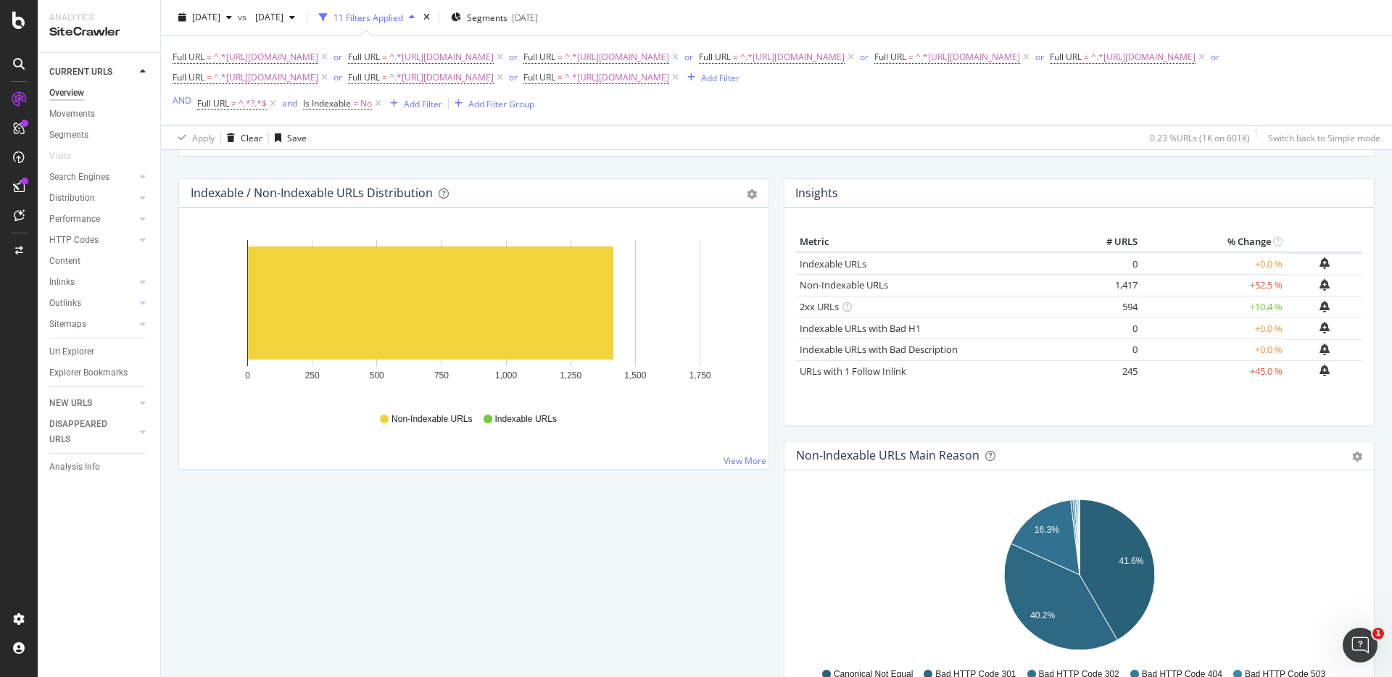
scroll to position [0, 0]
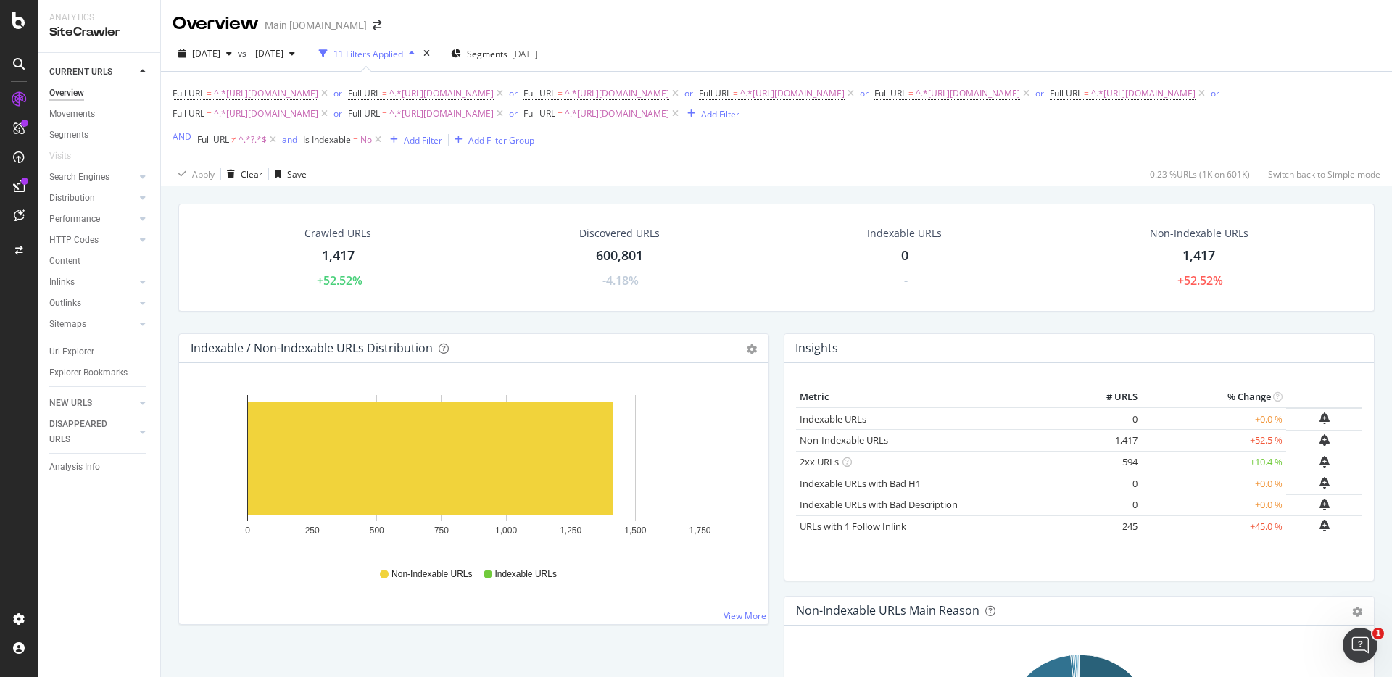
click at [1111, 318] on div "Crawled URLs 1,417 +52.52% Discovered URLs 600,801 -4.18% Indexable URLs 0 - No…" at bounding box center [776, 269] width 1211 height 130
click at [1145, 318] on div "Crawled URLs 1,417 +52.52% Discovered URLs 600,801 -4.18% Indexable URLs 0 - No…" at bounding box center [776, 269] width 1211 height 130
click at [377, 138] on icon at bounding box center [378, 140] width 12 height 14
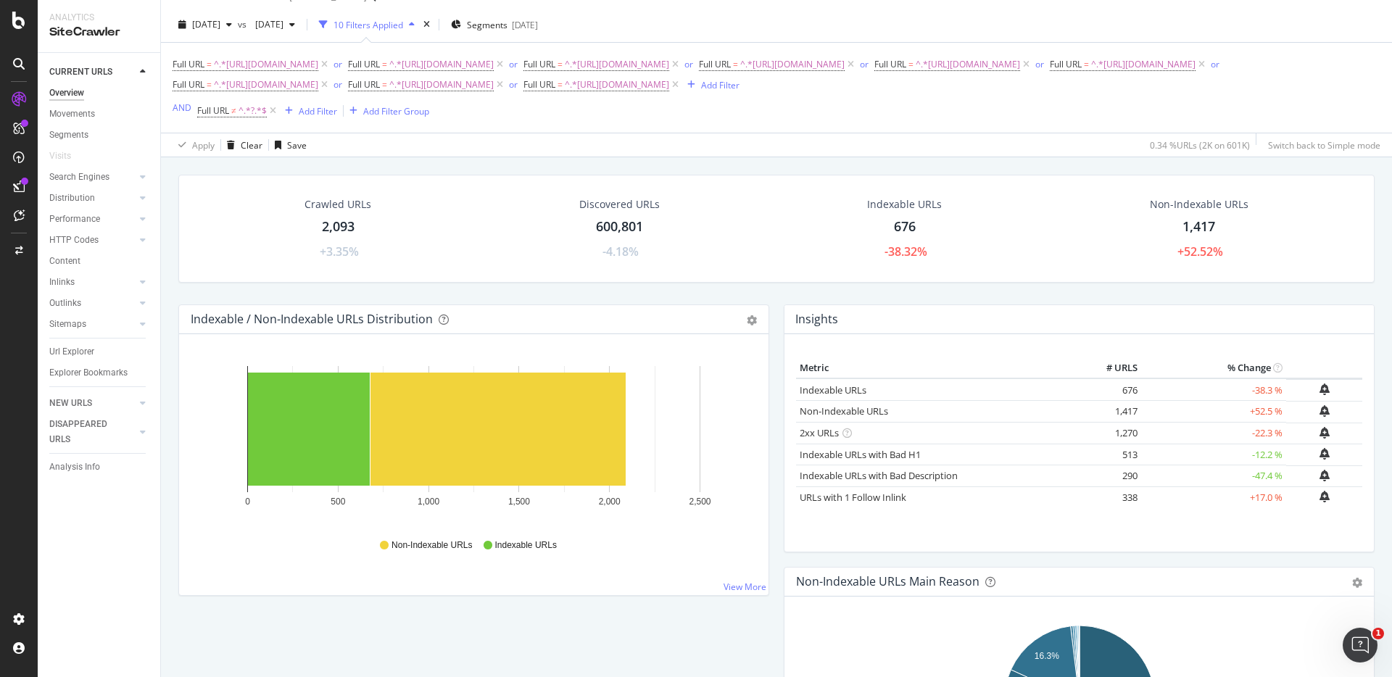
scroll to position [33, 0]
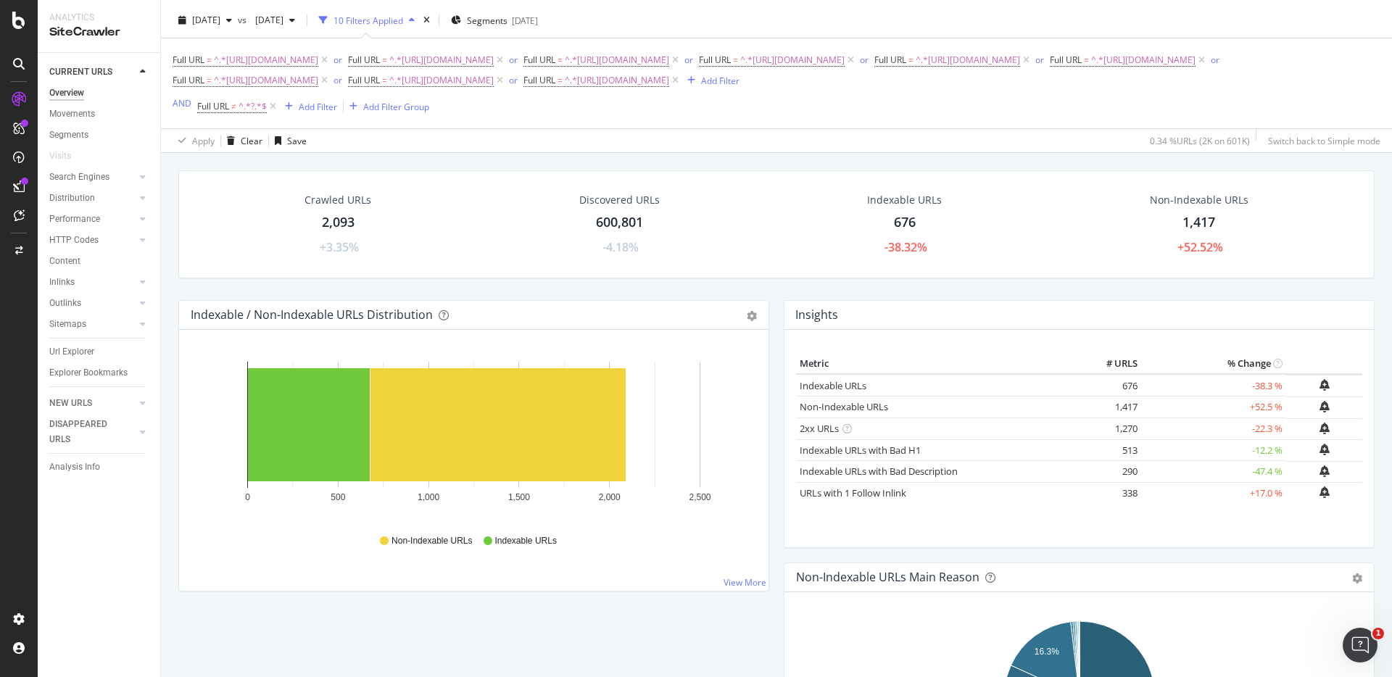
click at [705, 157] on div "Crawled URLs 2,093 +3.35% Discovered URLs 600,801 -4.18% Indexable URLs 676 -38…" at bounding box center [776, 491] width 1231 height 677
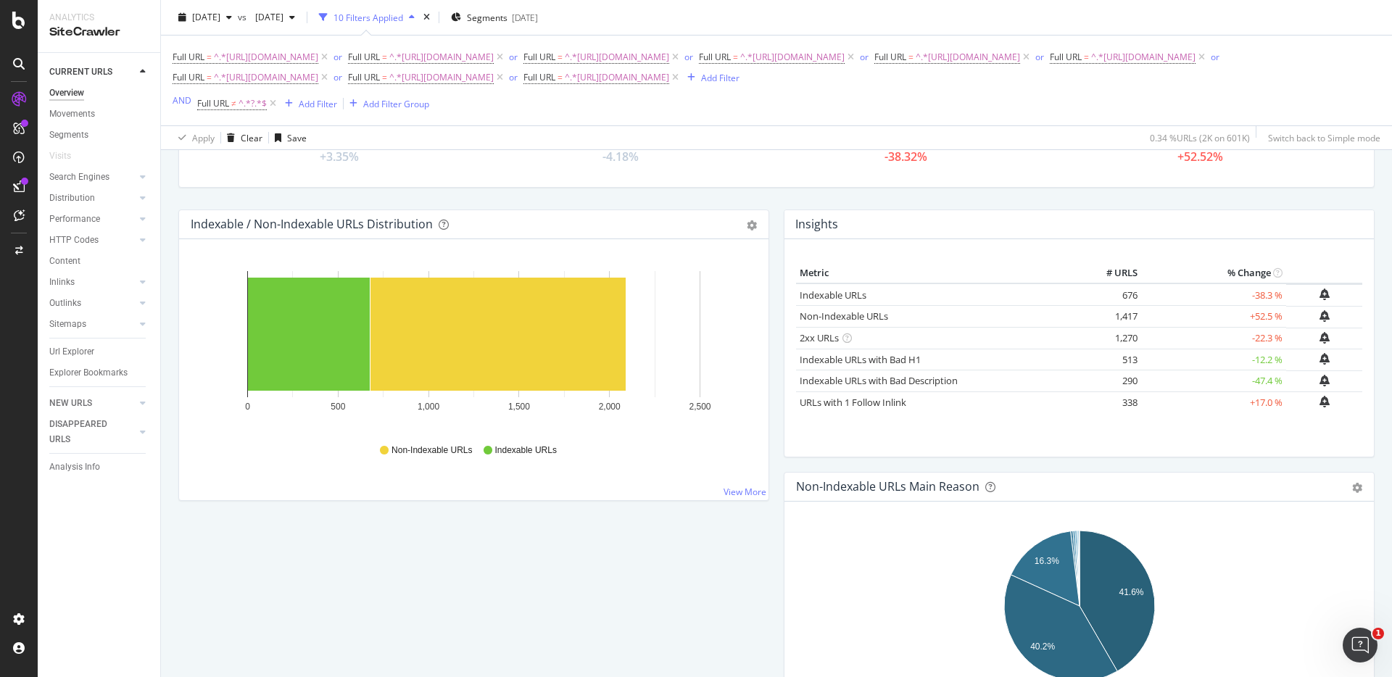
scroll to position [129, 0]
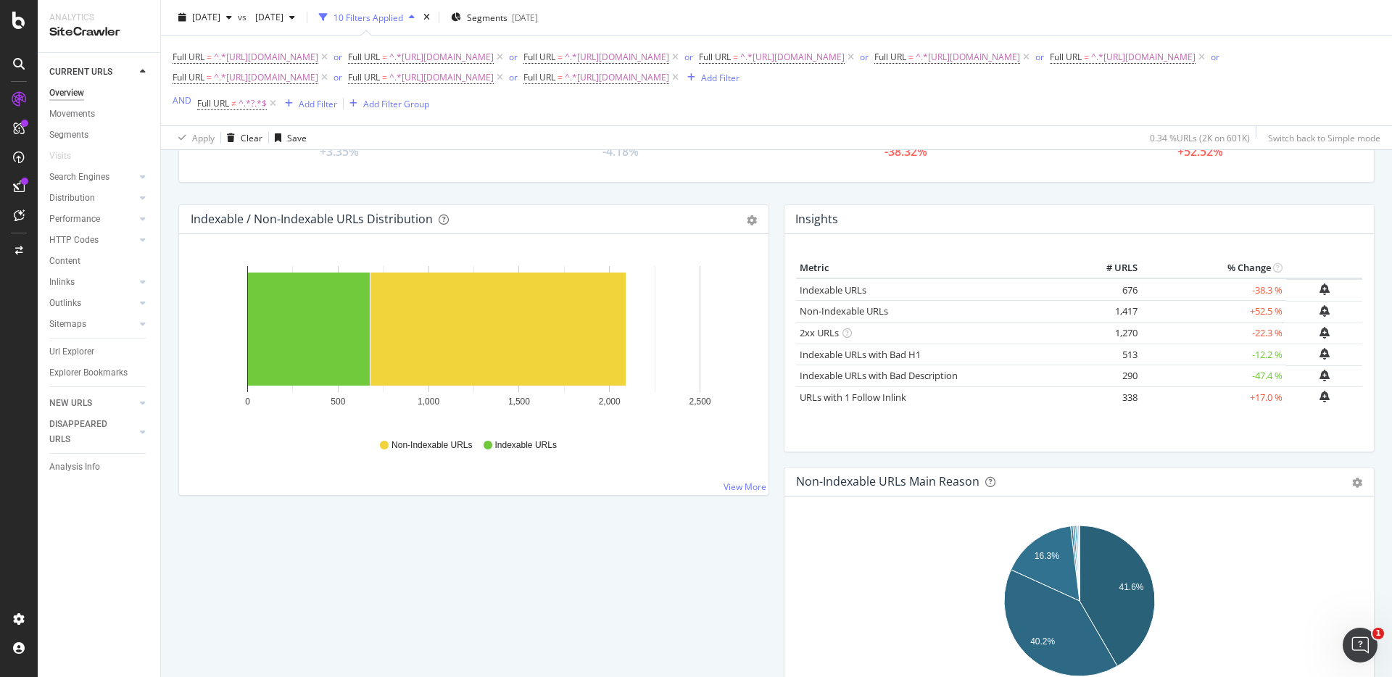
click at [1040, 187] on div "Crawled URLs 2,093 +3.35% Discovered URLs 600,801 -4.18% Indexable URLs 676 -38…" at bounding box center [776, 140] width 1211 height 130
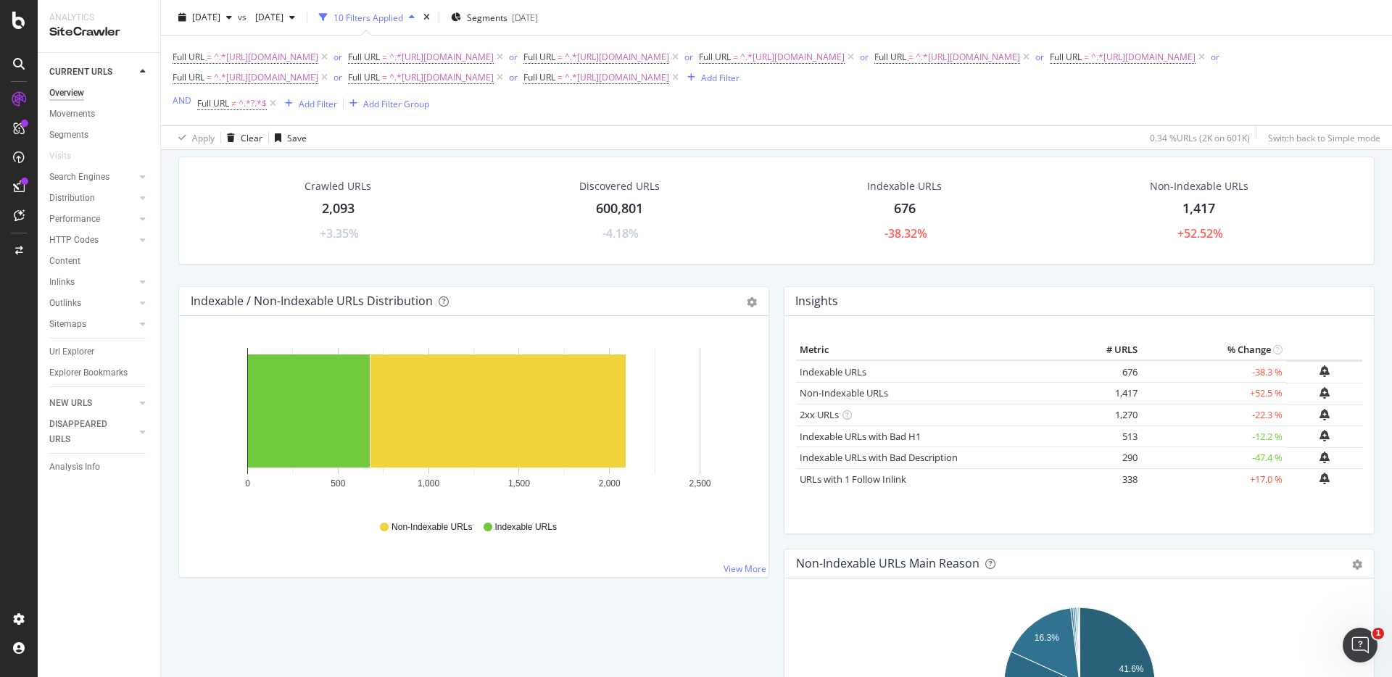
scroll to position [0, 0]
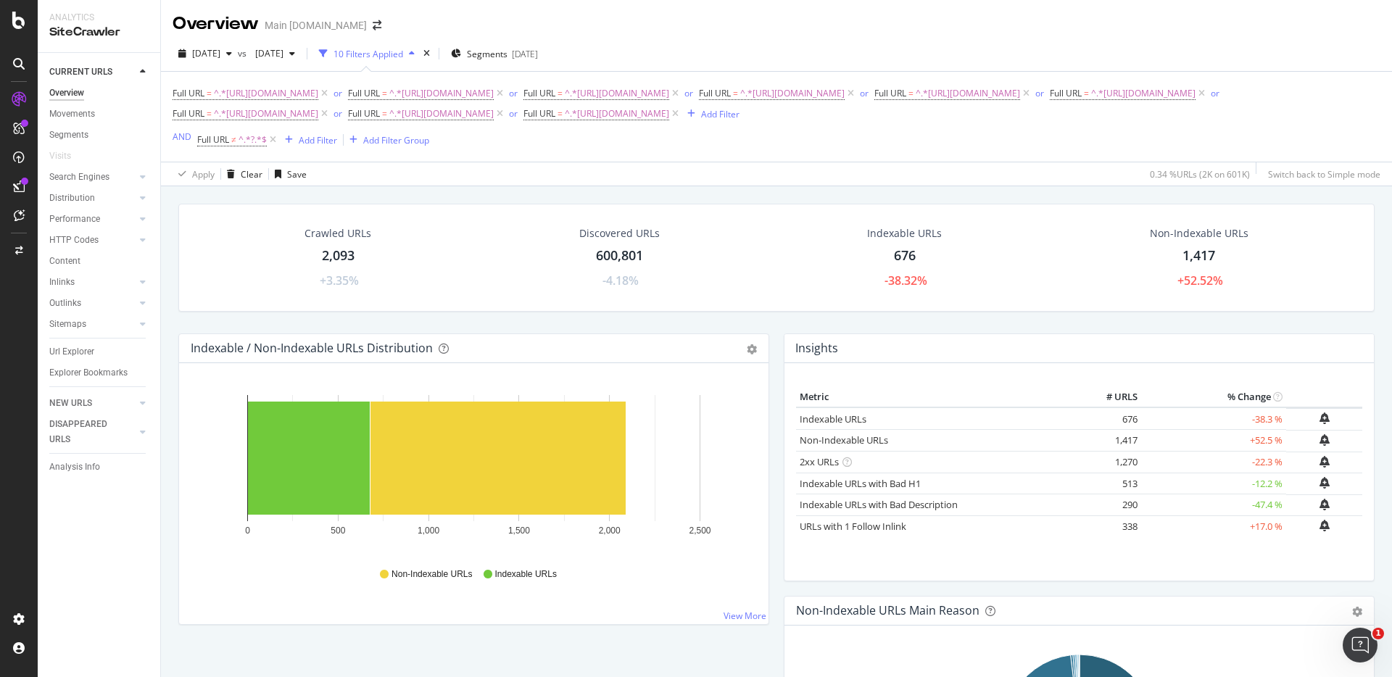
click at [723, 149] on div "Full URL = ^.*[URL][DOMAIN_NAME] or Full URL = ^.*[URL][DOMAIN_NAME] or Full UR…" at bounding box center [777, 116] width 1208 height 67
click at [729, 149] on div "Full URL = ^.*[URL][DOMAIN_NAME] or Full URL = ^.*[URL][DOMAIN_NAME] or Full UR…" at bounding box center [777, 116] width 1208 height 67
click at [728, 153] on div "Full URL = ^.*[URL][DOMAIN_NAME] or Full URL = ^.*[URL][DOMAIN_NAME] or Full UR…" at bounding box center [777, 117] width 1208 height 90
click at [695, 113] on icon "button" at bounding box center [691, 113] width 8 height 9
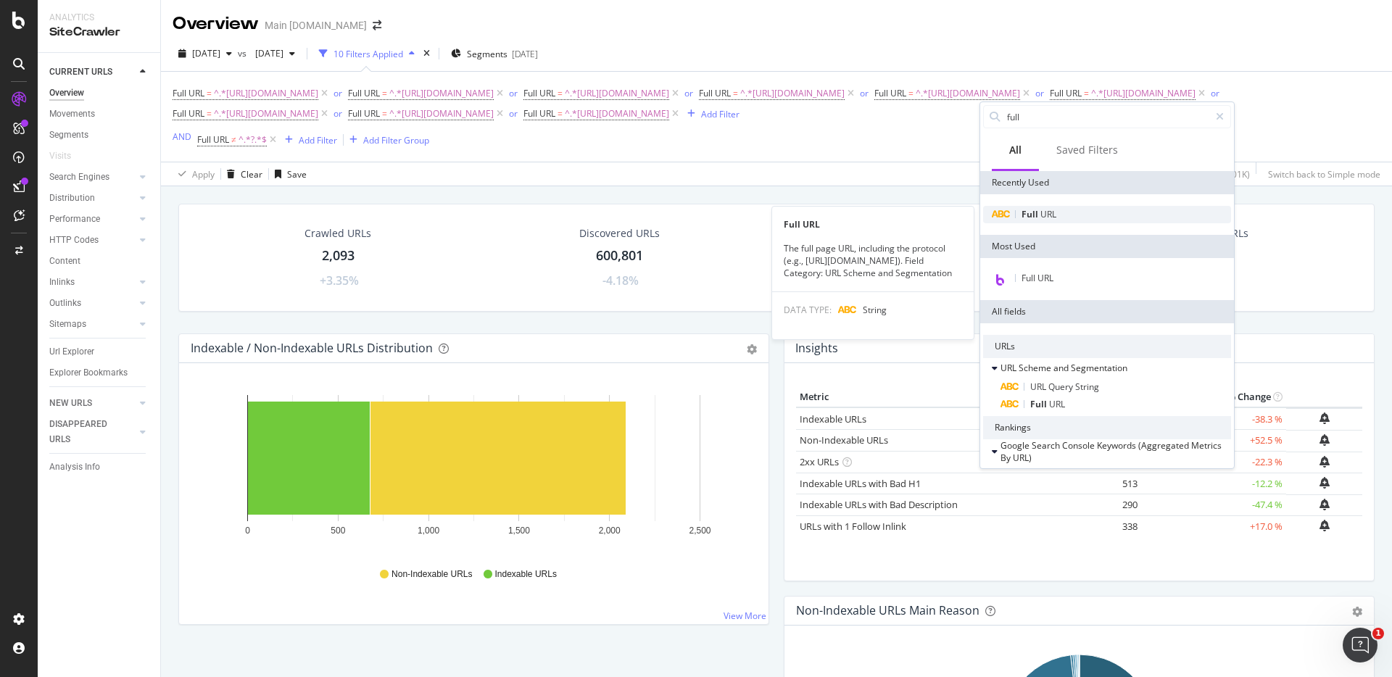
type input "full"
click at [1082, 211] on div "Full URL" at bounding box center [1107, 214] width 248 height 17
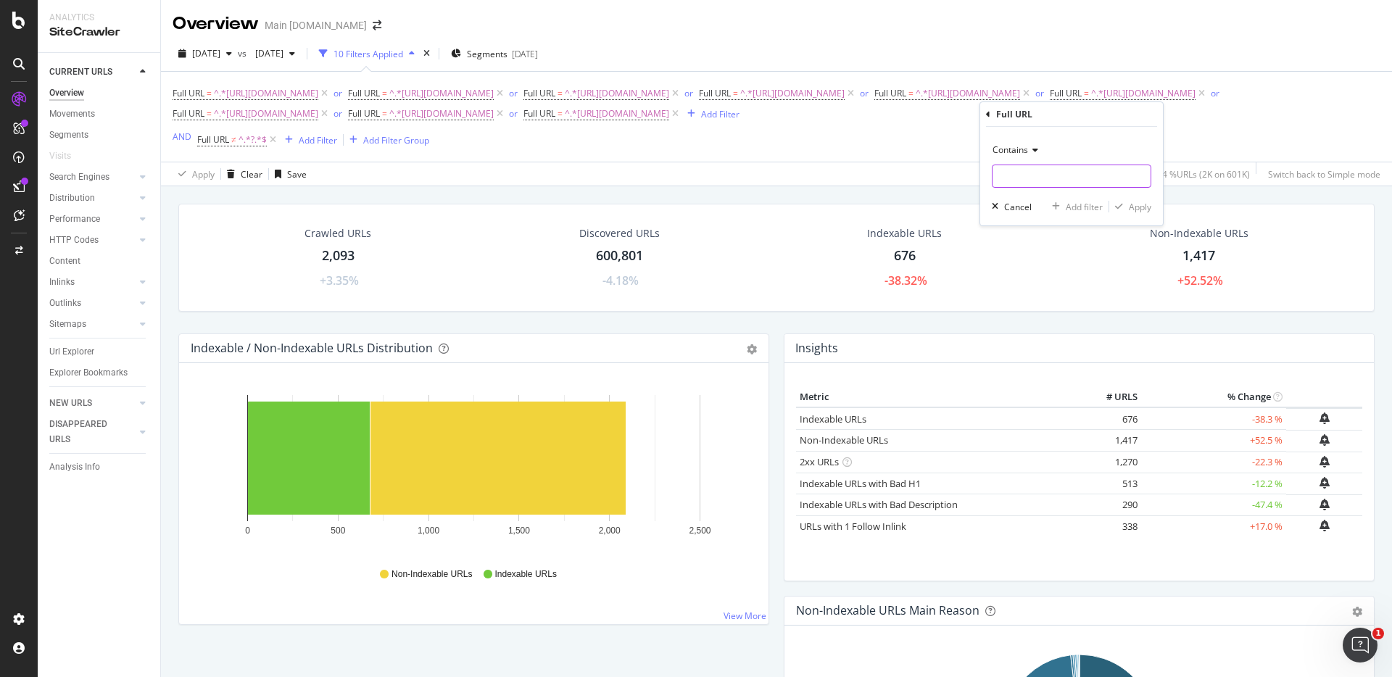
click at [1032, 172] on input "text" at bounding box center [1071, 176] width 158 height 23
type input "/wireless/"
click at [1007, 204] on div "Cancel" at bounding box center [1018, 207] width 28 height 12
click at [619, 182] on div "Apply Clear Save 0.34 % URLs ( 2K on 601K ) Switch back to Simple mode" at bounding box center [776, 174] width 1231 height 24
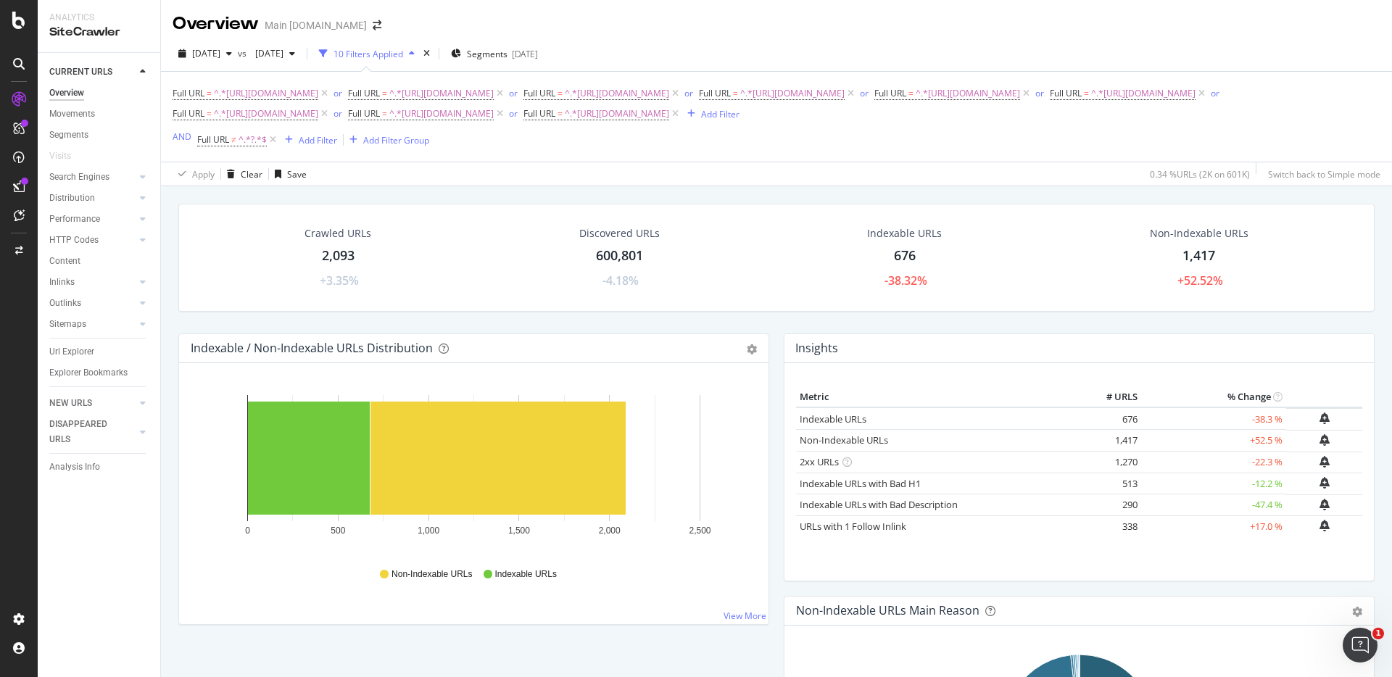
click at [628, 186] on div "Crawled URLs 2,093 +3.35% Discovered URLs 600,801 -4.18% Indexable URLs 676 -38…" at bounding box center [776, 524] width 1231 height 677
click at [433, 50] on div "times" at bounding box center [426, 53] width 12 height 14
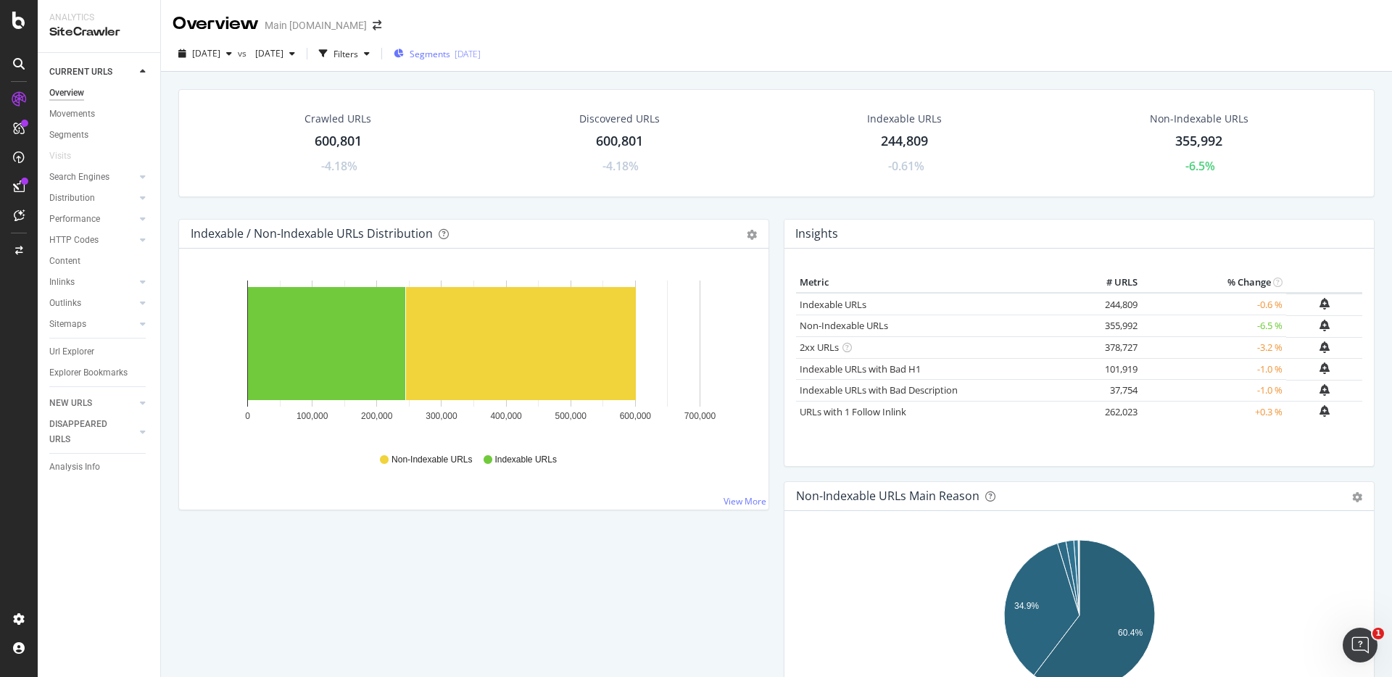
click at [450, 55] on span "Segments" at bounding box center [430, 54] width 41 height 12
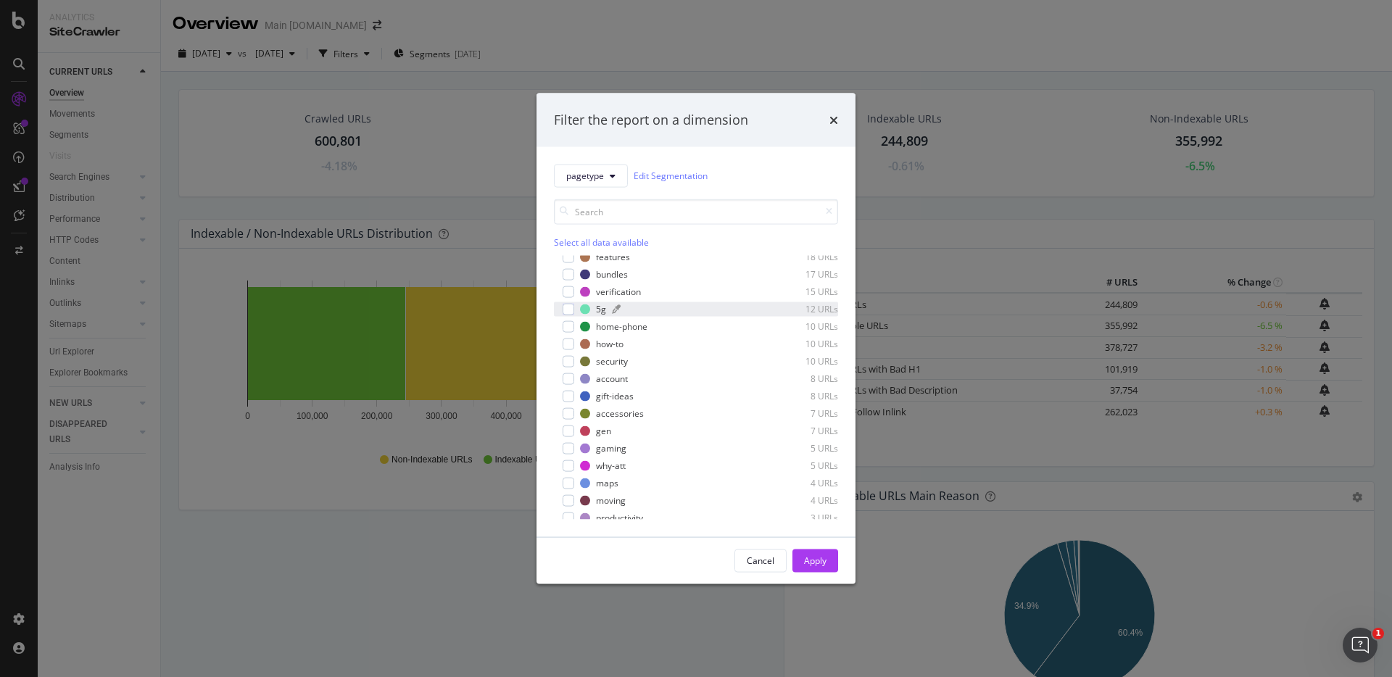
scroll to position [481, 0]
drag, startPoint x: 745, startPoint y: 559, endPoint x: 842, endPoint y: 567, distance: 96.7
click at [745, 559] on button "Cancel" at bounding box center [760, 560] width 52 height 23
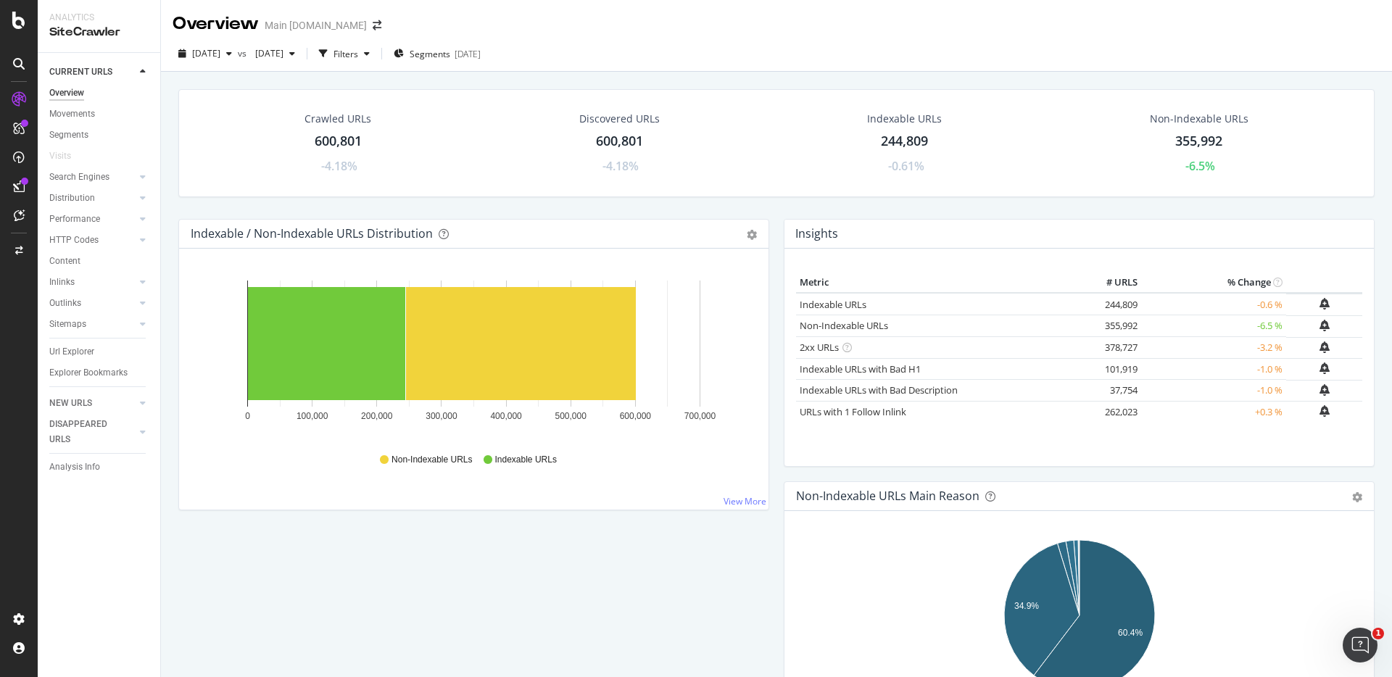
click at [1018, 197] on div "Crawled URLs 600,801 -4.18% Discovered URLs 600,801 -4.18% Indexable URLs 244,8…" at bounding box center [776, 154] width 1211 height 130
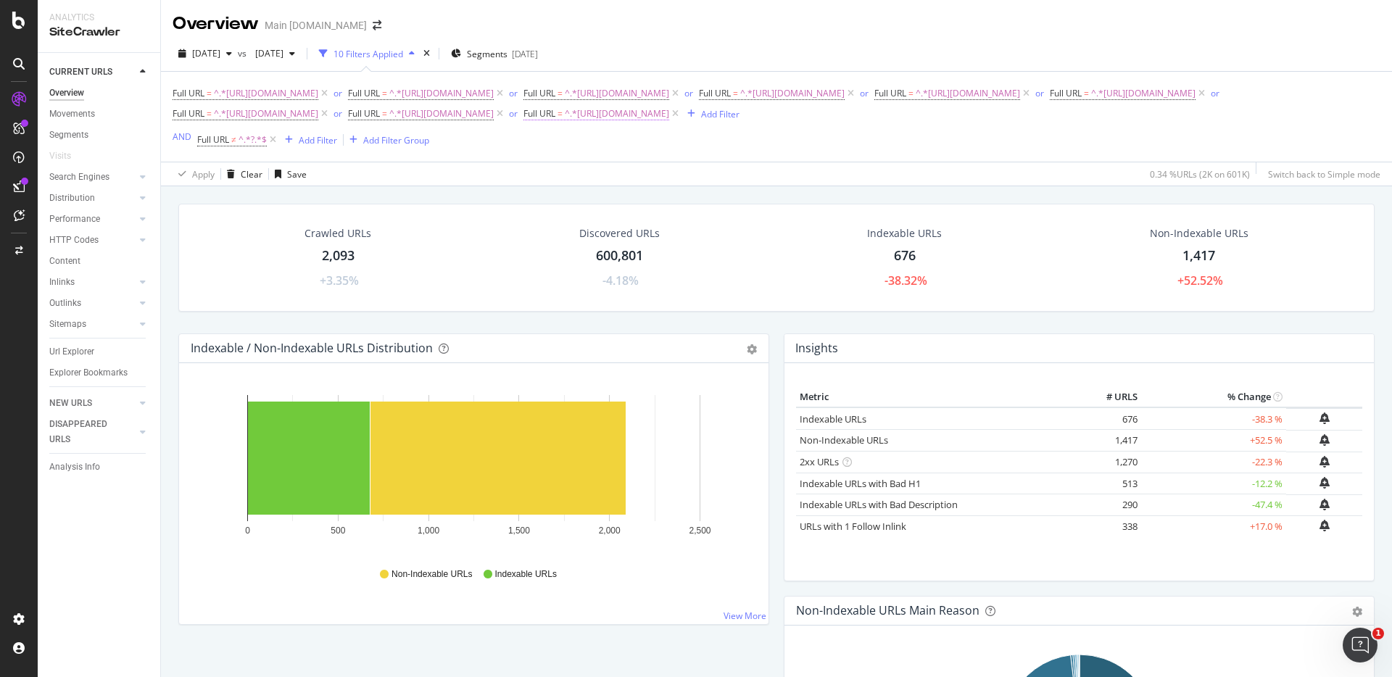
click at [669, 112] on span "^.*[URL][DOMAIN_NAME]" at bounding box center [617, 114] width 104 height 20
click at [874, 175] on input "[URL][DOMAIN_NAME]" at bounding box center [855, 173] width 137 height 23
click at [739, 113] on div "Add Filter" at bounding box center [720, 114] width 38 height 12
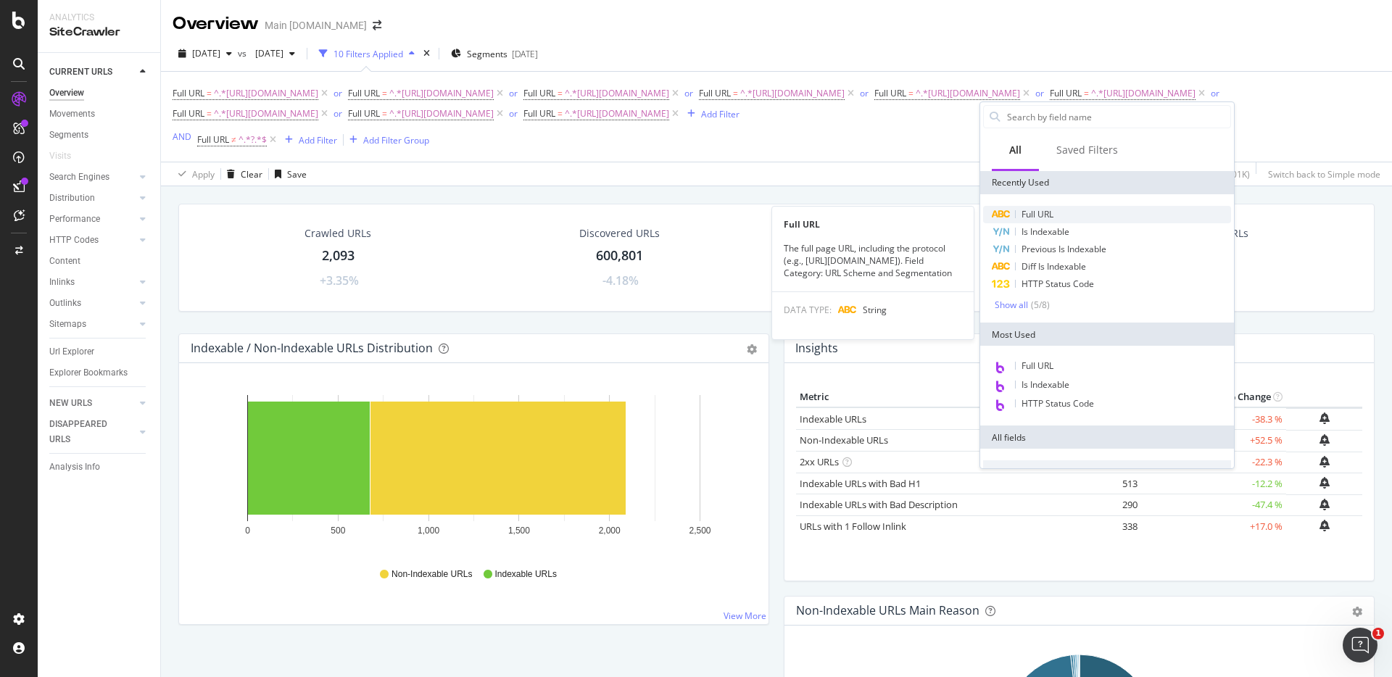
click at [1049, 206] on div "Full URL" at bounding box center [1107, 214] width 248 height 17
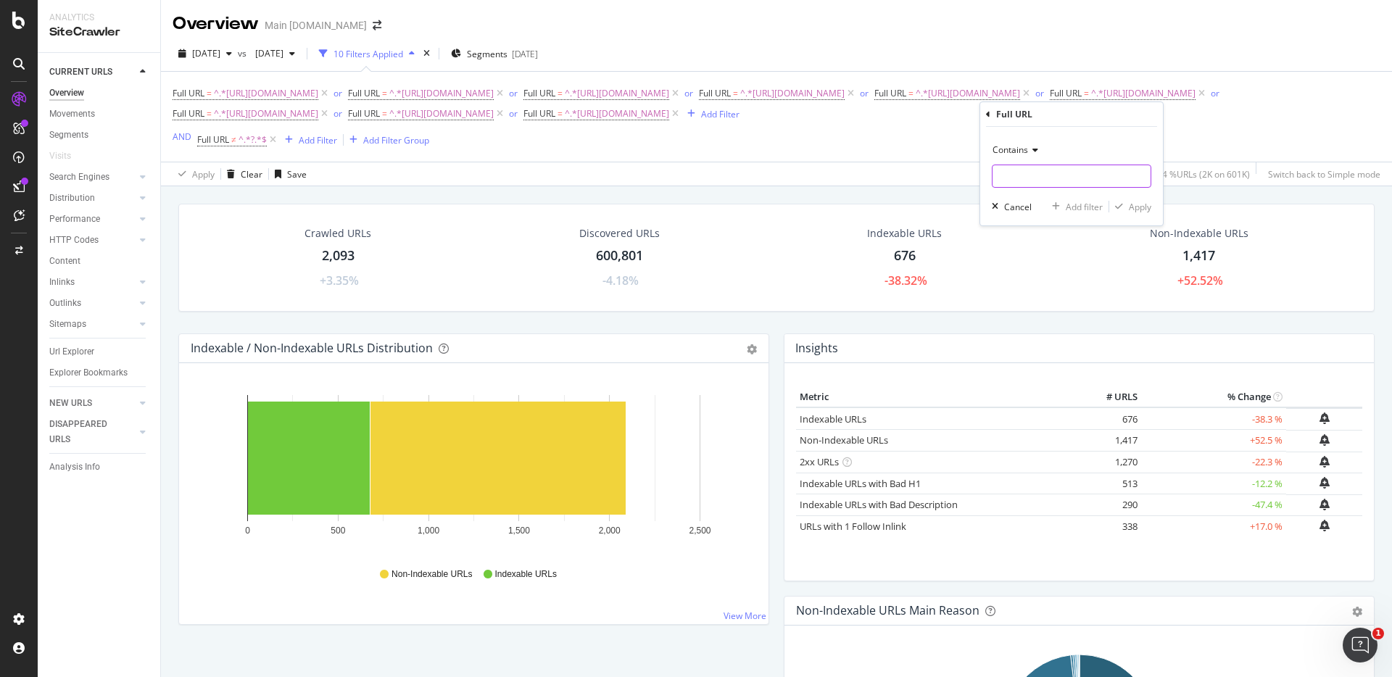
click at [1039, 170] on input "text" at bounding box center [1071, 176] width 158 height 23
paste input "[URL][DOMAIN_NAME]"
drag, startPoint x: 1121, startPoint y: 176, endPoint x: 1089, endPoint y: 178, distance: 31.9
click at [1088, 178] on input "[URL][DOMAIN_NAME]" at bounding box center [1060, 176] width 137 height 23
type input "[URL][DOMAIN_NAME]"
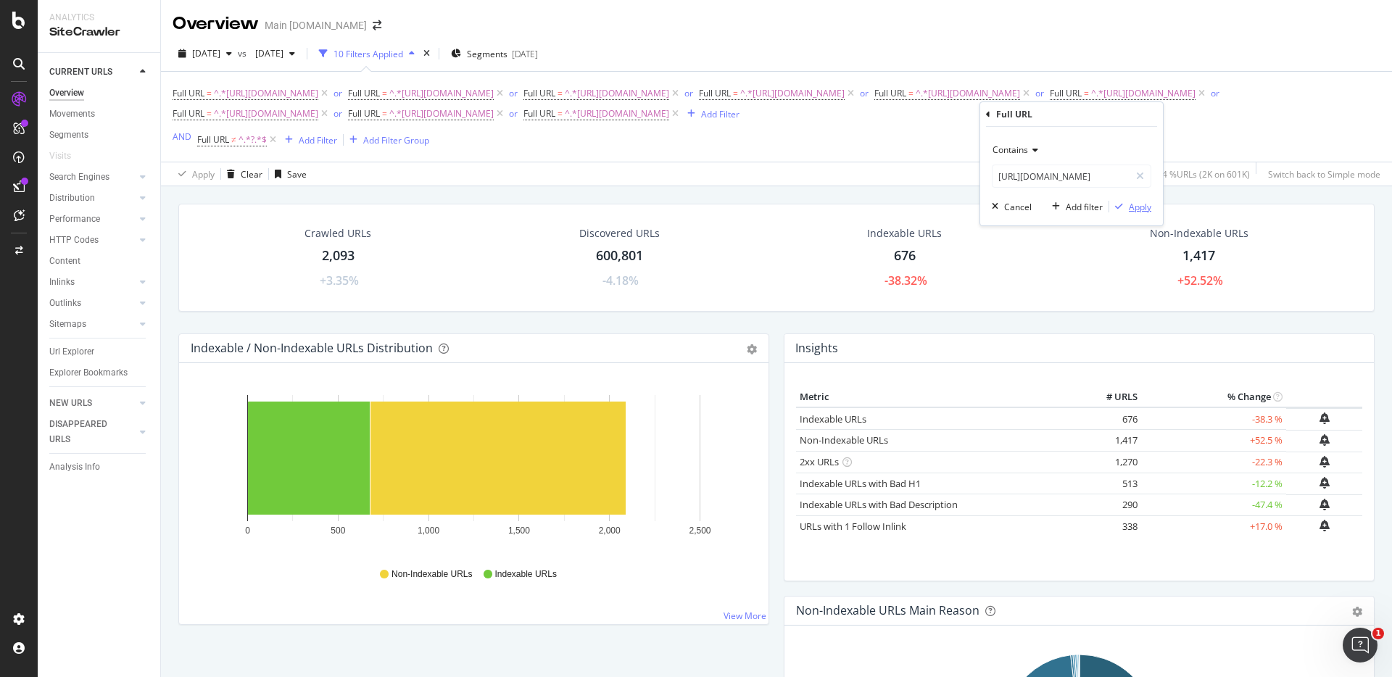
click at [1139, 201] on div "Apply" at bounding box center [1140, 207] width 22 height 12
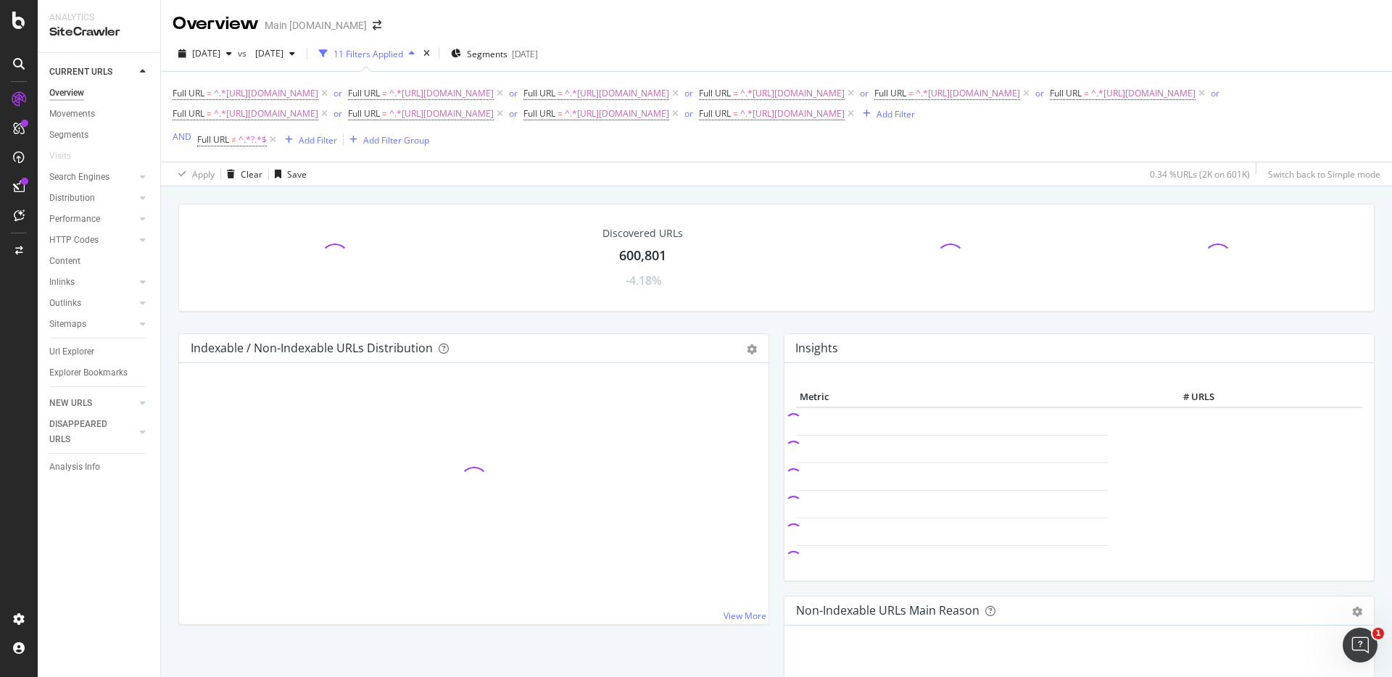
click at [753, 189] on div "Discovered URLs 600,801 -4.18% Indexable / Non-Indexable URLs Distribution Bar …" at bounding box center [776, 524] width 1231 height 677
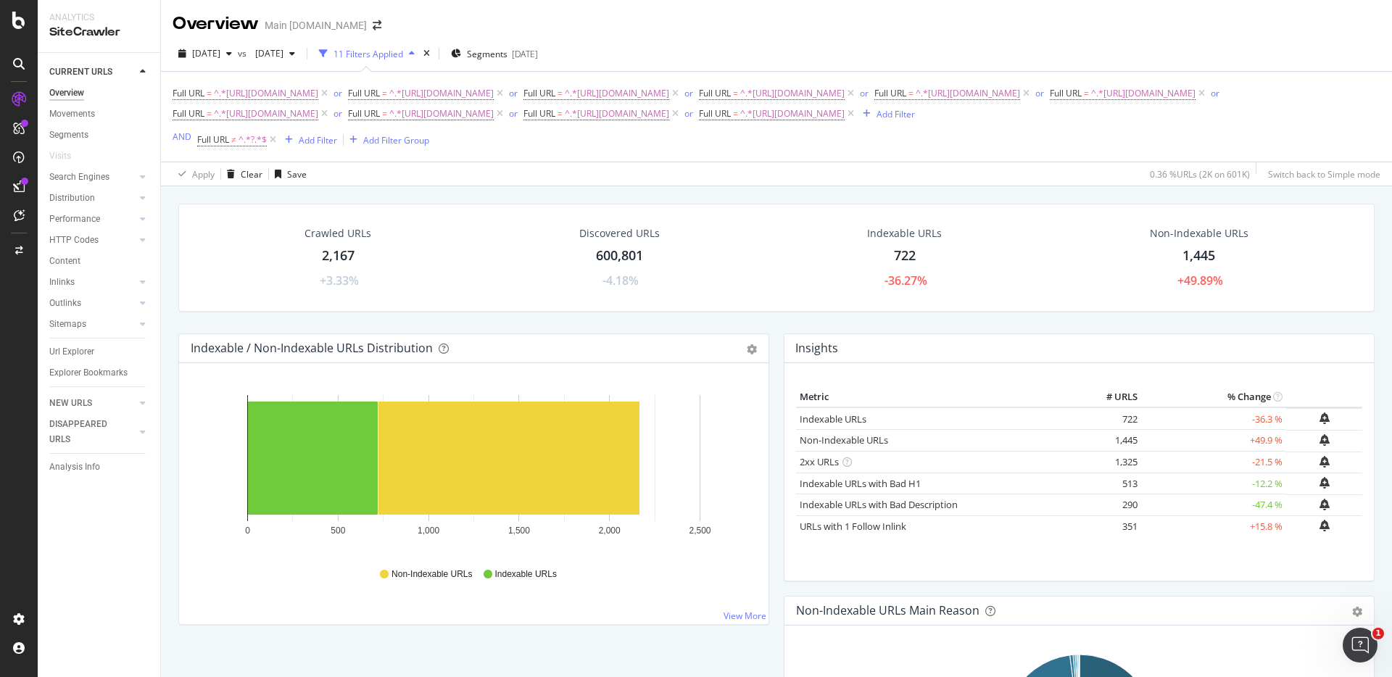
click at [1087, 186] on div "Crawled URLs 2,167 +3.33% Discovered URLs 600,801 -4.18% Indexable URLs 722 -36…" at bounding box center [776, 524] width 1231 height 677
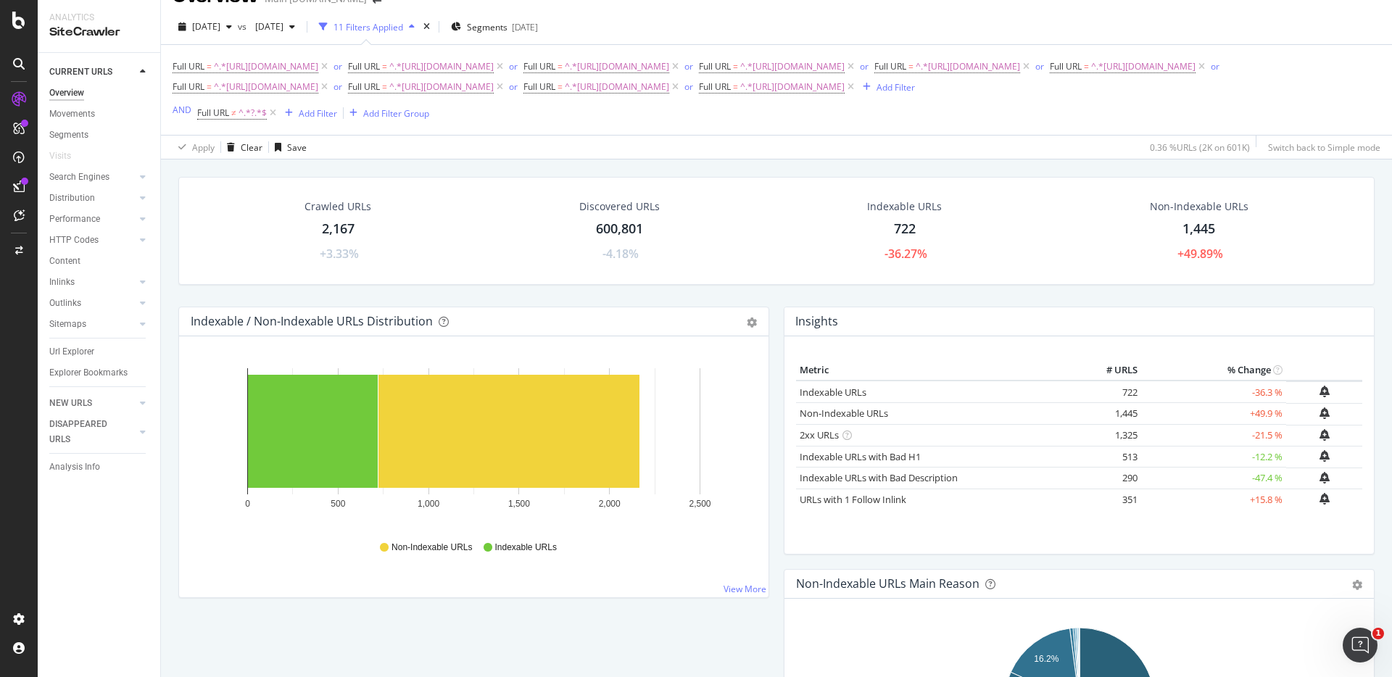
scroll to position [30, 0]
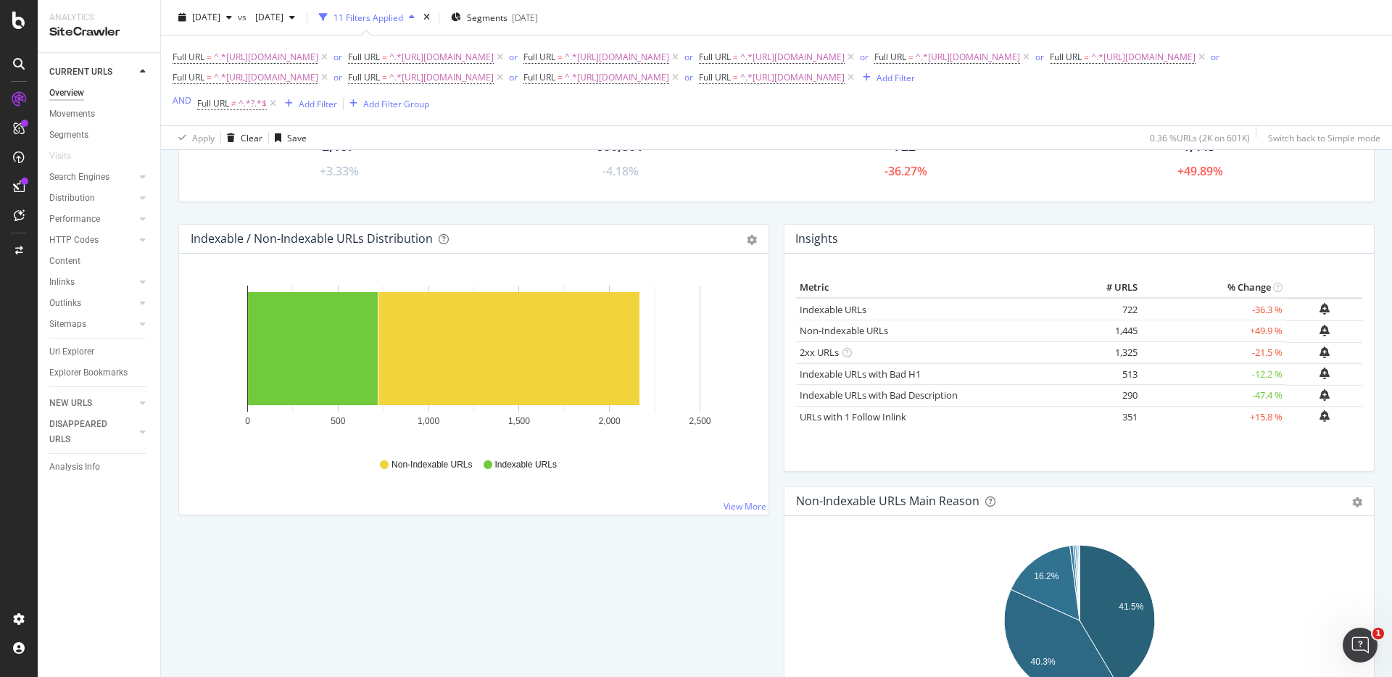
scroll to position [111, 0]
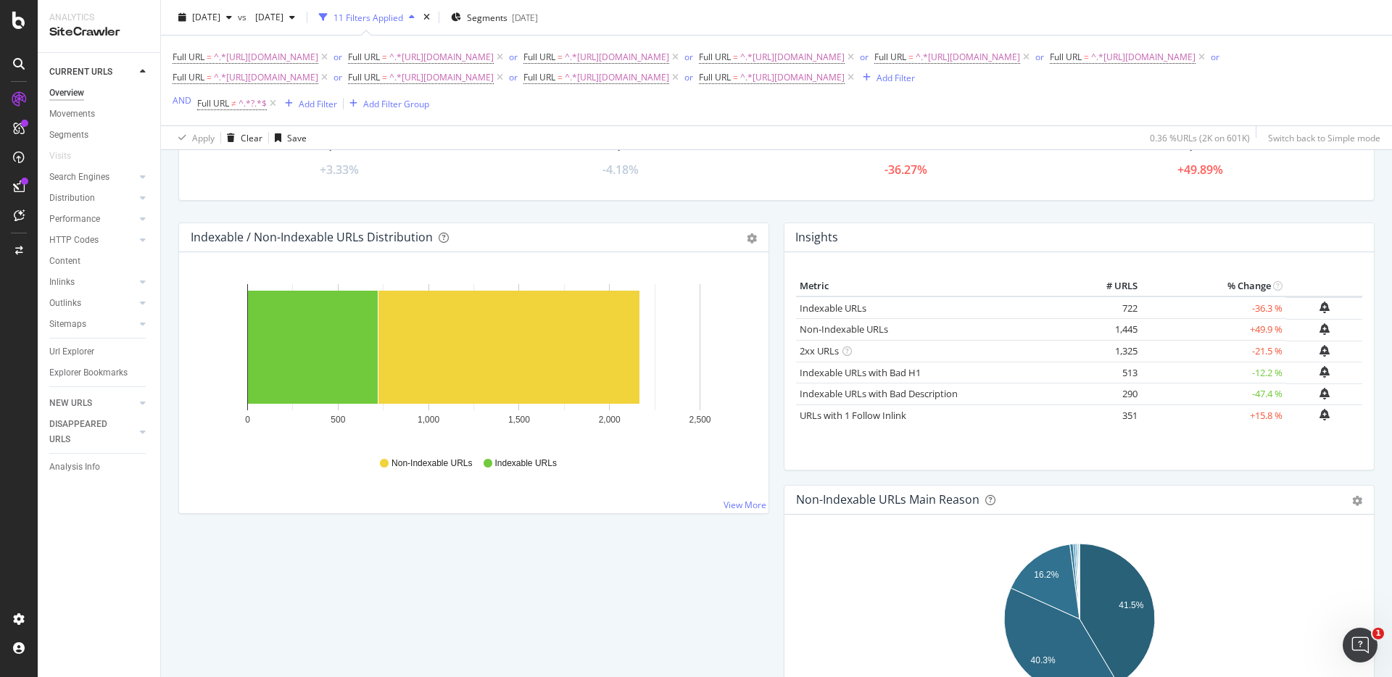
click at [1119, 215] on div "Crawled URLs 2,167 +3.33% Discovered URLs 600,801 -4.18% Indexable URLs 722 -36…" at bounding box center [776, 158] width 1211 height 130
click at [1235, 211] on div "Crawled URLs 2,167 +3.33% Discovered URLs 600,801 -4.18% Indexable URLs 722 -36…" at bounding box center [776, 158] width 1211 height 130
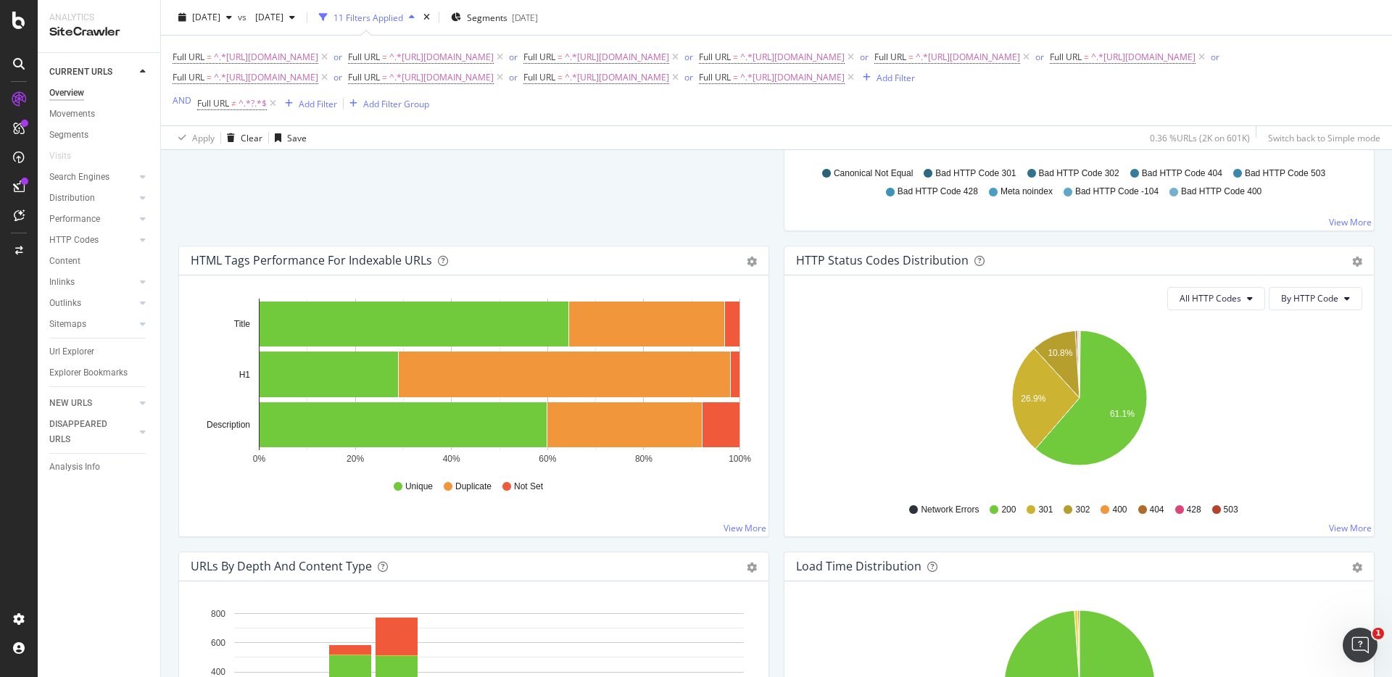
scroll to position [657, 0]
click at [638, 183] on div "Crawled URLs 2,167 +3.33% Discovered URLs 600,801 -4.18% Indexable URLs 722 -36…" at bounding box center [776, 661] width 1211 height 2228
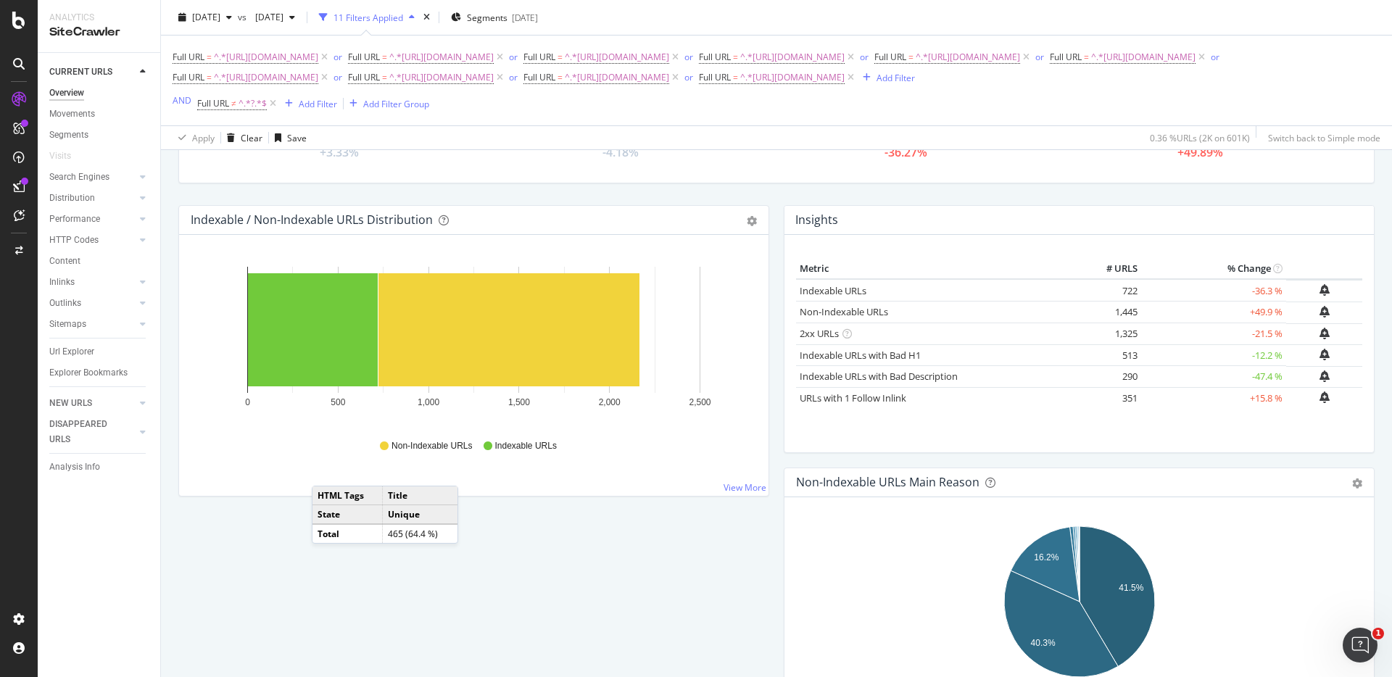
scroll to position [0, 0]
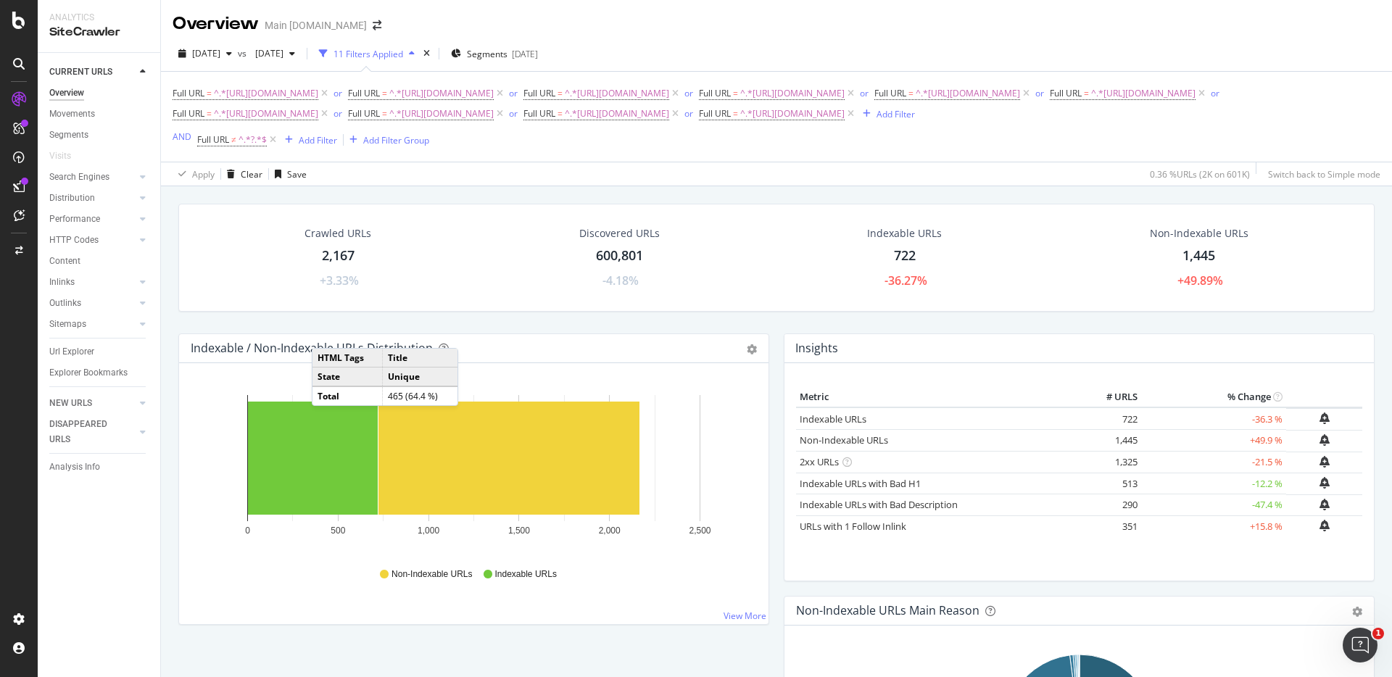
click at [1094, 191] on div "Crawled URLs 2,167 +3.33% Discovered URLs 600,801 -4.18% Indexable URLs 722 -36…" at bounding box center [776, 524] width 1231 height 677
